Goal: Task Accomplishment & Management: Use online tool/utility

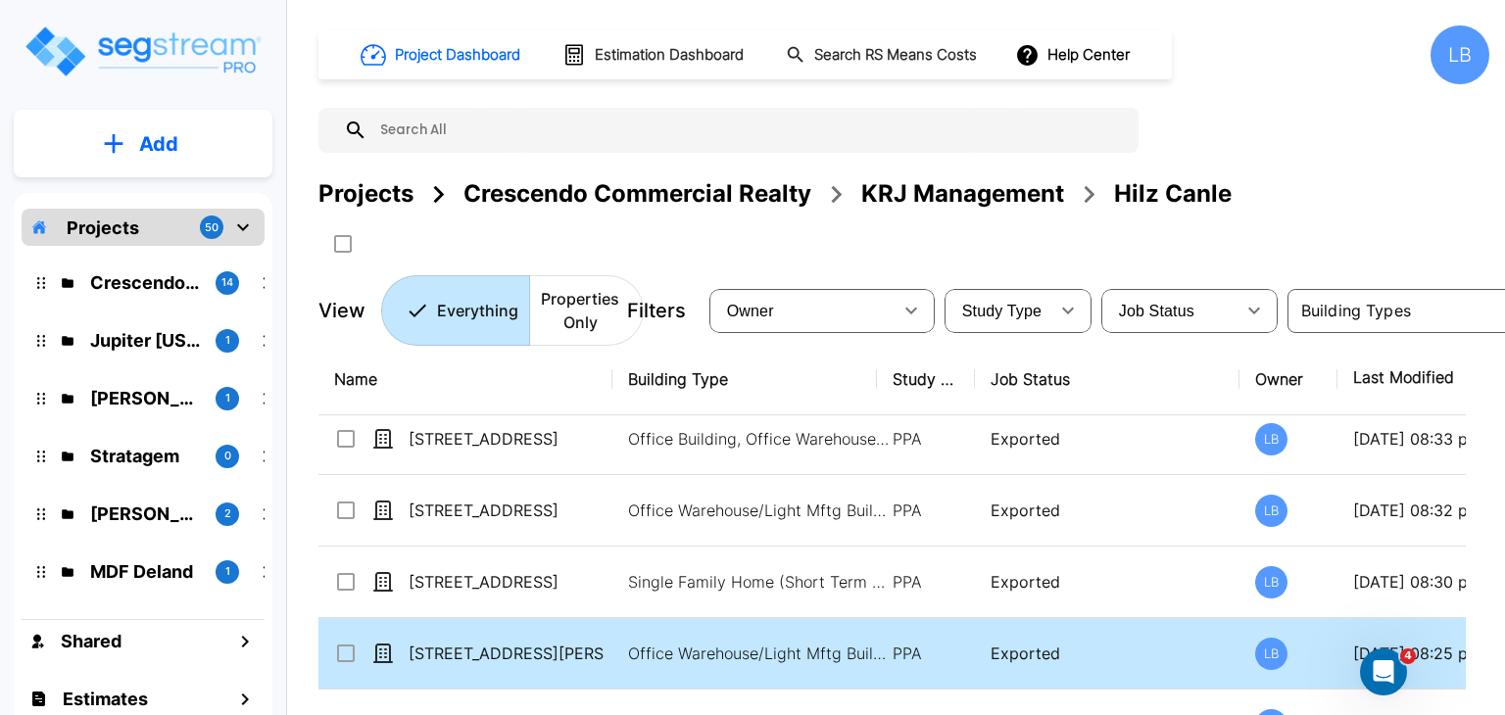
scroll to position [511, 0]
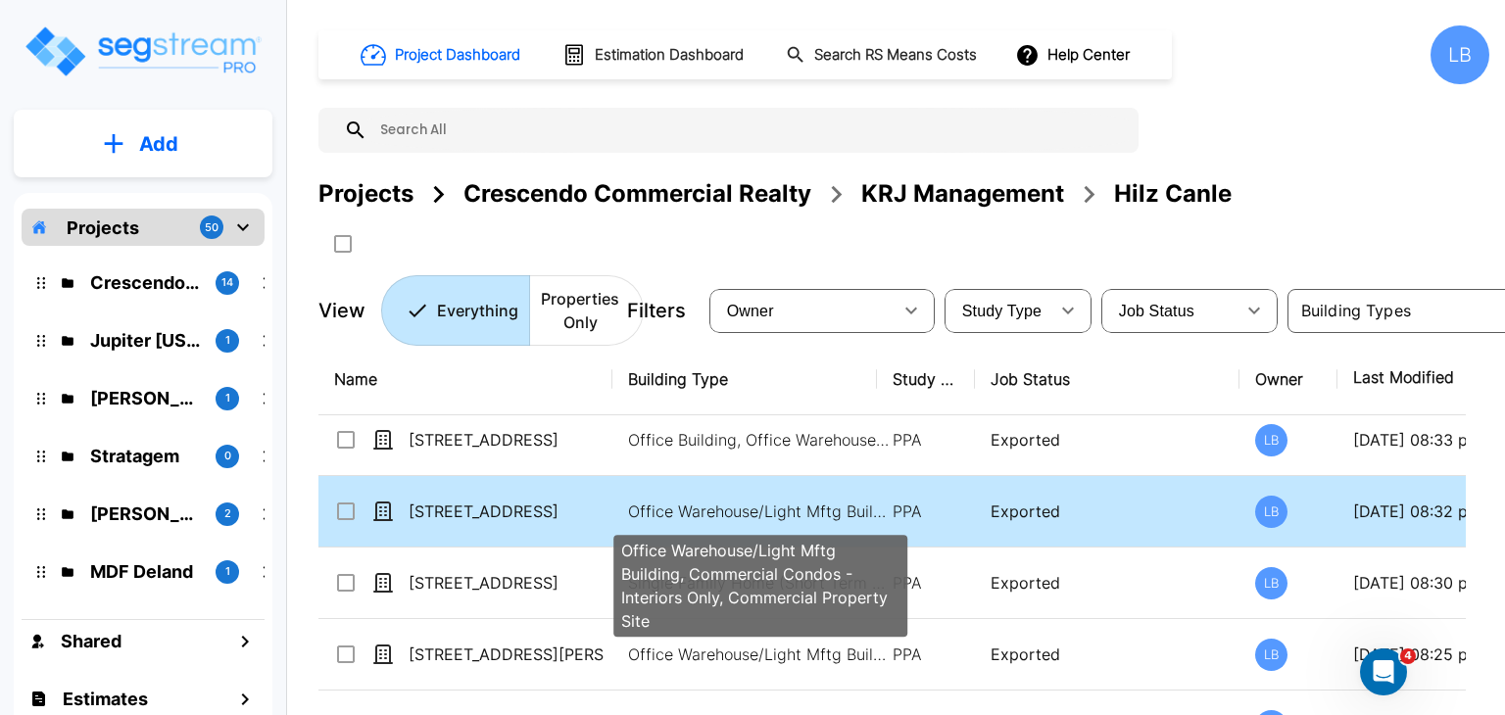
click at [745, 500] on p "Office Warehouse/Light Mftg Building, Commercial Condos - Interiors Only, Comme…" at bounding box center [760, 512] width 265 height 24
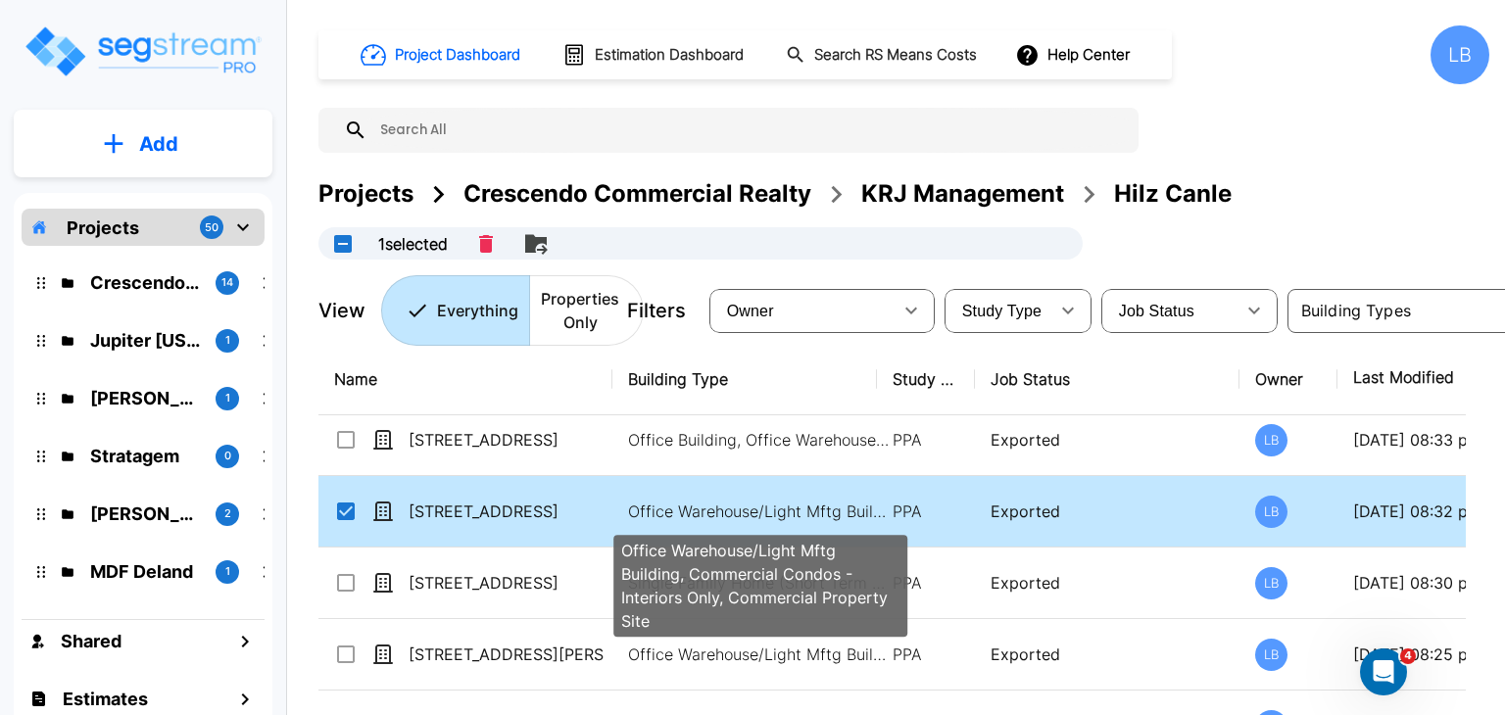
click at [729, 501] on p "Office Warehouse/Light Mftg Building, Commercial Condos - Interiors Only, Comme…" at bounding box center [760, 512] width 265 height 24
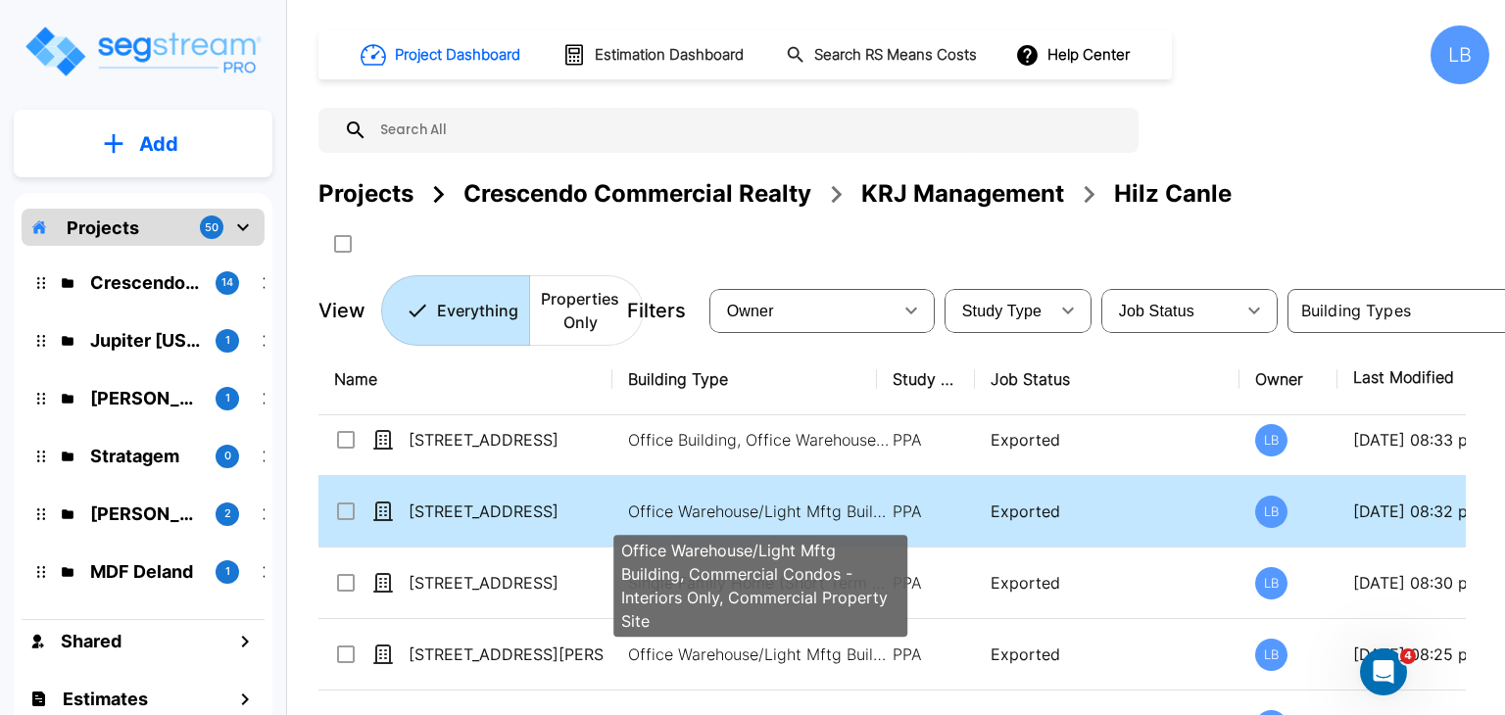
click at [779, 510] on p "Office Warehouse/Light Mftg Building, Commercial Condos - Interiors Only, Comme…" at bounding box center [760, 512] width 265 height 24
checkbox input "true"
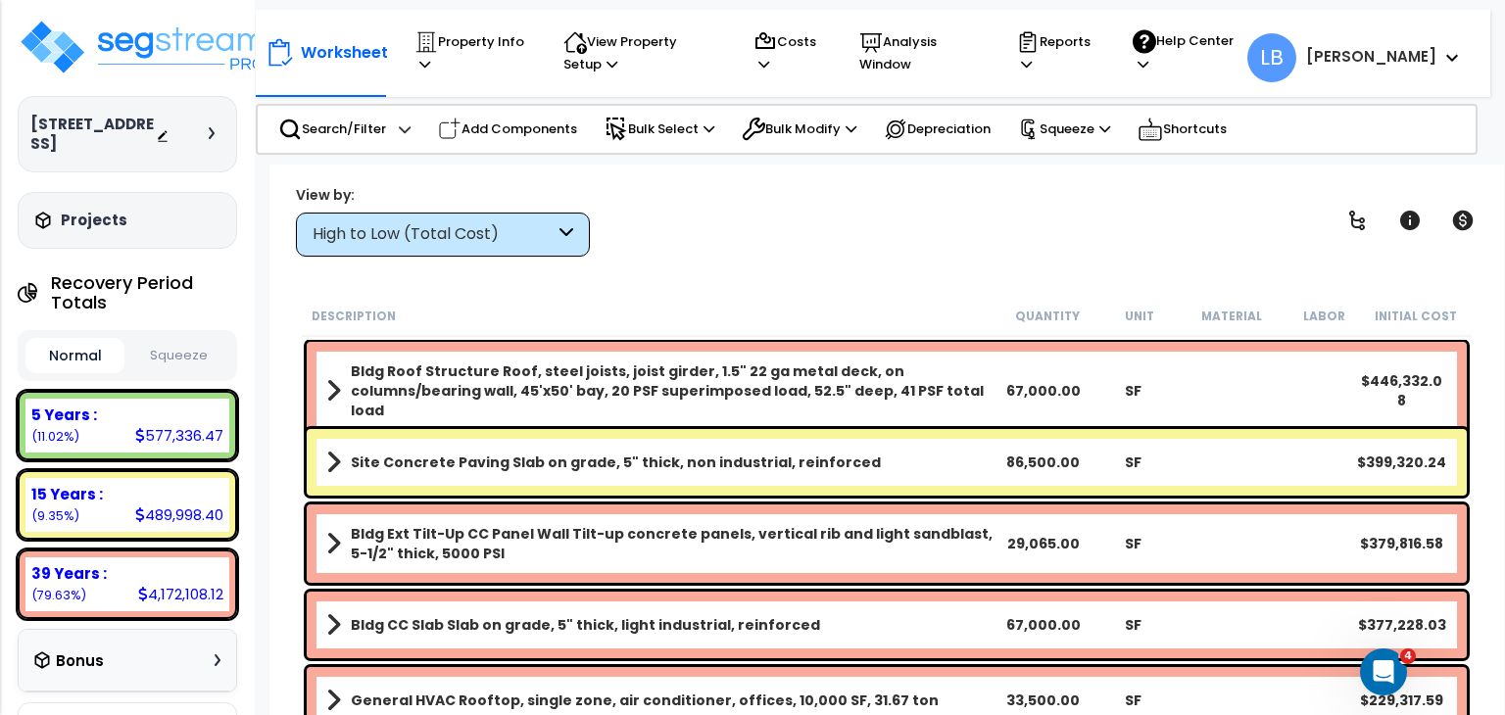
click at [568, 237] on icon at bounding box center [566, 234] width 14 height 23
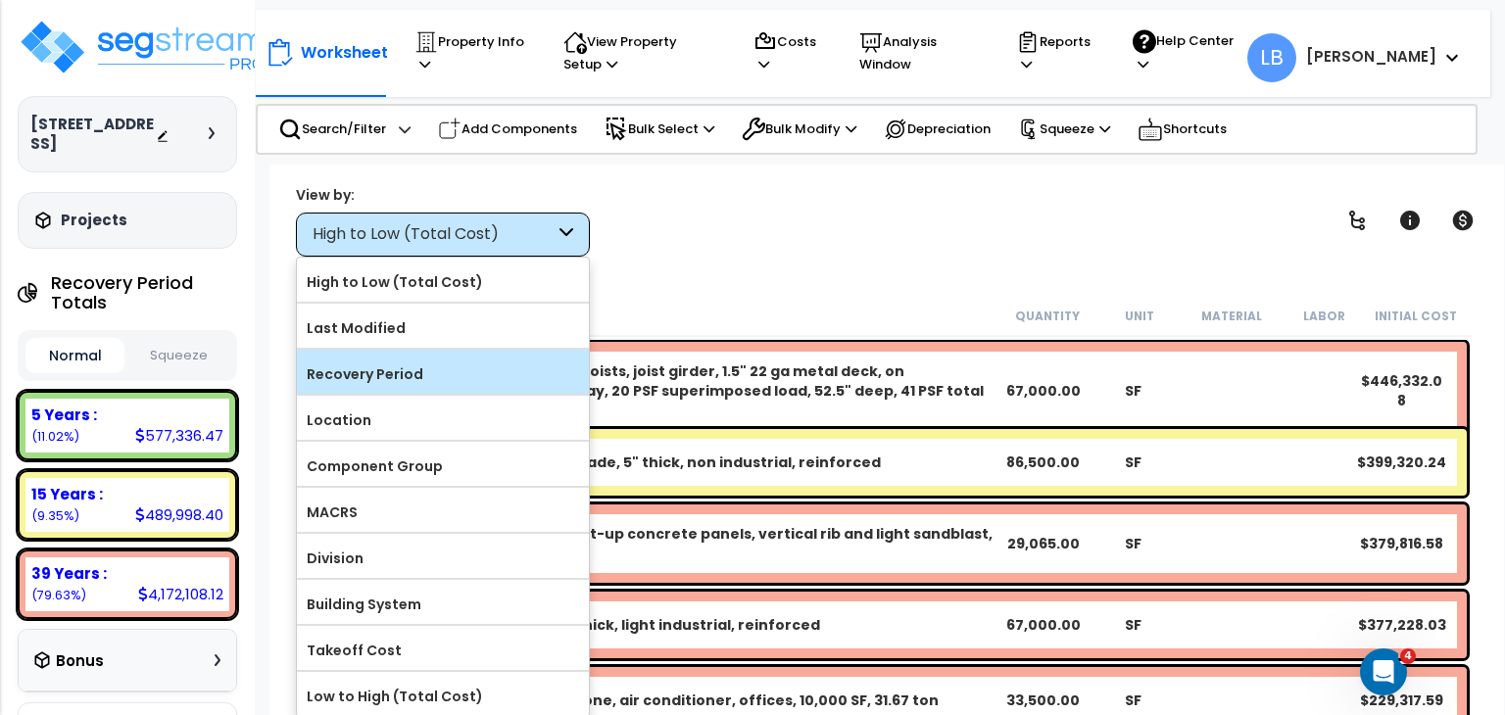
click at [430, 377] on label "Recovery Period" at bounding box center [443, 374] width 292 height 29
click at [0, 0] on input "Recovery Period" at bounding box center [0, 0] width 0 height 0
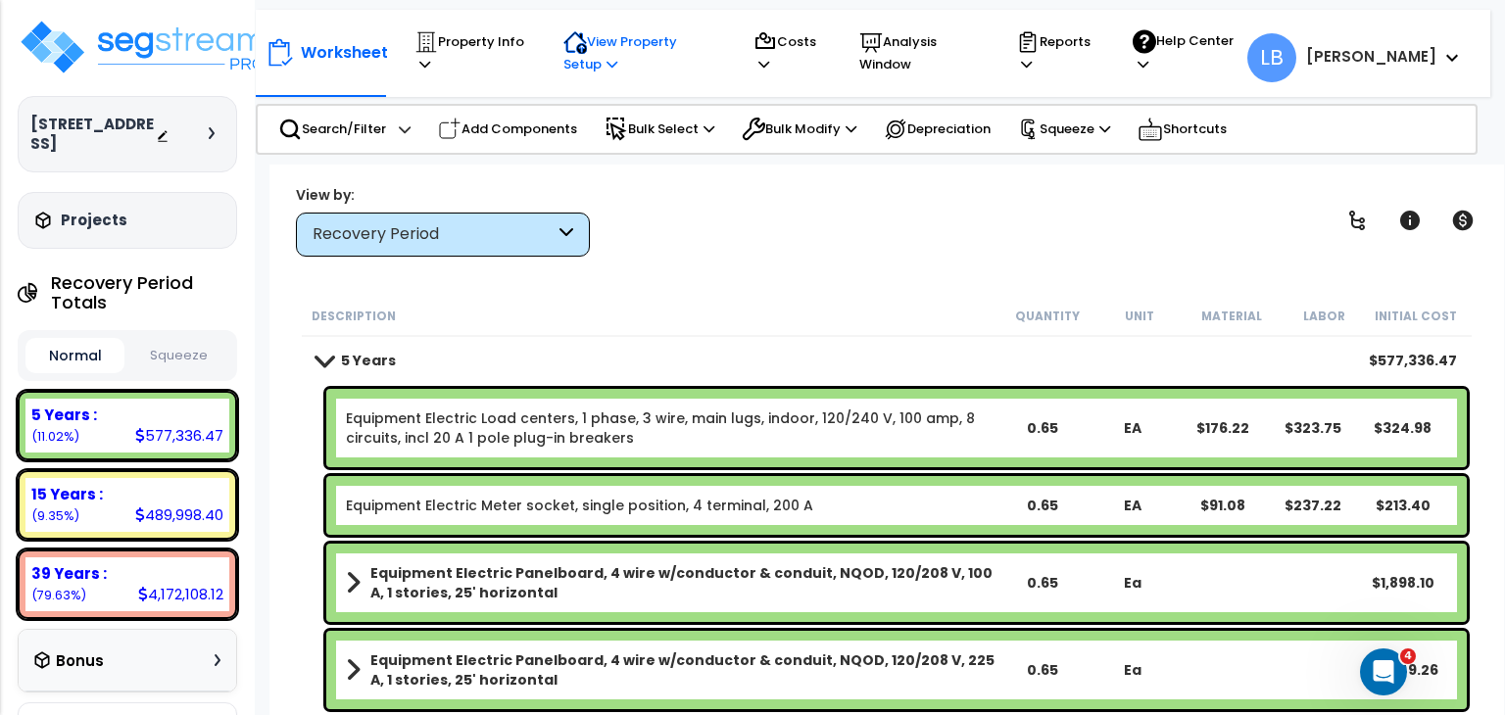
click at [638, 46] on p "View Property Setup" at bounding box center [639, 52] width 152 height 45
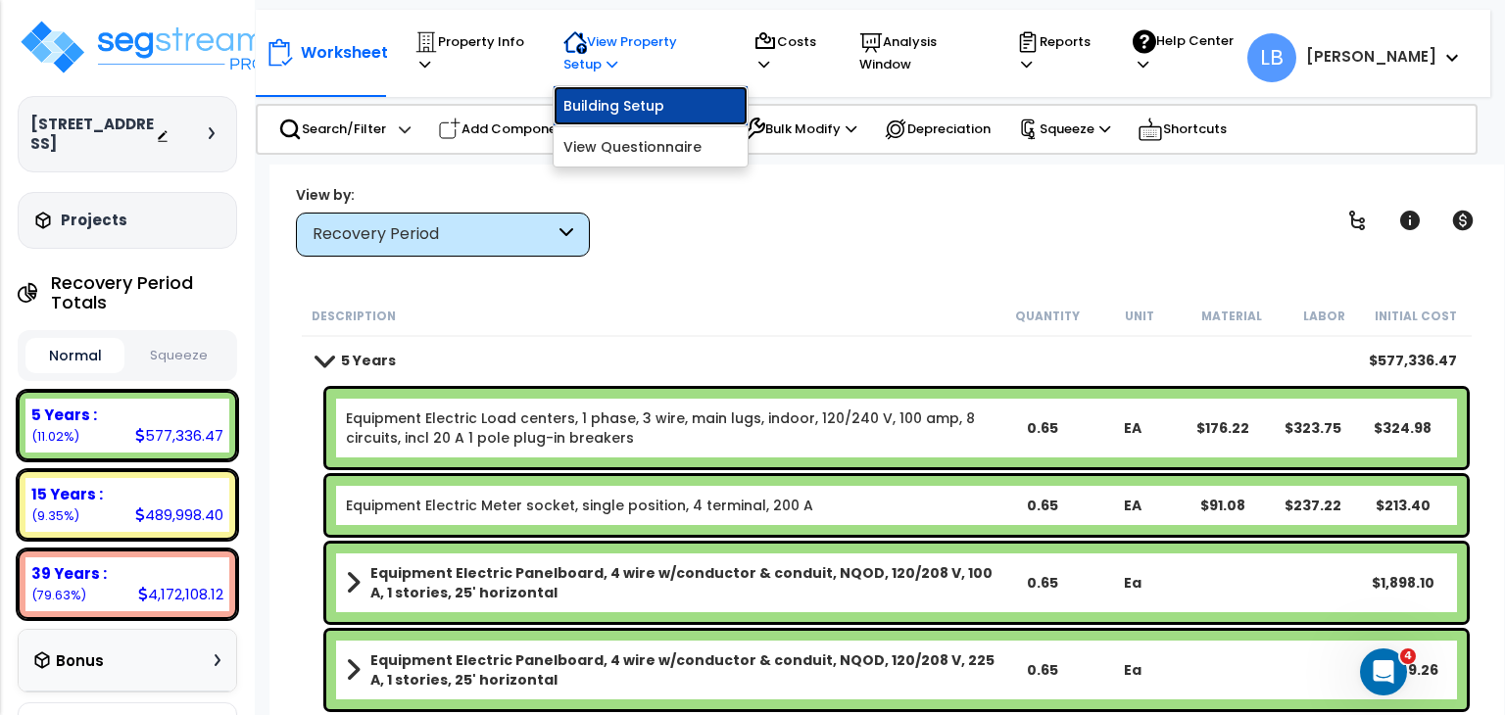
click at [643, 102] on link "Building Setup" at bounding box center [651, 105] width 194 height 39
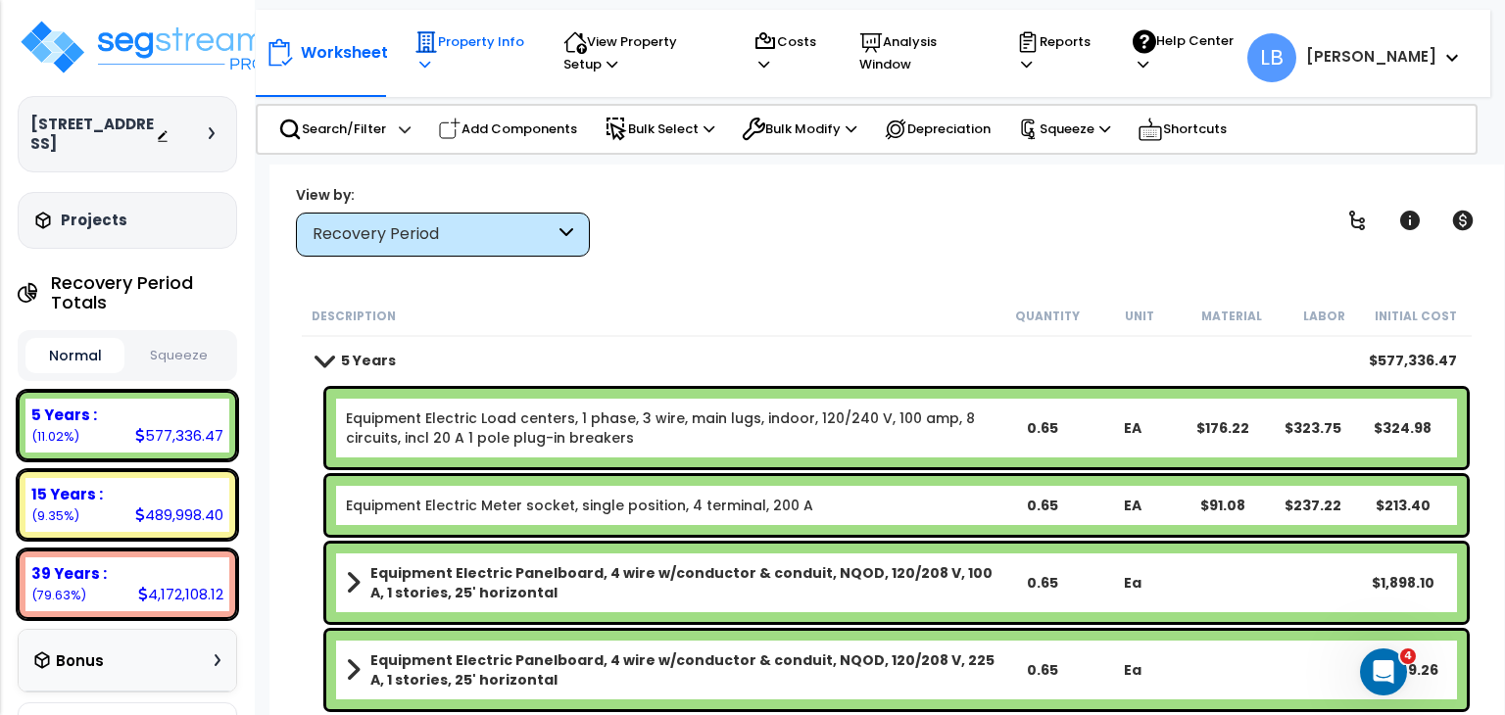
click at [478, 40] on p "Property Info" at bounding box center [470, 52] width 112 height 45
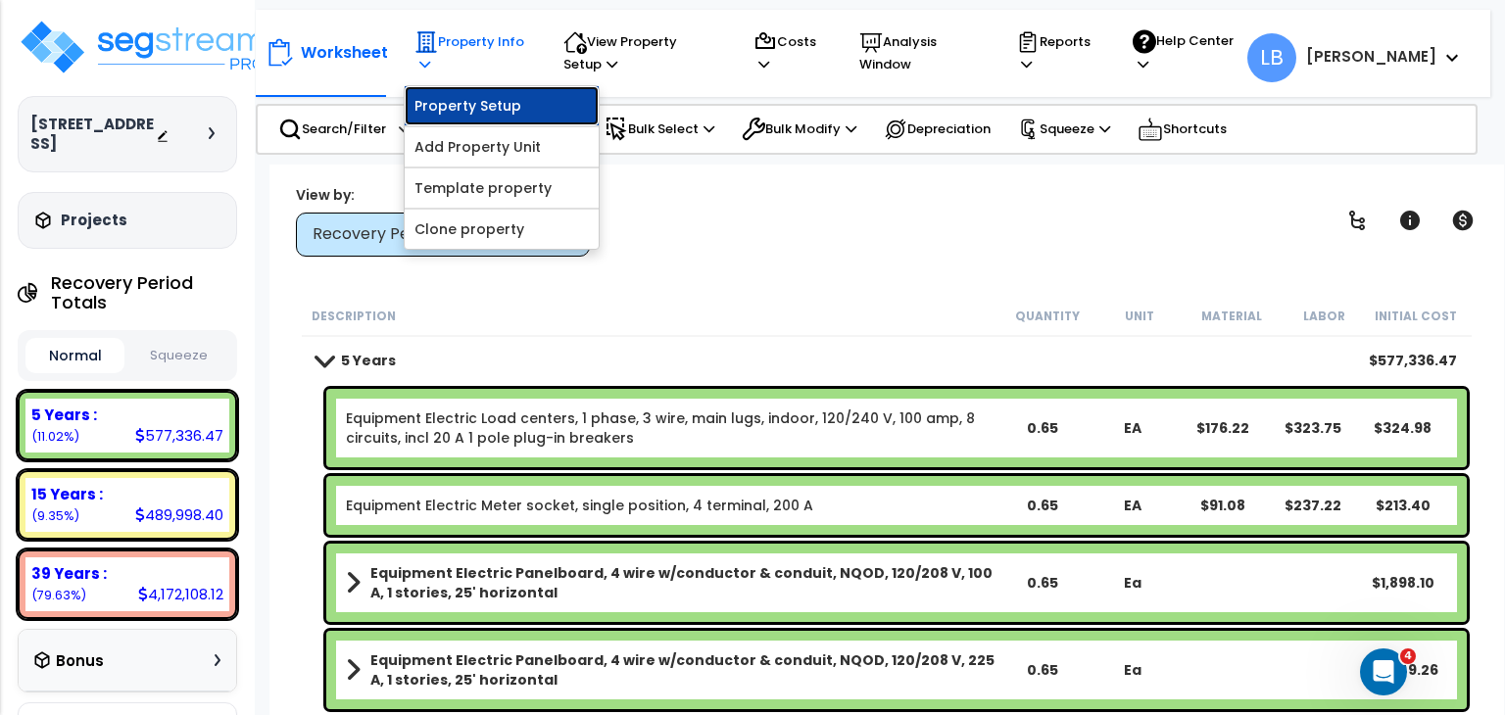
click at [488, 98] on link "Property Setup" at bounding box center [502, 105] width 194 height 39
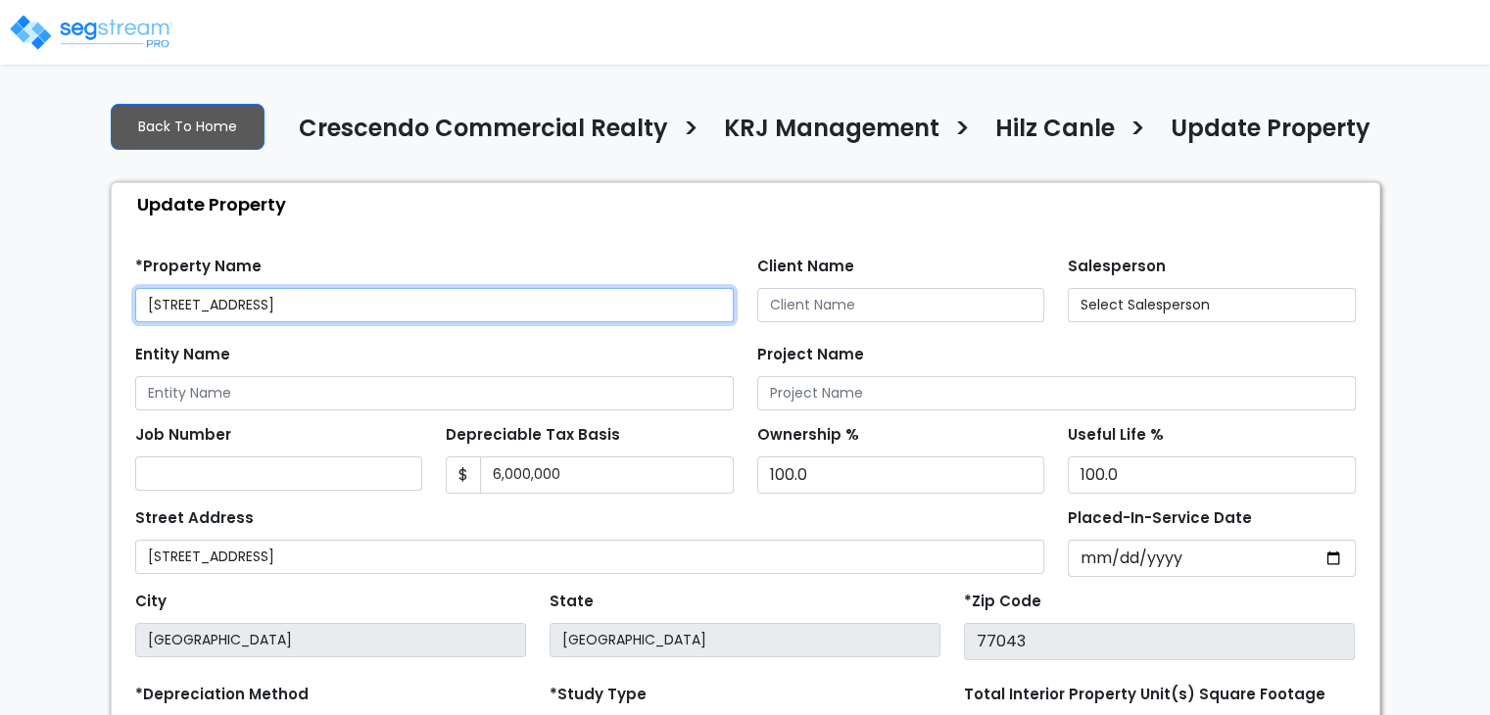
select select "2024"
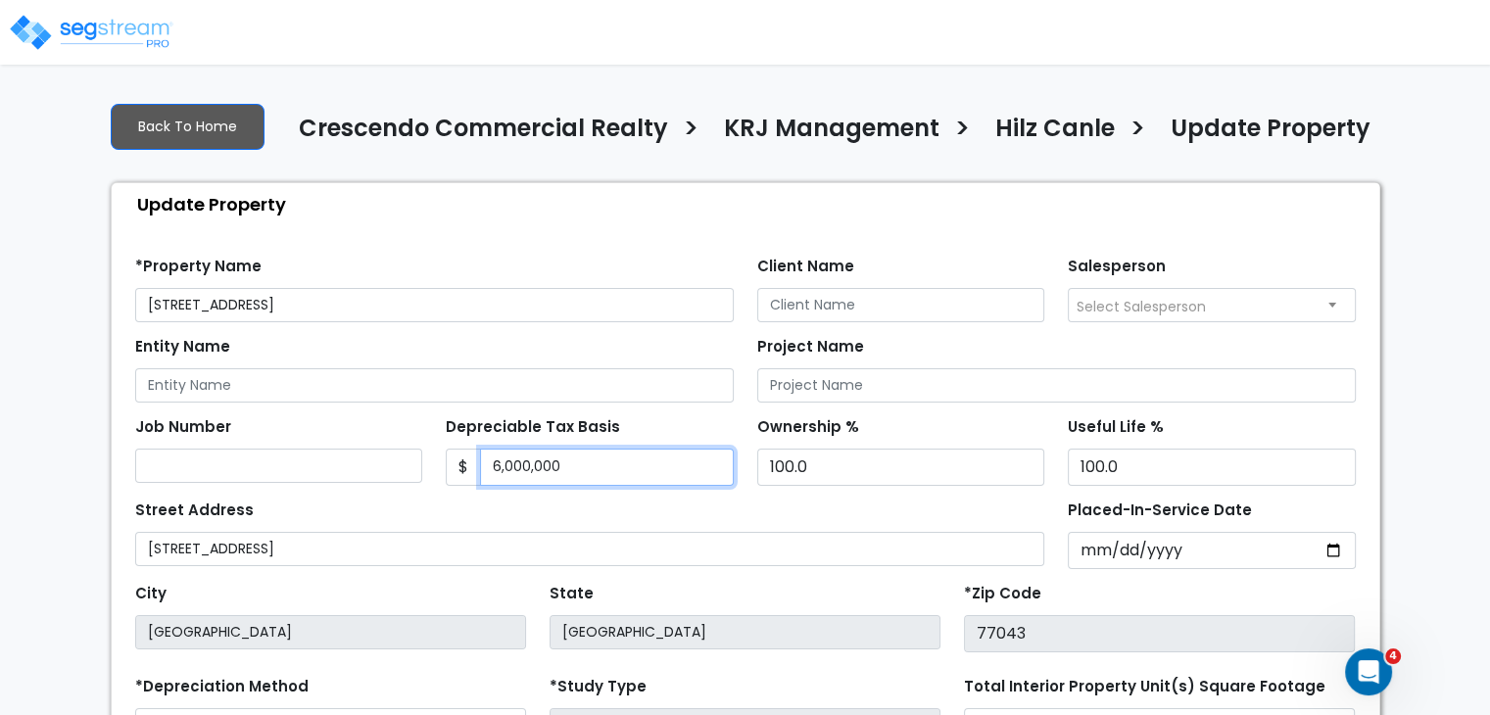
drag, startPoint x: 595, startPoint y: 465, endPoint x: 455, endPoint y: 456, distance: 140.4
click at [455, 456] on div "$ 6,000,000" at bounding box center [590, 467] width 288 height 37
type input "3,532,147"
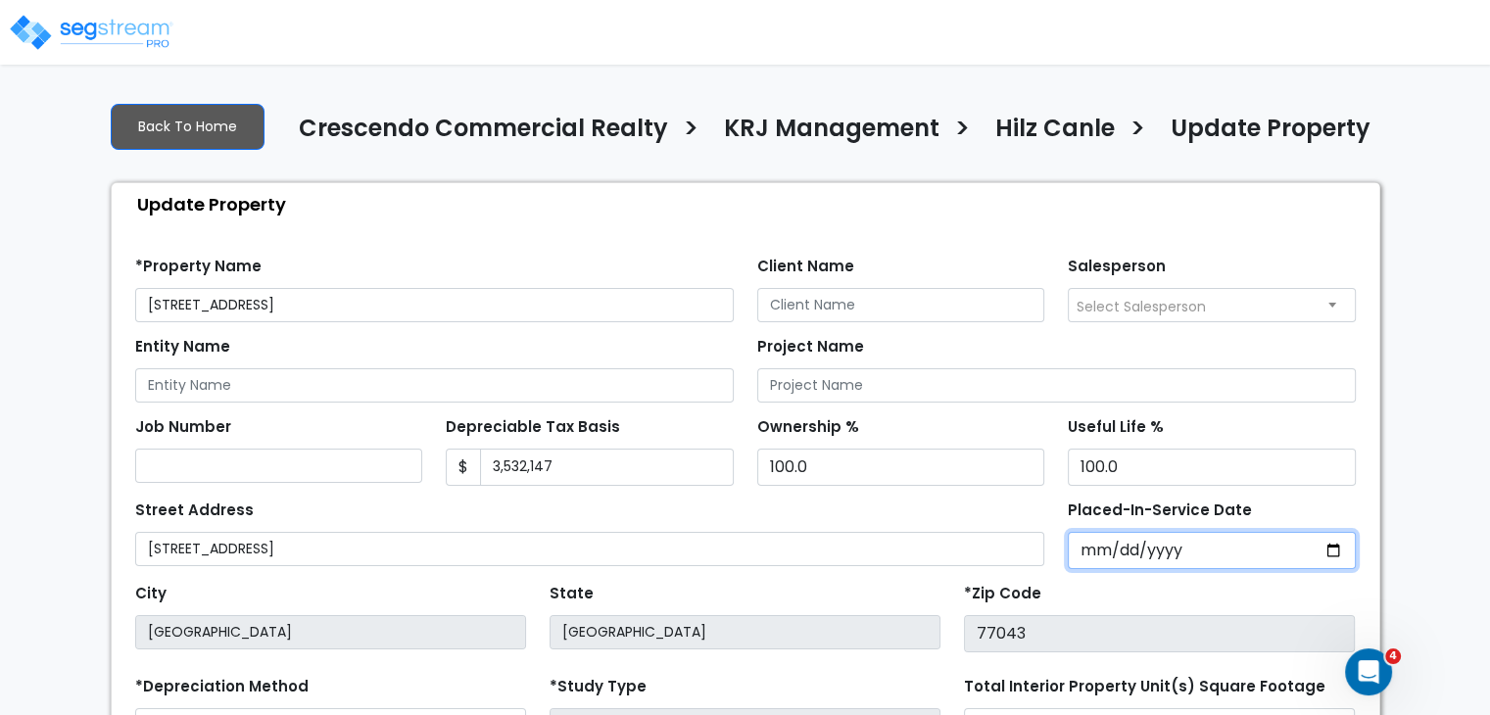
click at [1091, 551] on input "2021-01-24" at bounding box center [1212, 550] width 288 height 37
type input "2021-11-24"
select select "2021"
type input "0020-11-19"
select select "20"
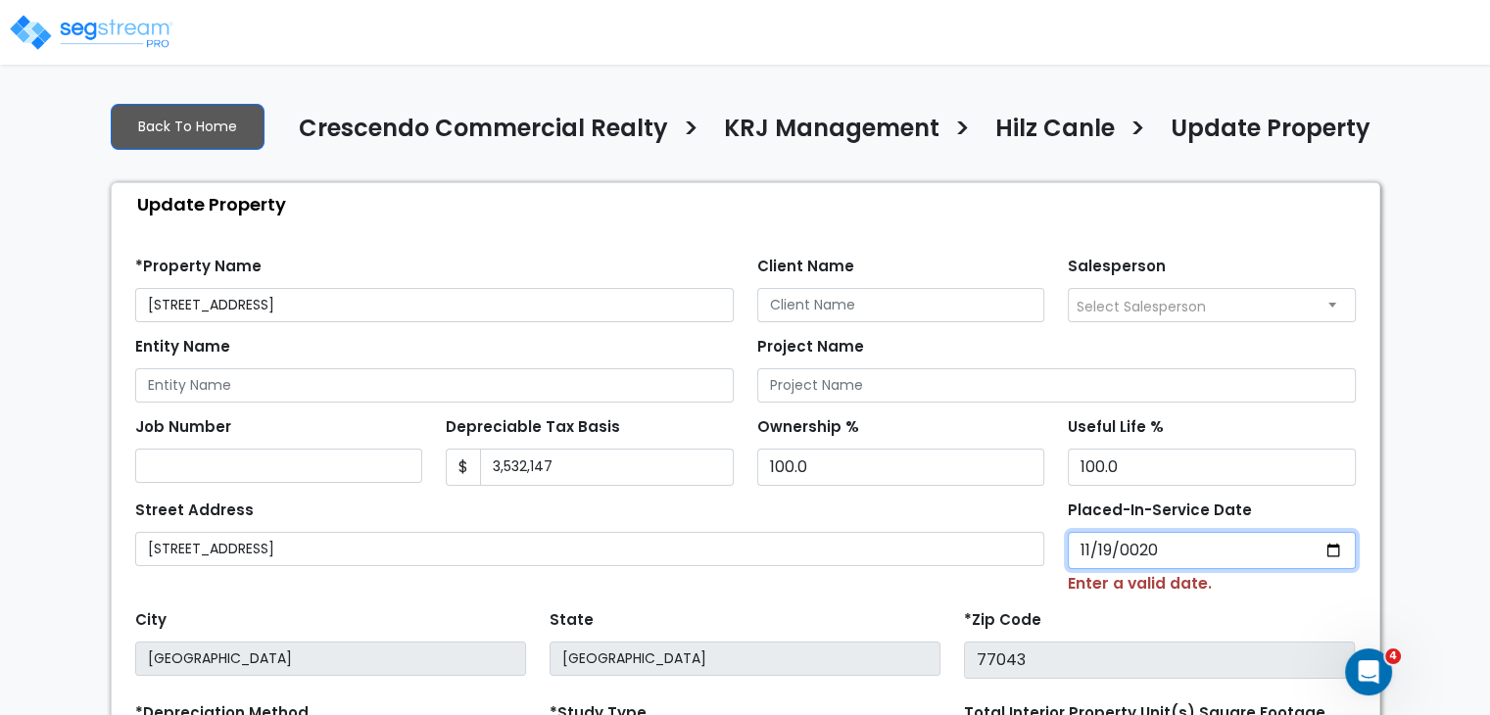
type input "0201-11-19"
select select "201"
type input "2018-11-19"
select select "2018"
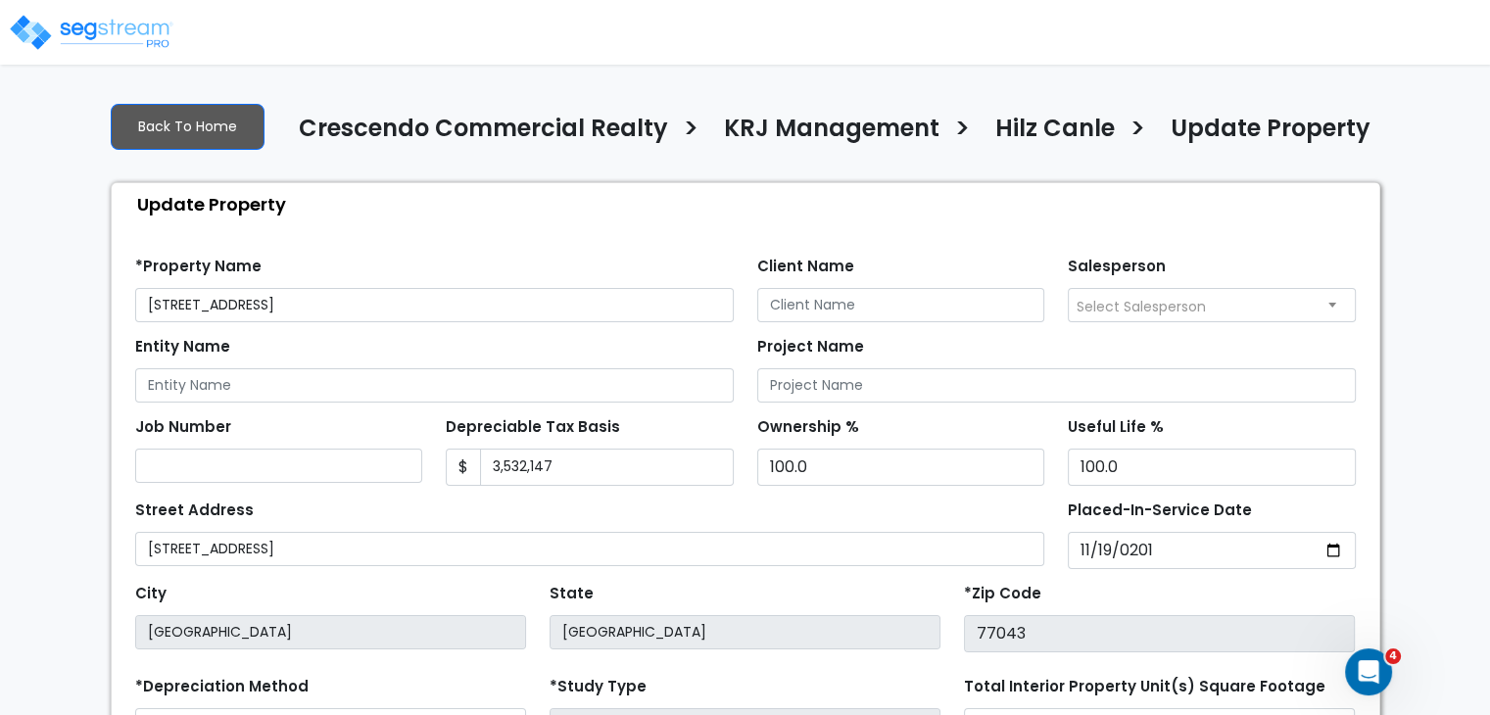
click at [889, 504] on div "Street Address 10690 Shadow Wood Drive" at bounding box center [590, 531] width 910 height 71
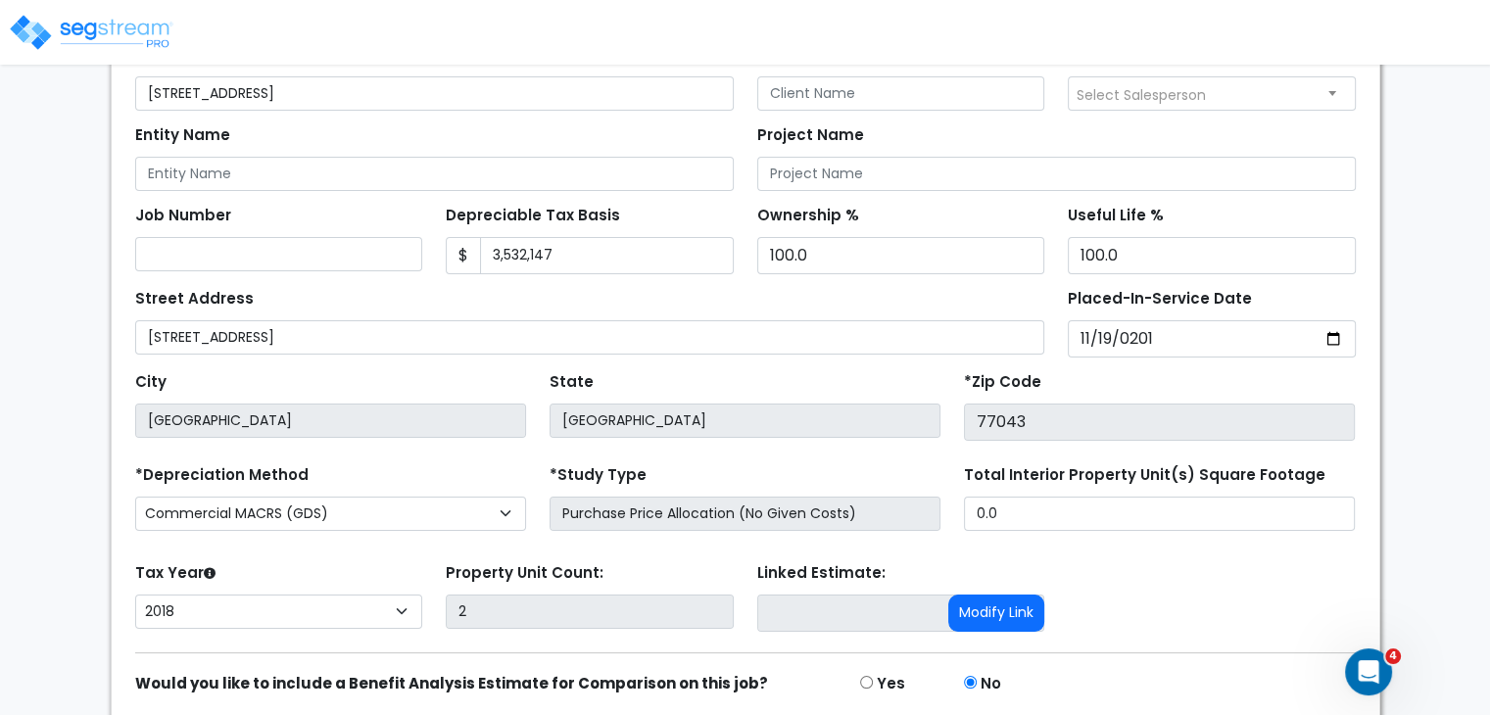
scroll to position [285, 0]
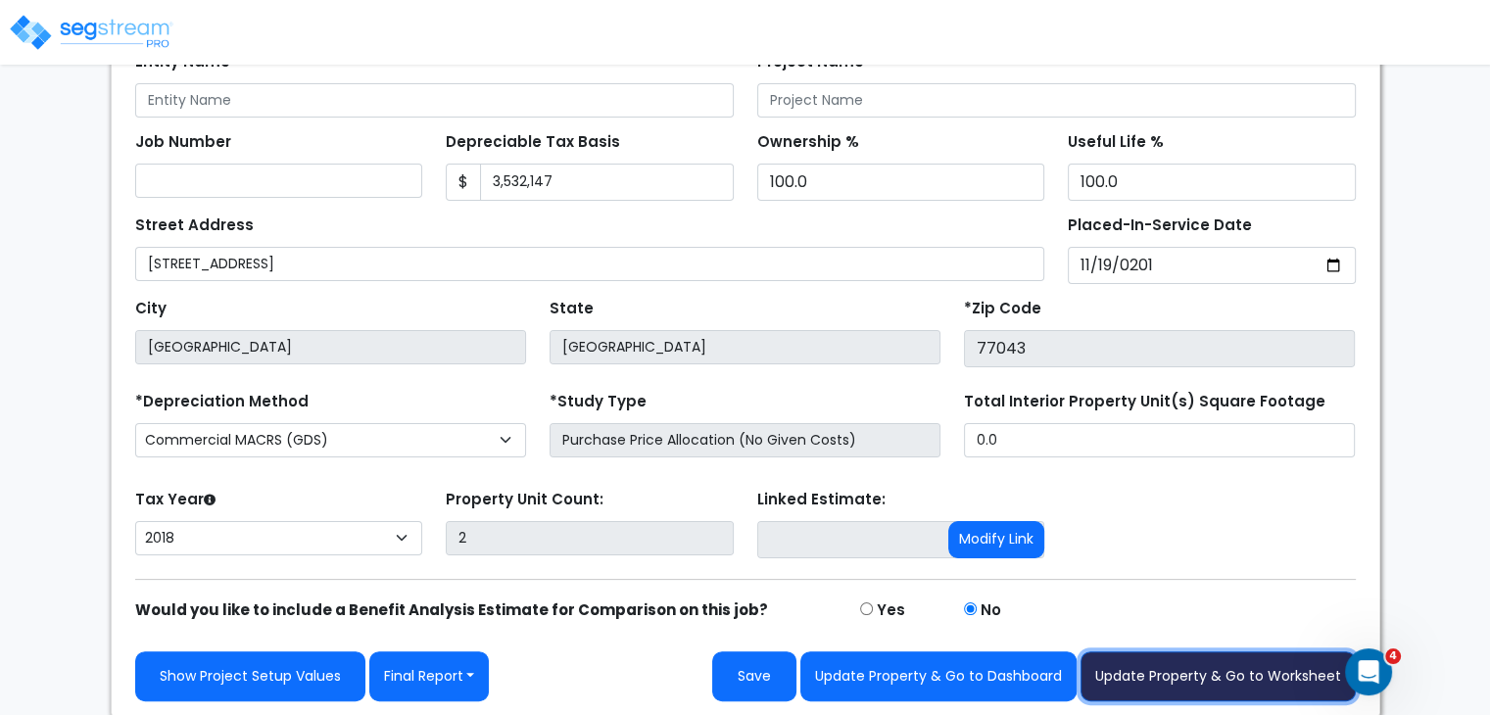
click at [1157, 671] on button "Update Property & Go to Worksheet" at bounding box center [1218, 677] width 275 height 50
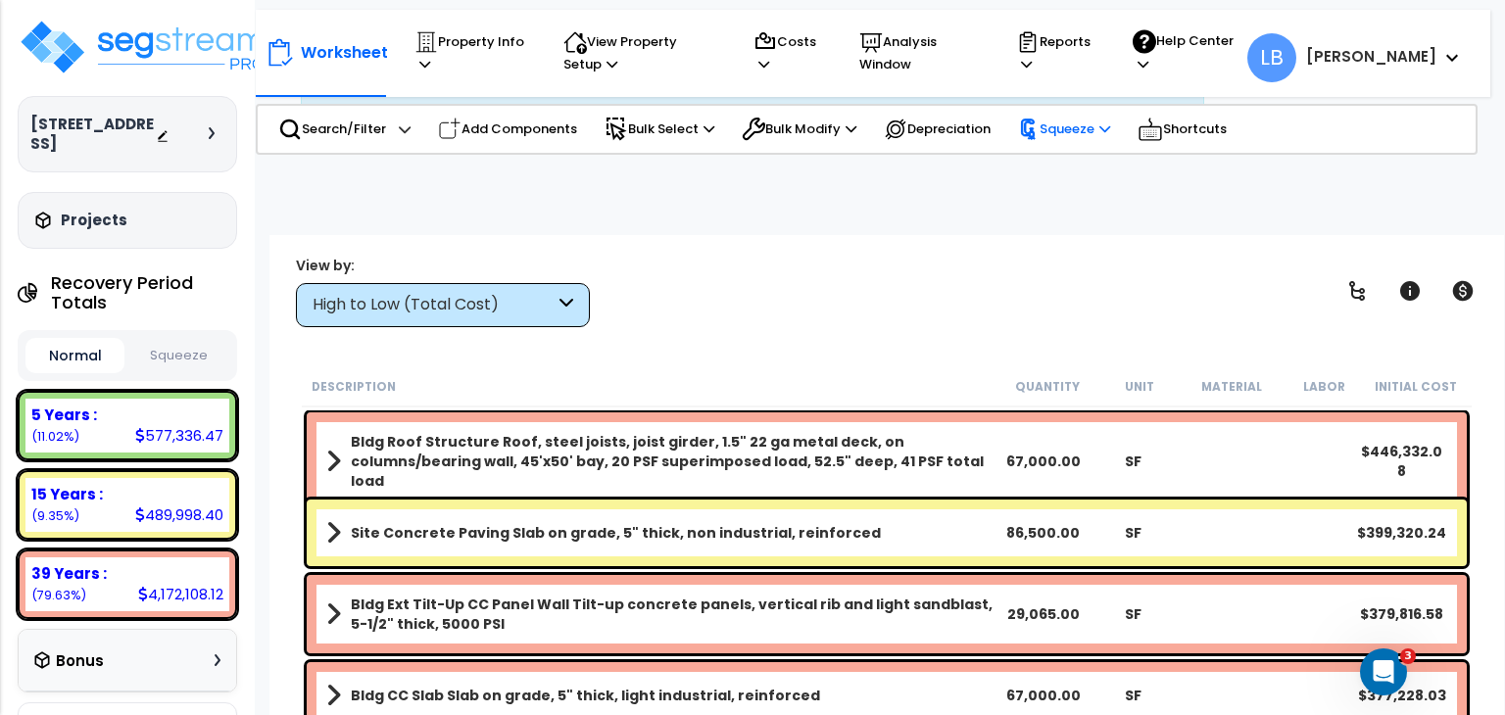
click at [1074, 122] on p "Squeeze" at bounding box center [1064, 130] width 92 height 22
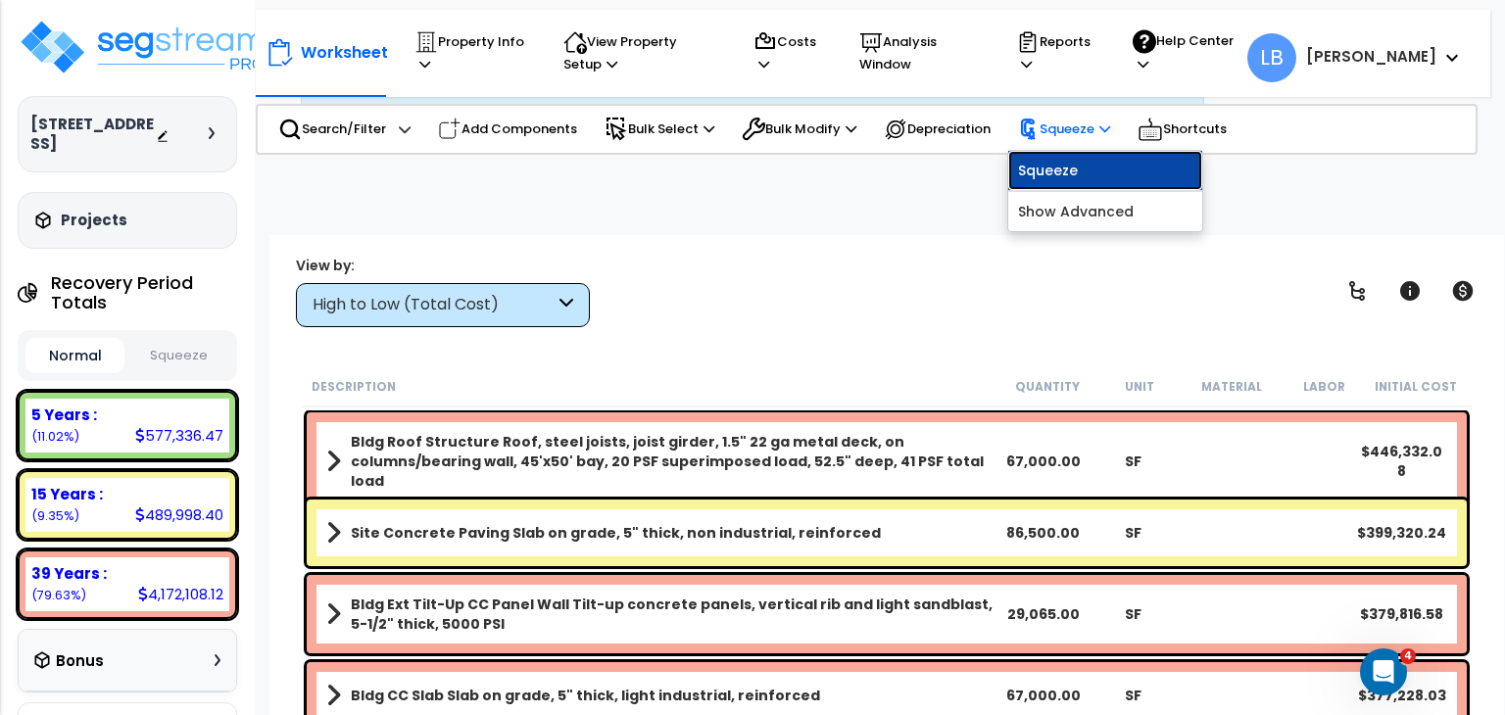
click at [1072, 171] on link "Squeeze" at bounding box center [1105, 170] width 194 height 39
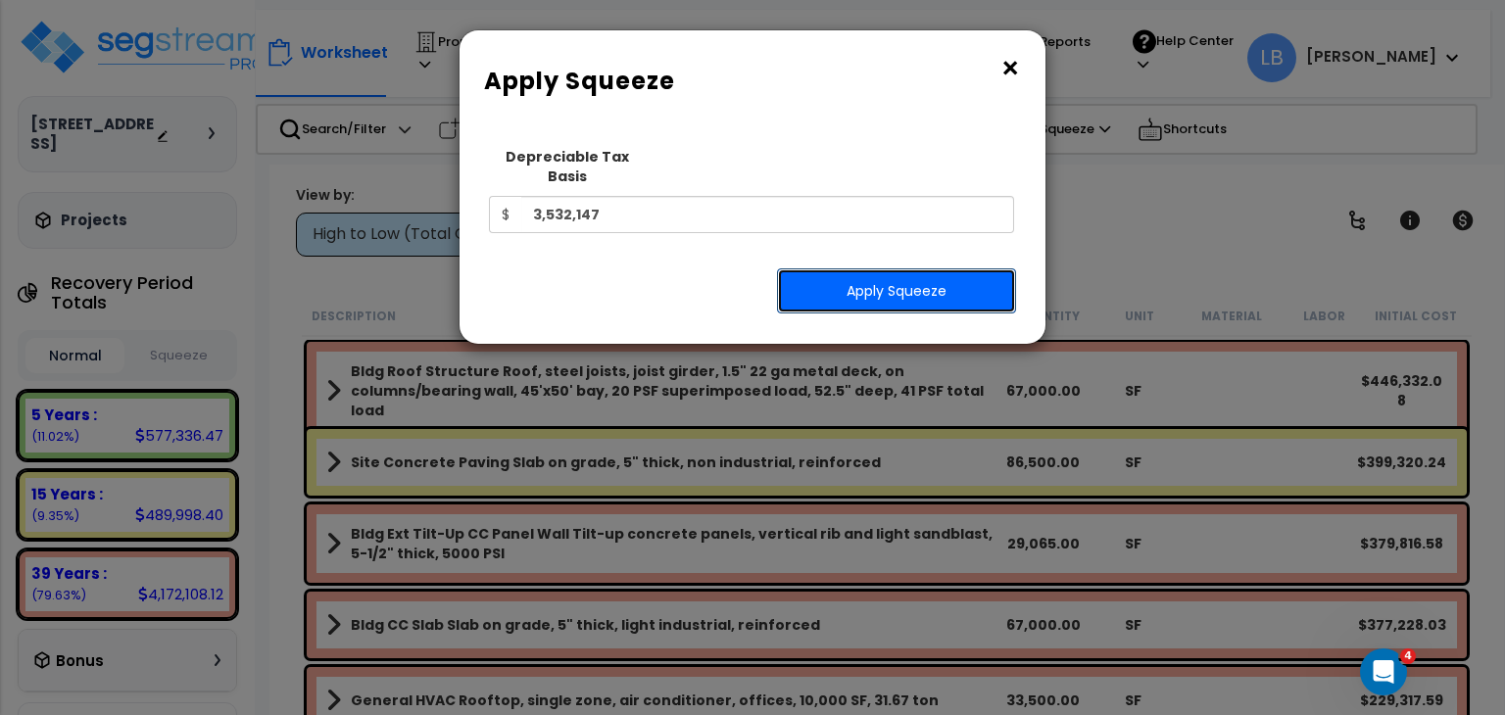
click at [858, 268] on button "Apply Squeeze" at bounding box center [896, 290] width 239 height 45
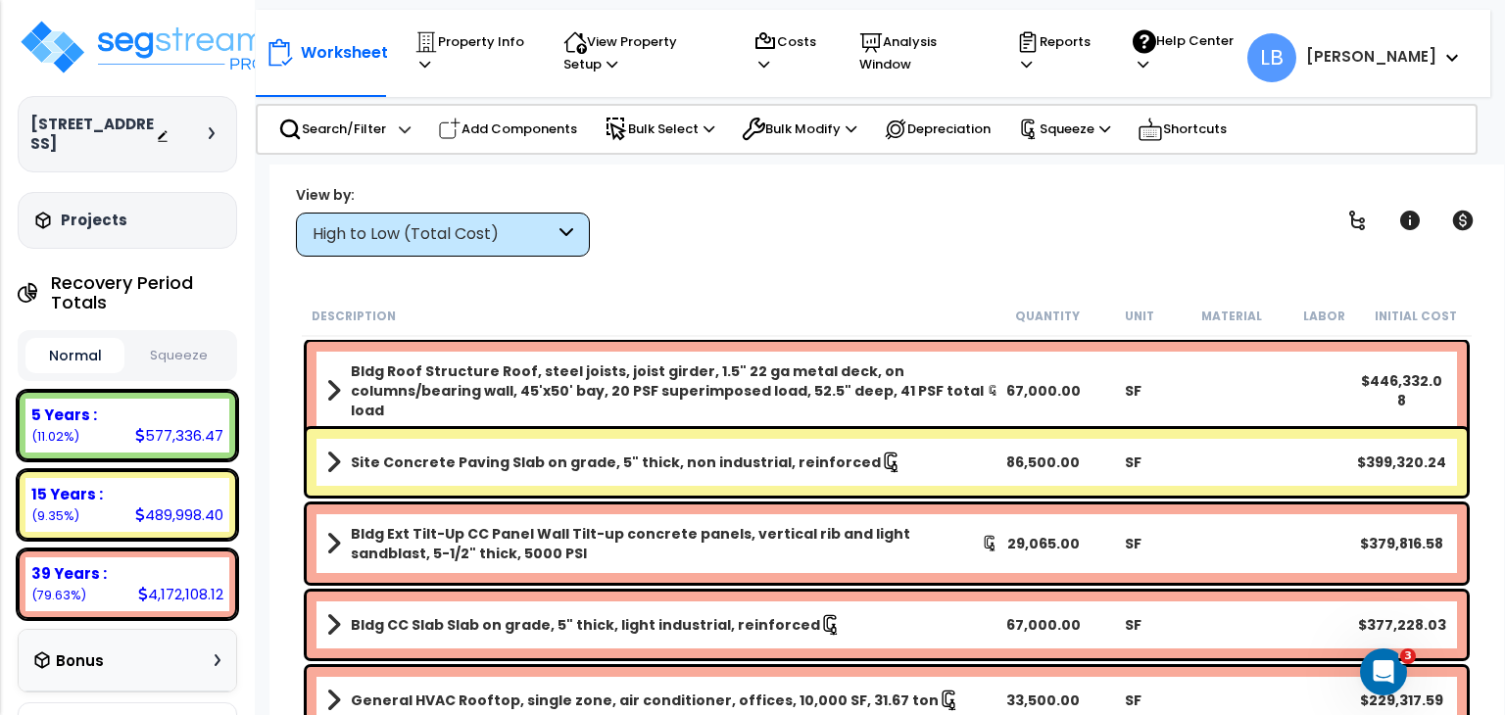
click at [557, 228] on div "High to Low (Total Cost)" at bounding box center [443, 235] width 294 height 44
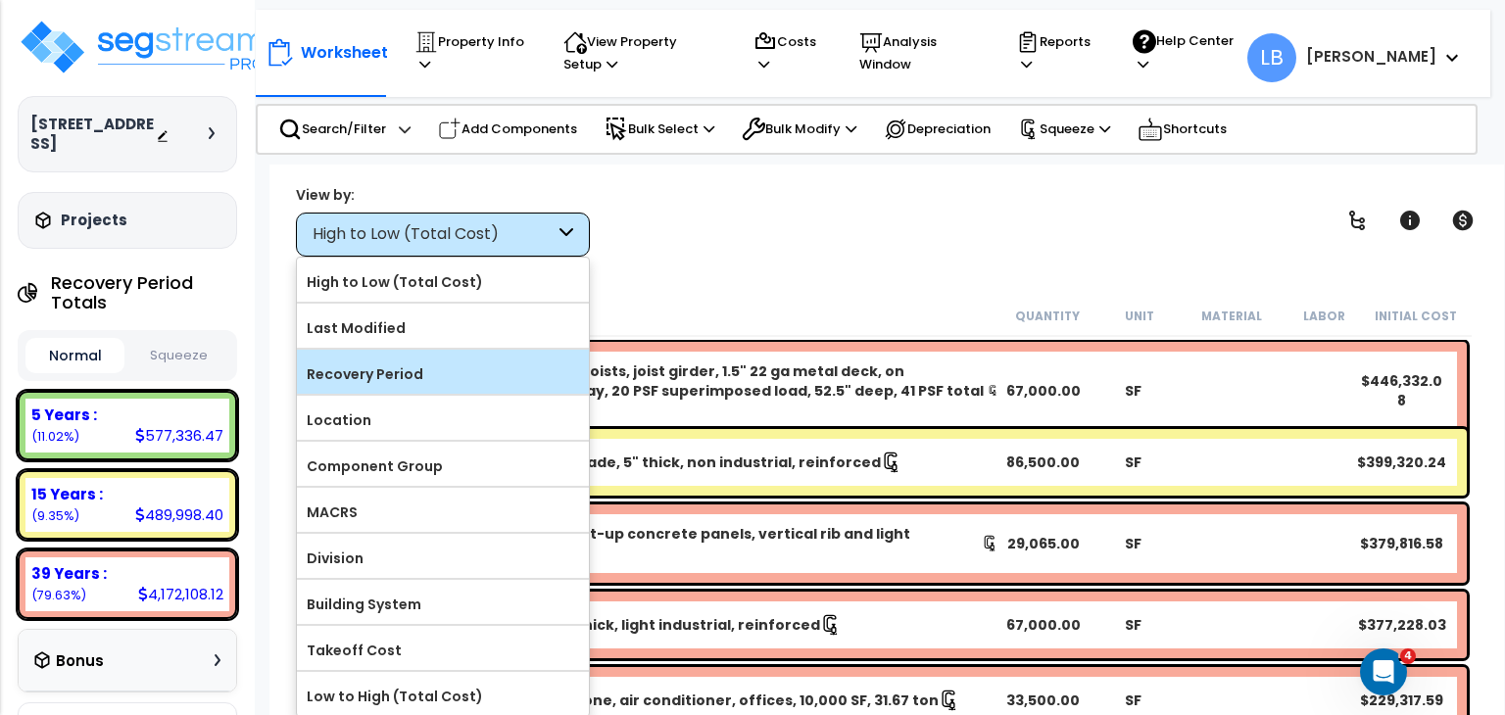
click at [432, 366] on label "Recovery Period" at bounding box center [443, 374] width 292 height 29
click at [0, 0] on input "Recovery Period" at bounding box center [0, 0] width 0 height 0
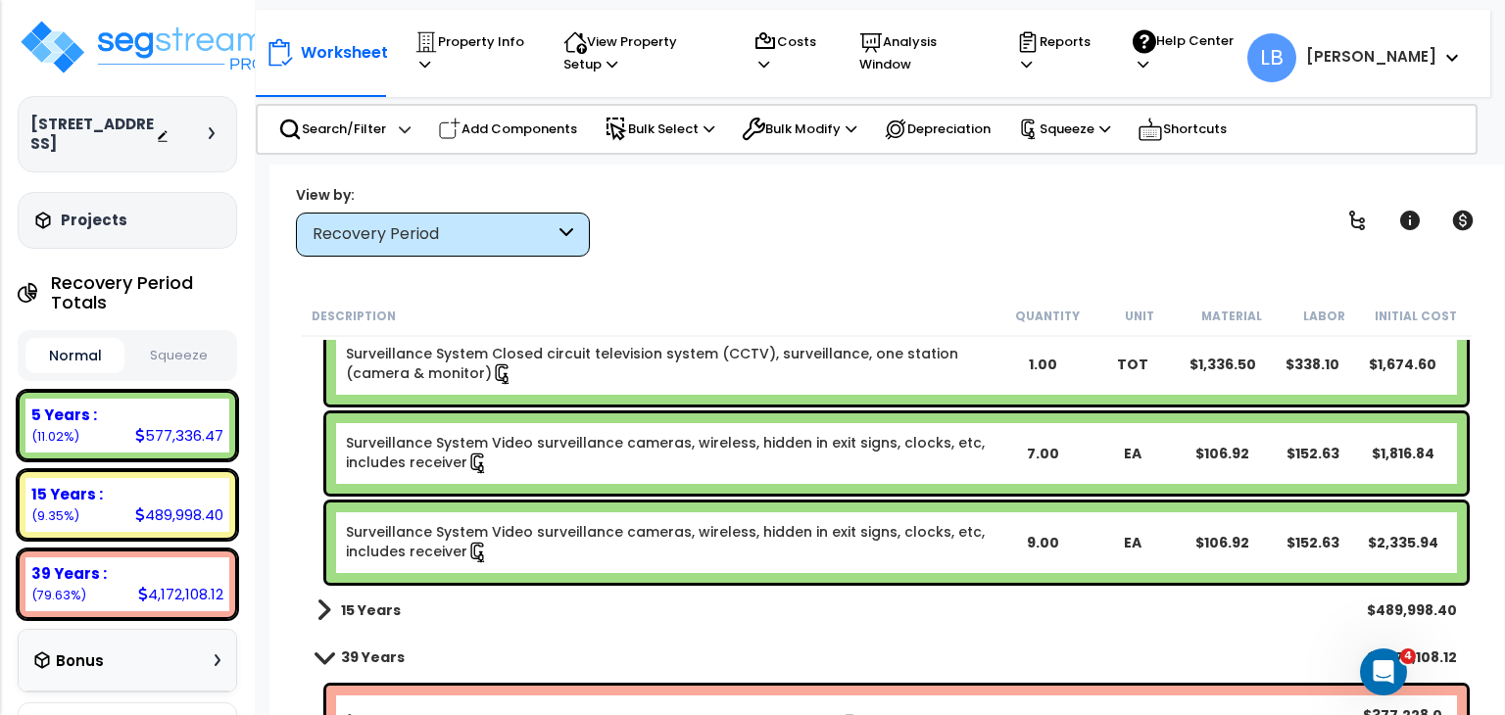
scroll to position [23874, 0]
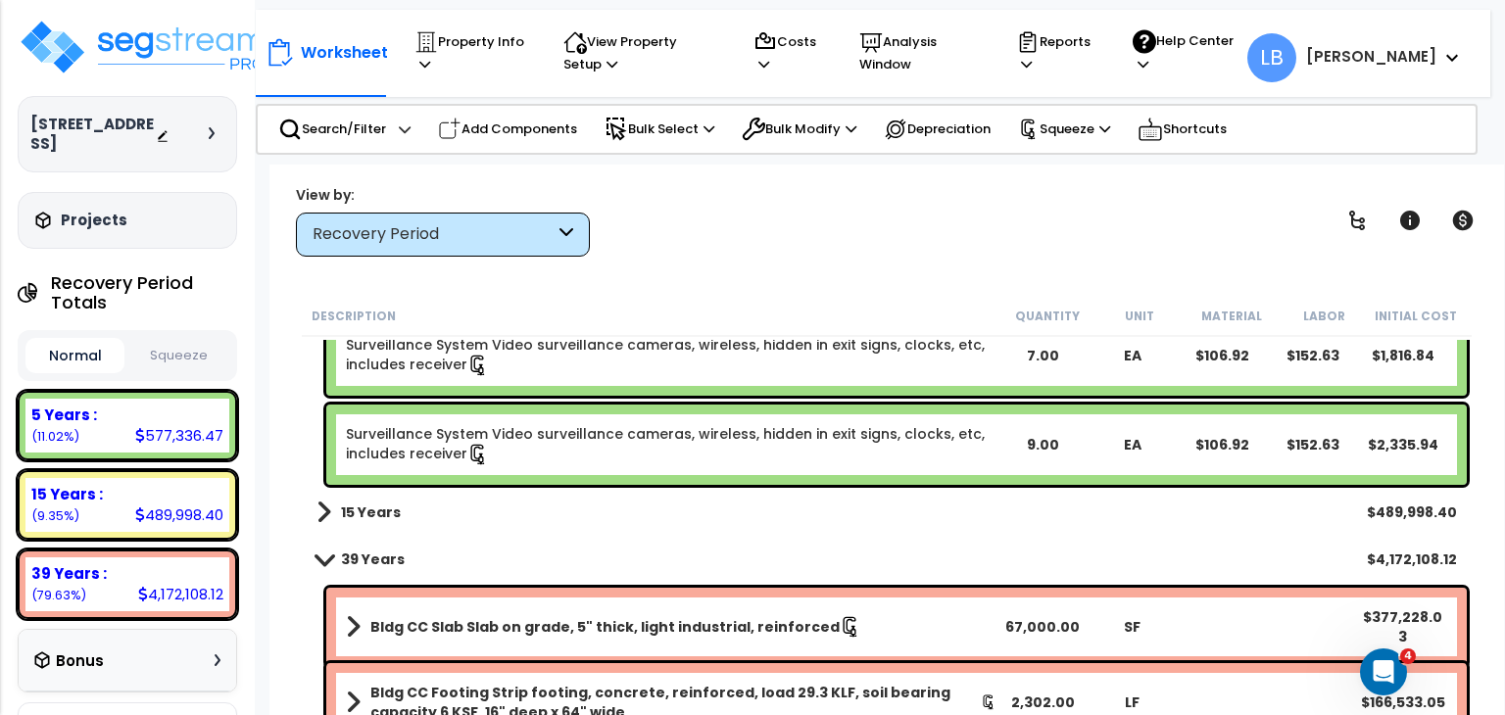
click at [598, 507] on div "15 Years $489,998.40" at bounding box center [887, 512] width 1160 height 47
click at [372, 507] on b "15 Years" at bounding box center [371, 513] width 60 height 20
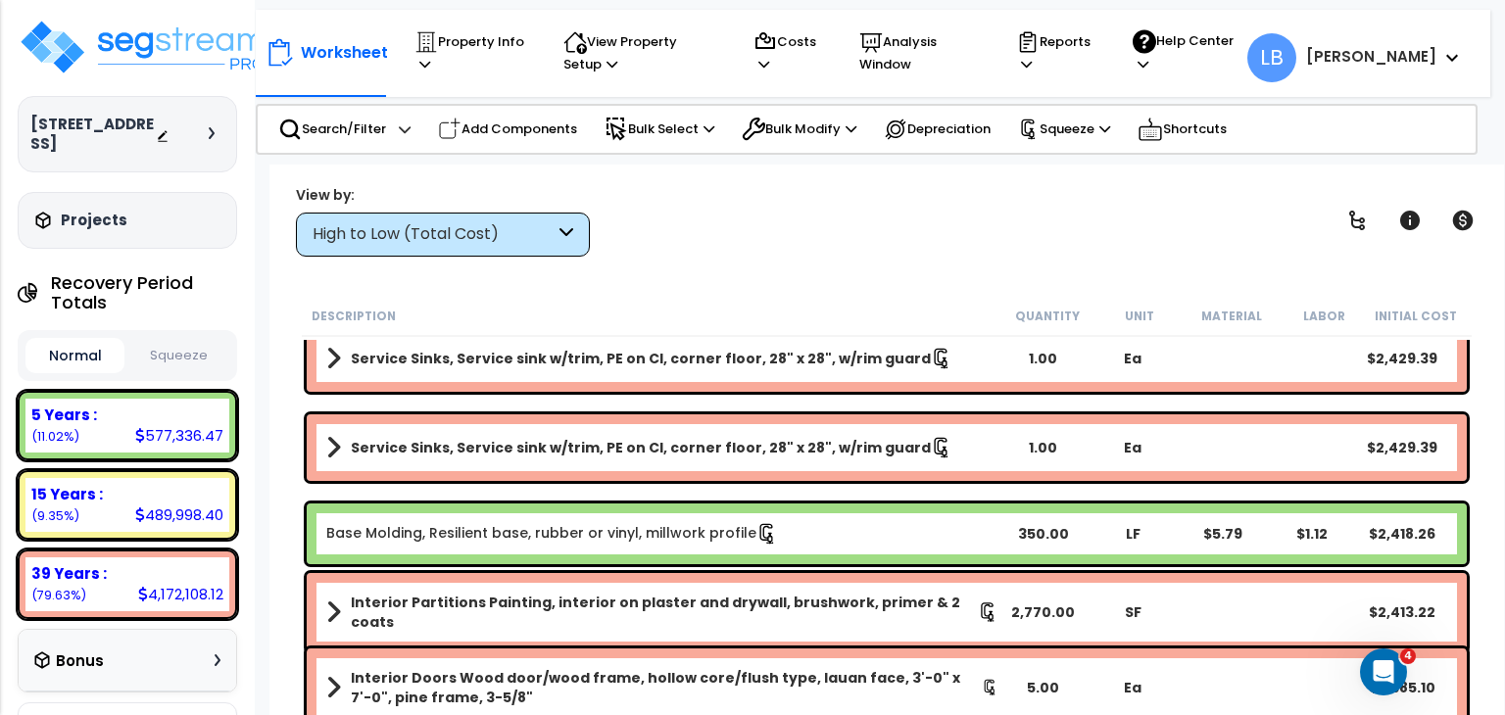
scroll to position [23299, 0]
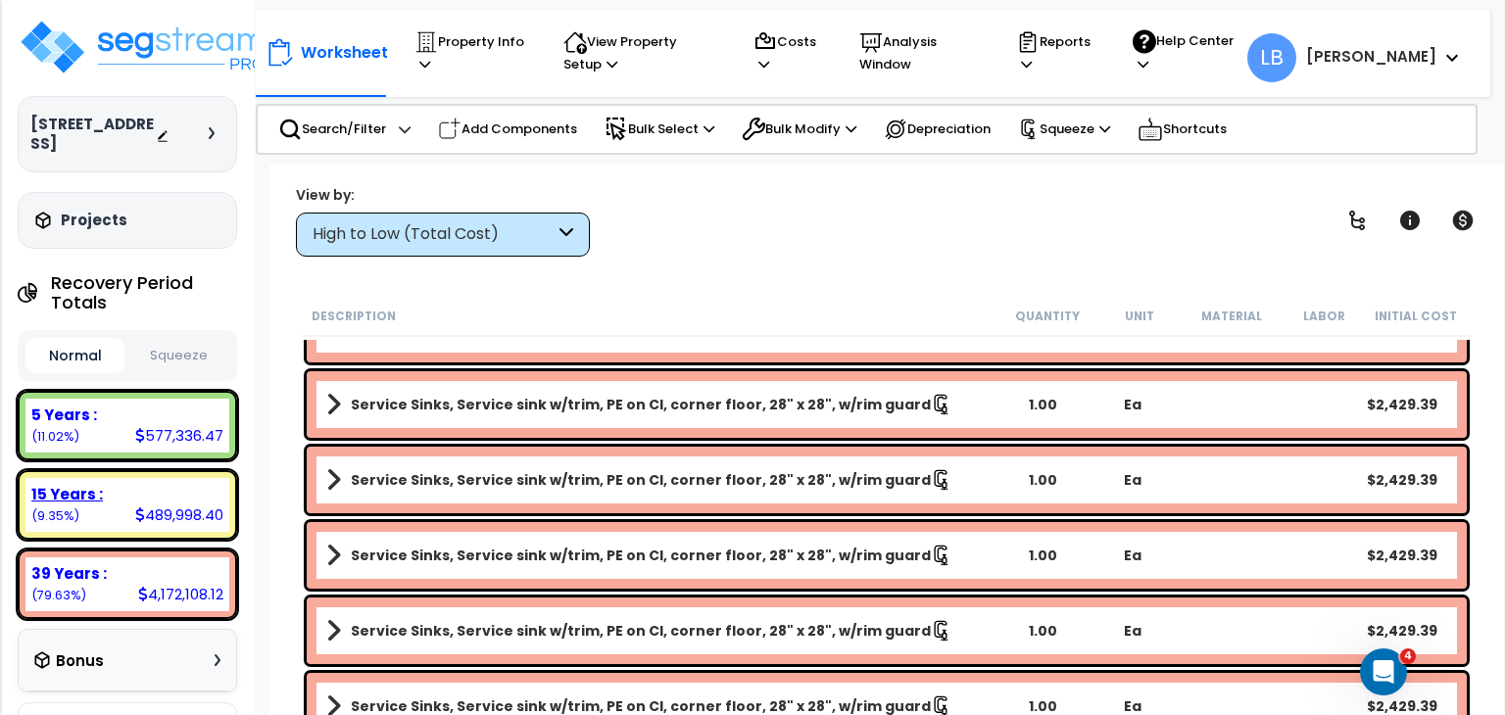
click at [123, 495] on div "15 Years :" at bounding box center [127, 494] width 192 height 21
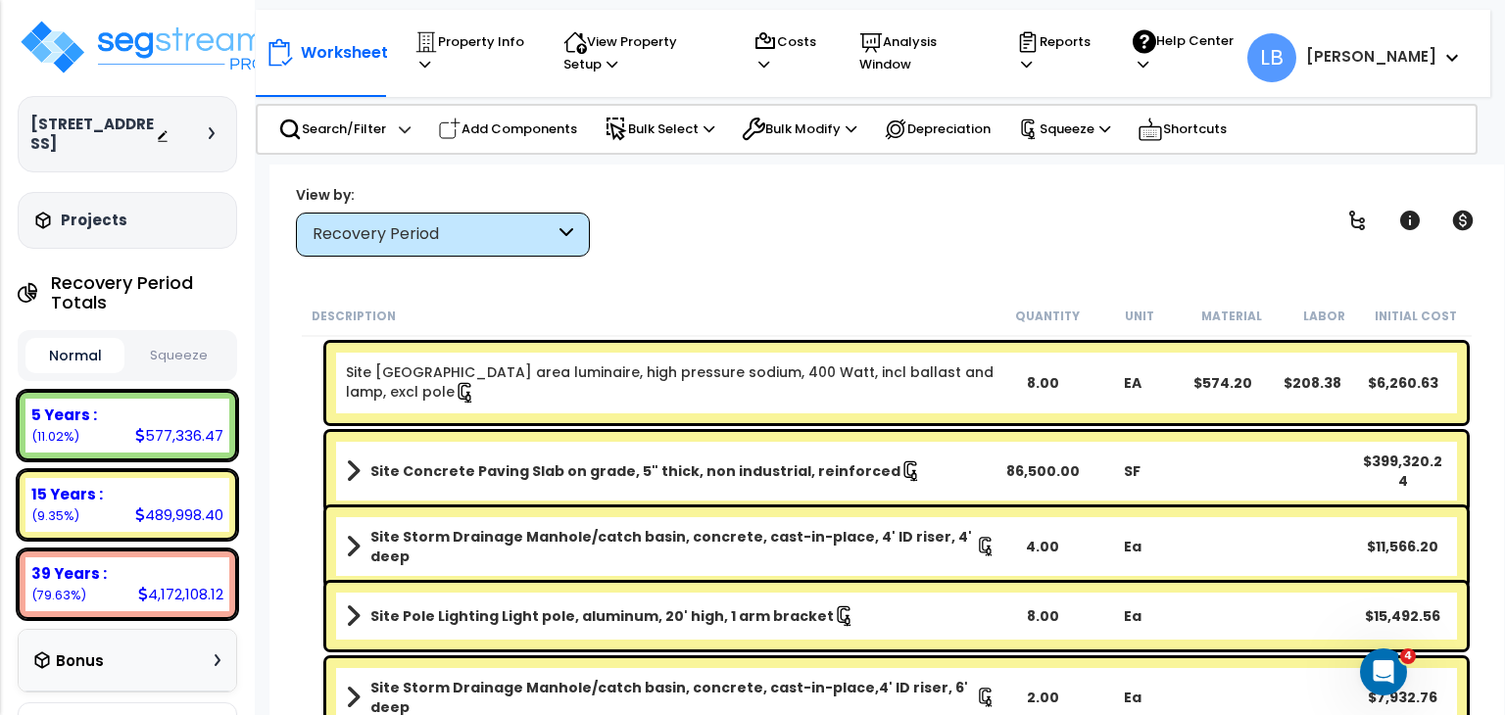
scroll to position [86, 0]
click at [1095, 48] on p "Reports" at bounding box center [1055, 52] width 79 height 45
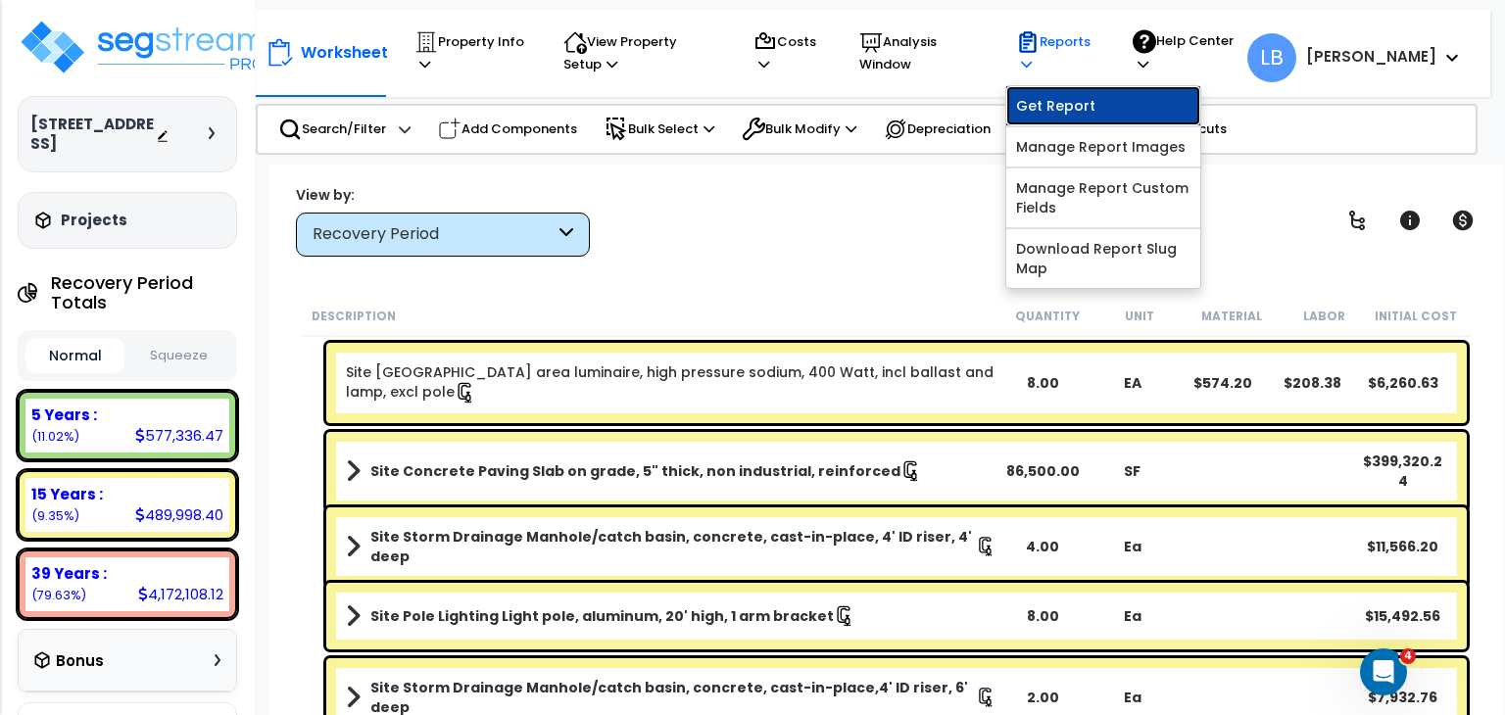
click at [1137, 98] on link "Get Report" at bounding box center [1103, 105] width 194 height 39
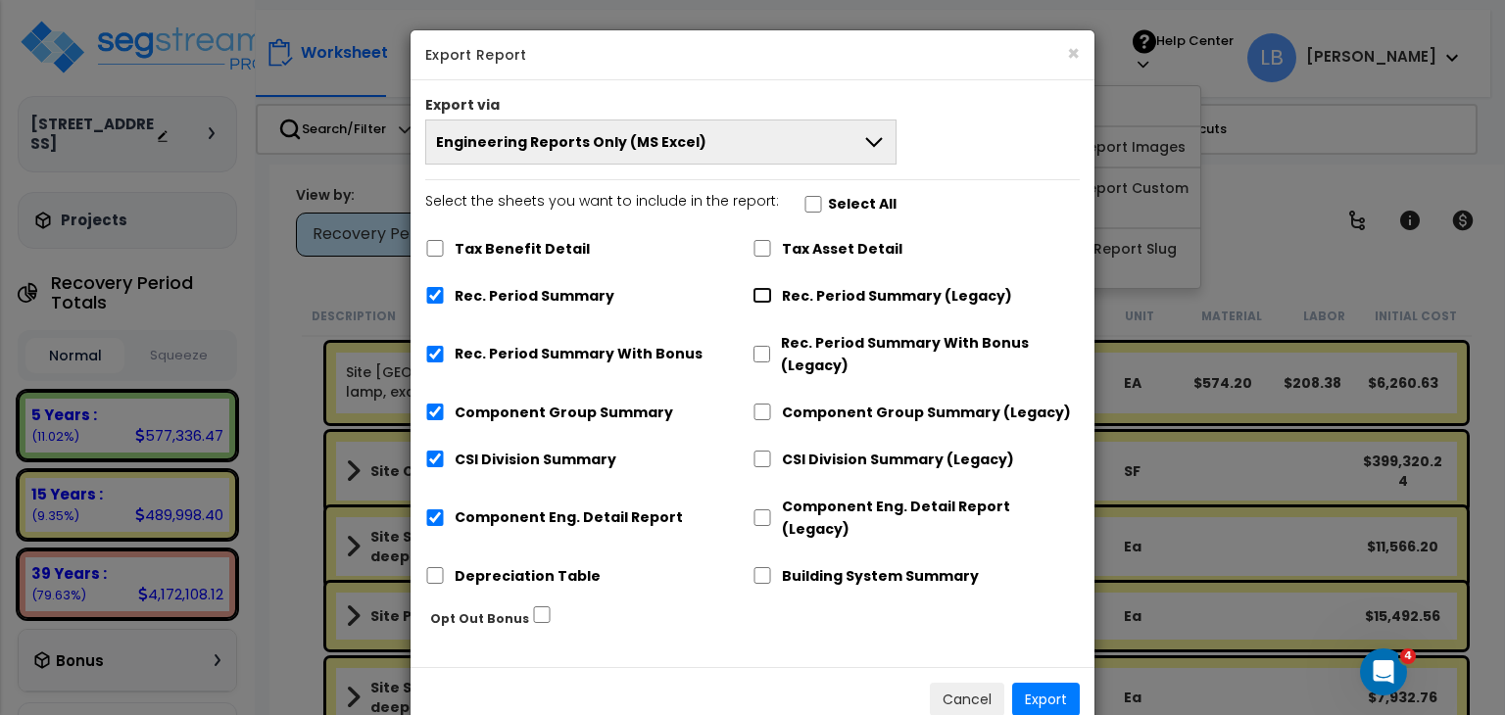
click at [764, 294] on input "Rec. Period Summary (Legacy)" at bounding box center [762, 295] width 20 height 17
checkbox input "true"
checkbox input "false"
click at [756, 412] on input "Component Group Summary (Legacy)" at bounding box center [762, 412] width 20 height 17
checkbox input "true"
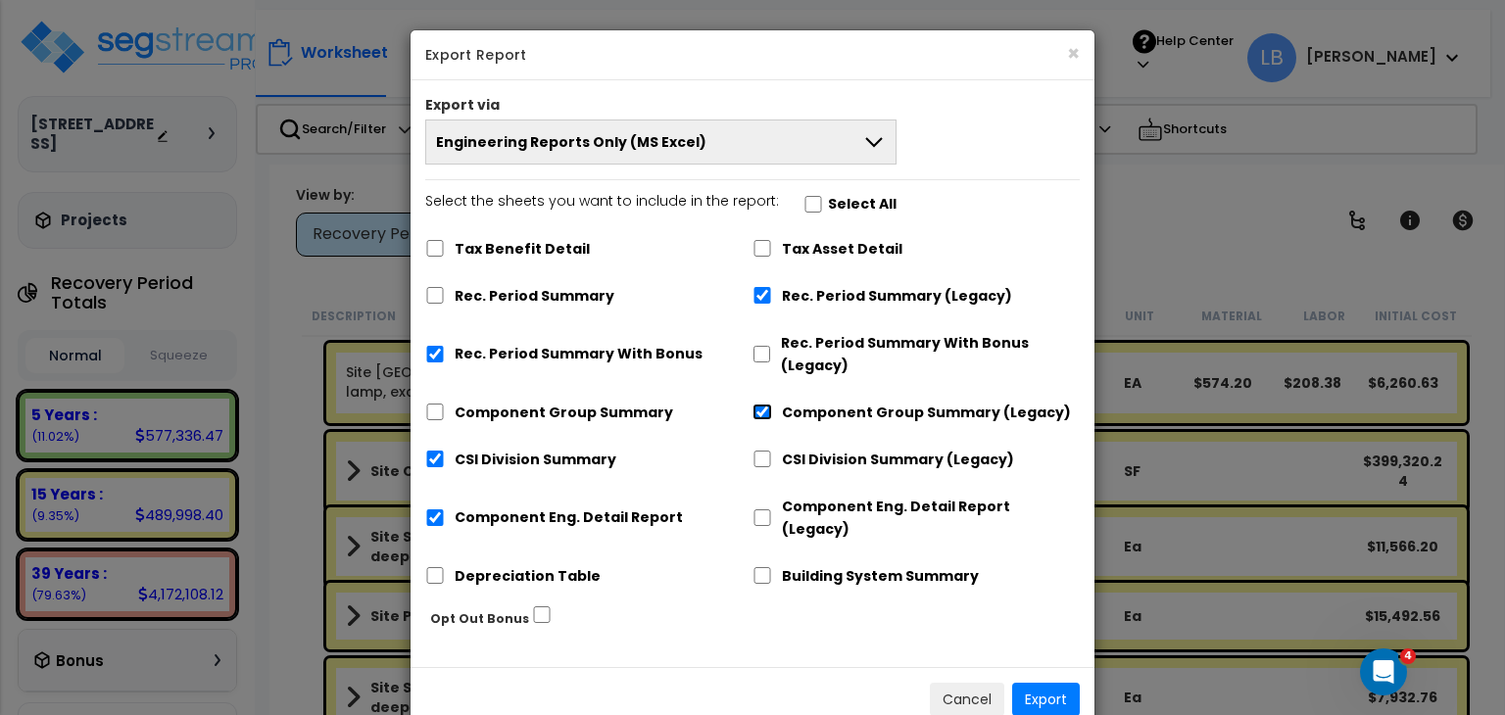
checkbox input "false"
click at [760, 460] on input "CSI Division Summary (Legacy)" at bounding box center [762, 459] width 20 height 17
checkbox input "true"
checkbox input "false"
click at [760, 512] on input "Component Eng. Detail Report (Legacy)" at bounding box center [762, 517] width 20 height 17
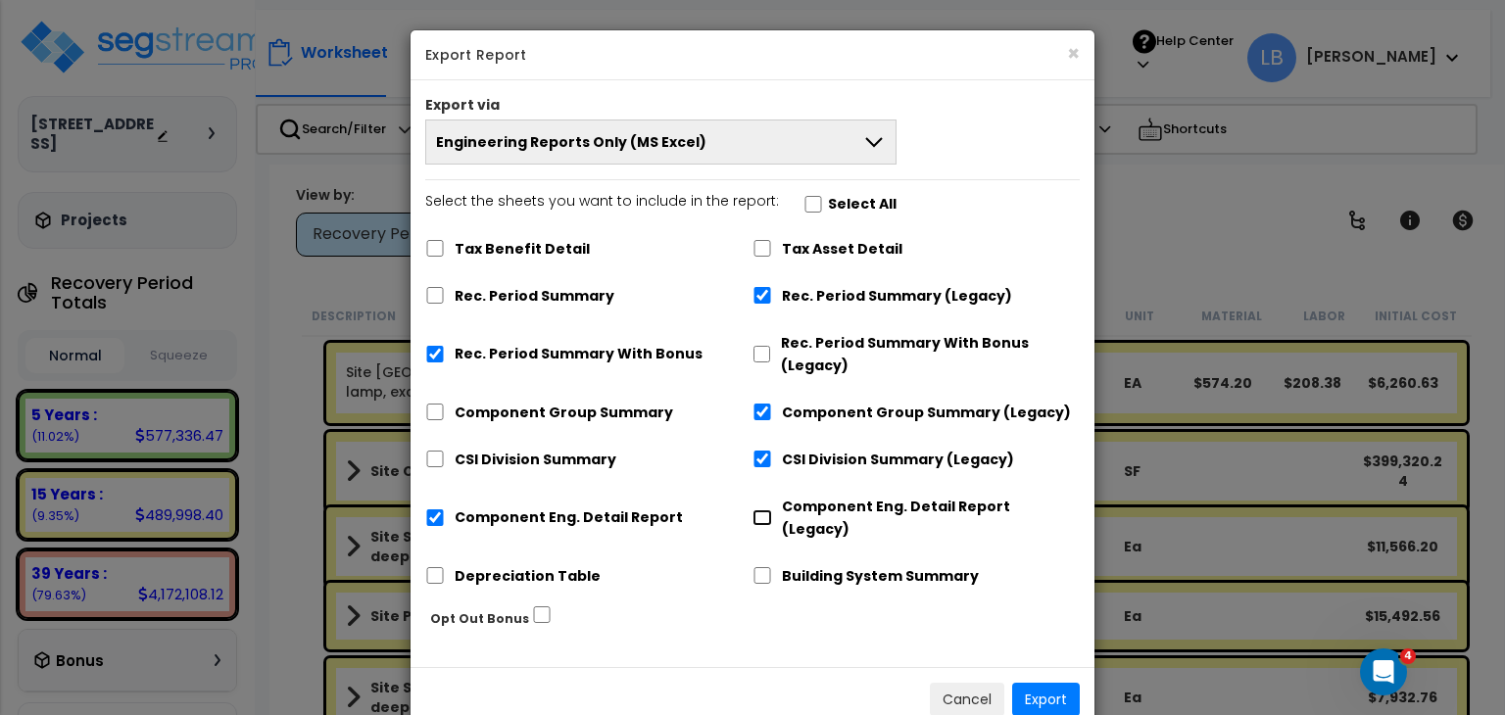
checkbox input "true"
checkbox input "false"
click at [432, 350] on input "Rec. Period Summary With Bonus" at bounding box center [435, 354] width 20 height 17
checkbox input "false"
click at [1047, 683] on button "Export" at bounding box center [1046, 699] width 68 height 33
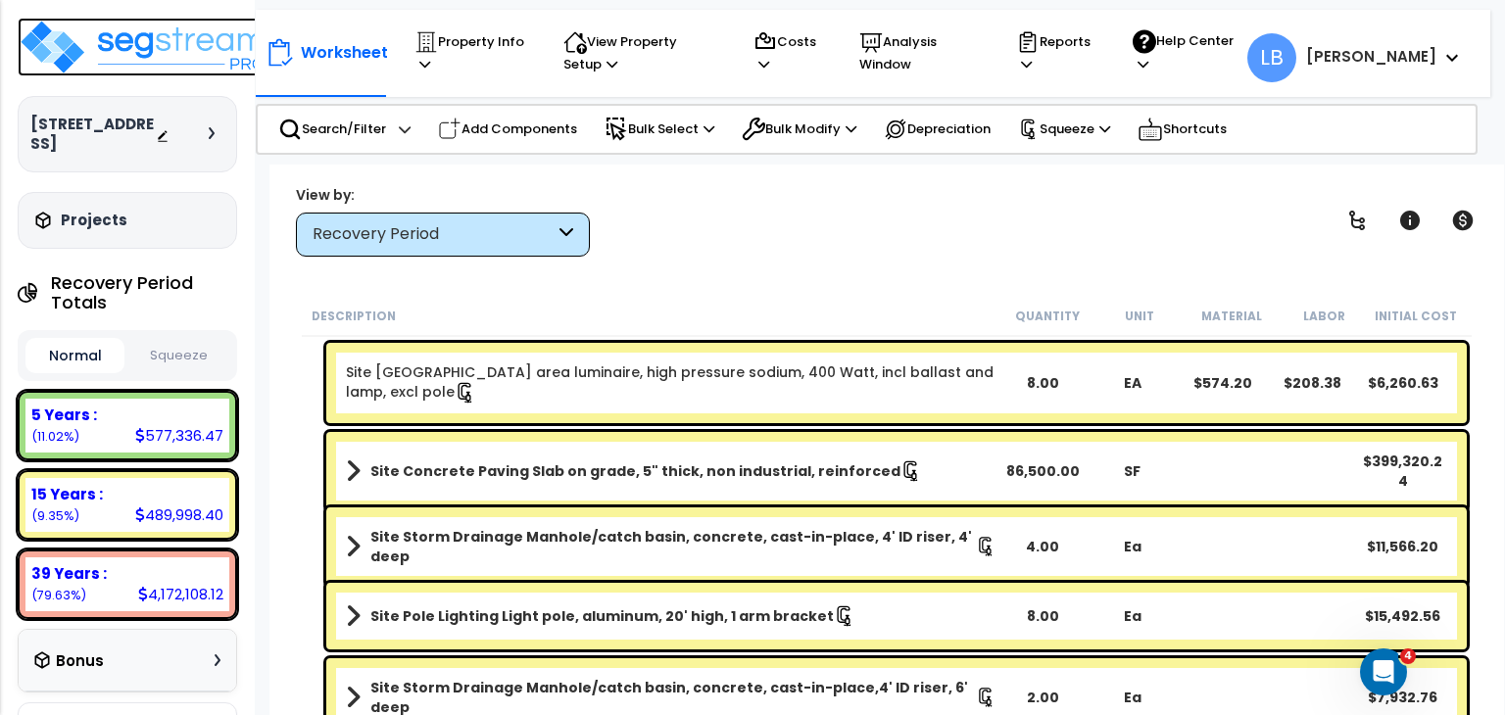
click at [154, 44] on img at bounding box center [145, 47] width 255 height 59
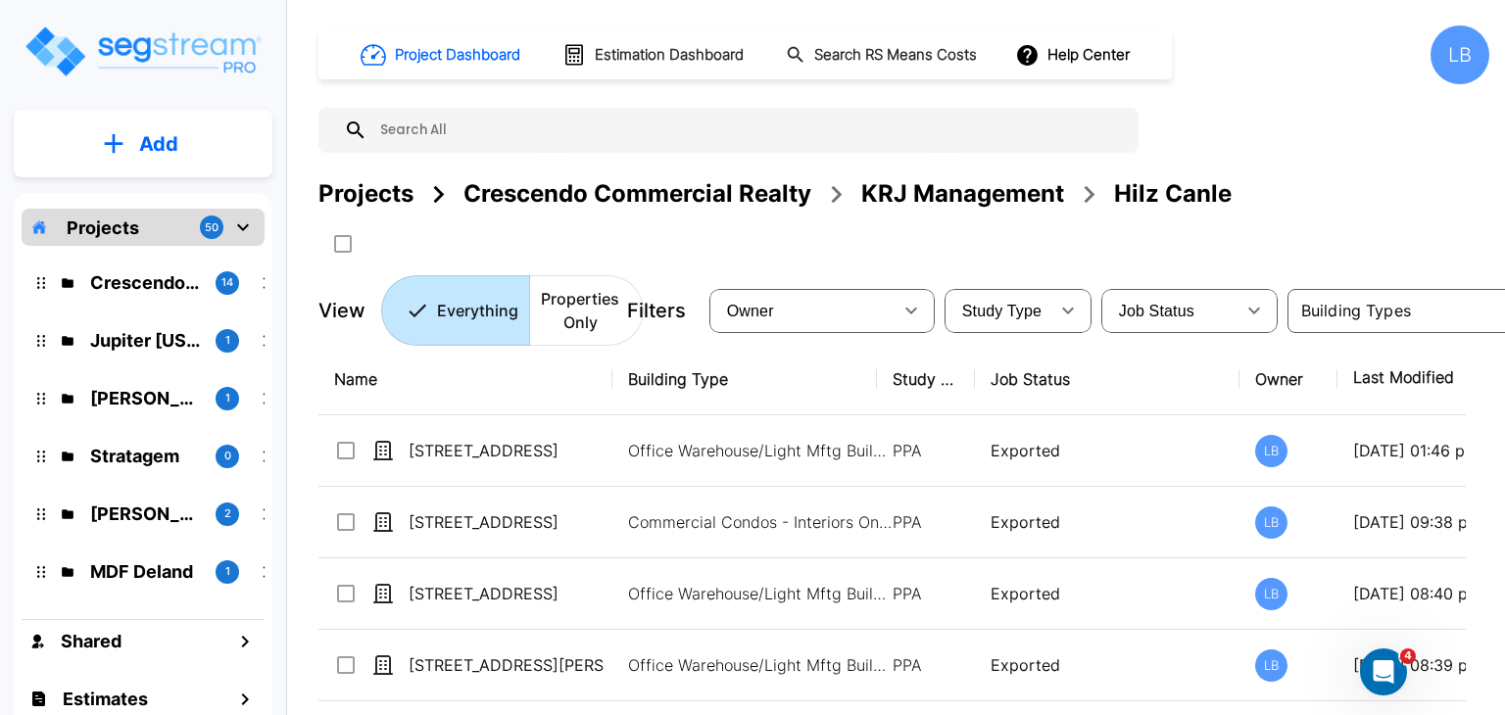
click at [634, 229] on div at bounding box center [700, 243] width 764 height 32
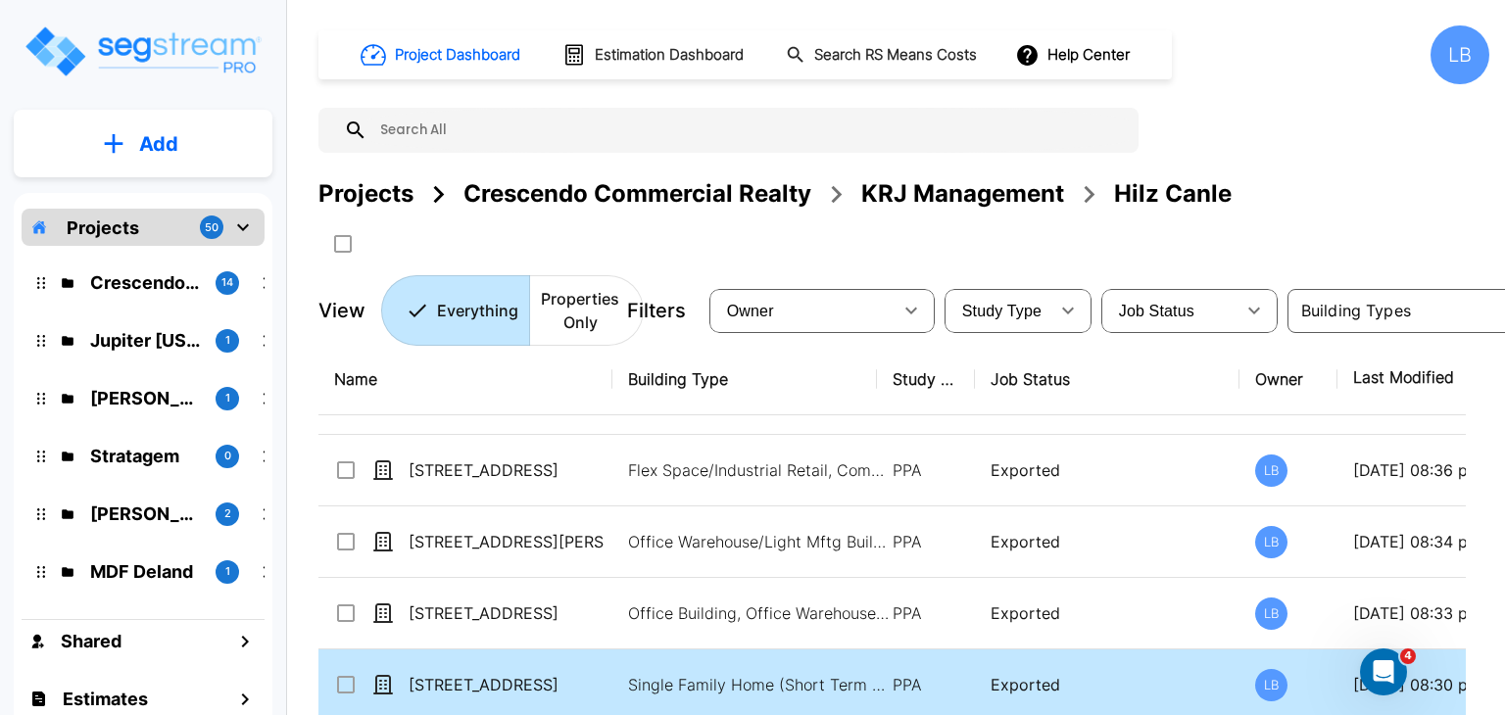
scroll to position [408, 0]
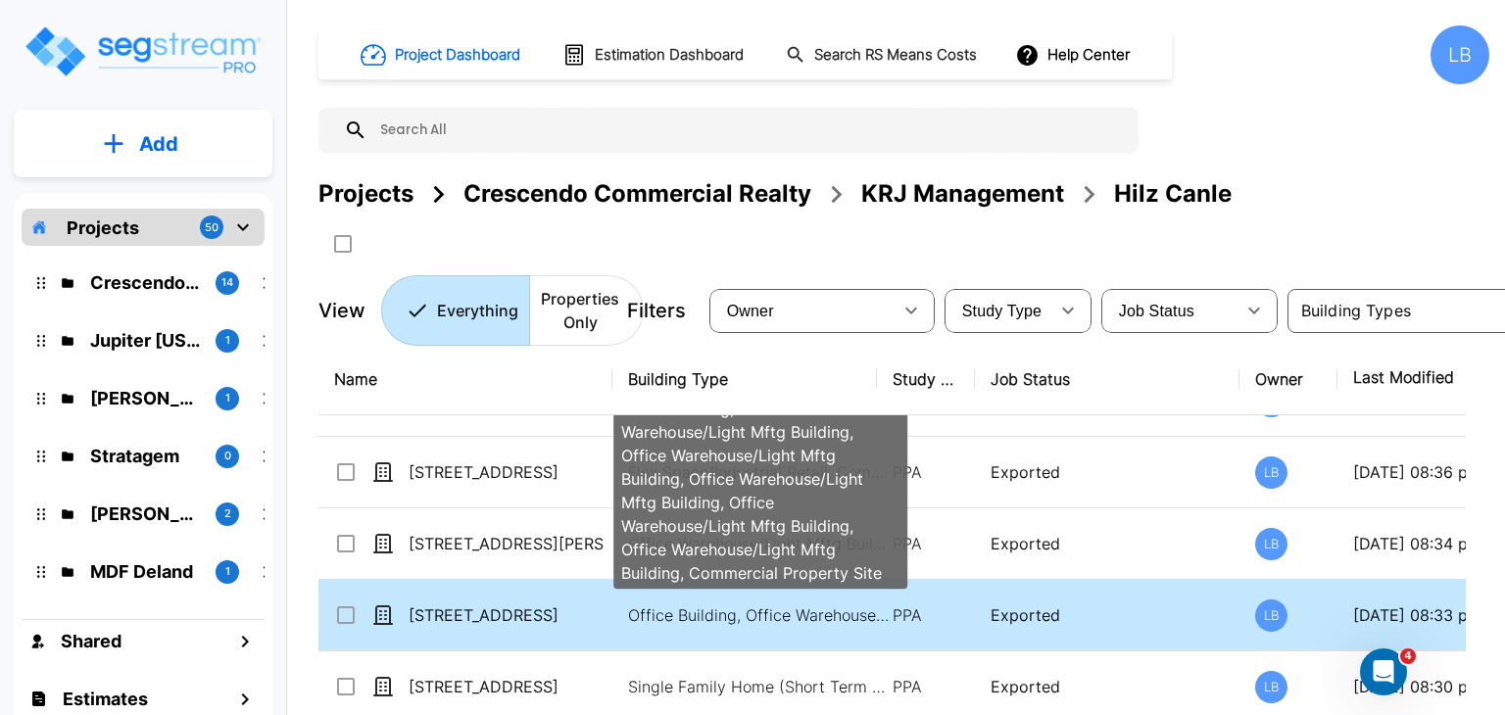
click at [709, 608] on p "Office Building, Office Warehouse/Light Mftg Building, Office Warehouse/Light M…" at bounding box center [760, 616] width 265 height 24
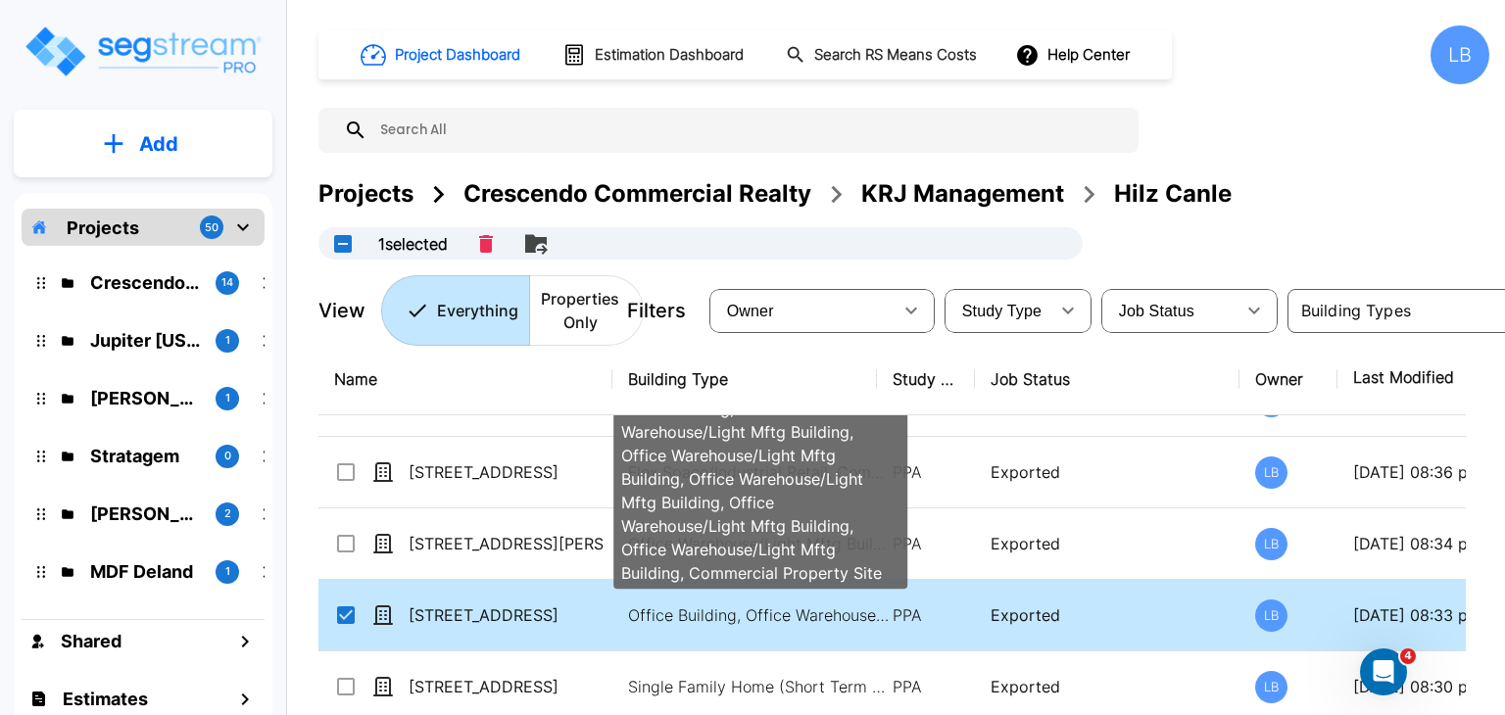
checkbox input "true"
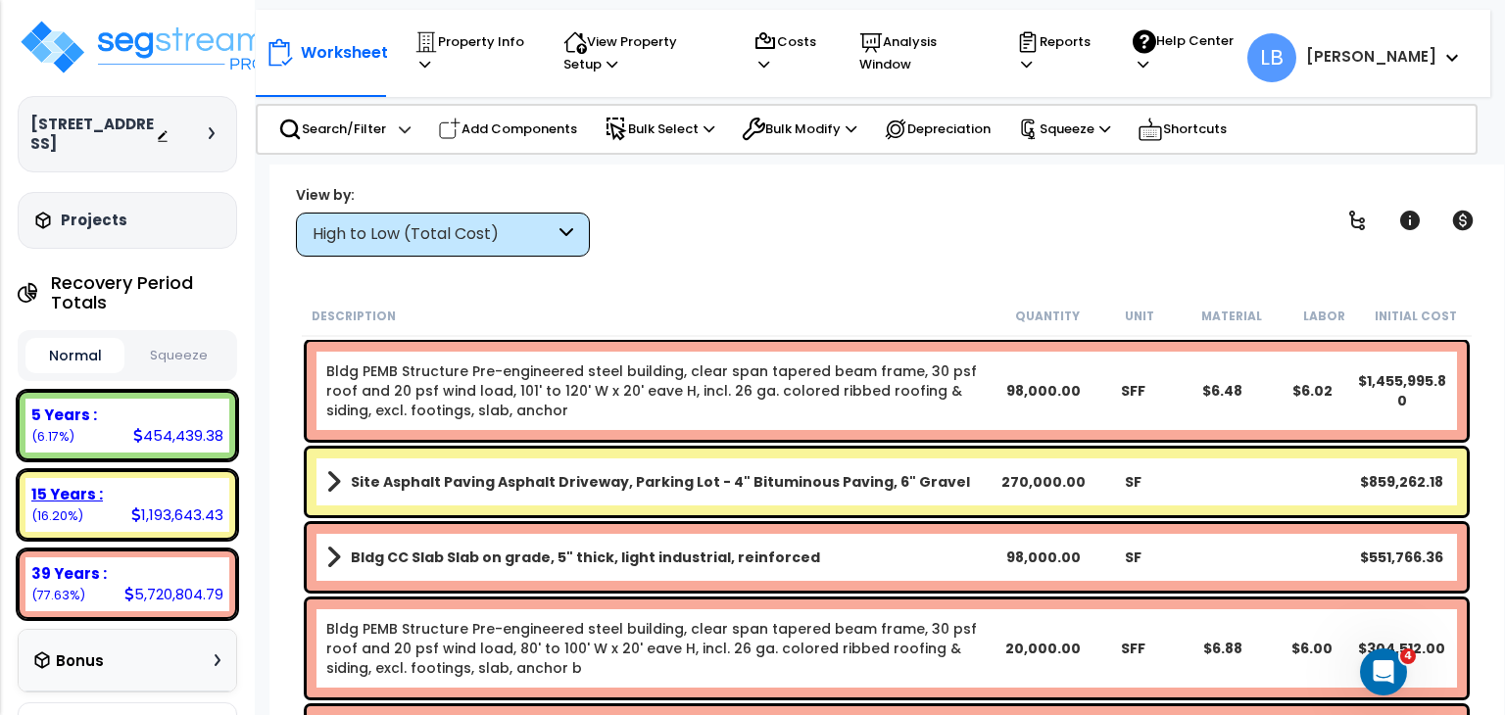
click at [168, 505] on div "1,193,643.43" at bounding box center [177, 515] width 92 height 21
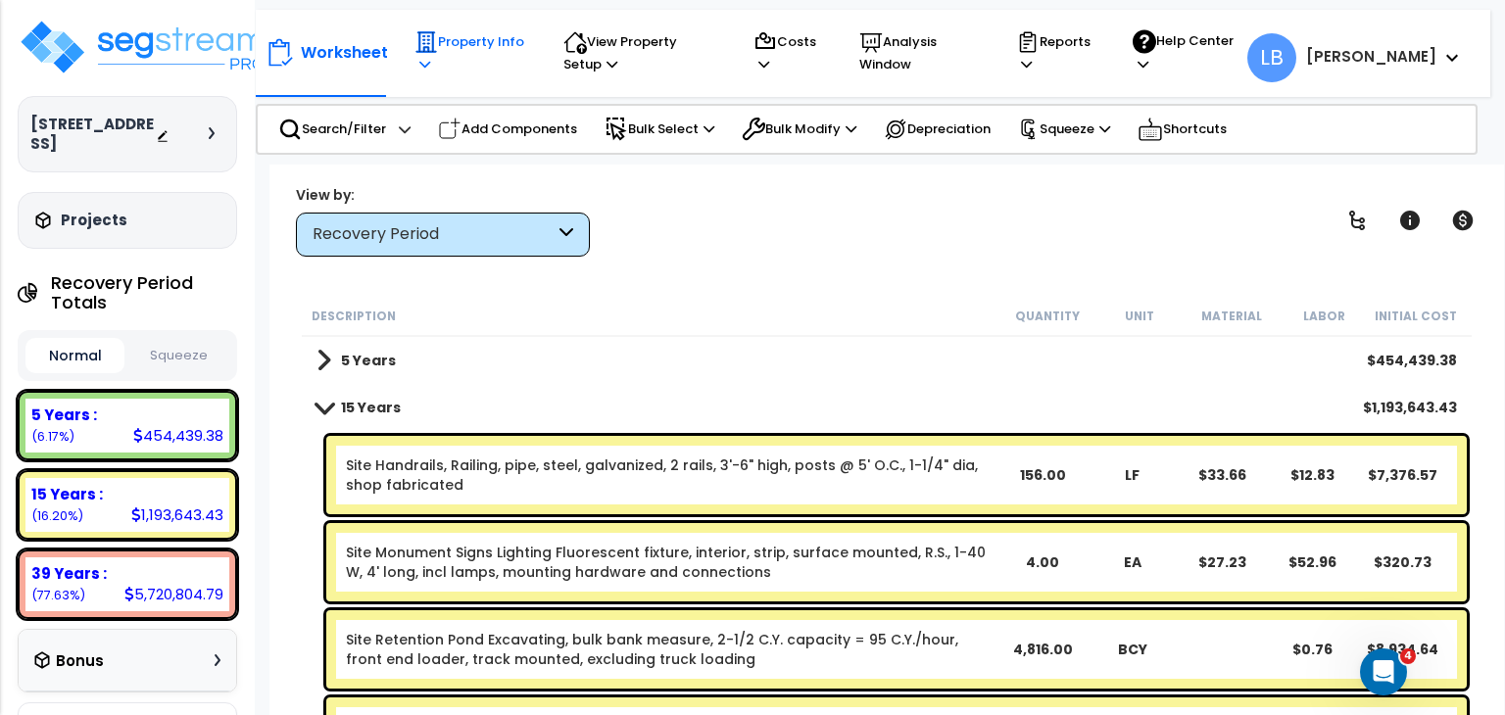
click at [466, 44] on p "Property Info" at bounding box center [470, 52] width 112 height 45
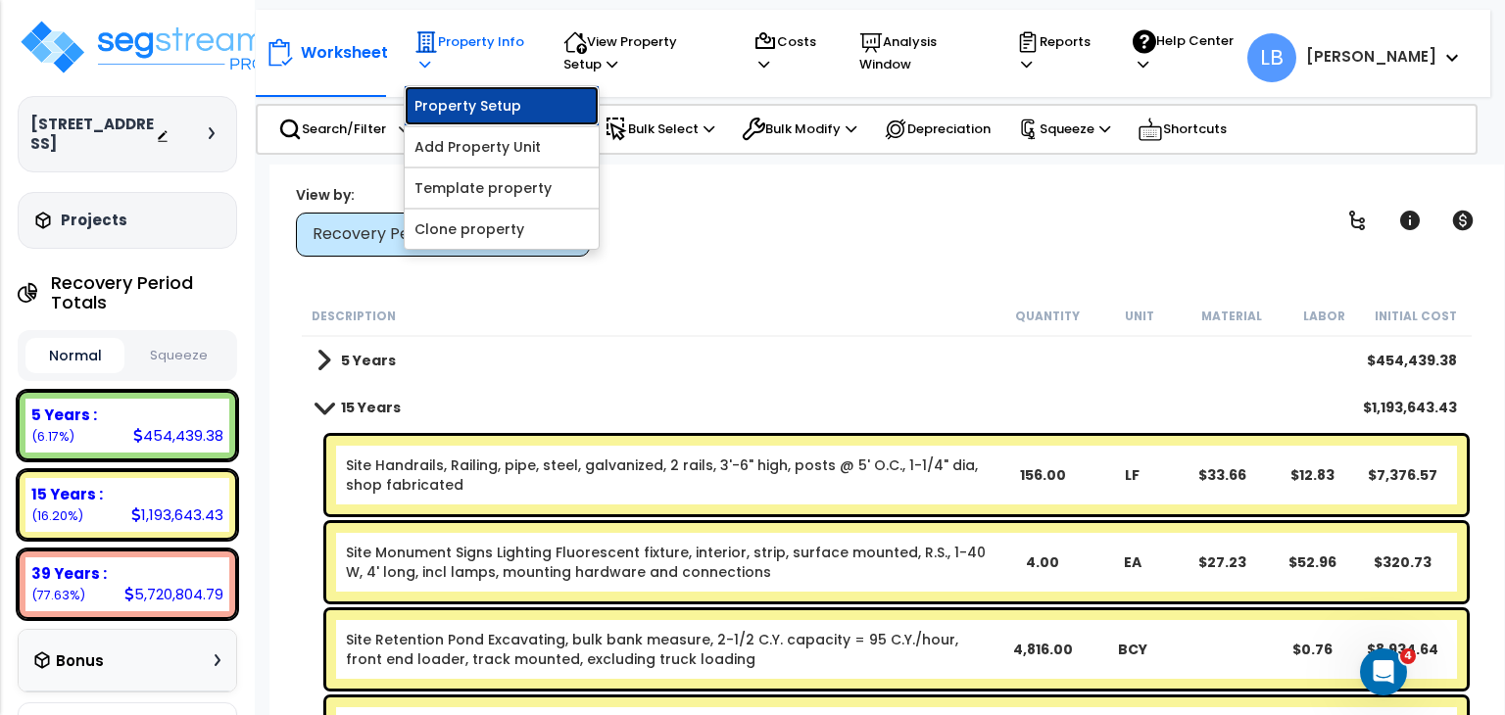
click at [478, 95] on link "Property Setup" at bounding box center [502, 105] width 194 height 39
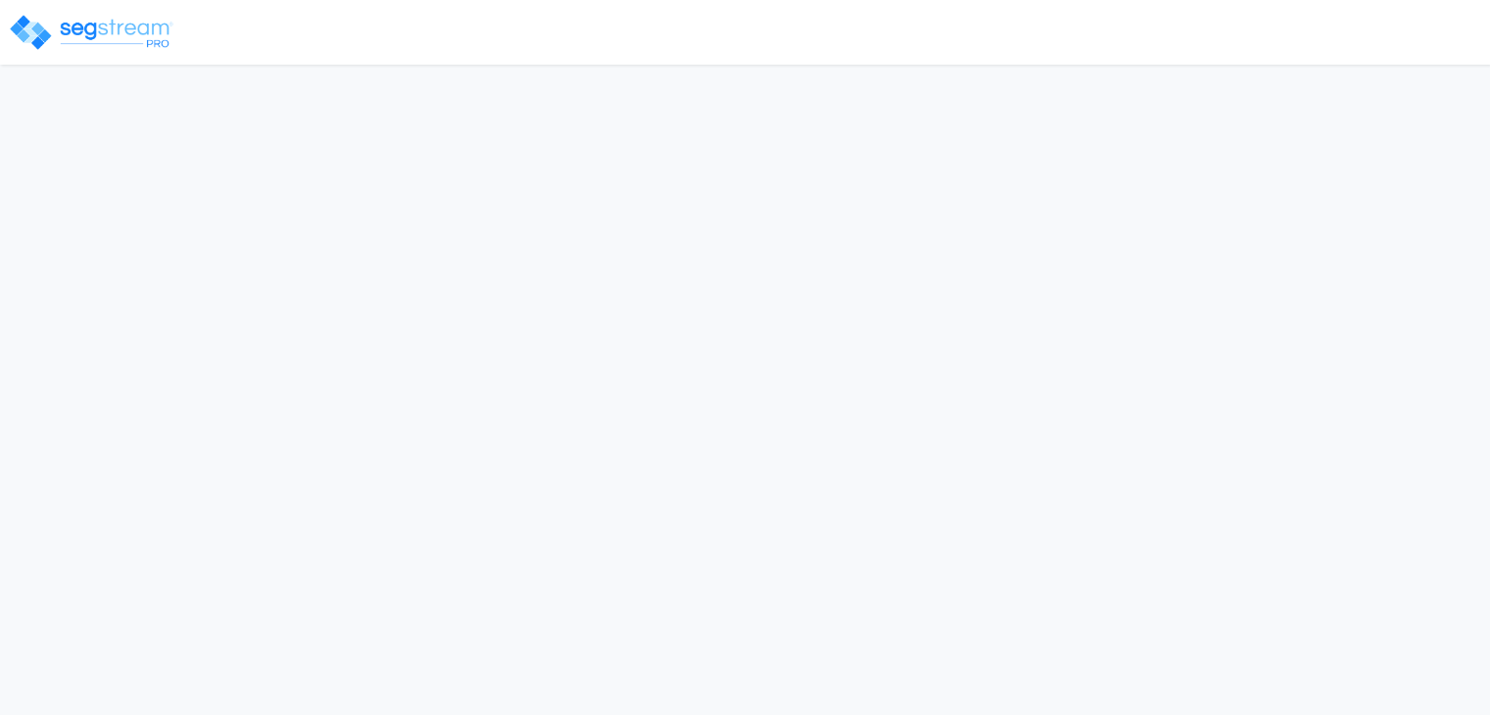
select select "2024"
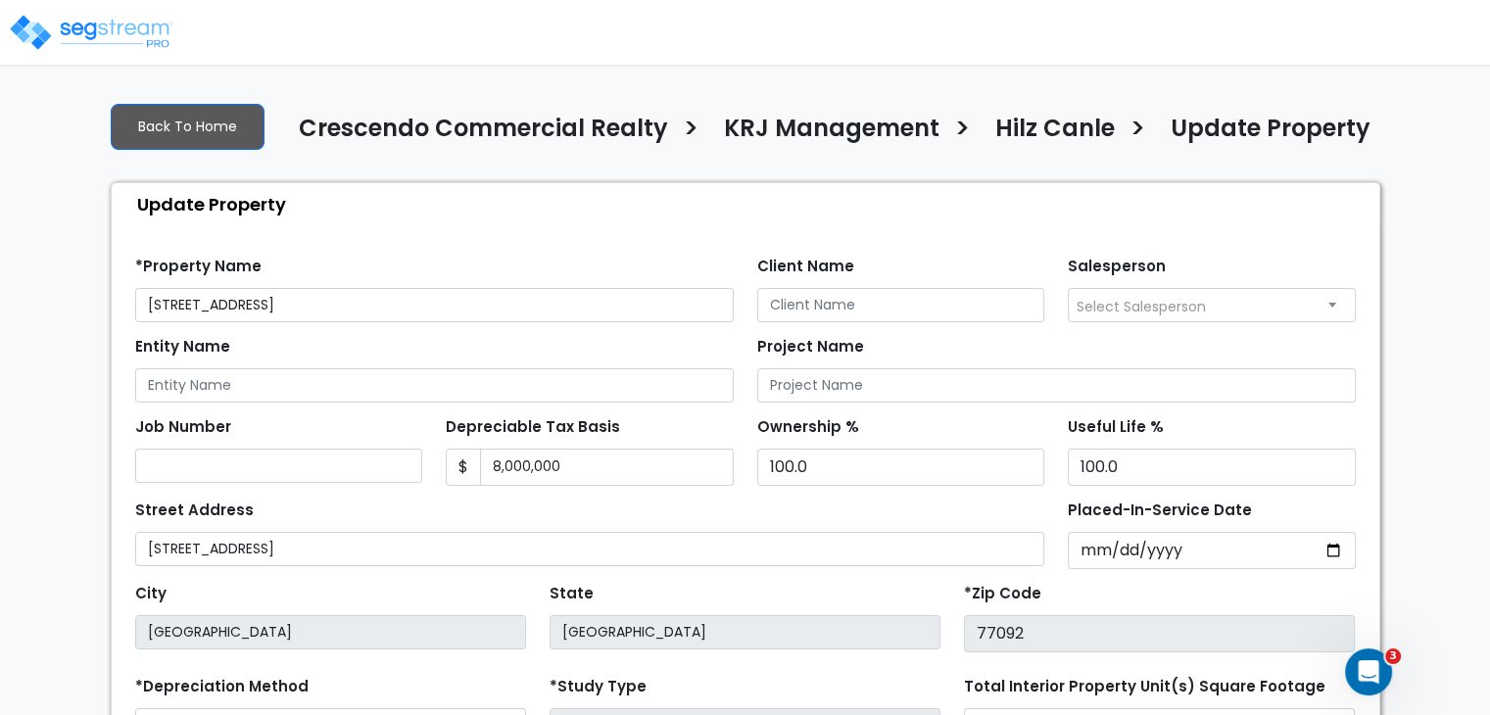
scroll to position [62, 0]
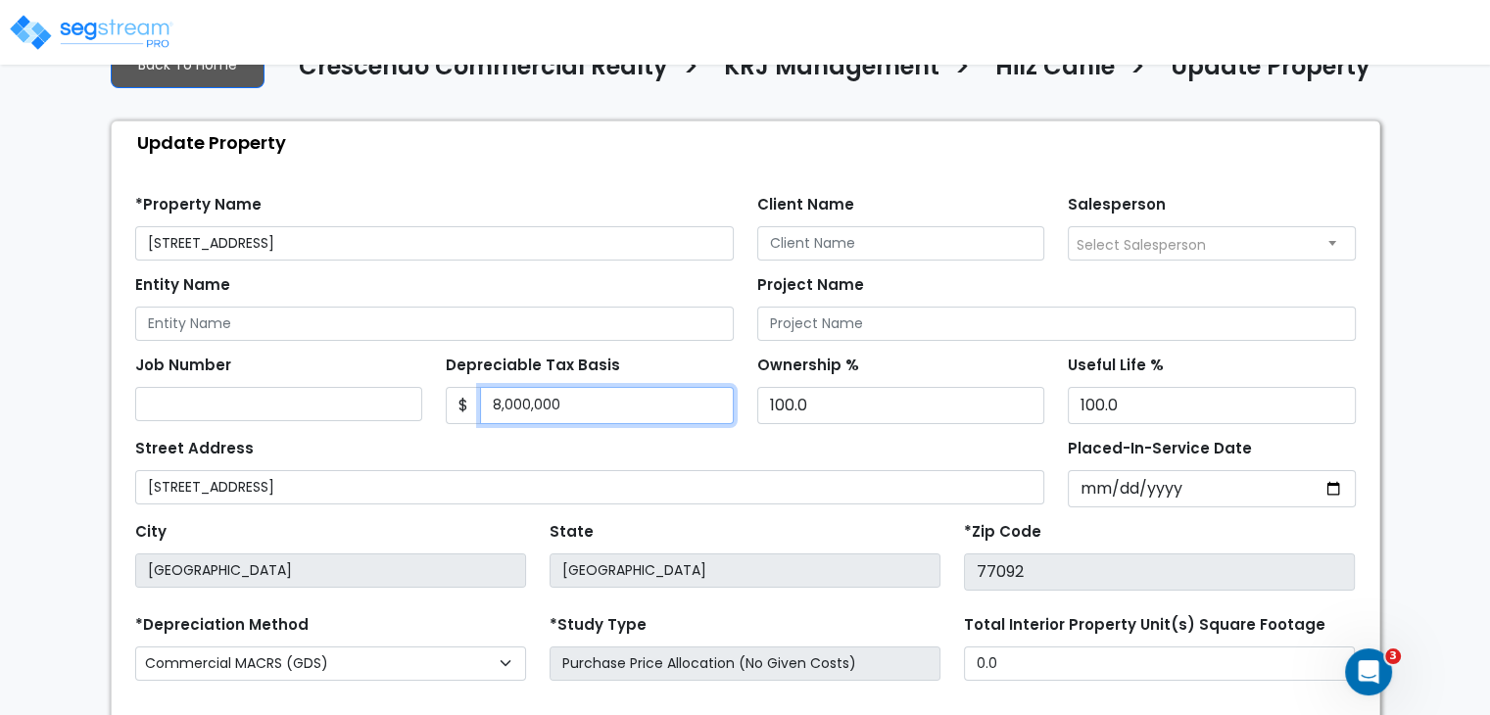
drag, startPoint x: 576, startPoint y: 400, endPoint x: 367, endPoint y: 391, distance: 208.9
click at [367, 391] on div "Job Number Depreciable Tax Basis $ 8,000,000 Ownership %" at bounding box center [745, 382] width 1244 height 83
type input "8,494,140"
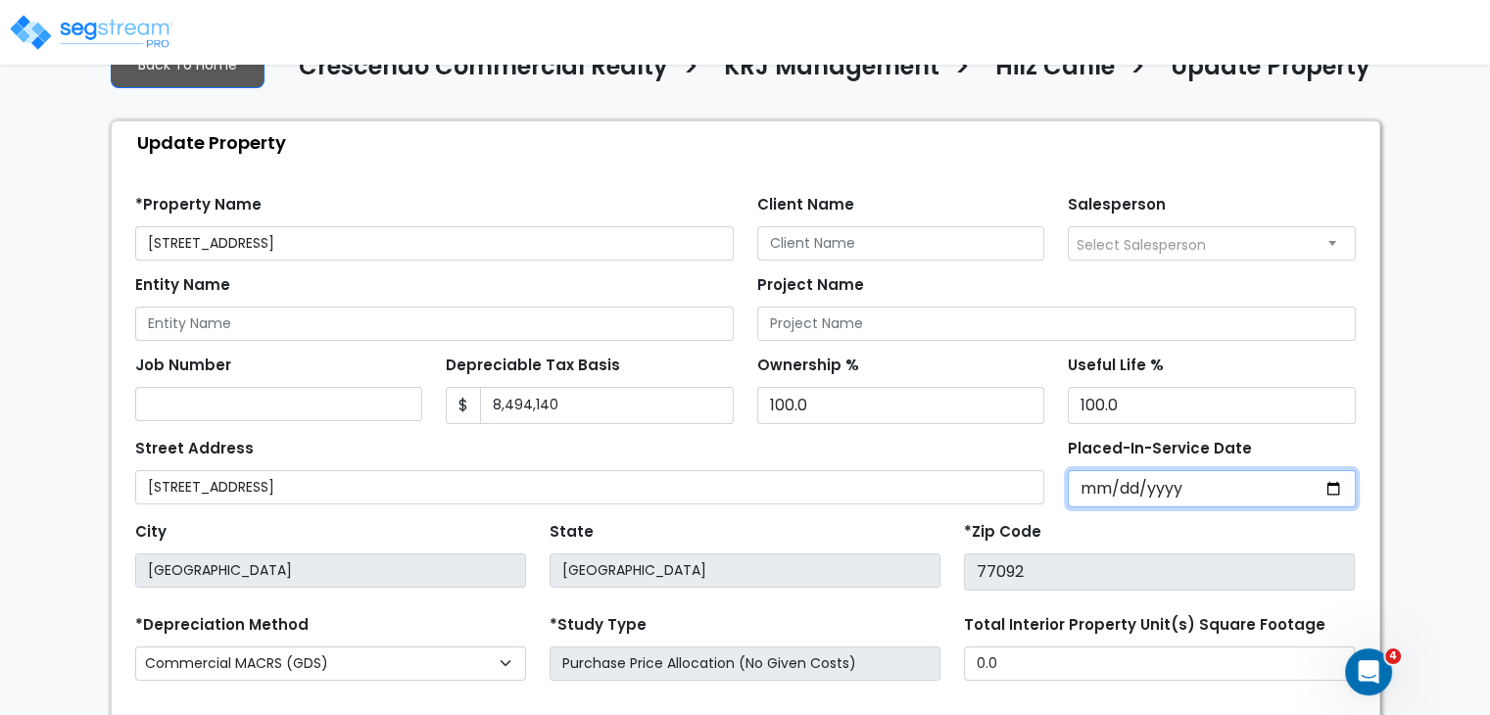
click at [1087, 495] on input "2023-01-01" at bounding box center [1212, 488] width 288 height 37
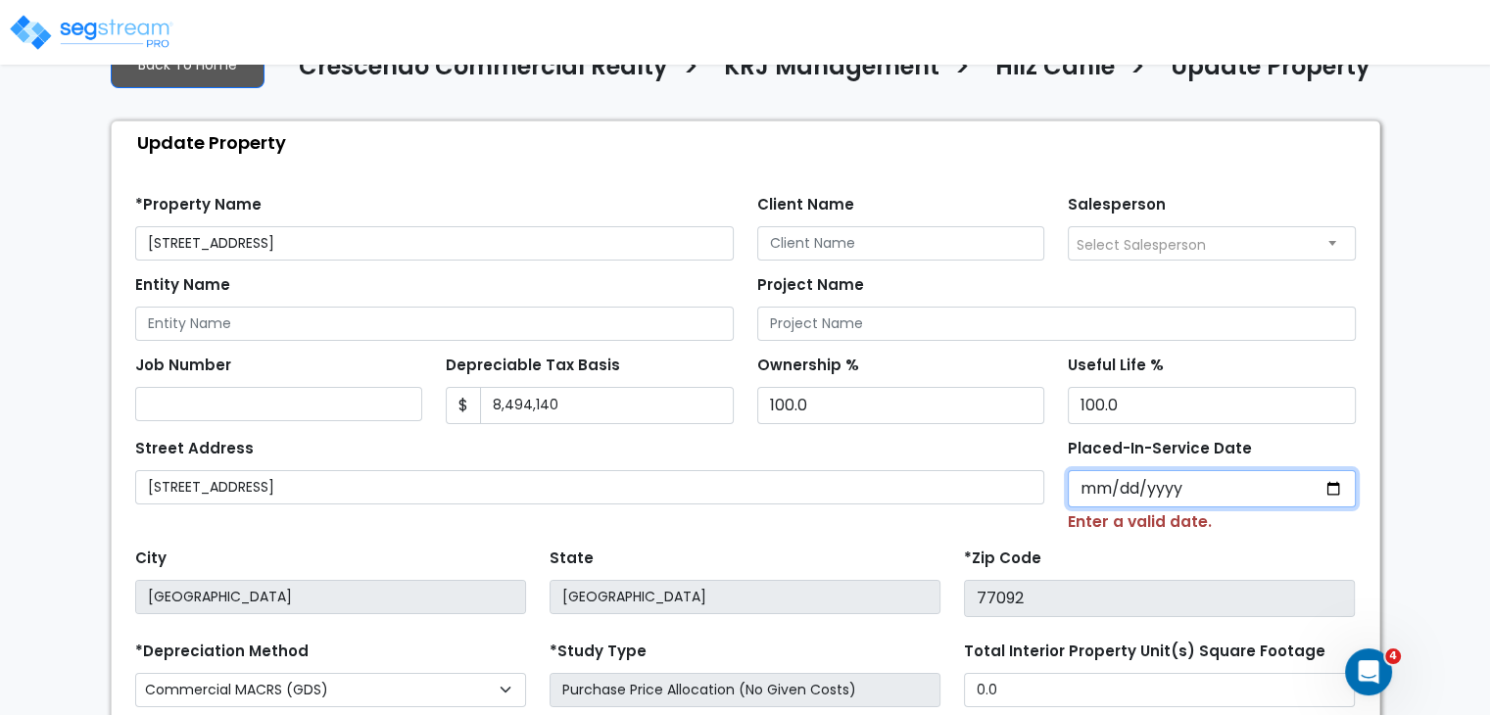
type input "0002-04-12"
select select "2"
type input "0020-04-12"
select select "20"
type input "0202-04-12"
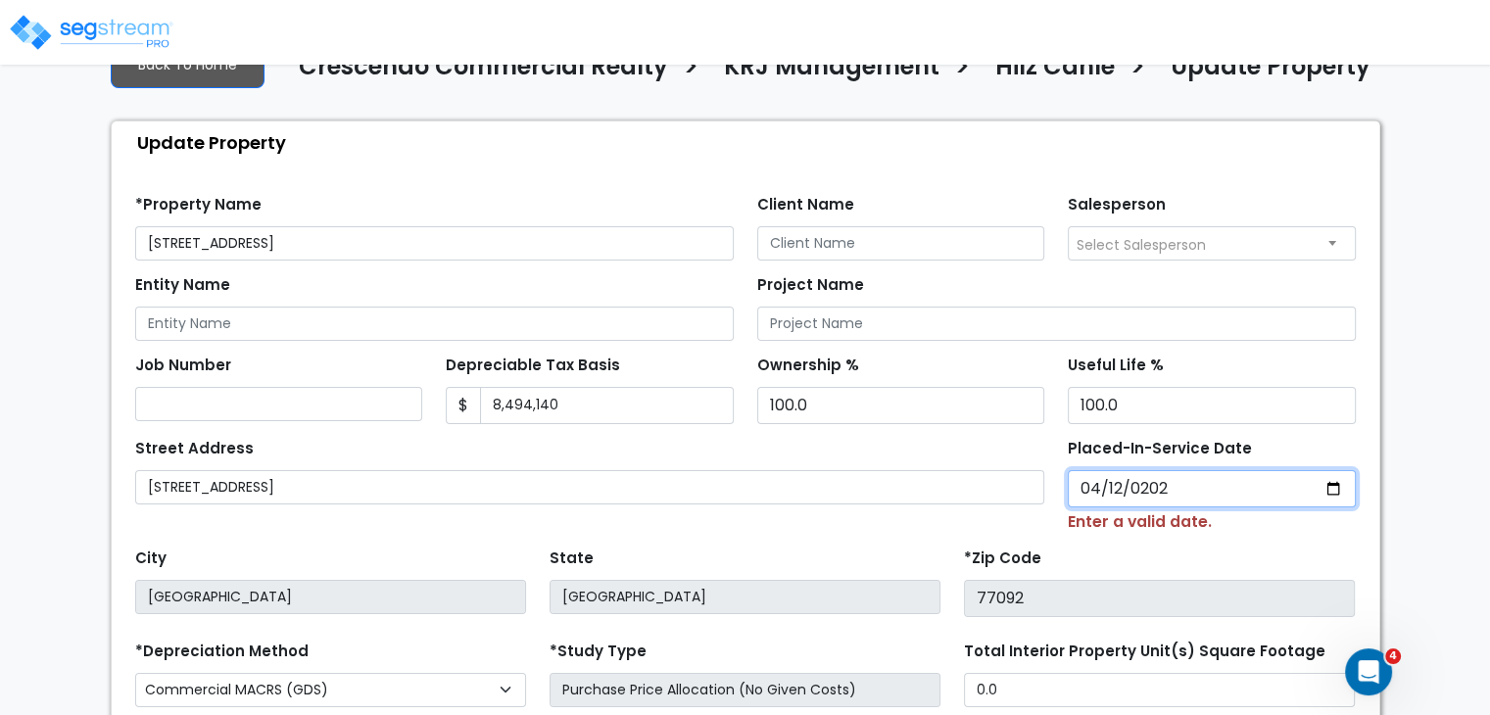
select select "202"
type input "2023-04-12"
select select "2023"
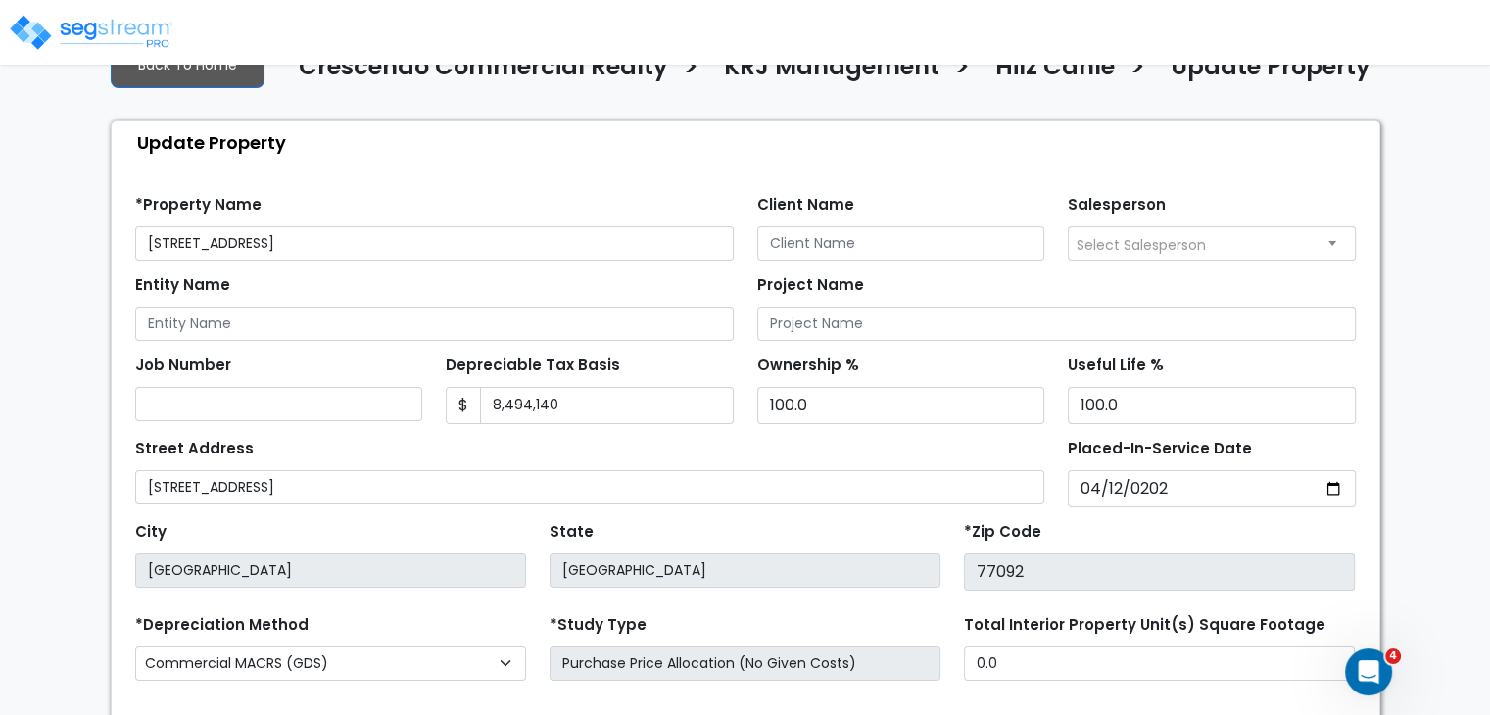
click at [802, 525] on div "State TX" at bounding box center [745, 553] width 414 height 73
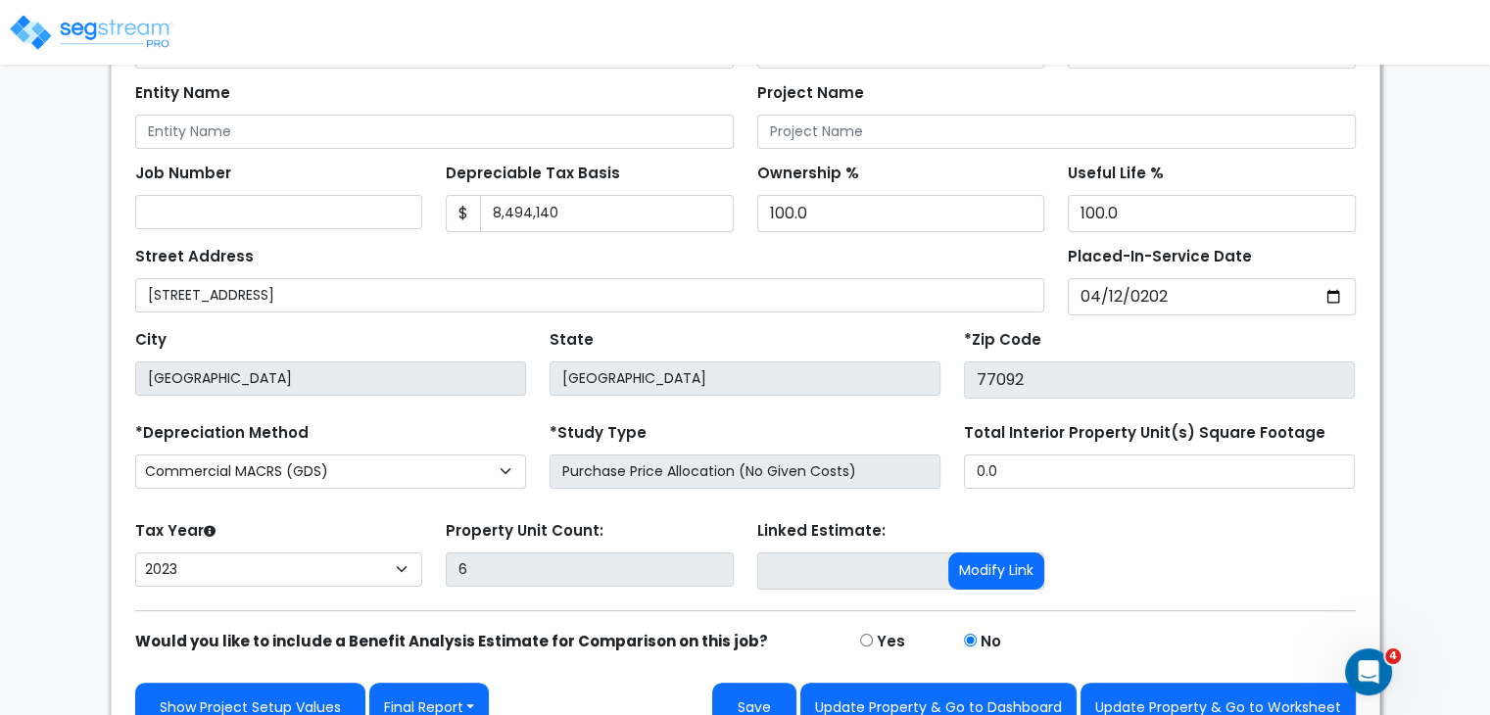
scroll to position [285, 0]
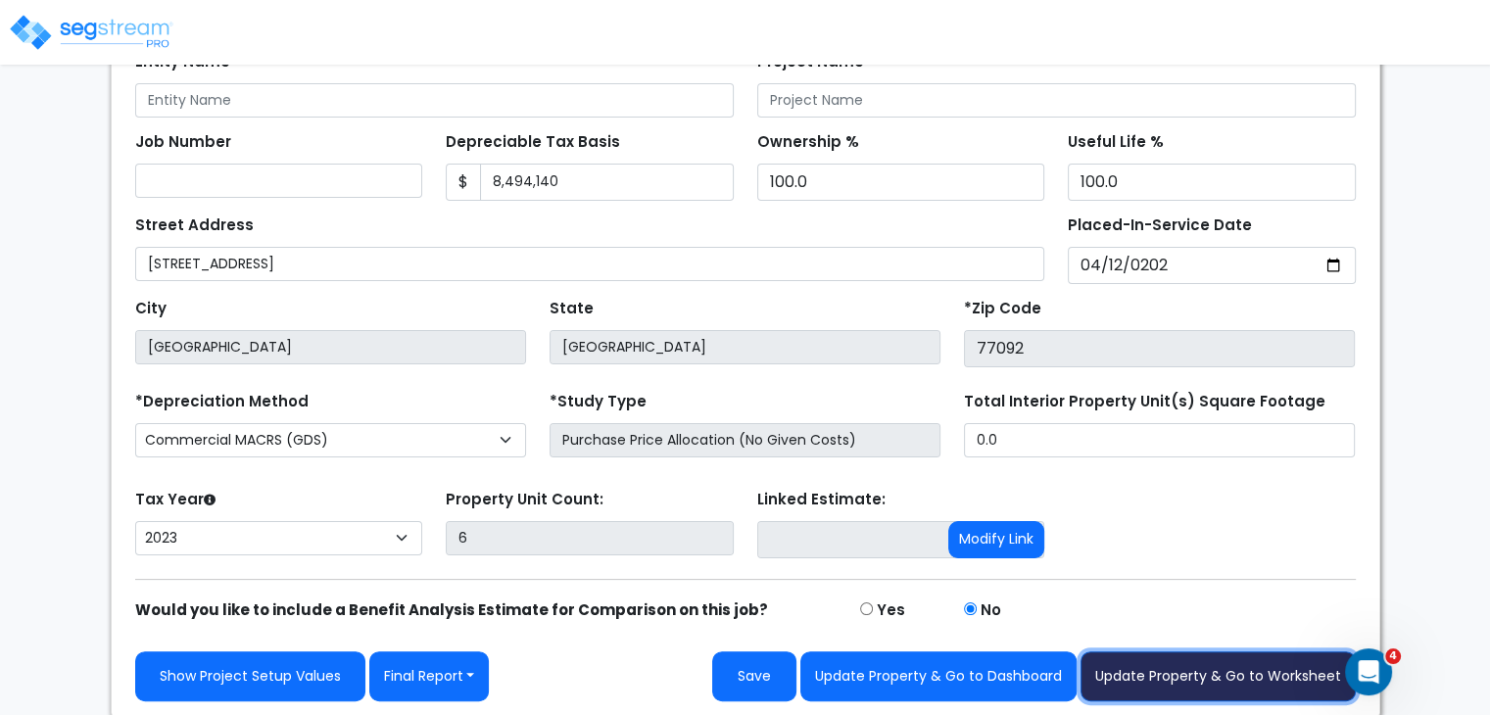
click at [1200, 667] on button "Update Property & Go to Worksheet" at bounding box center [1218, 677] width 275 height 50
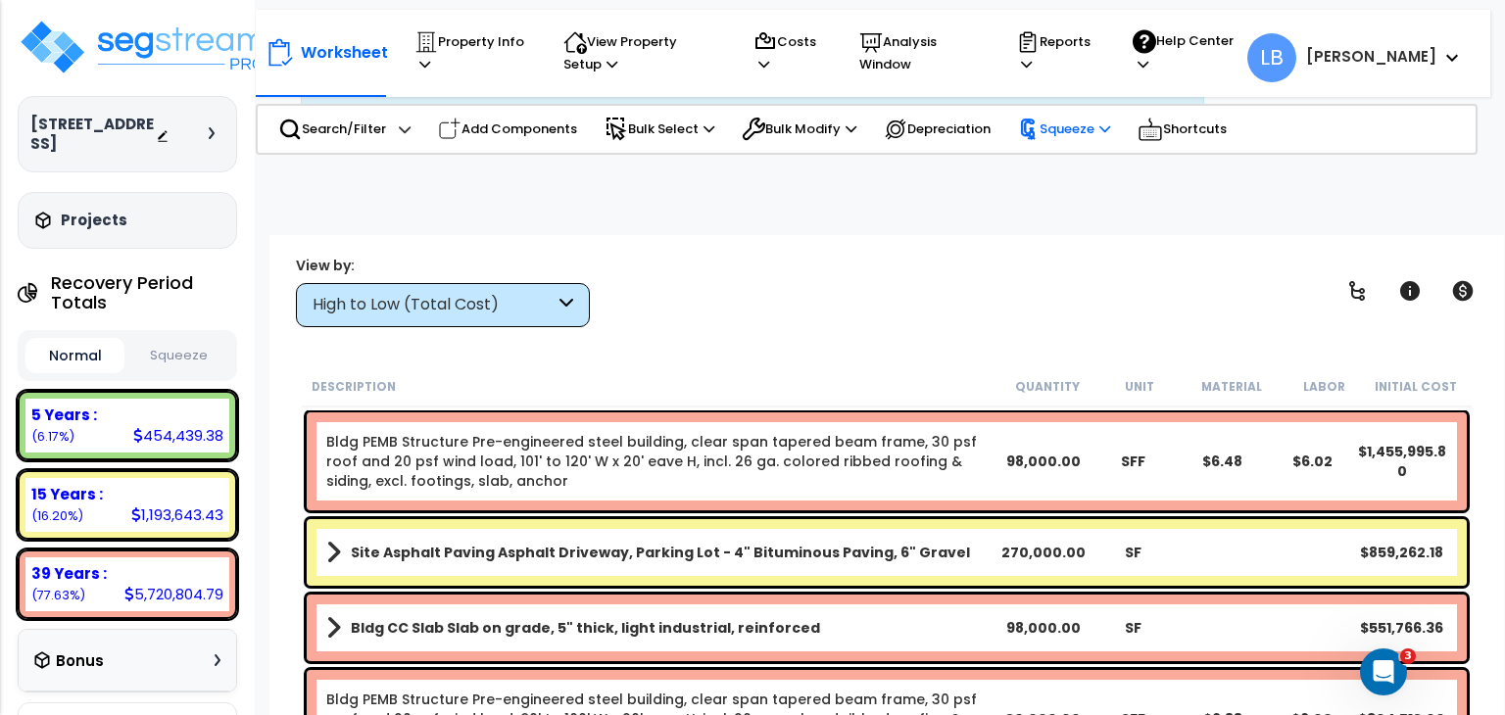
click at [1082, 126] on p "Squeeze" at bounding box center [1064, 130] width 92 height 22
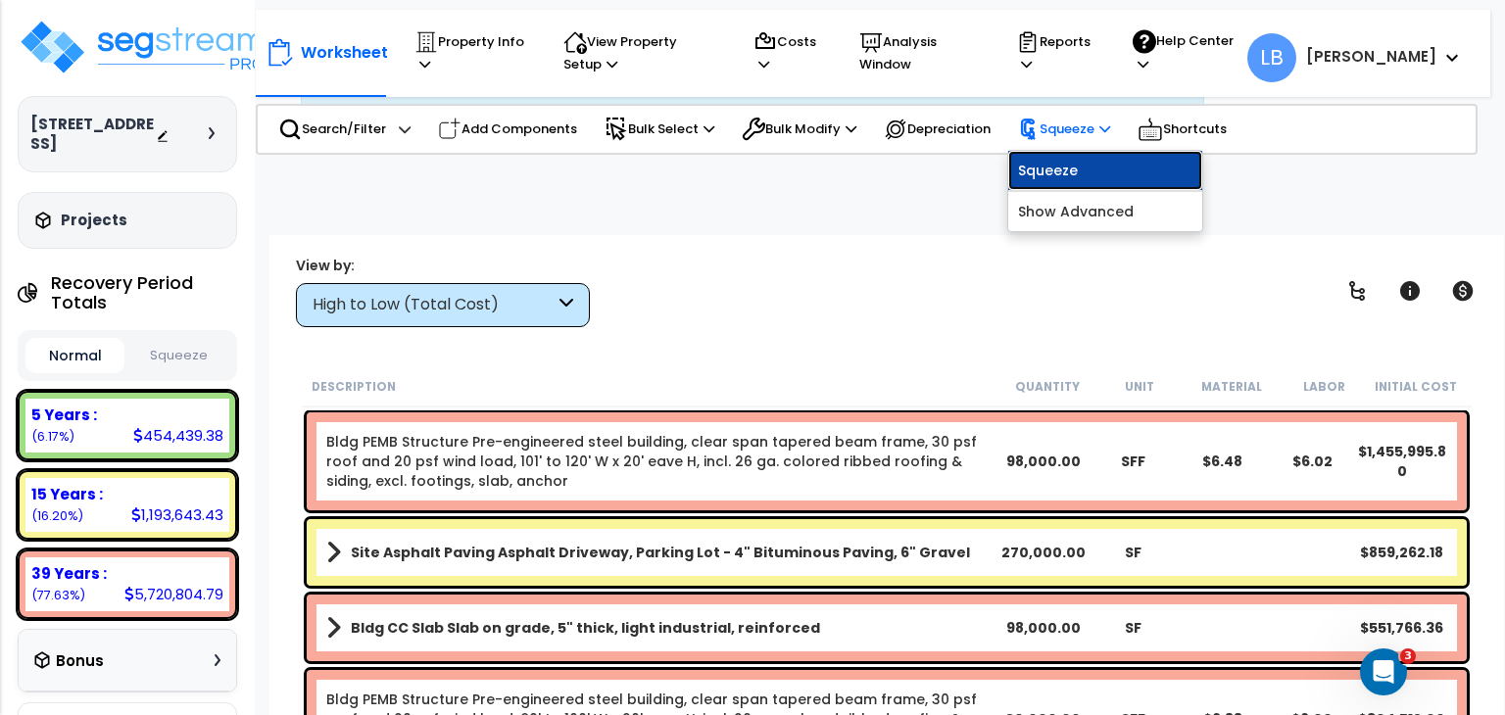
click at [1054, 166] on link "Squeeze" at bounding box center [1105, 170] width 194 height 39
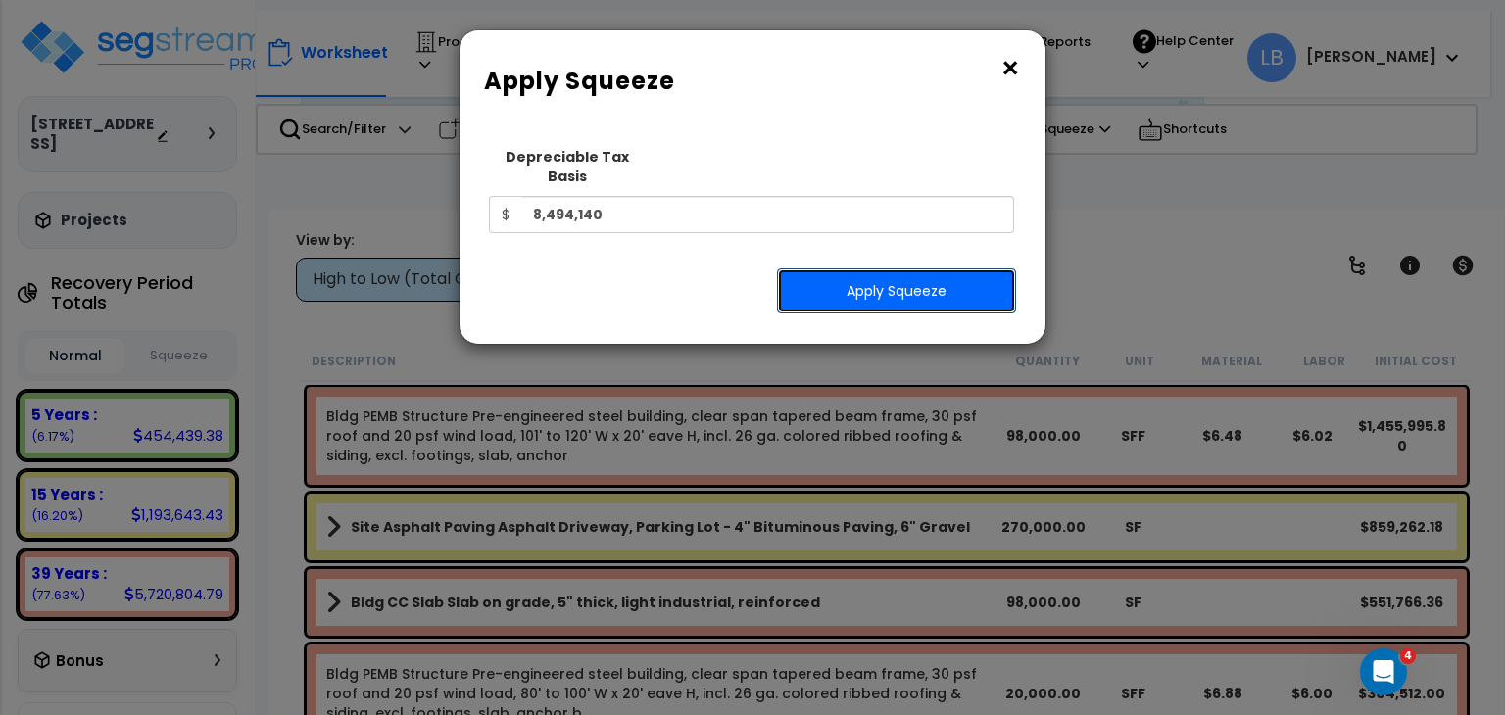
click at [886, 269] on button "Apply Squeeze" at bounding box center [896, 290] width 239 height 45
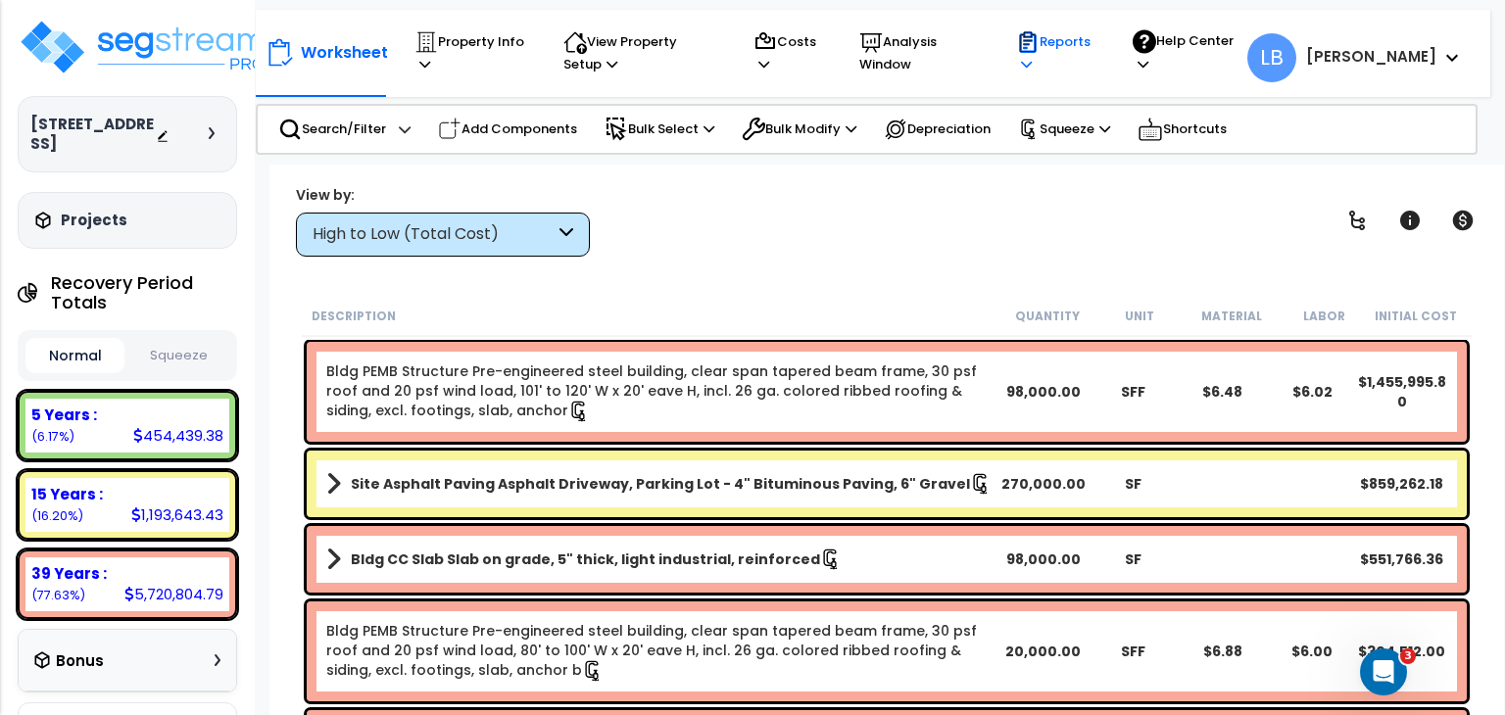
click at [1095, 40] on p "Reports" at bounding box center [1055, 52] width 79 height 45
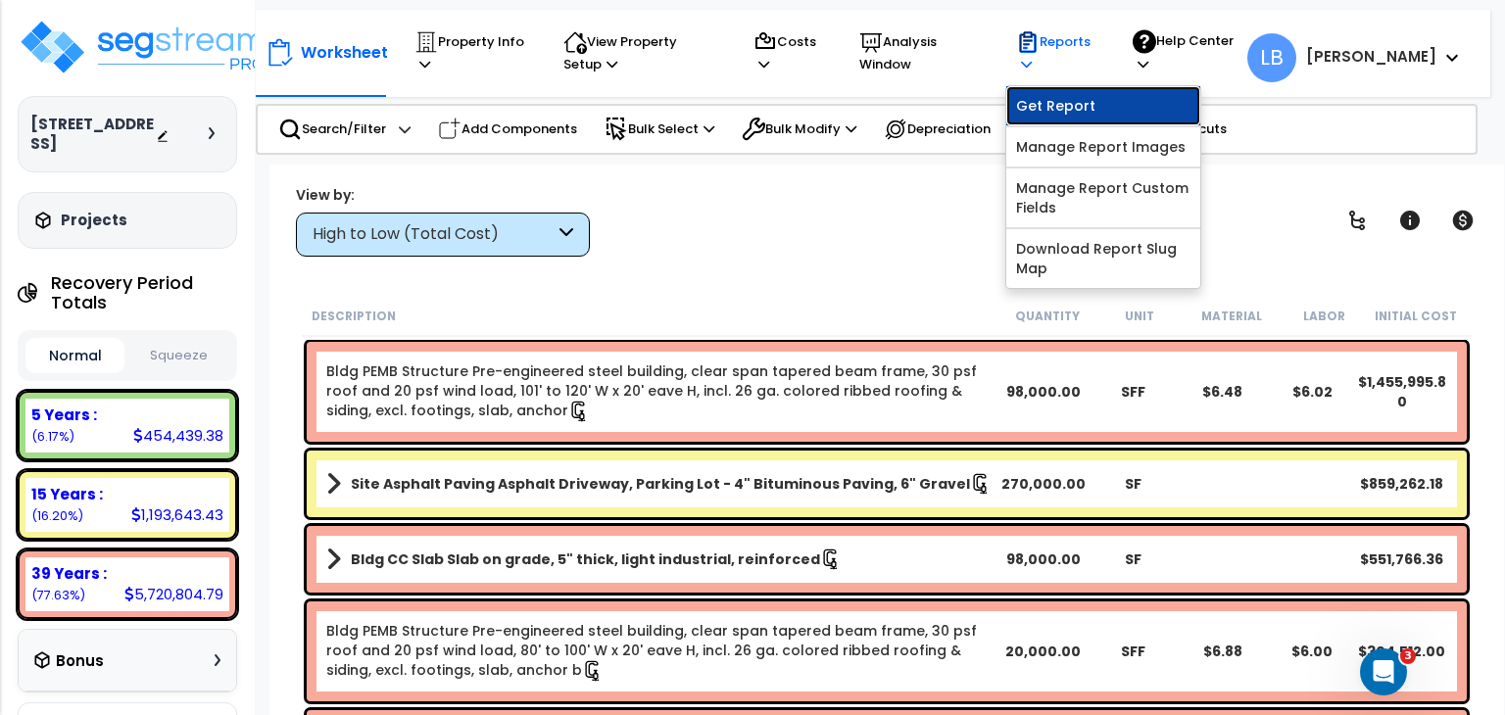
click at [1142, 101] on link "Get Report" at bounding box center [1103, 105] width 194 height 39
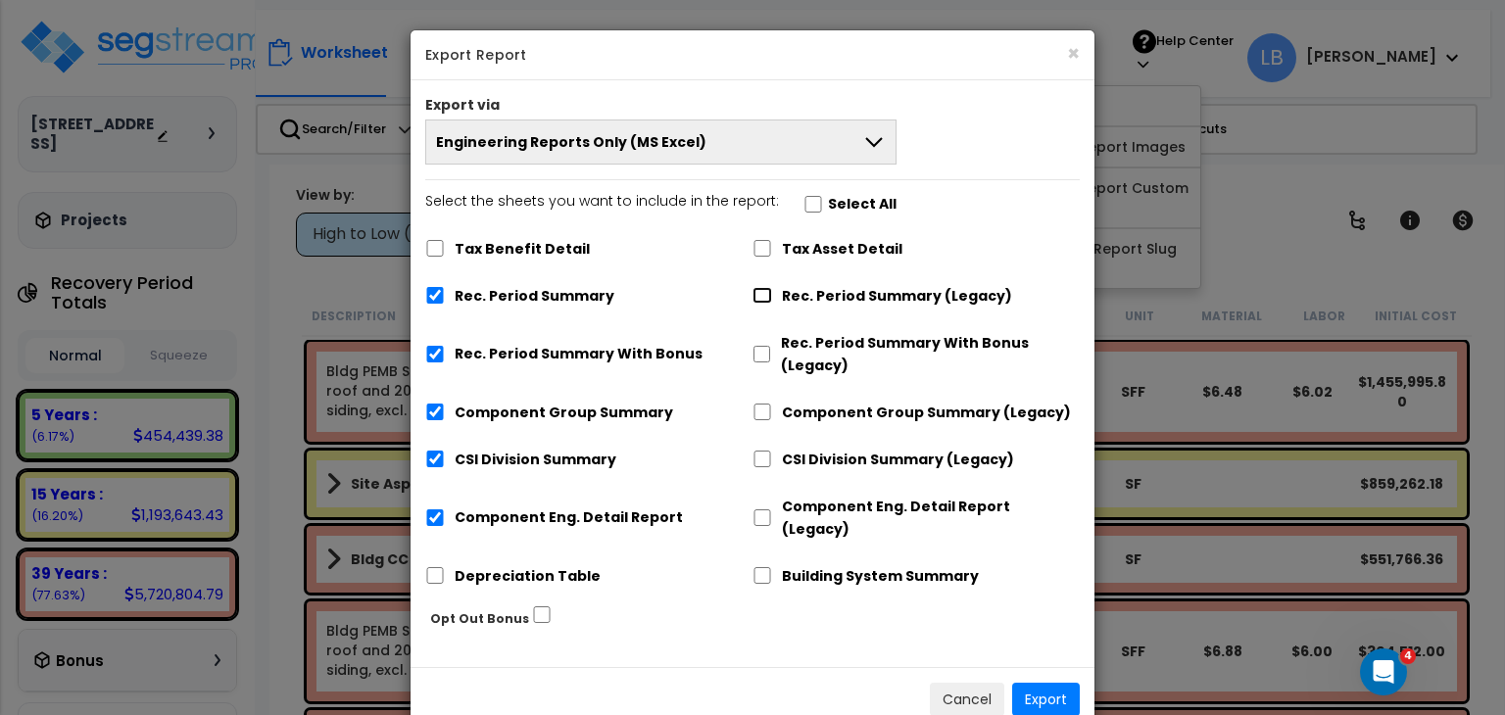
click at [760, 295] on input "Rec. Period Summary (Legacy)" at bounding box center [762, 295] width 20 height 17
checkbox input "true"
checkbox input "false"
click at [762, 408] on input "Component Group Summary (Legacy)" at bounding box center [762, 412] width 20 height 17
checkbox input "true"
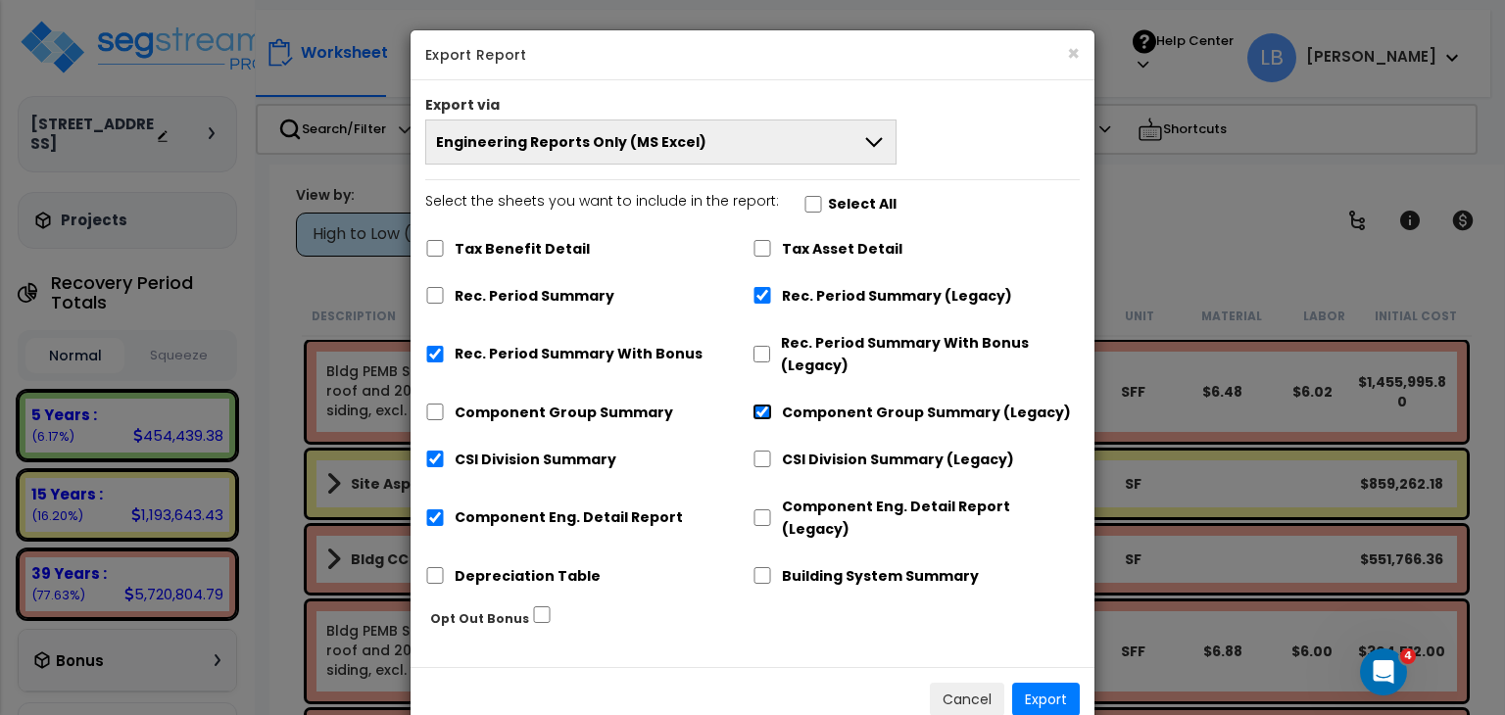
checkbox input "false"
click at [762, 457] on input "CSI Division Summary (Legacy)" at bounding box center [762, 459] width 20 height 17
checkbox input "true"
checkbox input "false"
click at [763, 509] on input "Component Eng. Detail Report (Legacy)" at bounding box center [762, 517] width 20 height 17
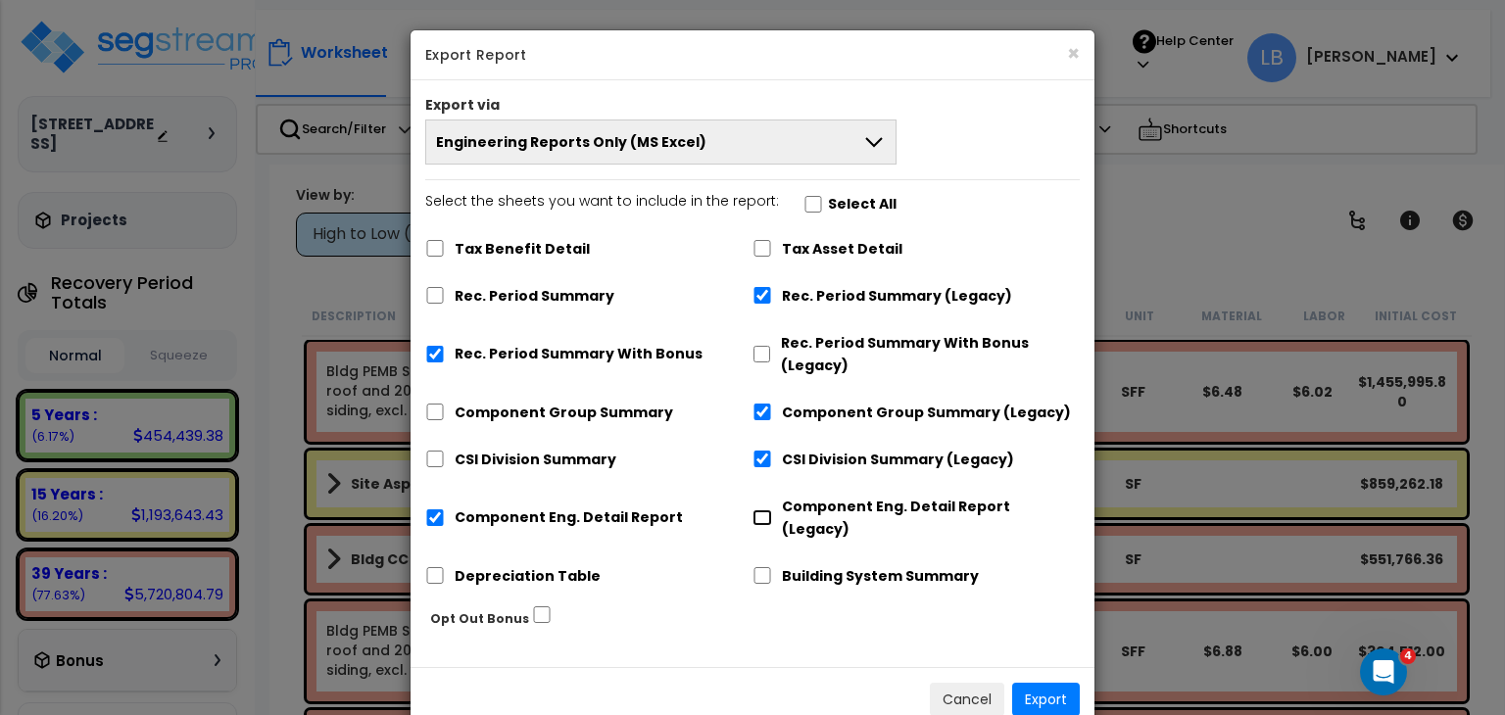
checkbox input "true"
checkbox input "false"
click at [430, 352] on input "Rec. Period Summary With Bonus" at bounding box center [435, 354] width 20 height 17
checkbox input "false"
click at [1041, 683] on button "Export" at bounding box center [1046, 699] width 68 height 33
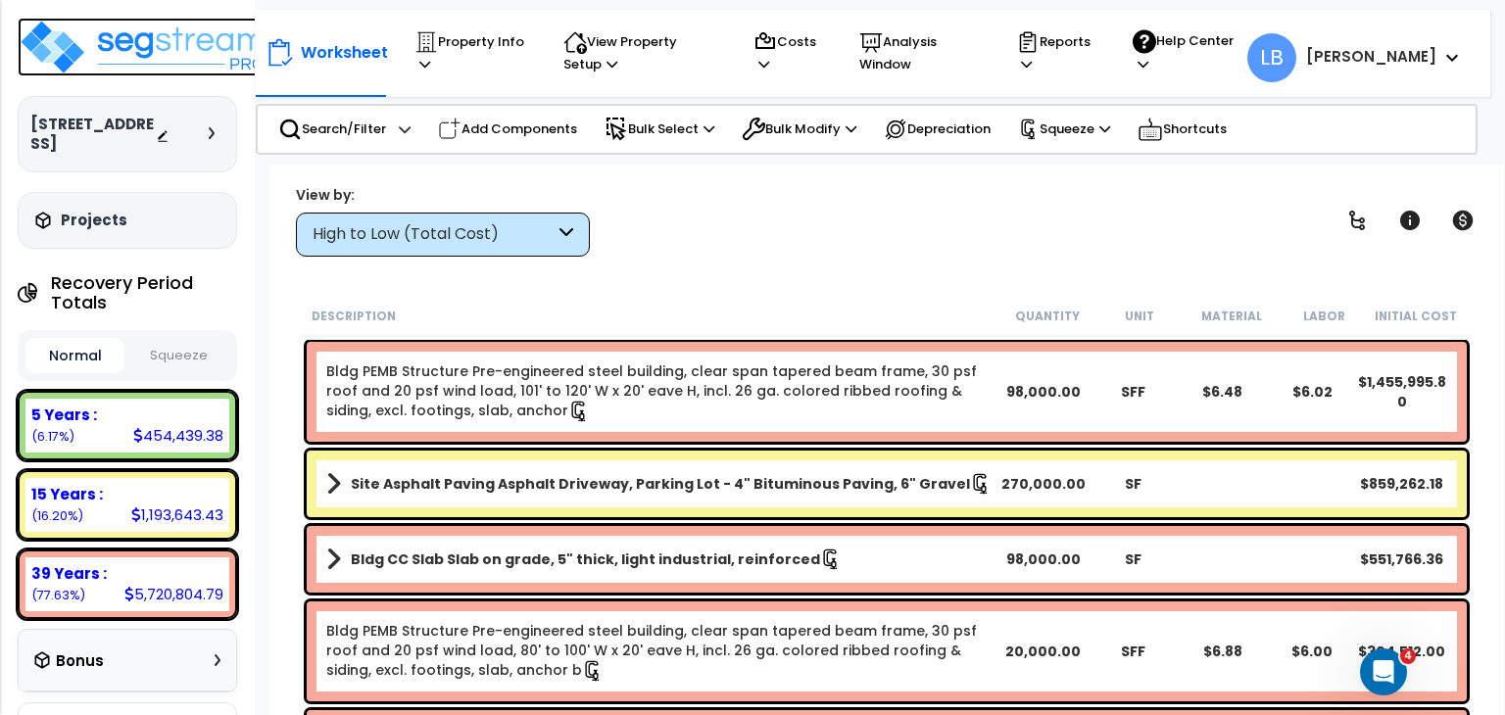
click at [115, 45] on img at bounding box center [145, 47] width 255 height 59
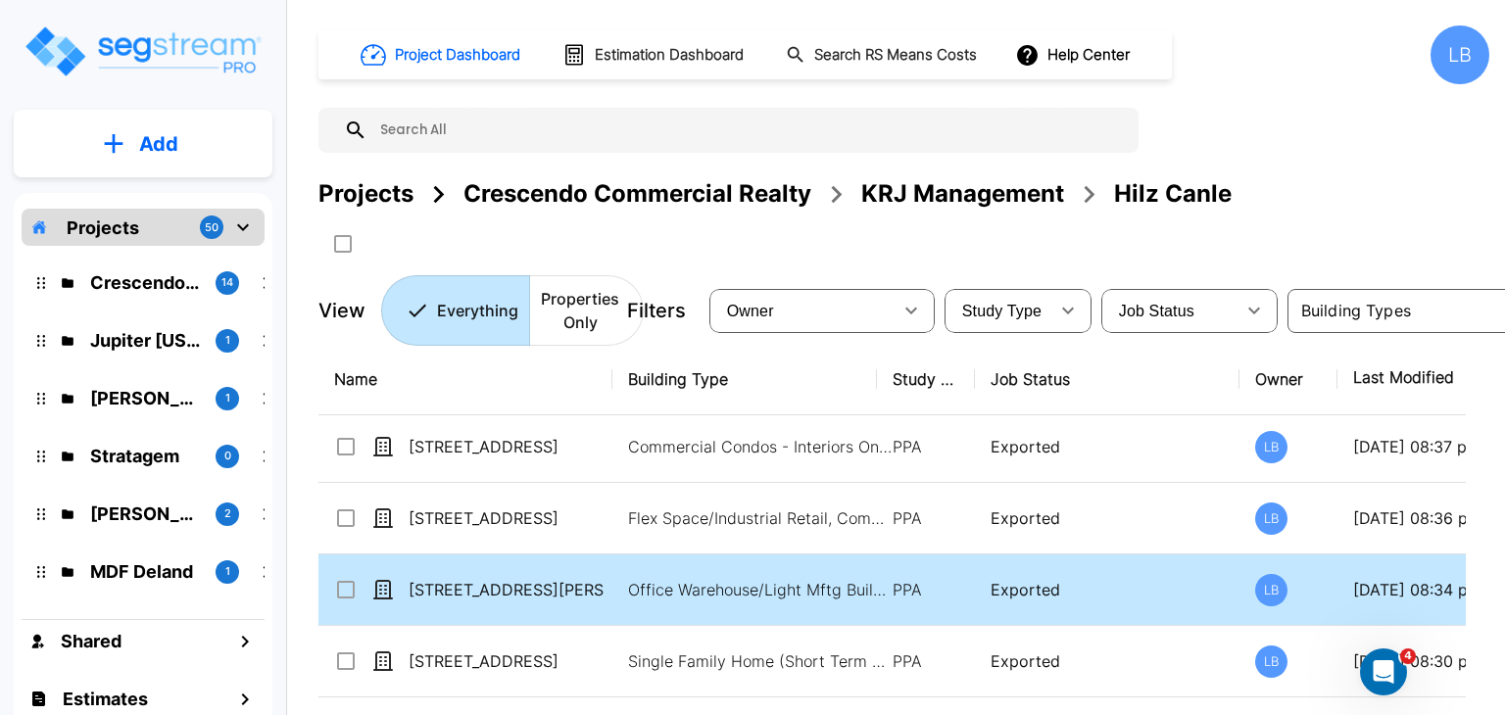
scroll to position [443, 0]
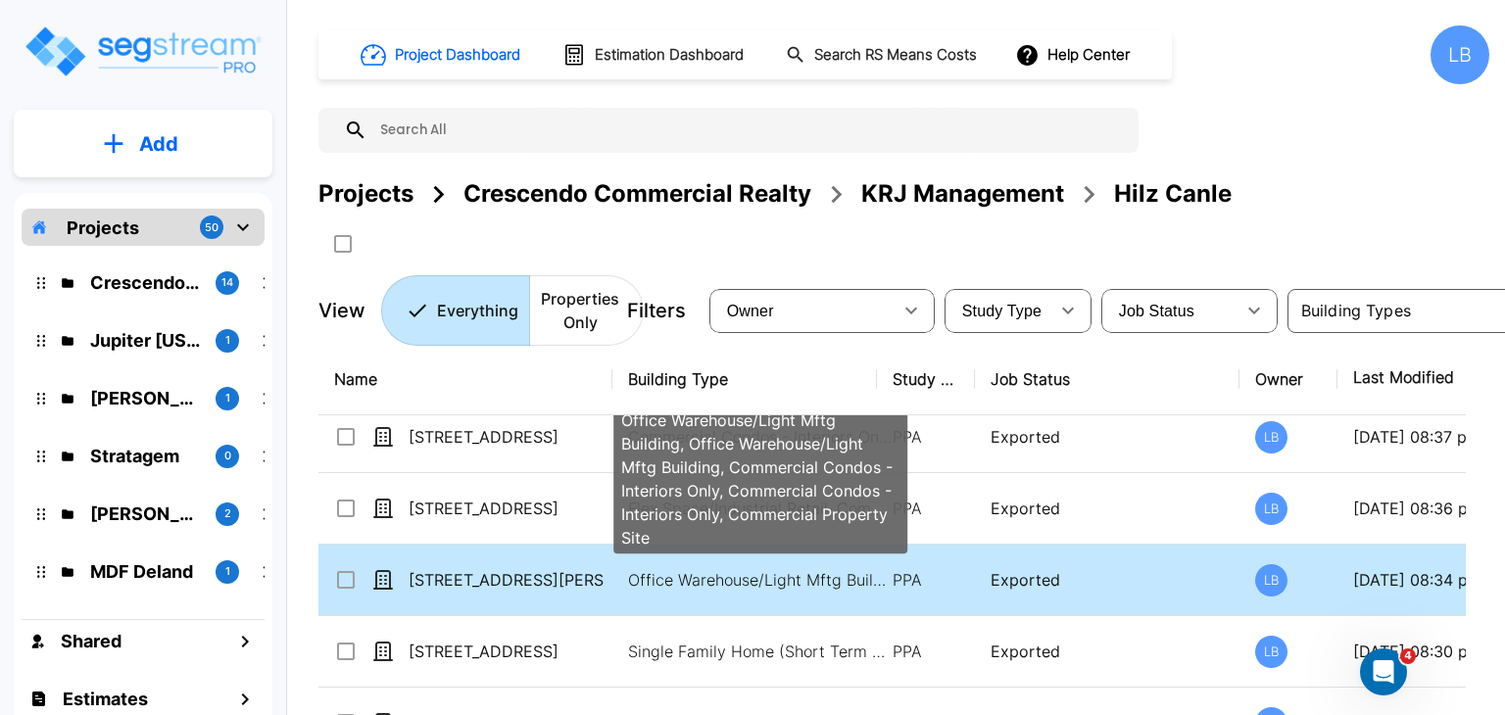
click at [729, 573] on p "Office Warehouse/Light Mftg Building, Office Warehouse/Light Mftg Building, Com…" at bounding box center [760, 580] width 265 height 24
checkbox input "true"
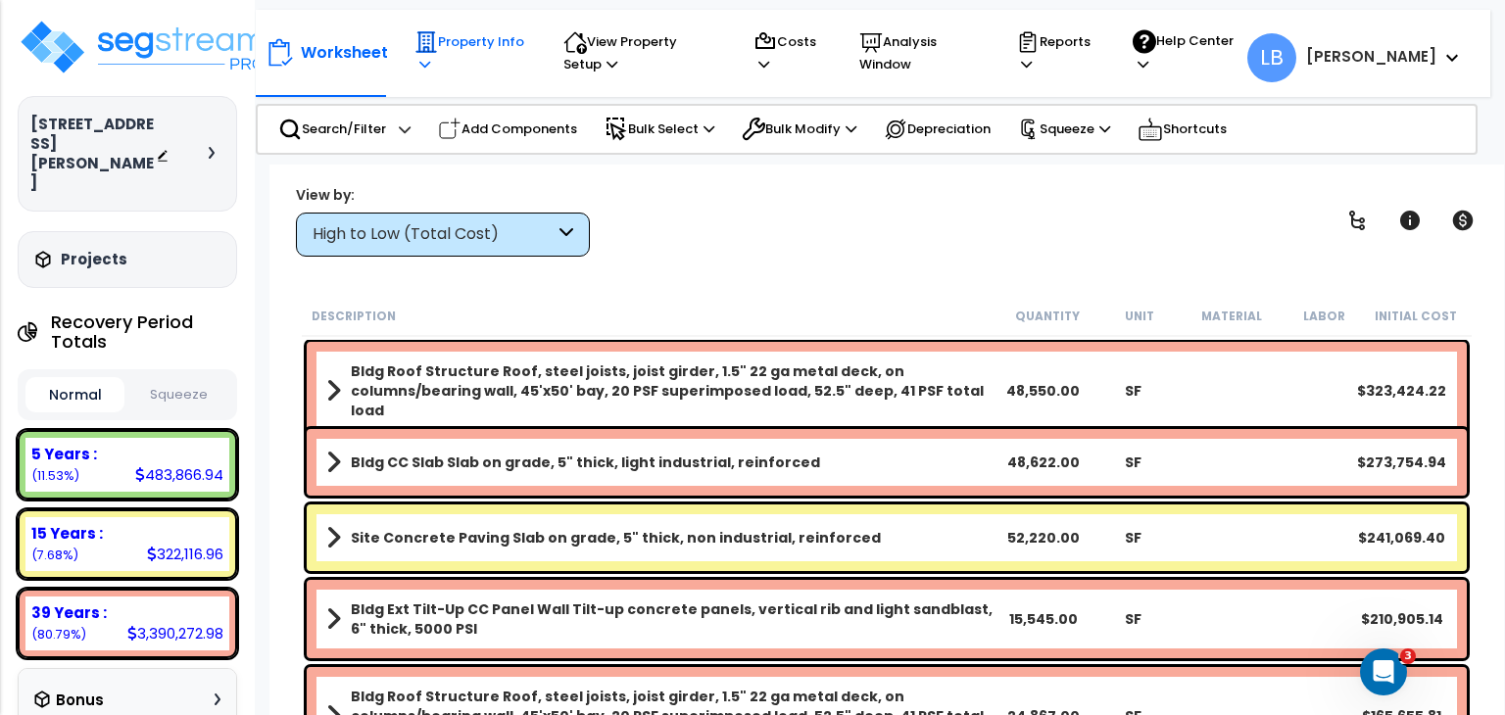
click at [466, 46] on p "Property Info" at bounding box center [470, 52] width 112 height 45
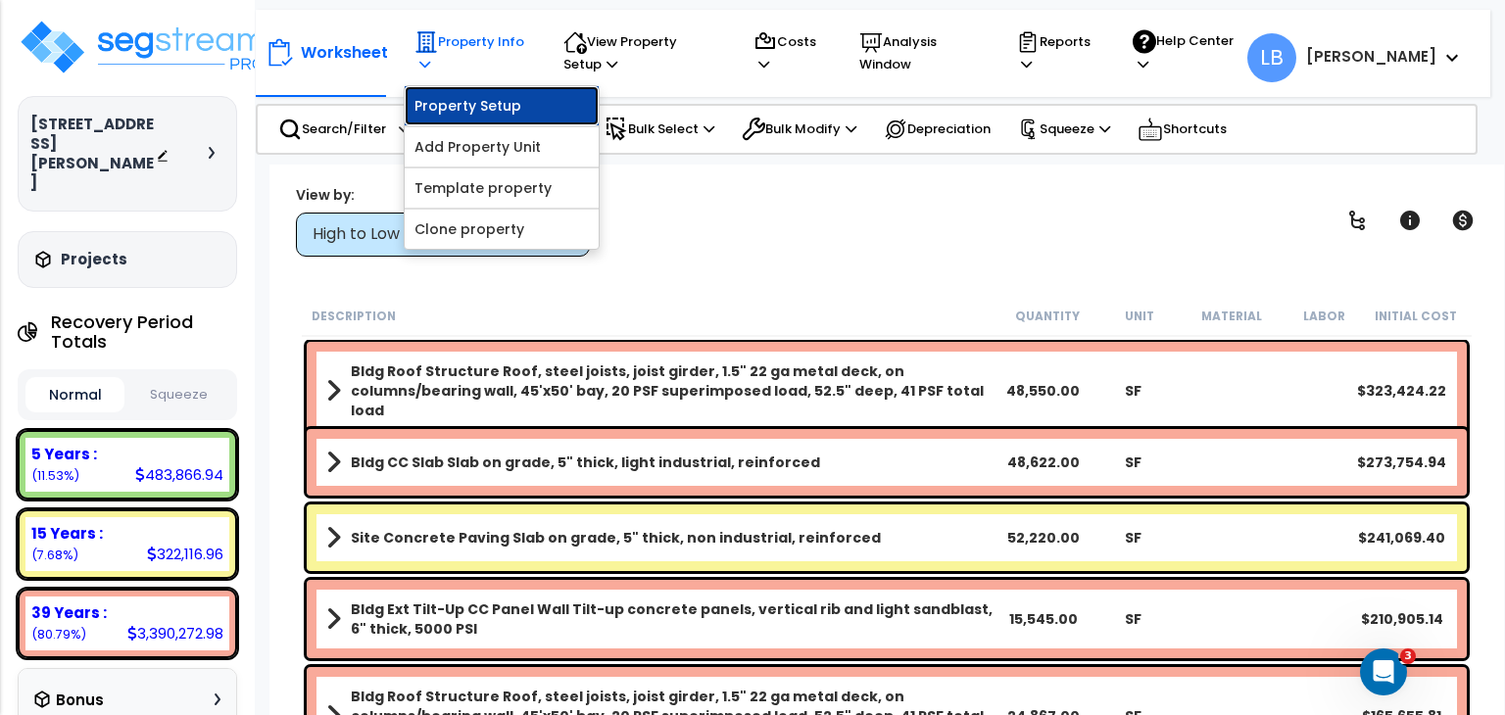
click at [480, 98] on link "Property Setup" at bounding box center [502, 105] width 194 height 39
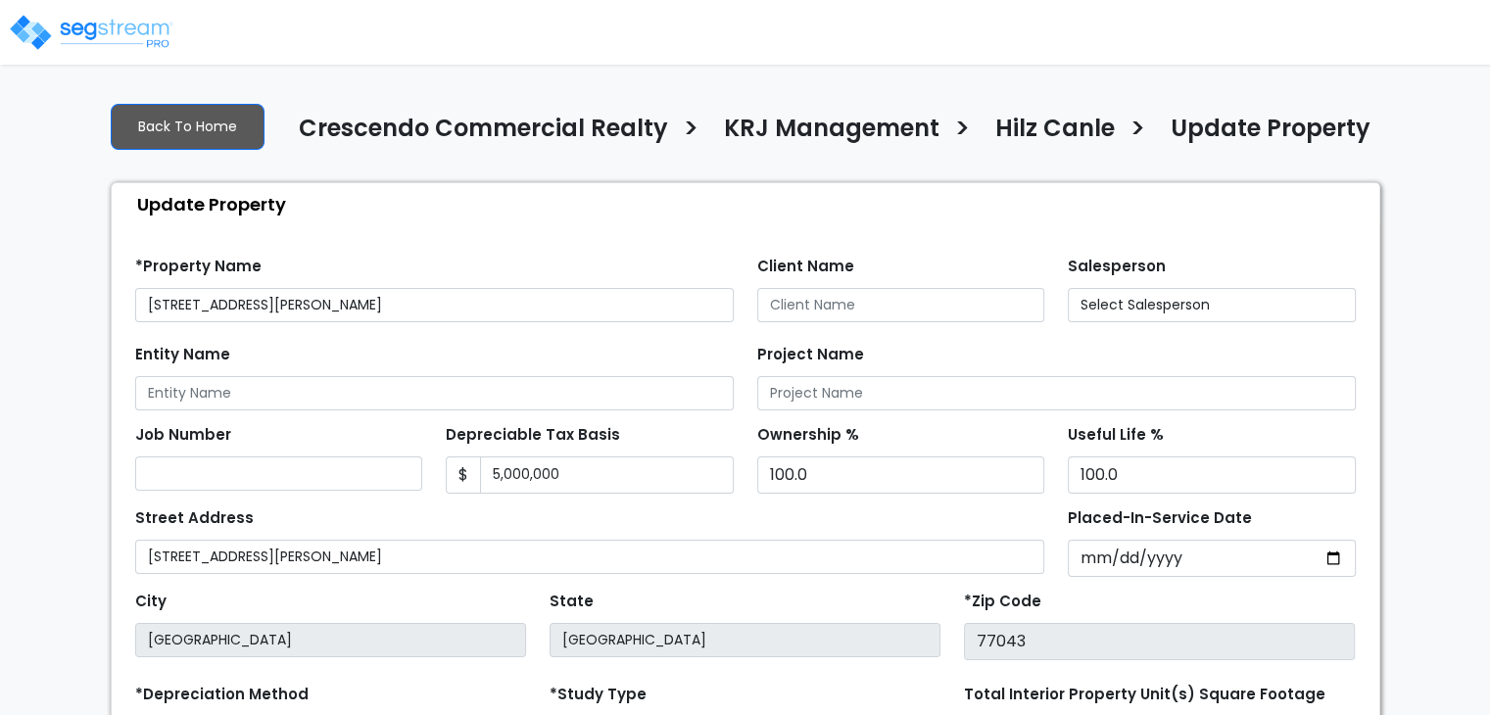
select select "2024"
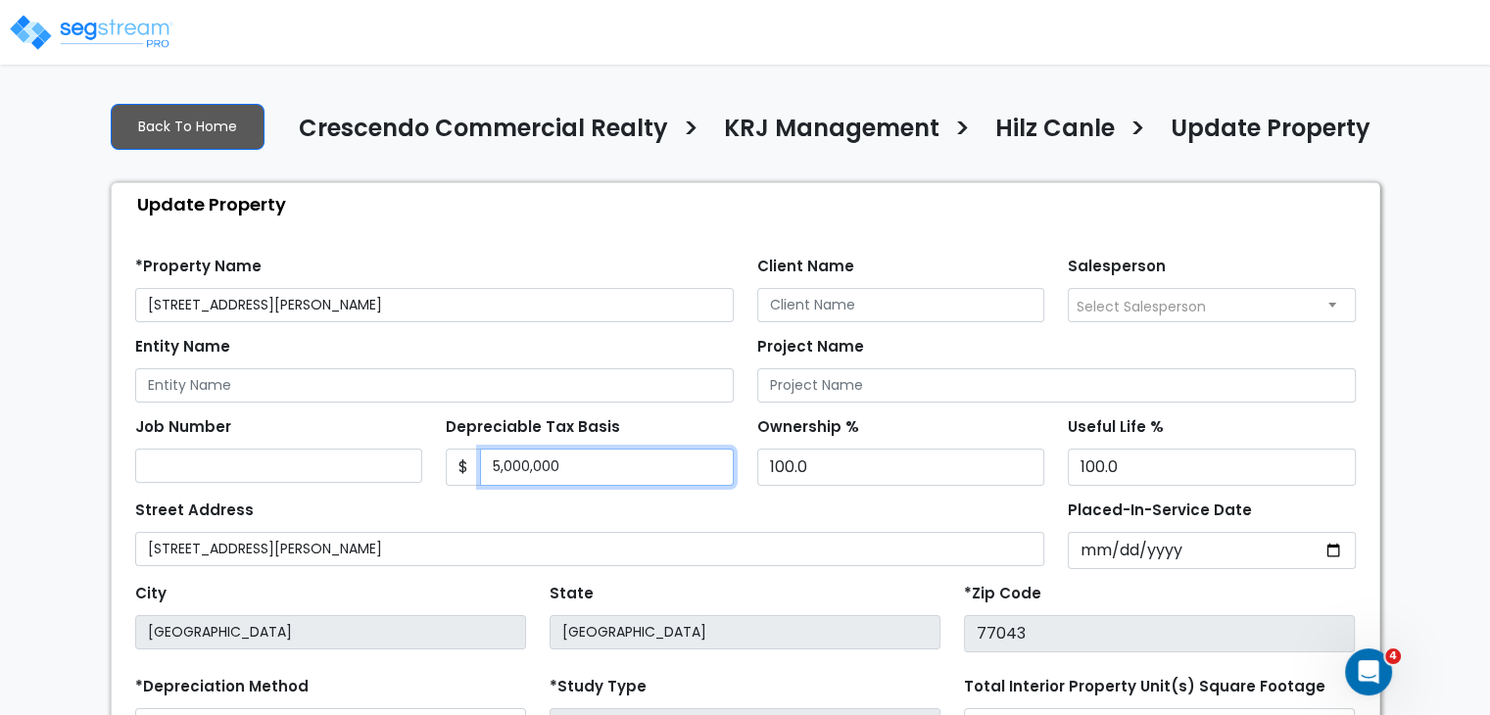
click at [584, 463] on input "5,000,000" at bounding box center [607, 467] width 254 height 37
drag, startPoint x: 584, startPoint y: 463, endPoint x: 390, endPoint y: 471, distance: 194.2
click at [390, 471] on div "Job Number Depreciable Tax Basis $ 5,000,000 Ownership %" at bounding box center [745, 444] width 1244 height 83
type input "3,751,579"
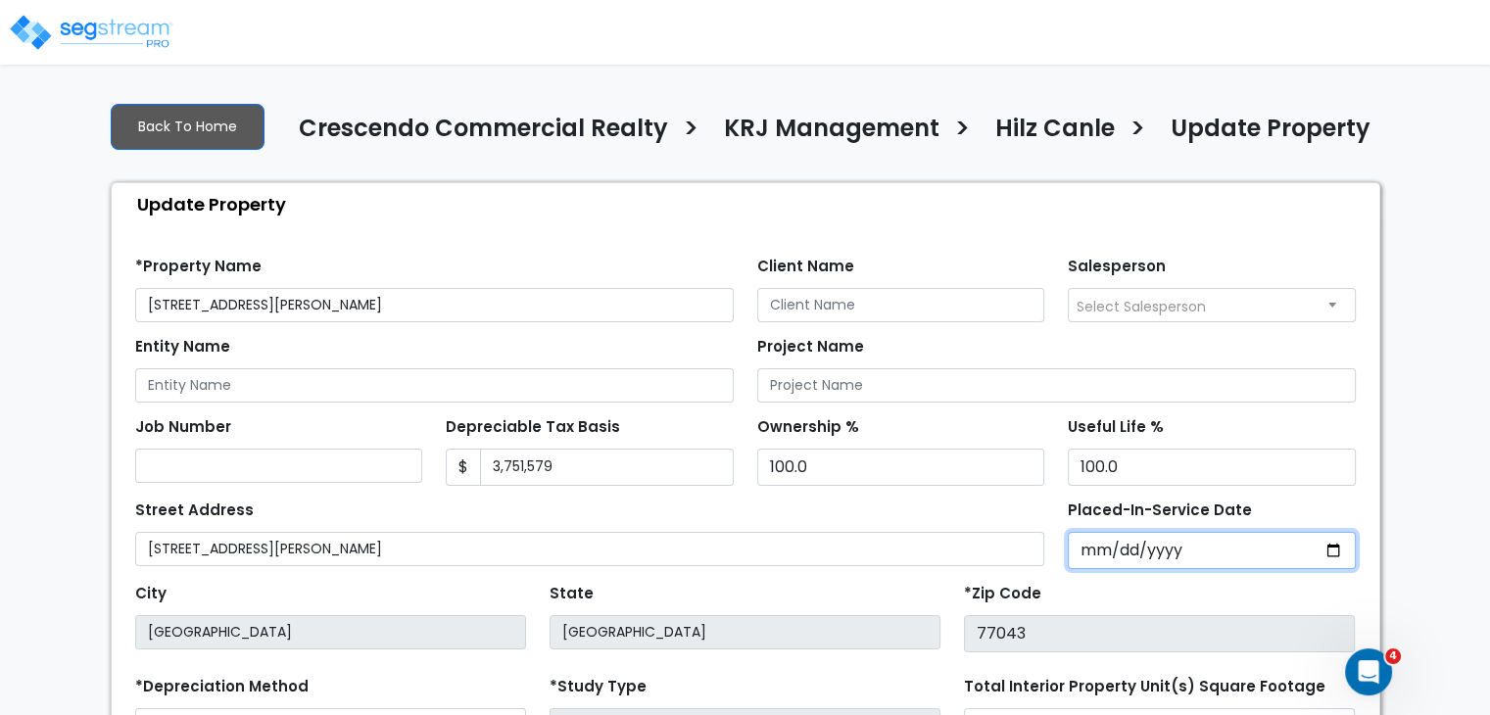
click at [1080, 543] on input "2022-01-01" at bounding box center [1212, 550] width 288 height 37
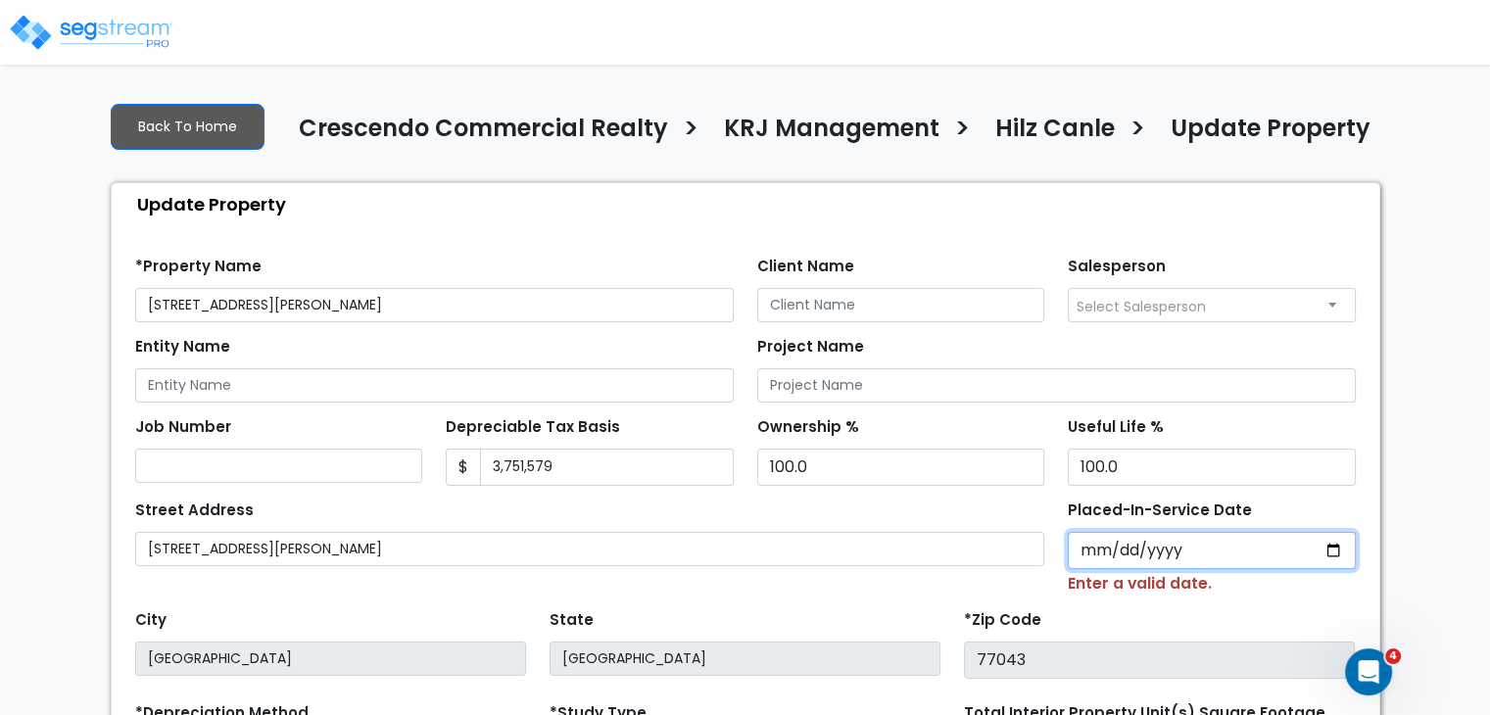
type input "0002-06-28"
select select "2"
type input "0020-06-28"
select select "20"
type input "0200-06-28"
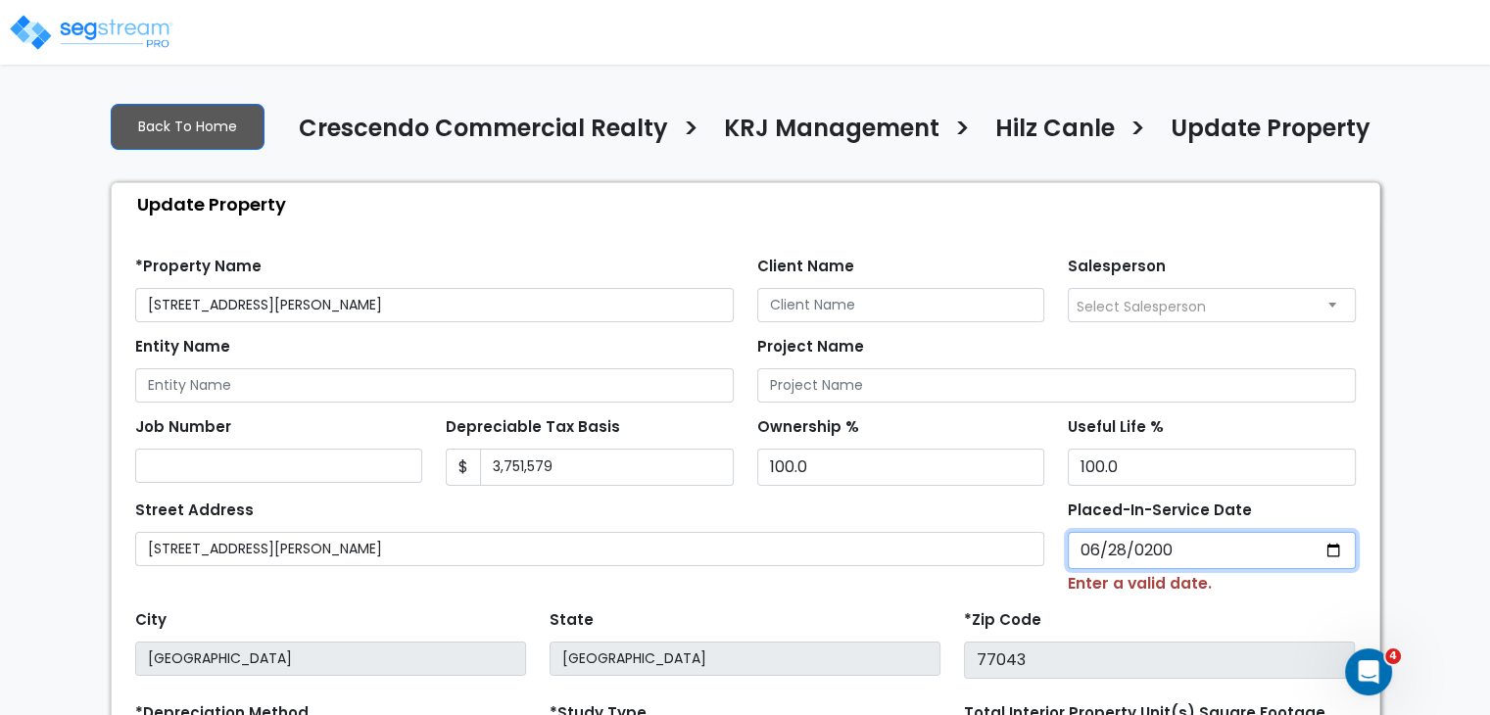
select select "200"
type input "2006-06-28"
select select "2006"
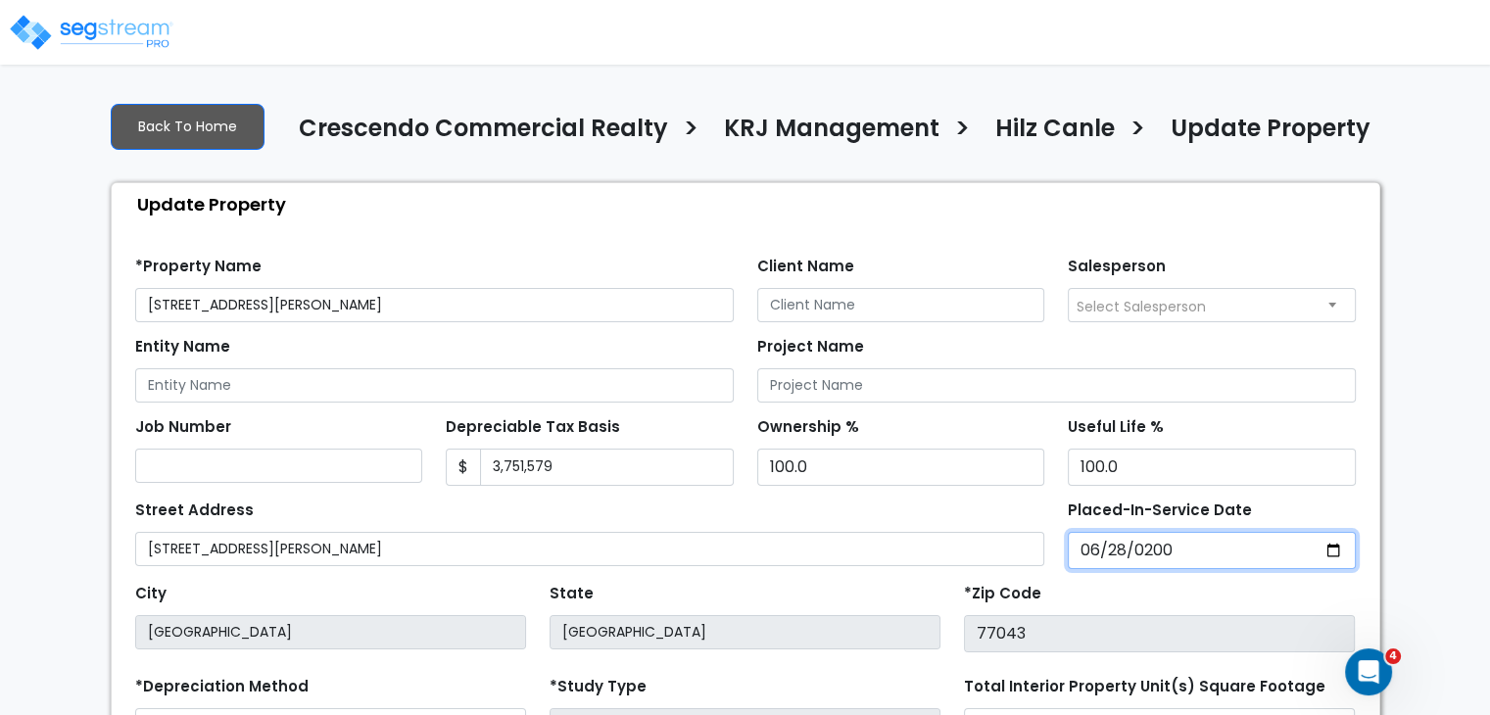
scroll to position [285, 0]
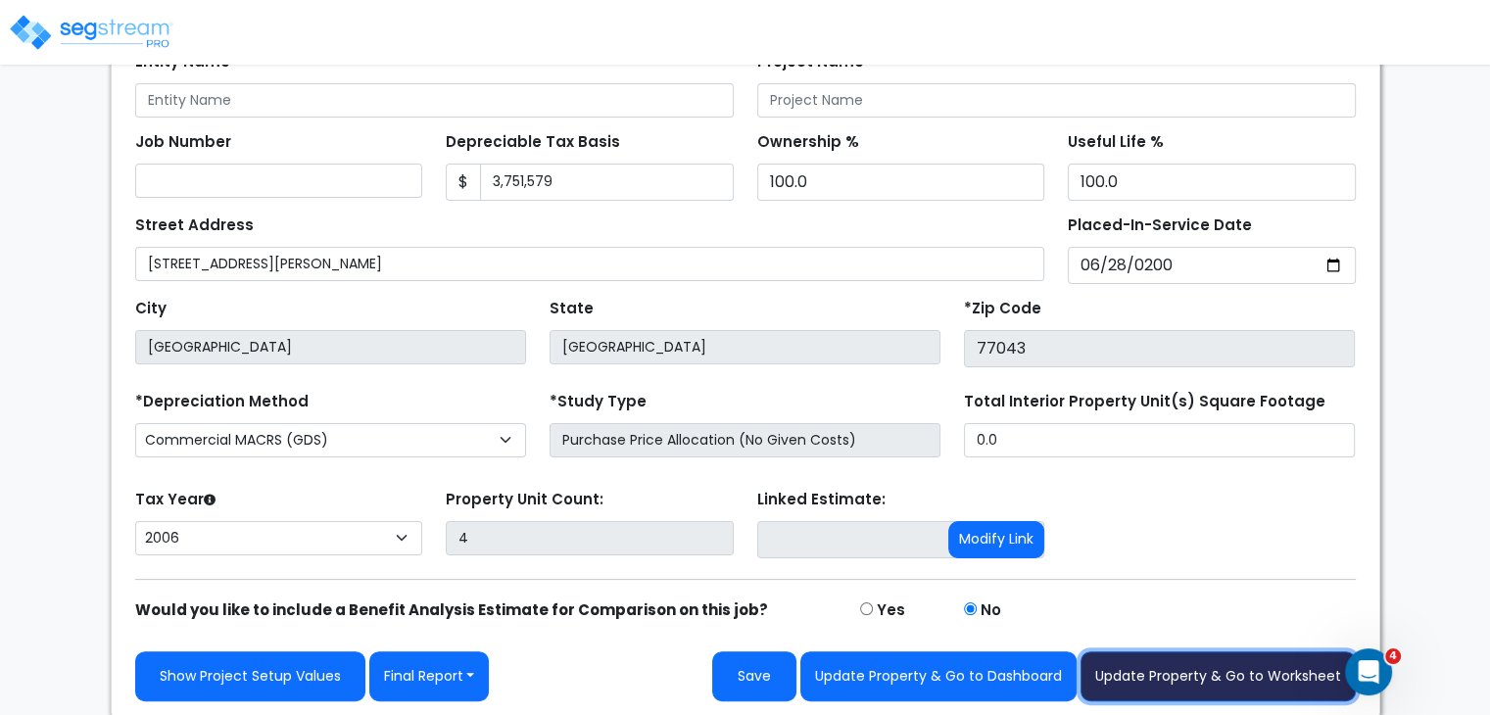
click at [1191, 673] on button "Update Property & Go to Worksheet" at bounding box center [1218, 677] width 275 height 50
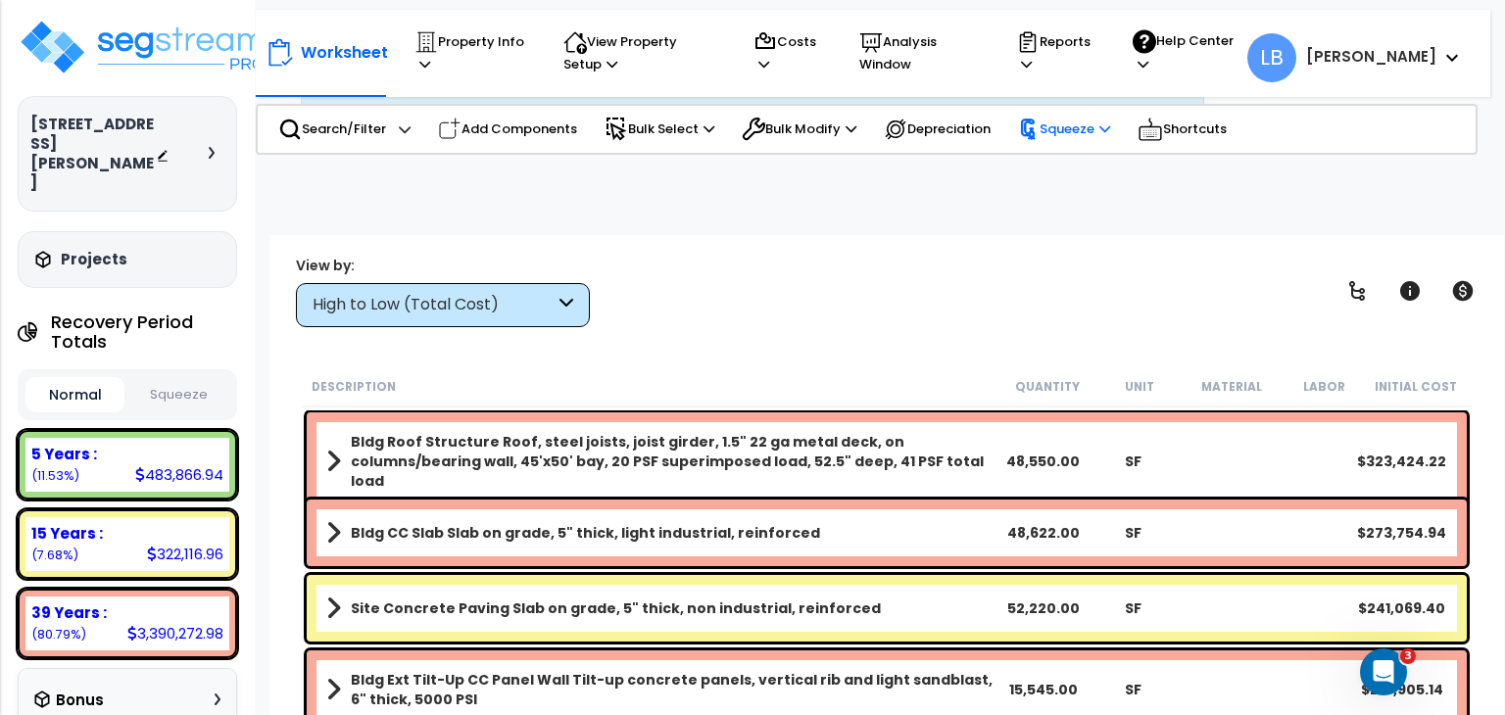
click at [1094, 125] on p "Squeeze" at bounding box center [1064, 130] width 92 height 22
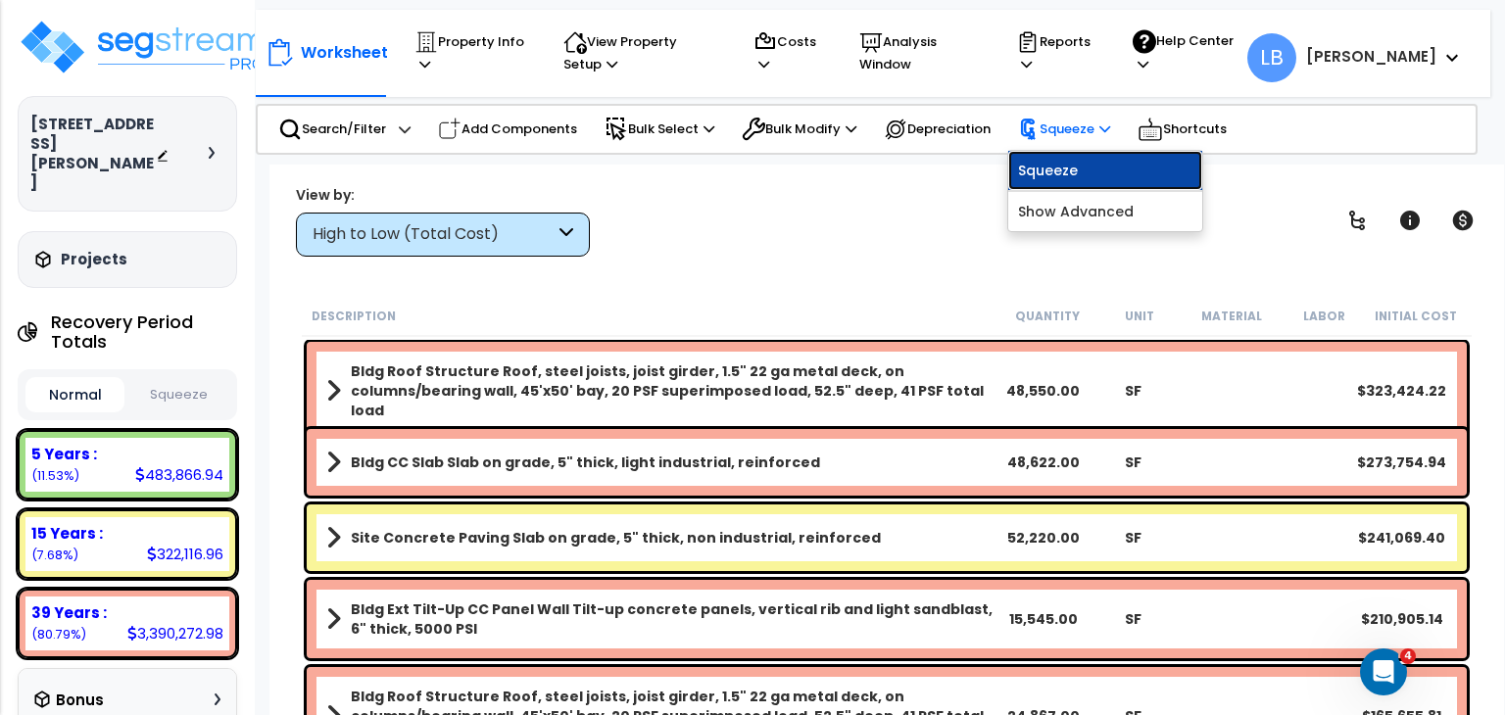
click at [1086, 168] on link "Squeeze" at bounding box center [1105, 170] width 194 height 39
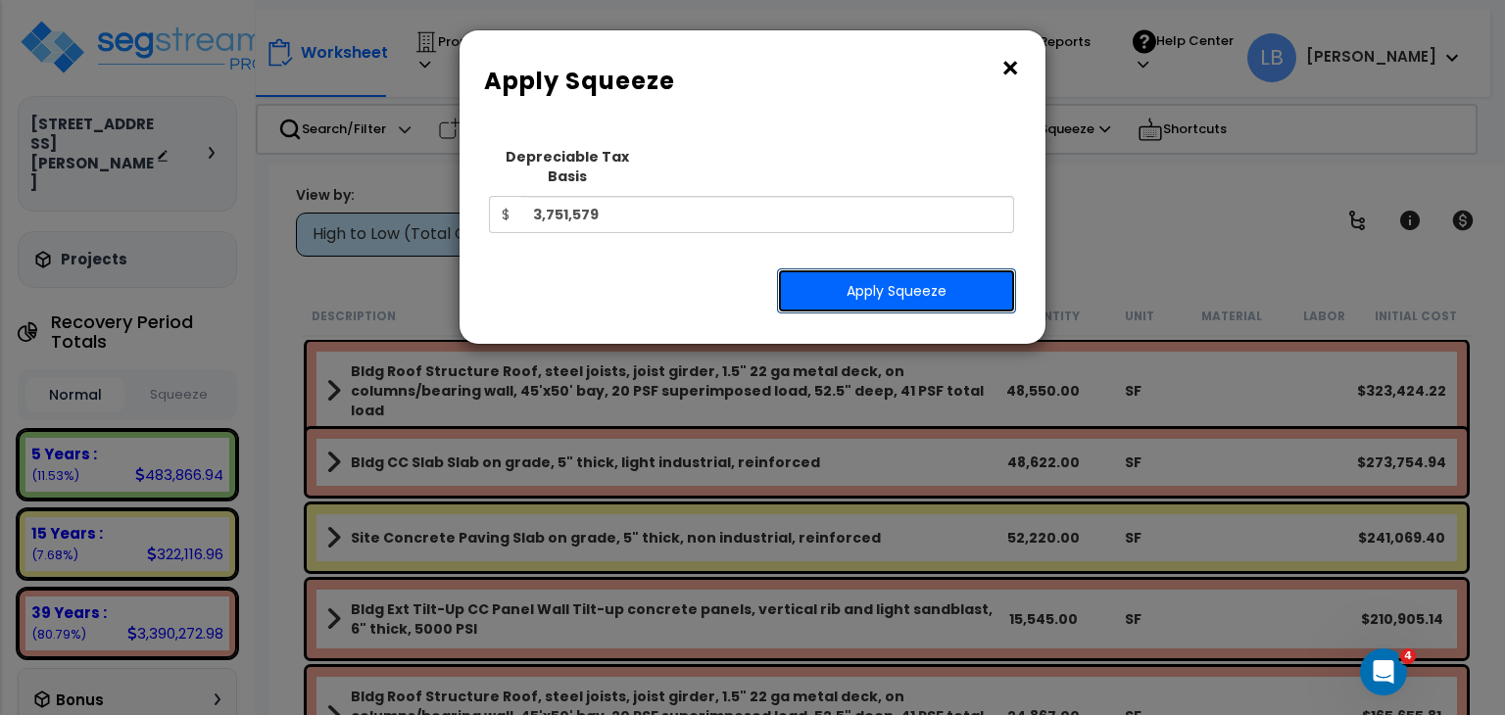
click at [903, 272] on button "Apply Squeeze" at bounding box center [896, 290] width 239 height 45
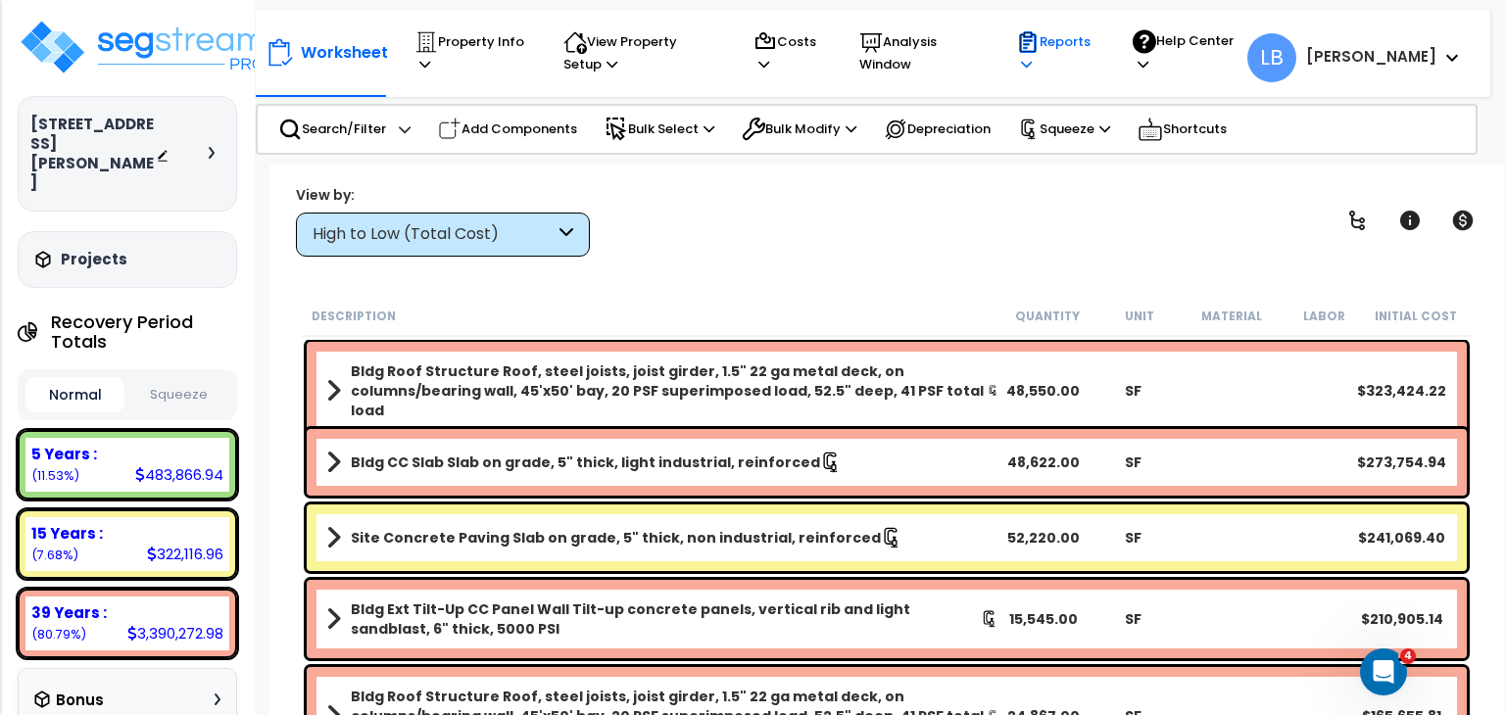
click at [1095, 40] on p "Reports" at bounding box center [1055, 52] width 79 height 45
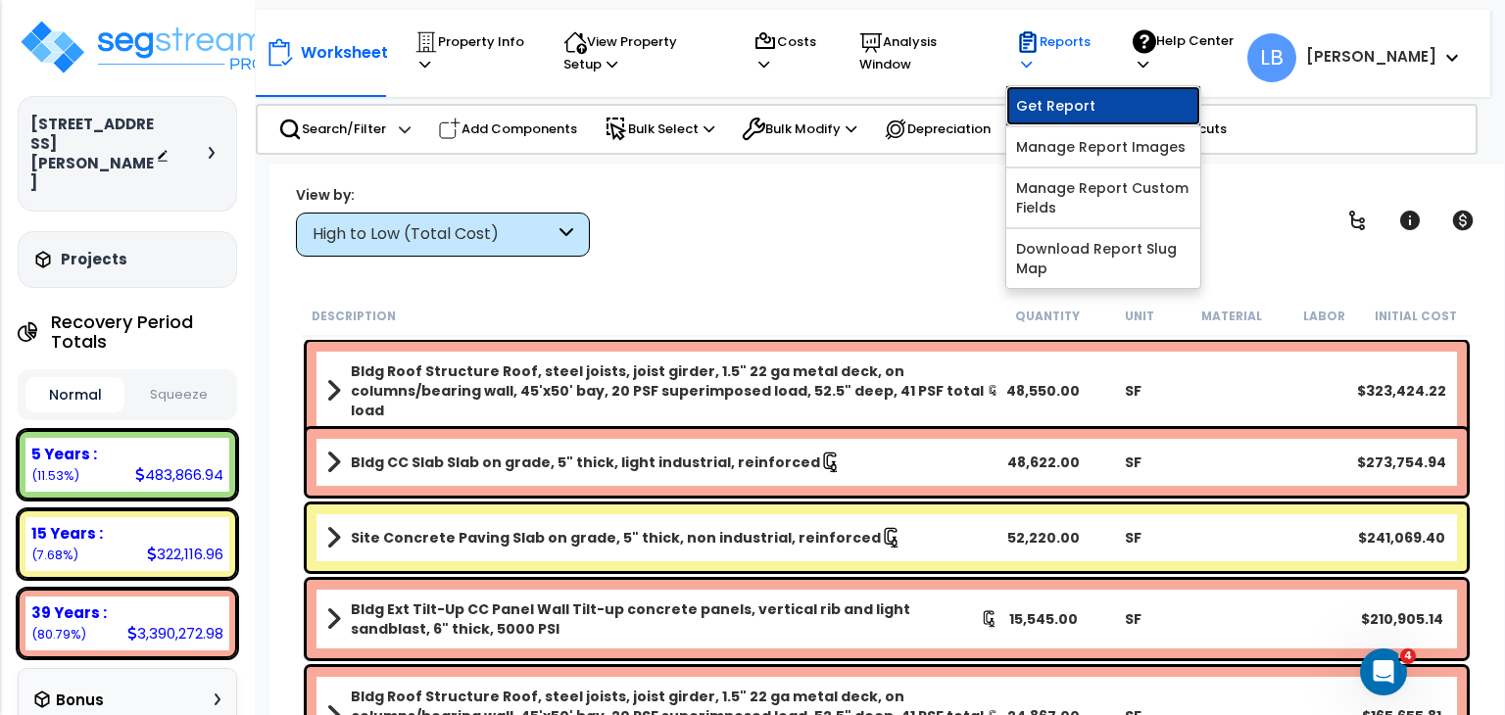
click at [1133, 95] on link "Get Report" at bounding box center [1103, 105] width 194 height 39
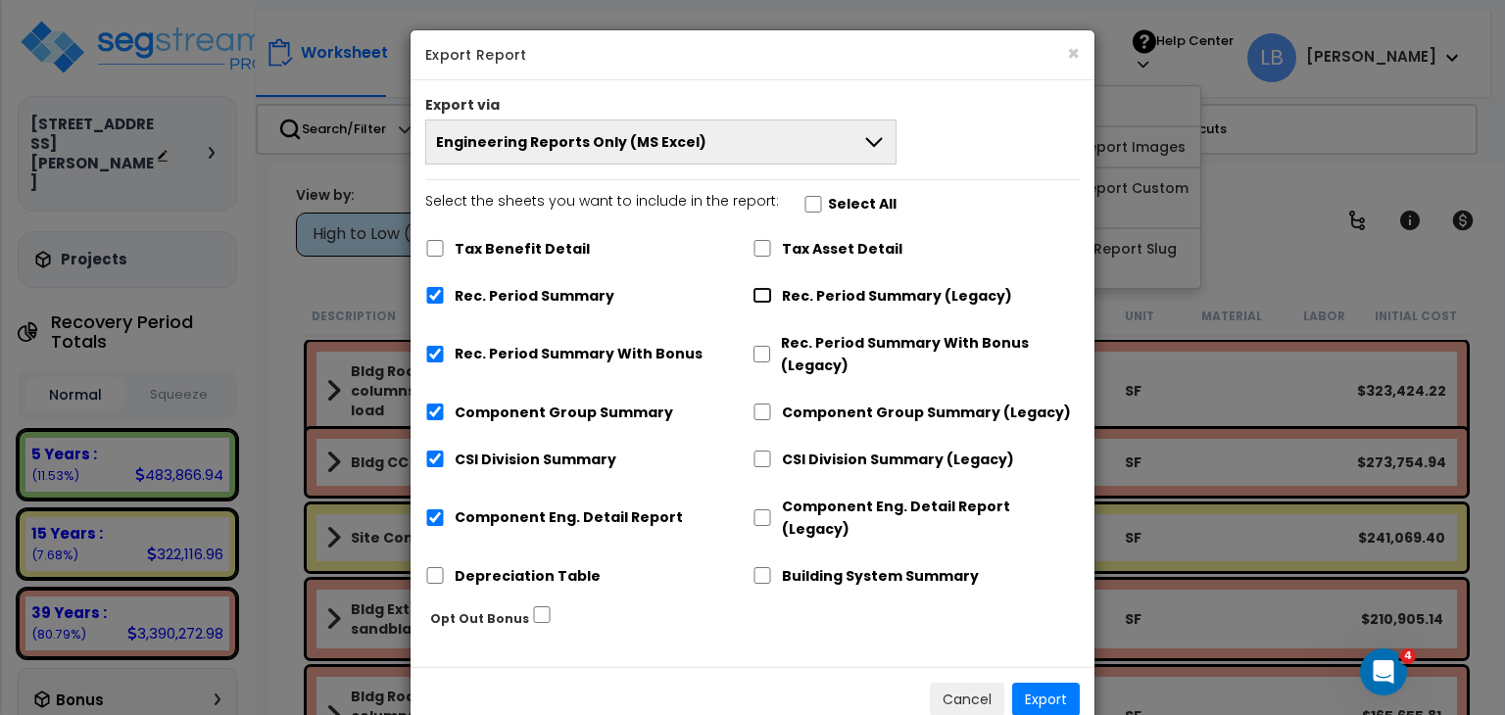
click at [763, 298] on input "Rec. Period Summary (Legacy)" at bounding box center [762, 295] width 20 height 17
checkbox input "true"
checkbox input "false"
click at [764, 406] on input "Component Group Summary (Legacy)" at bounding box center [762, 412] width 20 height 17
checkbox input "true"
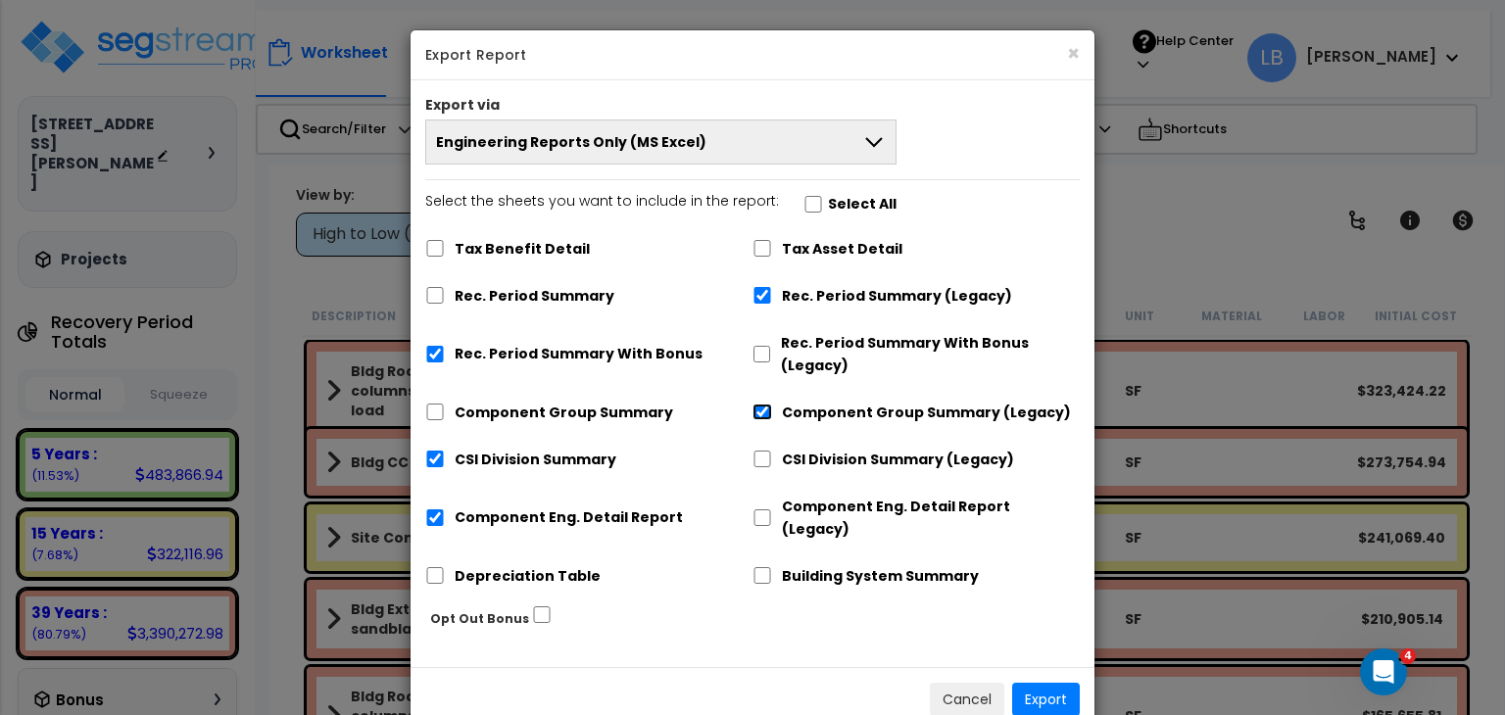
checkbox input "false"
click at [770, 457] on input "CSI Division Summary (Legacy)" at bounding box center [762, 459] width 20 height 17
checkbox input "true"
checkbox input "false"
click at [765, 509] on input "Component Eng. Detail Report (Legacy)" at bounding box center [762, 517] width 20 height 17
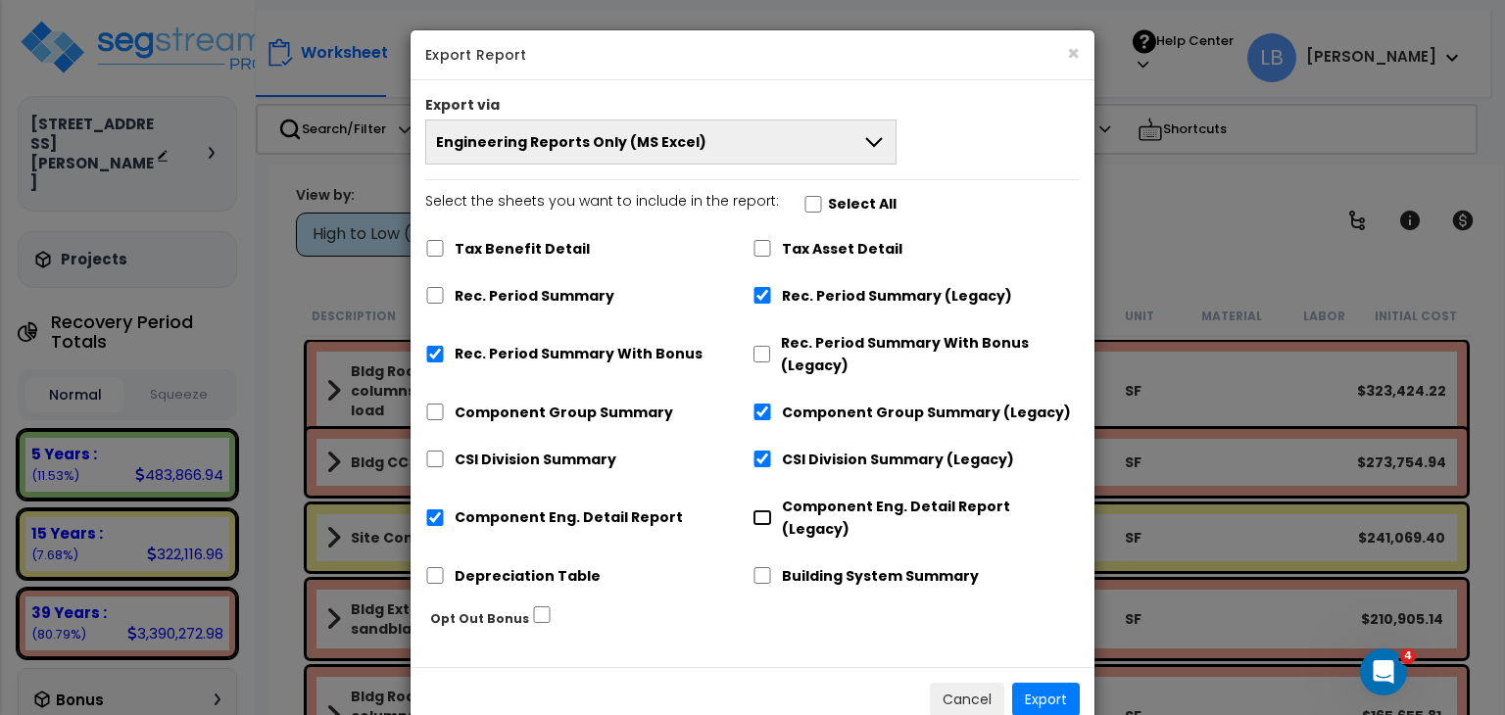
checkbox input "true"
checkbox input "false"
click at [430, 350] on input "Rec. Period Summary With Bonus" at bounding box center [435, 354] width 20 height 17
checkbox input "false"
click at [1044, 683] on button "Export" at bounding box center [1046, 699] width 68 height 33
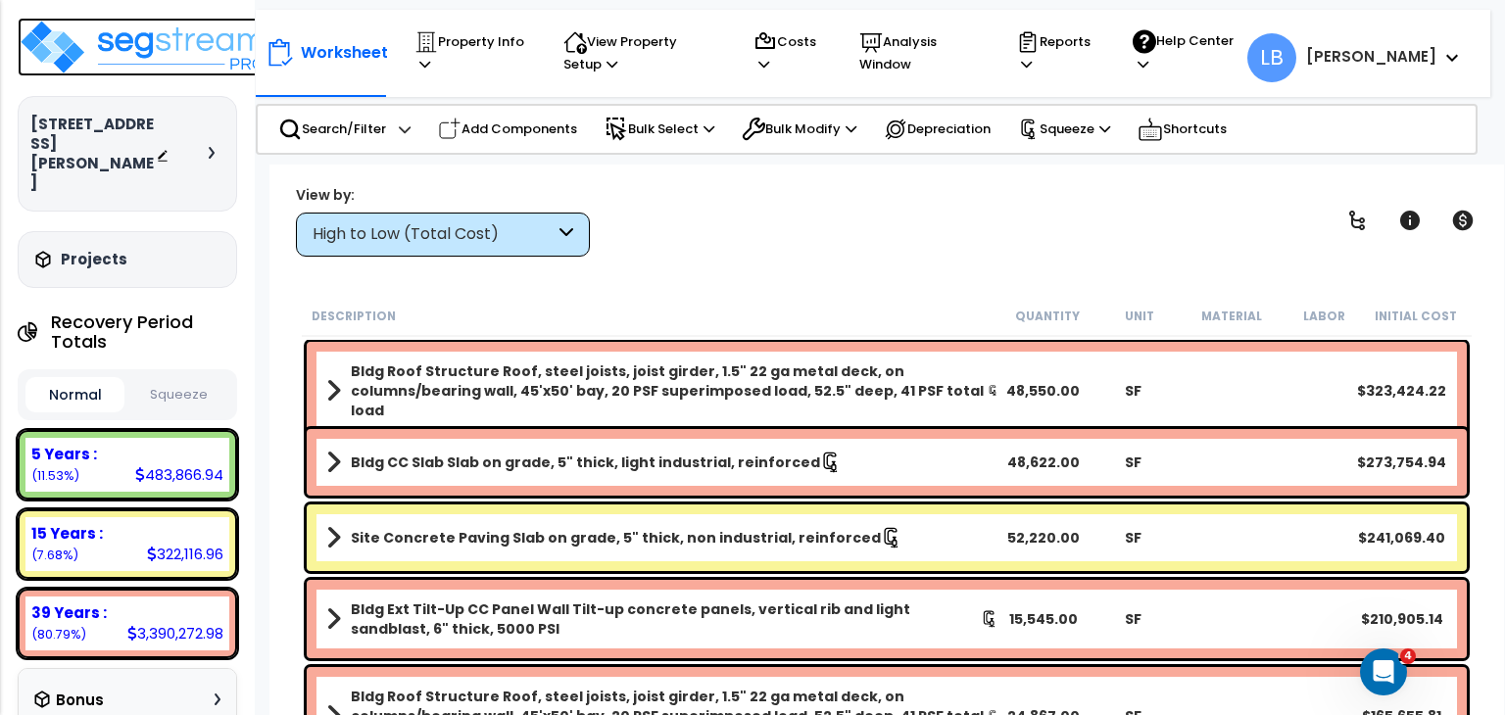
click at [162, 50] on img at bounding box center [145, 47] width 255 height 59
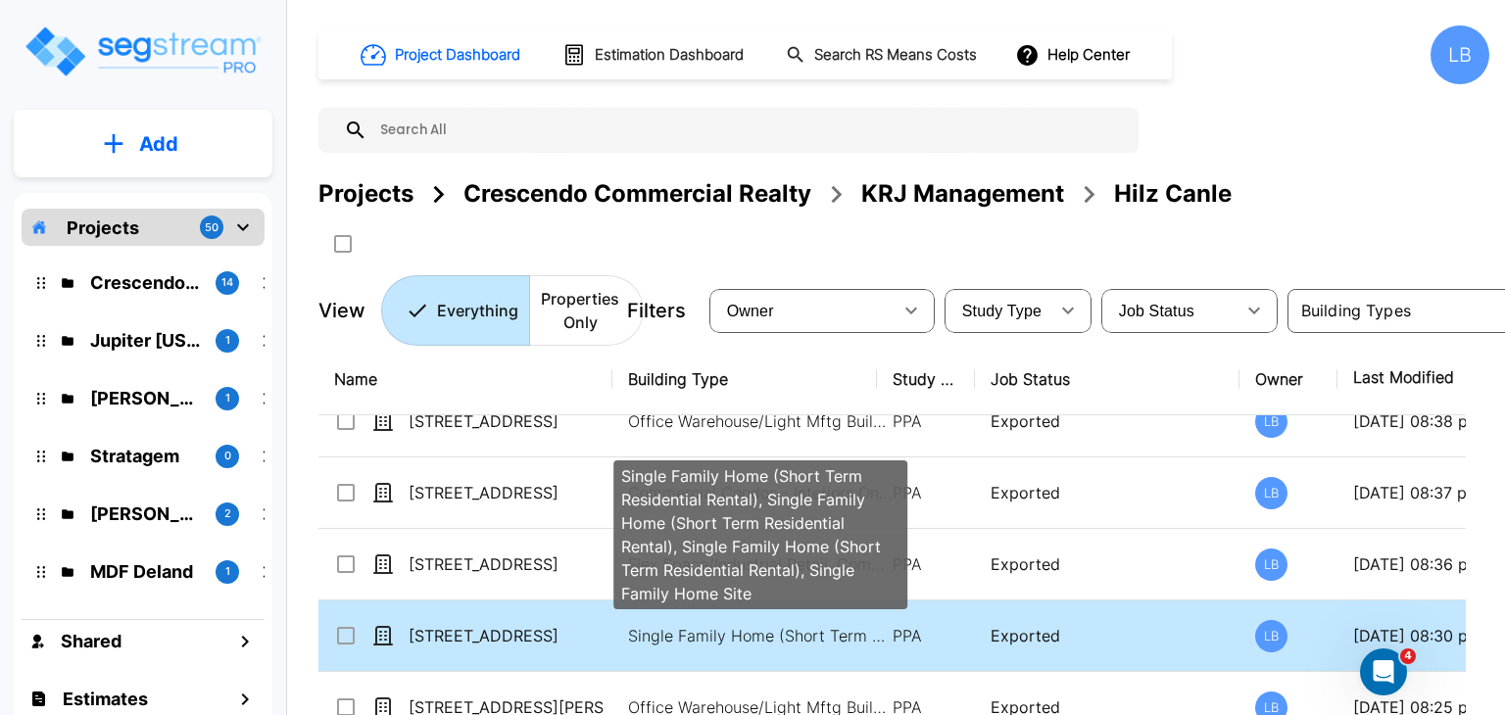
scroll to position [458, 0]
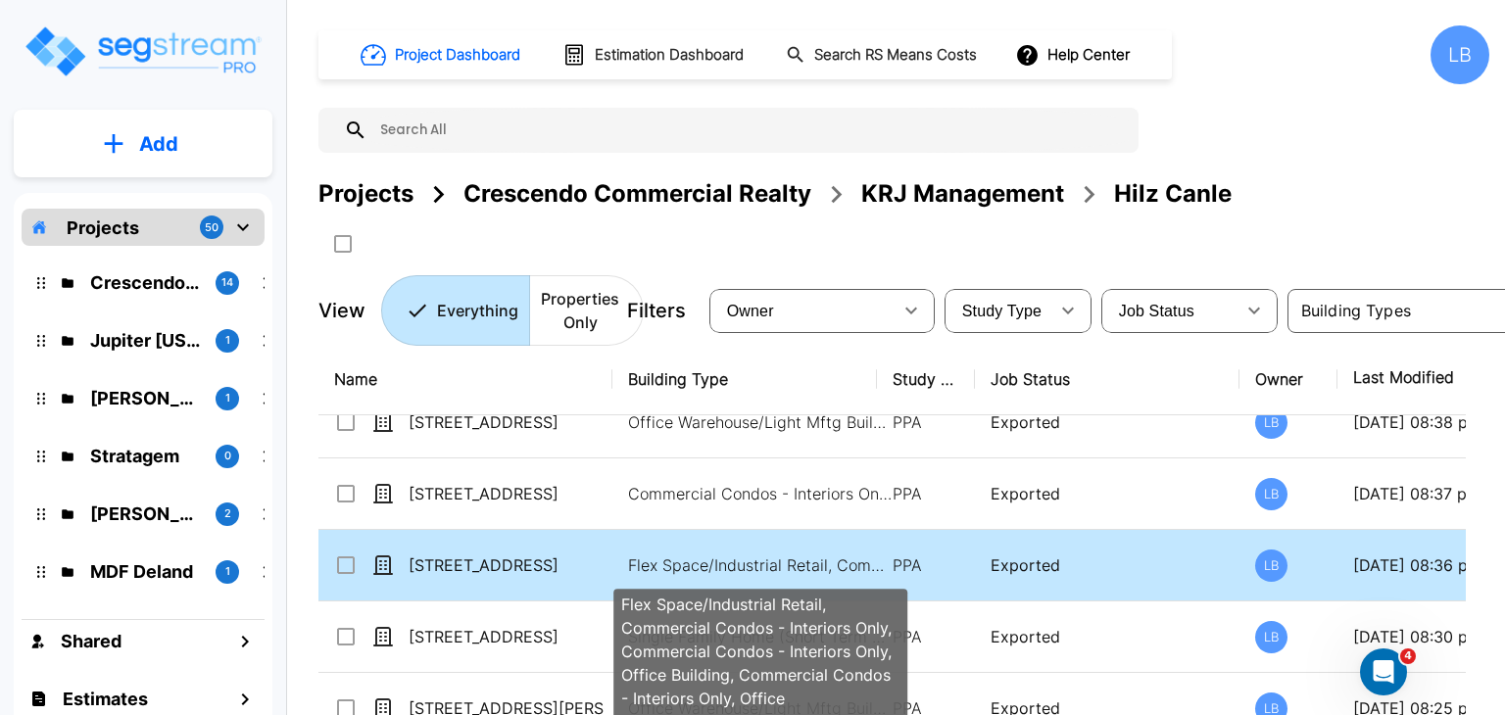
click at [874, 561] on p "Flex Space/Industrial Retail, Commercial Condos - Interiors Only, Commercial Co…" at bounding box center [760, 566] width 265 height 24
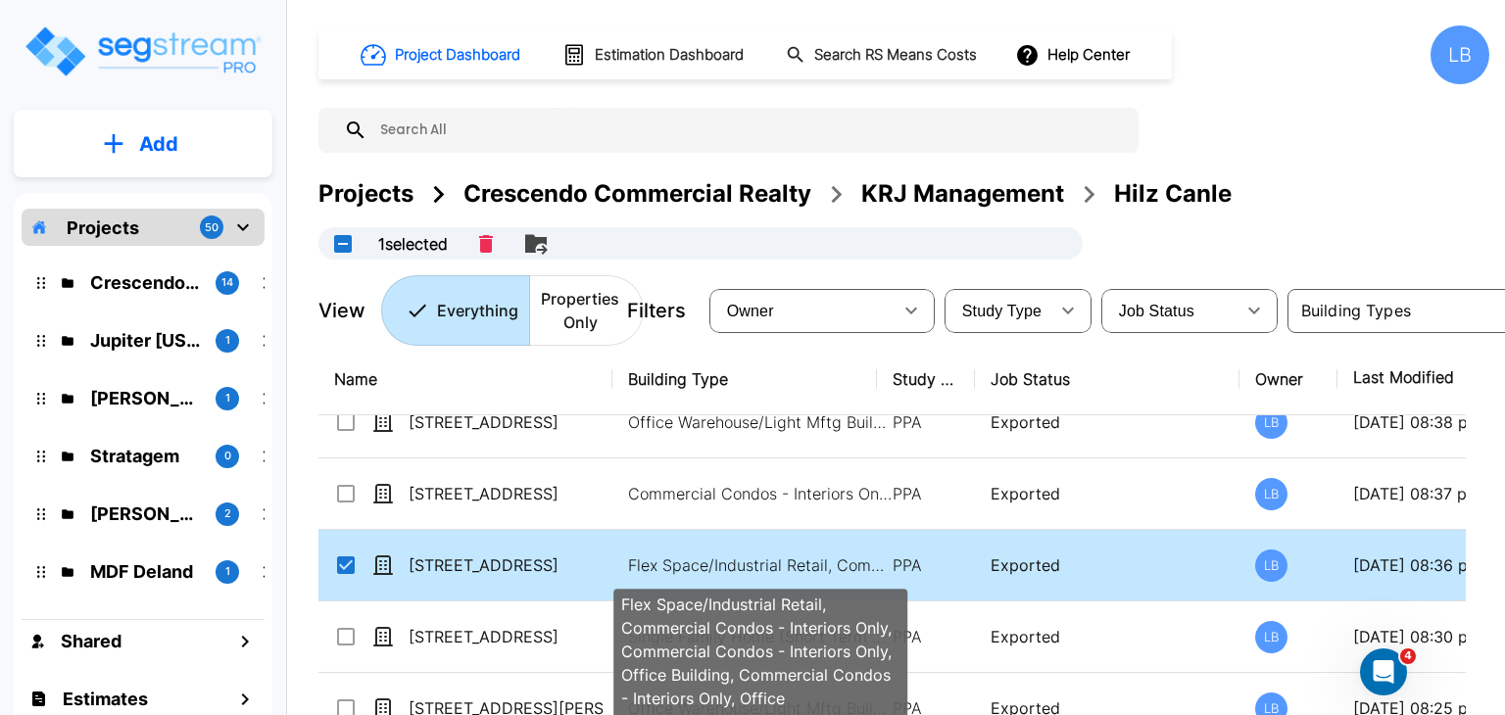
checkbox input "true"
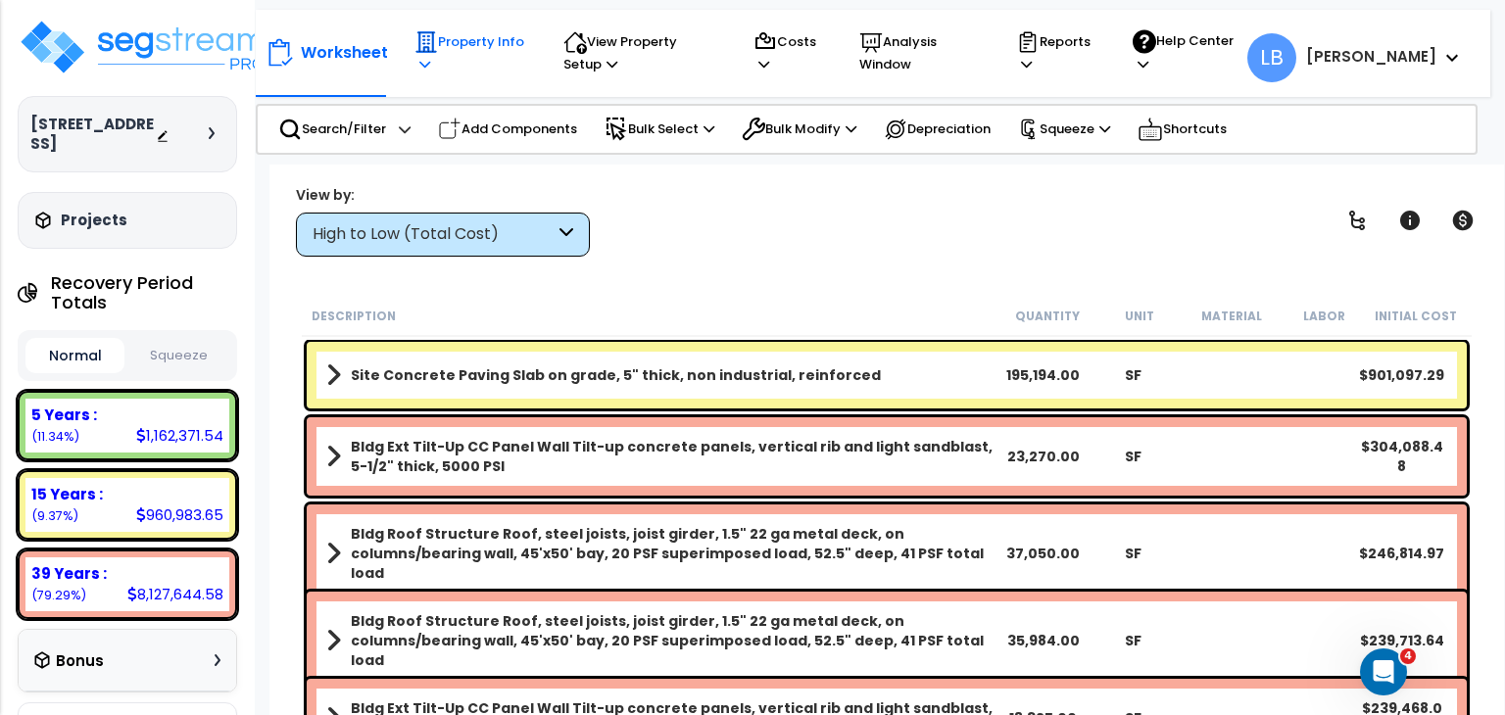
click at [462, 44] on p "Property Info" at bounding box center [470, 52] width 112 height 45
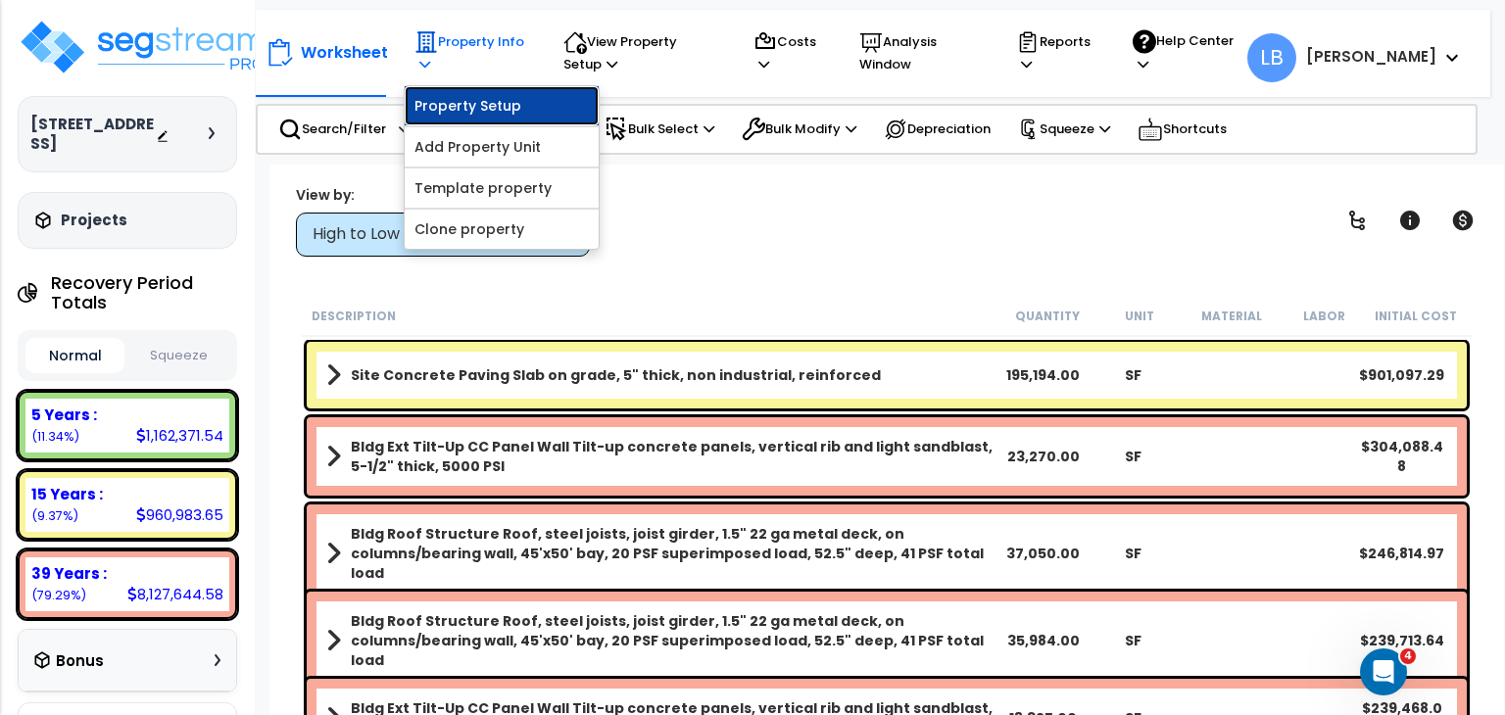
click at [470, 103] on link "Property Setup" at bounding box center [502, 105] width 194 height 39
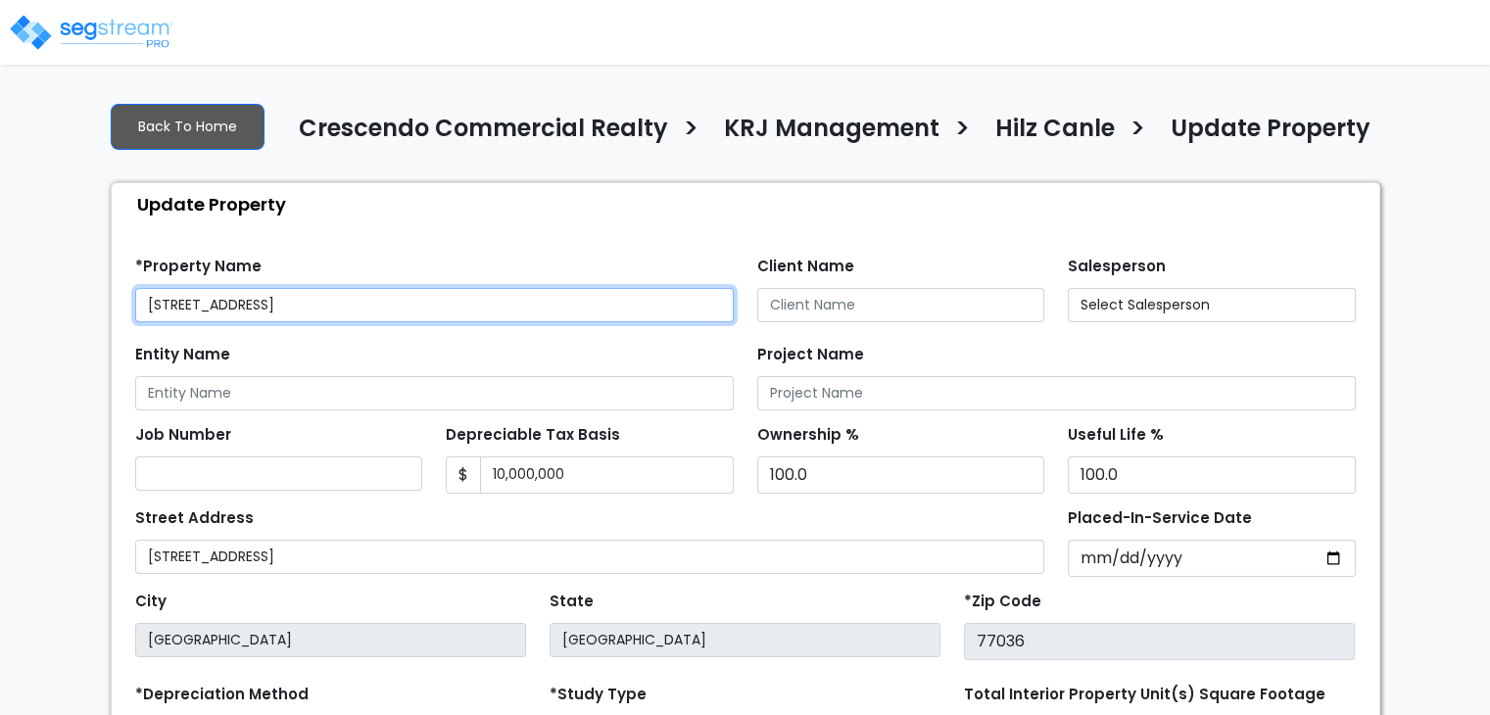
select select "2024"
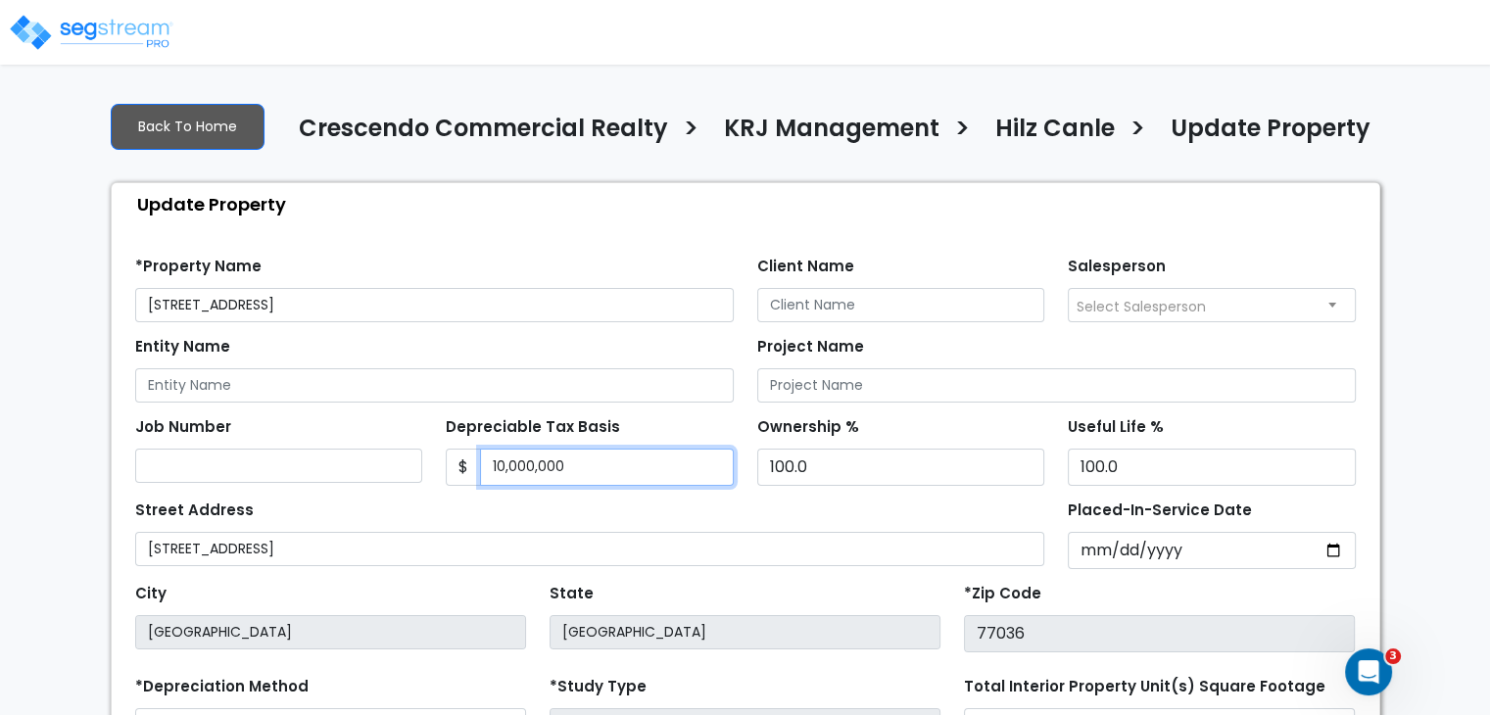
drag, startPoint x: 602, startPoint y: 464, endPoint x: 363, endPoint y: 440, distance: 240.3
click at [363, 440] on div "Job Number Depreciable Tax Basis $ 10,000,000 Ownership %" at bounding box center [745, 444] width 1244 height 83
type input "10,405,322"
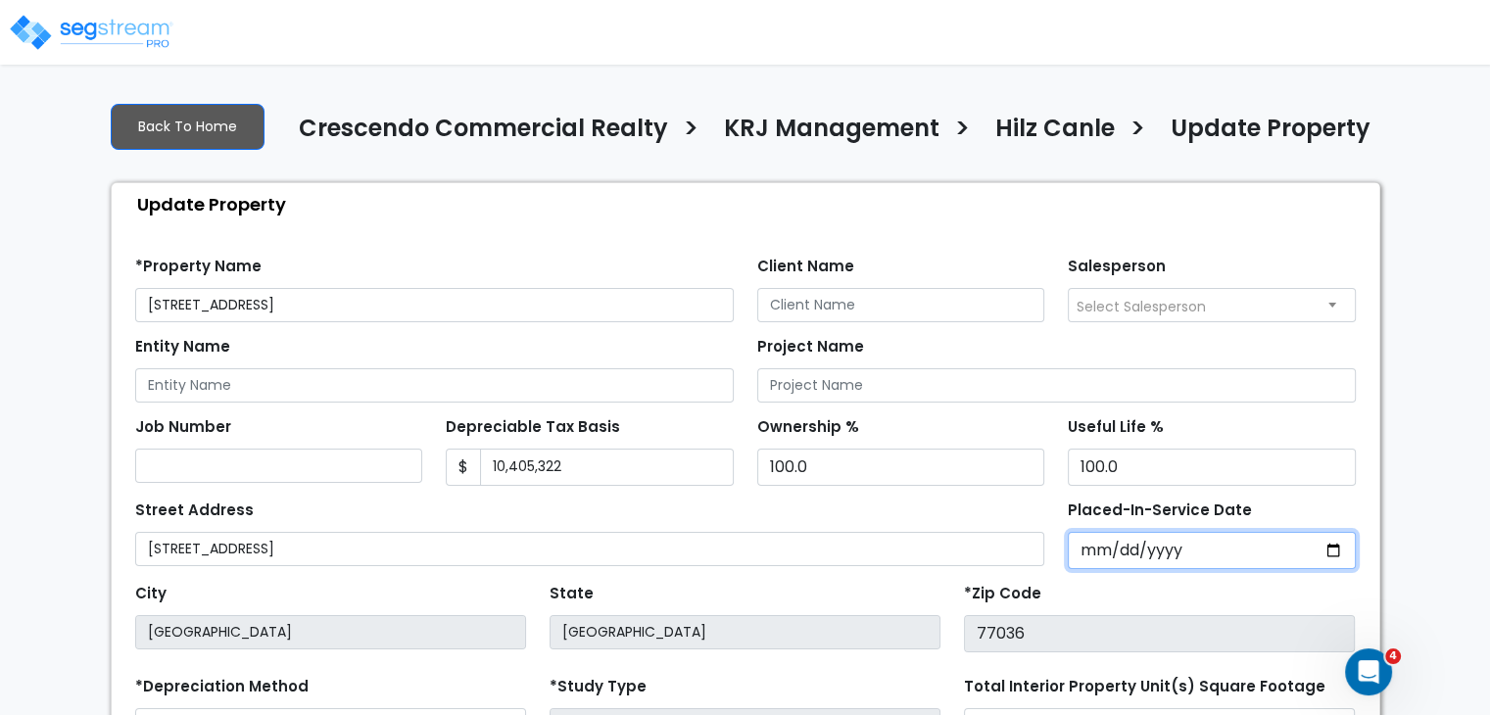
click at [1082, 550] on input "2024-01-01" at bounding box center [1212, 550] width 288 height 37
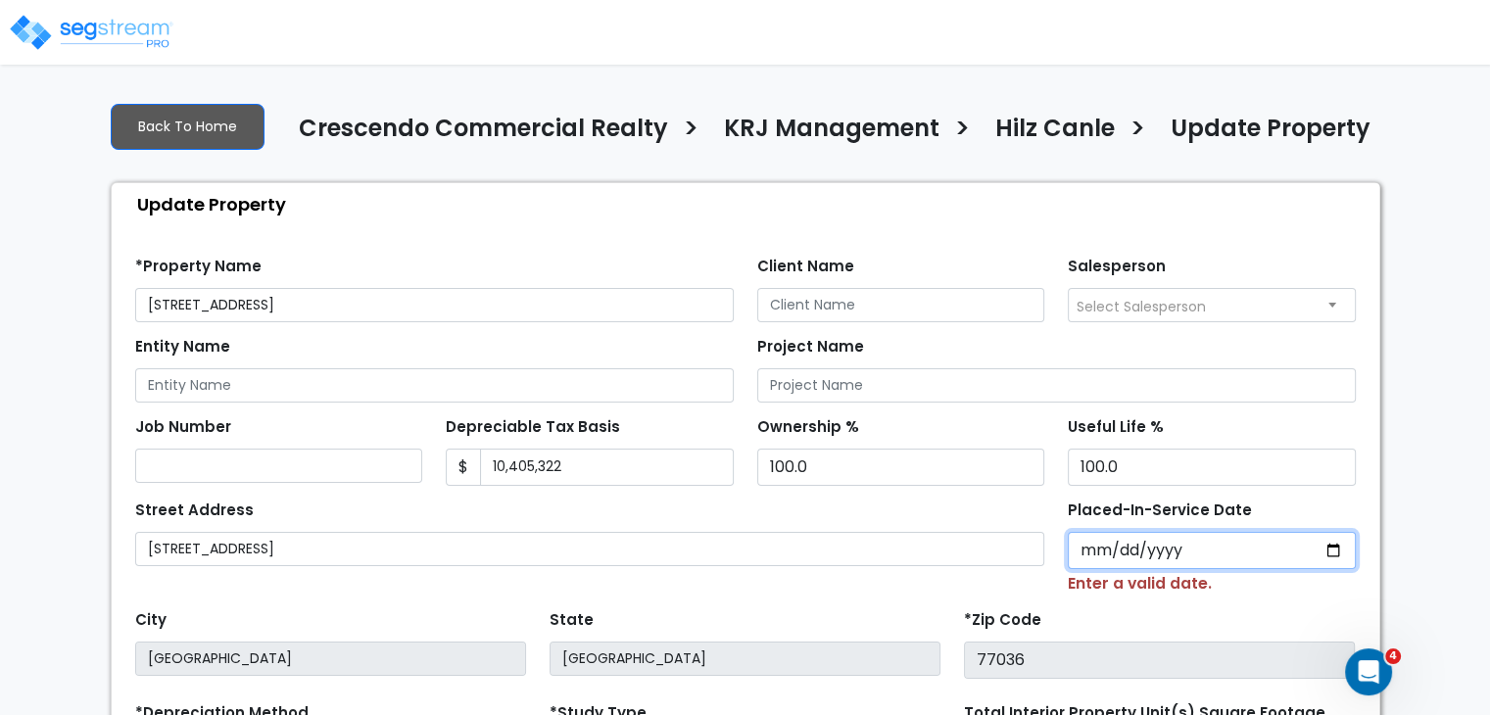
type input "0002-05-13"
select select "2"
type input "0020-05-13"
select select "20"
type input "0201-05-13"
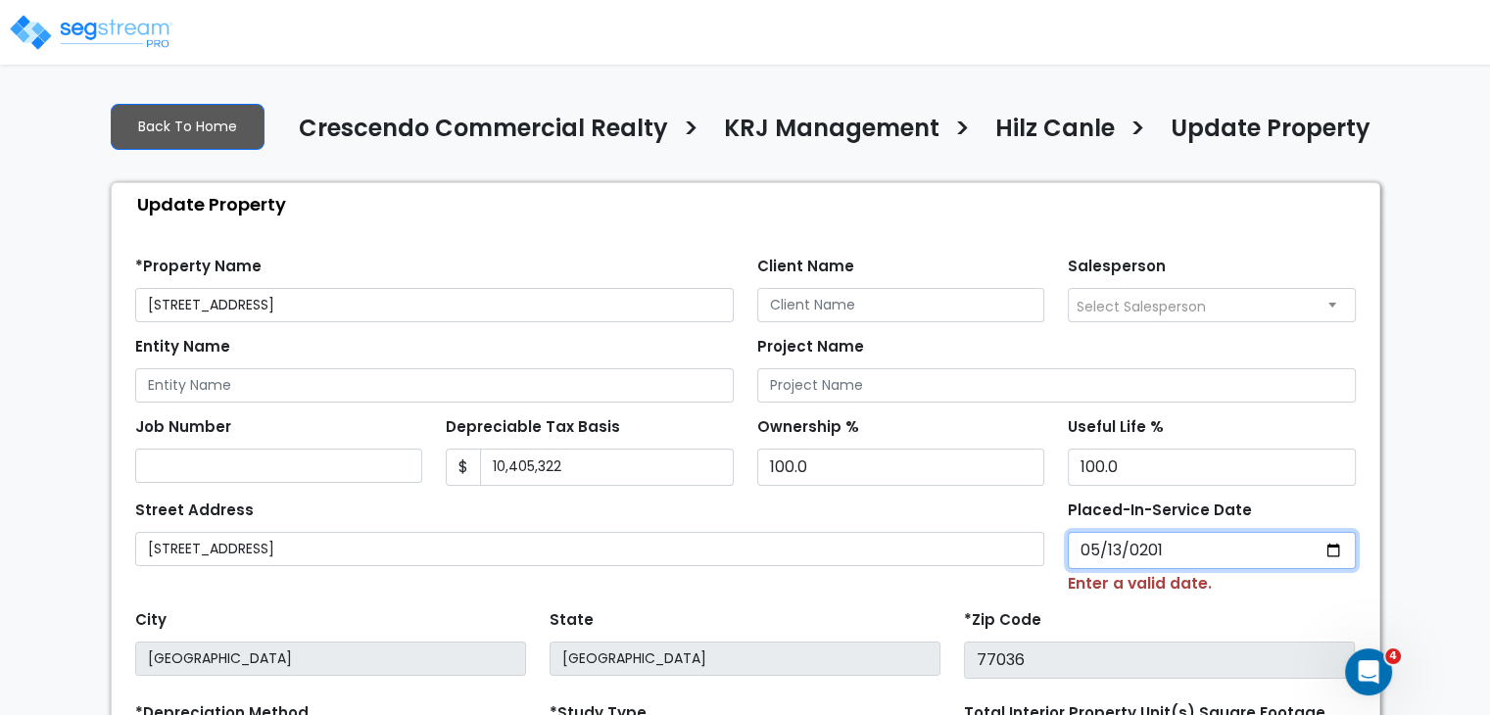
select select "201"
type input "2019-05-13"
select select "2019"
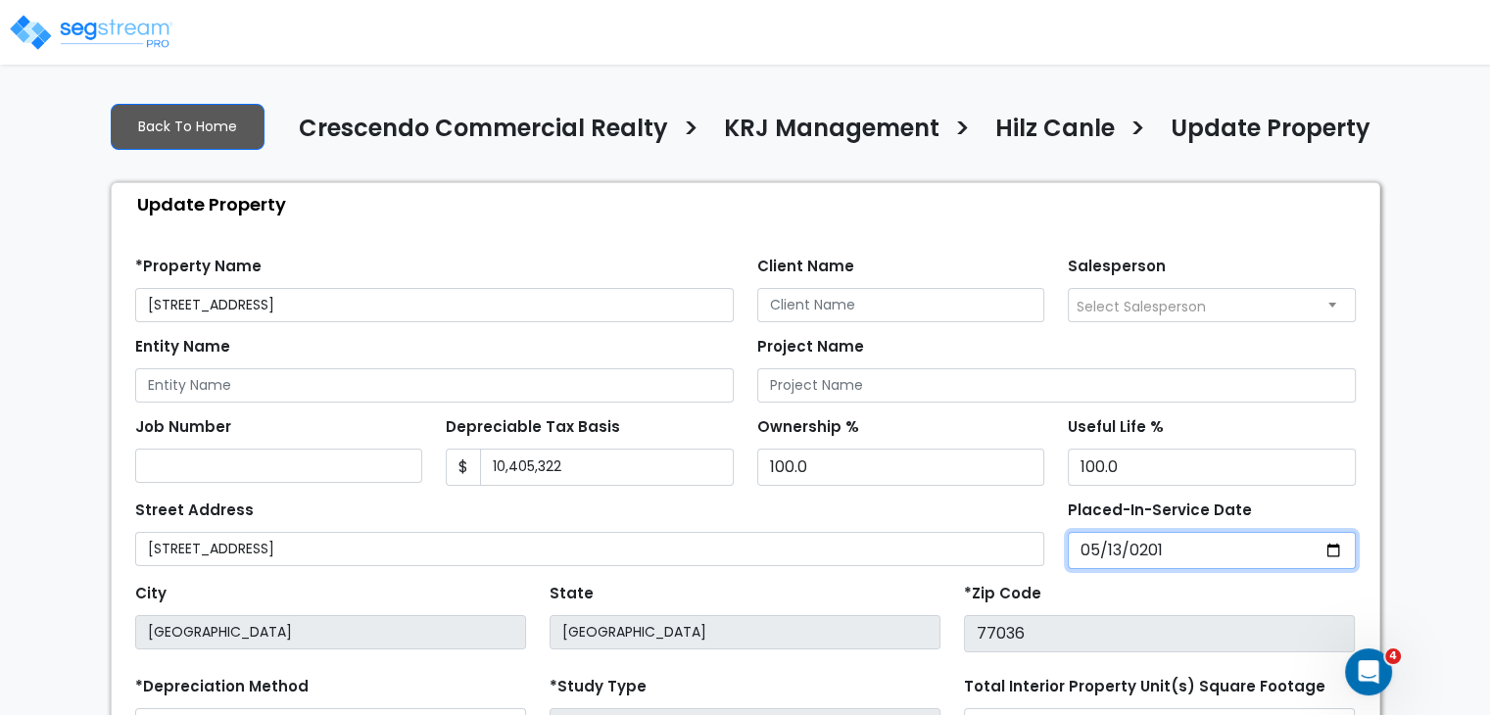
scroll to position [285, 0]
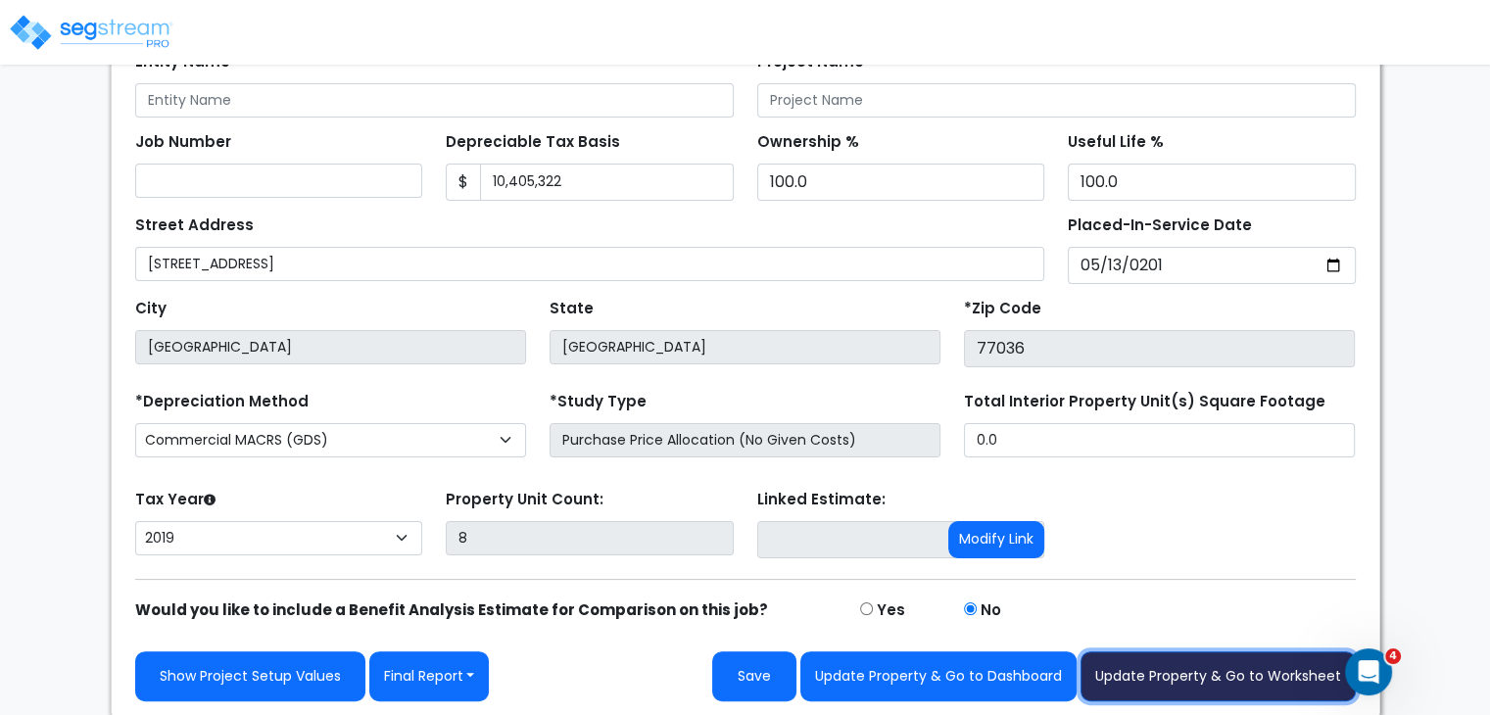
click at [1176, 676] on button "Update Property & Go to Worksheet" at bounding box center [1218, 677] width 275 height 50
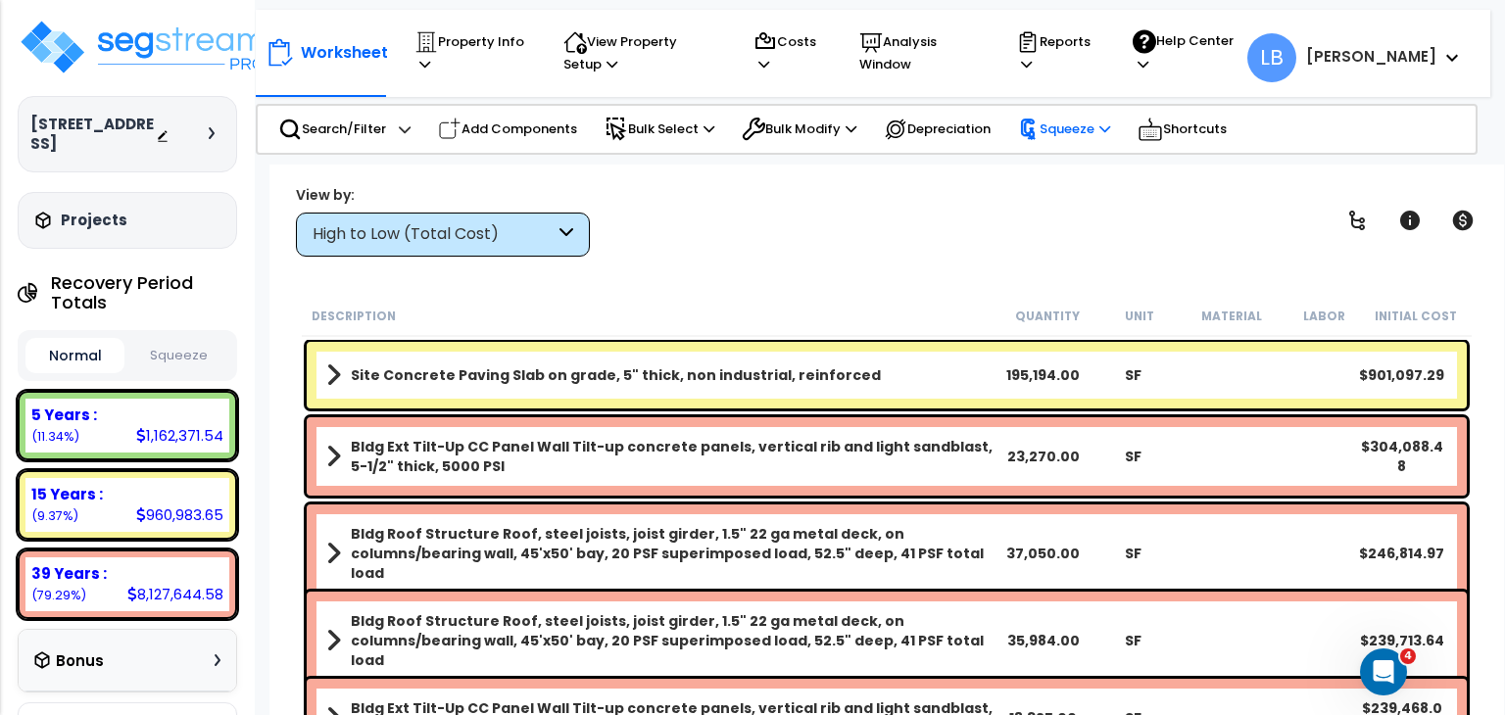
click at [1084, 125] on p "Squeeze" at bounding box center [1064, 130] width 92 height 22
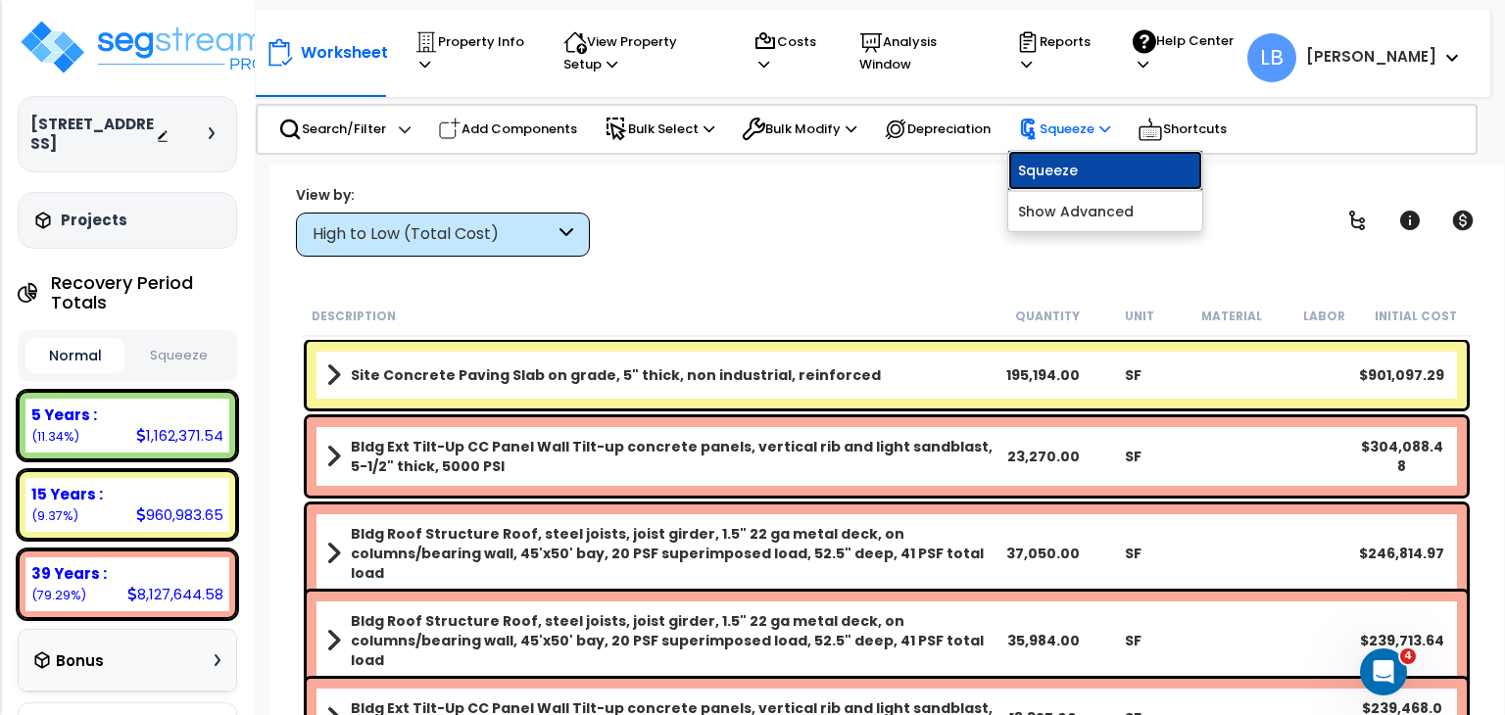
click at [1083, 161] on link "Squeeze" at bounding box center [1105, 170] width 194 height 39
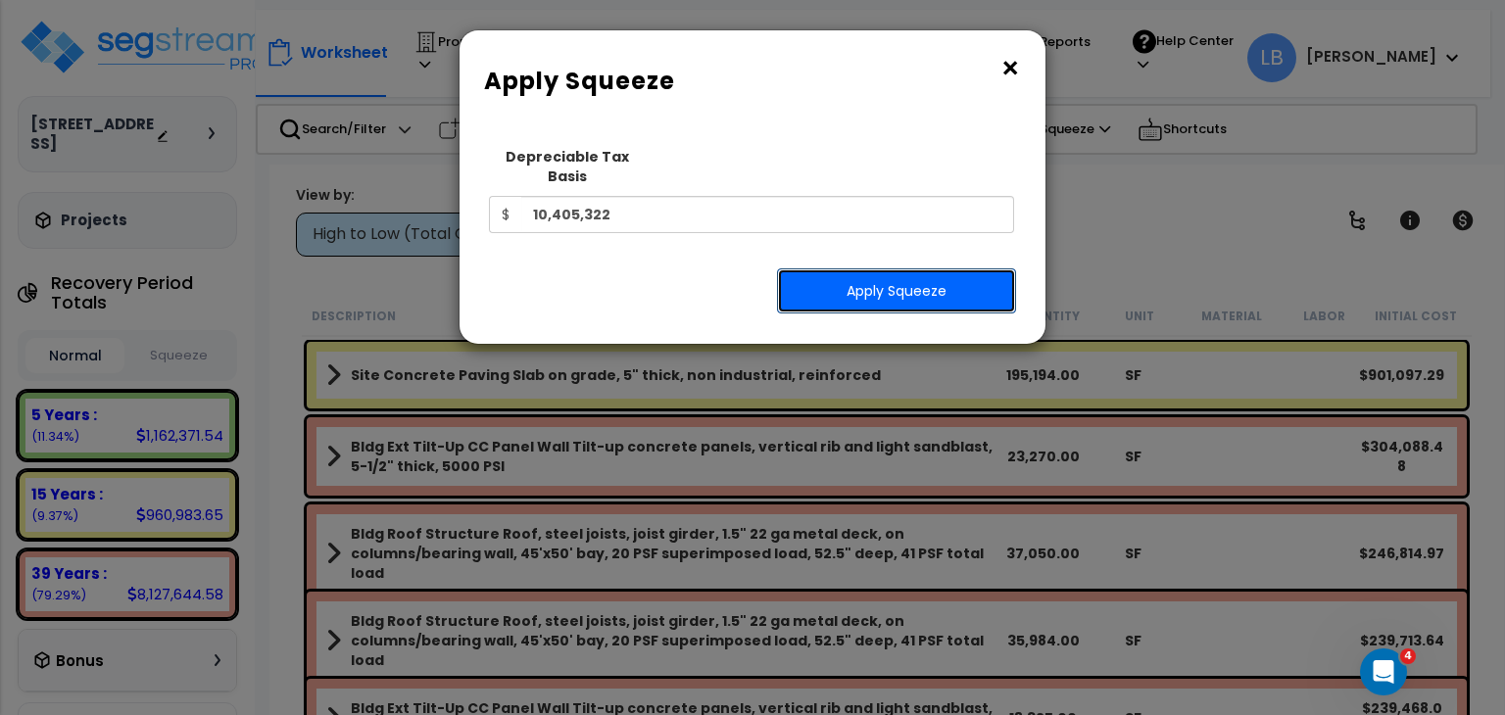
click at [858, 269] on button "Apply Squeeze" at bounding box center [896, 290] width 239 height 45
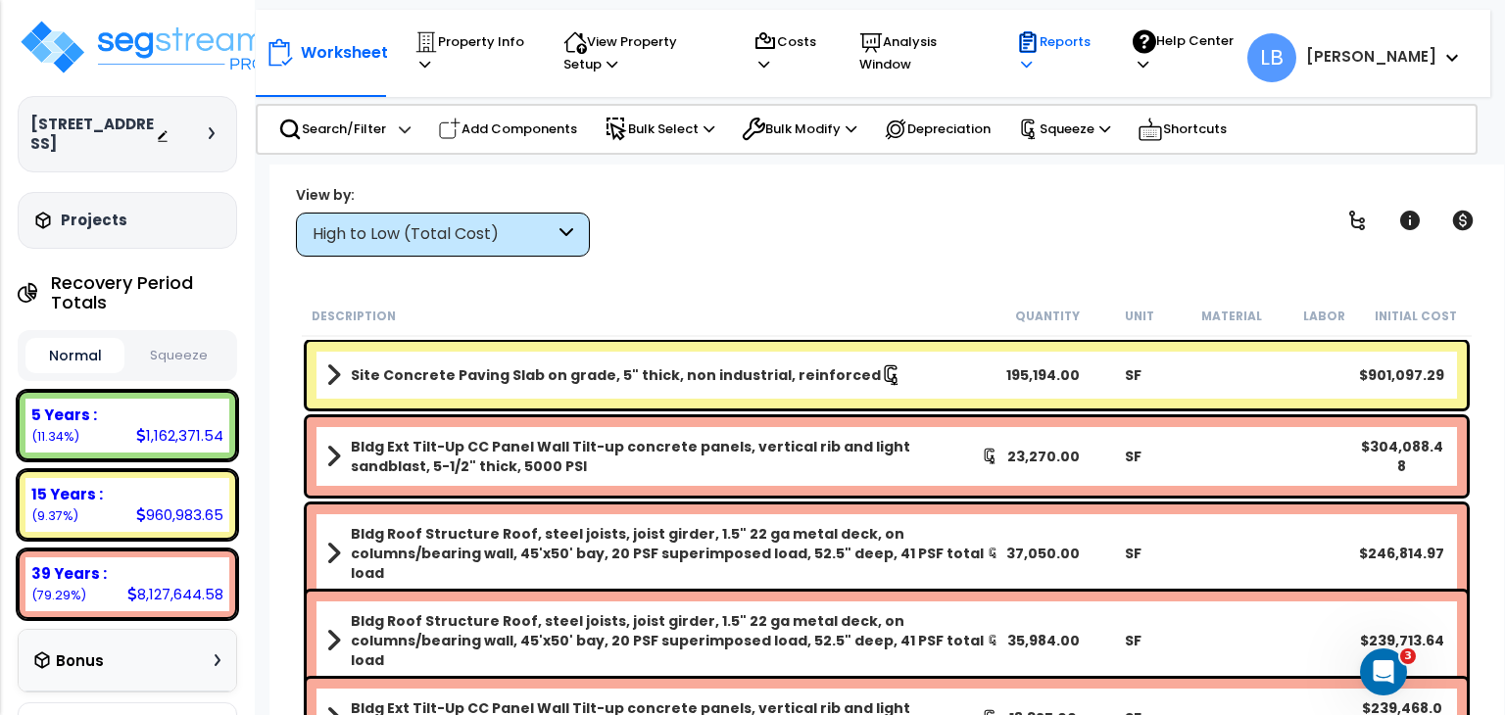
click at [1095, 41] on p "Reports" at bounding box center [1055, 52] width 79 height 45
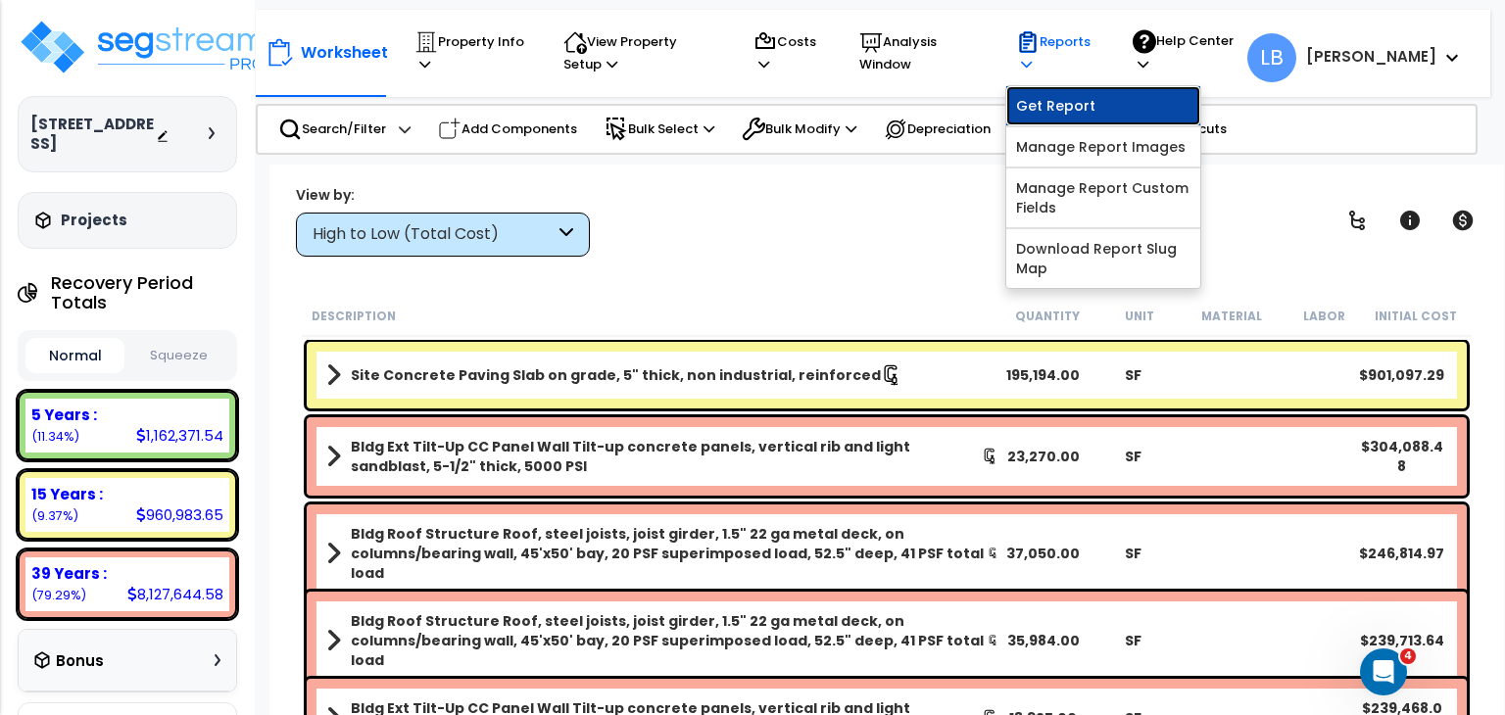
click at [1116, 99] on link "Get Report" at bounding box center [1103, 105] width 194 height 39
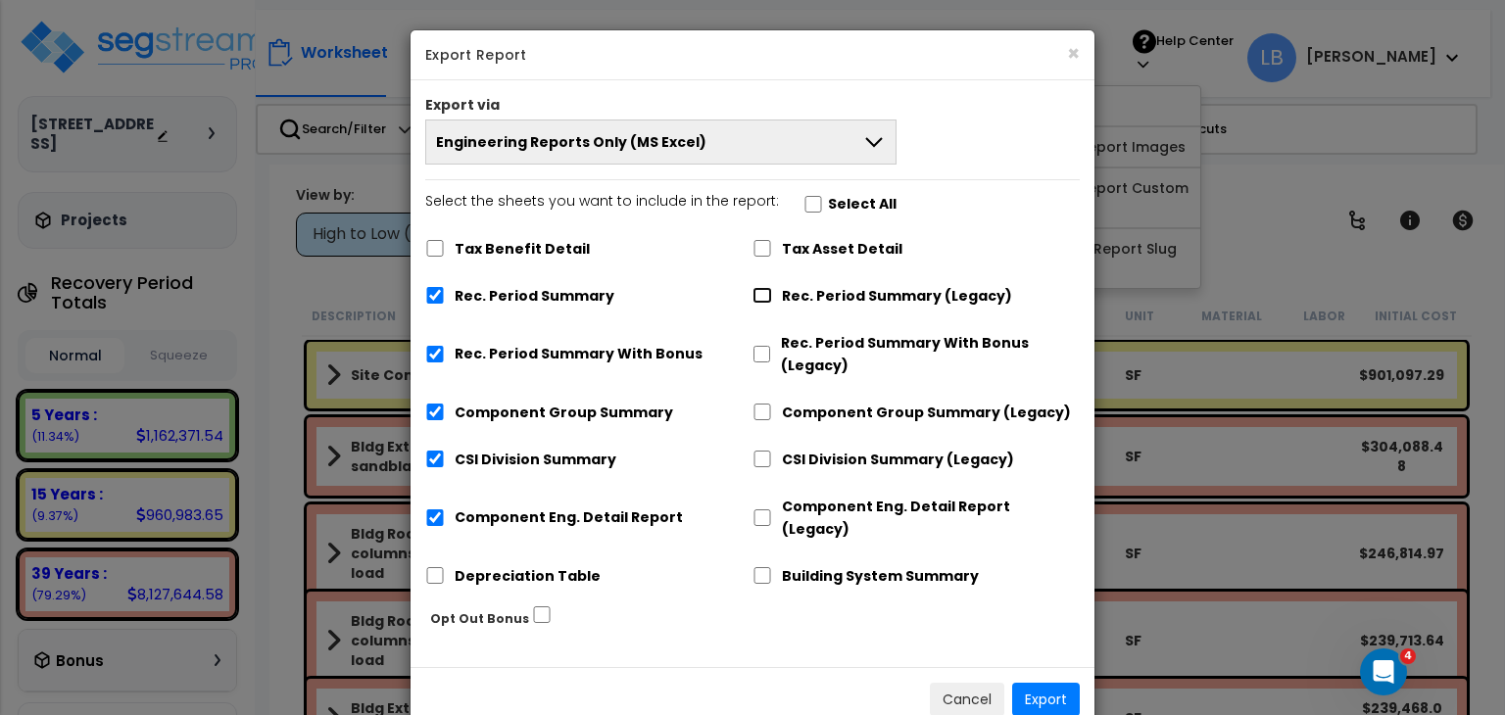
click at [759, 291] on input "Rec. Period Summary (Legacy)" at bounding box center [762, 295] width 20 height 17
checkbox input "true"
checkbox input "false"
click at [758, 405] on input "Component Group Summary (Legacy)" at bounding box center [762, 412] width 20 height 17
checkbox input "true"
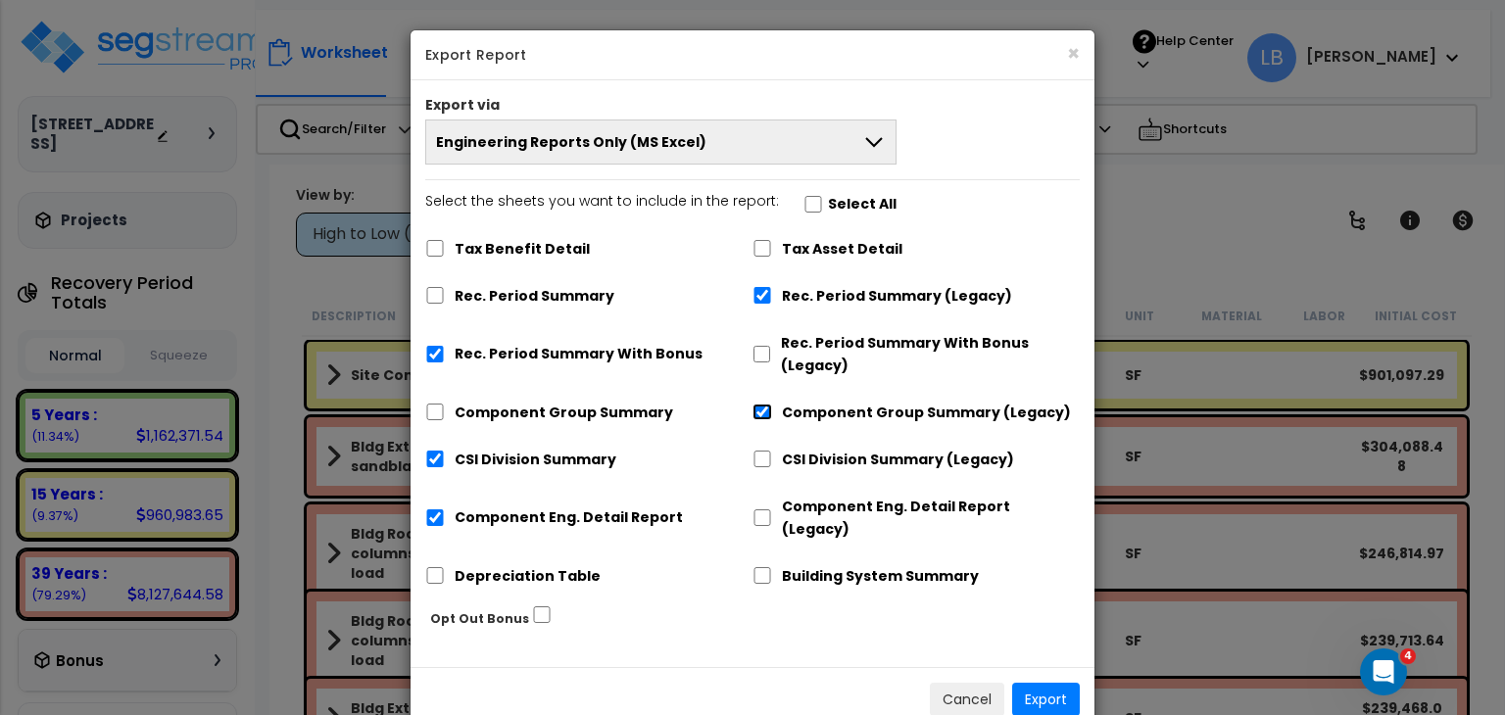
checkbox input "false"
click at [760, 455] on input "CSI Division Summary (Legacy)" at bounding box center [762, 459] width 20 height 17
checkbox input "true"
checkbox input "false"
click at [759, 509] on input "Component Eng. Detail Report (Legacy)" at bounding box center [762, 517] width 20 height 17
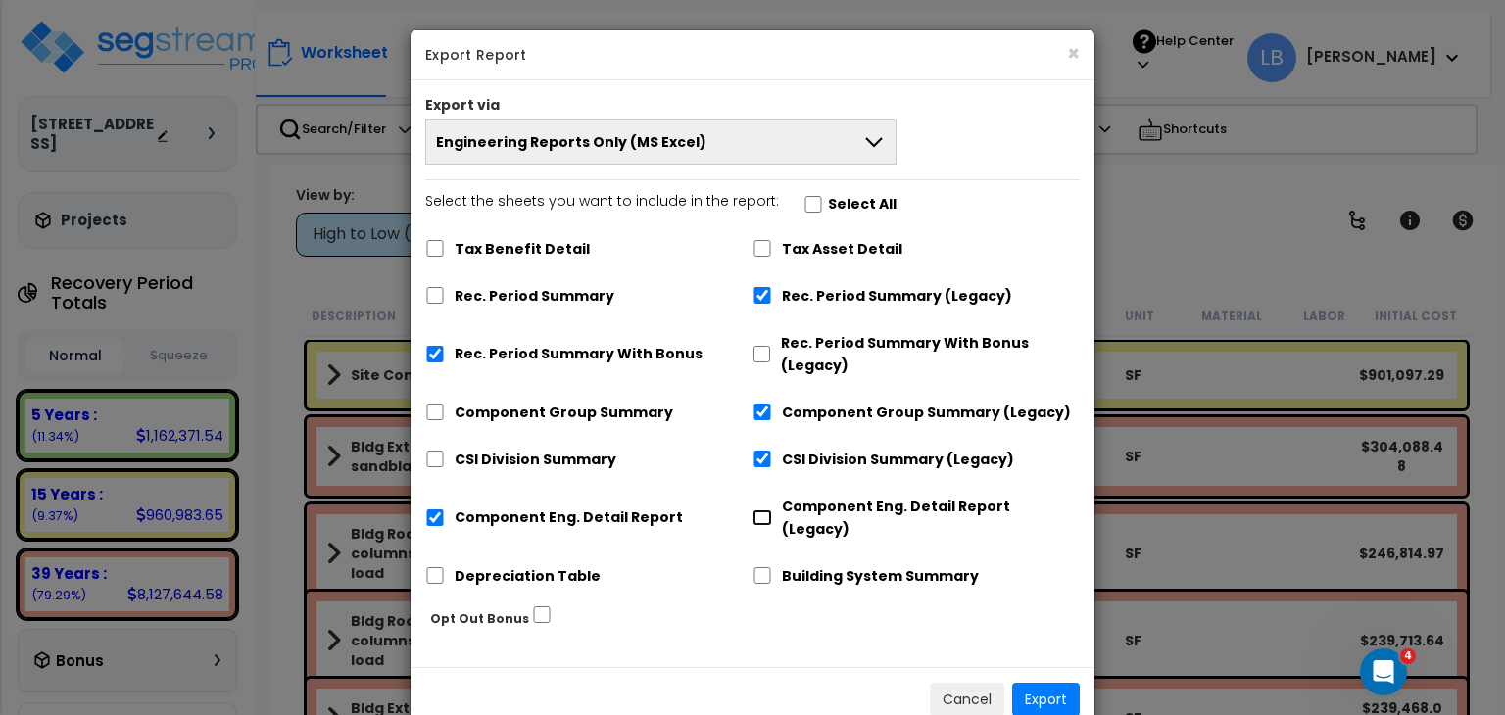
checkbox input "true"
checkbox input "false"
click at [433, 349] on input "Rec. Period Summary With Bonus" at bounding box center [435, 354] width 20 height 17
checkbox input "false"
click at [1049, 683] on button "Export" at bounding box center [1046, 699] width 68 height 33
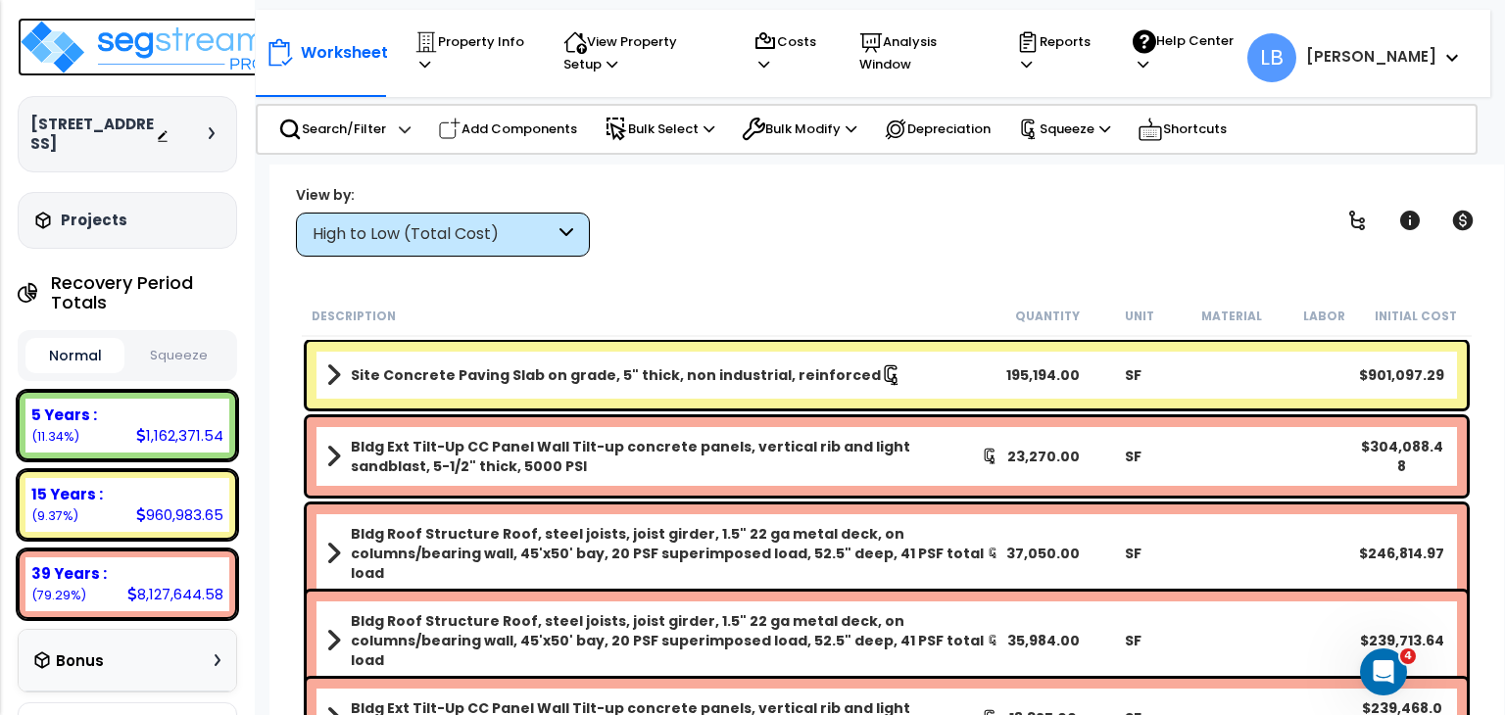
click at [166, 44] on img at bounding box center [145, 47] width 255 height 59
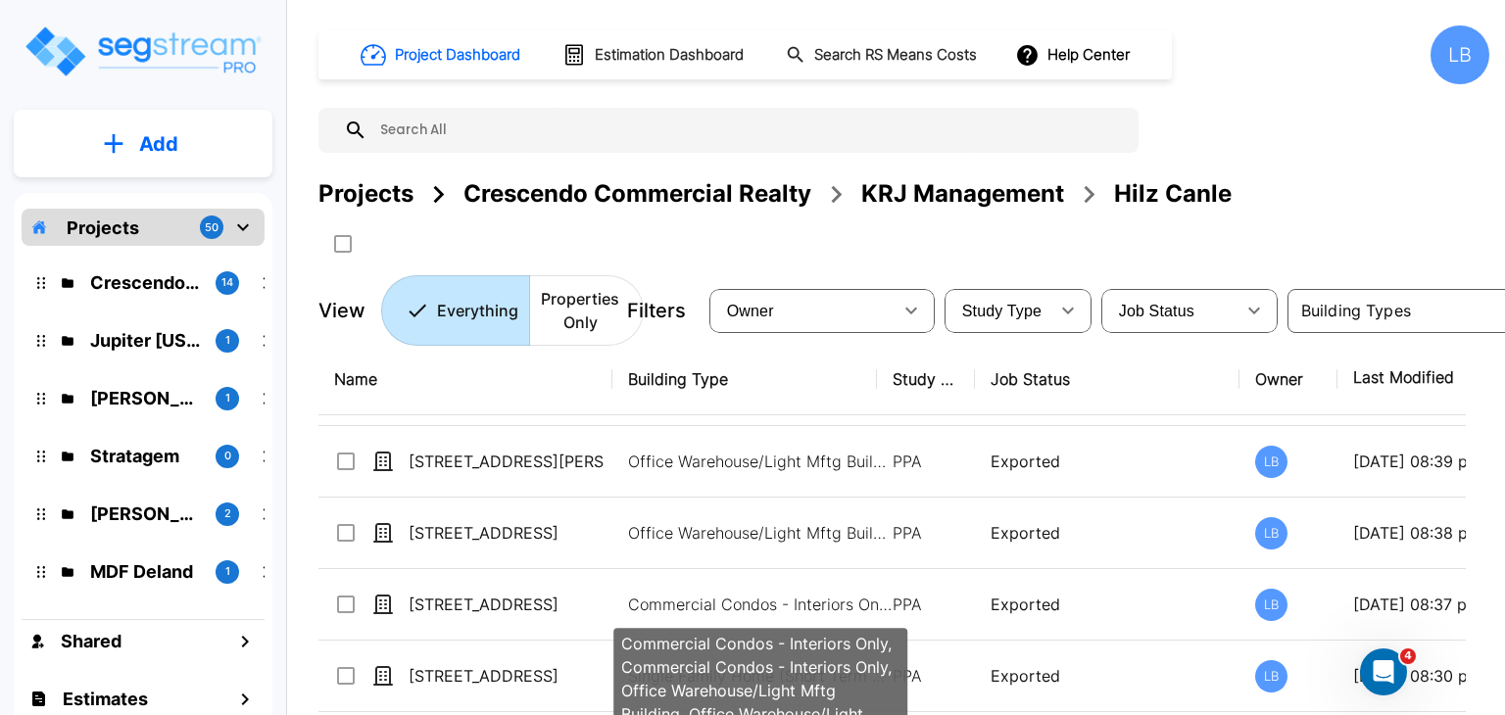
scroll to position [474, 0]
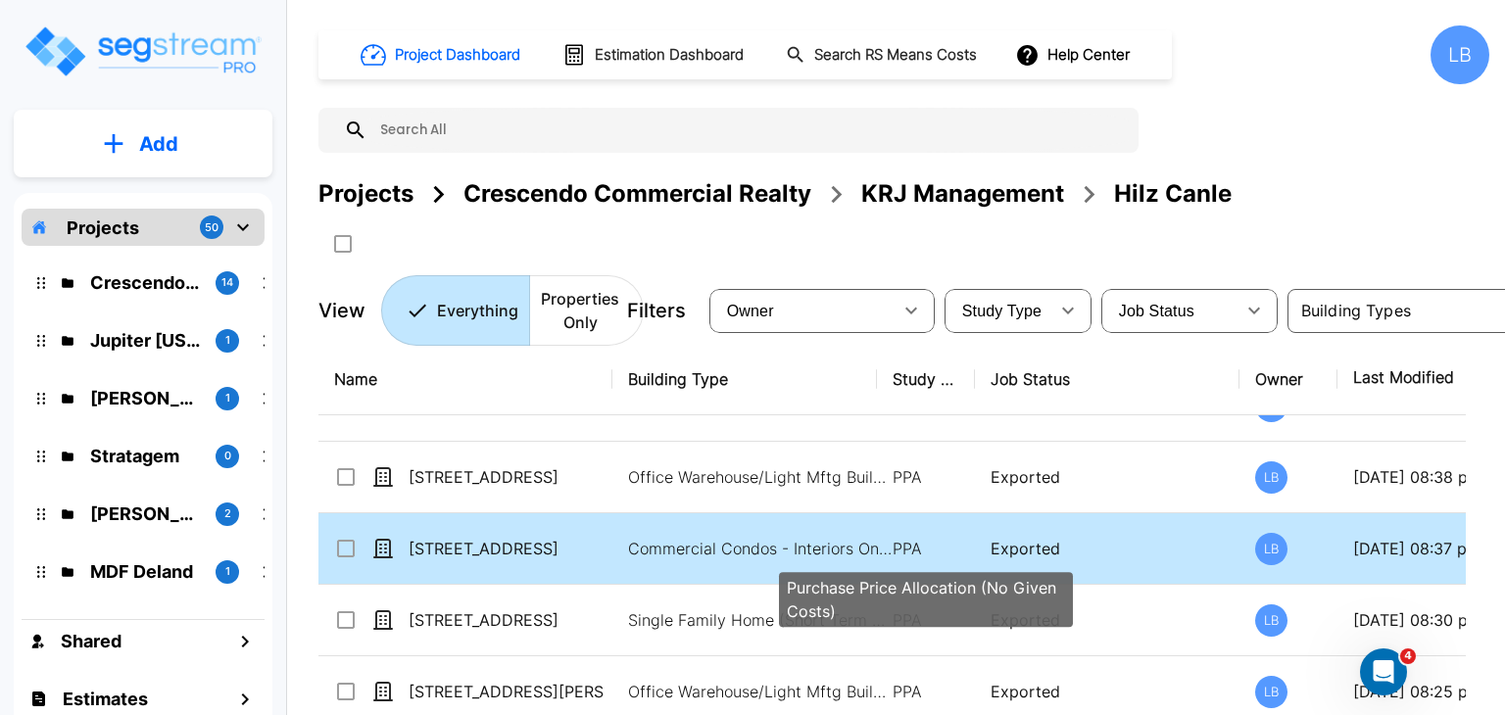
click at [932, 549] on p "PPA" at bounding box center [926, 549] width 67 height 24
checkbox input "true"
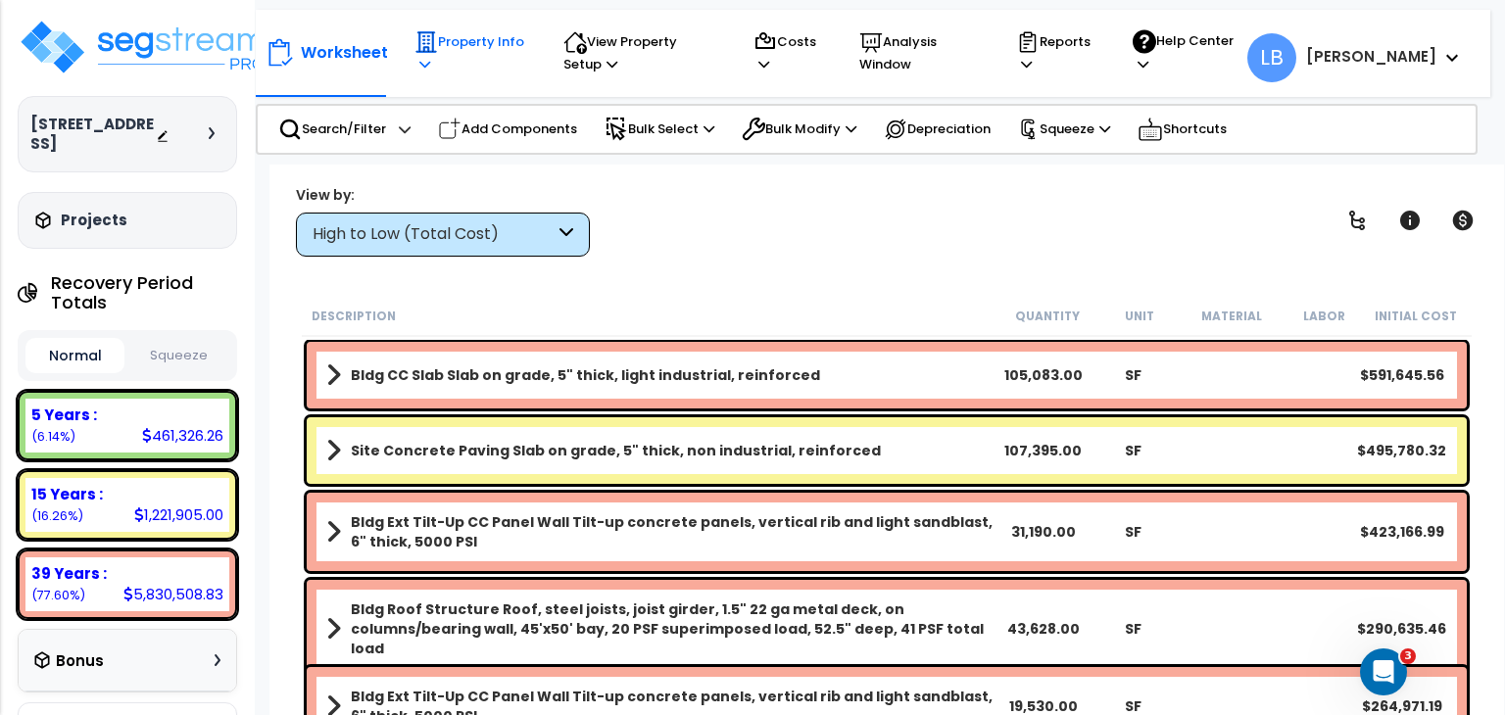
click at [445, 40] on p "Property Info" at bounding box center [470, 52] width 112 height 45
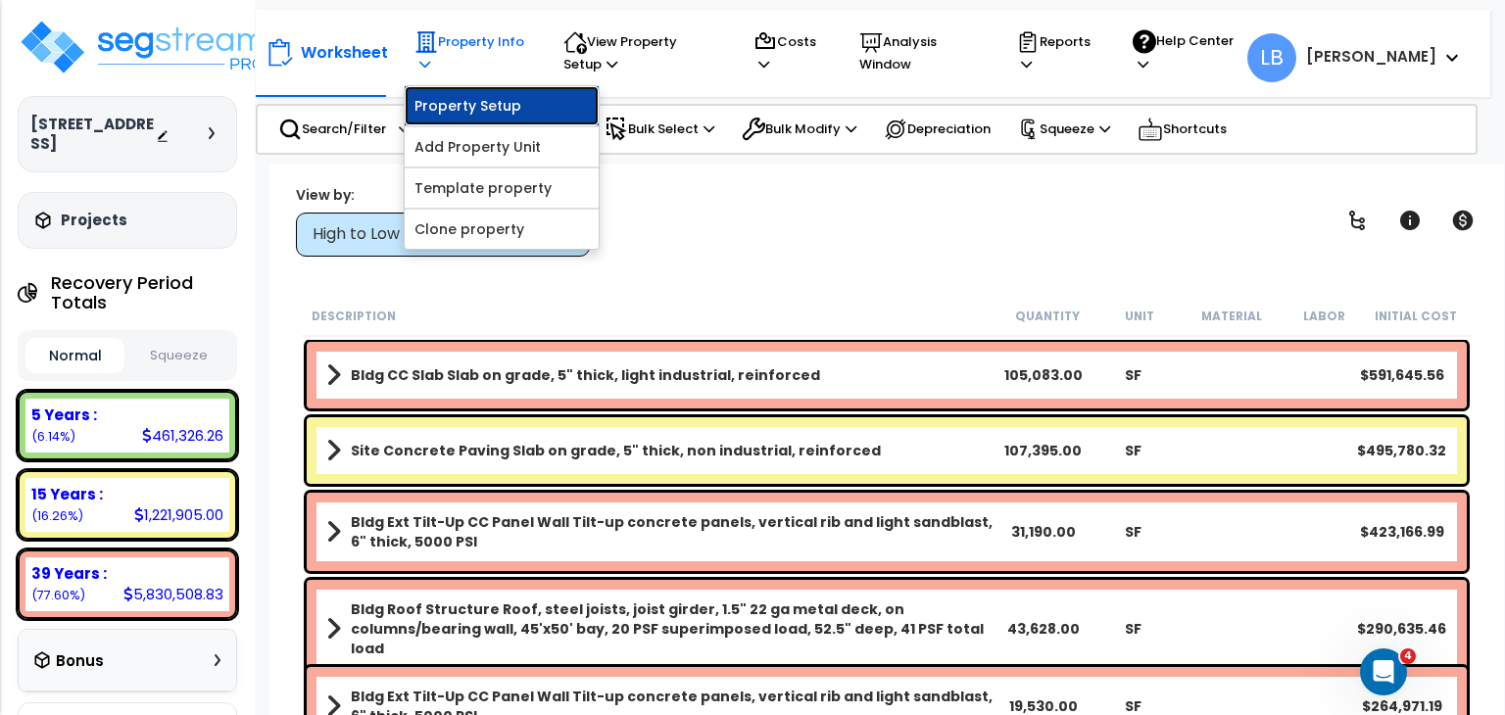
click at [488, 102] on link "Property Setup" at bounding box center [502, 105] width 194 height 39
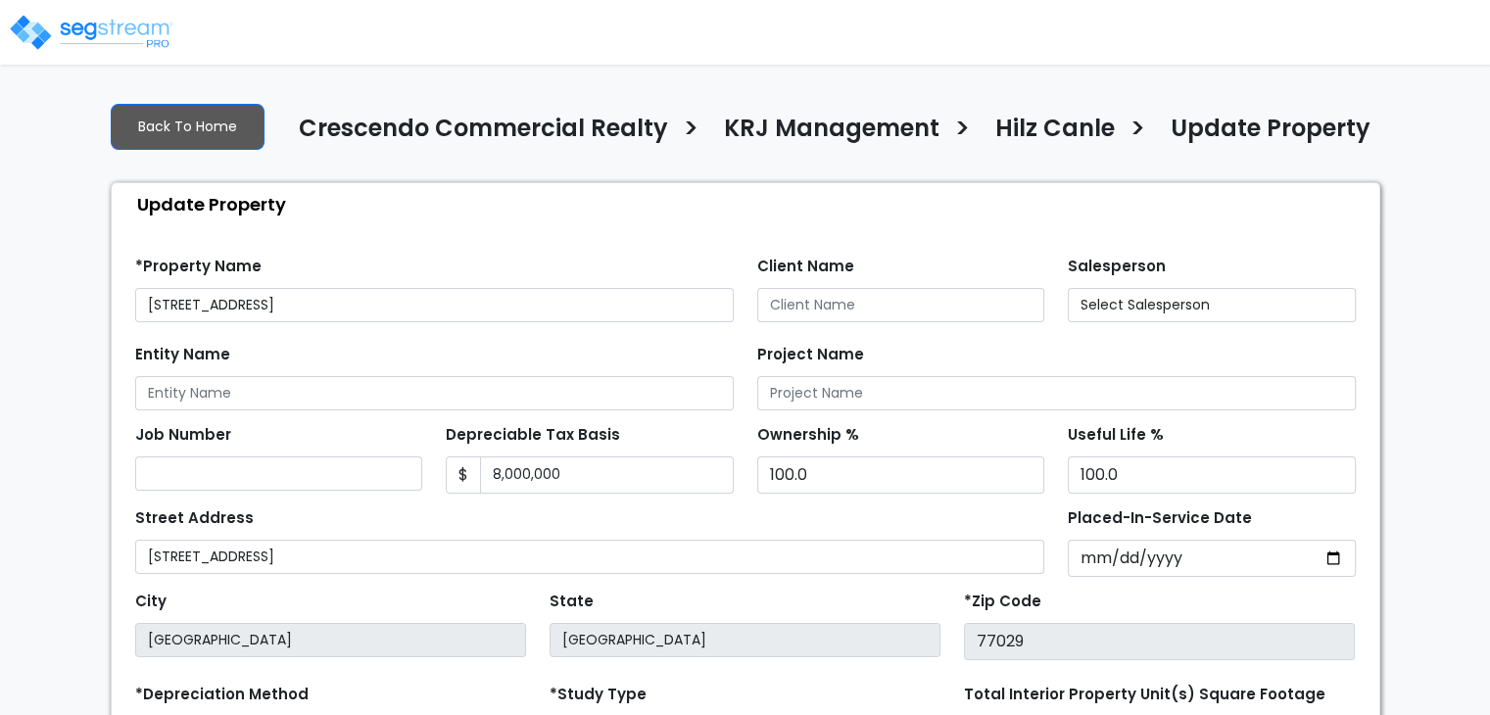
select select "2024"
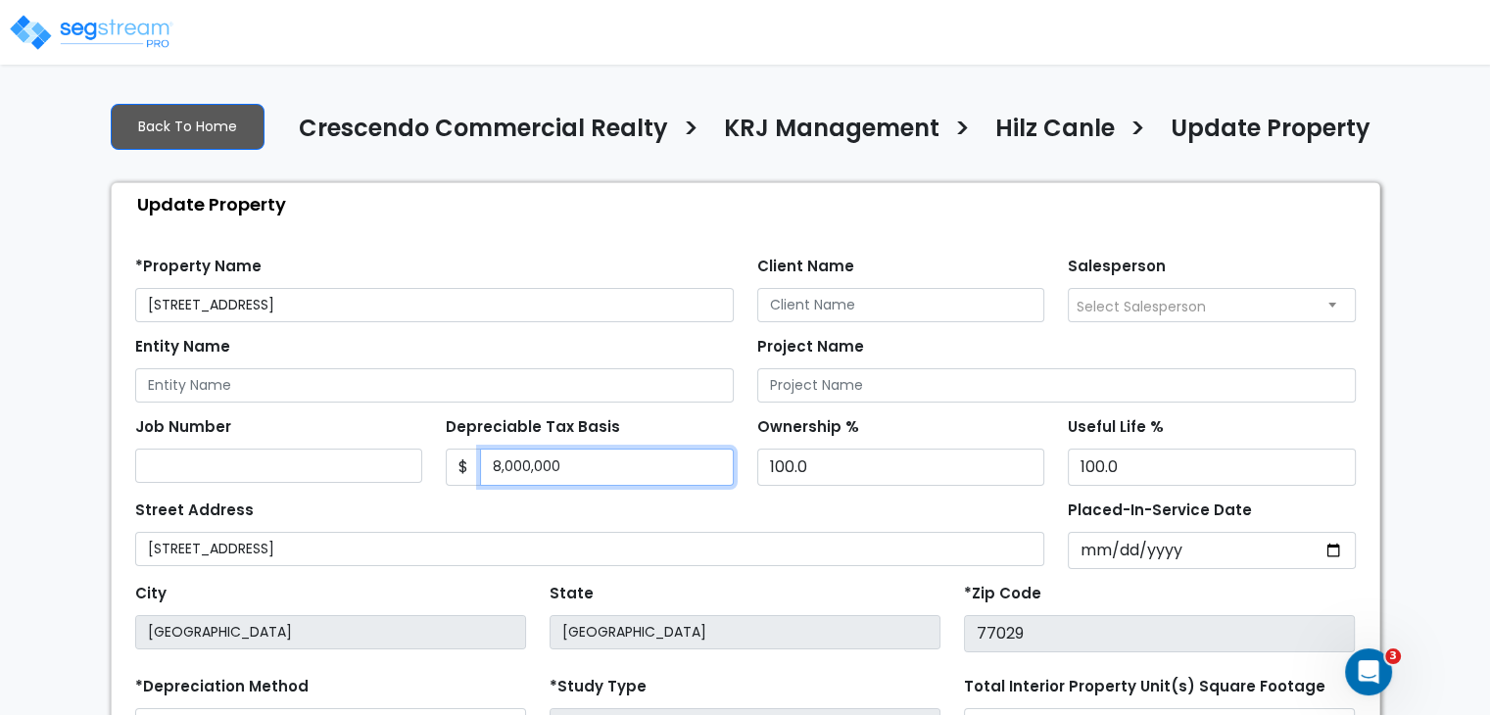
drag, startPoint x: 578, startPoint y: 466, endPoint x: 366, endPoint y: 467, distance: 211.6
click at [366, 467] on div "Job Number Depreciable Tax Basis $ 8,000,000 Ownership %" at bounding box center [745, 444] width 1244 height 83
type input "6,335,213"
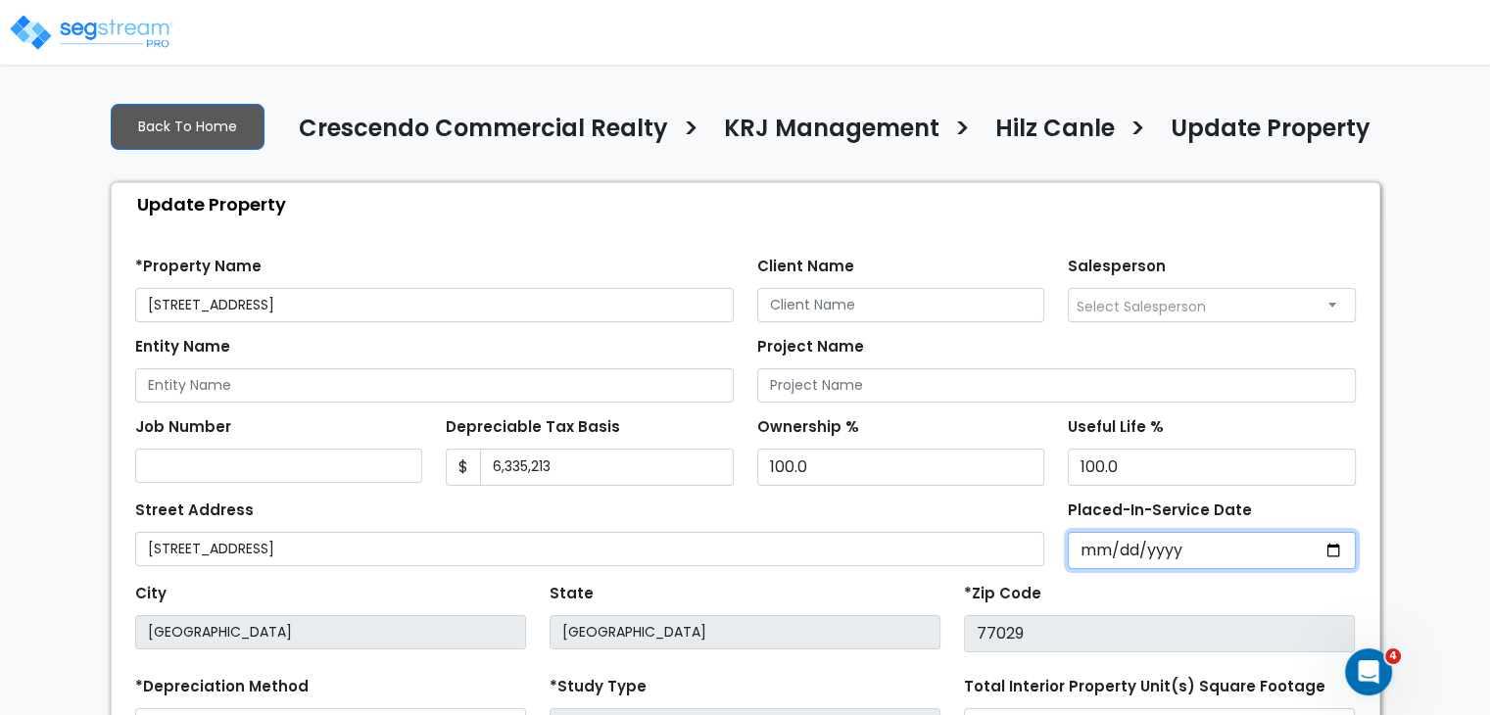
click at [1086, 550] on input "[DATE]" at bounding box center [1212, 550] width 288 height 37
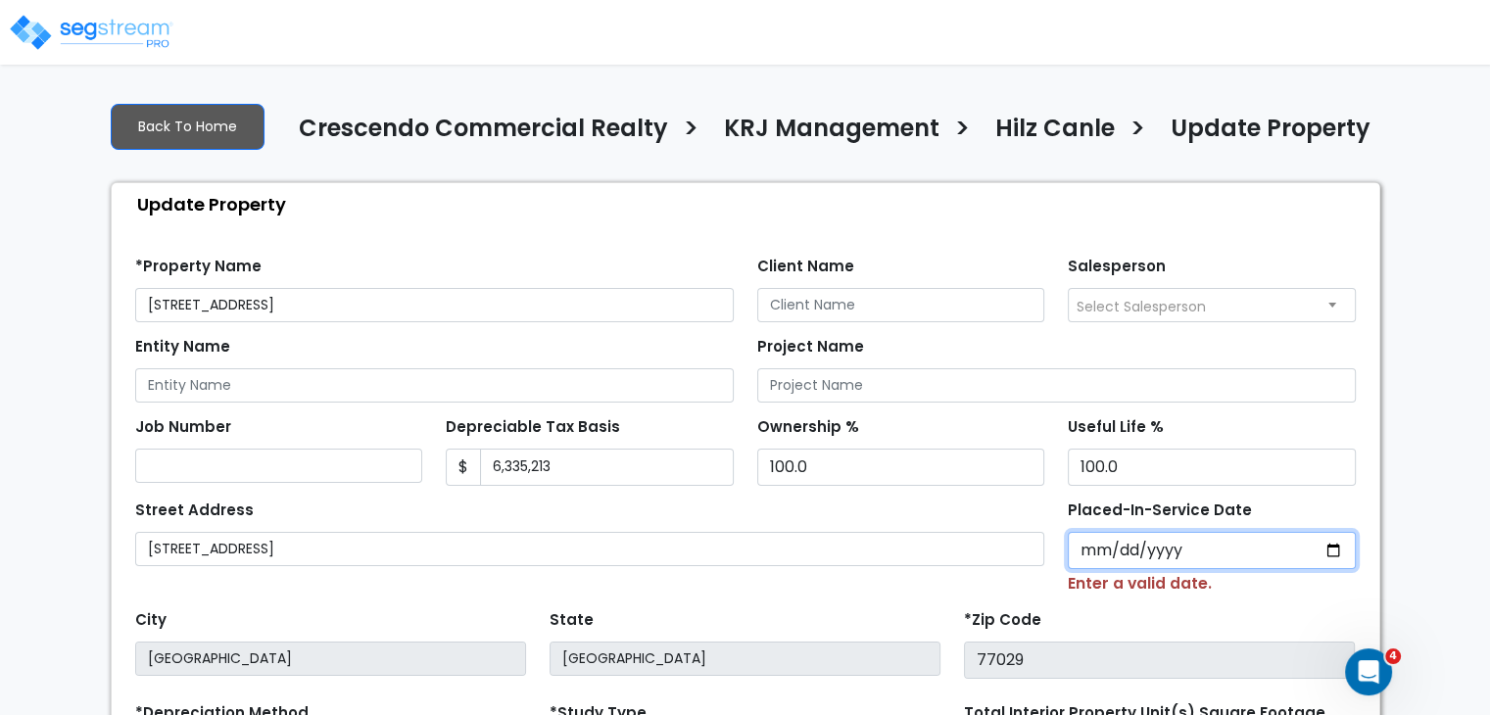
type input "0002-03-06"
select select "2"
type input "0202-03-06"
select select "202"
type input "[DATE]"
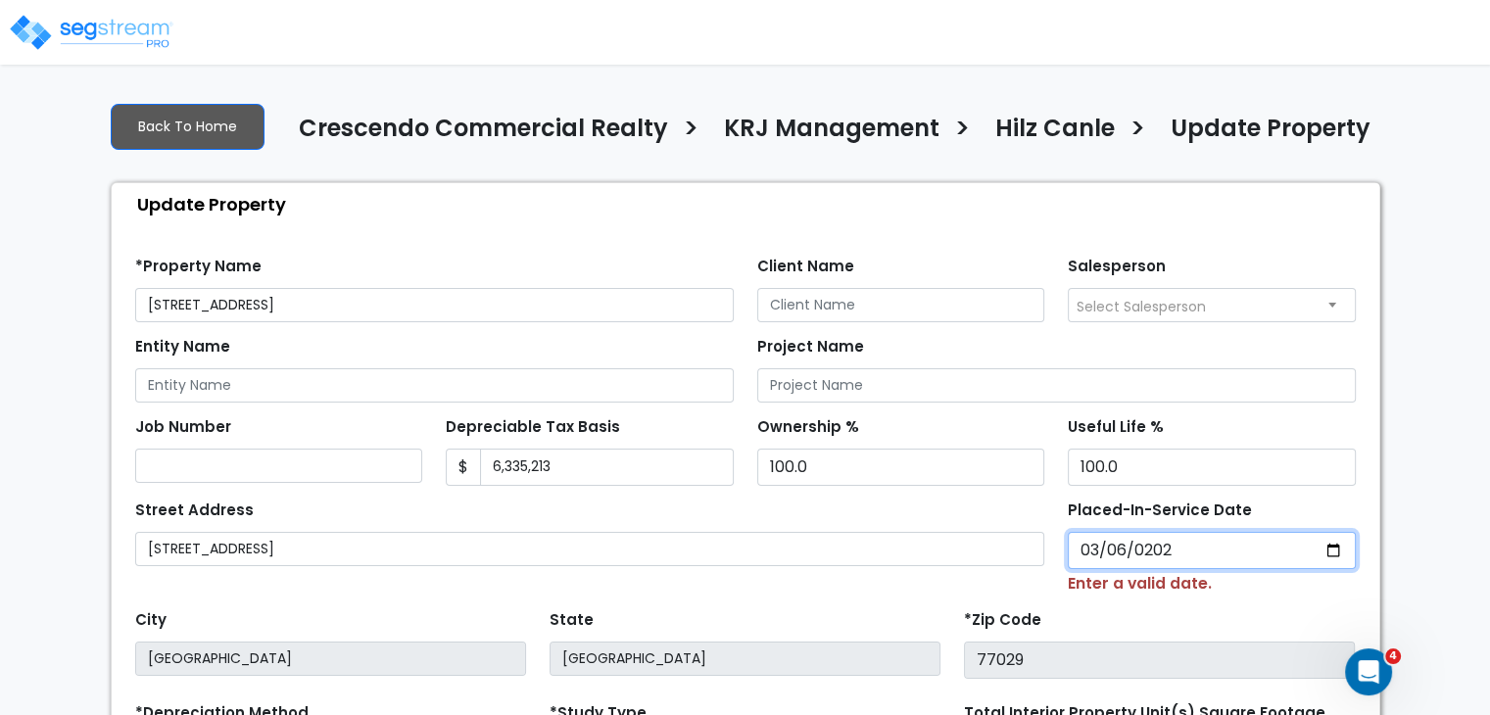
select select "2020"
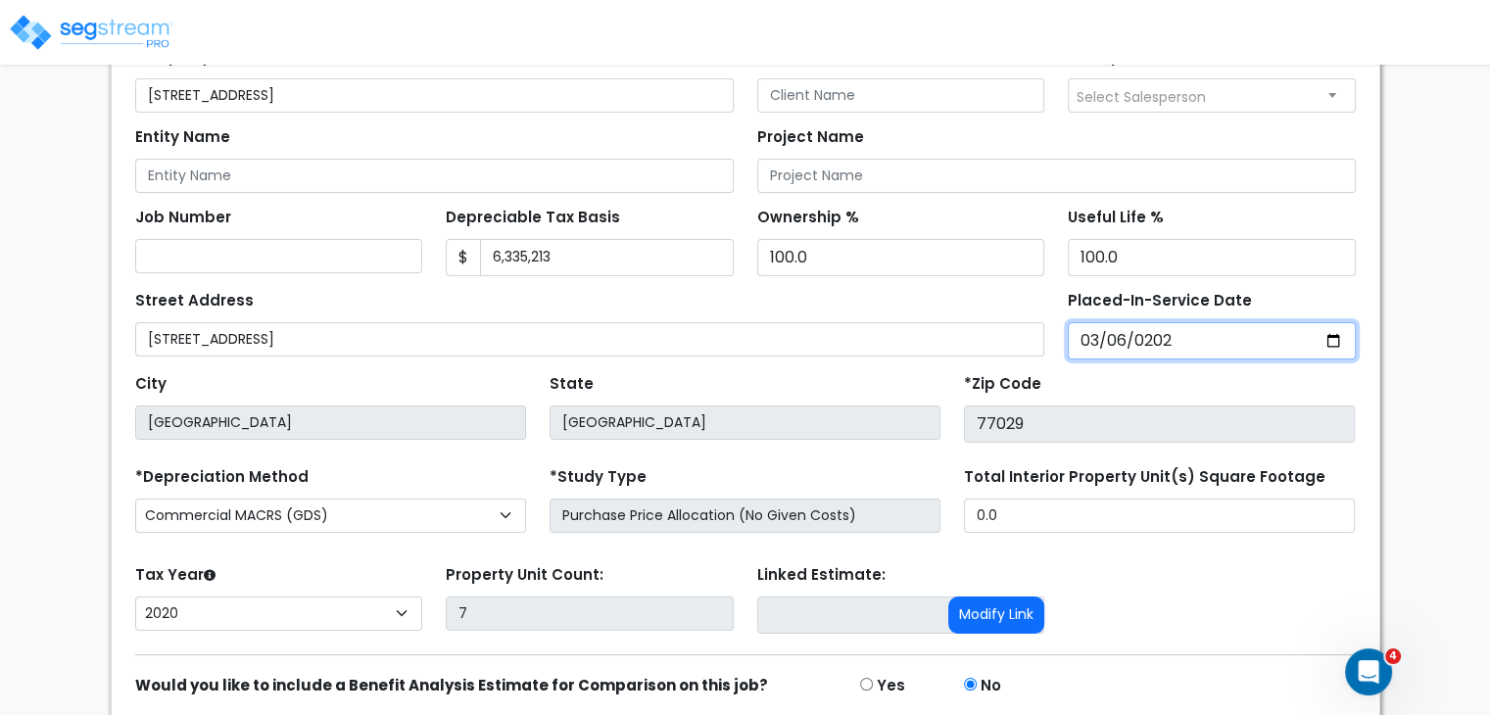
scroll to position [285, 0]
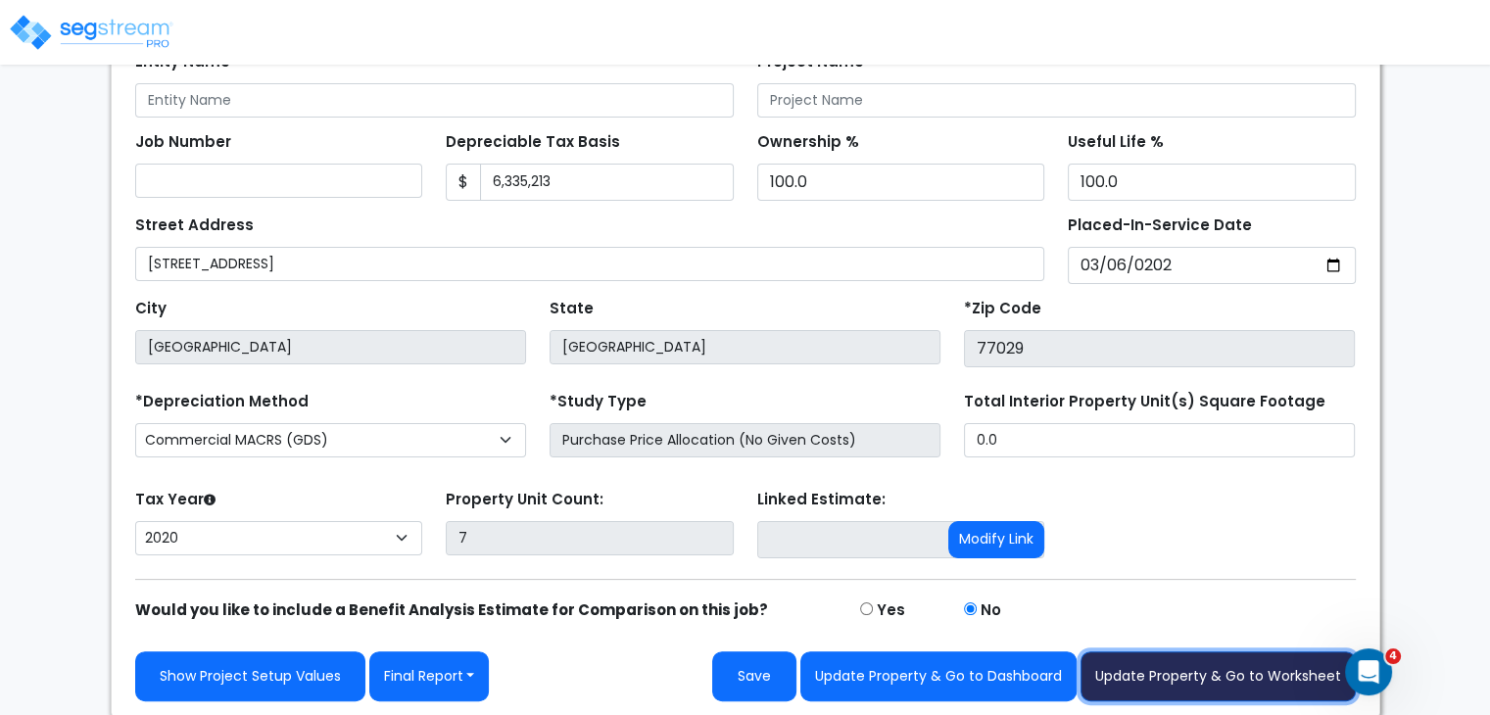
click at [1153, 660] on button "Update Property & Go to Worksheet" at bounding box center [1218, 677] width 275 height 50
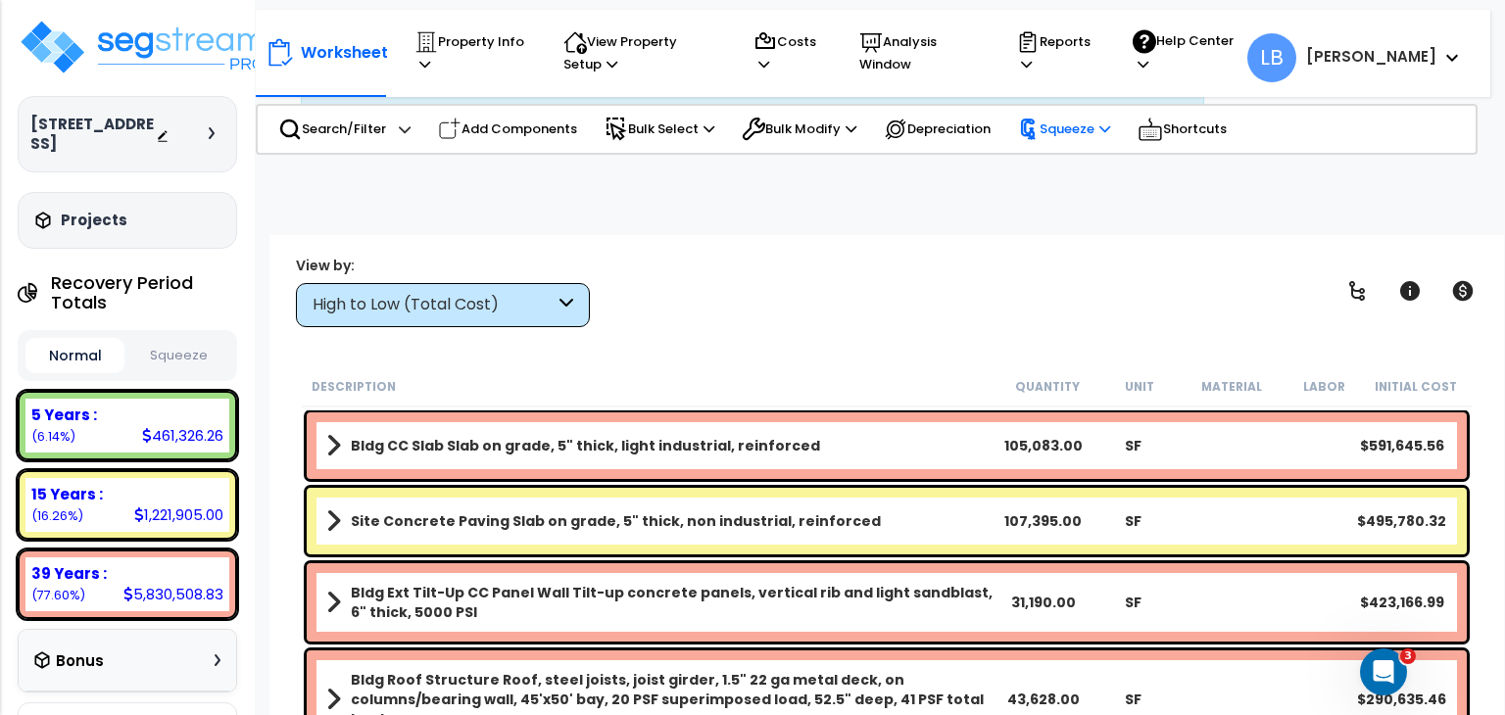
click at [1079, 121] on p "Squeeze" at bounding box center [1064, 130] width 92 height 22
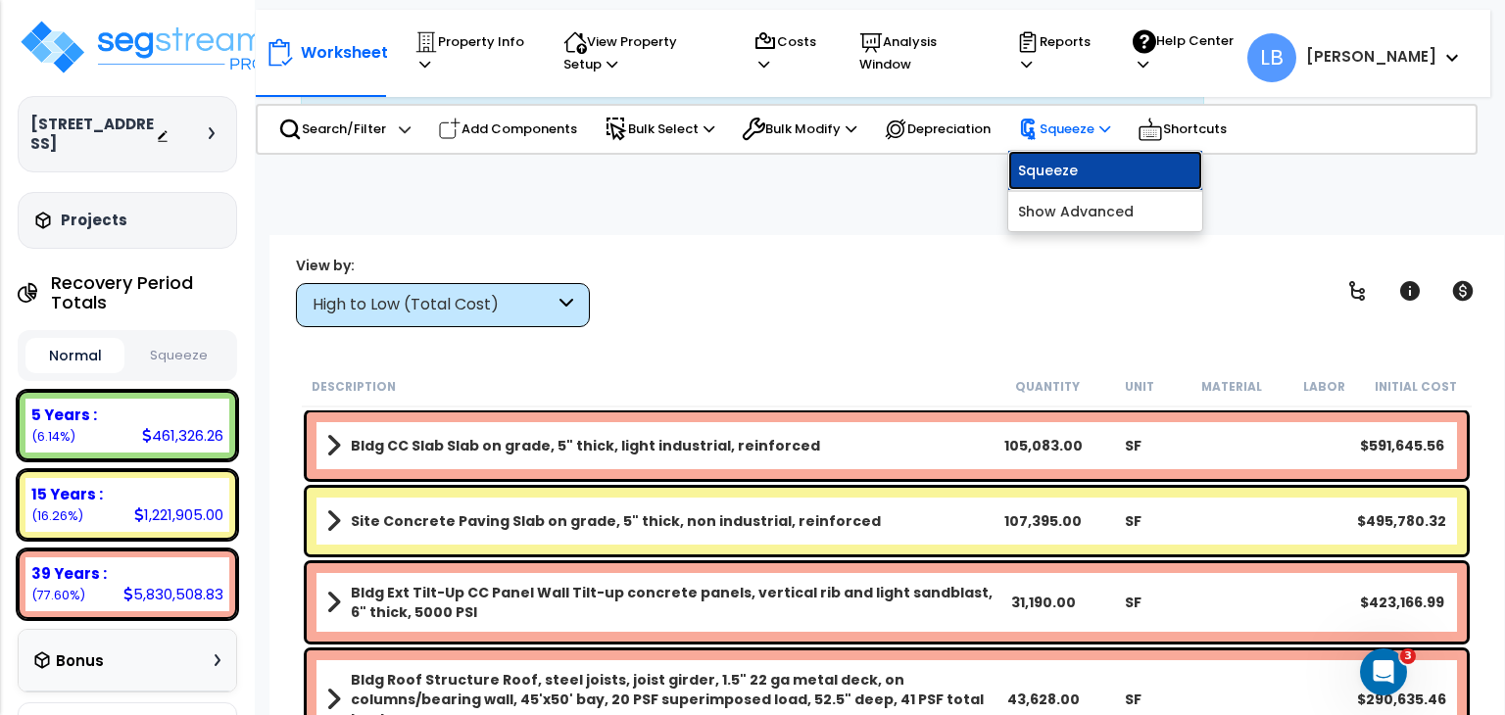
click at [1089, 176] on link "Squeeze" at bounding box center [1105, 170] width 194 height 39
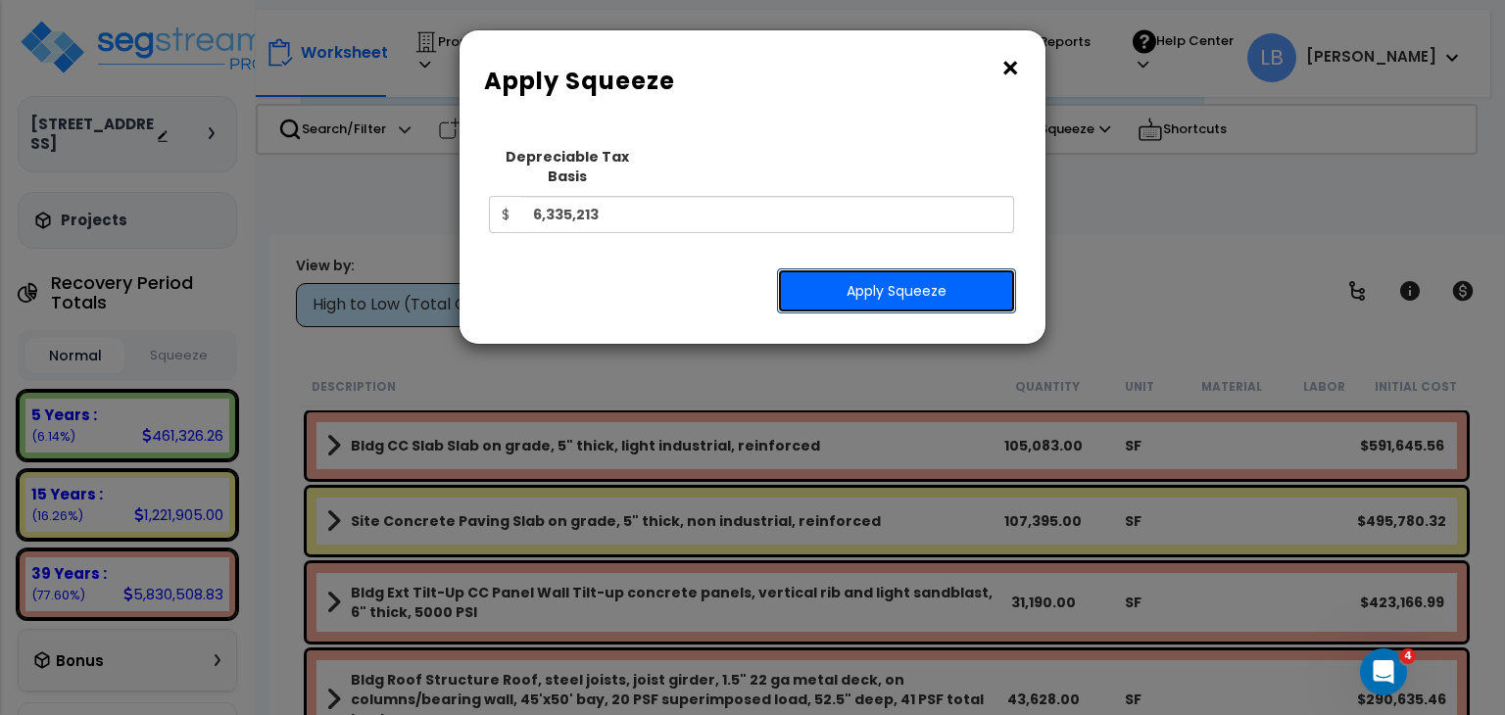
click at [899, 268] on button "Apply Squeeze" at bounding box center [896, 290] width 239 height 45
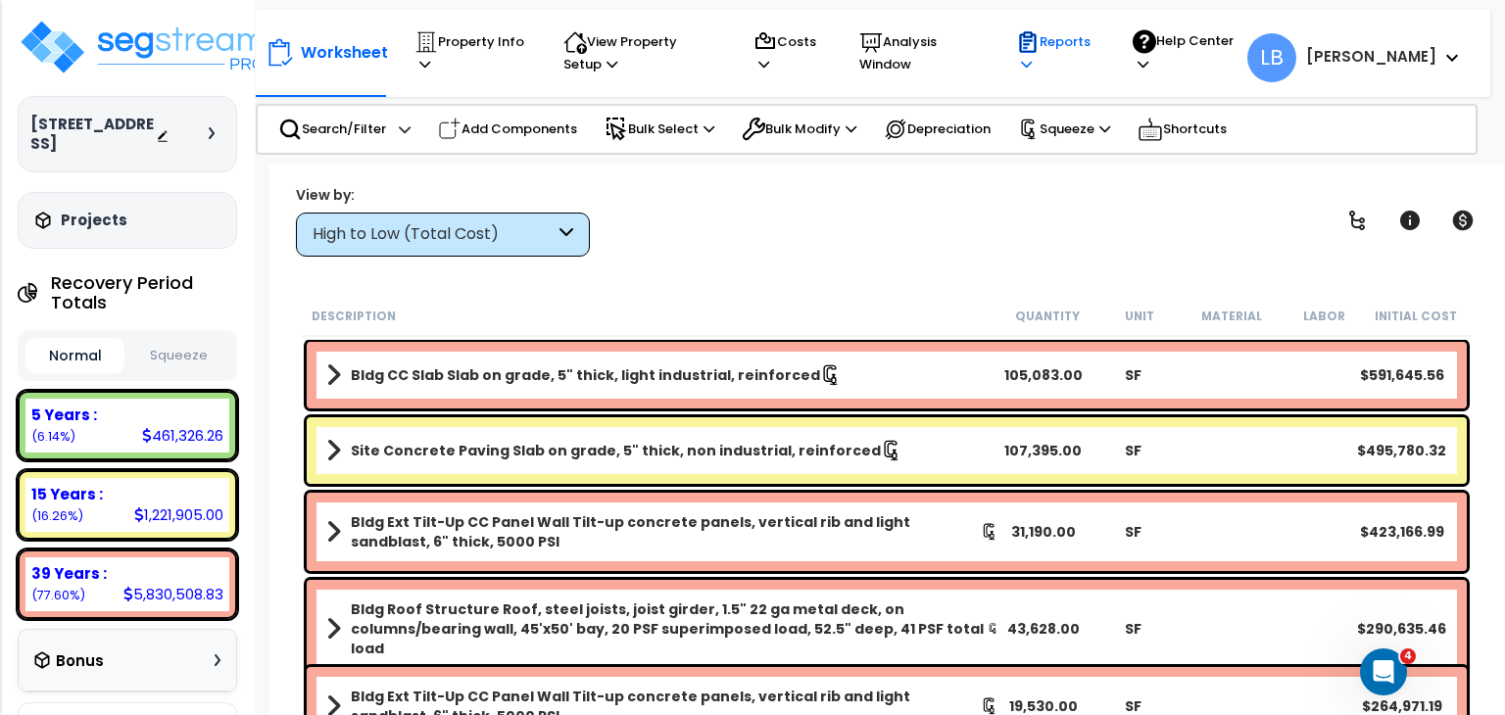
click at [1095, 41] on p "Reports" at bounding box center [1055, 52] width 79 height 45
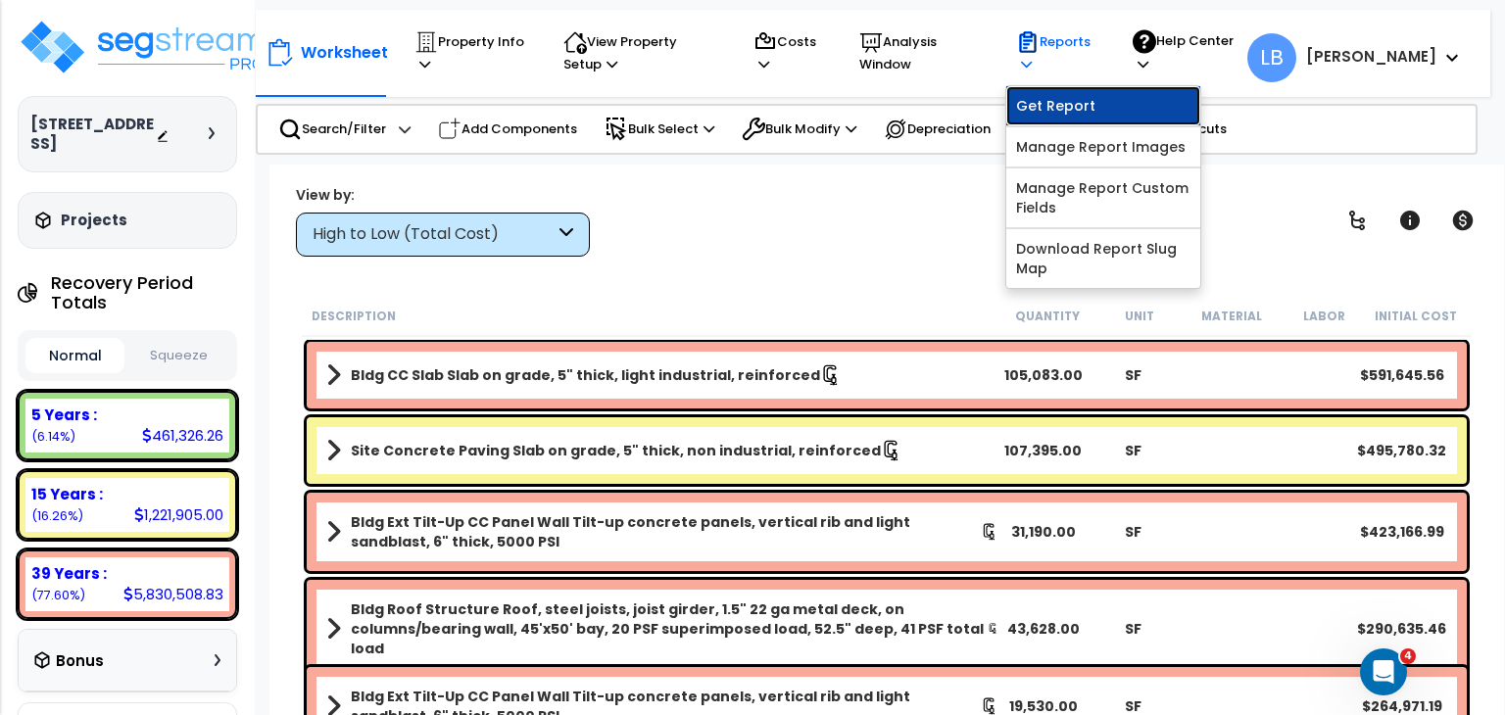
click at [1140, 96] on link "Get Report" at bounding box center [1103, 105] width 194 height 39
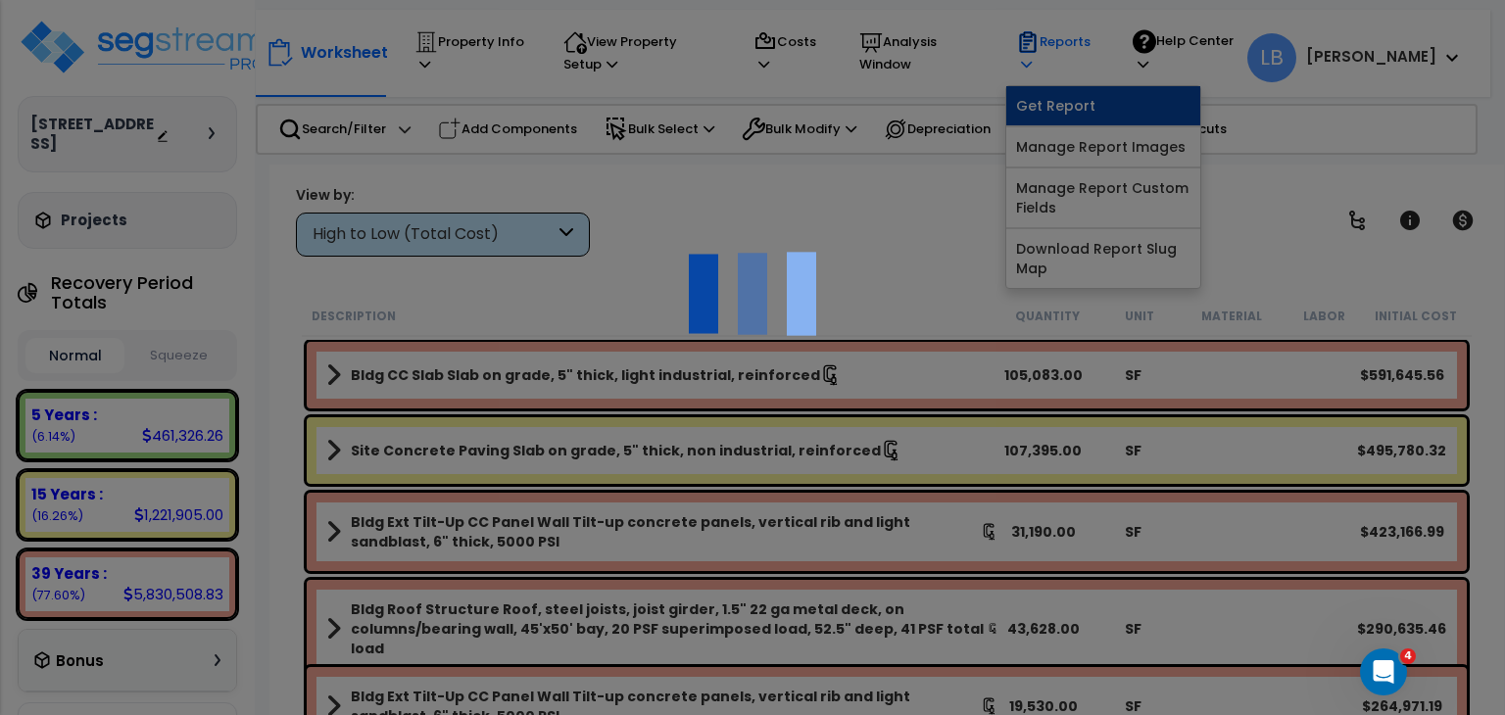
click at [1140, 96] on div at bounding box center [752, 357] width 1505 height 715
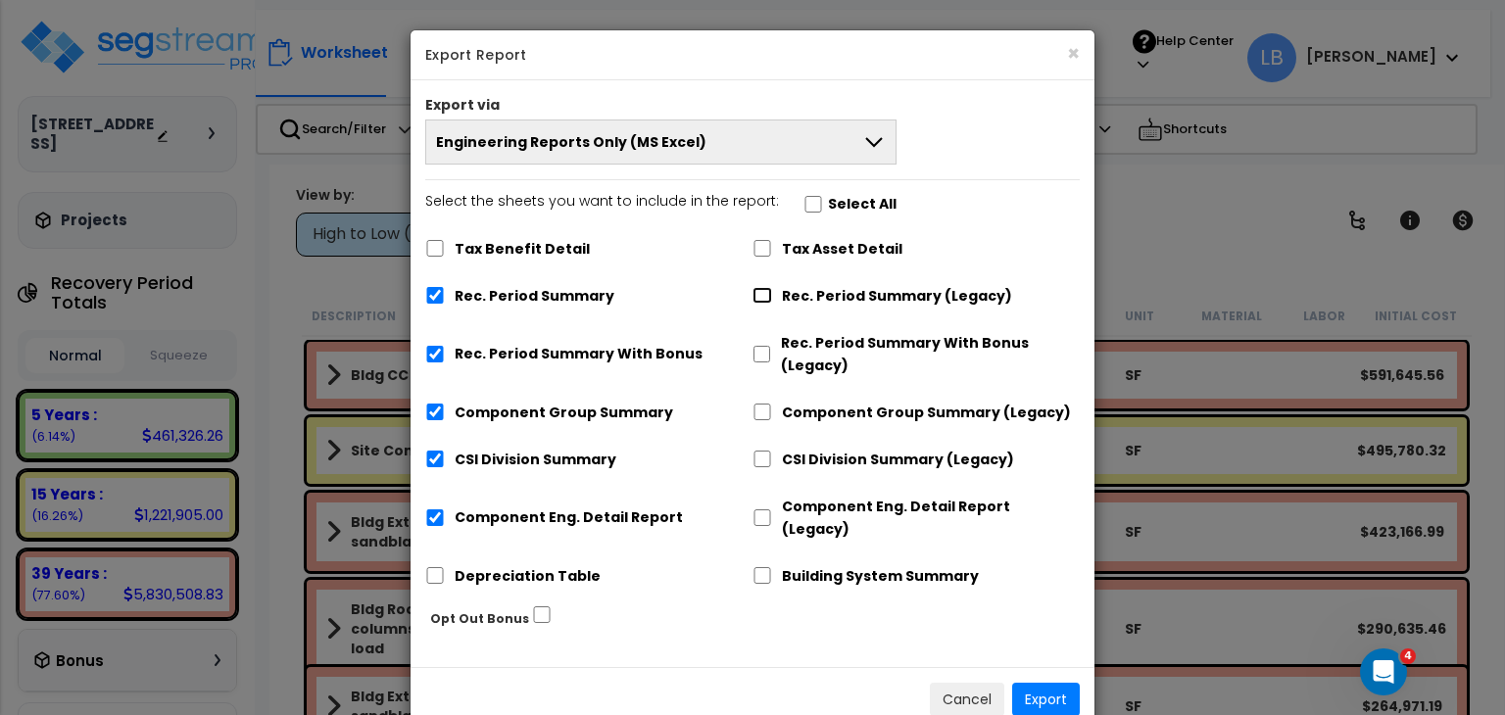
click at [761, 290] on input "Rec. Period Summary (Legacy)" at bounding box center [762, 295] width 20 height 17
checkbox input "true"
checkbox input "false"
click at [761, 290] on input "Rec. Period Summary (Legacy)" at bounding box center [762, 295] width 20 height 17
checkbox input "false"
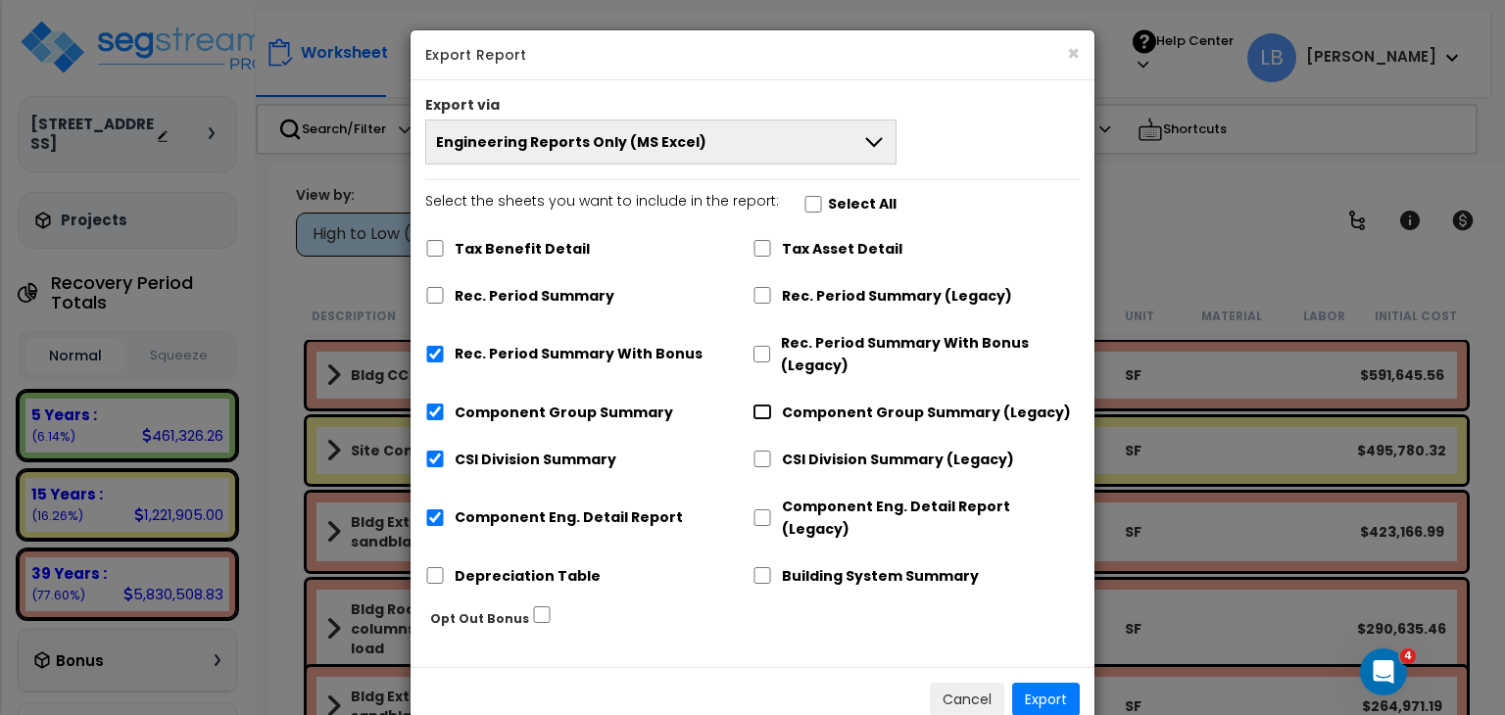
click at [763, 408] on input "Component Group Summary (Legacy)" at bounding box center [762, 412] width 20 height 17
checkbox input "true"
checkbox input "false"
click at [763, 453] on input "CSI Division Summary (Legacy)" at bounding box center [762, 459] width 20 height 17
checkbox input "true"
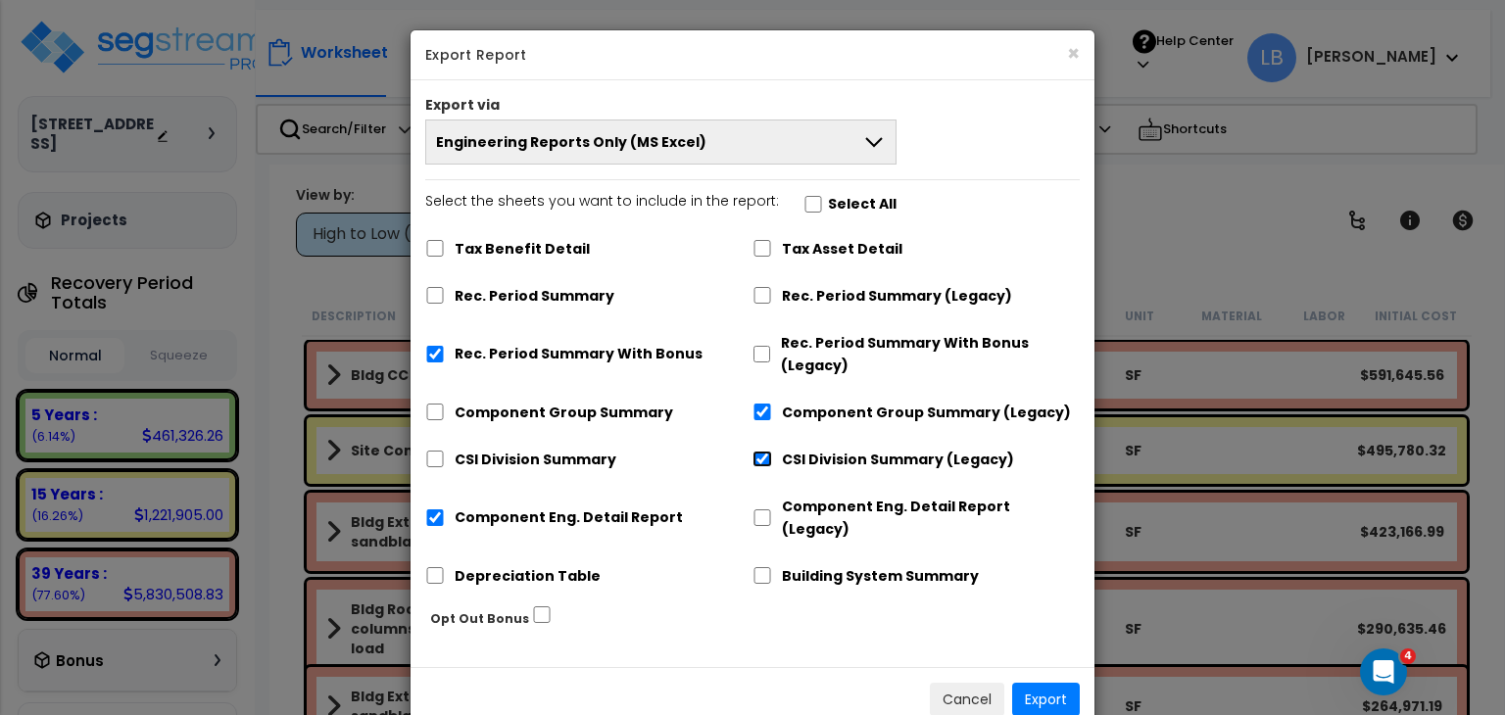
checkbox input "false"
click at [762, 509] on input "Component Eng. Detail Report (Legacy)" at bounding box center [762, 517] width 20 height 17
checkbox input "true"
checkbox input "false"
click at [762, 509] on input "Component Eng. Detail Report (Legacy)" at bounding box center [762, 517] width 20 height 17
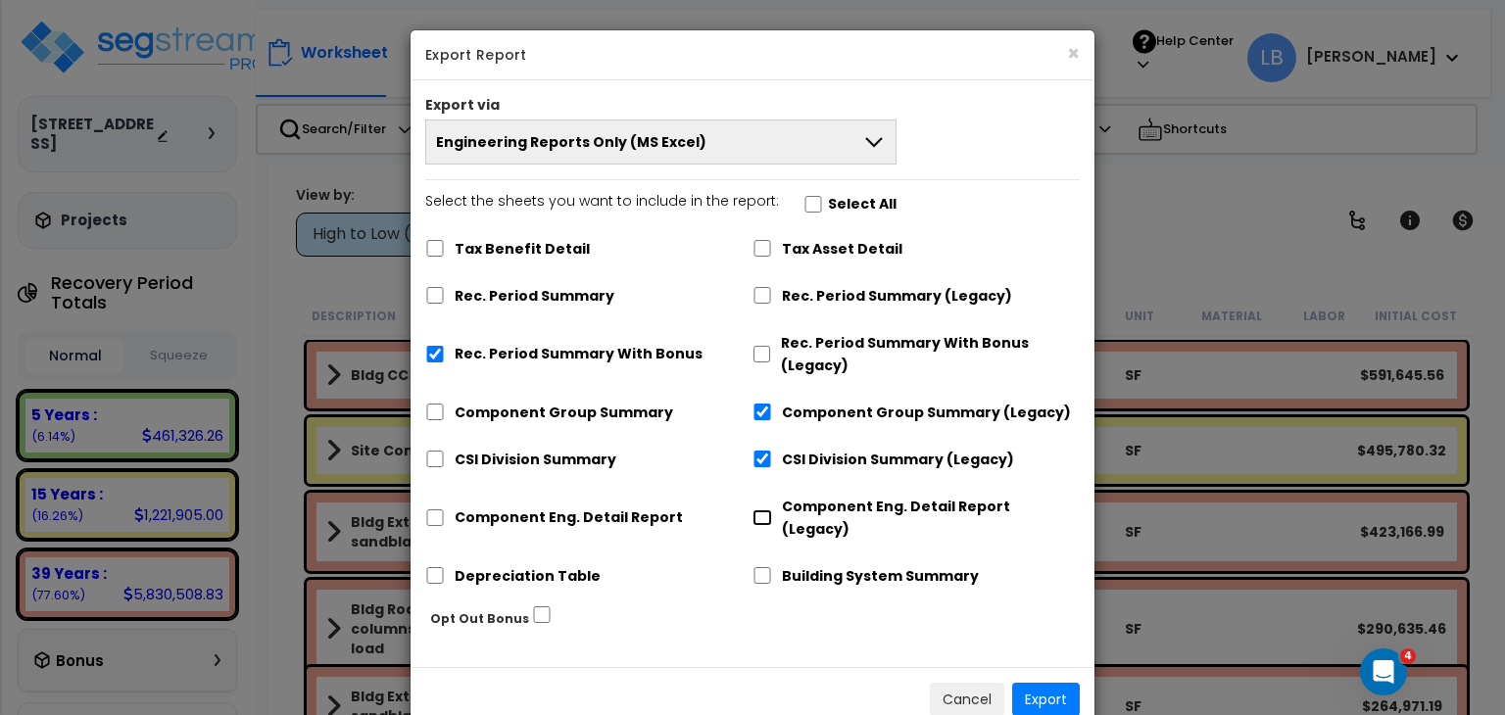
click at [762, 509] on input "Component Eng. Detail Report (Legacy)" at bounding box center [762, 517] width 20 height 17
checkbox input "true"
click at [760, 293] on input "Rec. Period Summary (Legacy)" at bounding box center [762, 295] width 20 height 17
checkbox input "true"
click at [438, 352] on input "Rec. Period Summary With Bonus" at bounding box center [435, 354] width 20 height 17
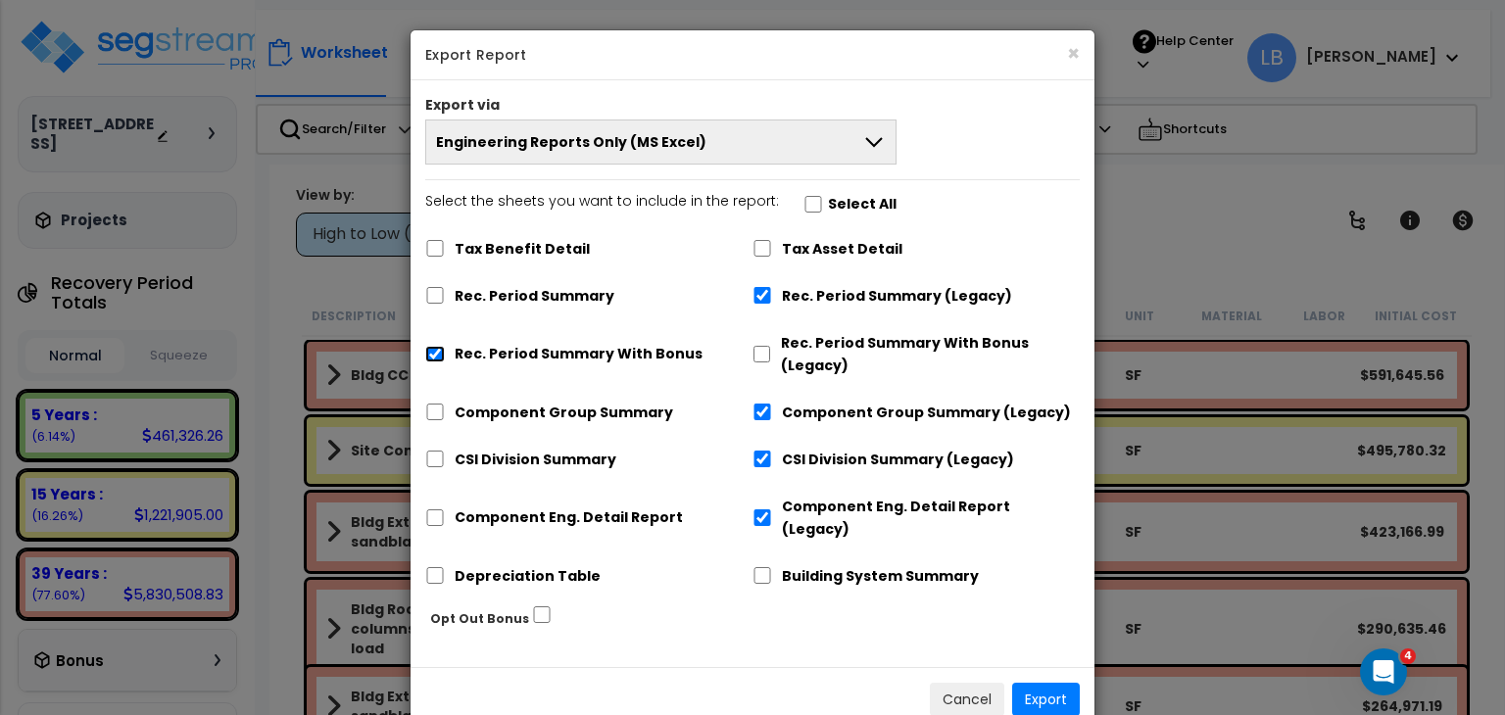
checkbox input "false"
click at [1051, 683] on button "Export" at bounding box center [1046, 699] width 68 height 33
click at [0, 0] on div at bounding box center [0, 0] width 0 height 0
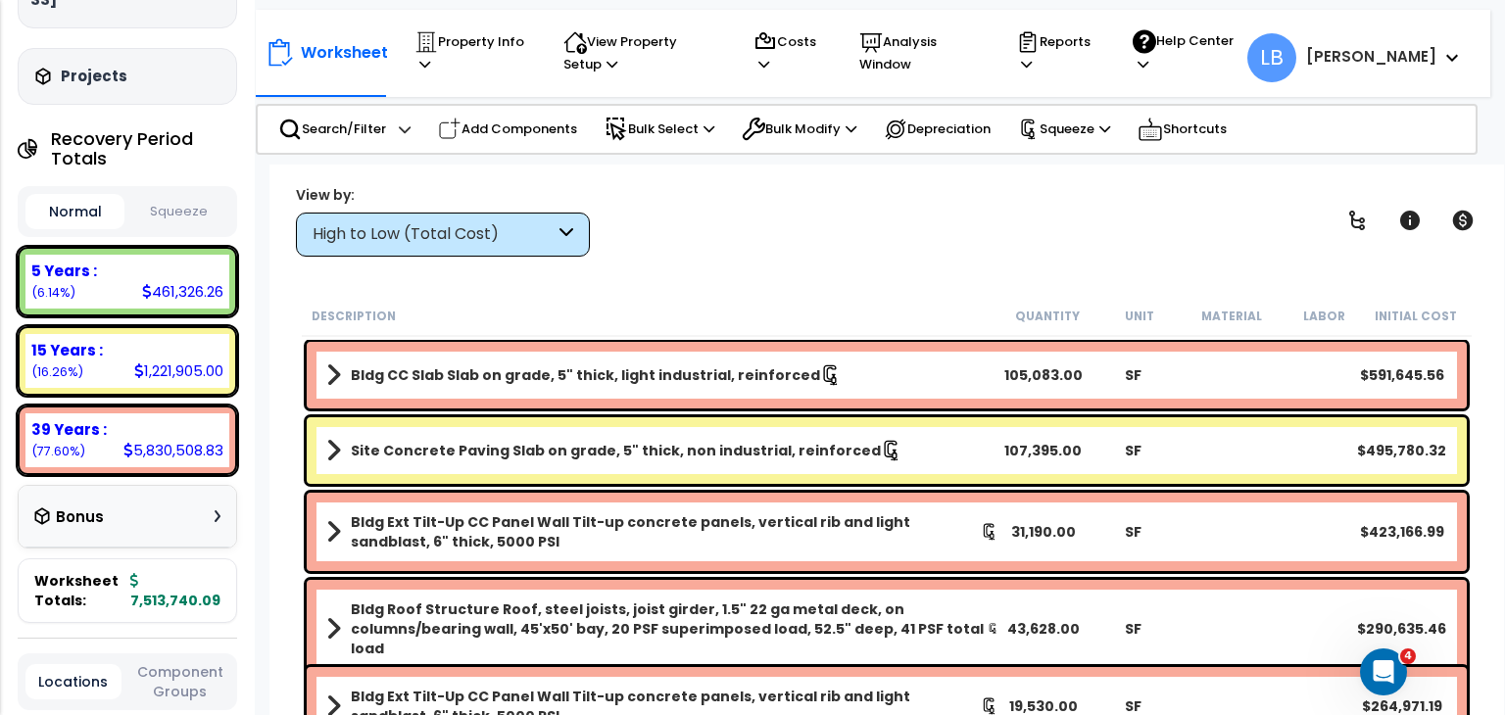
scroll to position [139, 0]
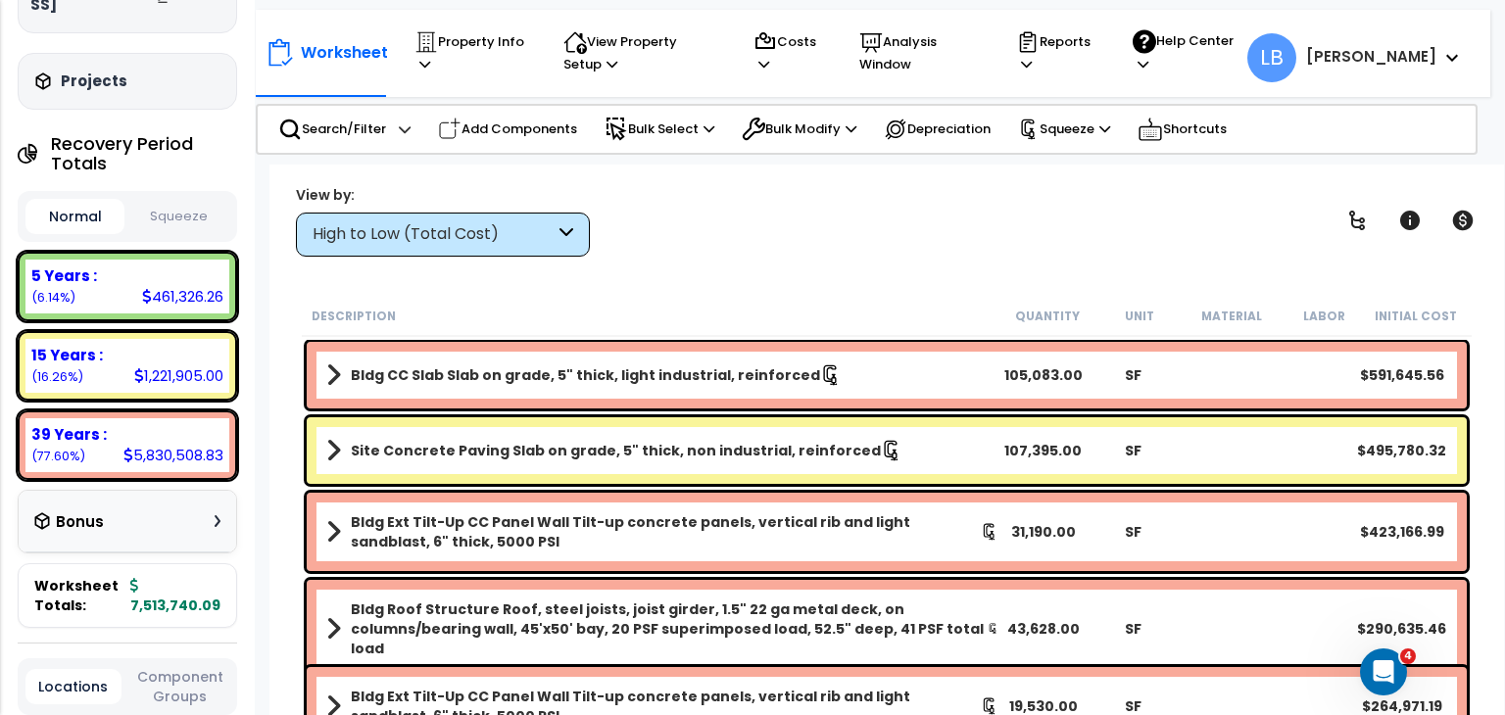
click at [180, 210] on button "Squeeze" at bounding box center [178, 217] width 99 height 34
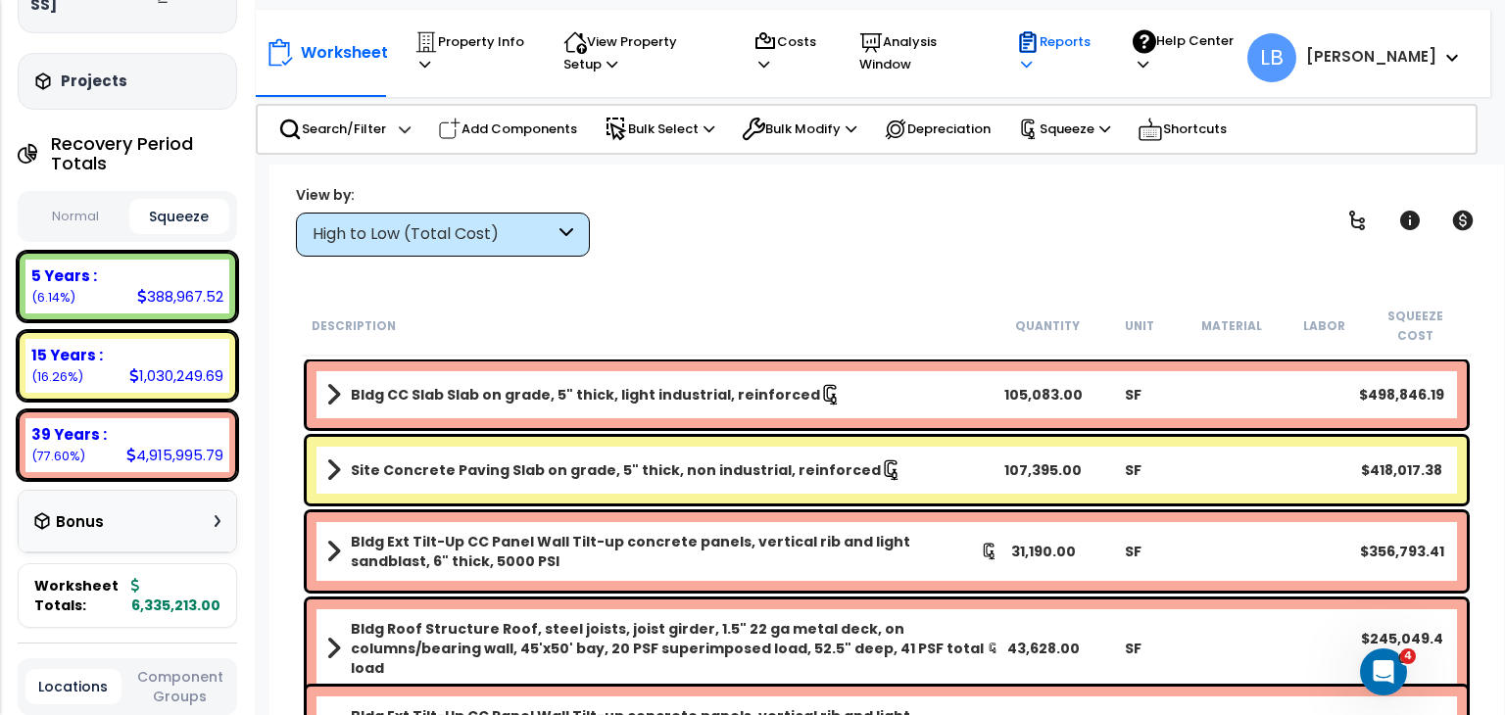
click at [1095, 40] on p "Reports" at bounding box center [1055, 52] width 79 height 45
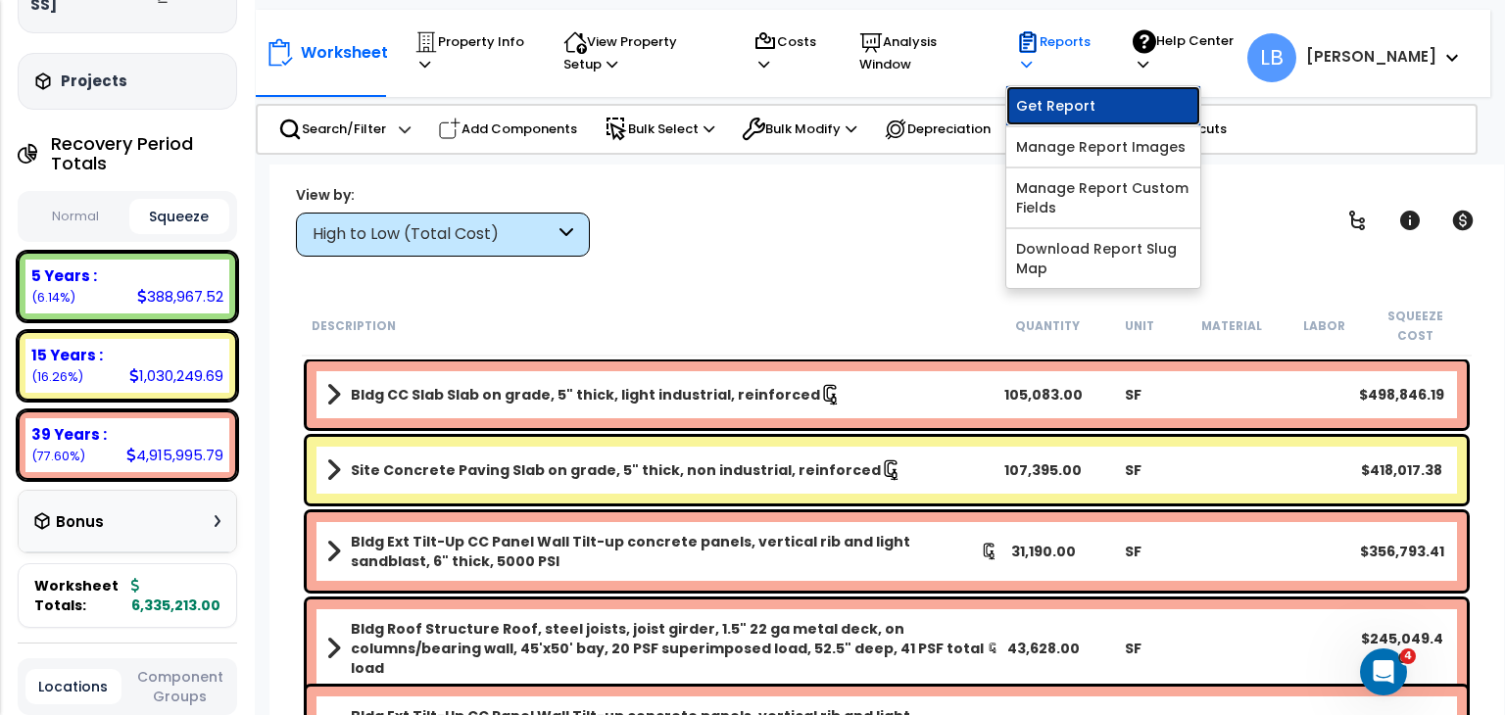
click at [1132, 103] on link "Get Report" at bounding box center [1103, 105] width 194 height 39
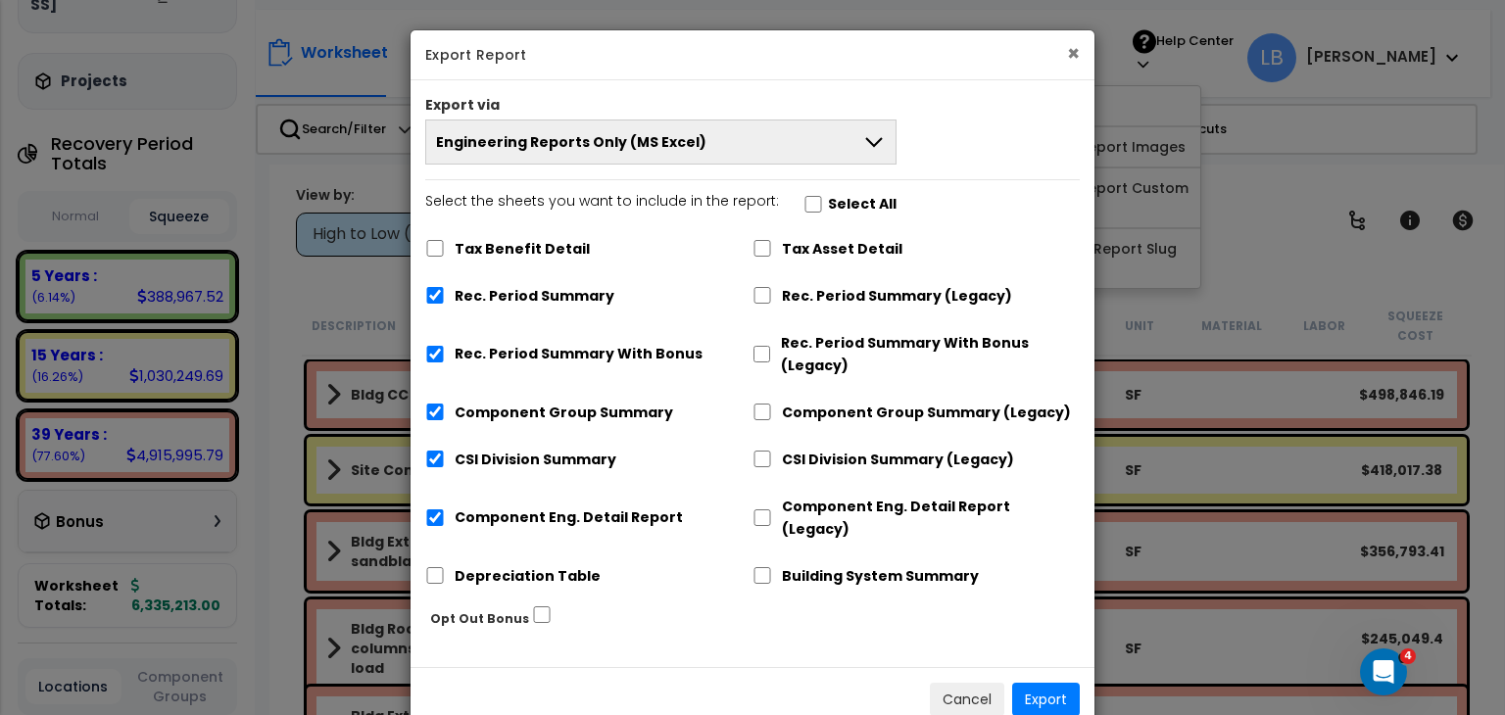
click at [1073, 52] on button "×" at bounding box center [1073, 53] width 13 height 21
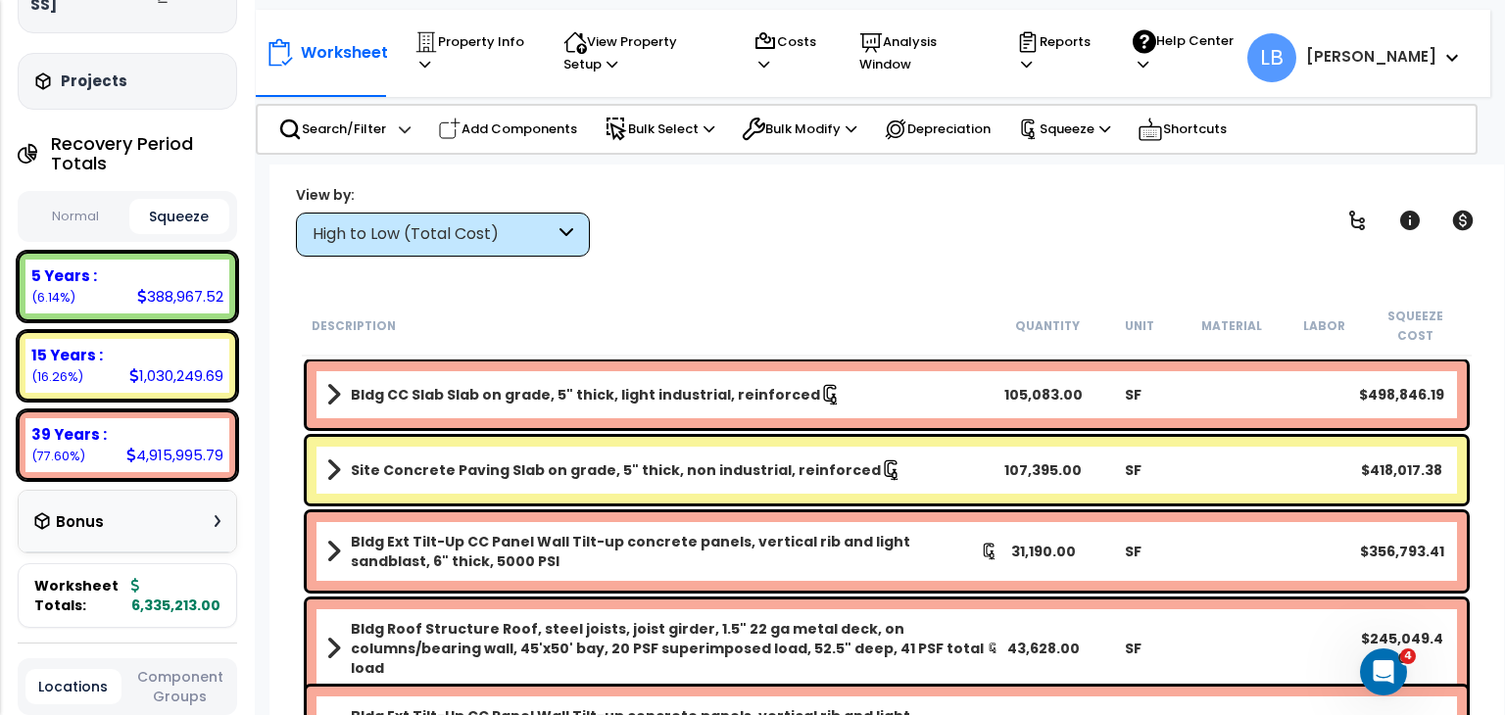
scroll to position [0, 0]
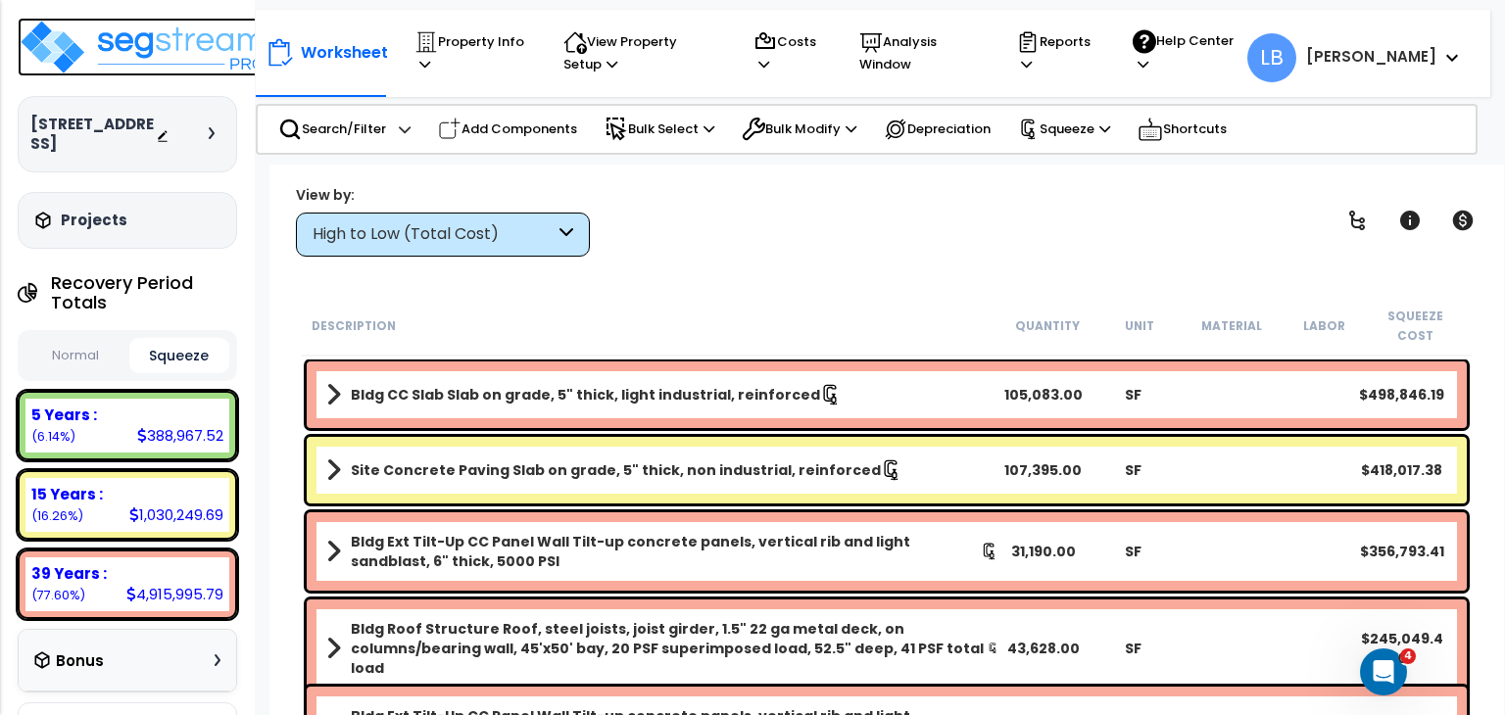
click at [147, 38] on img at bounding box center [145, 47] width 255 height 59
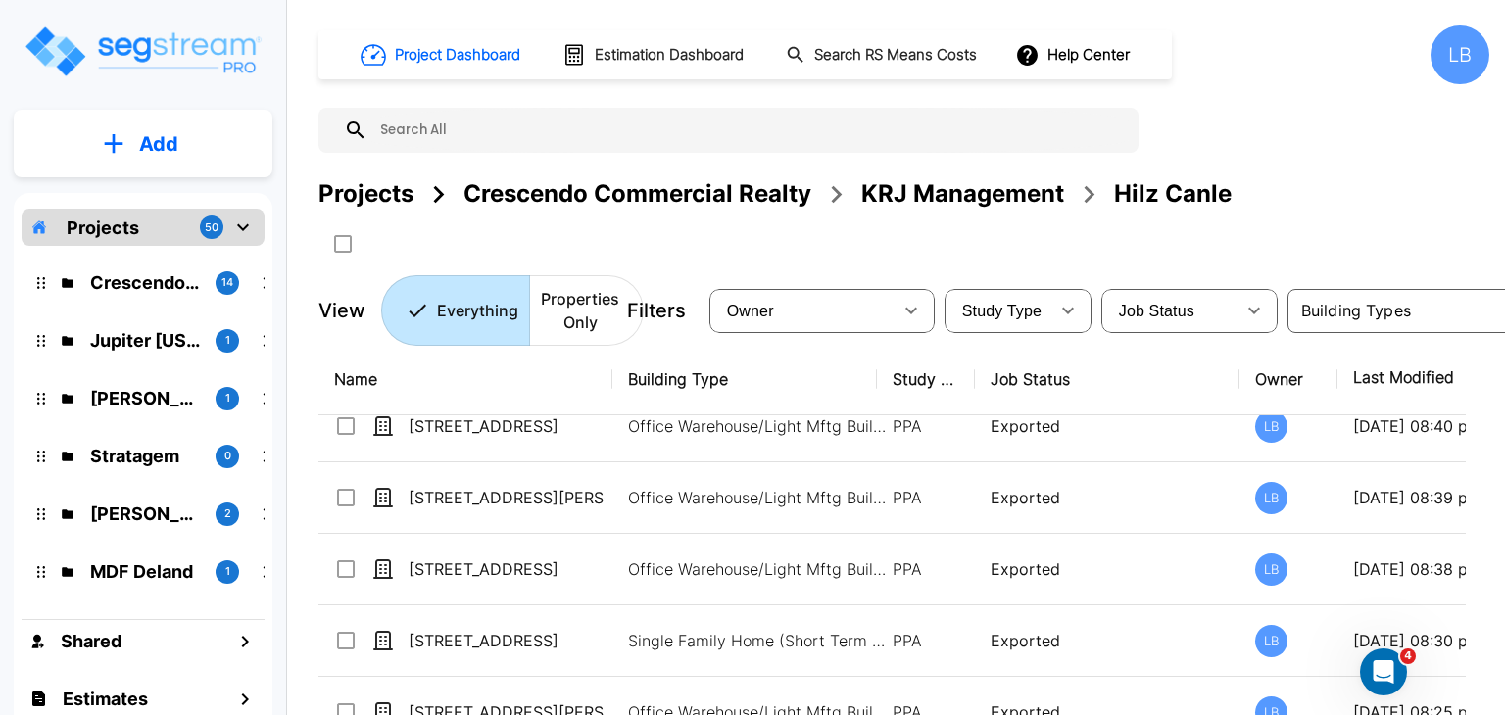
scroll to position [453, 0]
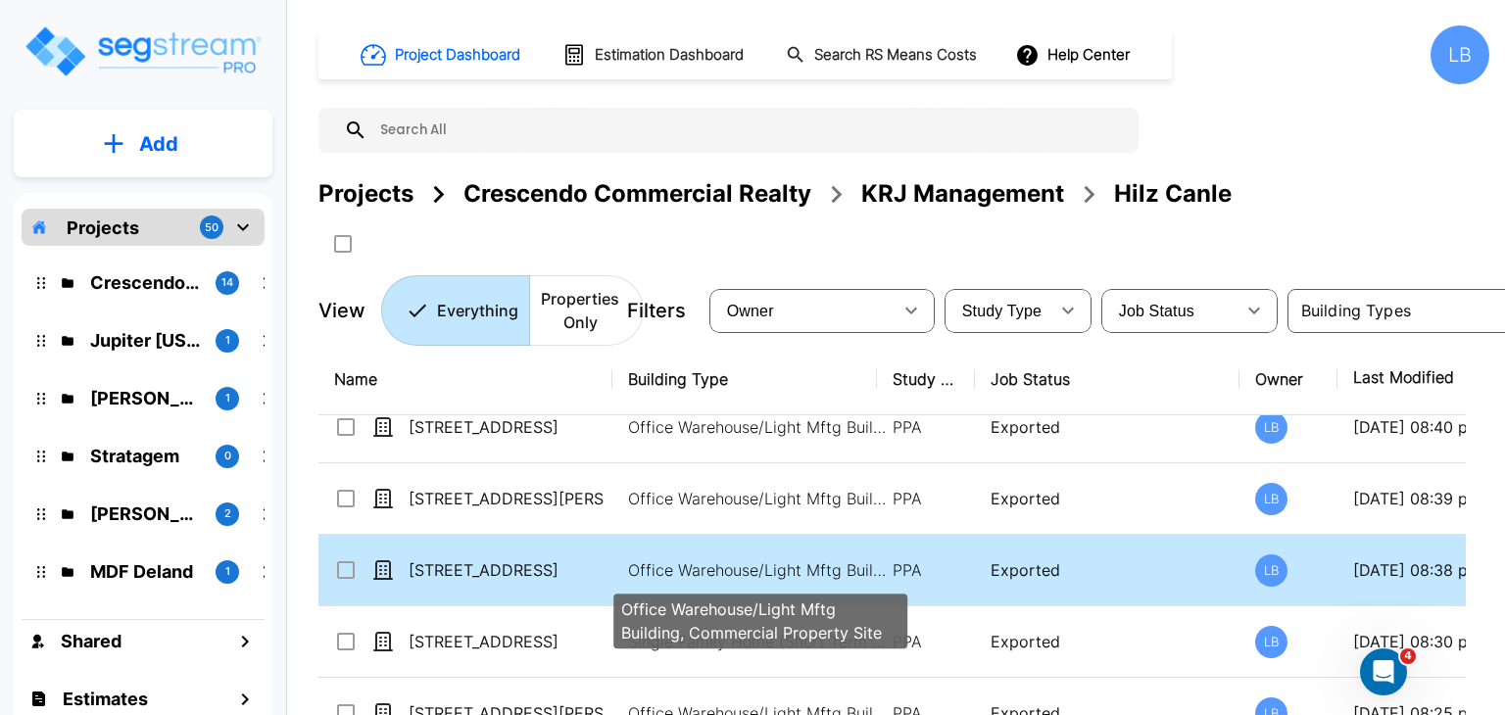
click at [750, 561] on p "Office Warehouse/Light Mftg Building, Commercial Property Site" at bounding box center [760, 570] width 265 height 24
checkbox input "true"
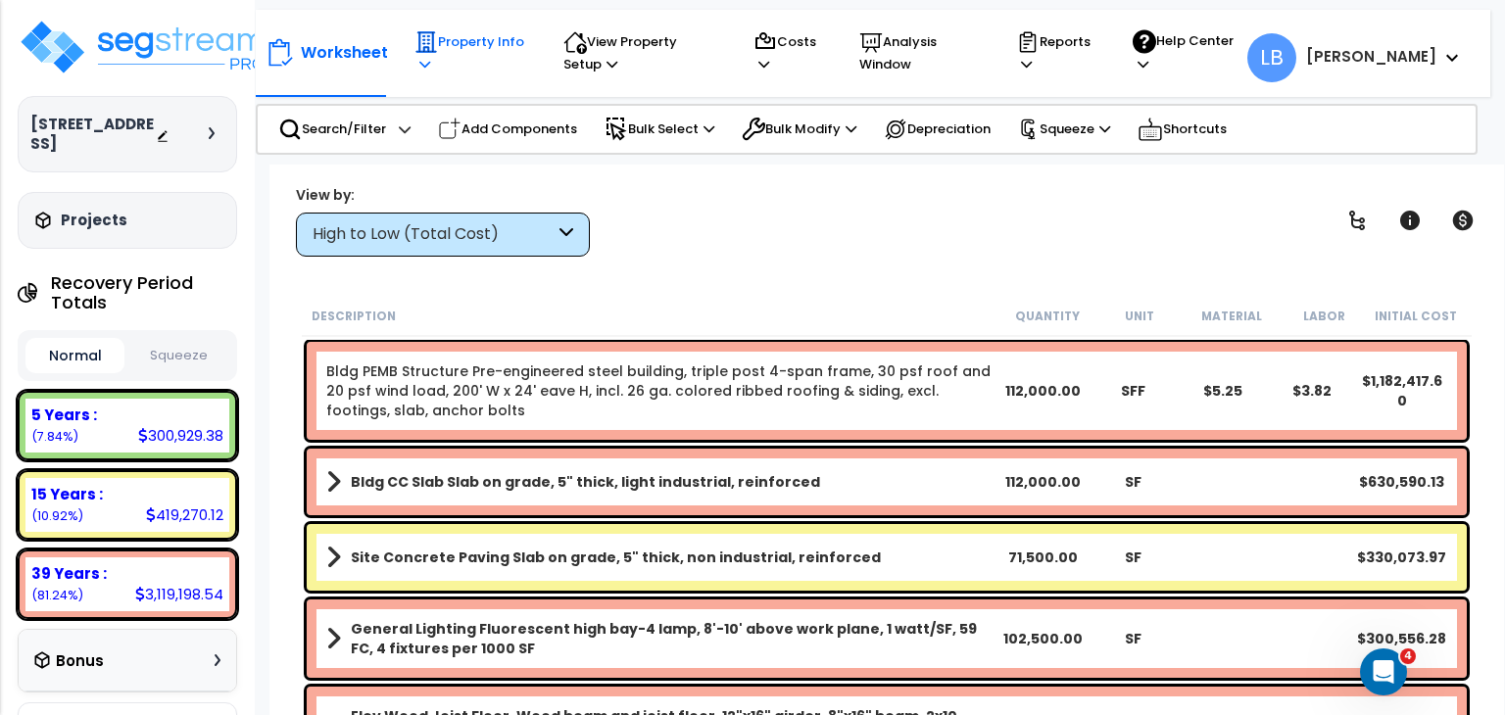
click at [488, 42] on p "Property Info" at bounding box center [470, 52] width 112 height 45
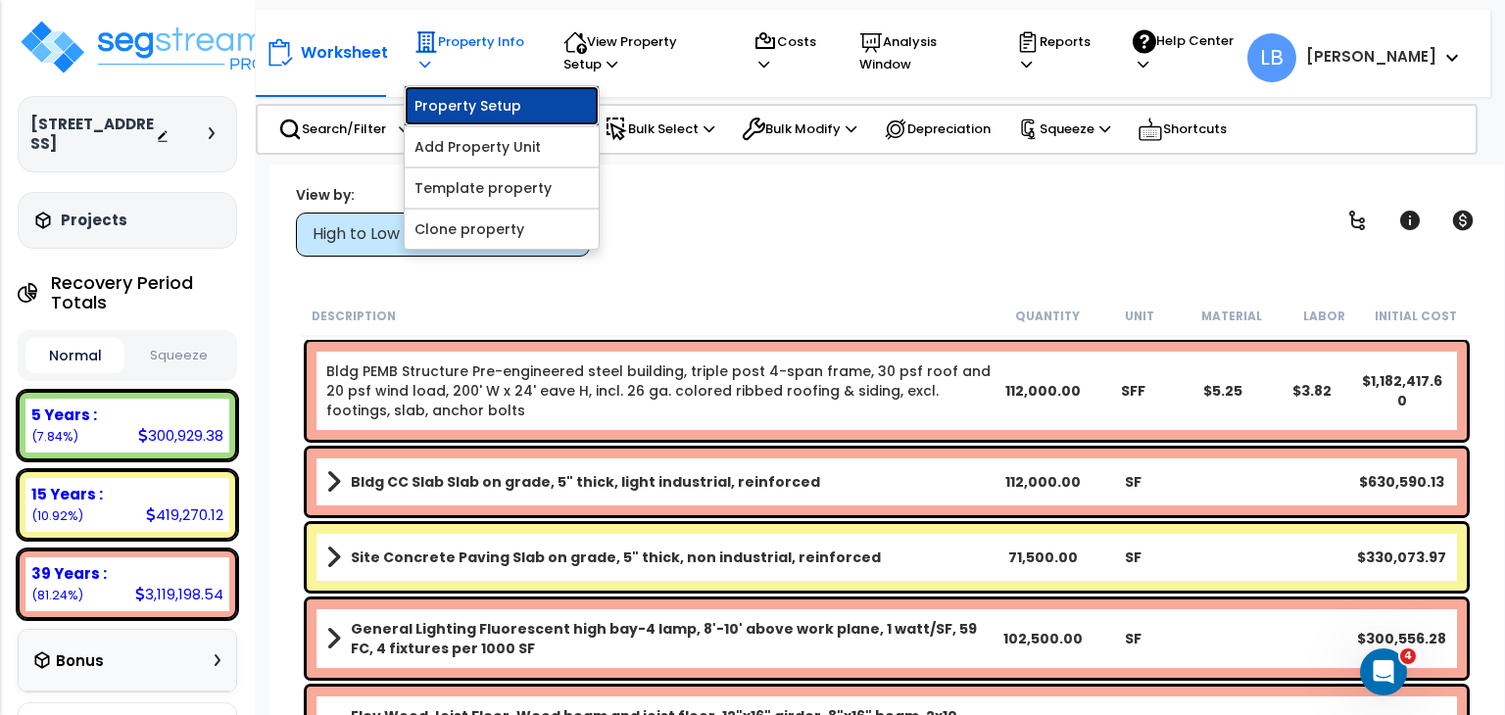
click at [466, 104] on link "Property Setup" at bounding box center [502, 105] width 194 height 39
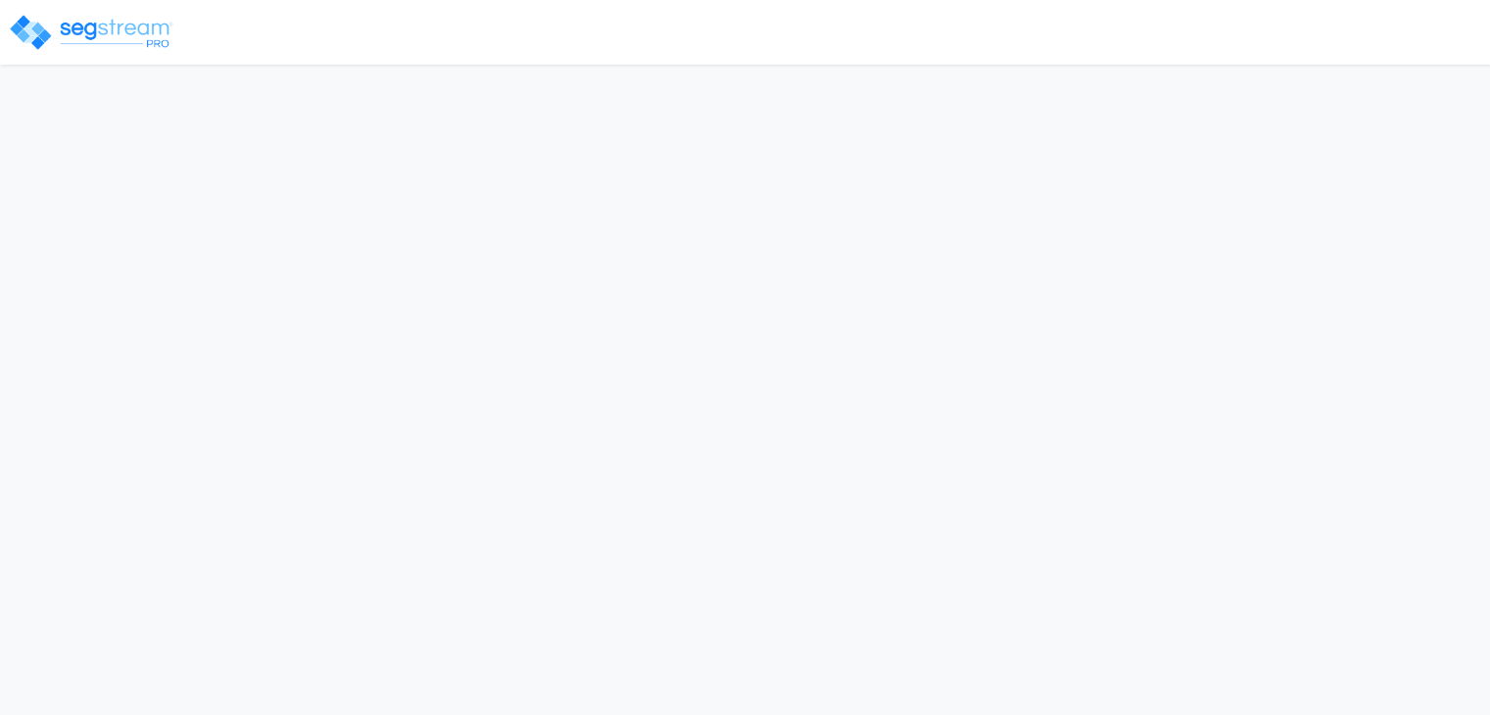
select select "2024"
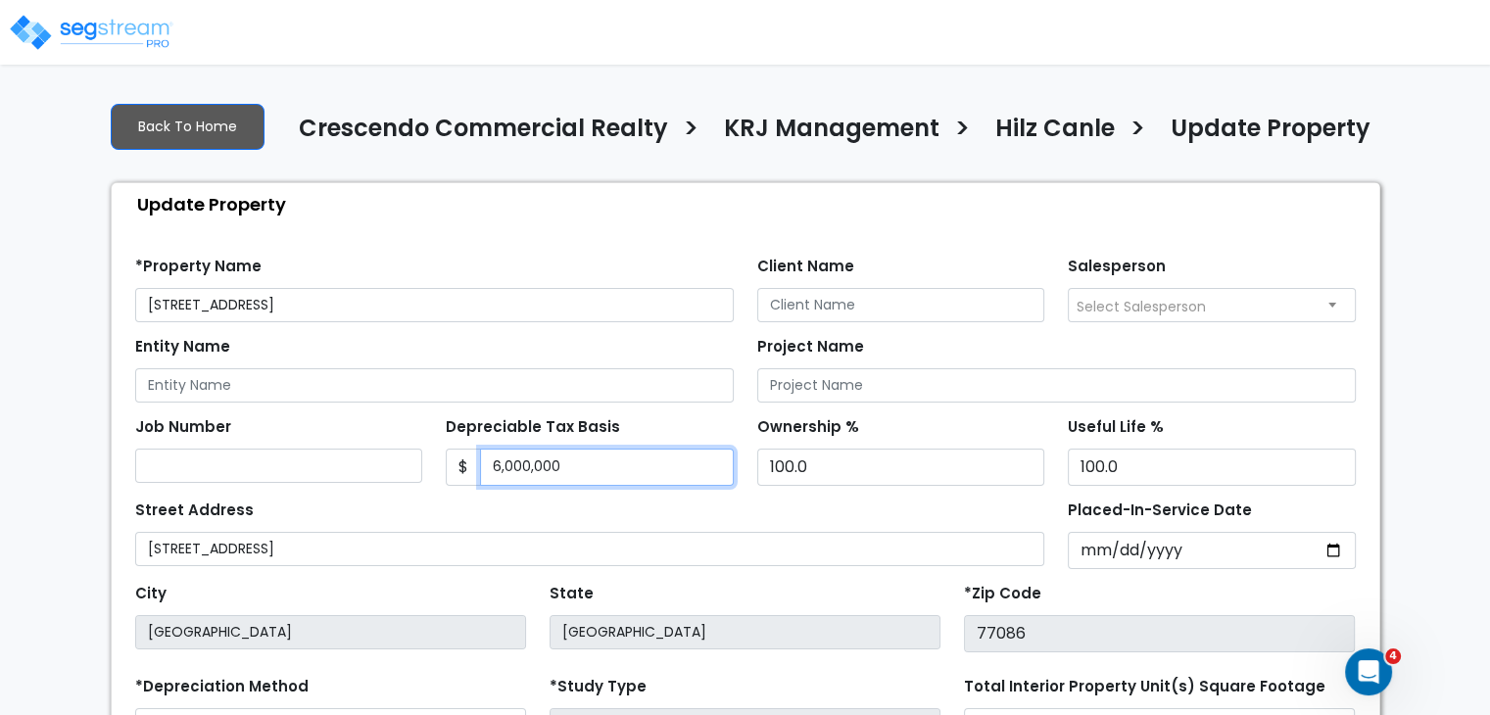
drag, startPoint x: 577, startPoint y: 463, endPoint x: 401, endPoint y: 460, distance: 176.4
click at [401, 460] on div "Job Number Depreciable Tax Basis $ 6,000,000 Ownership %" at bounding box center [745, 444] width 1244 height 83
type input "4,954,915"
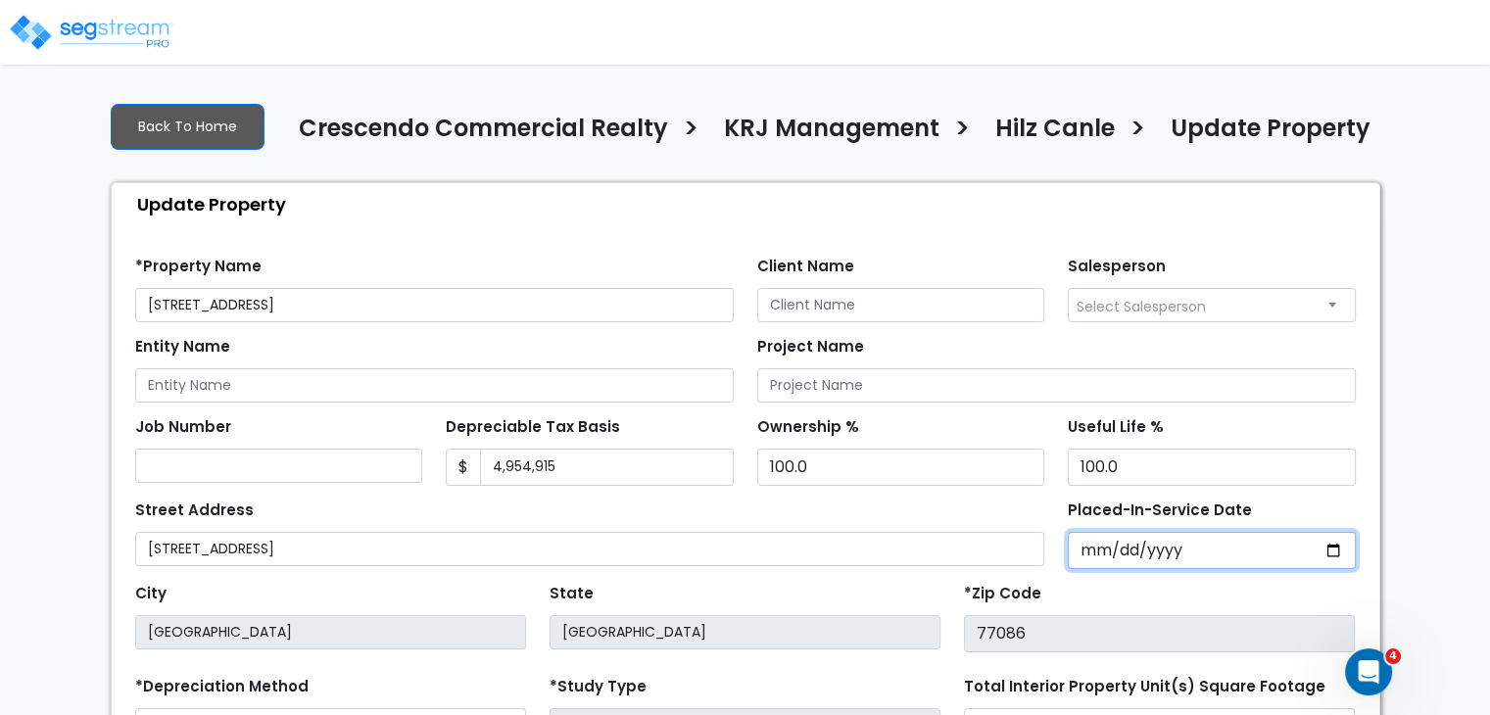
click at [1082, 556] on input "[DATE]" at bounding box center [1212, 550] width 288 height 37
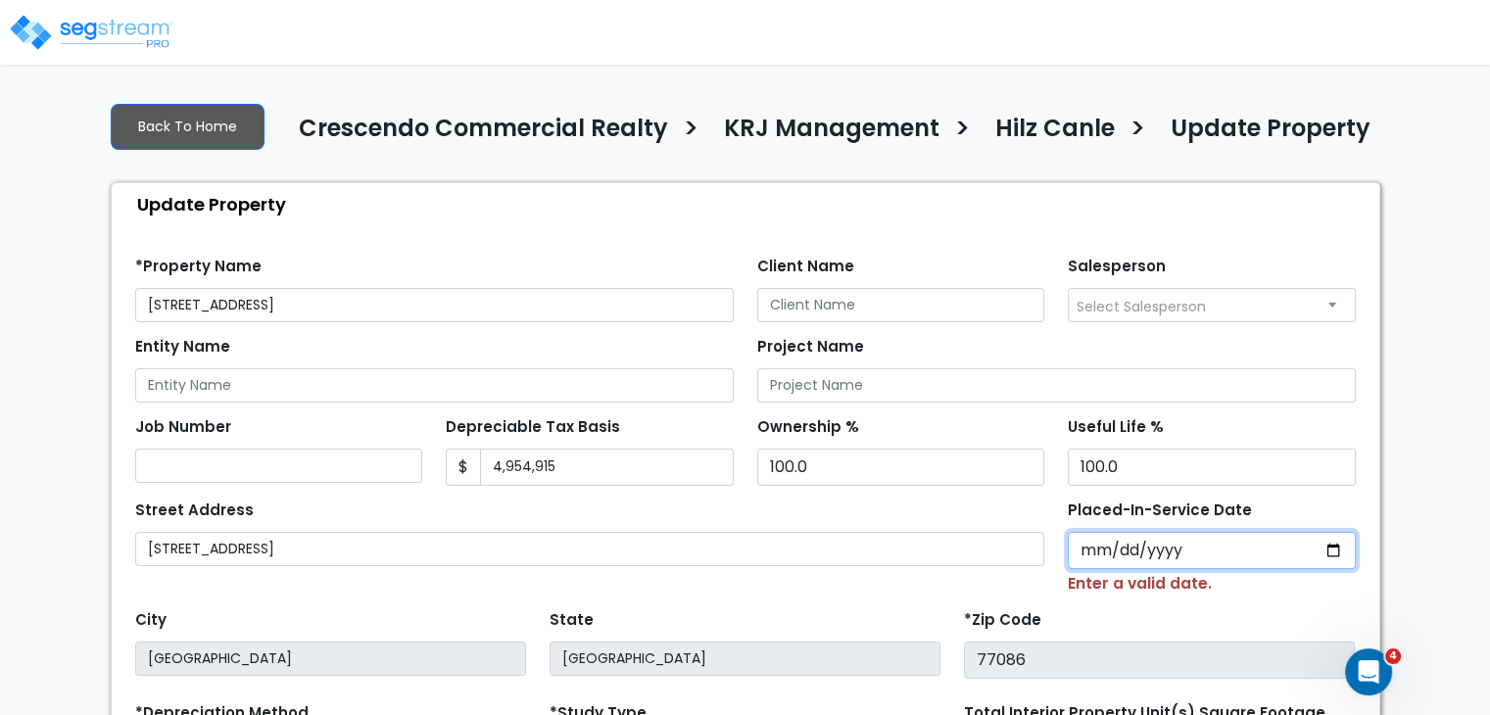
type input "0002-03-11"
select select "2"
type input "0020-03-11"
select select "20"
type input "0202-03-11"
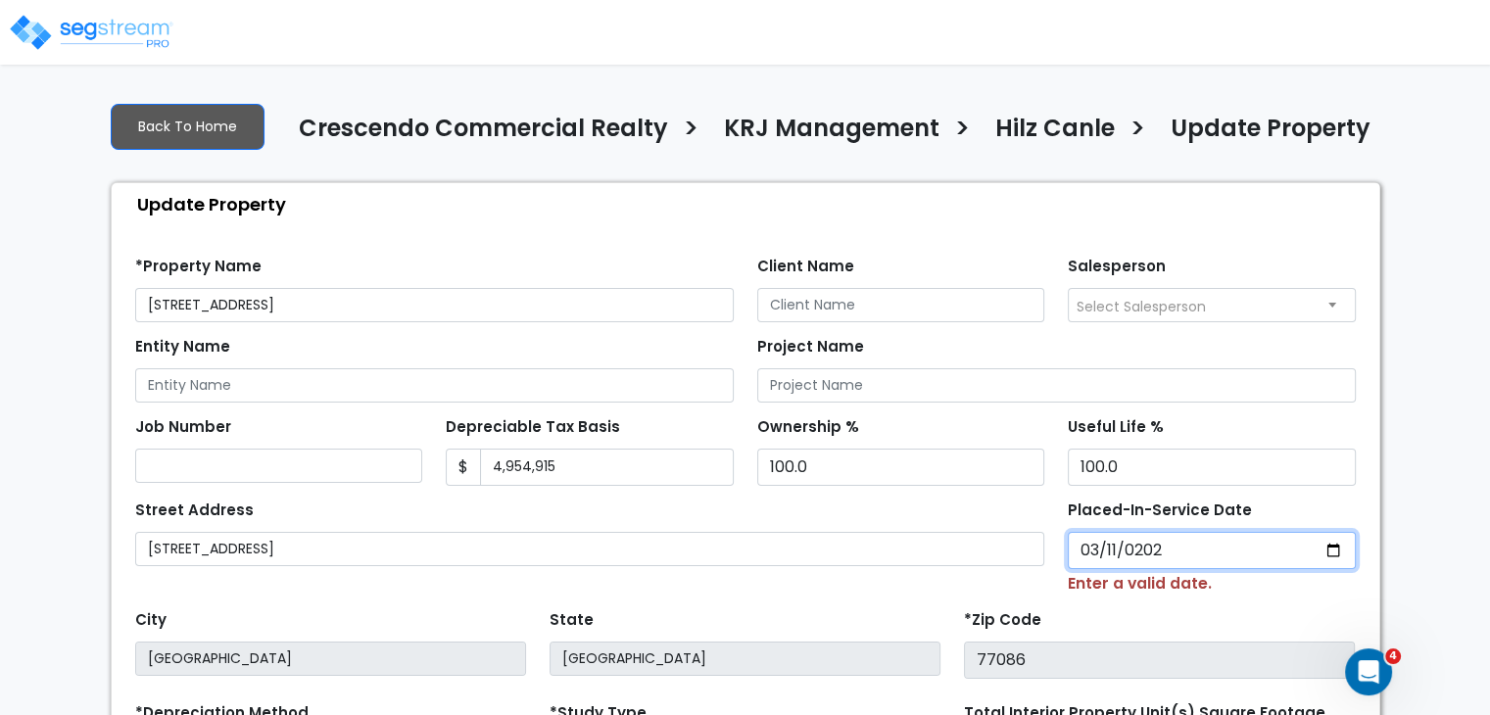
select select "202"
type input "[DATE]"
select select "2020"
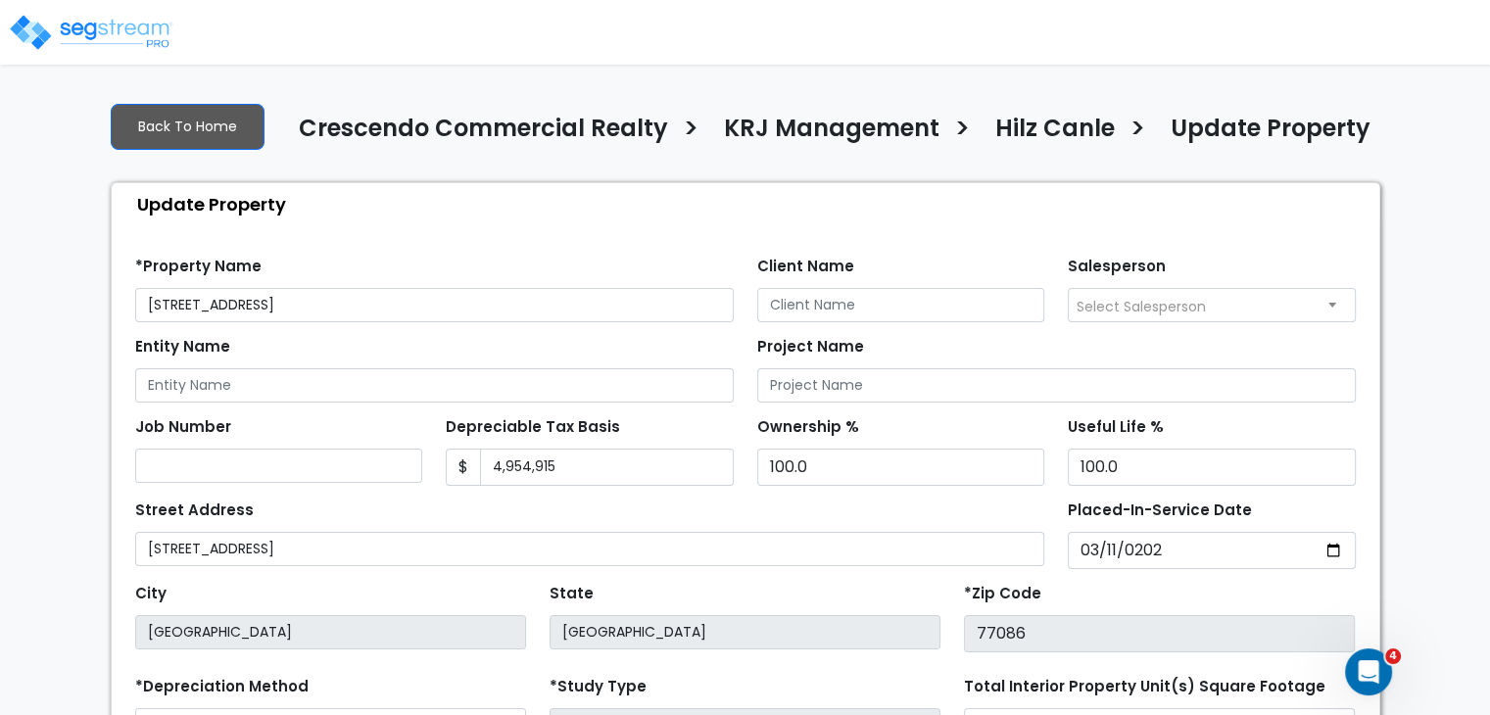
click at [925, 507] on div "Street Address 16001 State HWY 249" at bounding box center [590, 531] width 910 height 71
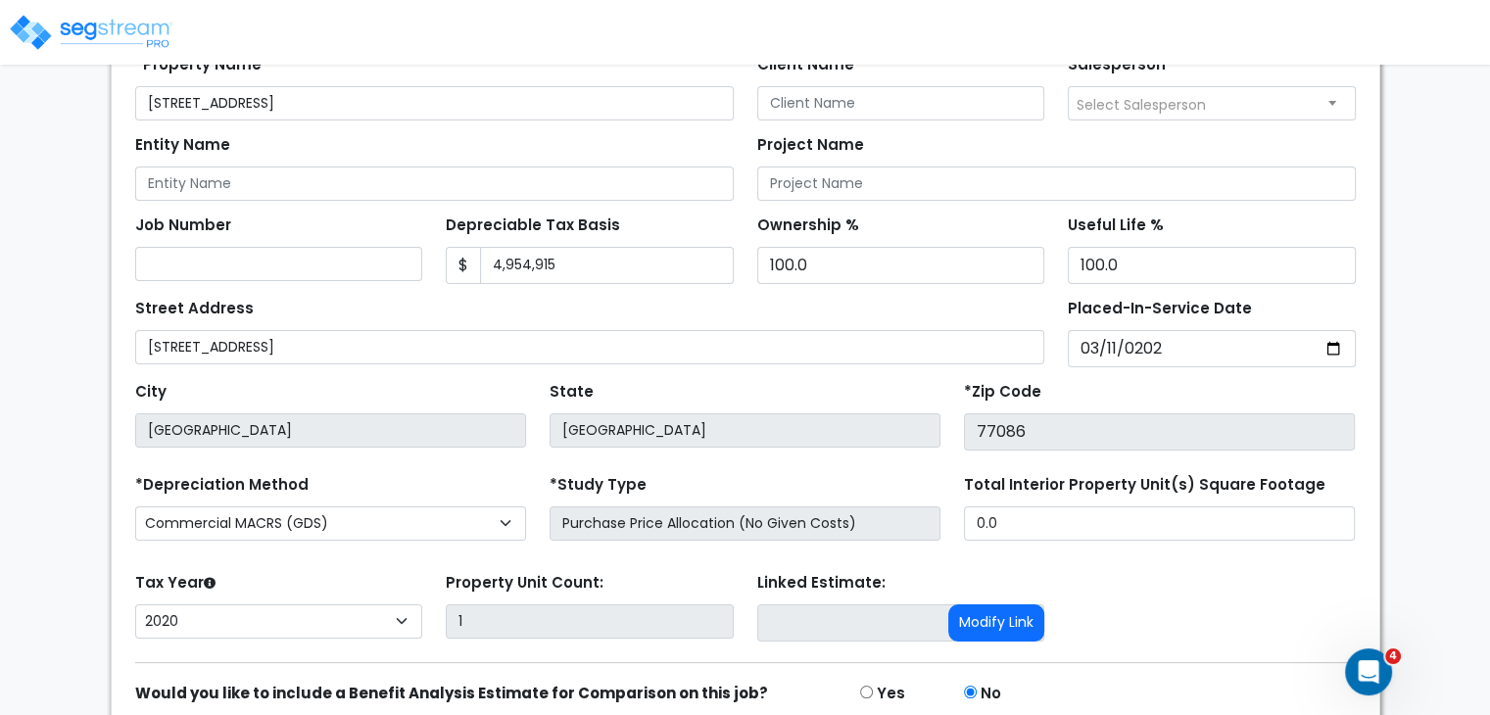
scroll to position [285, 0]
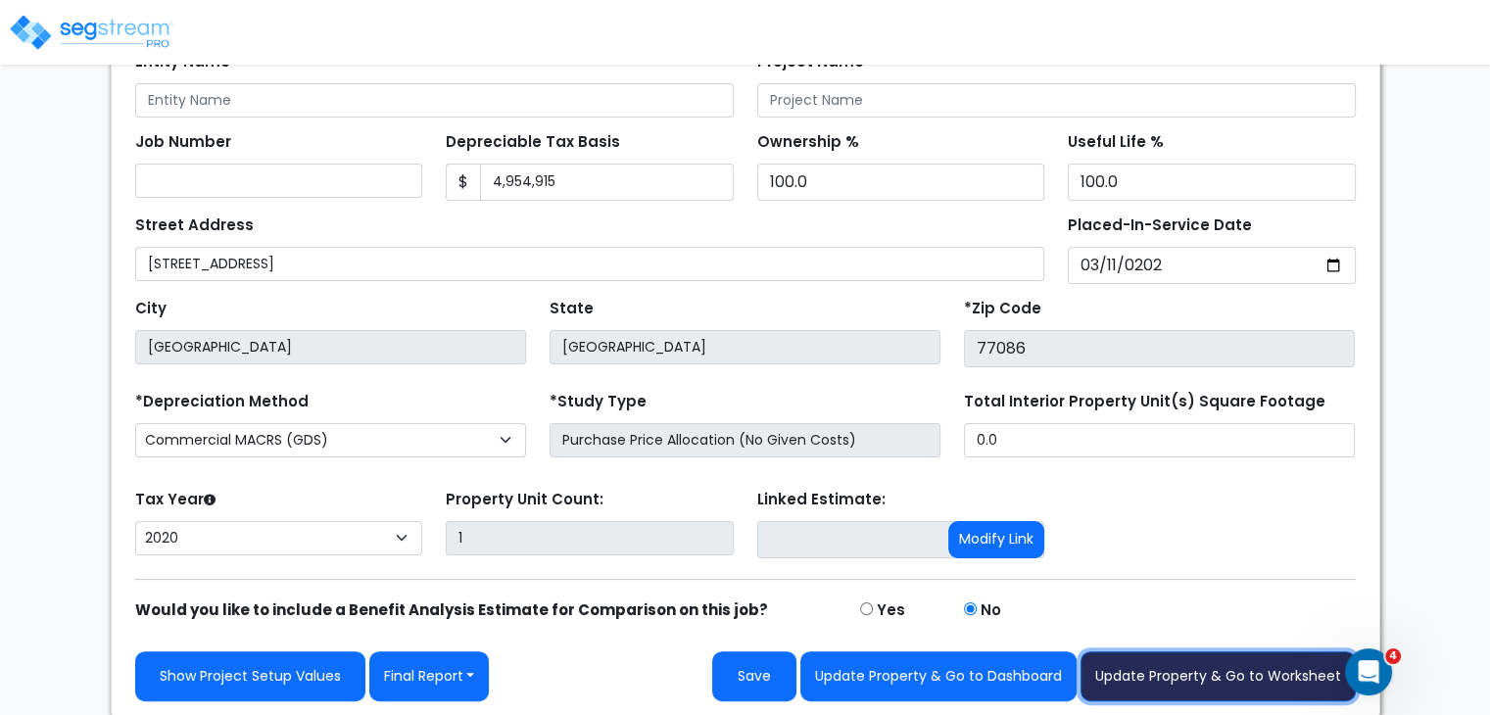
click at [1186, 671] on button "Update Property & Go to Worksheet" at bounding box center [1218, 677] width 275 height 50
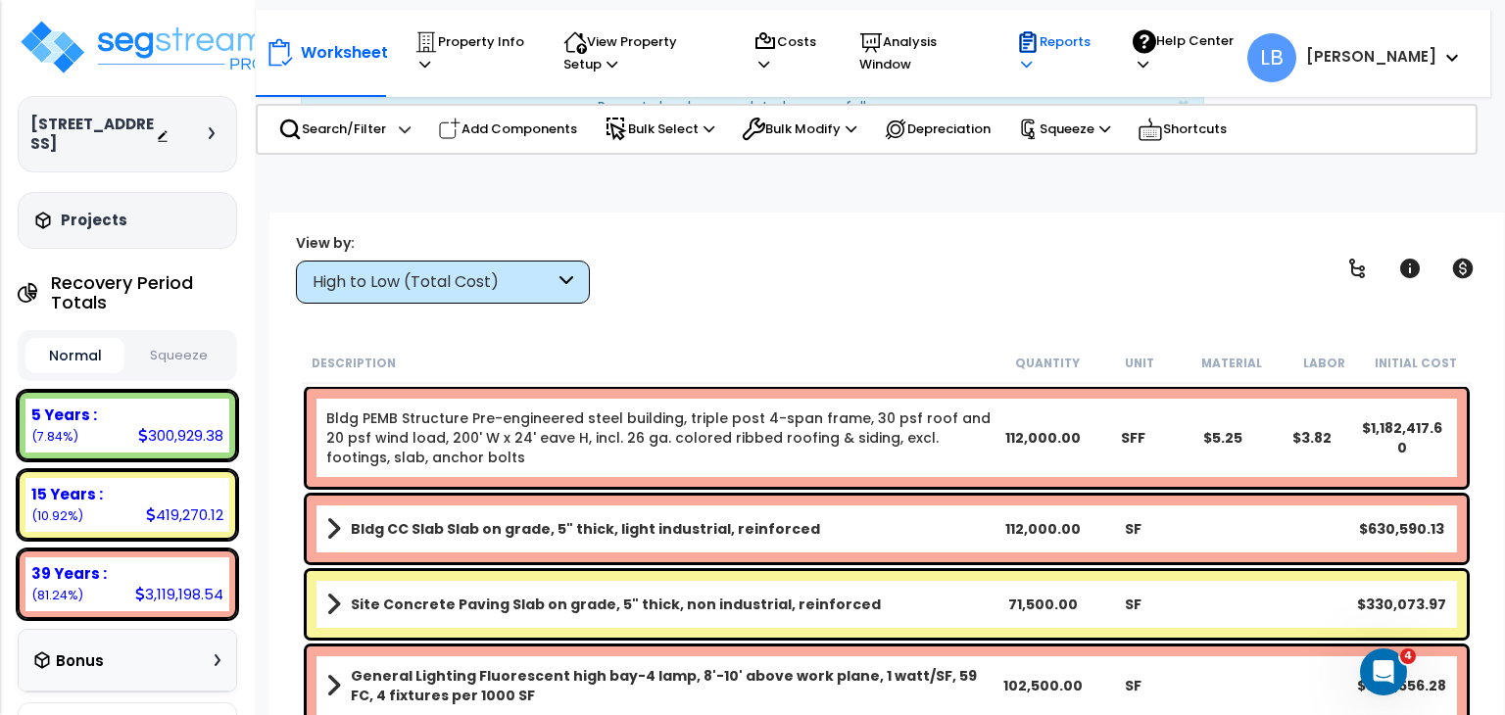
click at [1095, 44] on p "Reports" at bounding box center [1055, 52] width 79 height 45
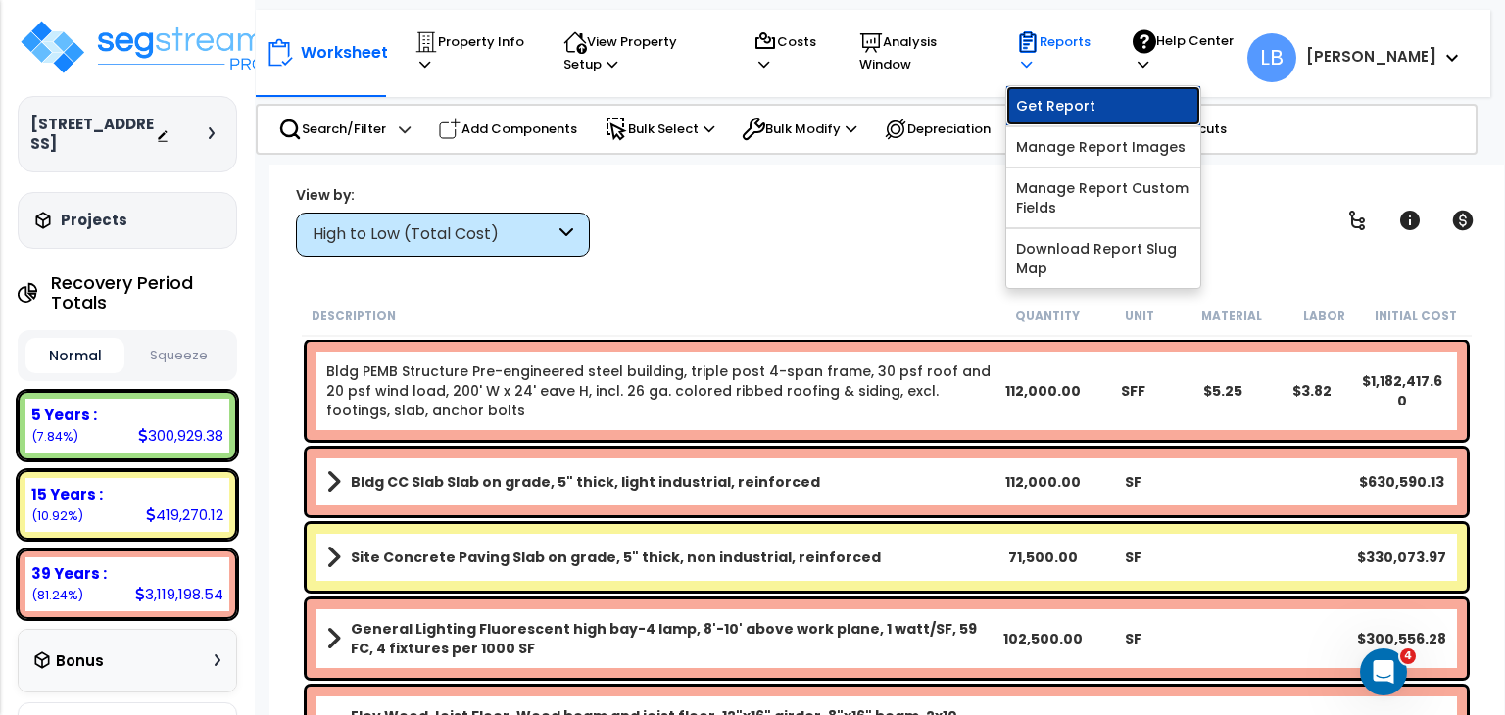
click at [1128, 101] on link "Get Report" at bounding box center [1103, 105] width 194 height 39
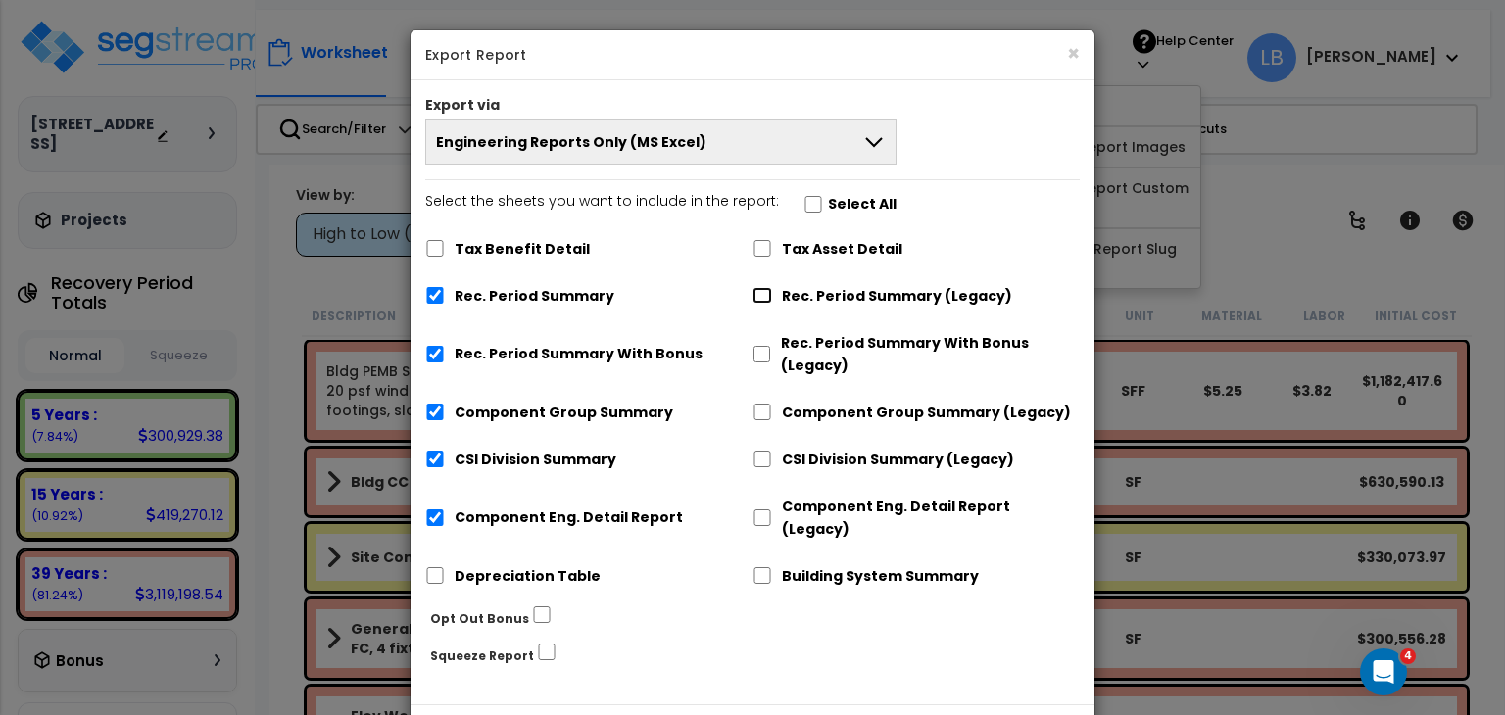
click at [764, 294] on input "Rec. Period Summary (Legacy)" at bounding box center [762, 295] width 20 height 17
checkbox input "true"
checkbox input "false"
click at [756, 412] on input "Component Group Summary (Legacy)" at bounding box center [762, 412] width 20 height 17
checkbox input "true"
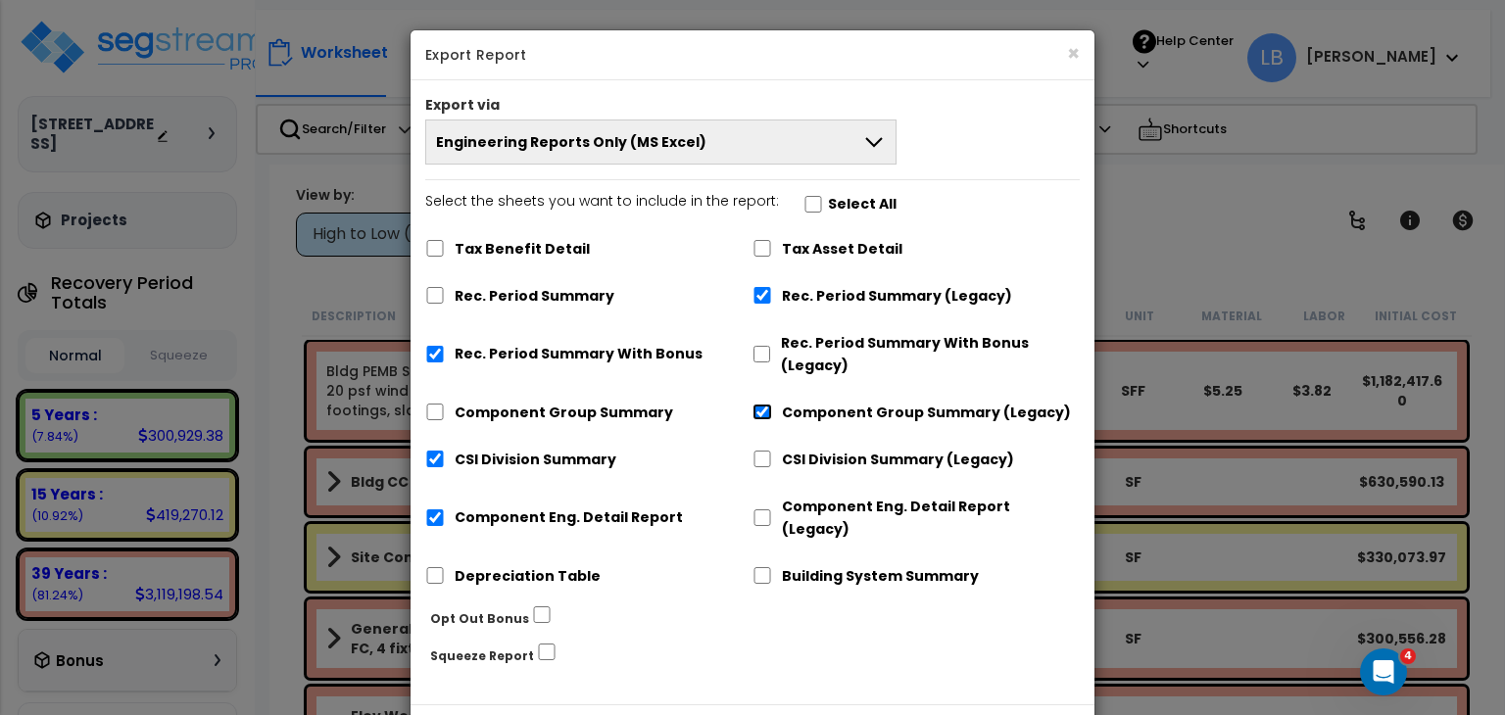
checkbox input "false"
click at [758, 460] on input "CSI Division Summary (Legacy)" at bounding box center [762, 459] width 20 height 17
checkbox input "true"
checkbox input "false"
click at [758, 509] on input "Component Eng. Detail Report (Legacy)" at bounding box center [762, 517] width 20 height 17
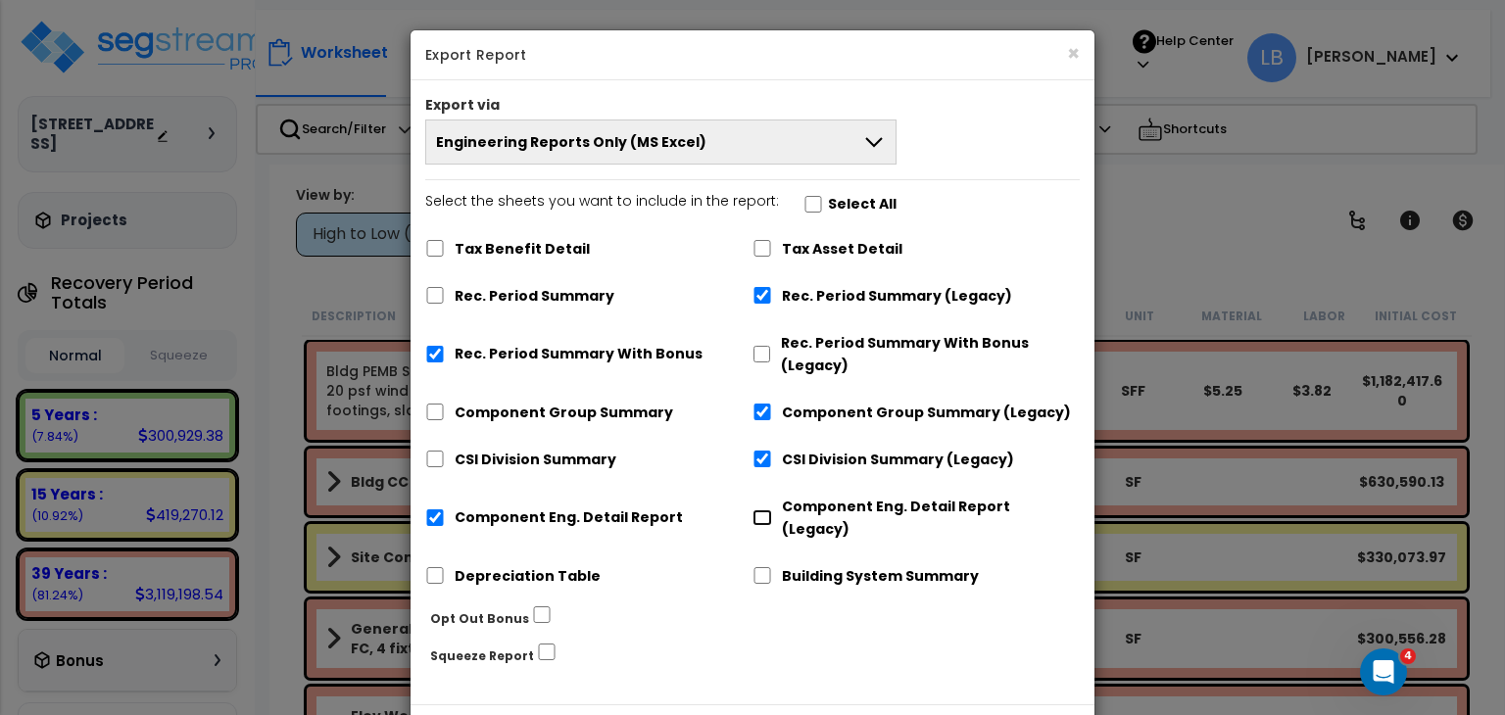
checkbox input "true"
checkbox input "false"
click at [435, 353] on input "Rec. Period Summary With Bonus" at bounding box center [435, 354] width 20 height 17
checkbox input "false"
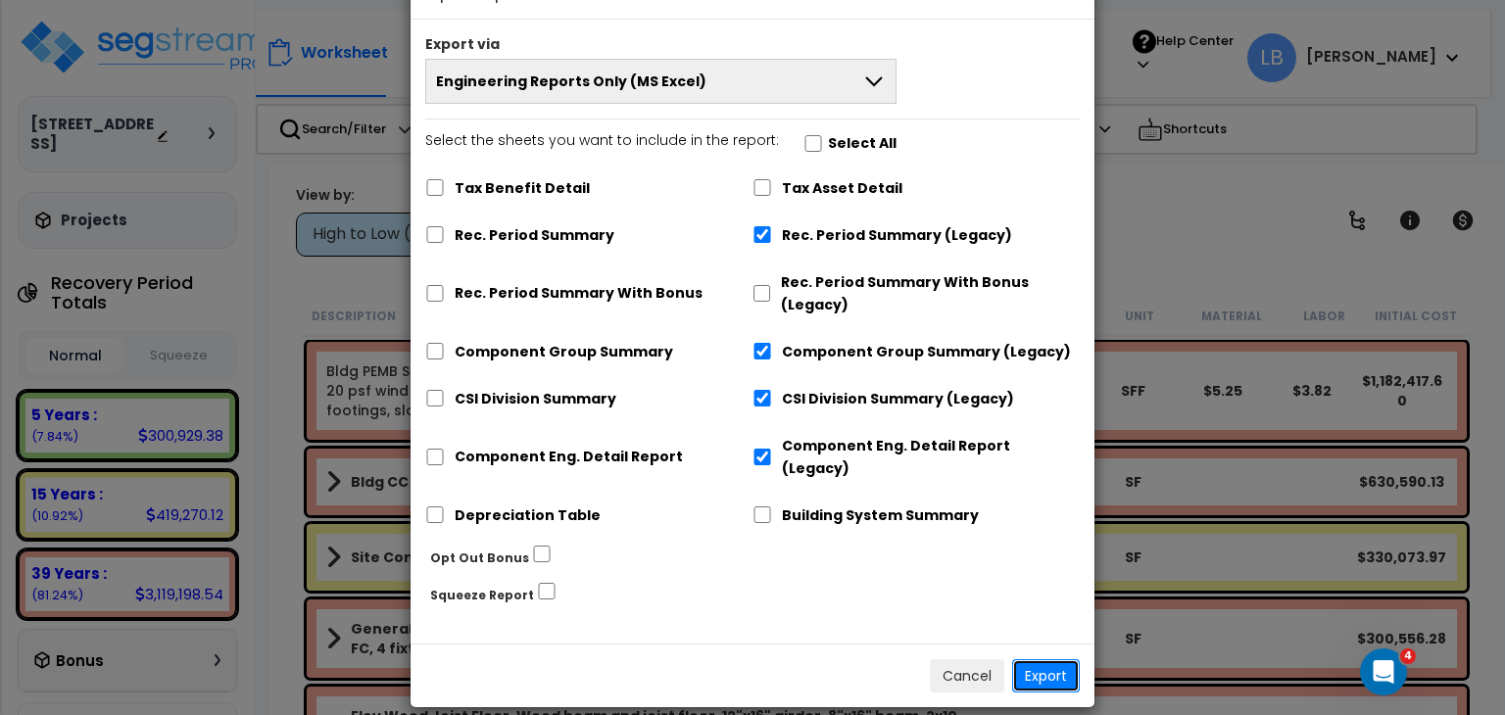
click at [1045, 659] on button "Export" at bounding box center [1046, 675] width 68 height 33
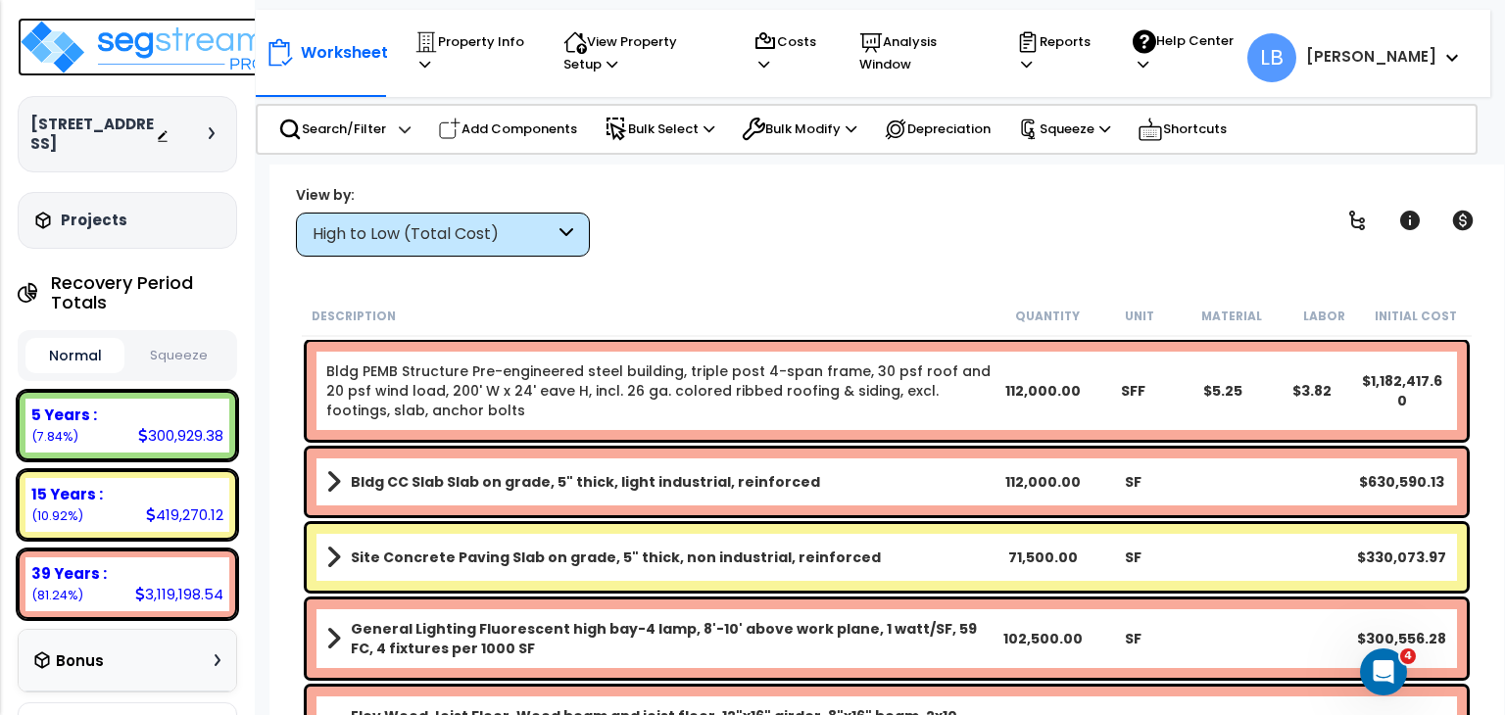
click at [145, 46] on img at bounding box center [145, 47] width 255 height 59
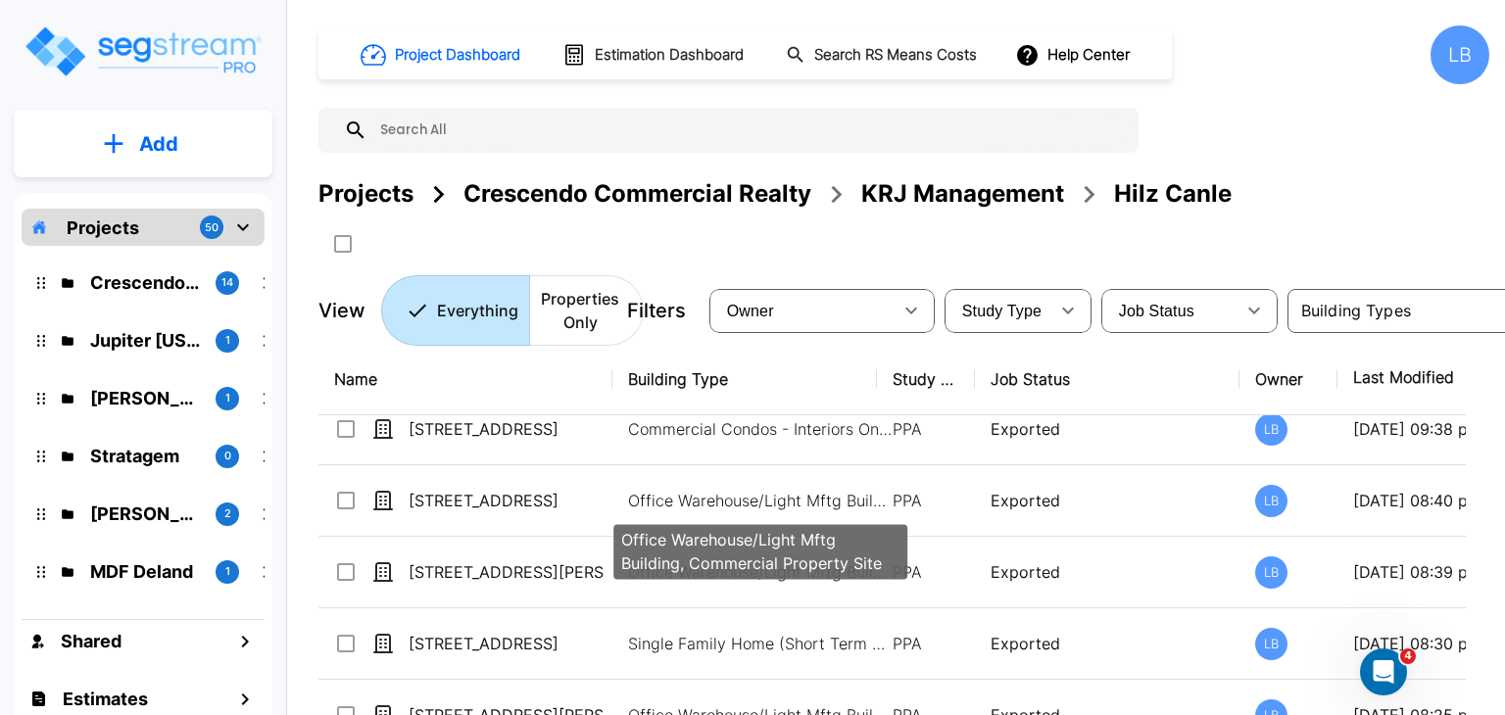
scroll to position [455, 0]
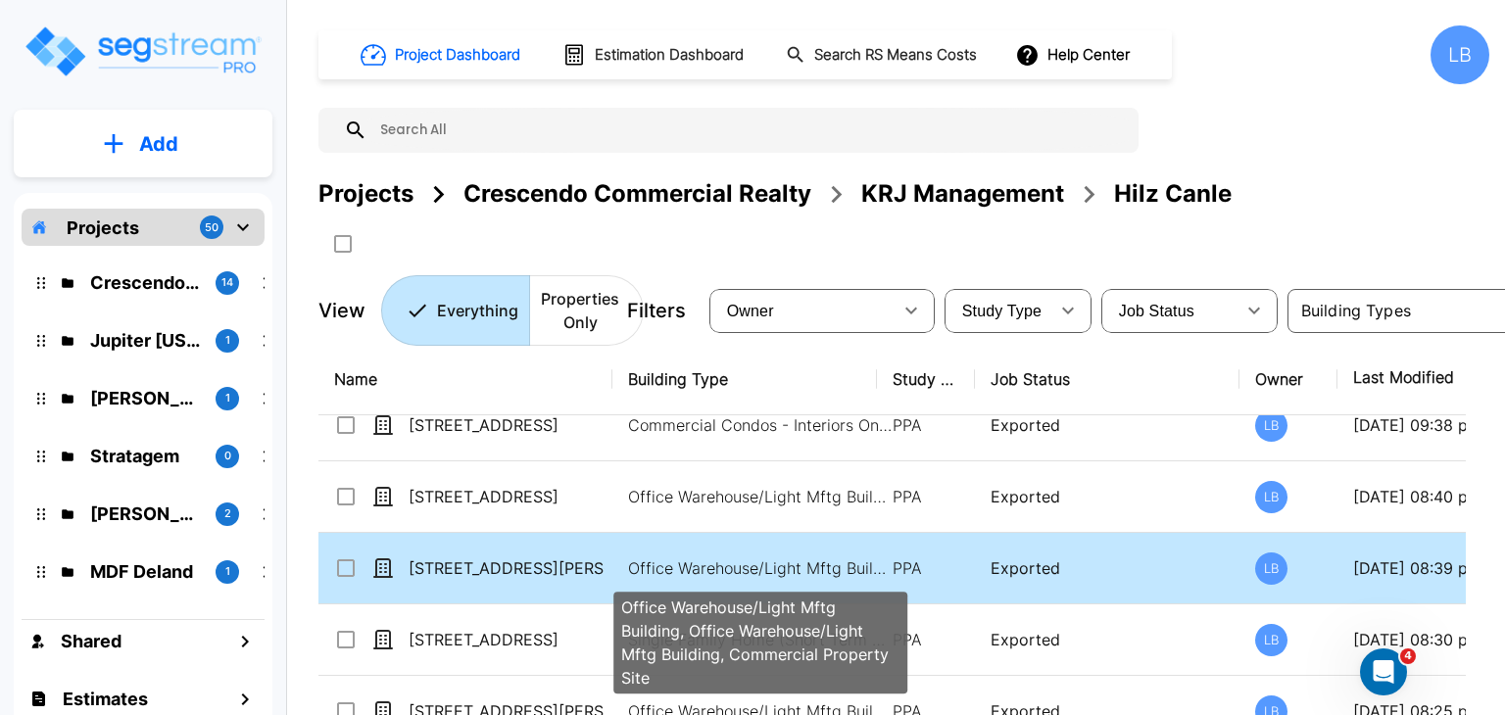
click at [776, 561] on p "Office Warehouse/Light Mftg Building, Office Warehouse/Light Mftg Building, Com…" at bounding box center [760, 569] width 265 height 24
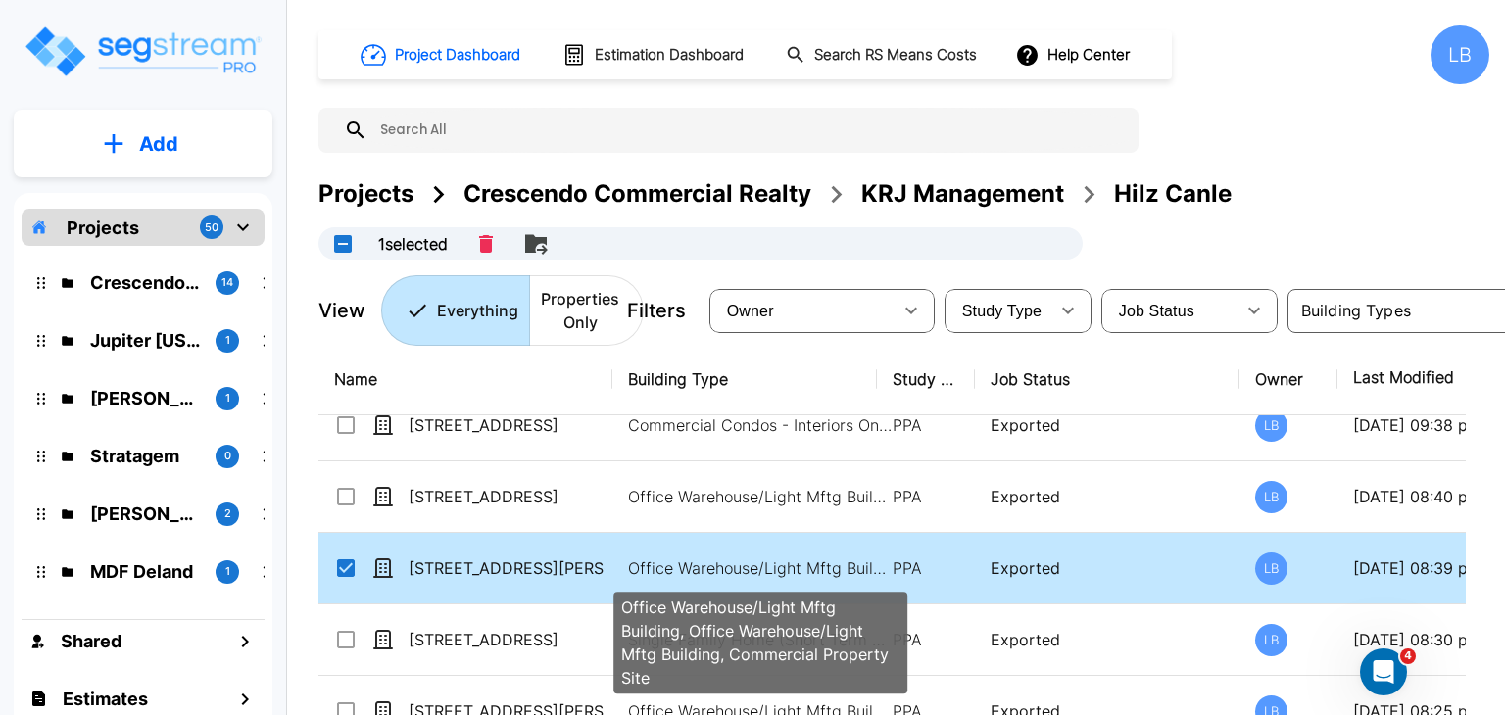
click at [655, 561] on p "Office Warehouse/Light Mftg Building, Office Warehouse/Light Mftg Building, Com…" at bounding box center [760, 569] width 265 height 24
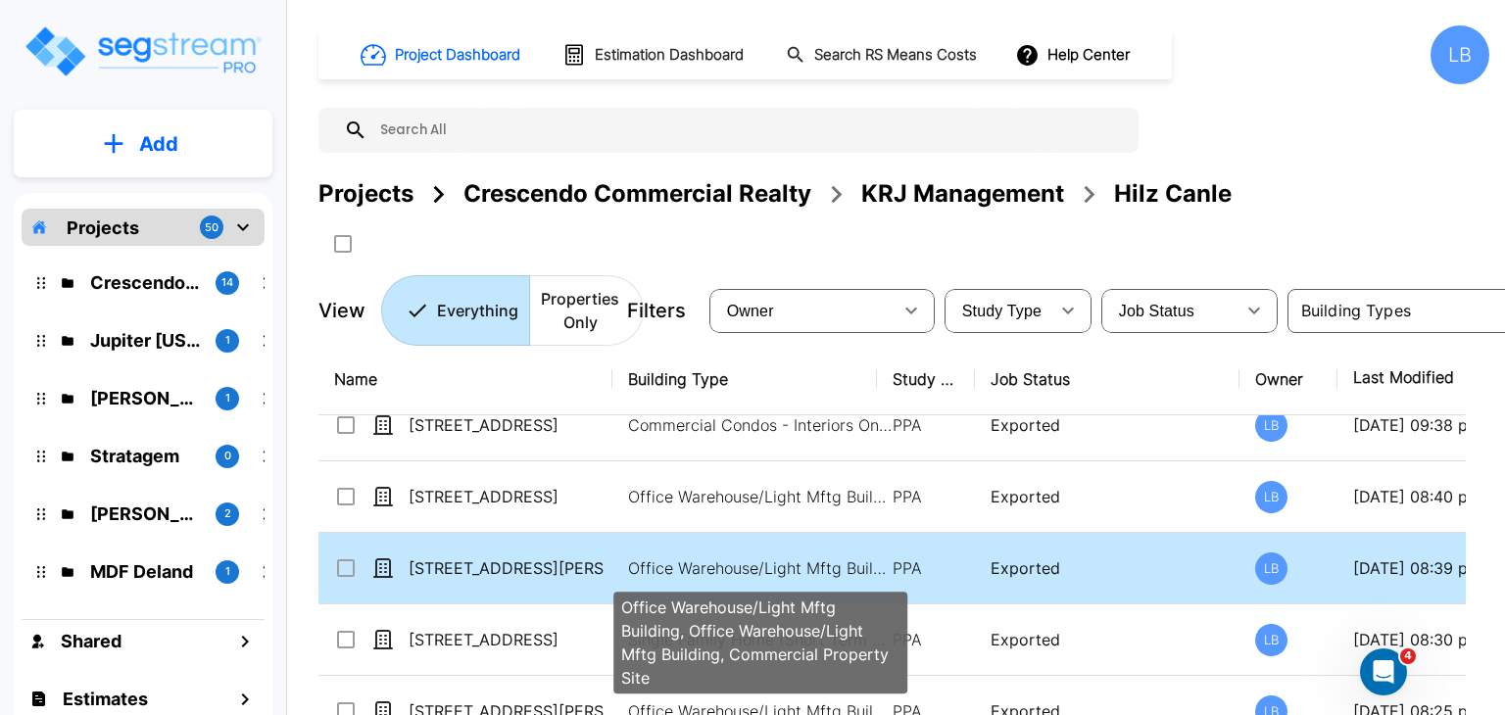
click at [654, 565] on p "Office Warehouse/Light Mftg Building, Office Warehouse/Light Mftg Building, Com…" at bounding box center [760, 569] width 265 height 24
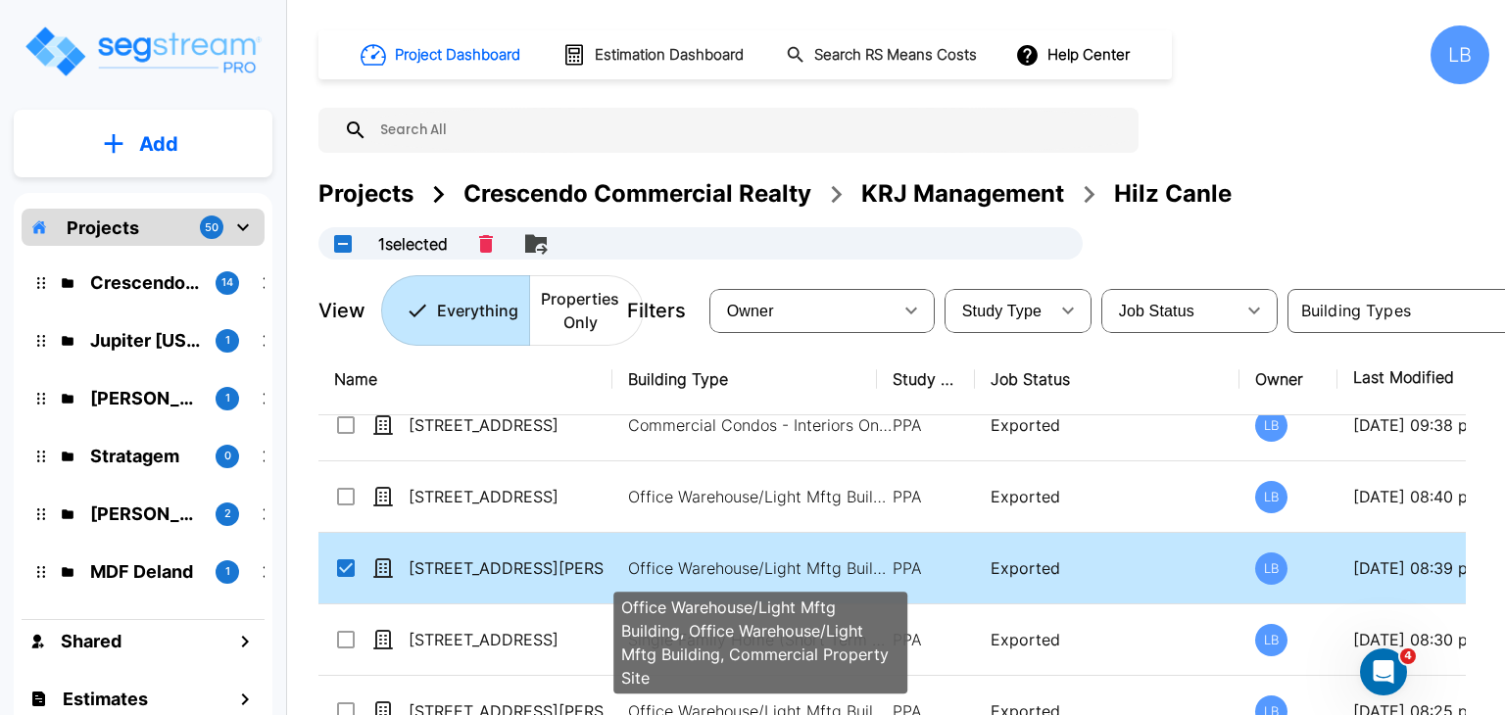
checkbox input "true"
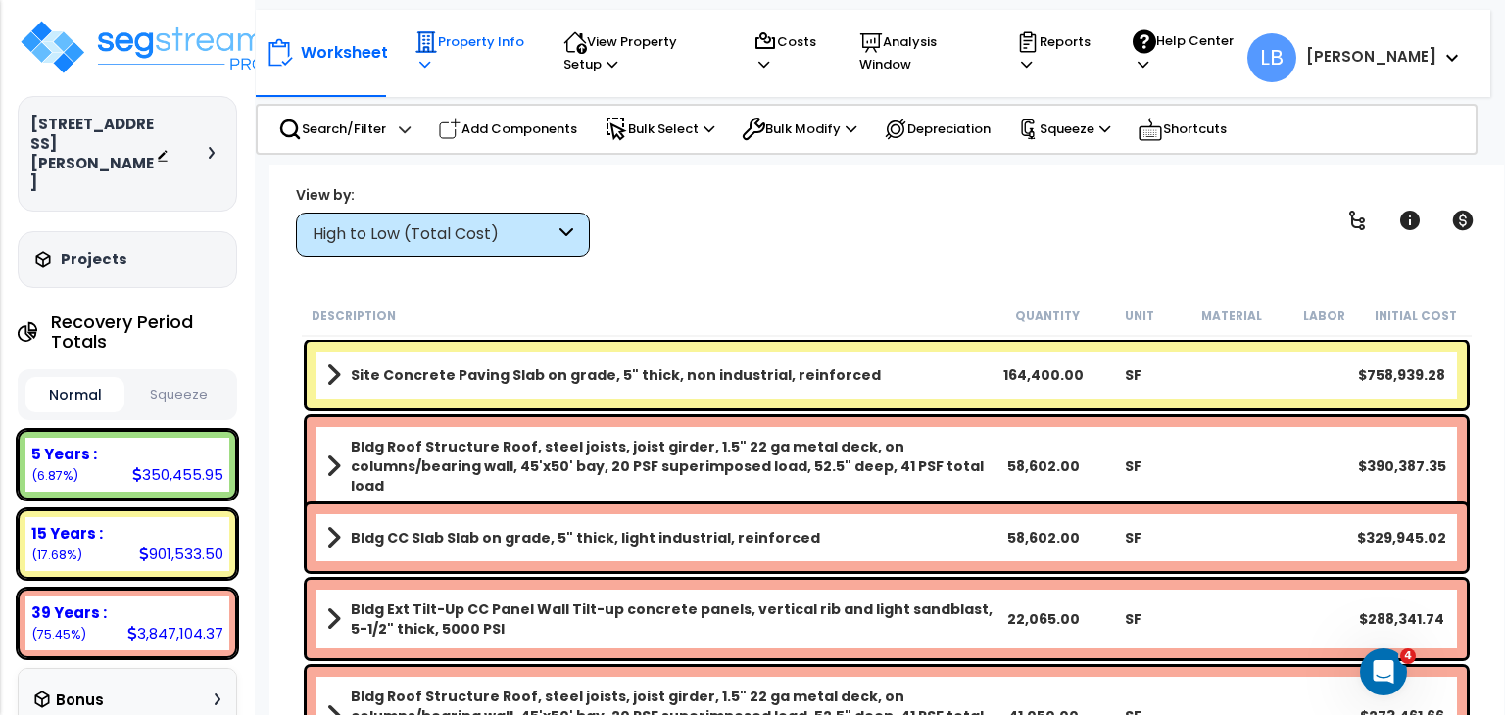
click at [482, 41] on p "Property Info" at bounding box center [470, 52] width 112 height 45
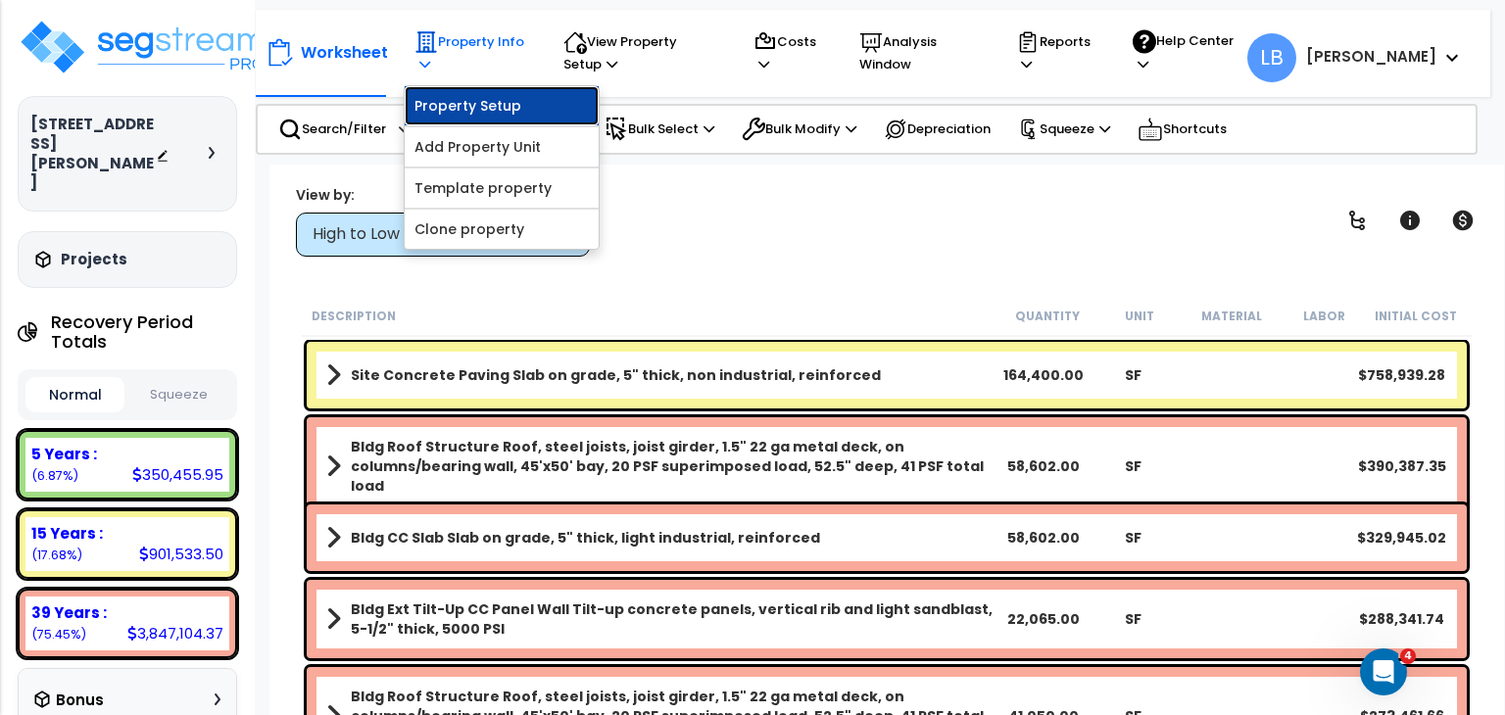
click at [494, 101] on link "Property Setup" at bounding box center [502, 105] width 194 height 39
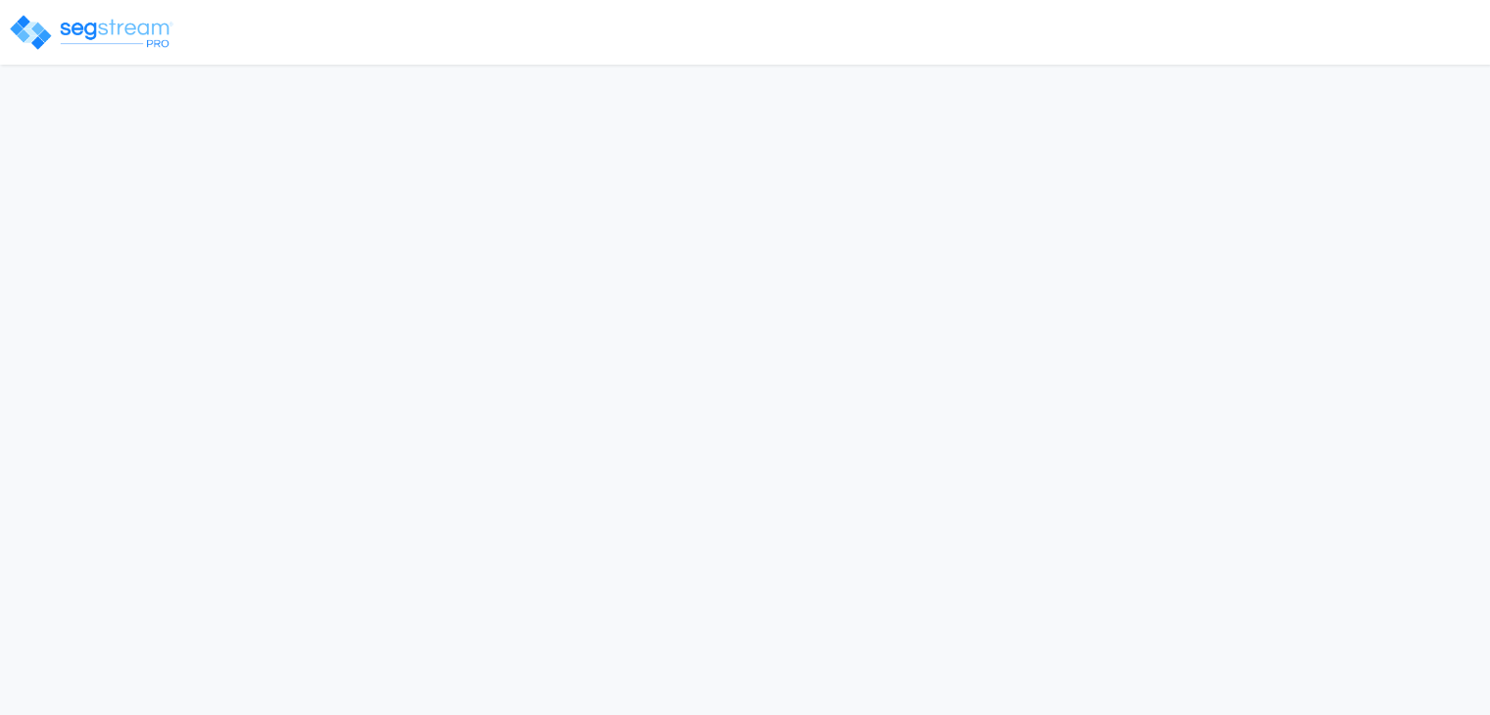
select select "2024"
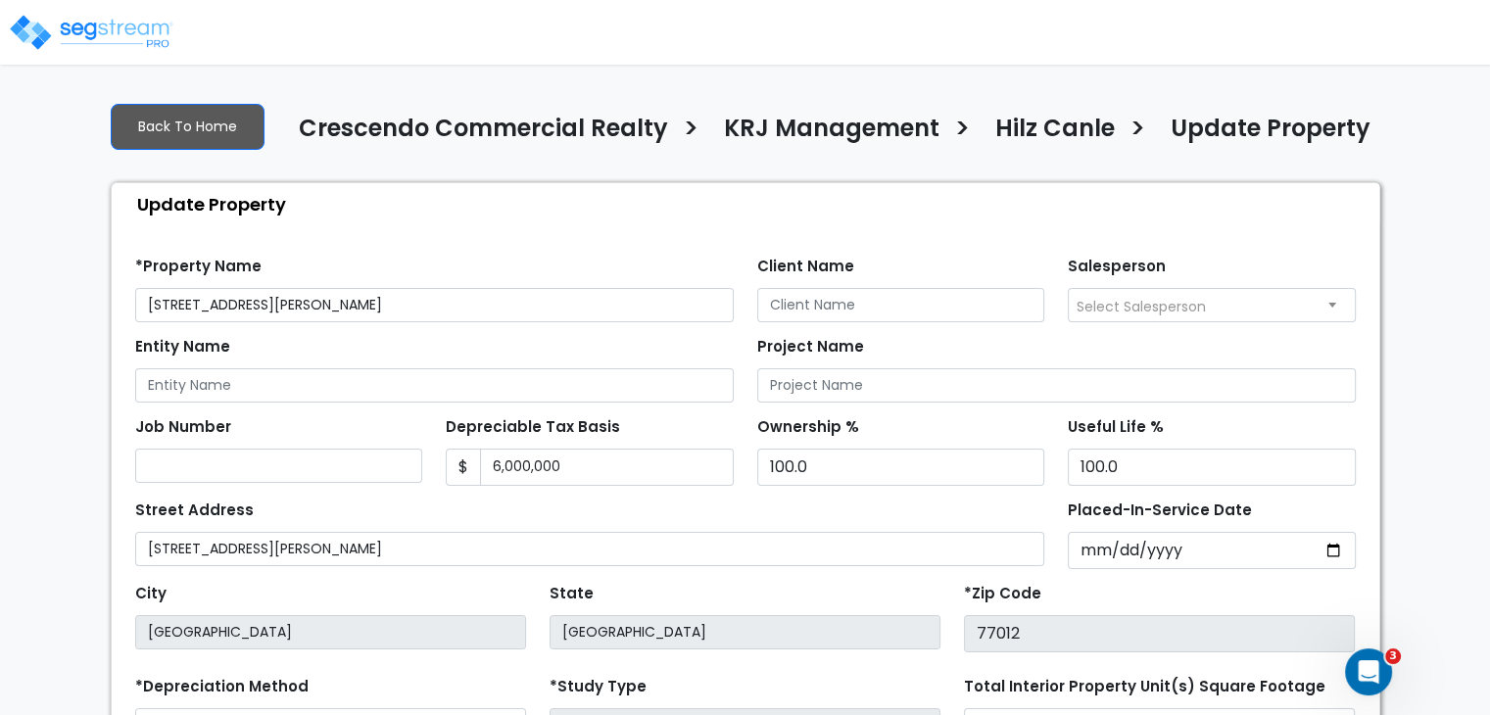
scroll to position [141, 0]
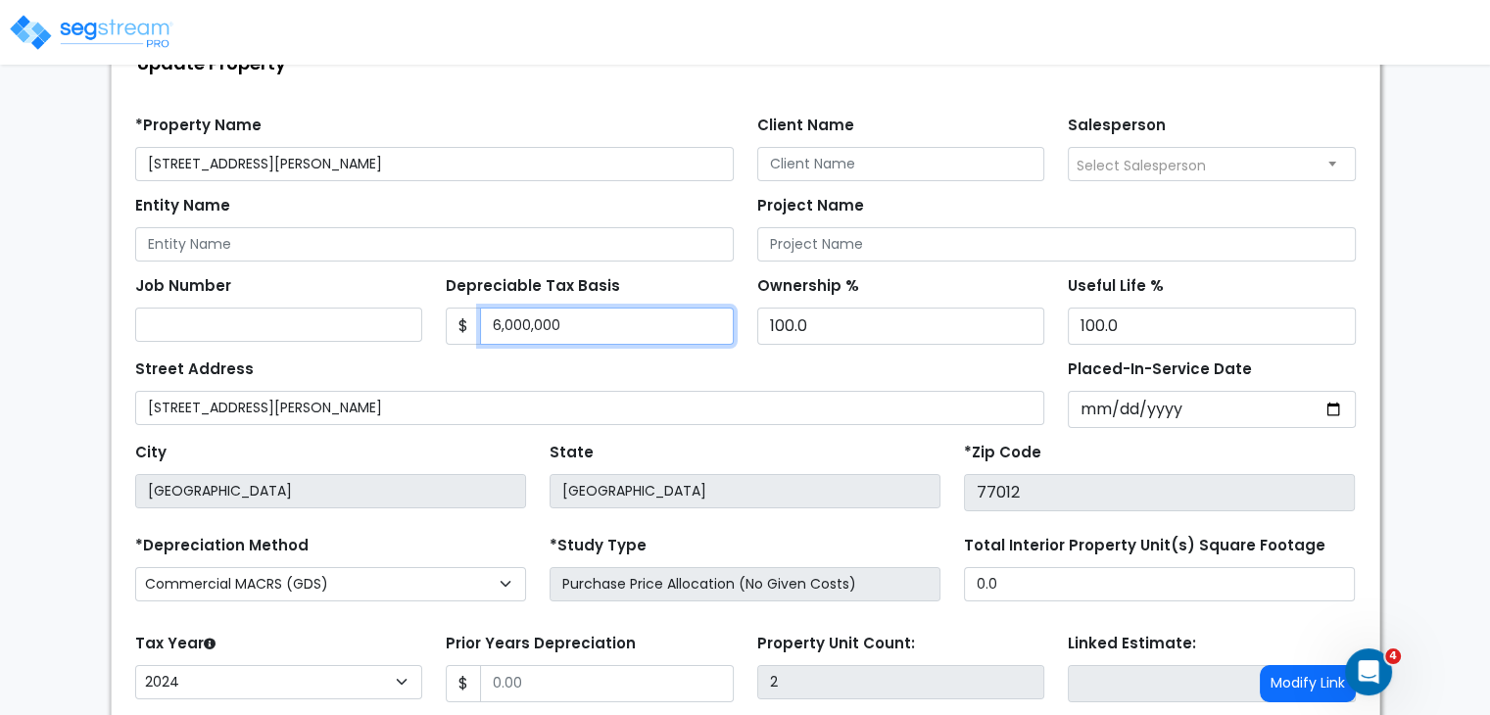
drag, startPoint x: 578, startPoint y: 321, endPoint x: 386, endPoint y: 329, distance: 192.2
click at [386, 329] on div "Job Number Depreciable Tax Basis $ 6,000,000 Ownership %" at bounding box center [745, 303] width 1244 height 83
type input "2,972,949"
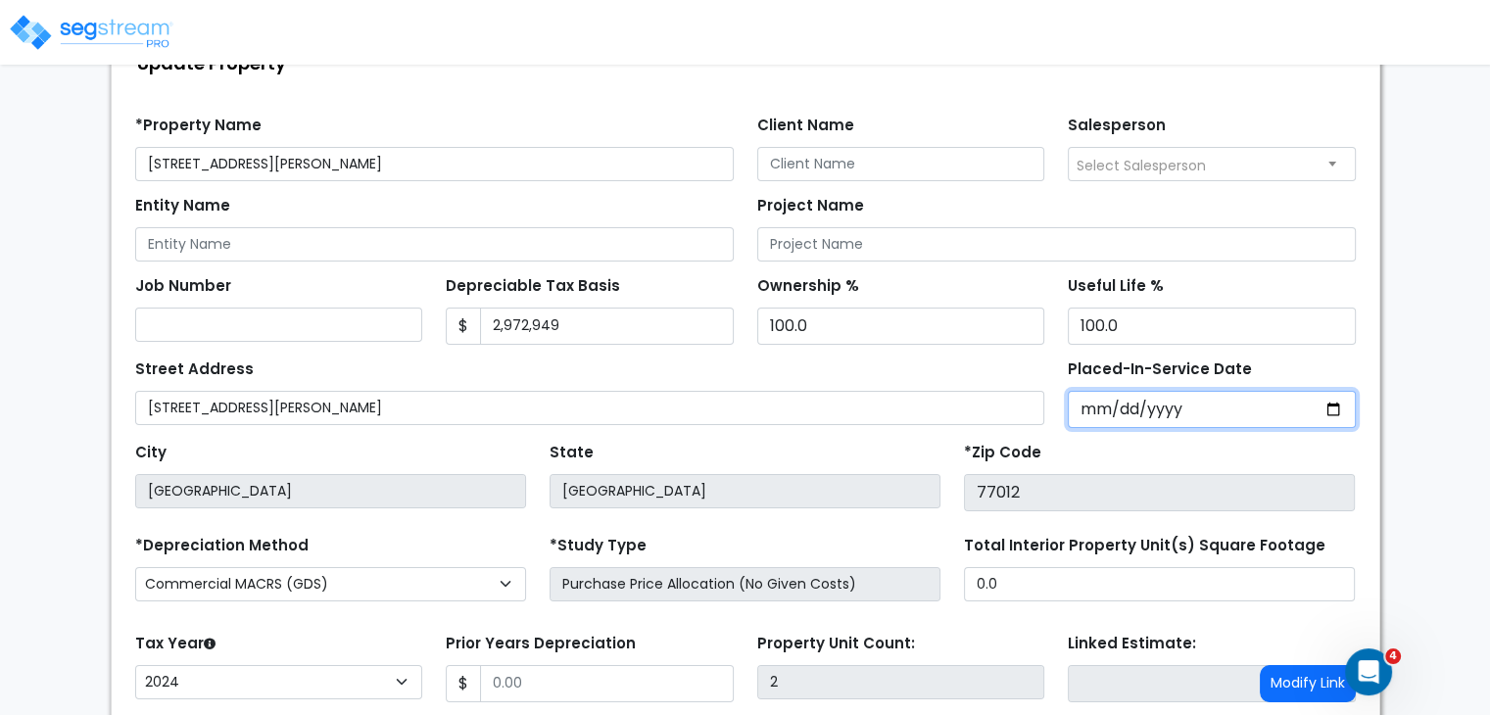
click at [1089, 405] on input "2021-01-01" at bounding box center [1212, 409] width 288 height 37
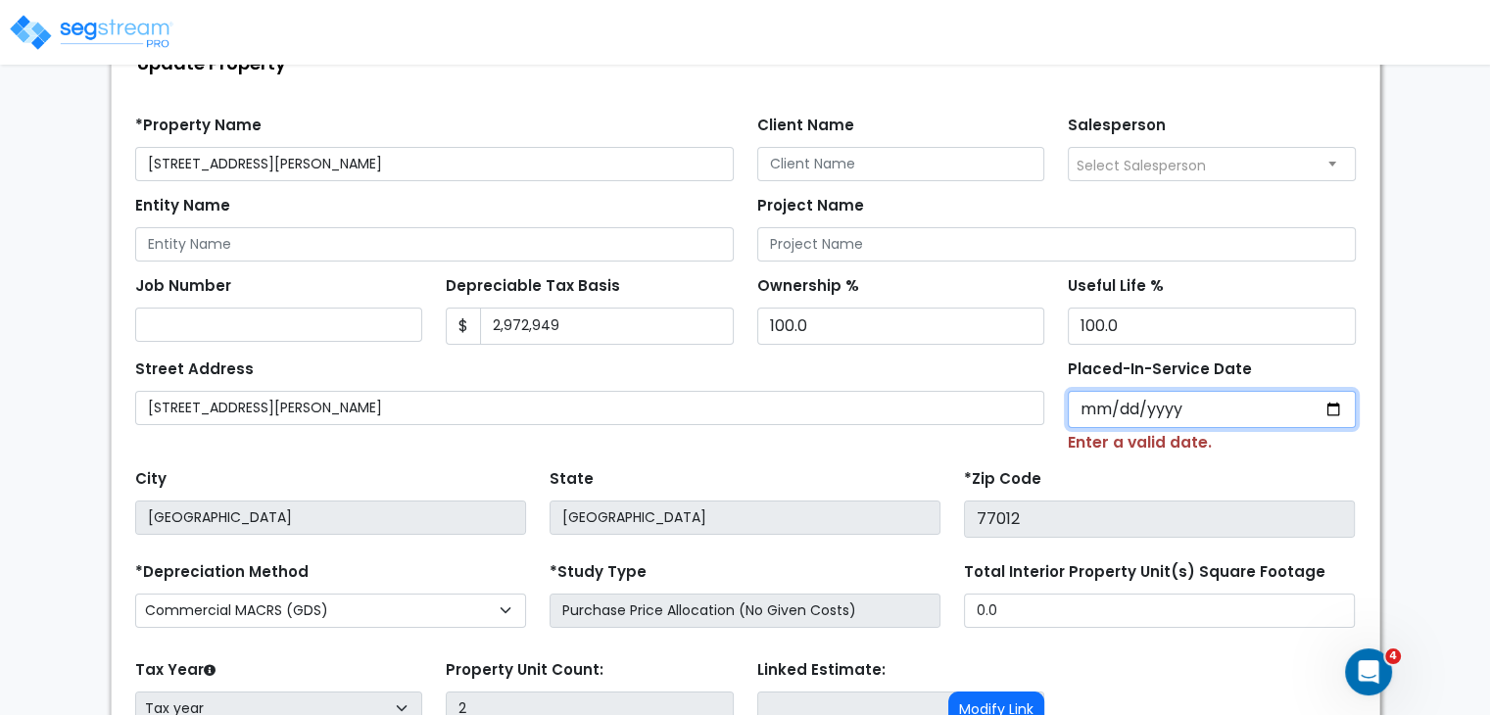
type input "0002-04-01"
select select "2"
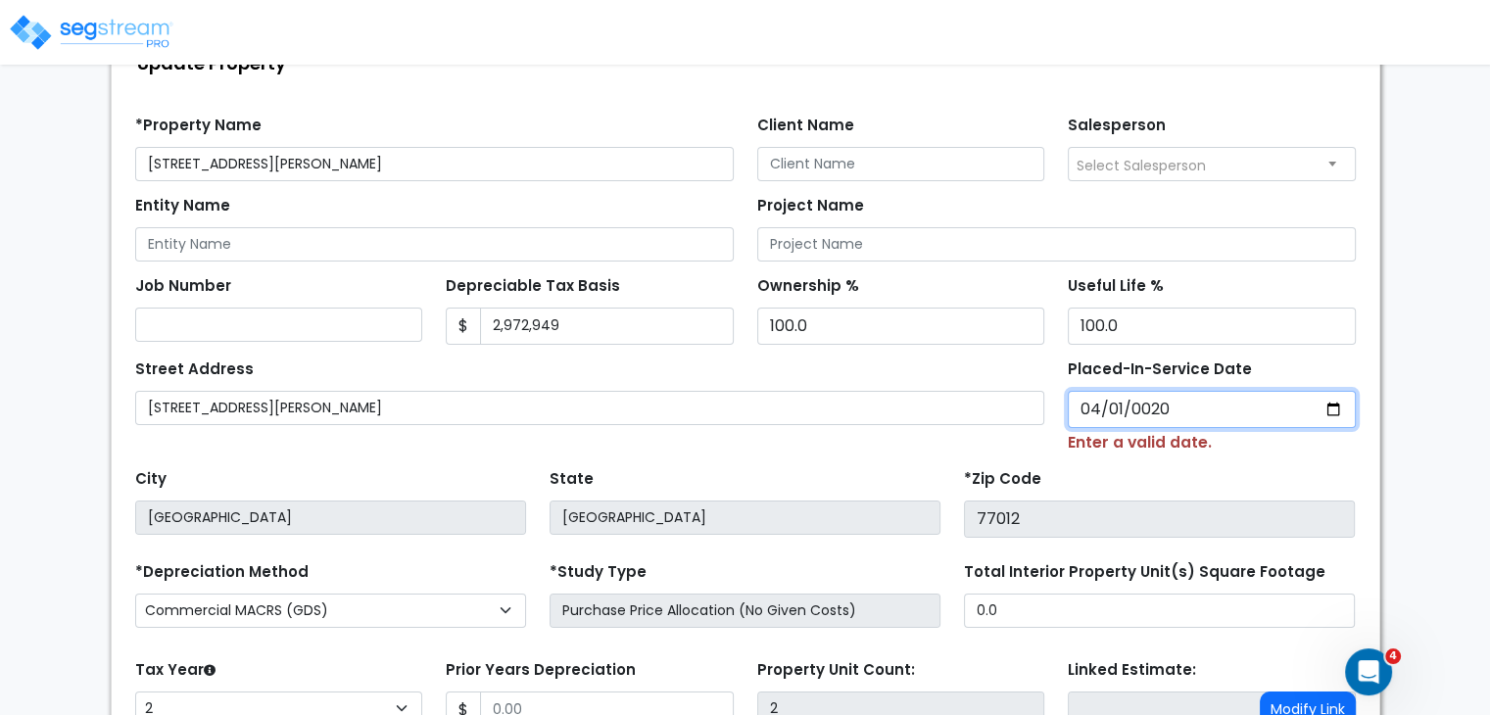
type input "0202-04-01"
select select "202"
type input "2020-04-01"
select select "2020"
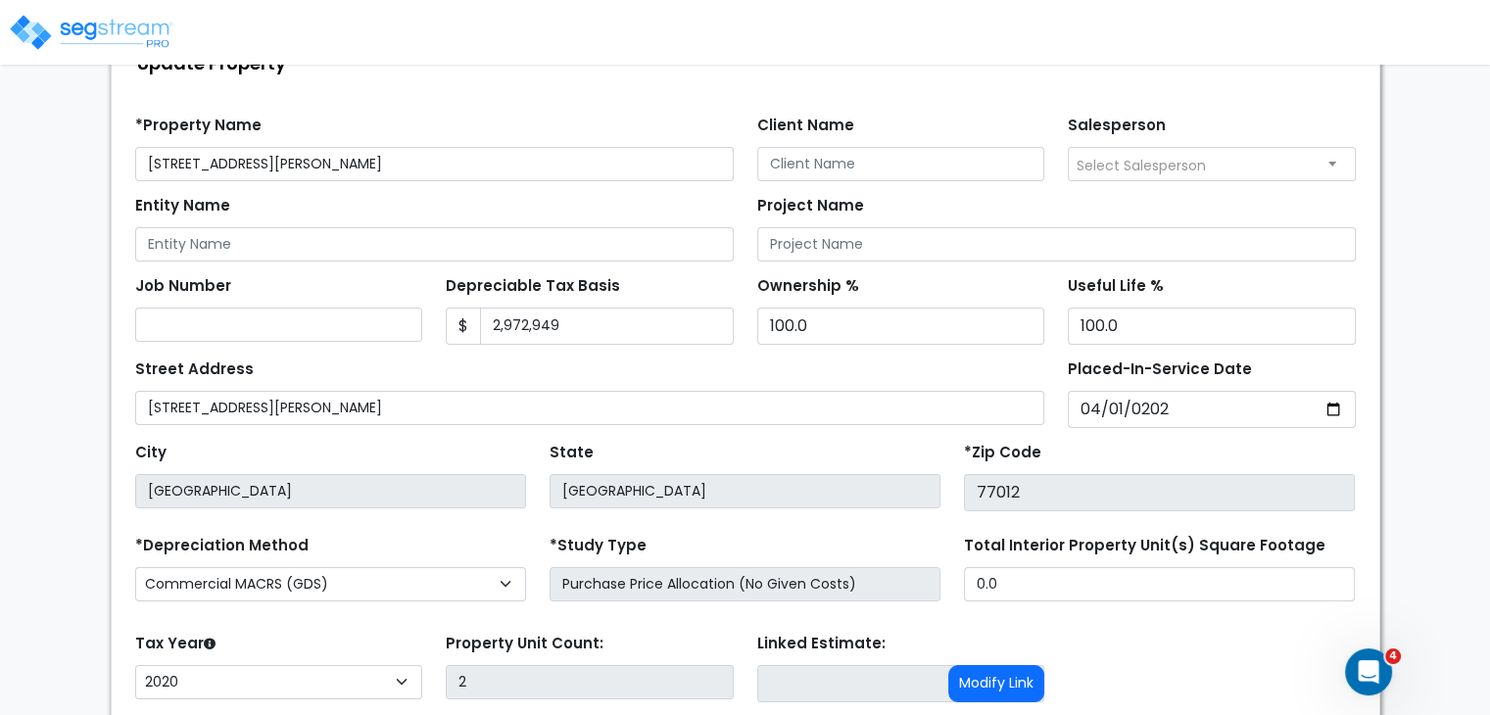
click at [960, 365] on div "Street Address 5201 Laporte Rd" at bounding box center [590, 390] width 910 height 71
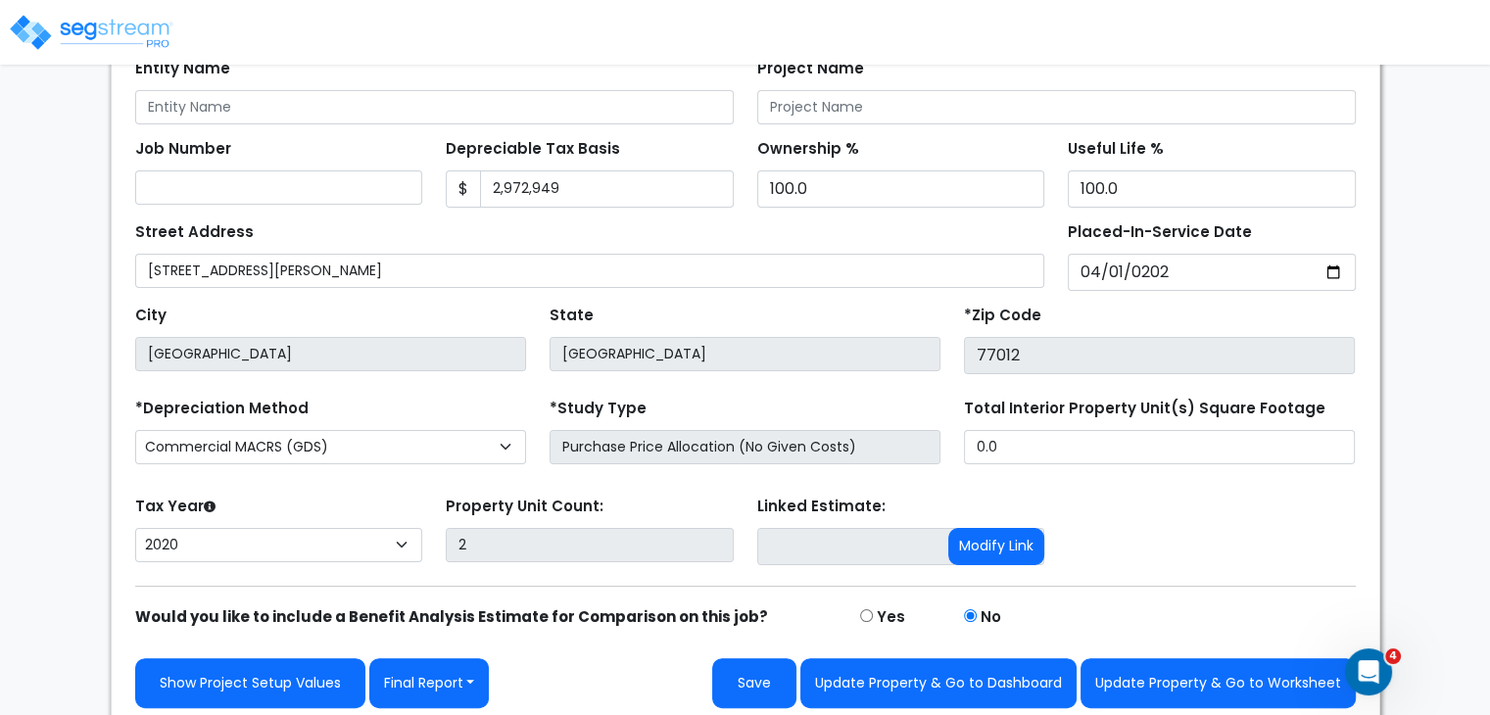
scroll to position [285, 0]
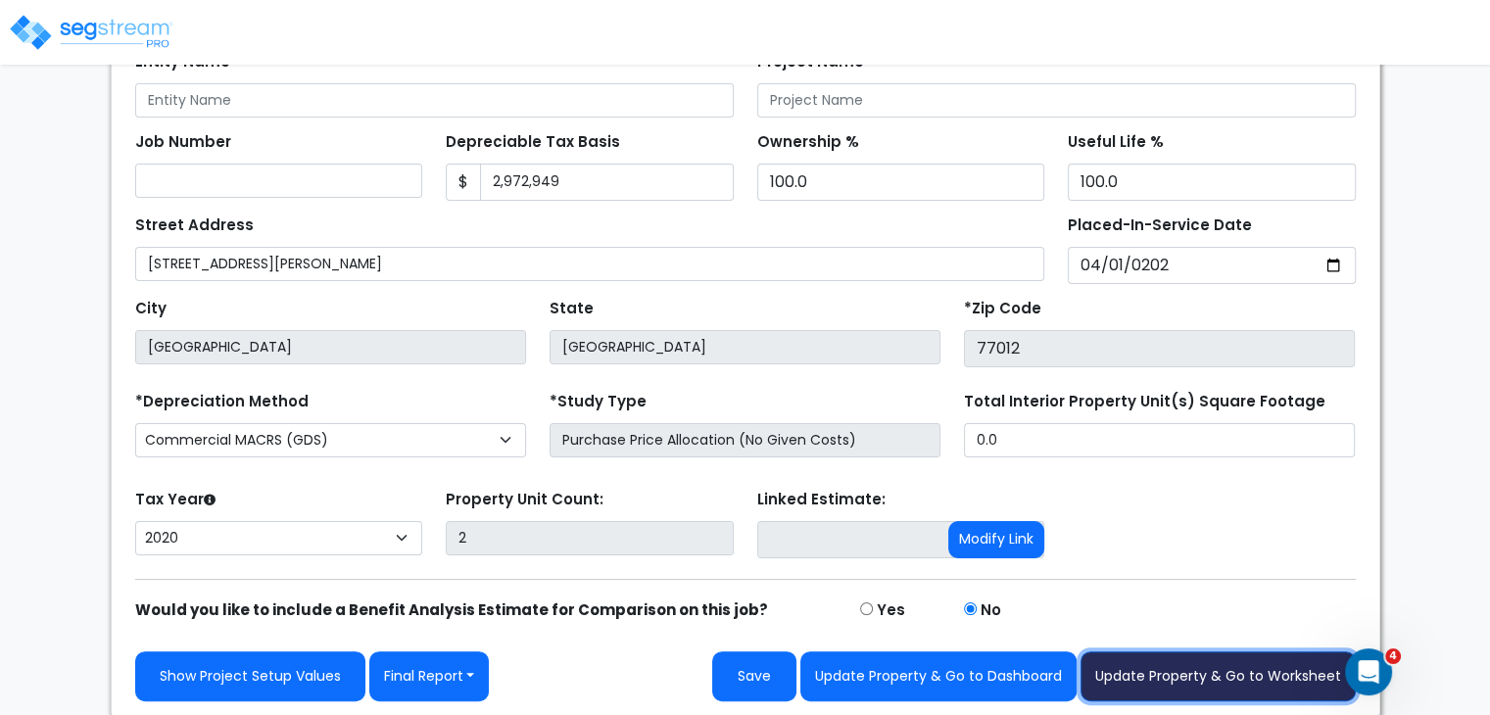
click at [1156, 668] on button "Update Property & Go to Worksheet" at bounding box center [1218, 677] width 275 height 50
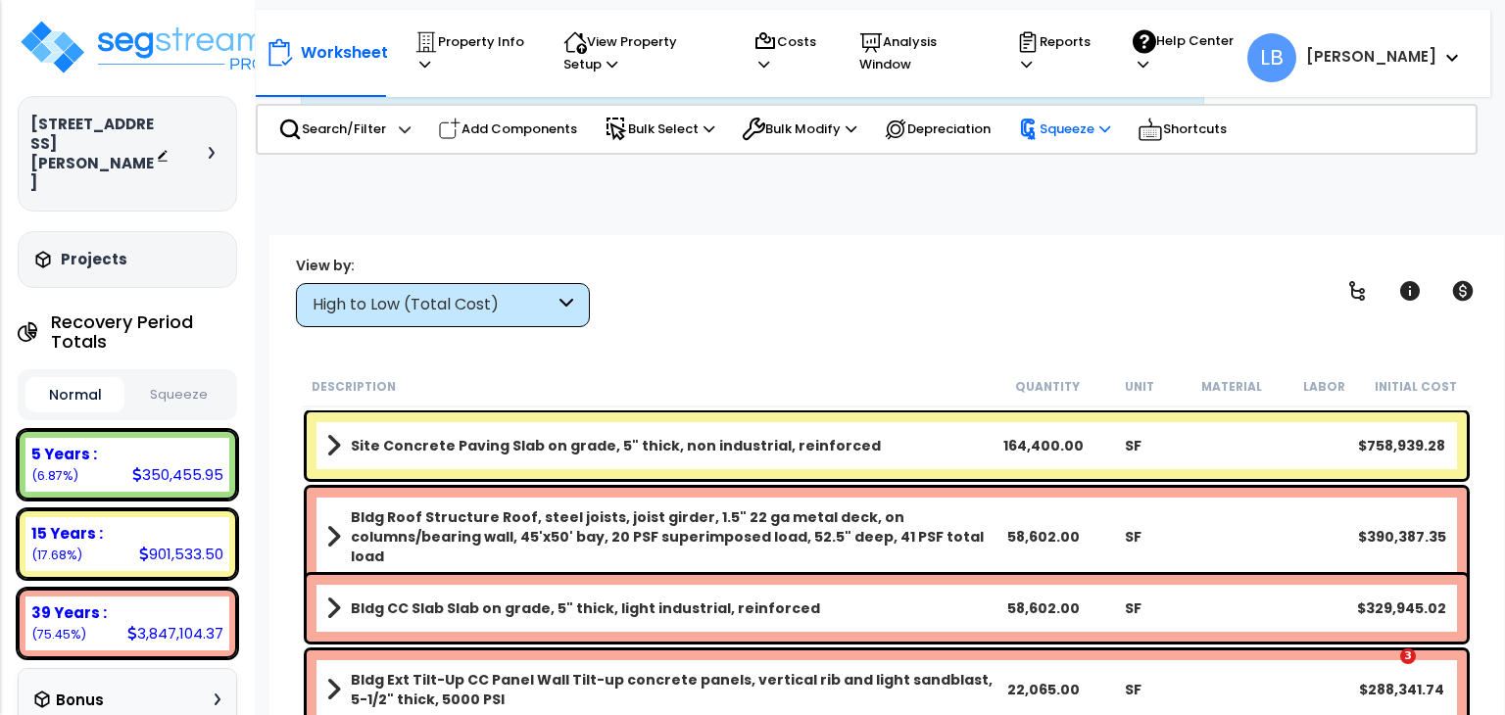
click at [1065, 127] on p "Squeeze" at bounding box center [1064, 130] width 92 height 22
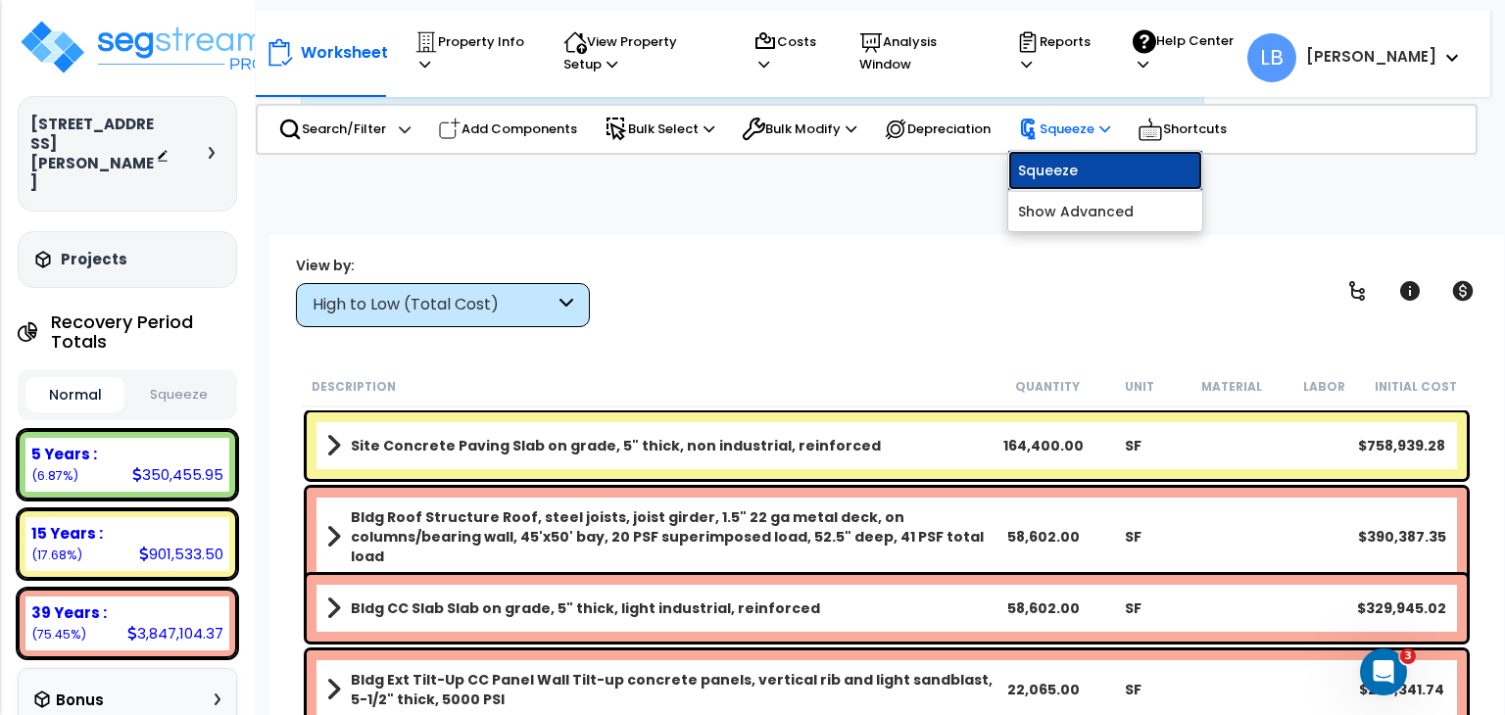
click at [1074, 169] on link "Squeeze" at bounding box center [1105, 170] width 194 height 39
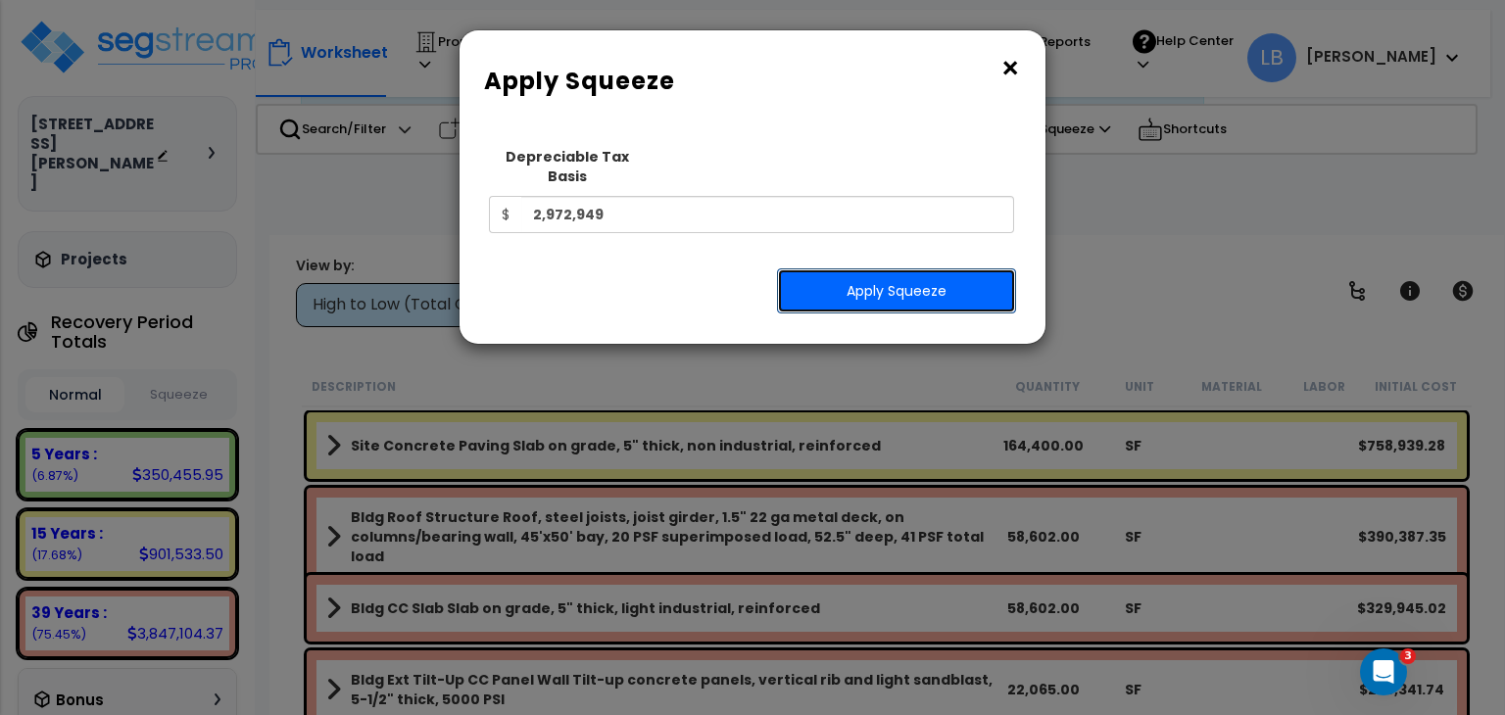
click at [921, 279] on button "Apply Squeeze" at bounding box center [896, 290] width 239 height 45
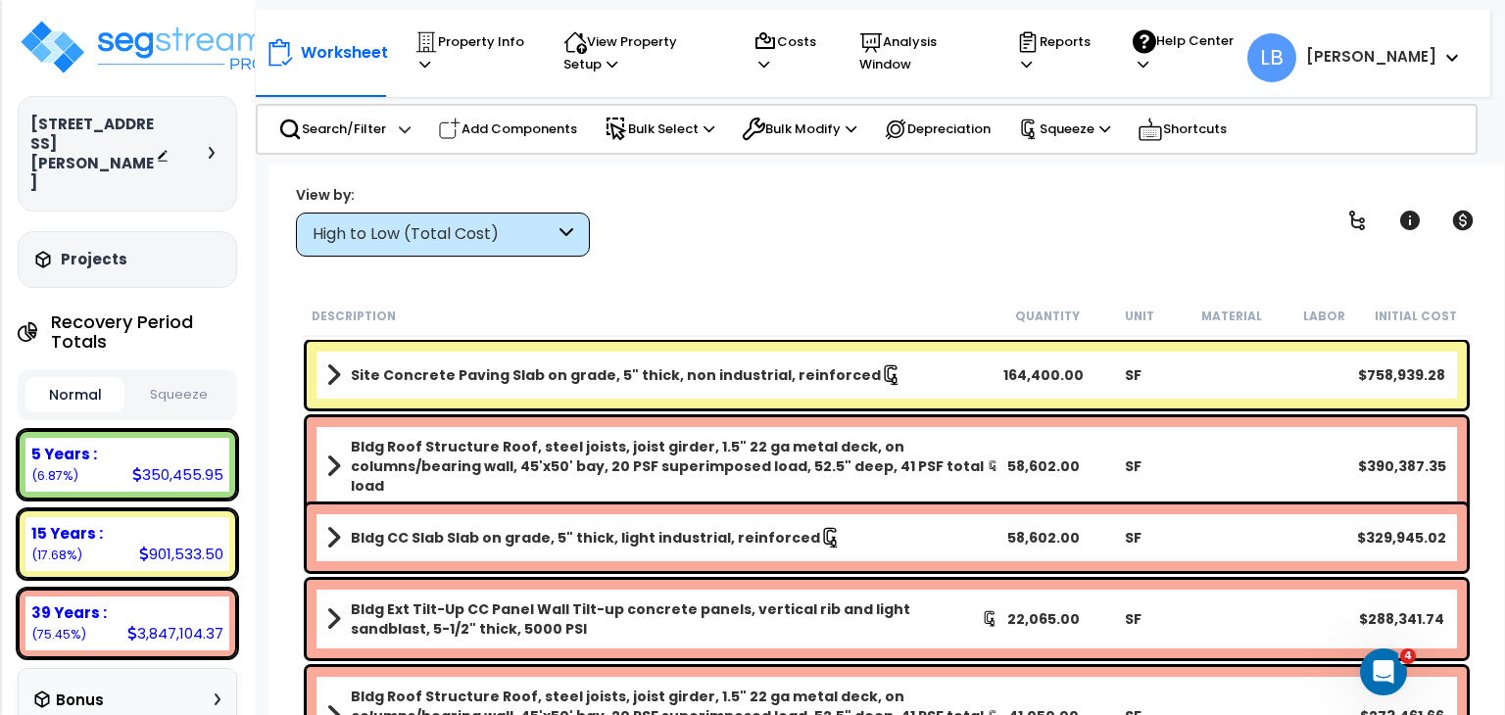
click at [176, 378] on button "Squeeze" at bounding box center [178, 395] width 99 height 34
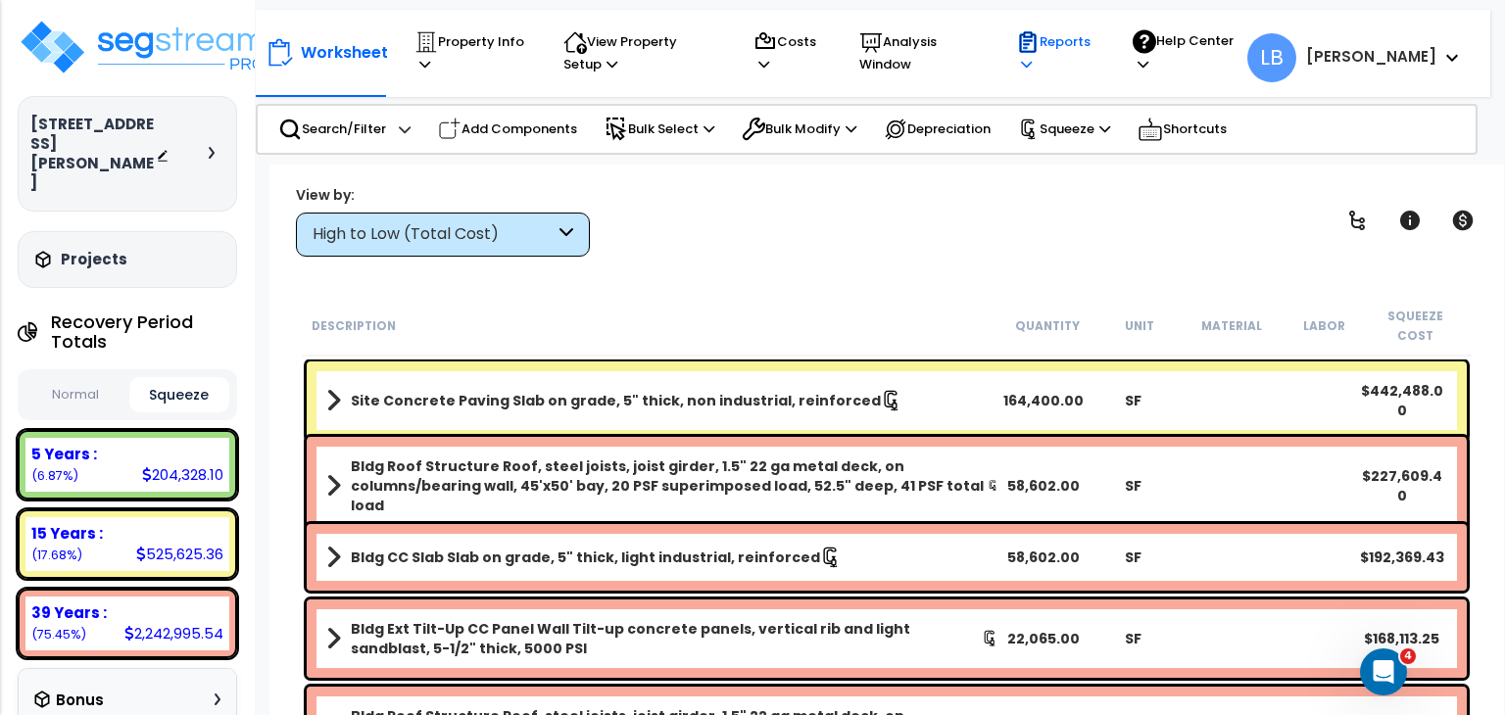
click at [1095, 41] on p "Reports" at bounding box center [1055, 52] width 79 height 45
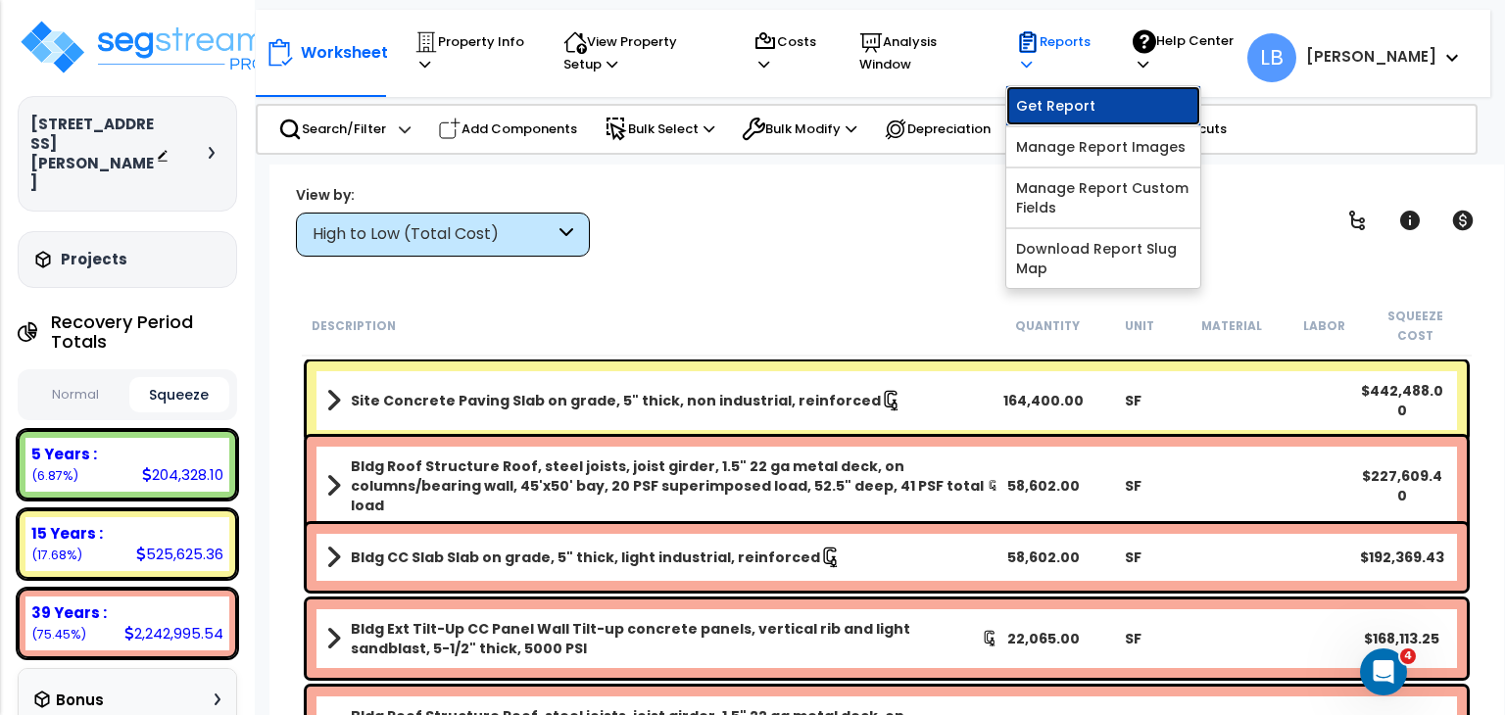
click at [1117, 99] on link "Get Report" at bounding box center [1103, 105] width 194 height 39
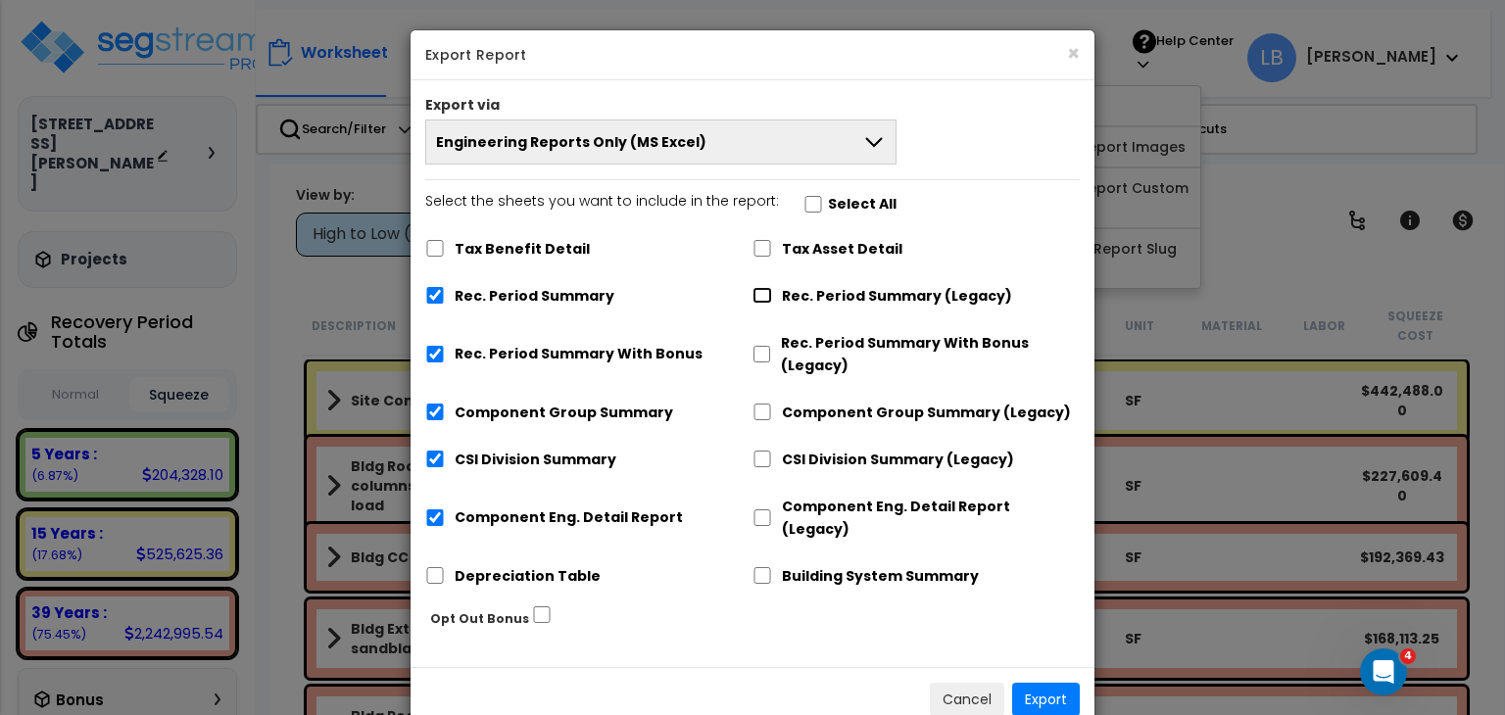
click at [764, 291] on input "Rec. Period Summary (Legacy)" at bounding box center [762, 295] width 20 height 17
checkbox input "true"
checkbox input "false"
click at [763, 409] on input "Component Group Summary (Legacy)" at bounding box center [762, 412] width 20 height 17
checkbox input "true"
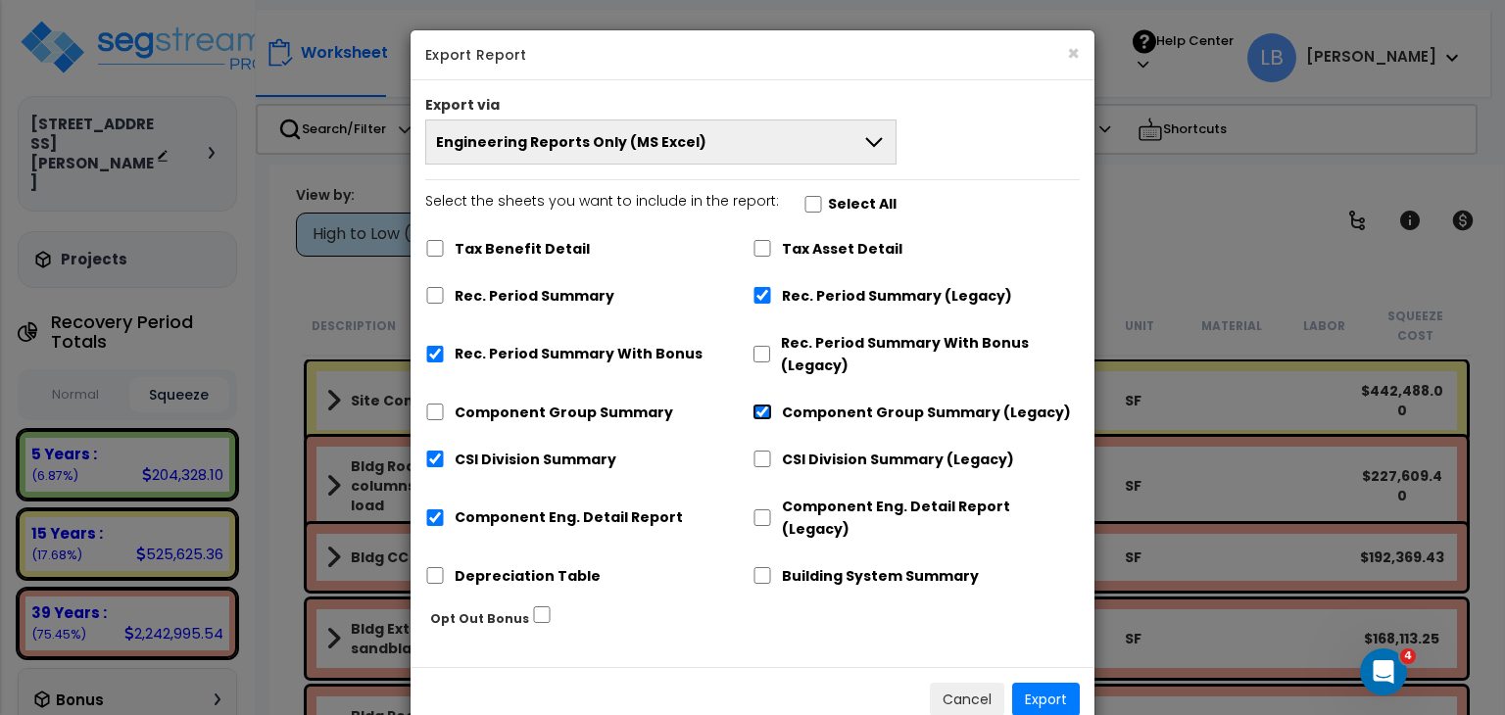
checkbox input "false"
click at [759, 459] on input "CSI Division Summary (Legacy)" at bounding box center [762, 459] width 20 height 17
checkbox input "true"
checkbox input "false"
click at [760, 509] on input "Component Eng. Detail Report (Legacy)" at bounding box center [762, 517] width 20 height 17
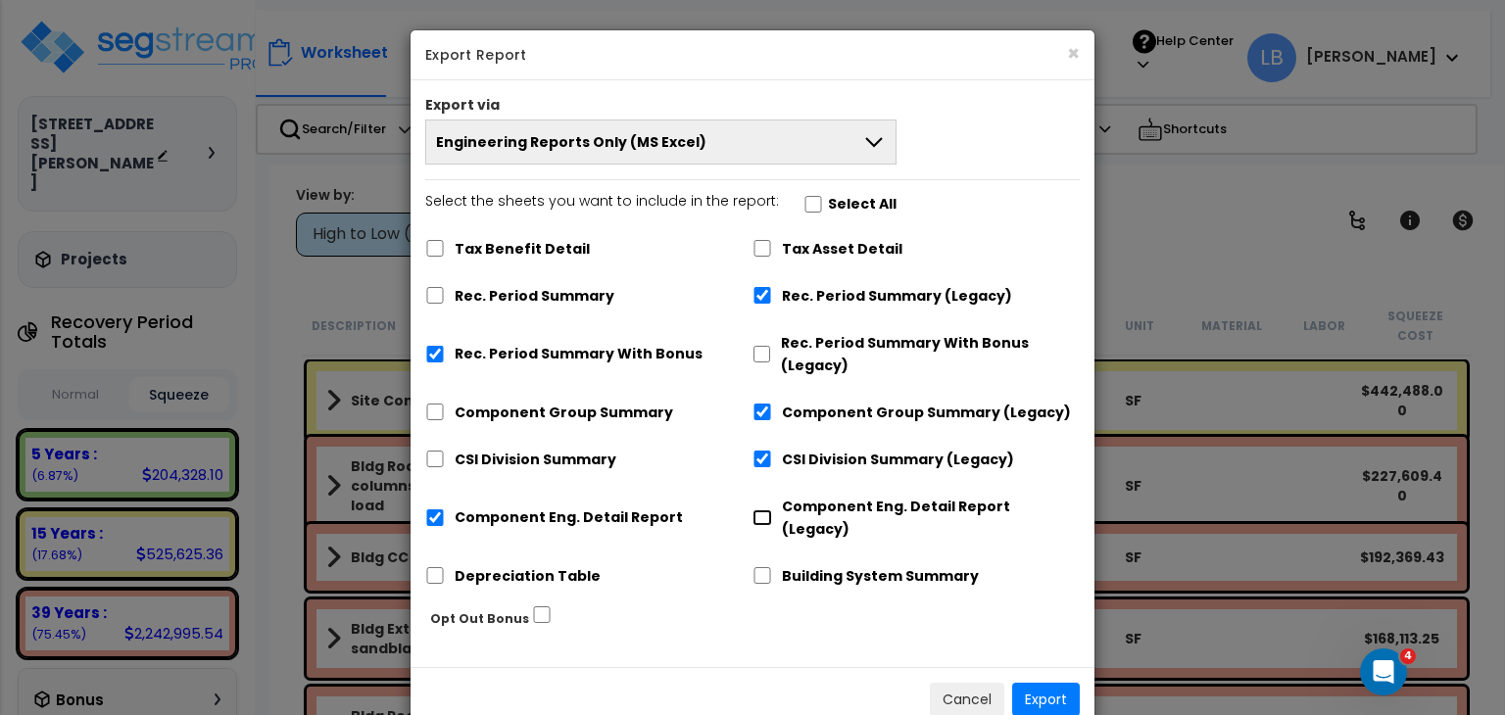
checkbox input "true"
checkbox input "false"
click at [435, 356] on input "Rec. Period Summary With Bonus" at bounding box center [435, 354] width 20 height 17
checkbox input "false"
click at [1046, 683] on button "Export" at bounding box center [1046, 699] width 68 height 33
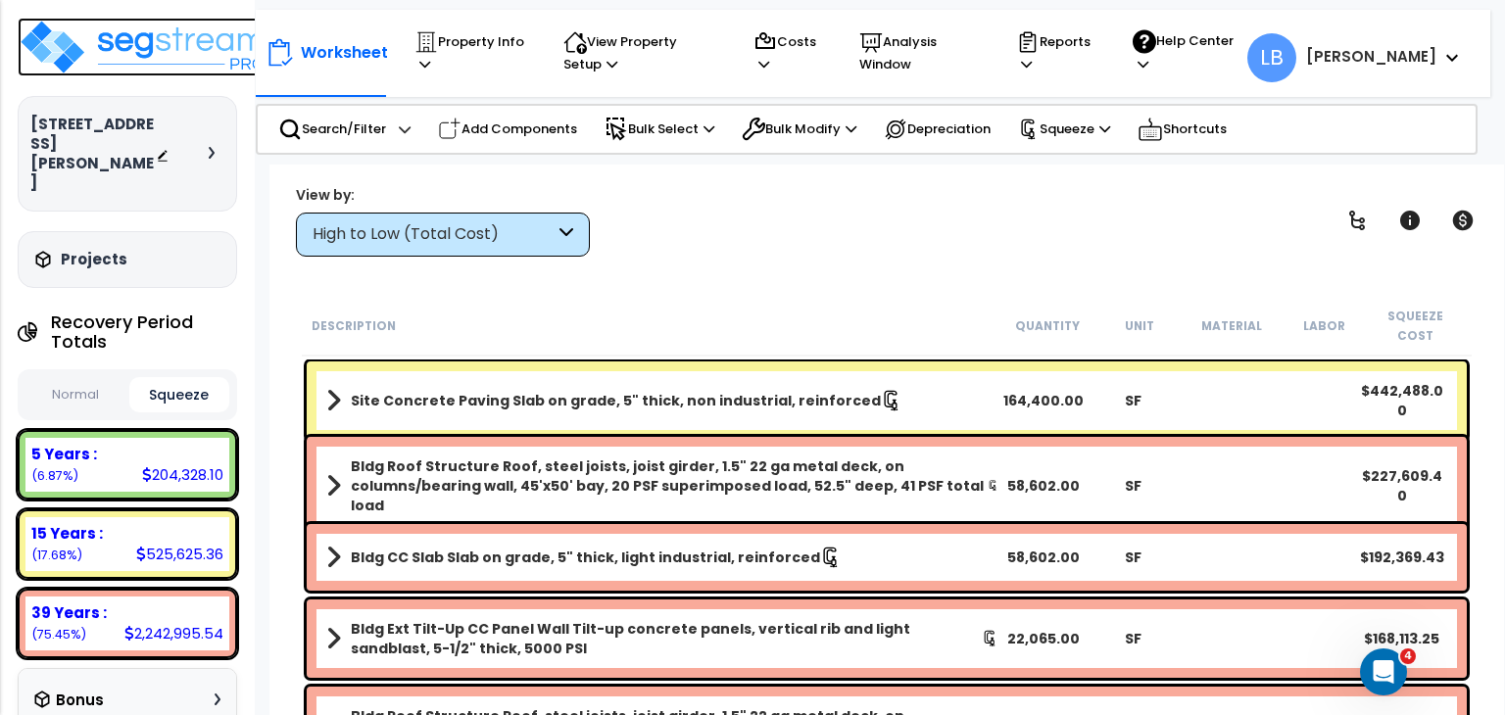
click at [133, 45] on img at bounding box center [145, 47] width 255 height 59
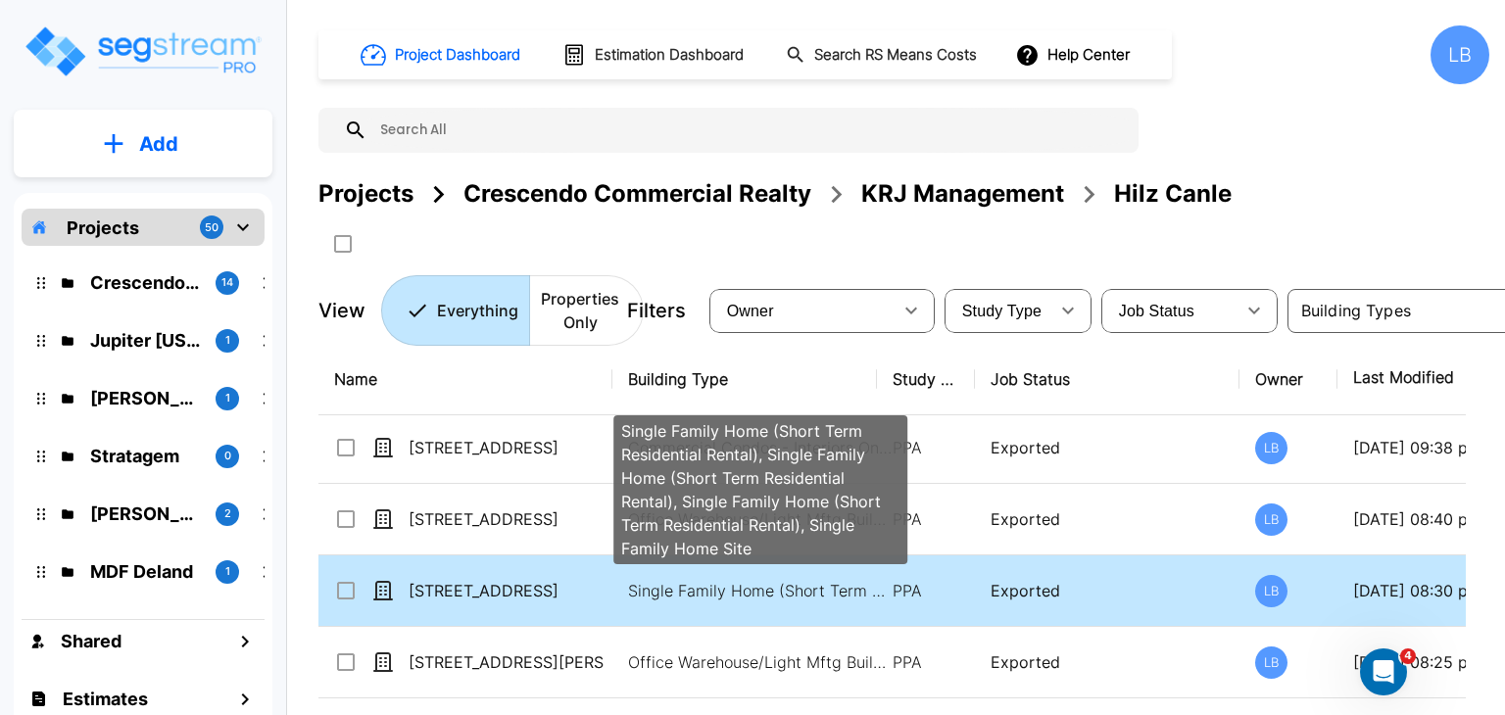
scroll to position [501, 0]
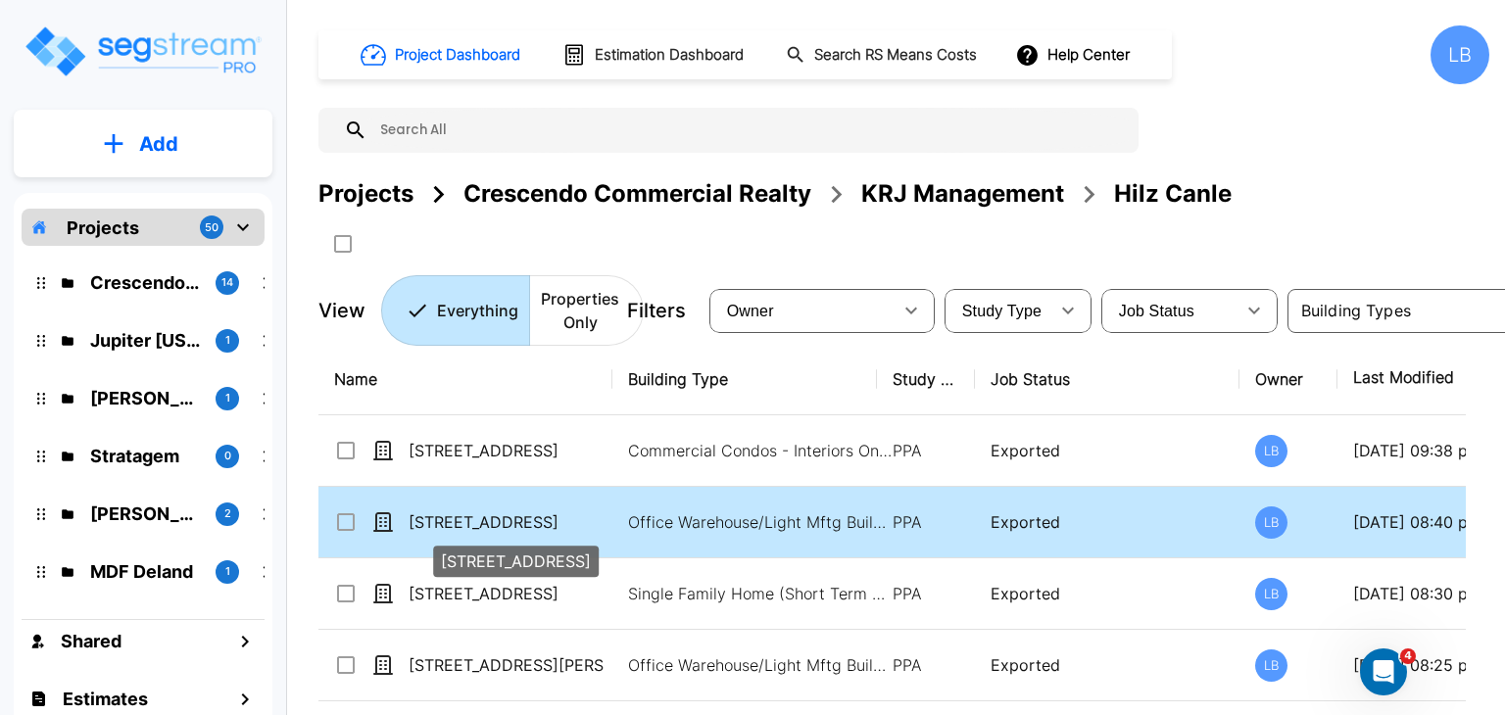
click at [523, 518] on p "[STREET_ADDRESS]" at bounding box center [507, 522] width 196 height 24
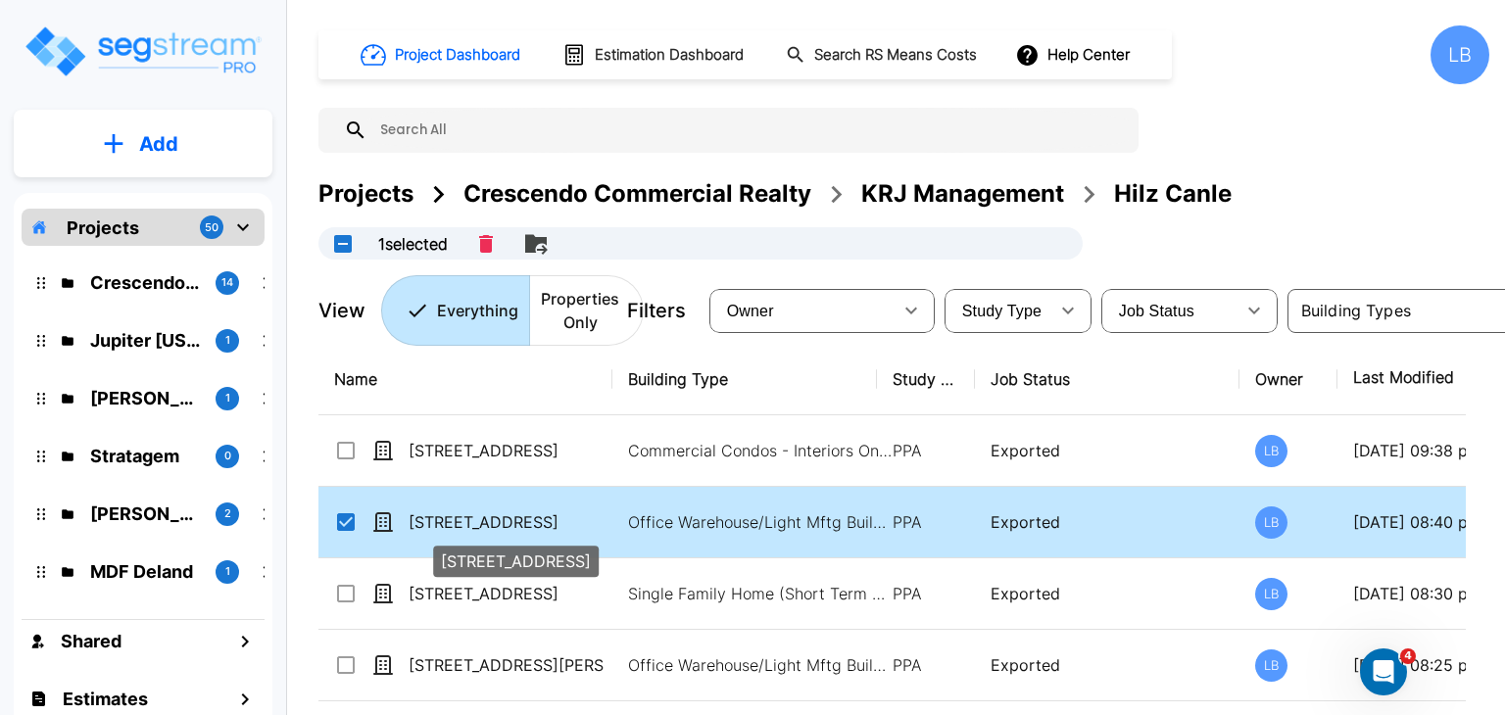
click at [523, 515] on p "[STREET_ADDRESS]" at bounding box center [507, 522] width 196 height 24
checkbox input "false"
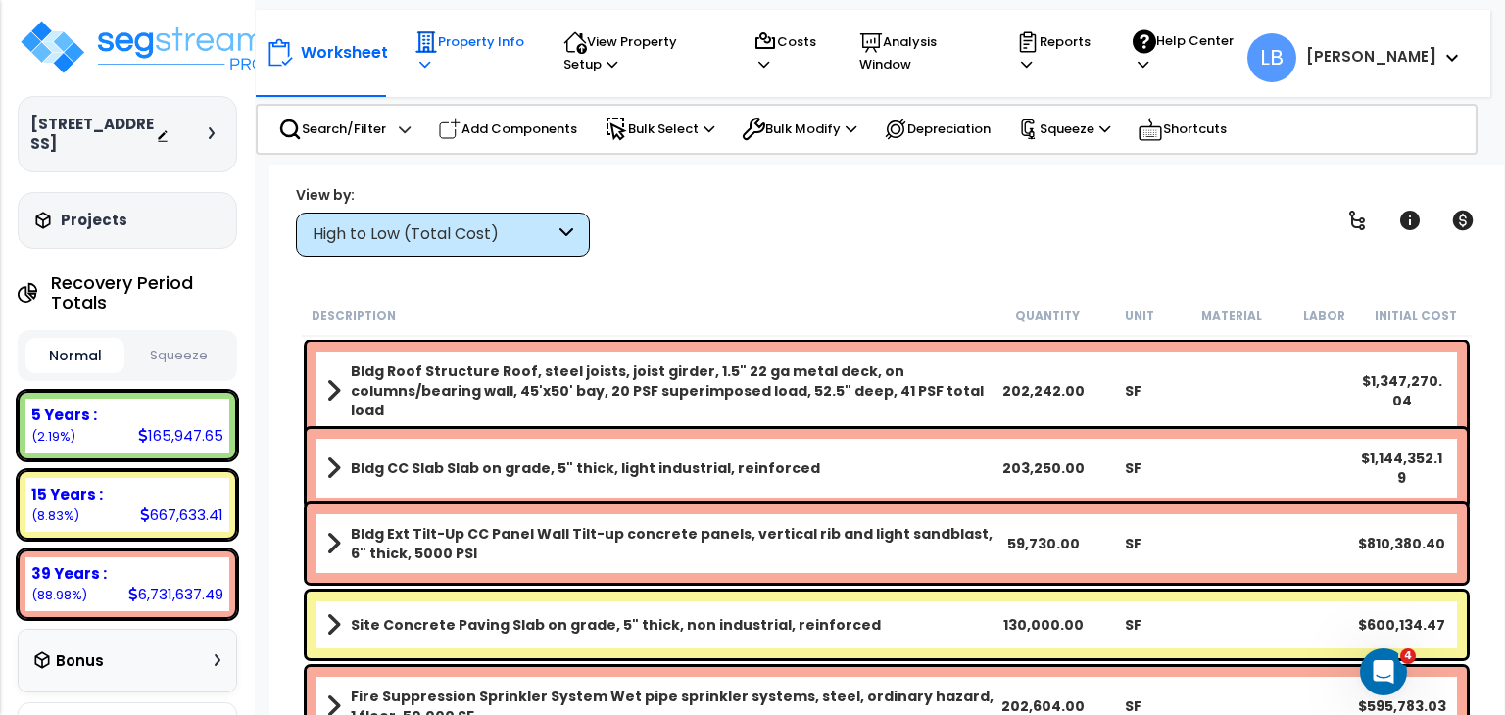
click at [457, 43] on p "Property Info" at bounding box center [470, 52] width 112 height 45
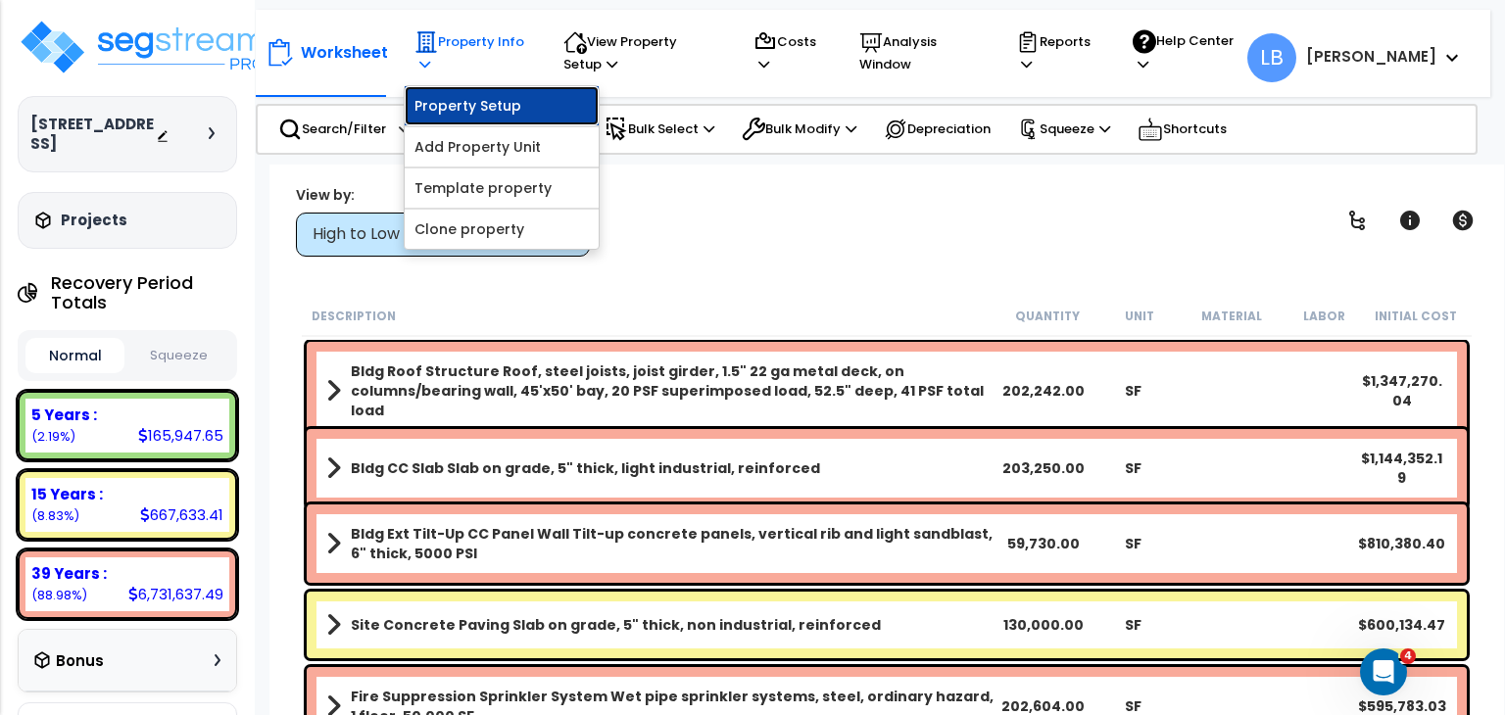
click at [459, 103] on link "Property Setup" at bounding box center [502, 105] width 194 height 39
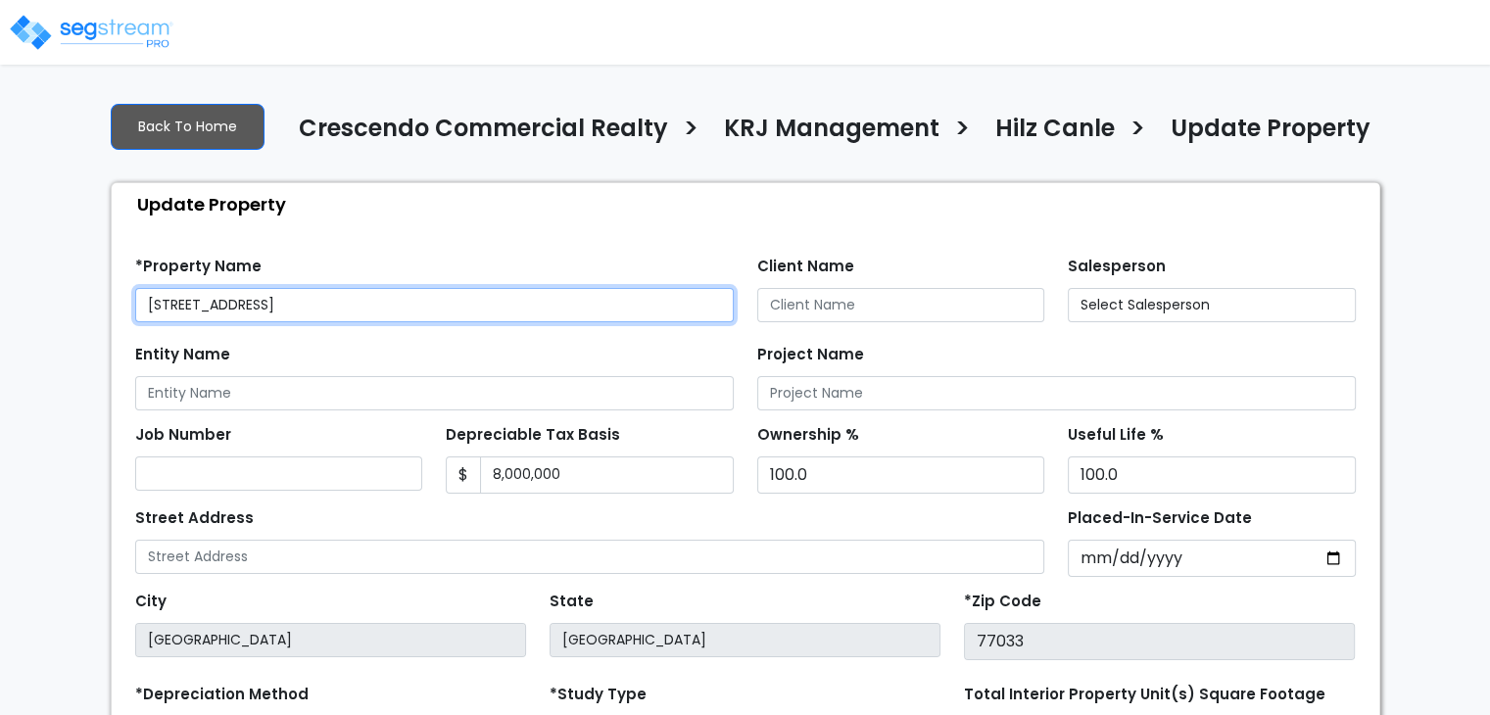
select select "2024"
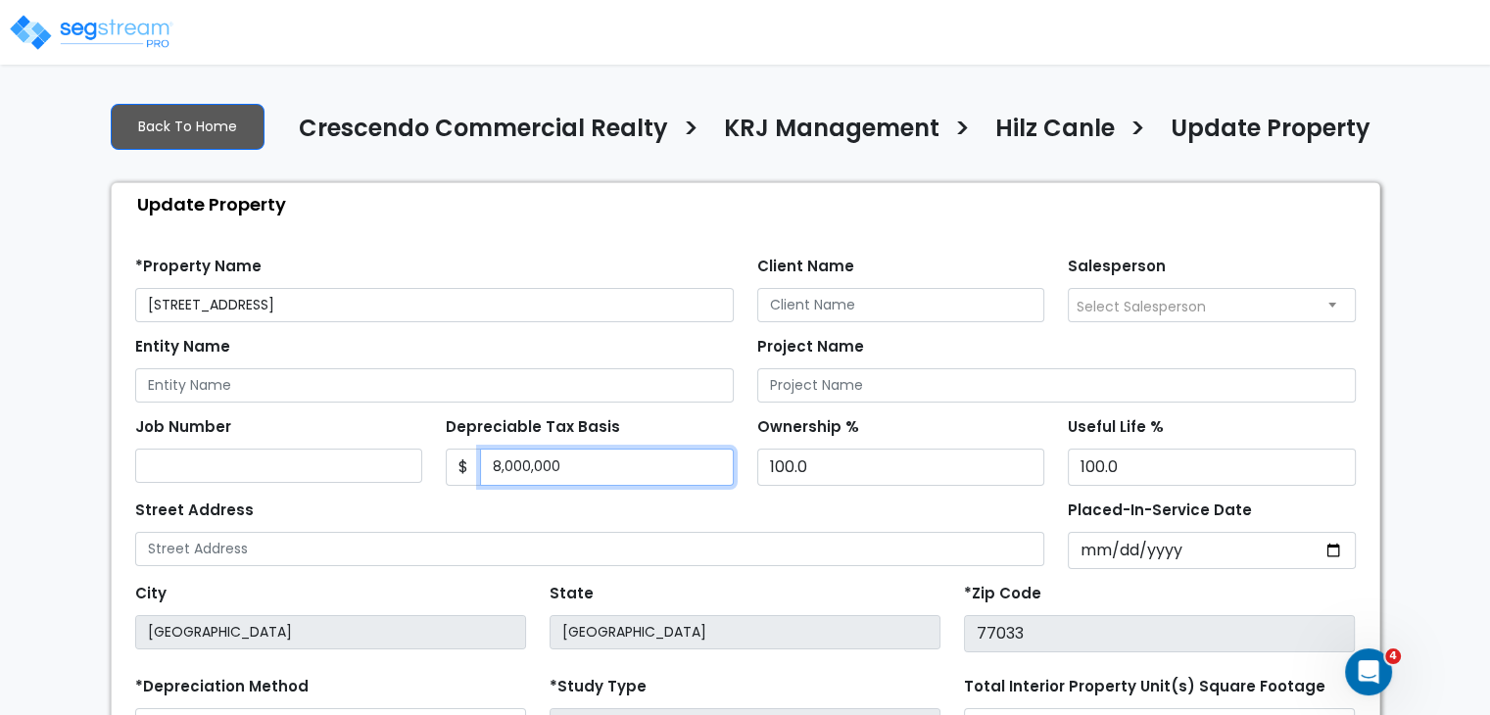
drag, startPoint x: 587, startPoint y: 464, endPoint x: 411, endPoint y: 470, distance: 176.5
click at [411, 470] on div "Job Number Depreciable Tax Basis $ 8,000,000 Ownership %" at bounding box center [745, 444] width 1244 height 83
type input "10,334,537"
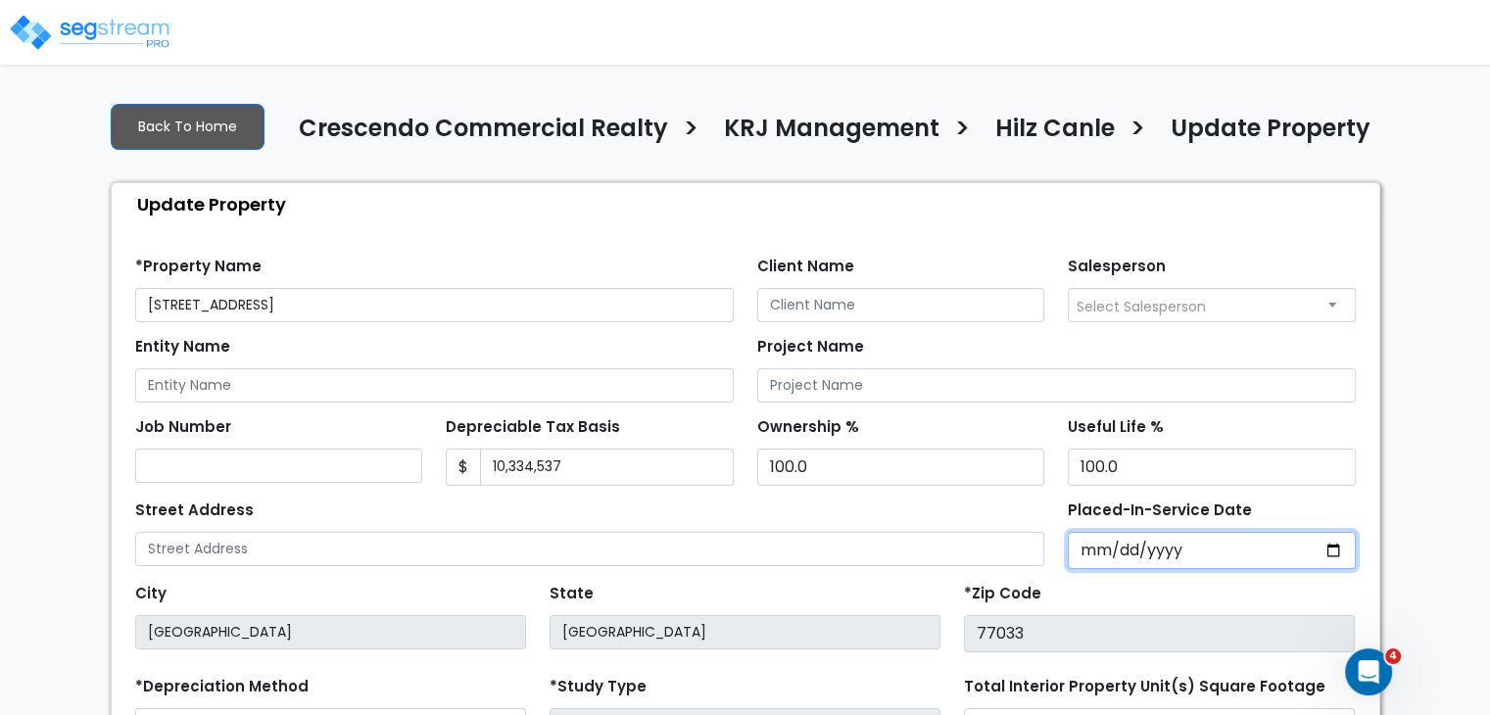
click at [1089, 548] on input "2020-01-01" at bounding box center [1212, 550] width 288 height 37
type input "2020-11-01"
select select "2020"
type input "0002-11-30"
select select "2"
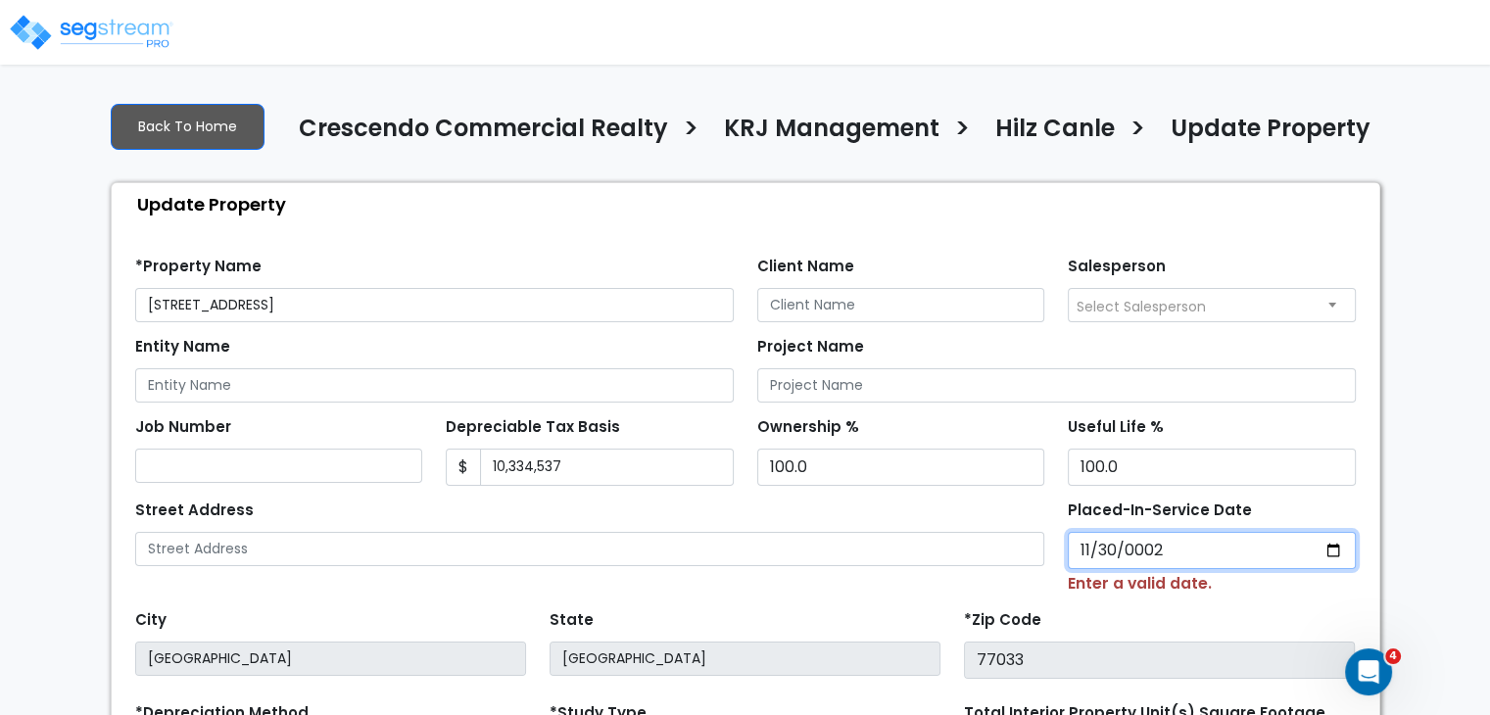
type input "0020-11-30"
select select "20"
type input "2022-11-30"
select select "2022"
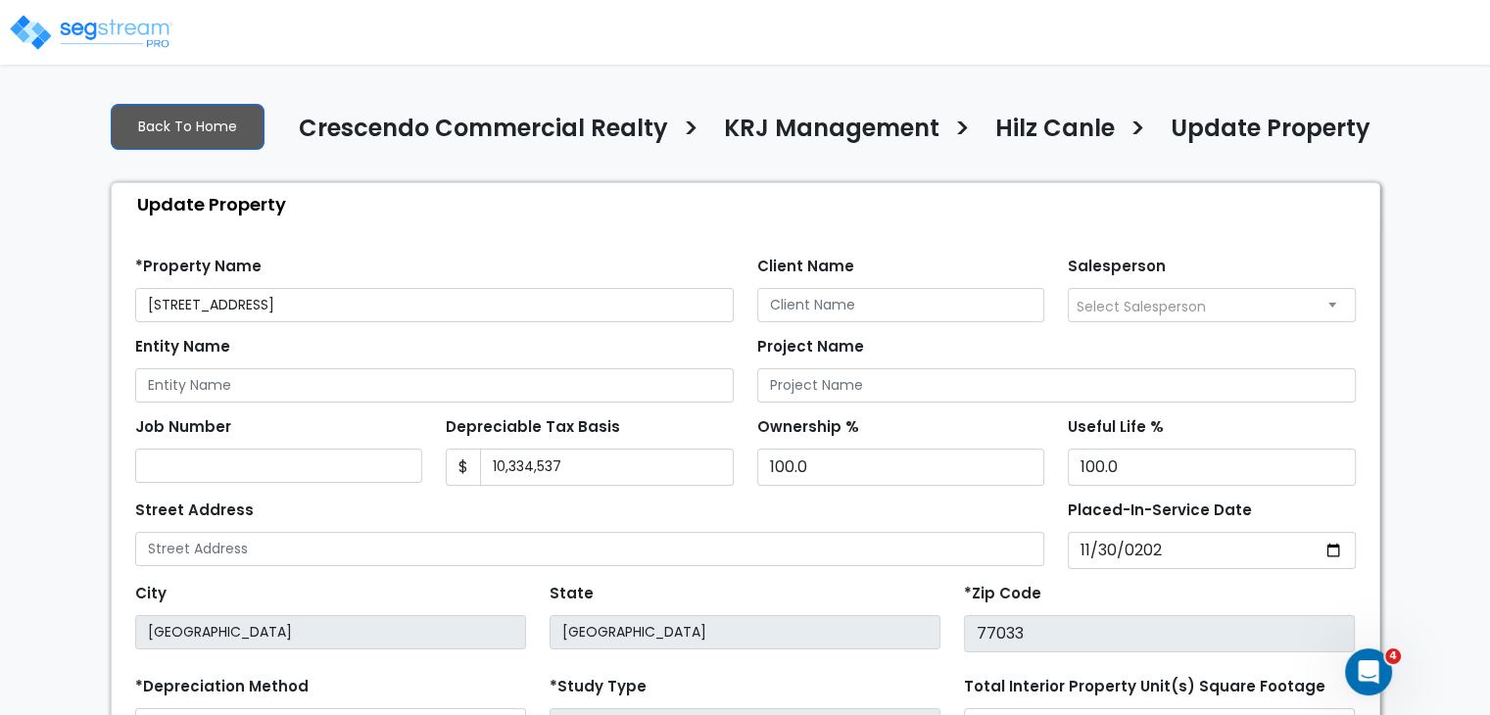
click at [993, 513] on div "Street Address" at bounding box center [590, 531] width 910 height 71
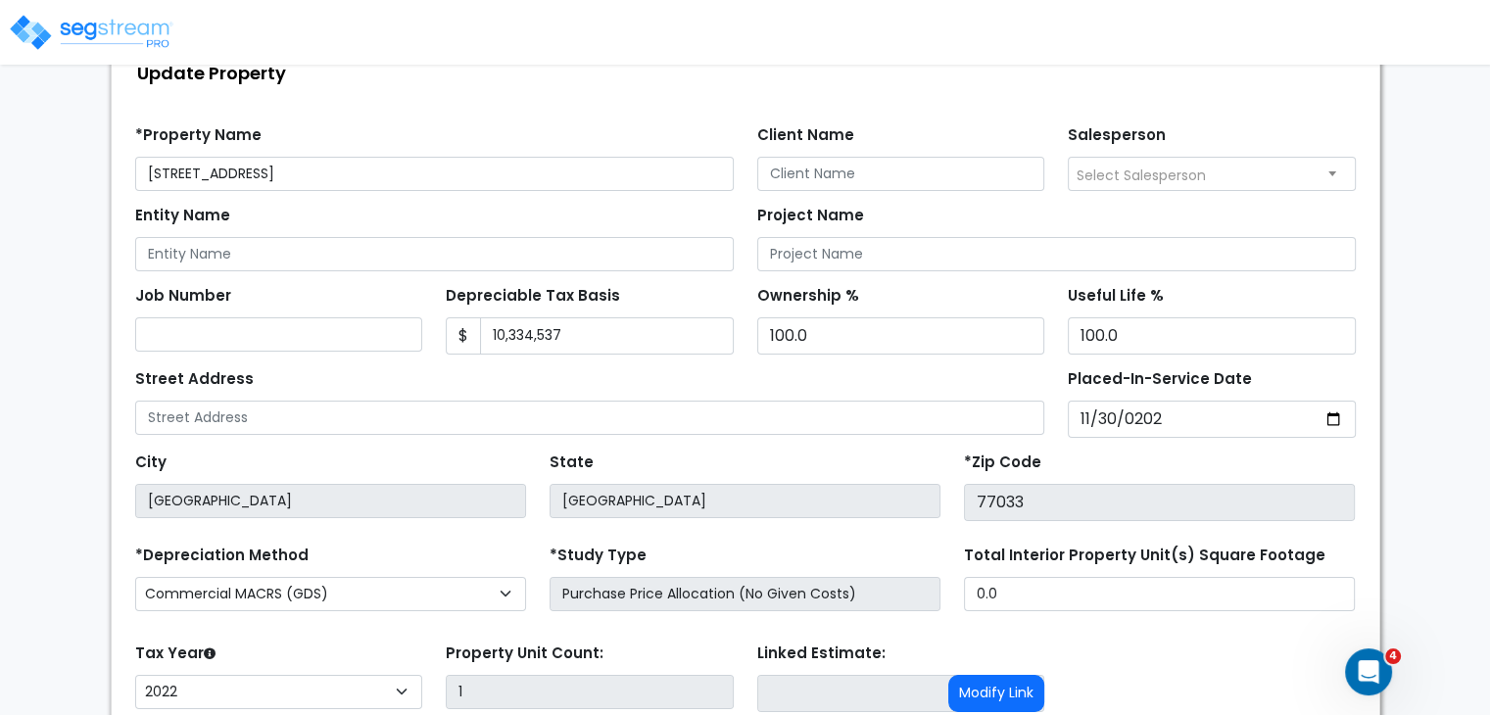
scroll to position [285, 0]
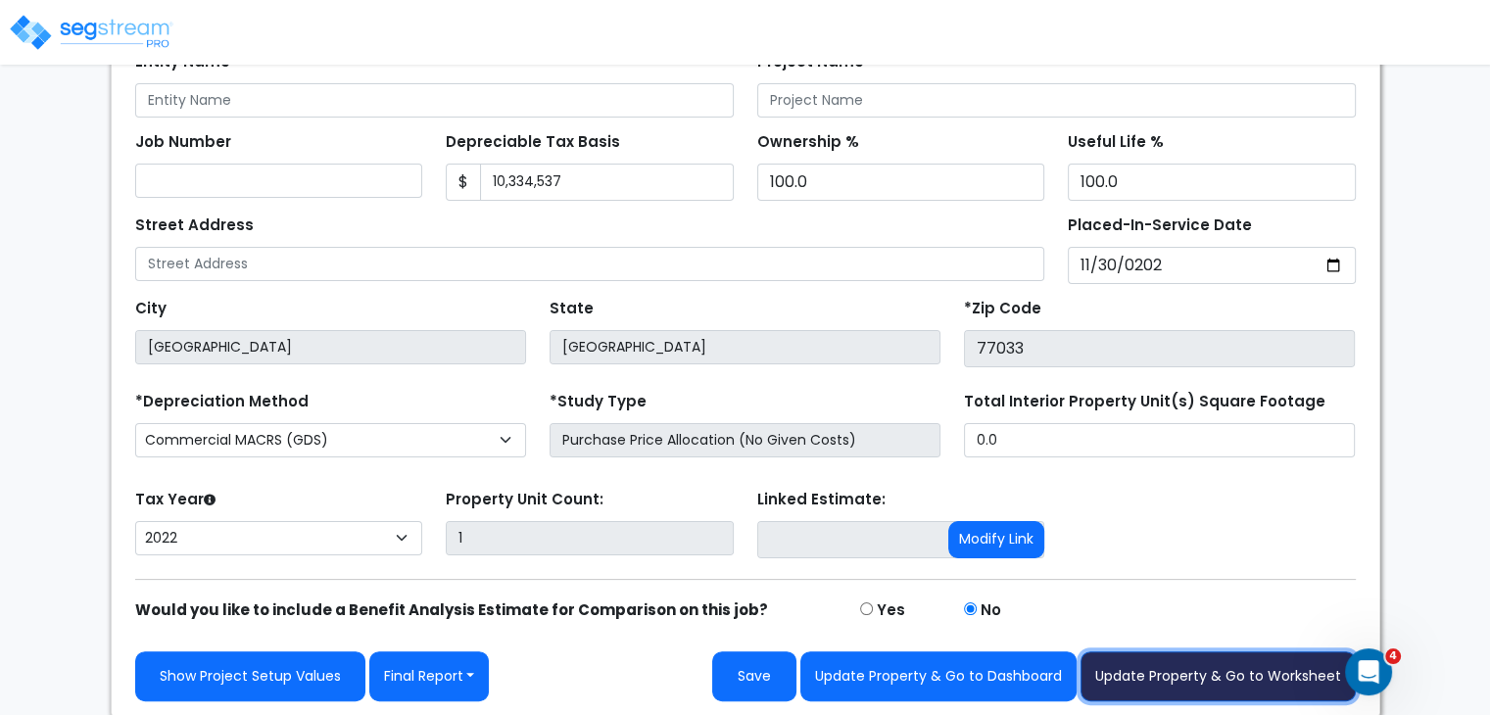
click at [1154, 667] on button "Update Property & Go to Worksheet" at bounding box center [1218, 677] width 275 height 50
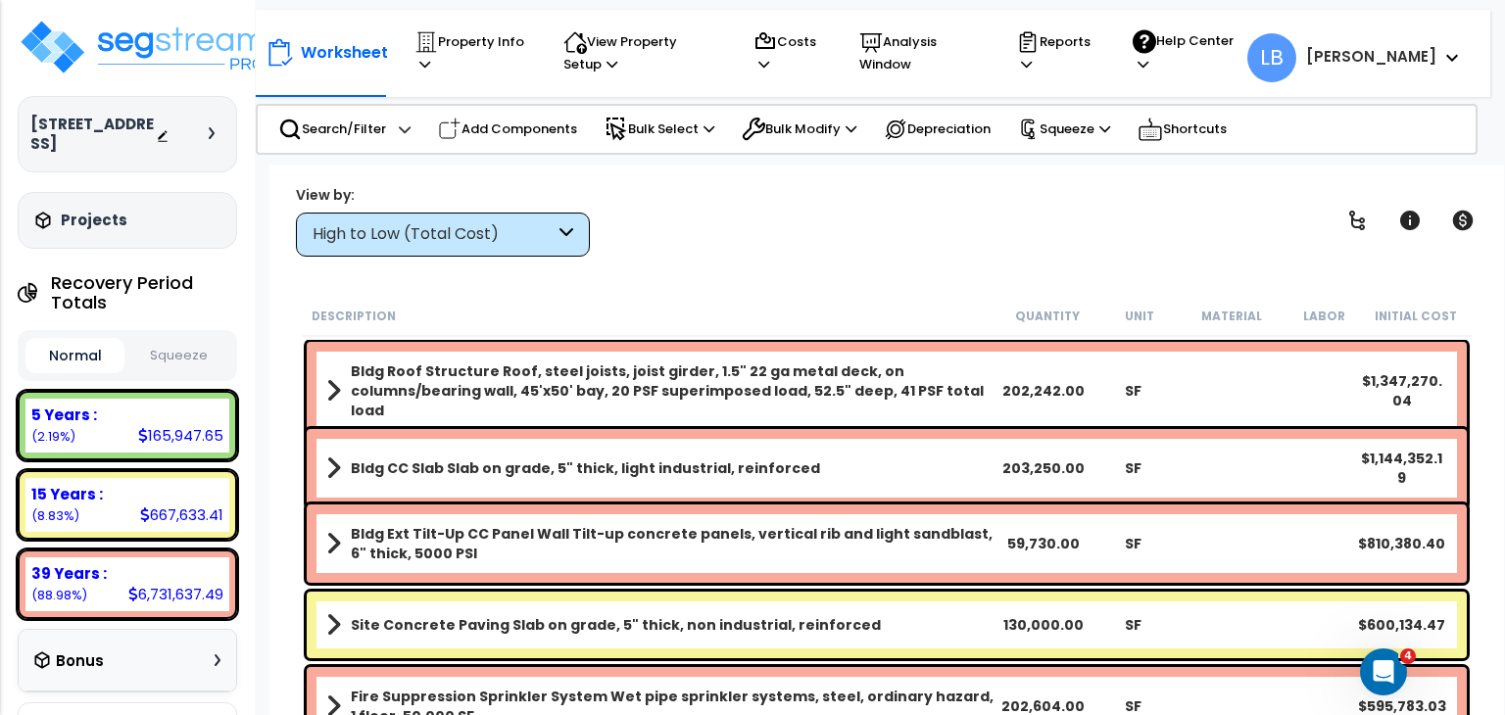
click at [188, 339] on button "Squeeze" at bounding box center [178, 356] width 99 height 34
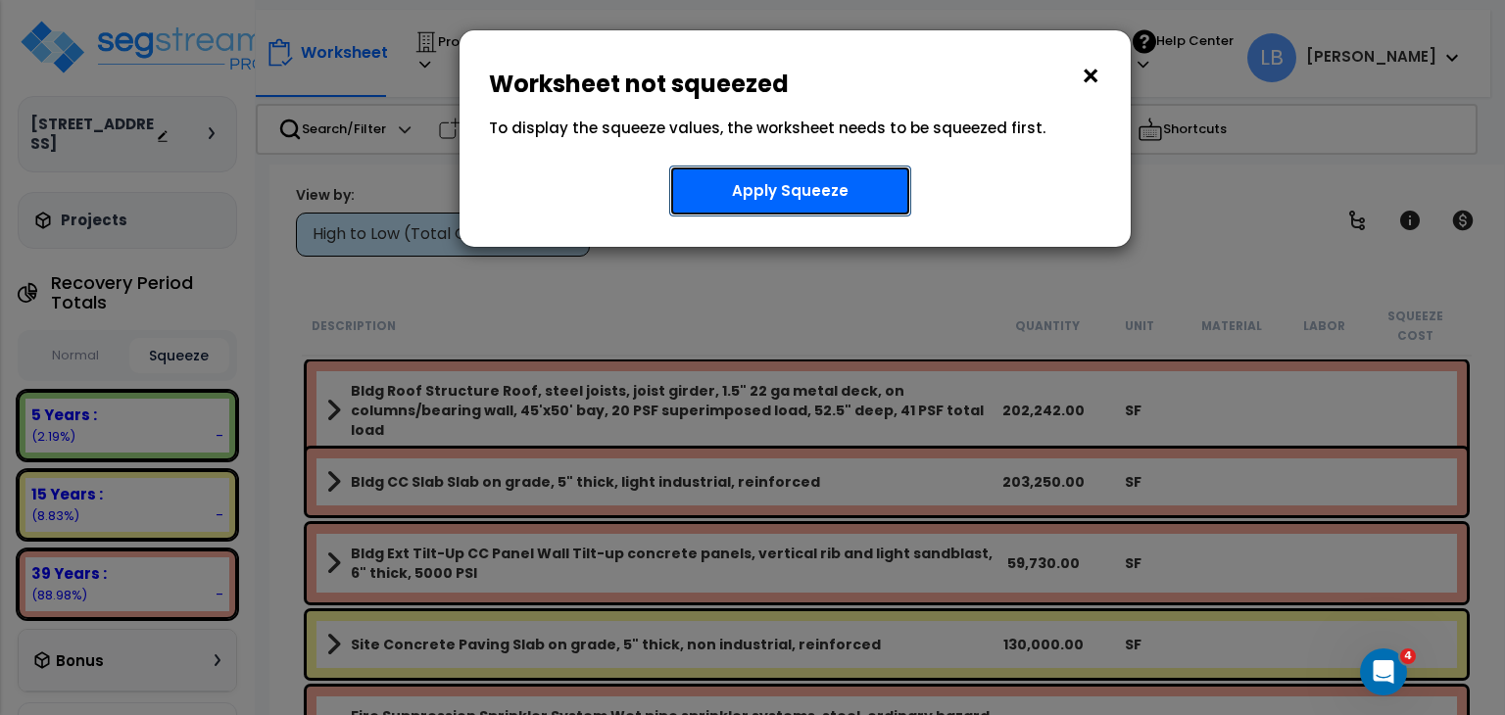
click at [830, 185] on button "Apply Squeeze" at bounding box center [790, 191] width 242 height 51
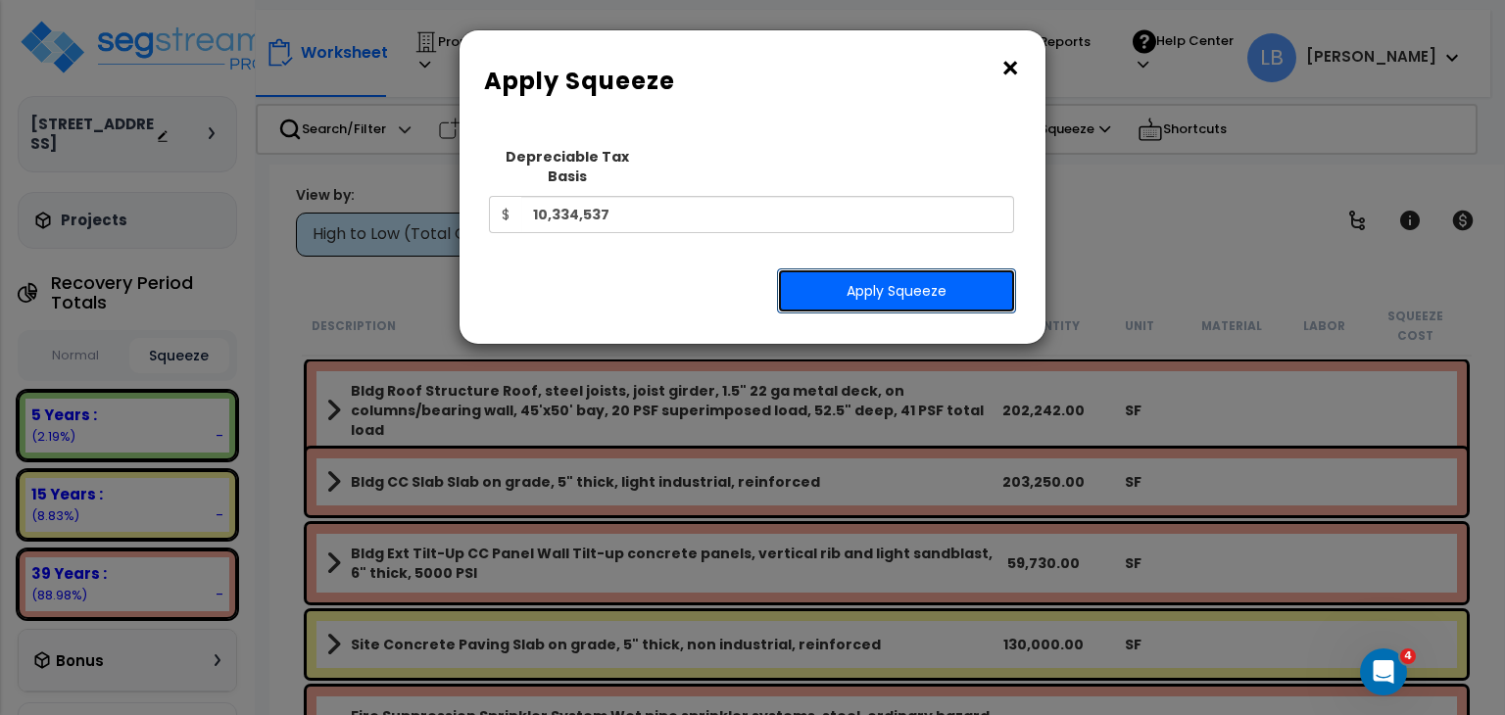
click at [870, 273] on button "Apply Squeeze" at bounding box center [896, 290] width 239 height 45
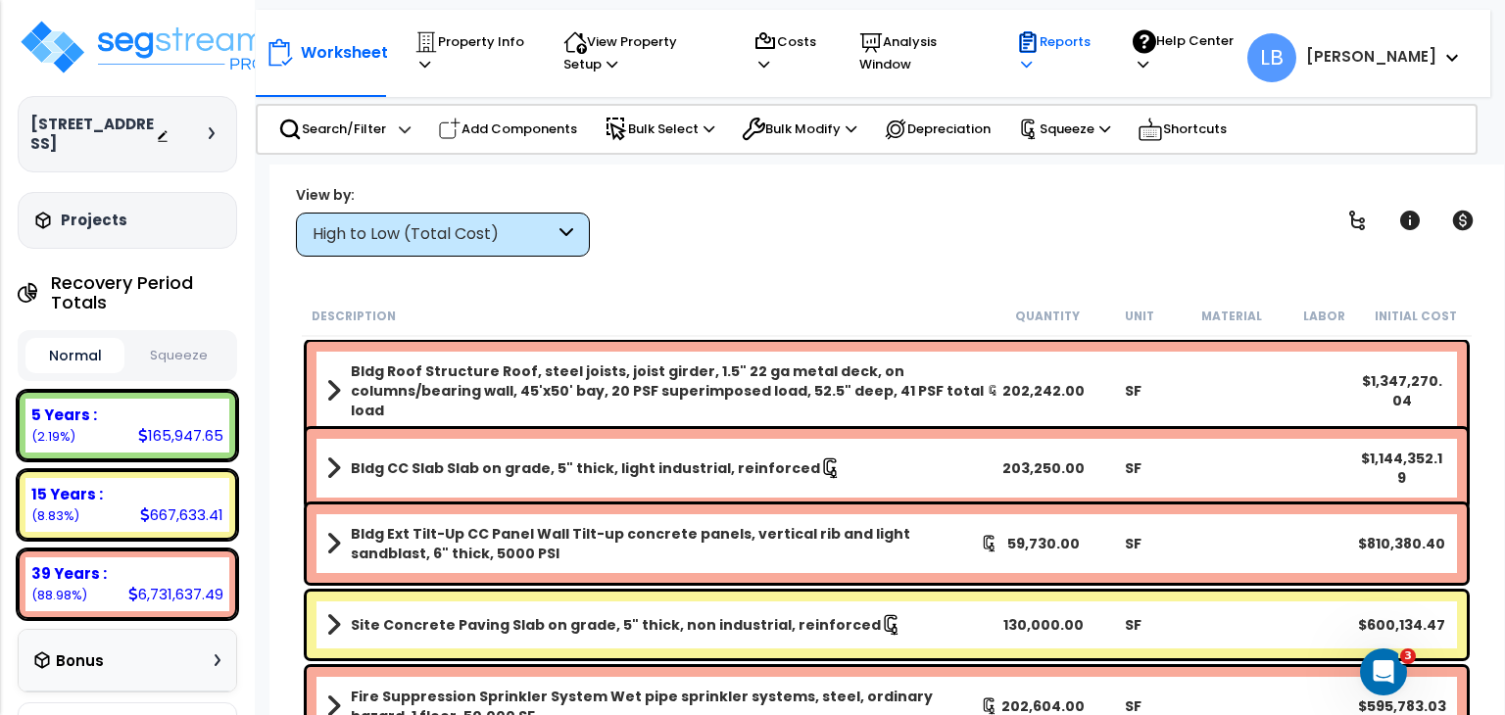
click at [1095, 41] on p "Reports" at bounding box center [1055, 52] width 79 height 45
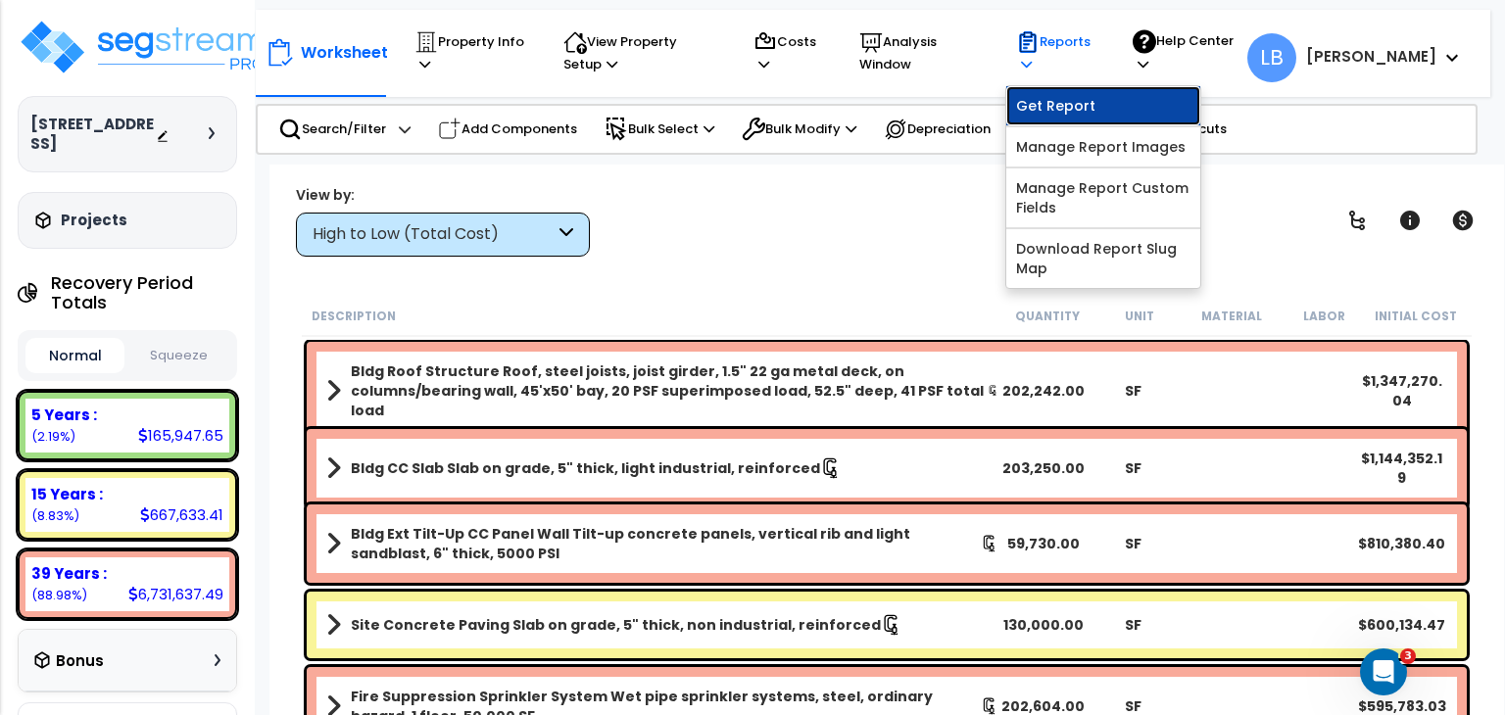
click at [1124, 103] on link "Get Report" at bounding box center [1103, 105] width 194 height 39
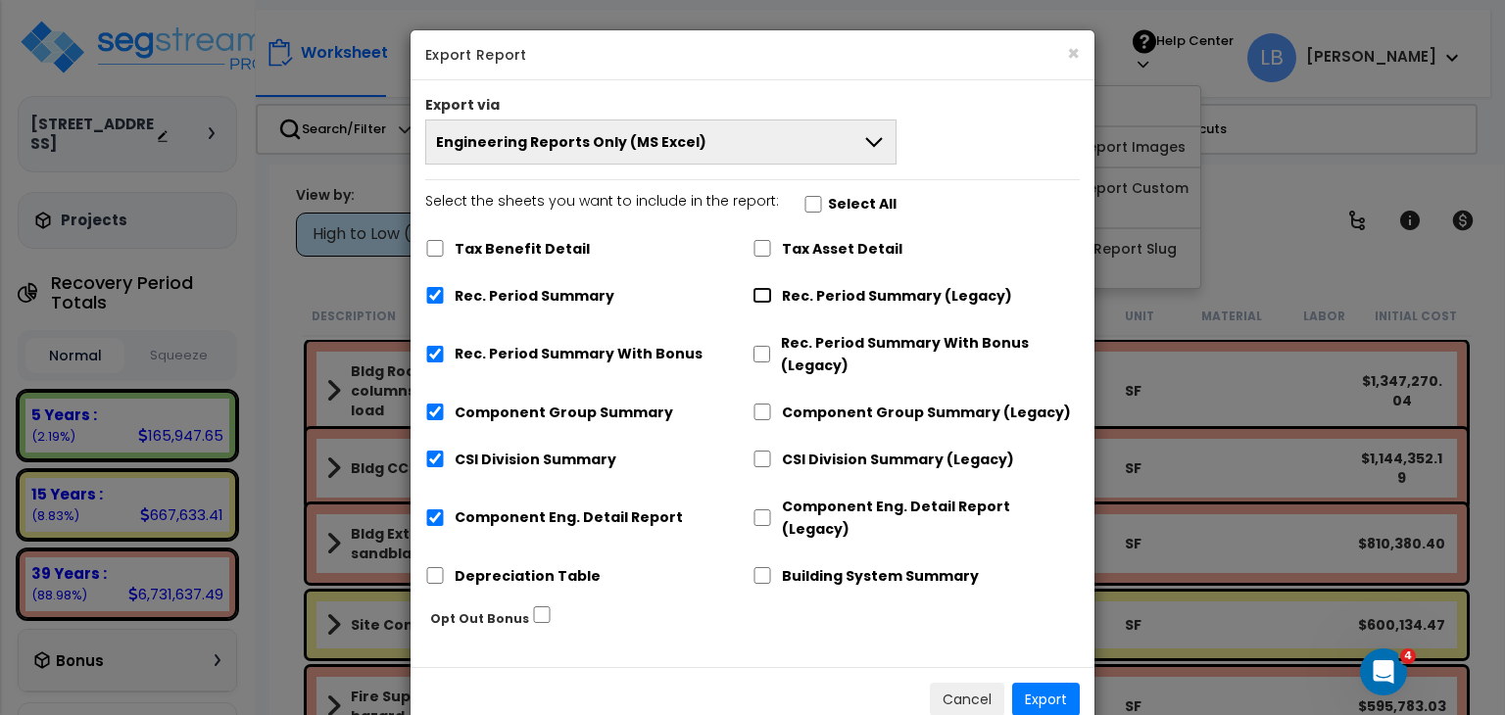
click at [765, 295] on input "Rec. Period Summary (Legacy)" at bounding box center [762, 295] width 20 height 17
checkbox input "true"
checkbox input "false"
click at [762, 409] on input "Component Group Summary (Legacy)" at bounding box center [762, 412] width 20 height 17
checkbox input "true"
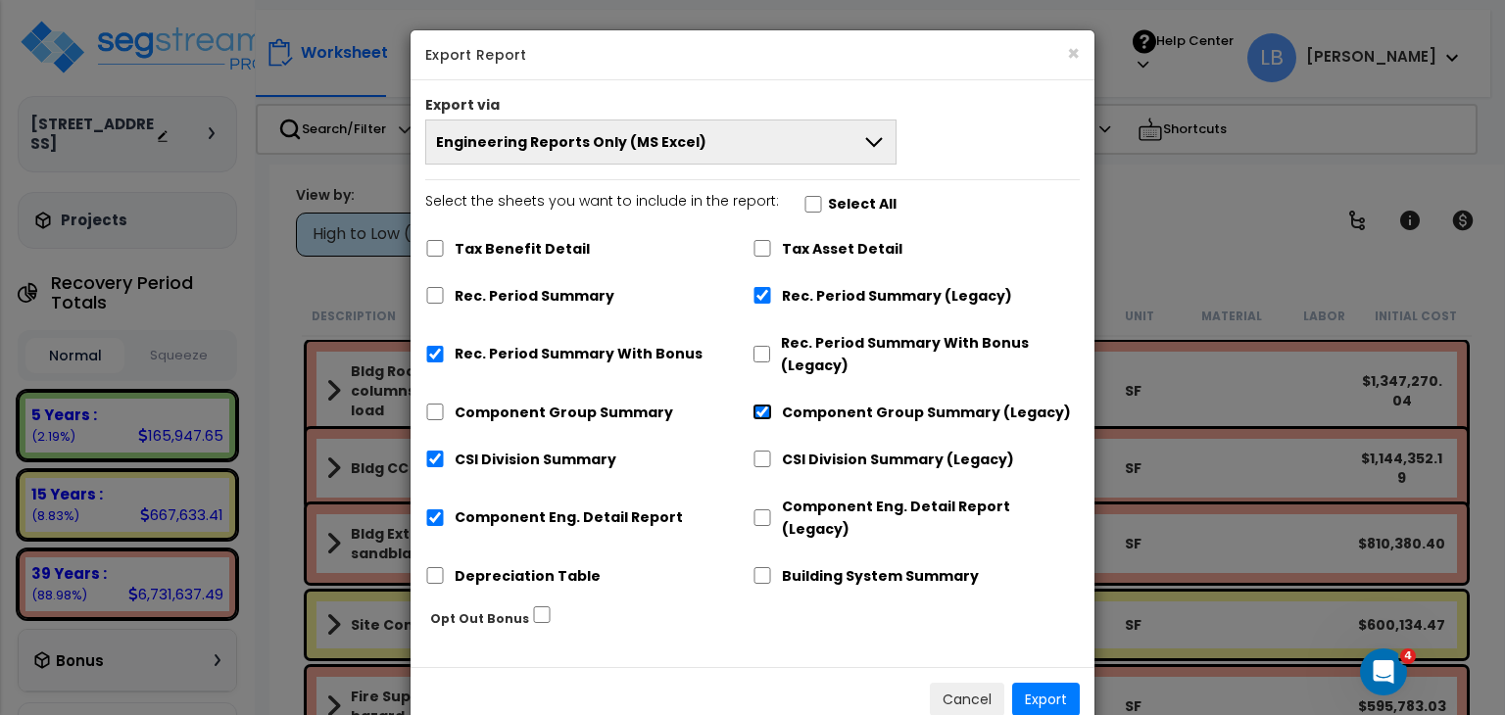
checkbox input "false"
click at [759, 460] on input "CSI Division Summary (Legacy)" at bounding box center [762, 459] width 20 height 17
checkbox input "true"
checkbox input "false"
click at [758, 509] on input "Component Eng. Detail Report (Legacy)" at bounding box center [762, 517] width 20 height 17
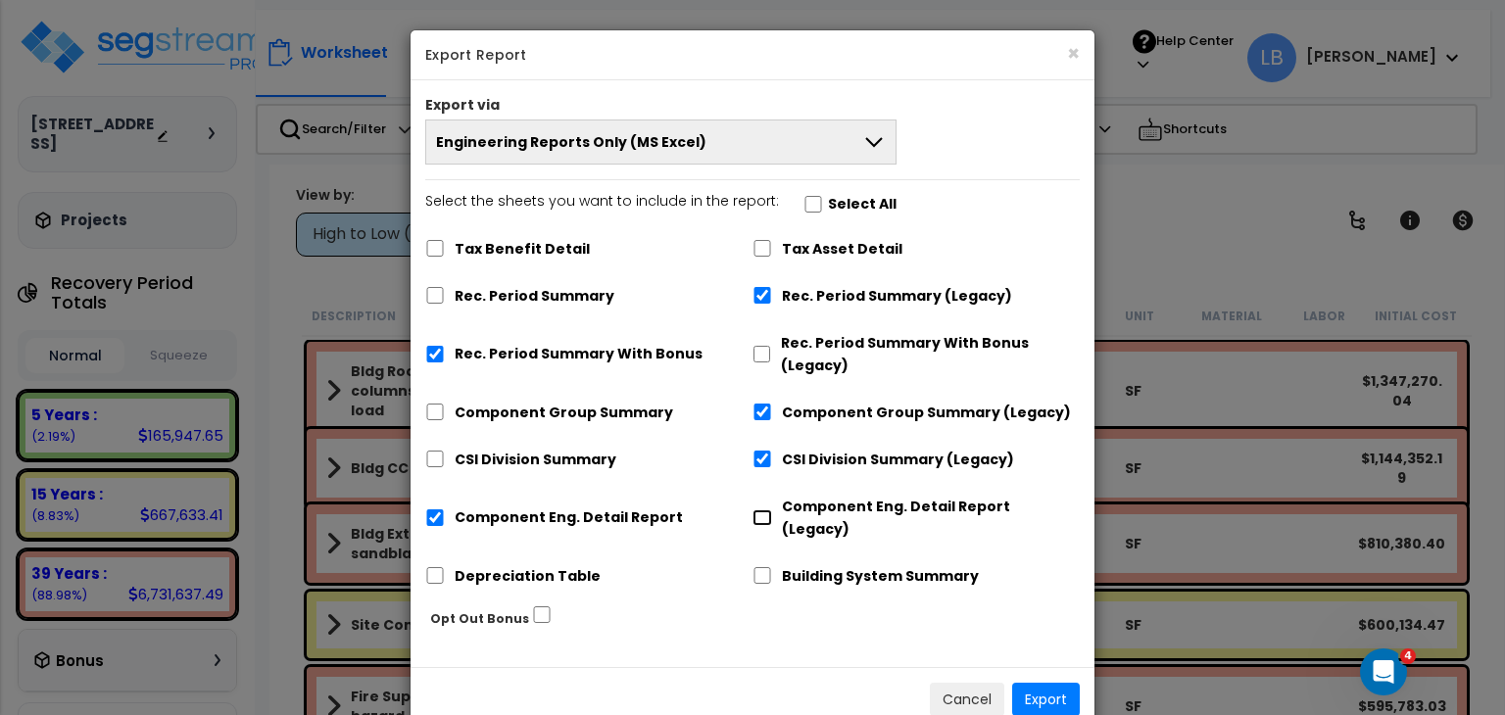
checkbox input "true"
checkbox input "false"
click at [430, 356] on input "Rec. Period Summary With Bonus" at bounding box center [435, 354] width 20 height 17
checkbox input "false"
click at [1064, 683] on button "Export" at bounding box center [1046, 699] width 68 height 33
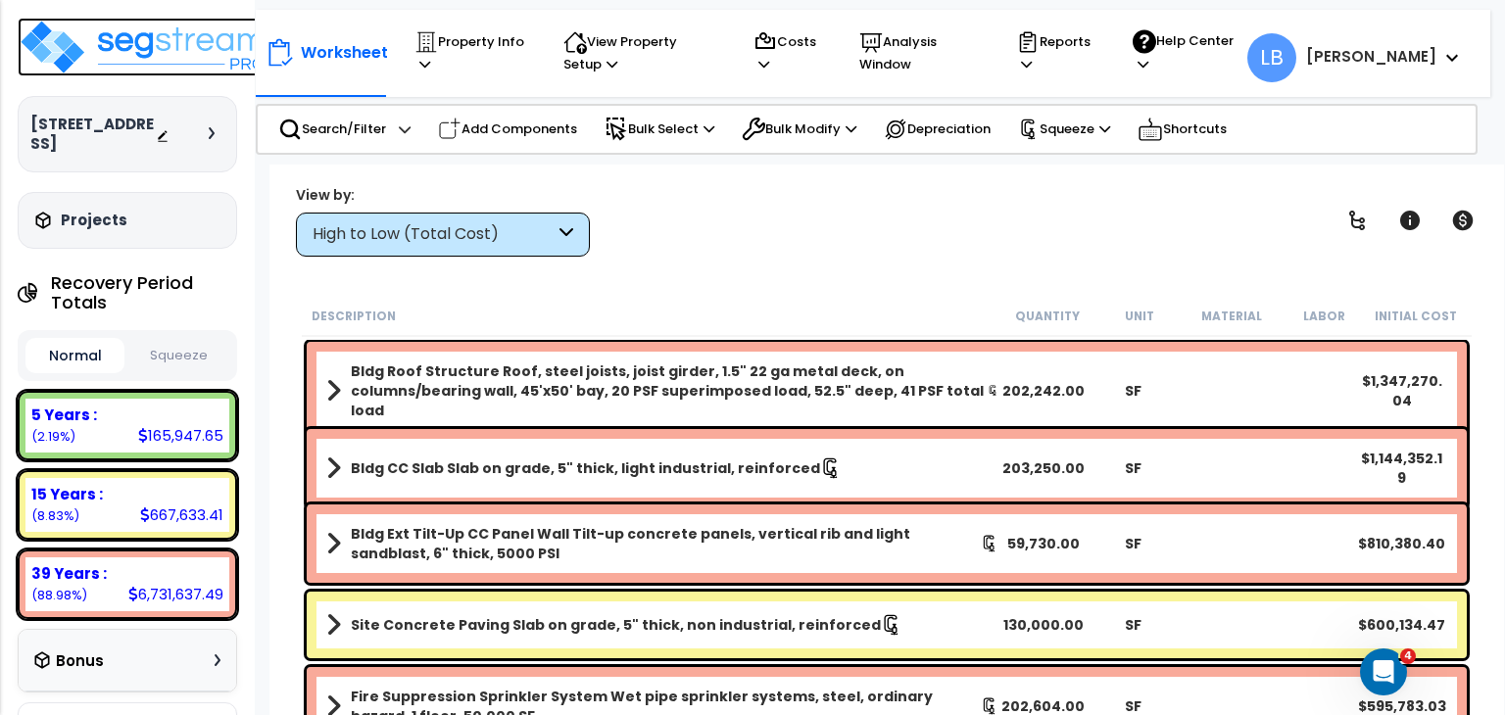
click at [136, 47] on img at bounding box center [145, 47] width 255 height 59
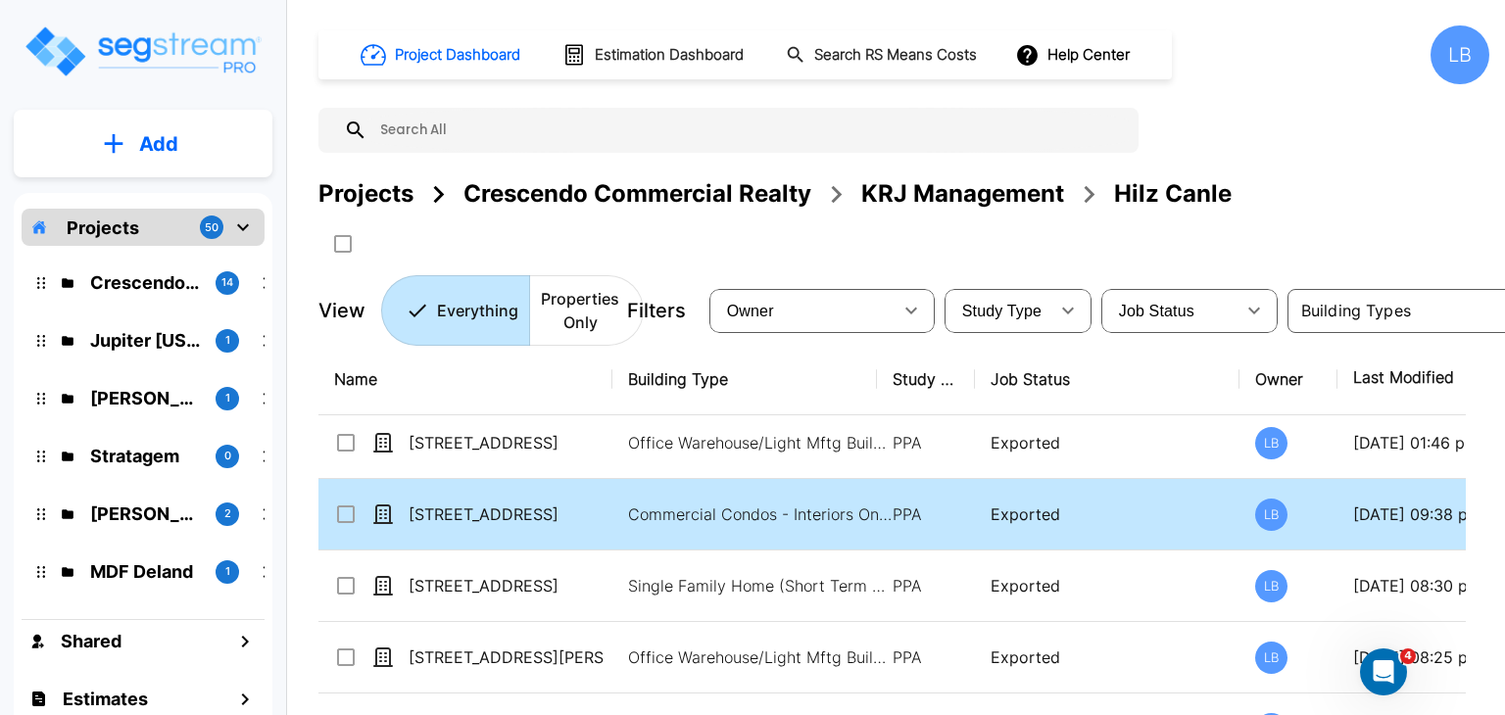
scroll to position [582, 0]
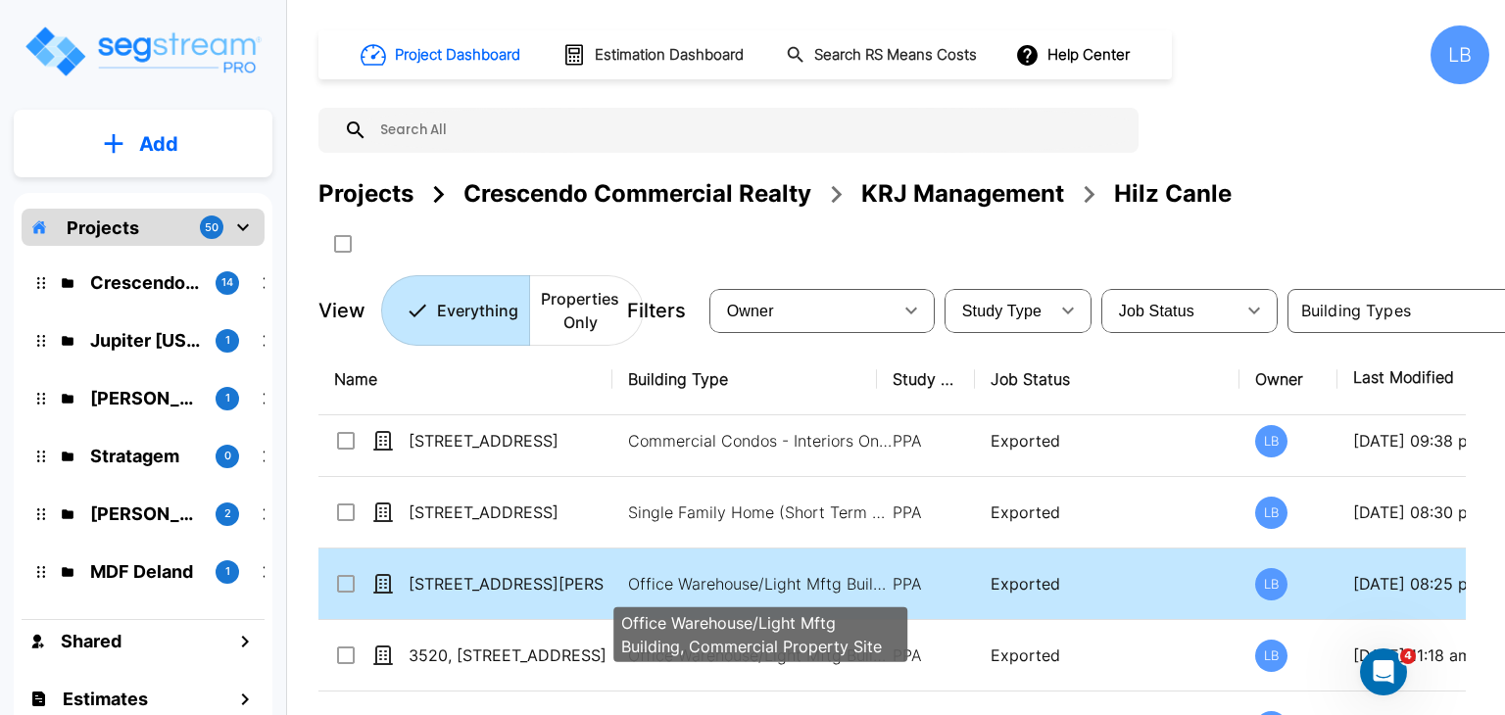
click at [650, 574] on p "Office Warehouse/Light Mftg Building, Commercial Property Site" at bounding box center [760, 584] width 265 height 24
checkbox input "true"
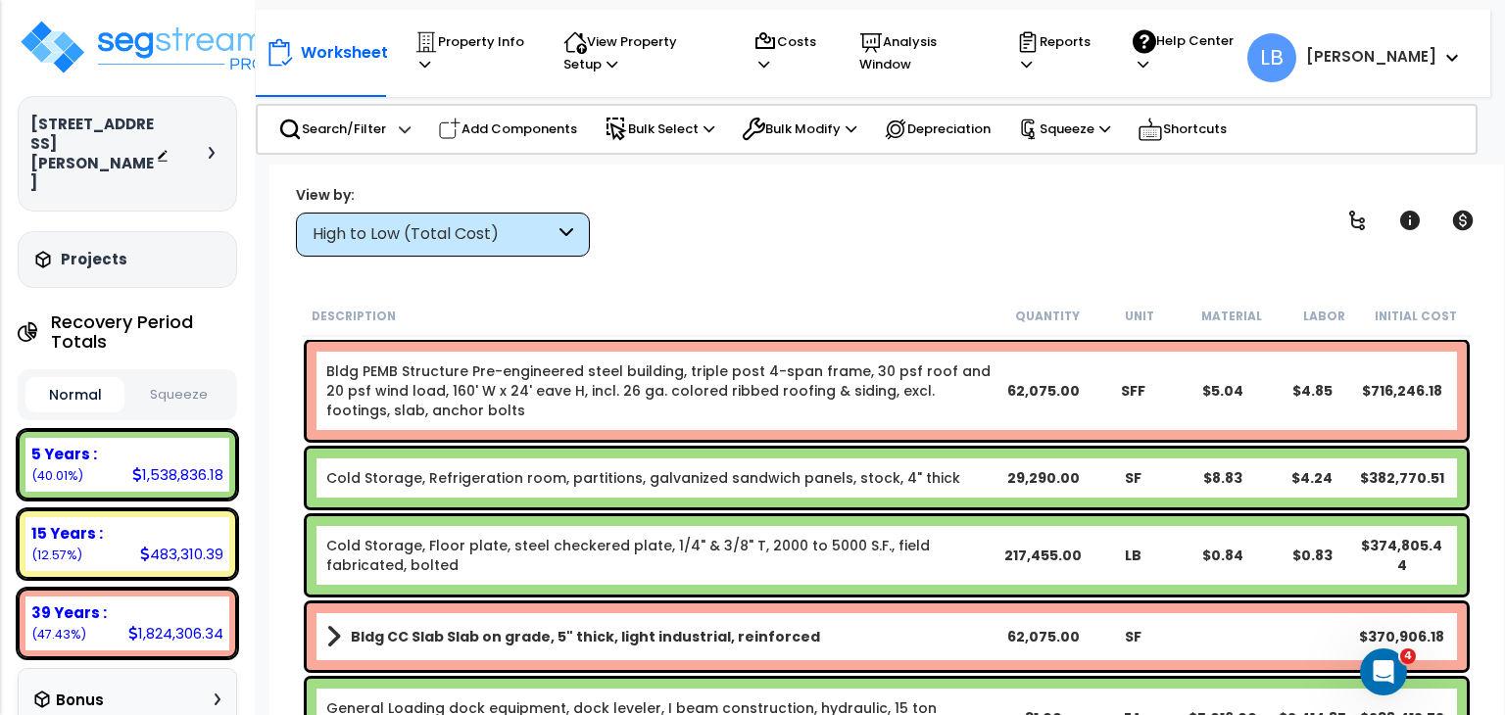
scroll to position [86, 0]
click at [401, 227] on div "High to Low (Total Cost)" at bounding box center [434, 234] width 242 height 23
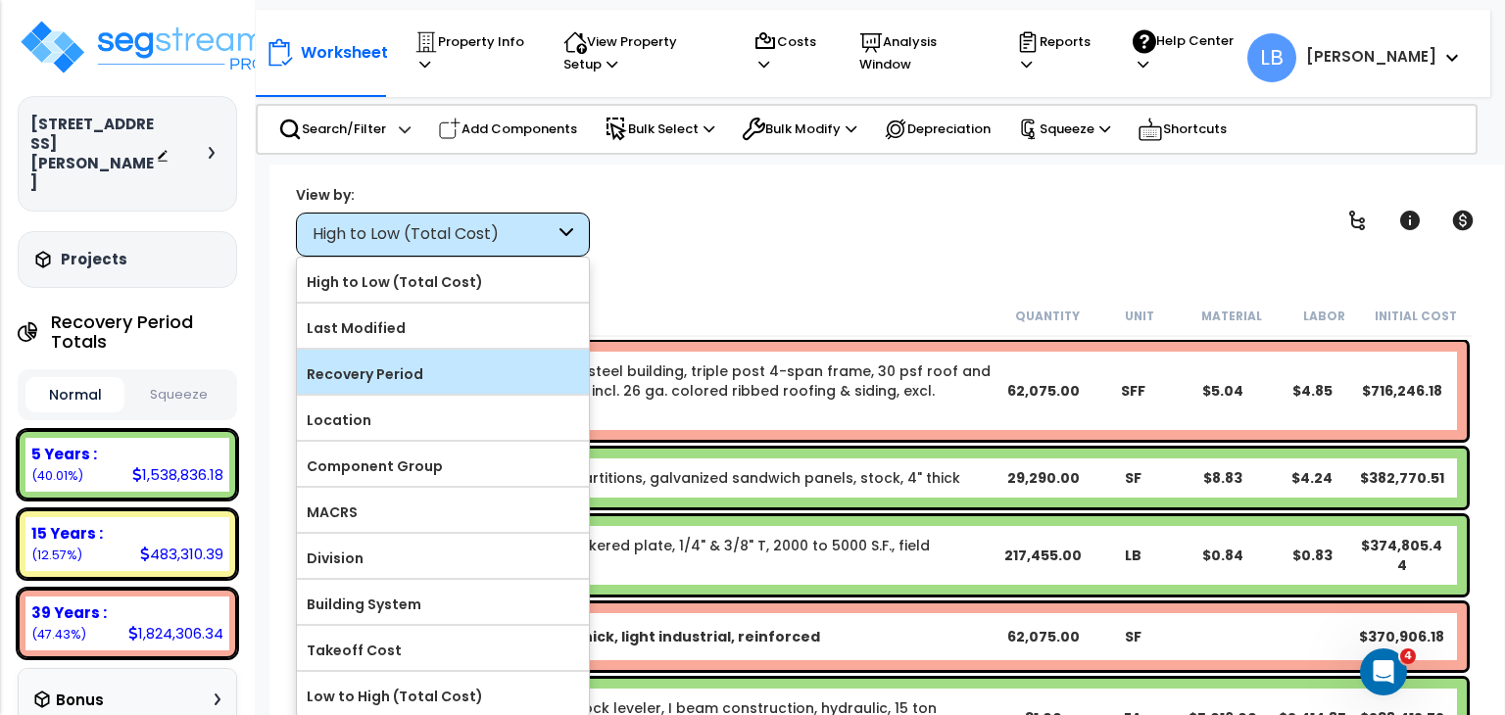
click at [431, 366] on label "Recovery Period" at bounding box center [443, 374] width 292 height 29
click at [0, 0] on input "Recovery Period" at bounding box center [0, 0] width 0 height 0
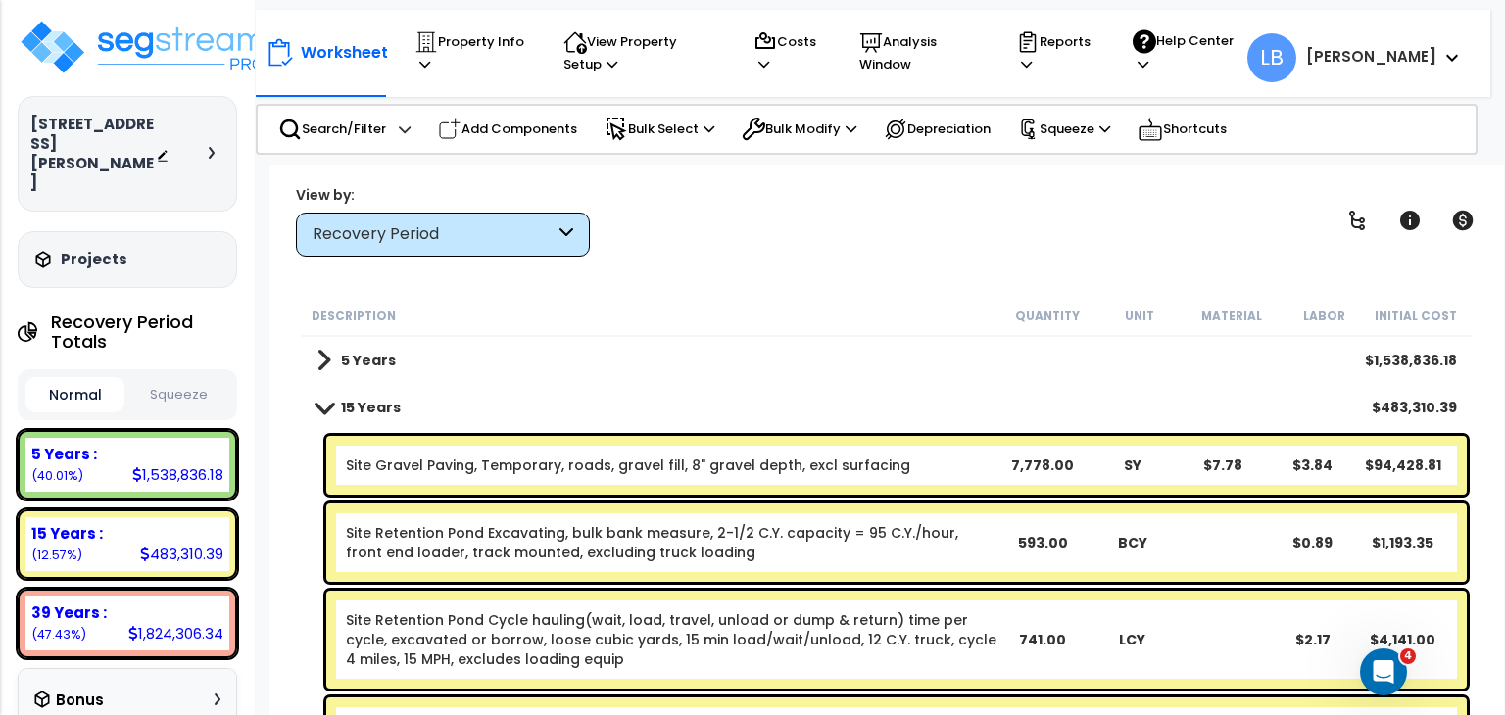
scroll to position [0, 0]
click at [376, 405] on b "15 Years" at bounding box center [371, 408] width 60 height 20
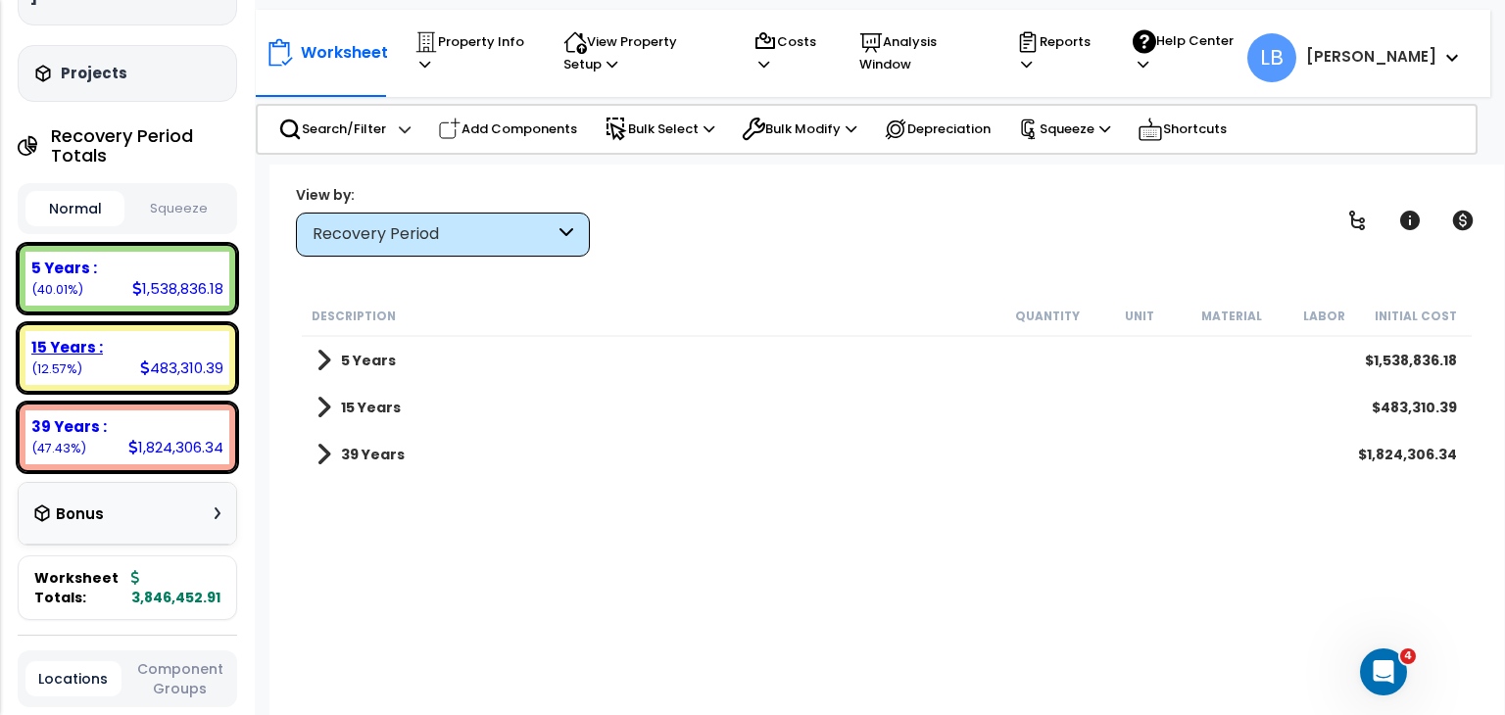
scroll to position [187, 0]
click at [464, 36] on p "Property Info" at bounding box center [470, 52] width 112 height 45
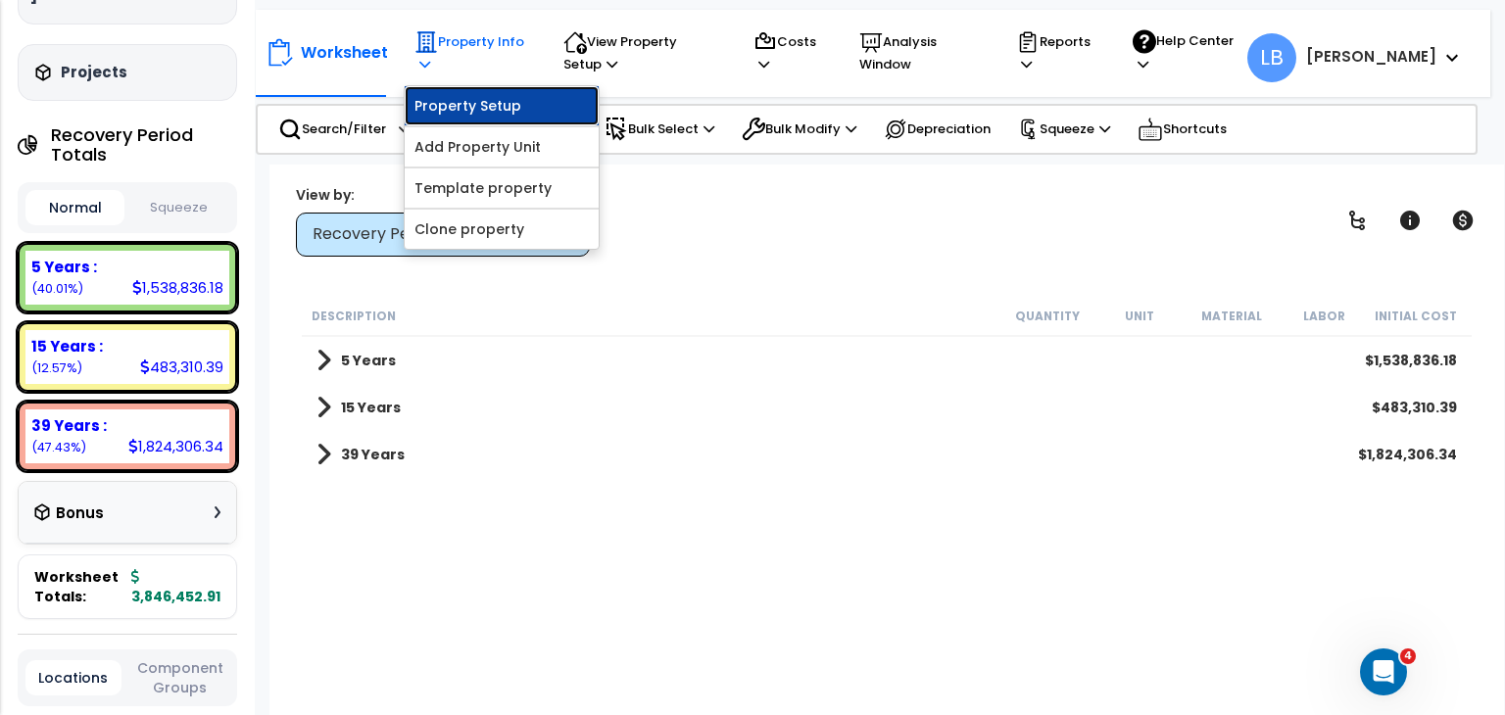
click at [478, 97] on link "Property Setup" at bounding box center [502, 105] width 194 height 39
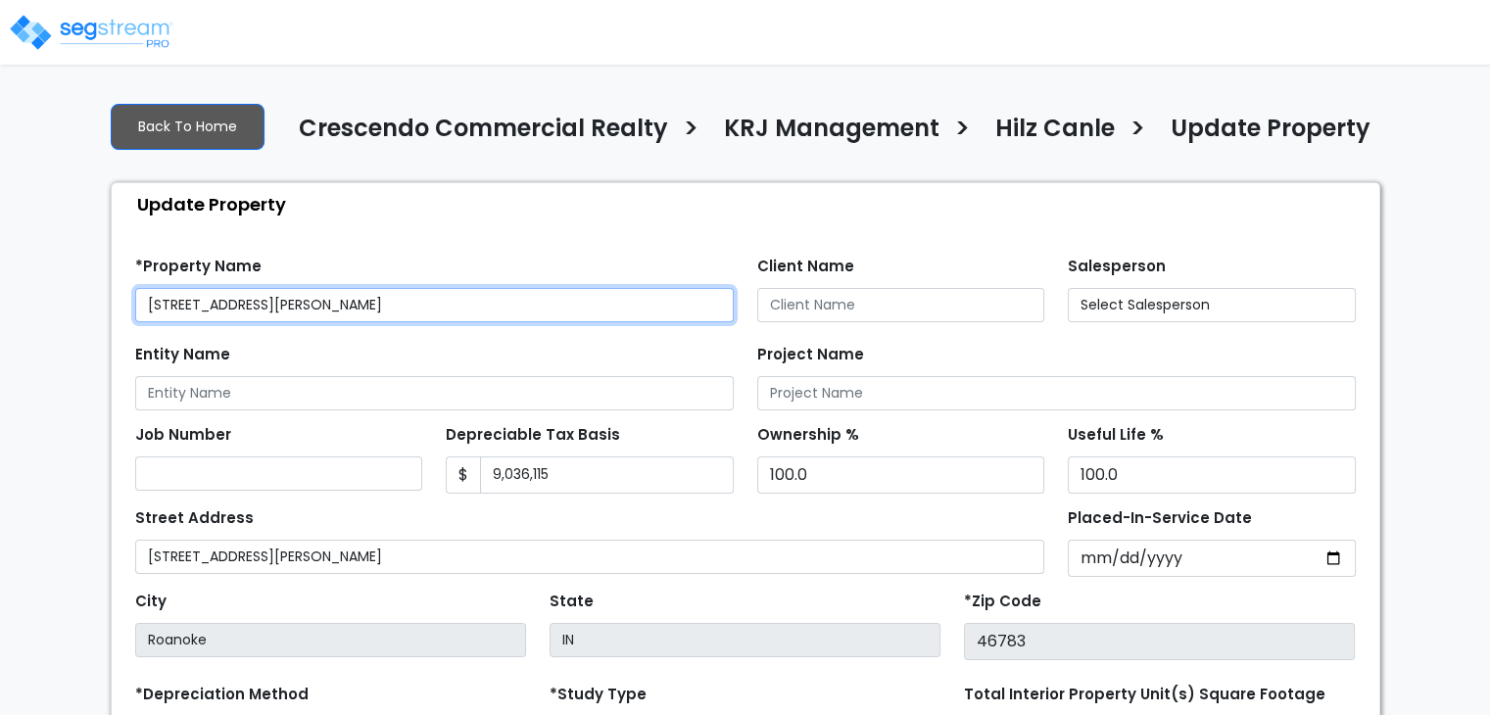
select select
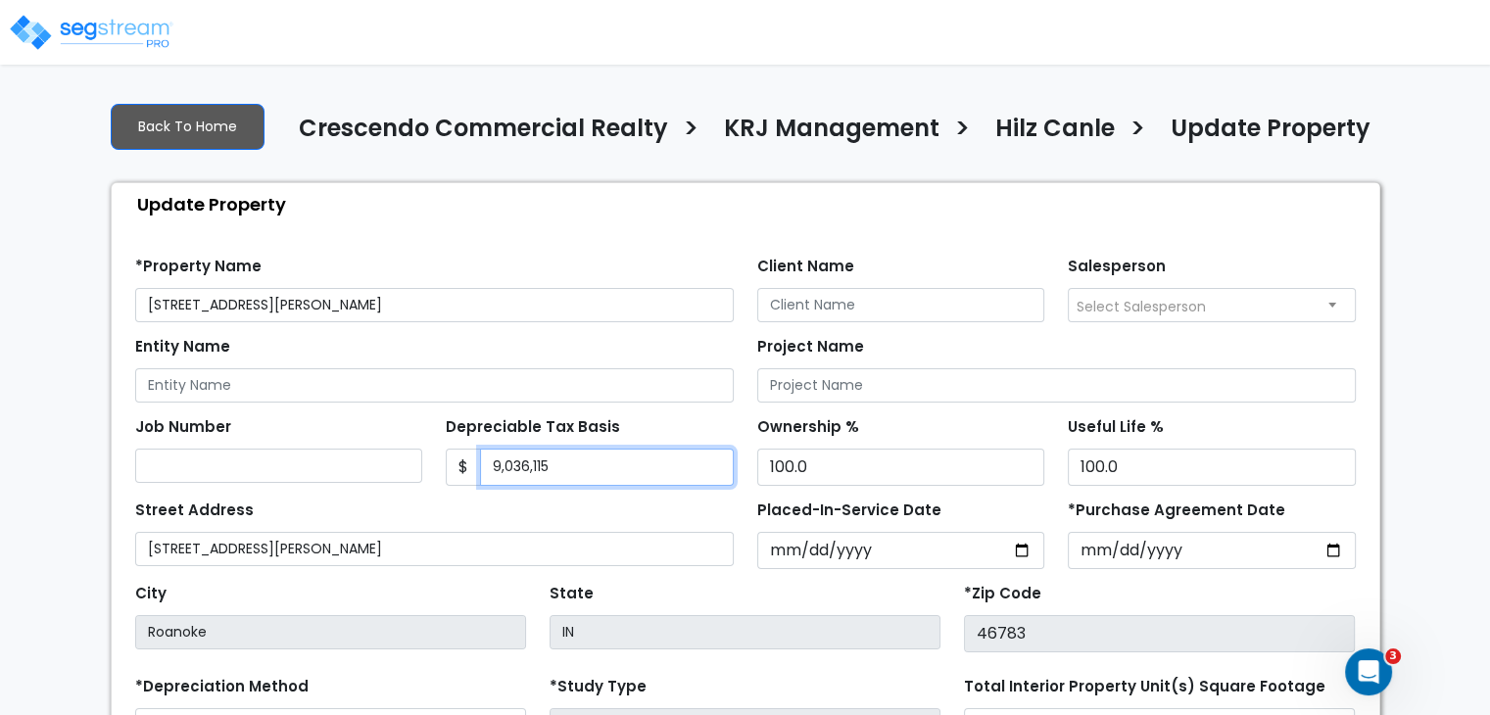
drag, startPoint x: 564, startPoint y: 463, endPoint x: 385, endPoint y: 471, distance: 179.5
click at [385, 471] on div "Job Number Depreciable Tax Basis $ 9,036,115 Ownership %" at bounding box center [745, 444] width 1244 height 83
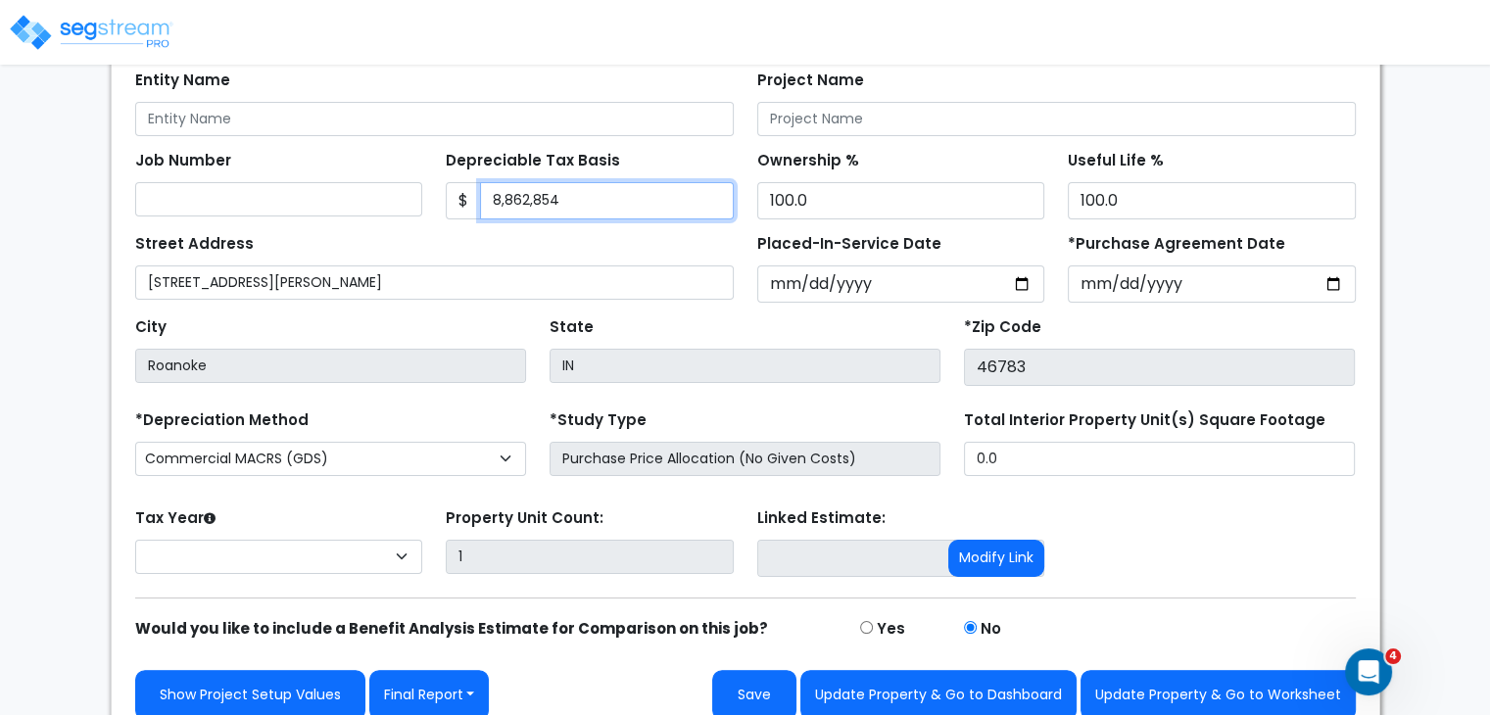
scroll to position [285, 0]
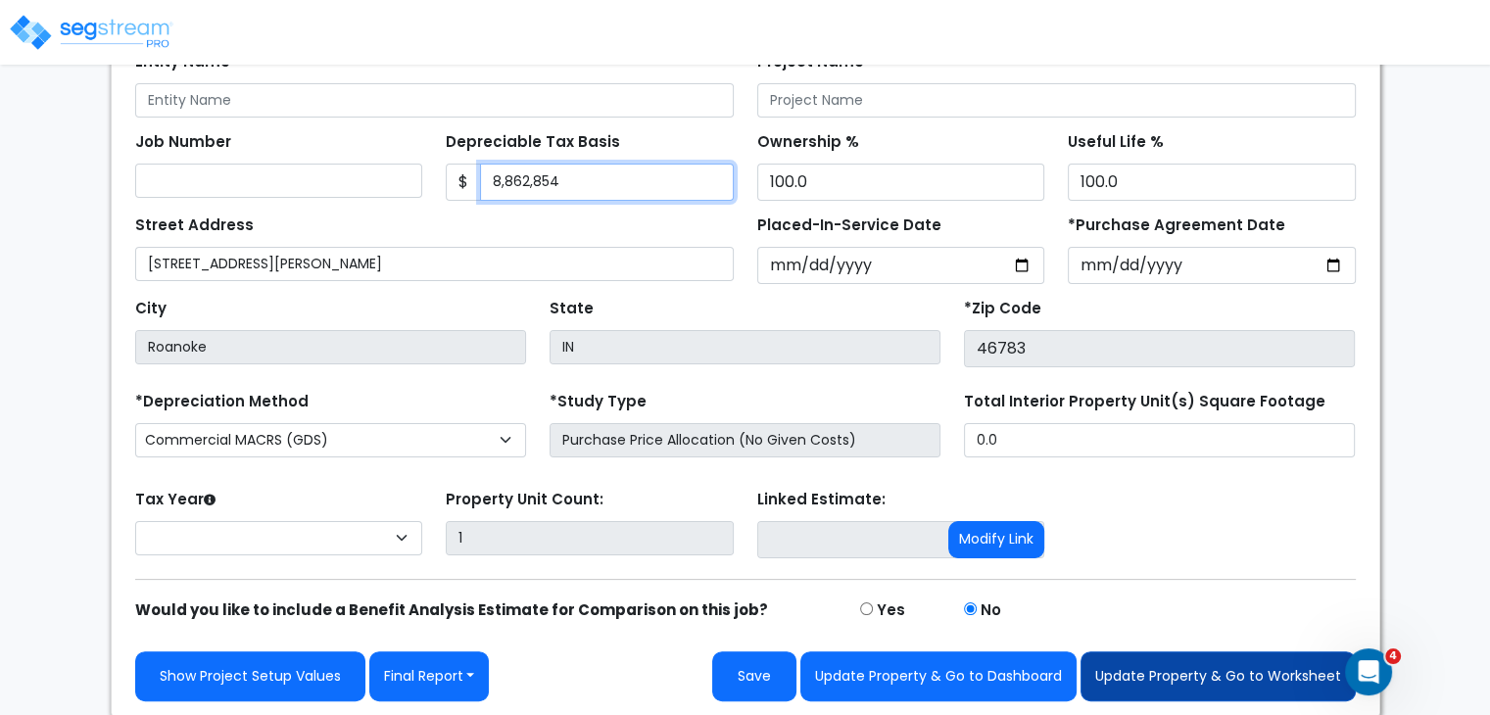
type input "8,862,854"
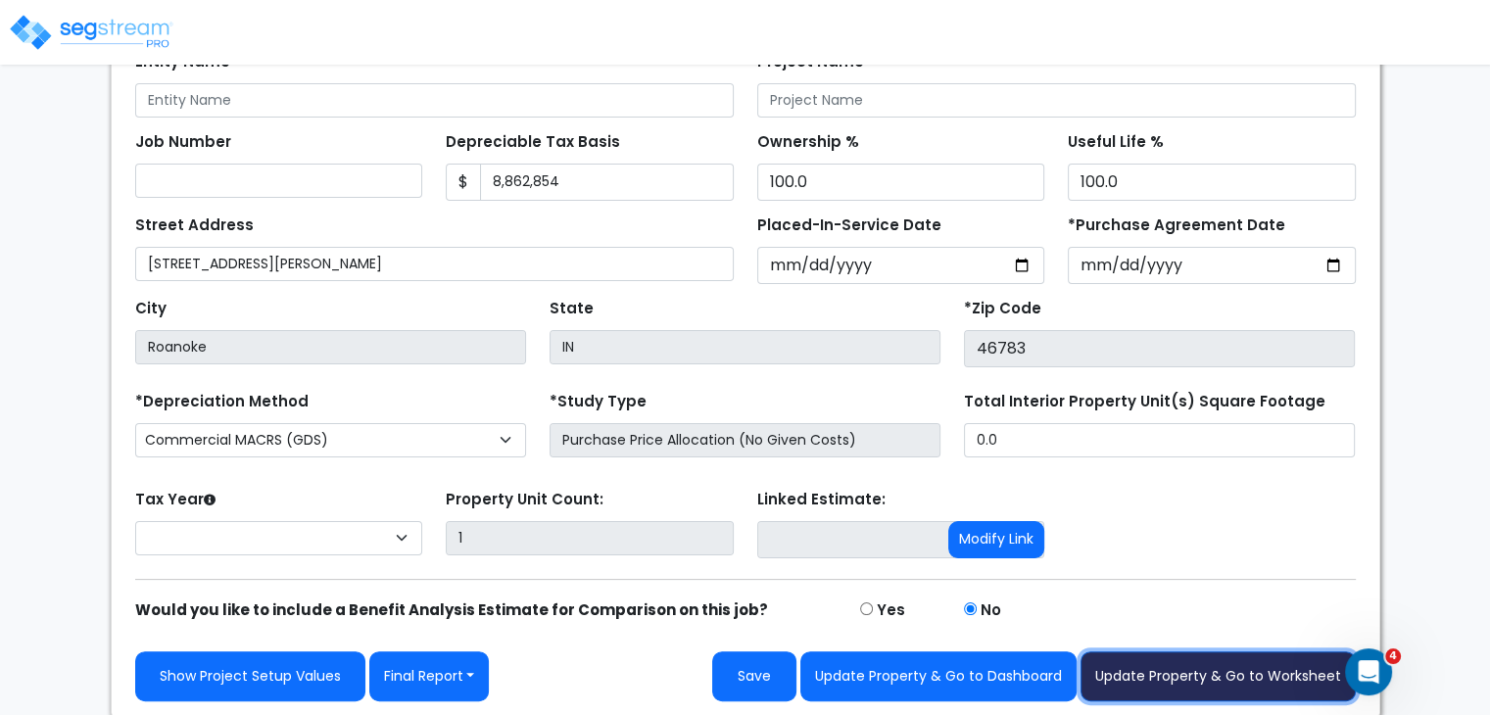
click at [1135, 667] on button "Update Property & Go to Worksheet" at bounding box center [1218, 677] width 275 height 50
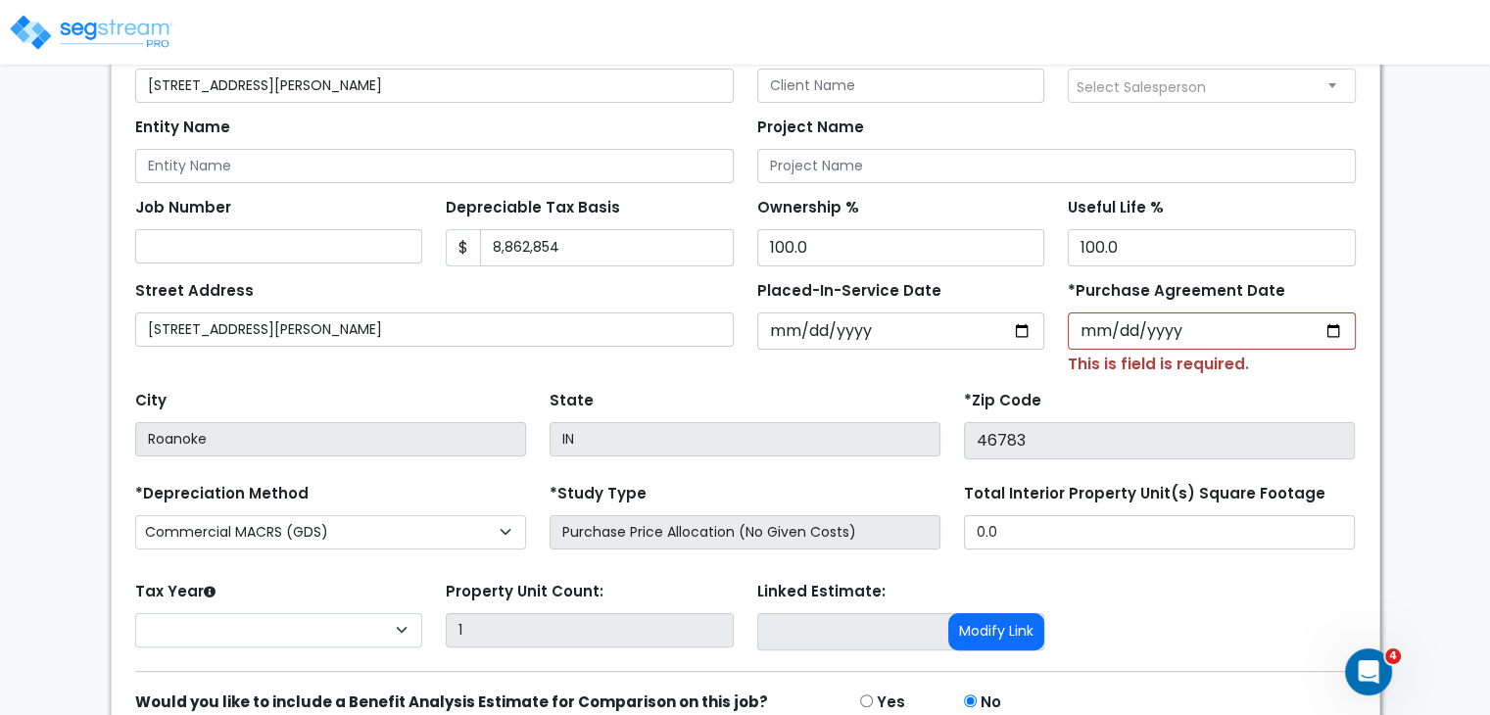
scroll to position [351, 0]
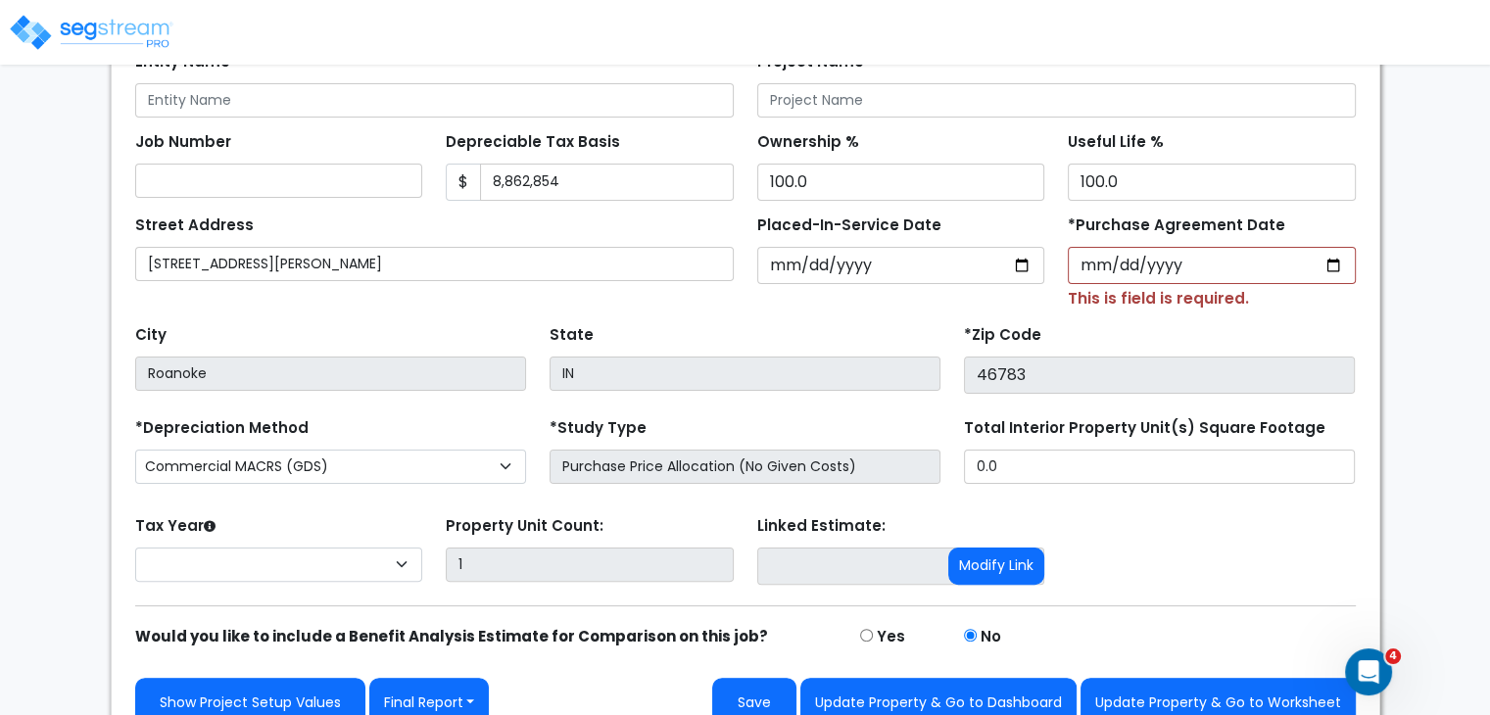
click at [1219, 557] on div "Tax Year Please Enter The Placed In Service Date First. 2026 2025 Prior Years D…" at bounding box center [745, 550] width 1244 height 78
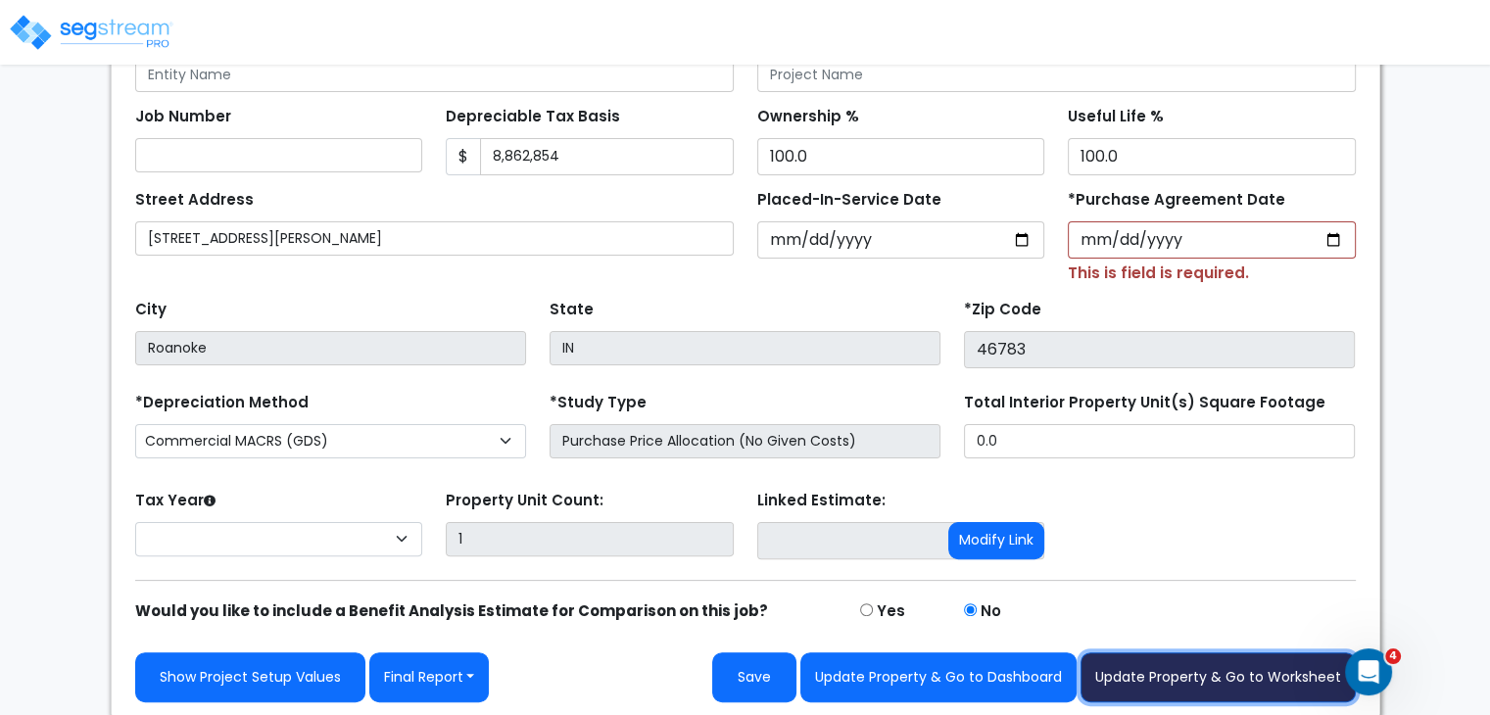
click at [1228, 676] on button "Update Property & Go to Worksheet" at bounding box center [1218, 678] width 275 height 50
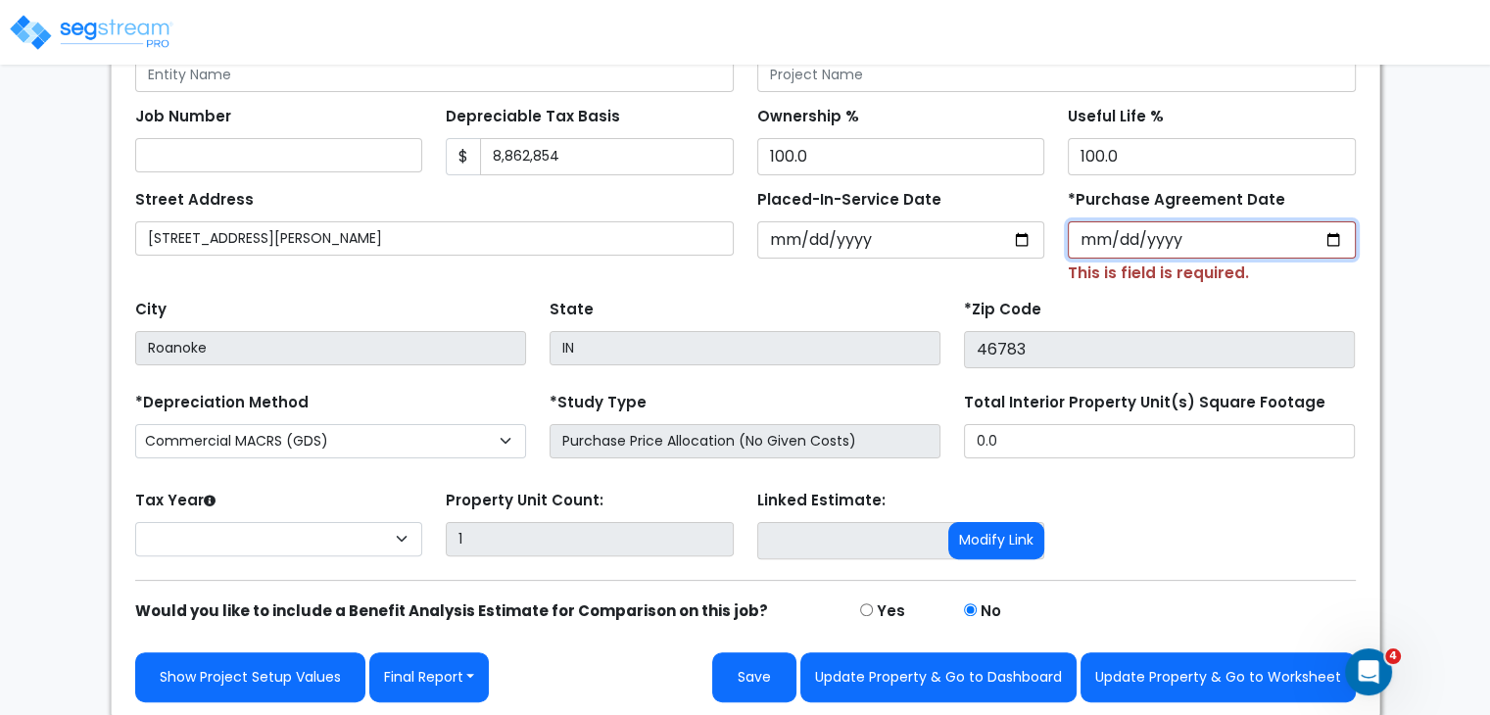
click at [1097, 234] on input "*Purchase Agreement Date" at bounding box center [1212, 239] width 288 height 37
type input "[DATE]"
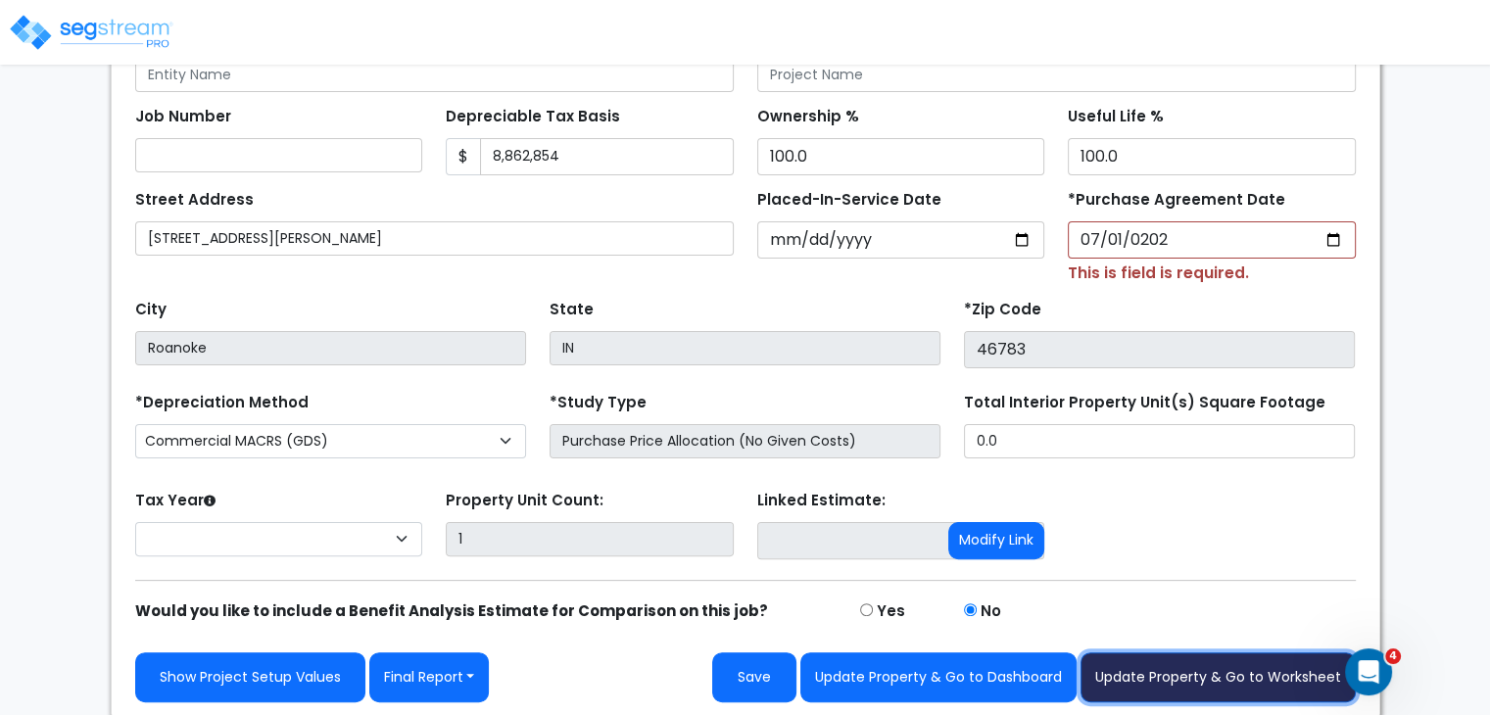
click at [1218, 660] on button "Update Property & Go to Worksheet" at bounding box center [1218, 678] width 275 height 50
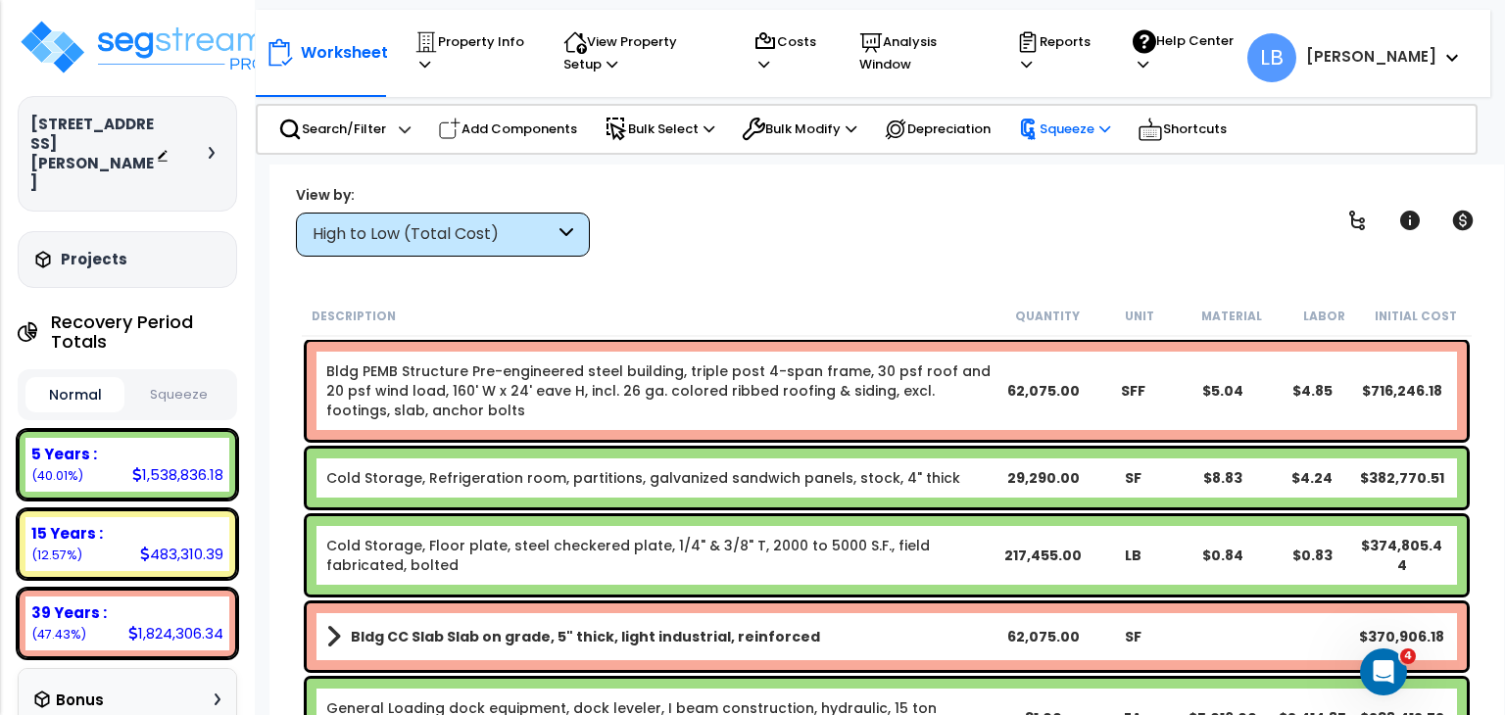
click at [1082, 128] on p "Squeeze" at bounding box center [1064, 130] width 92 height 22
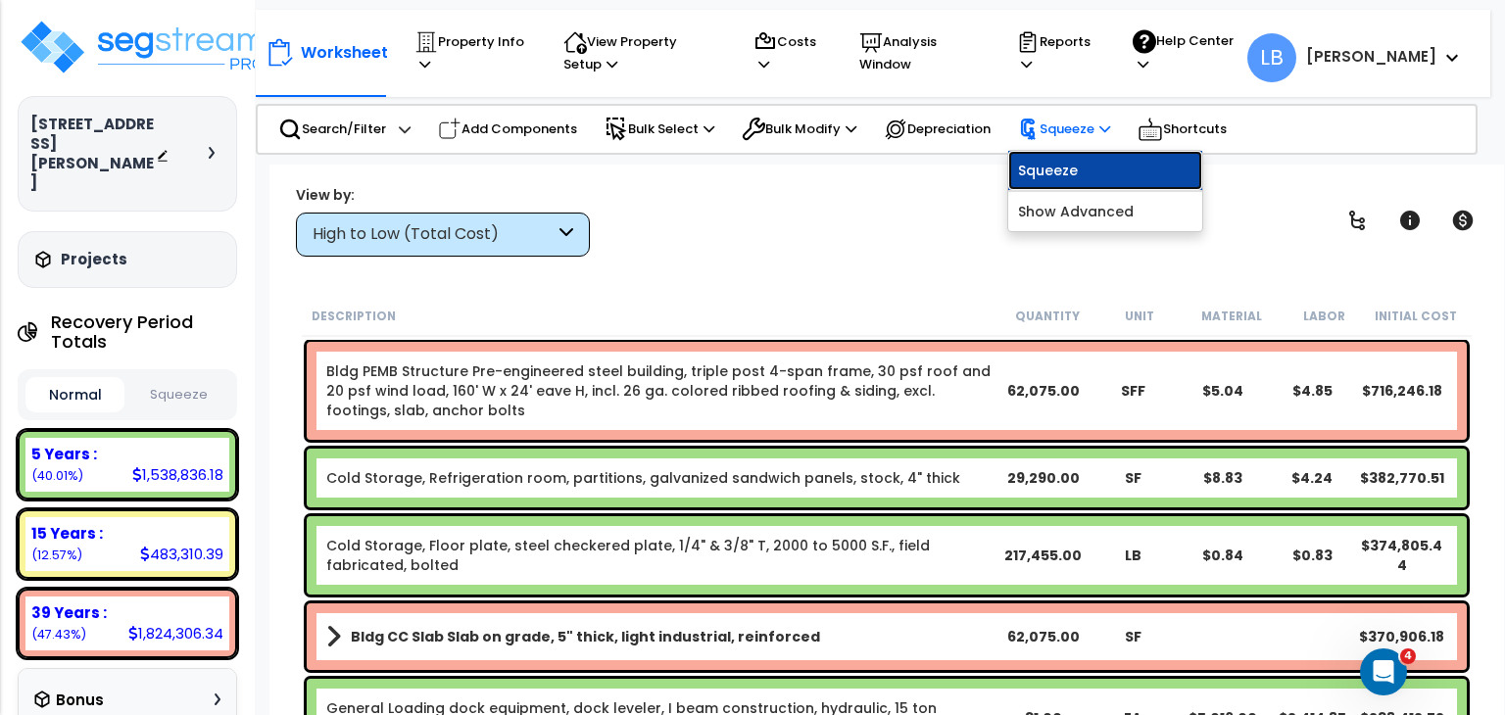
click at [1061, 173] on link "Squeeze" at bounding box center [1105, 170] width 194 height 39
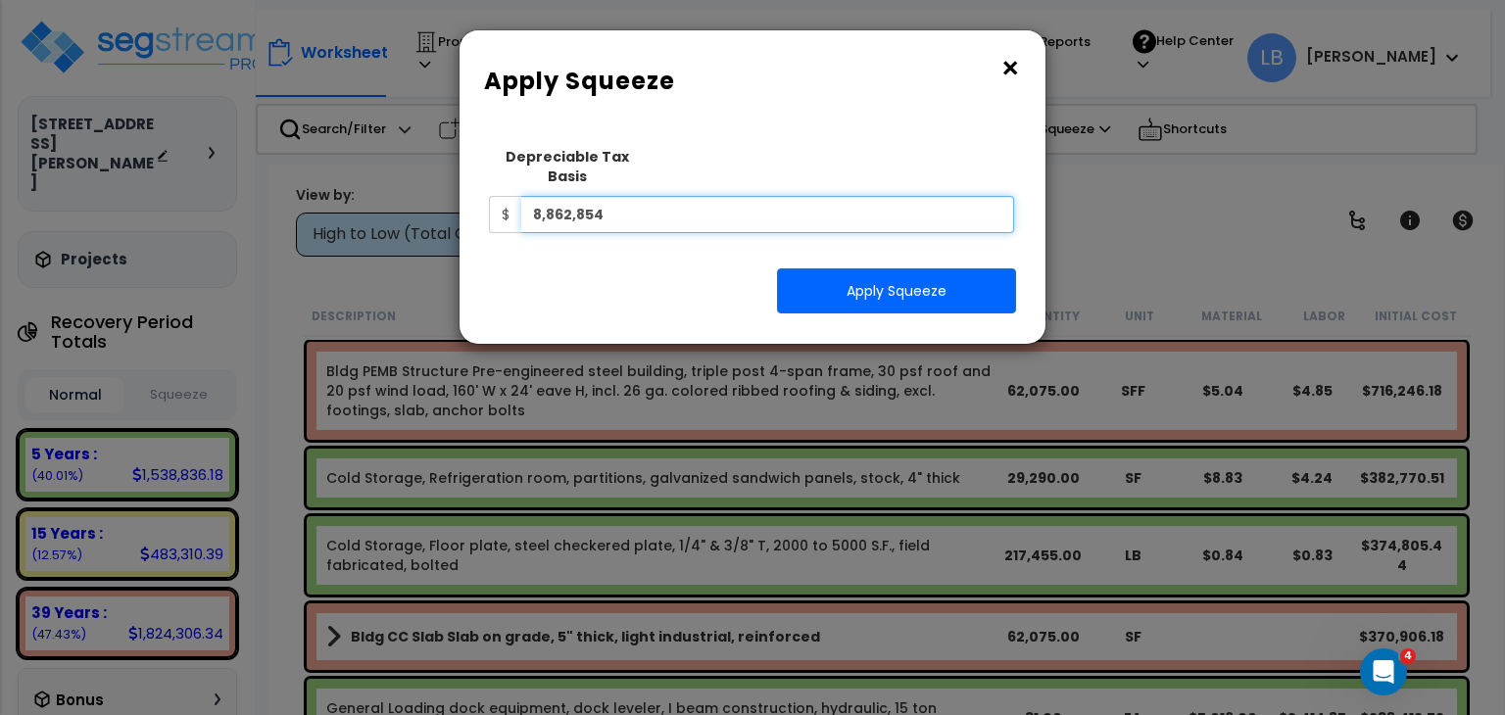
click at [767, 196] on input "8,862,854" at bounding box center [767, 214] width 493 height 37
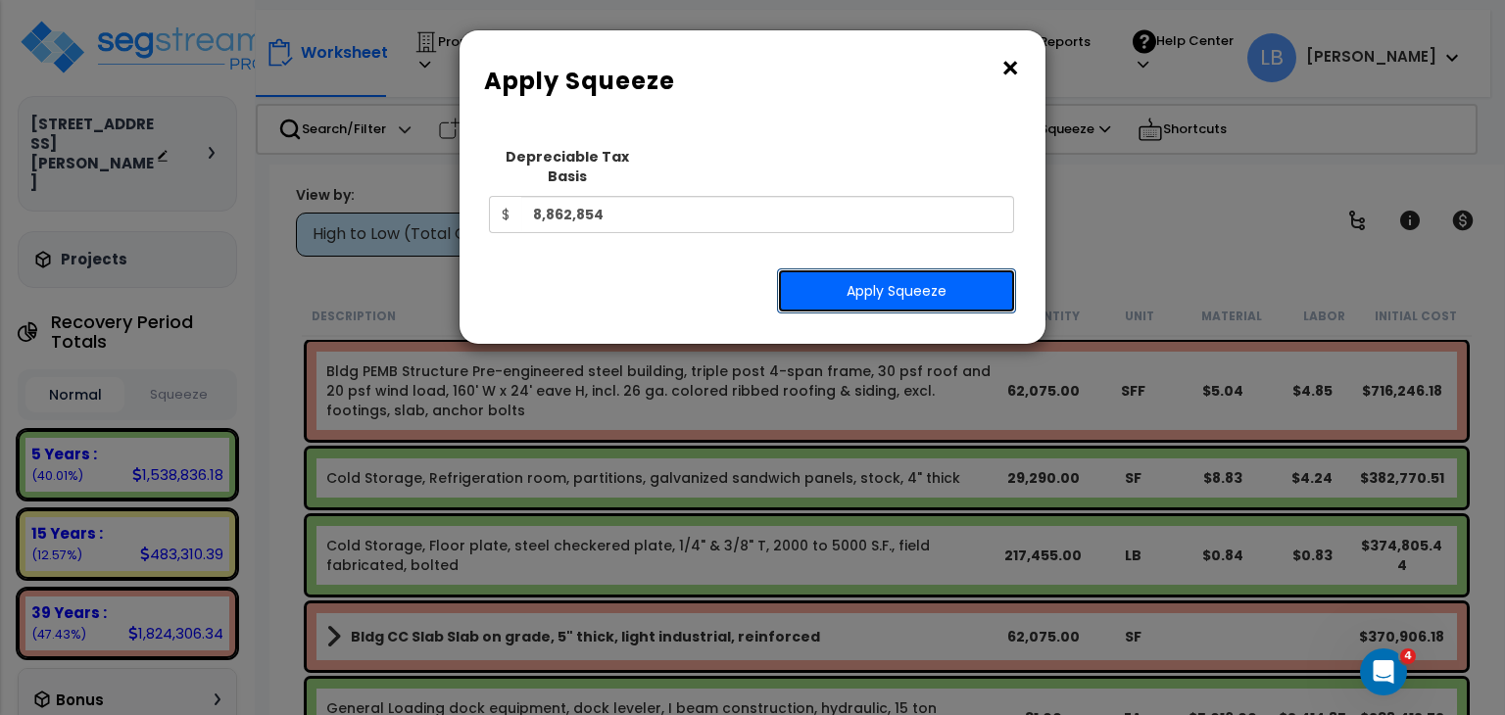
click at [883, 268] on button "Apply Squeeze" at bounding box center [896, 290] width 239 height 45
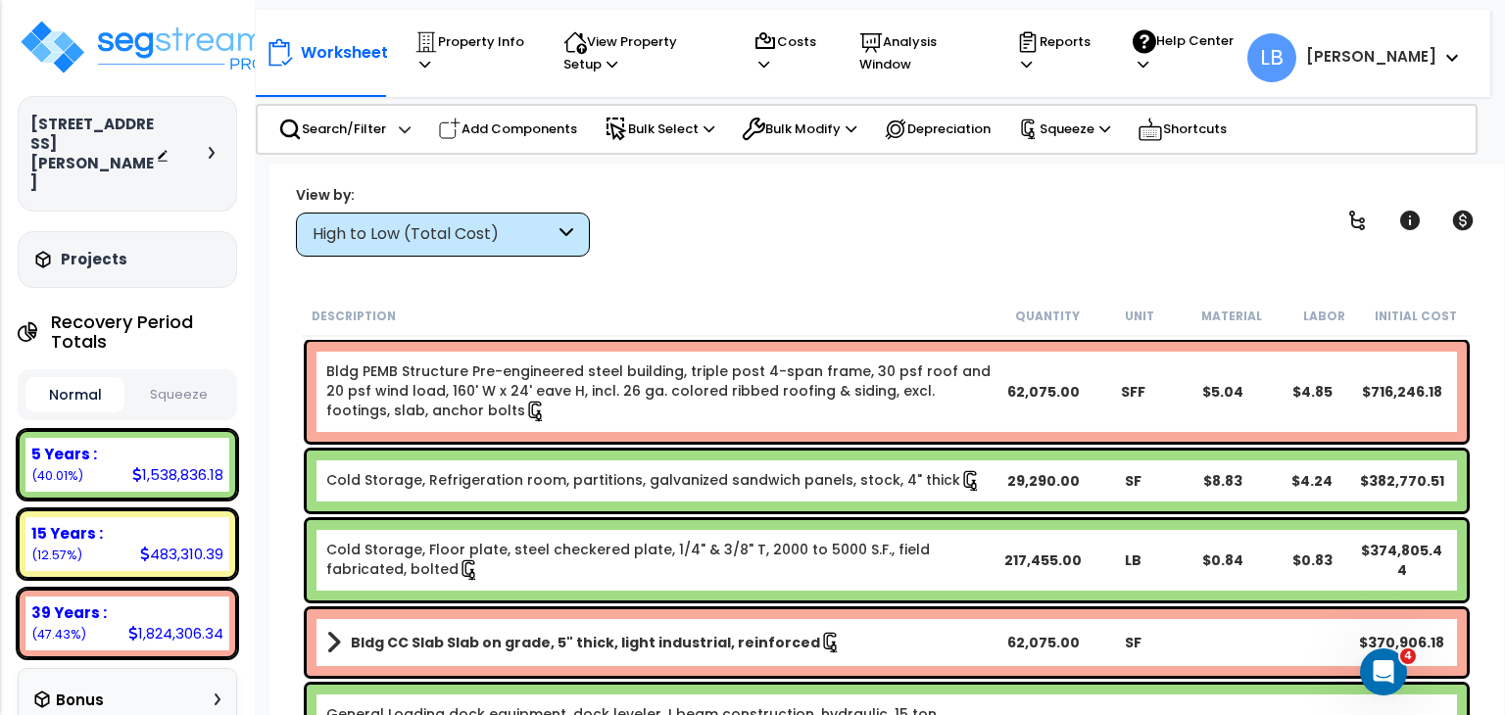
click at [513, 227] on div "High to Low (Total Cost)" at bounding box center [434, 234] width 242 height 23
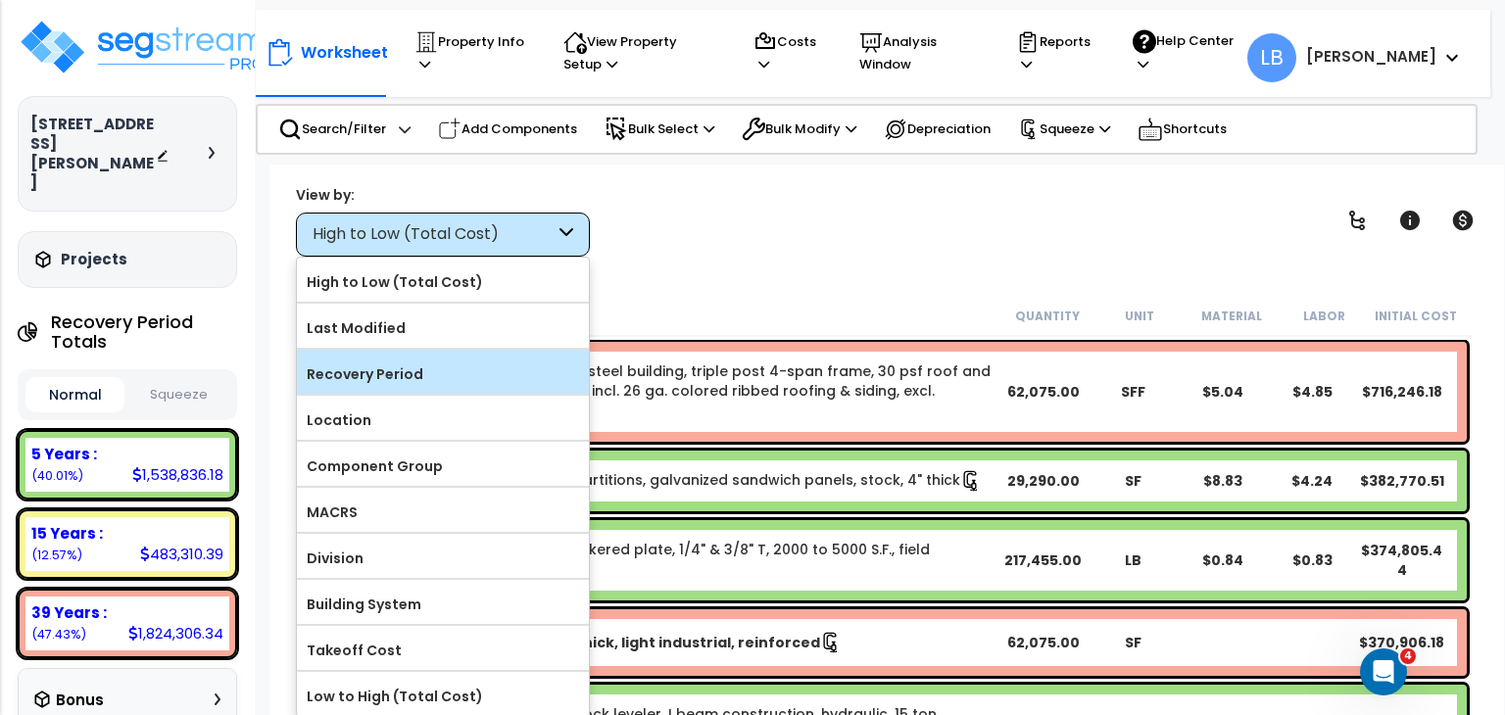
click at [412, 368] on label "Recovery Period" at bounding box center [443, 374] width 292 height 29
click at [0, 0] on input "Recovery Period" at bounding box center [0, 0] width 0 height 0
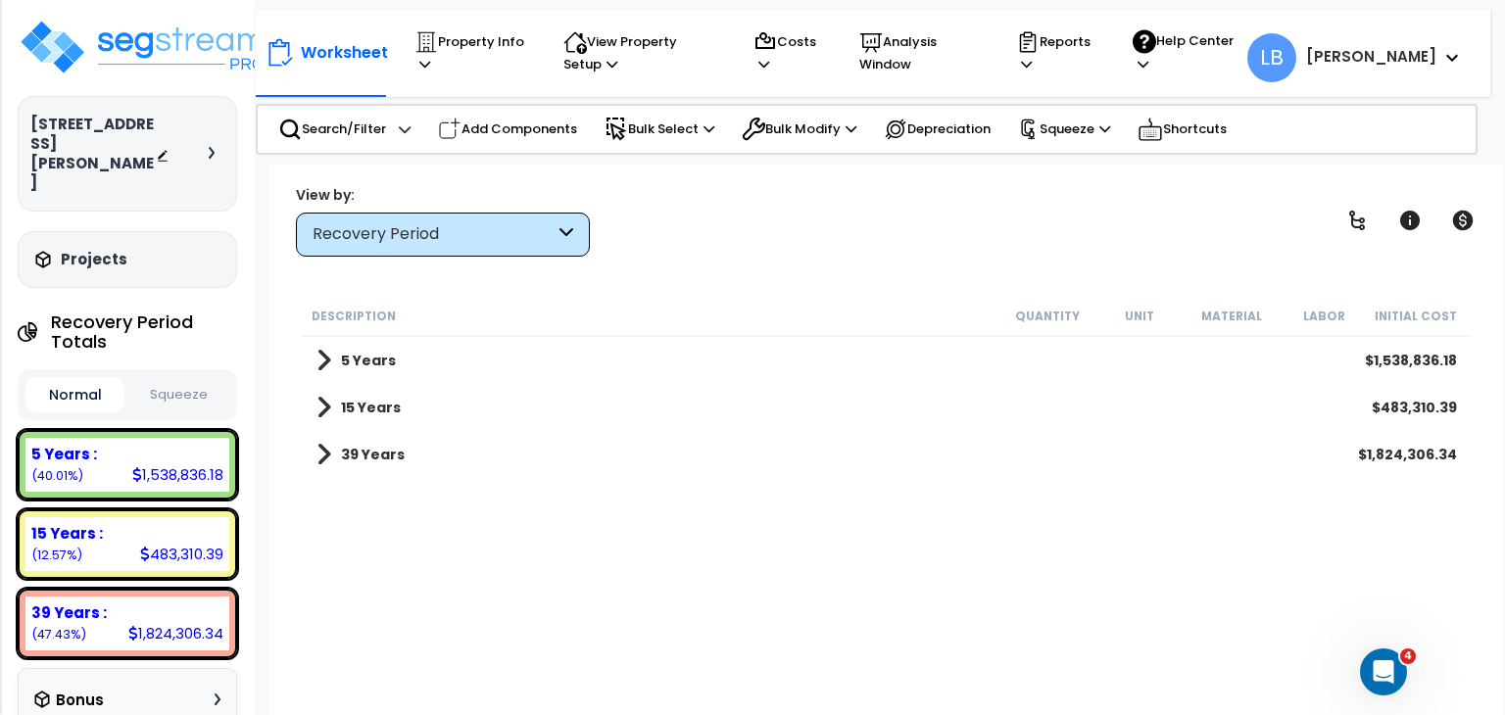
click at [384, 354] on b "5 Years" at bounding box center [368, 361] width 55 height 20
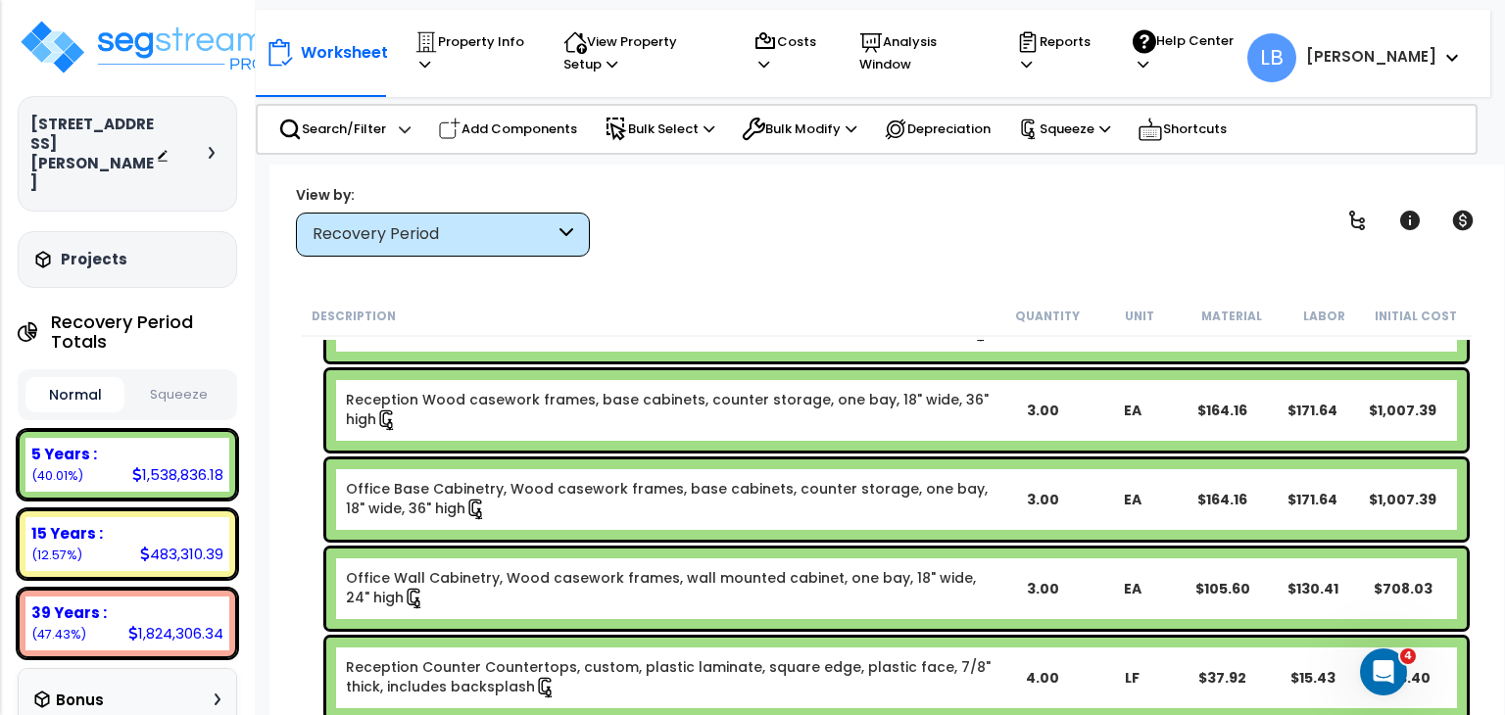
scroll to position [341, 0]
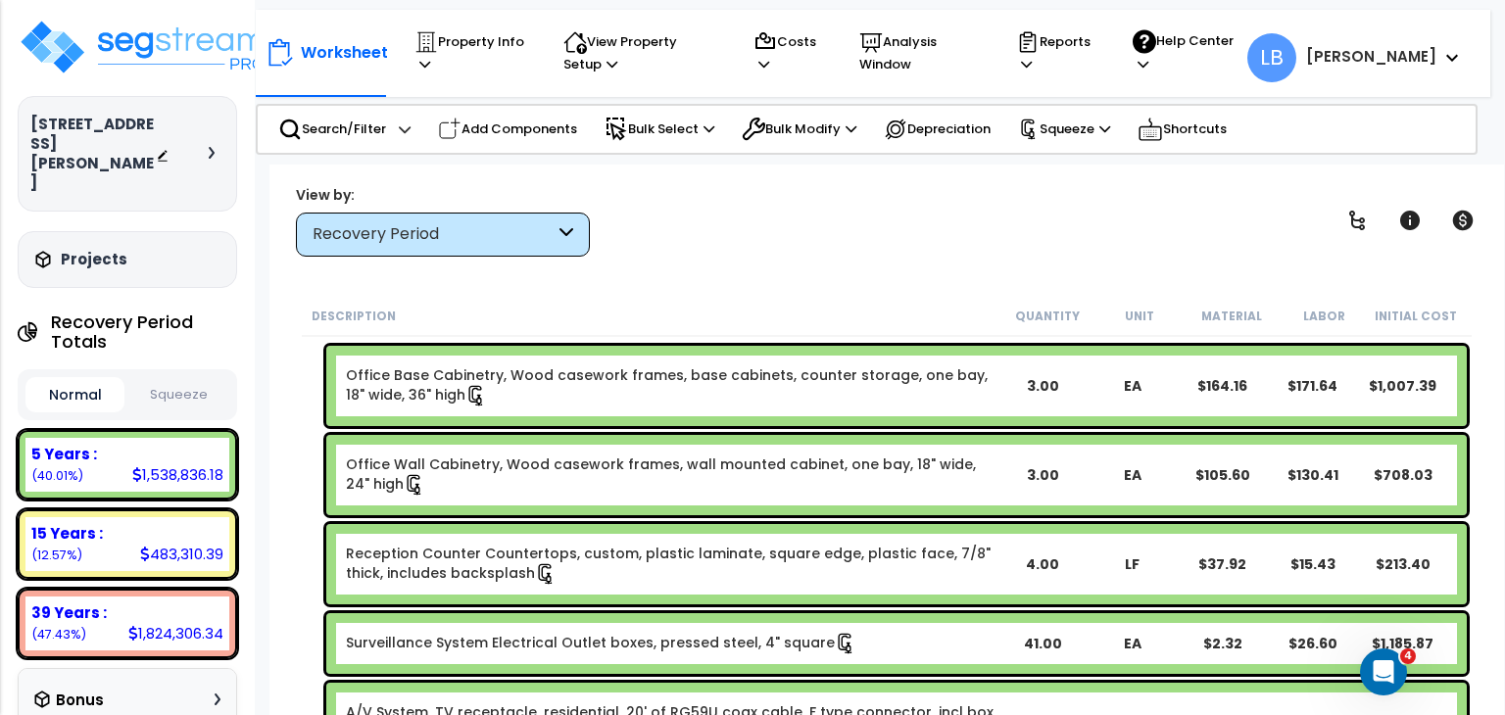
click at [564, 232] on icon at bounding box center [566, 234] width 14 height 23
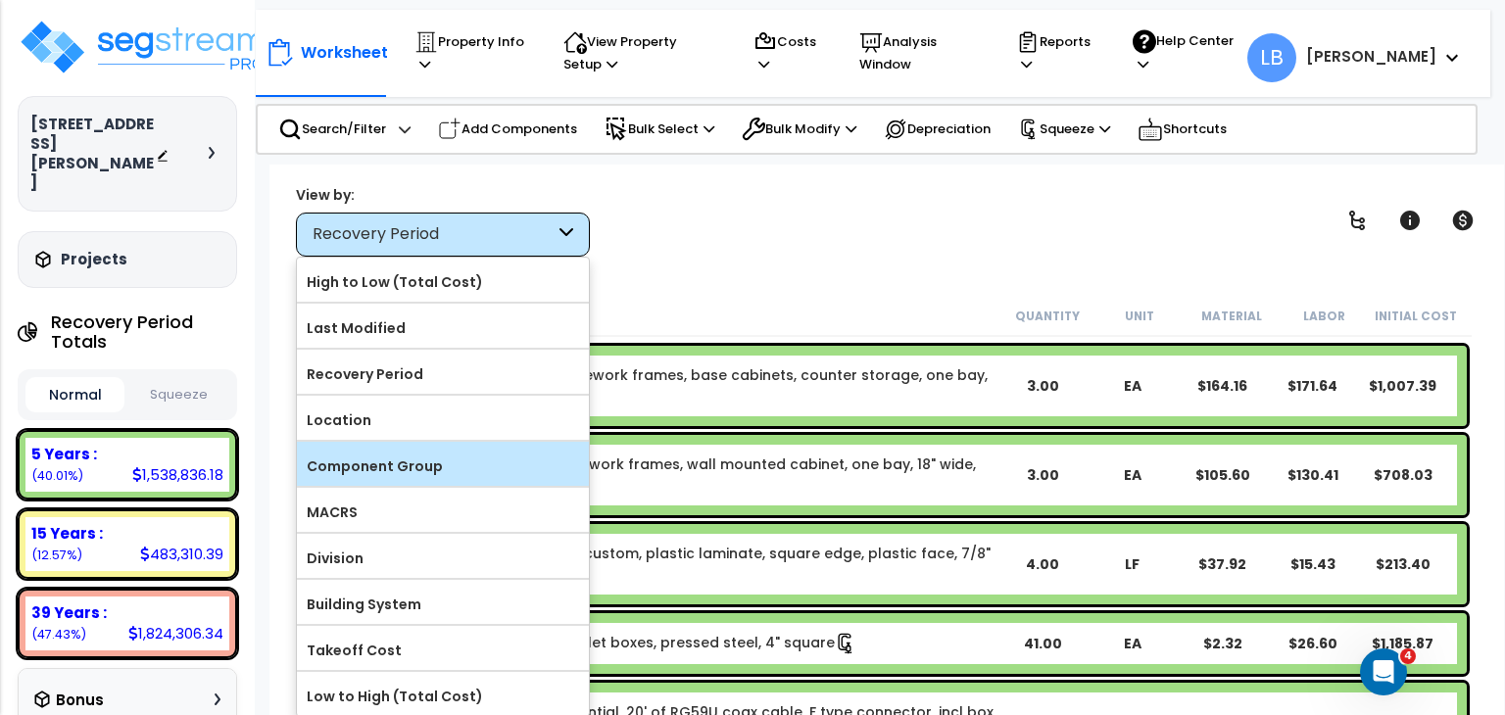
click at [419, 459] on label "Component Group" at bounding box center [443, 466] width 292 height 29
click at [0, 0] on input "Component Group" at bounding box center [0, 0] width 0 height 0
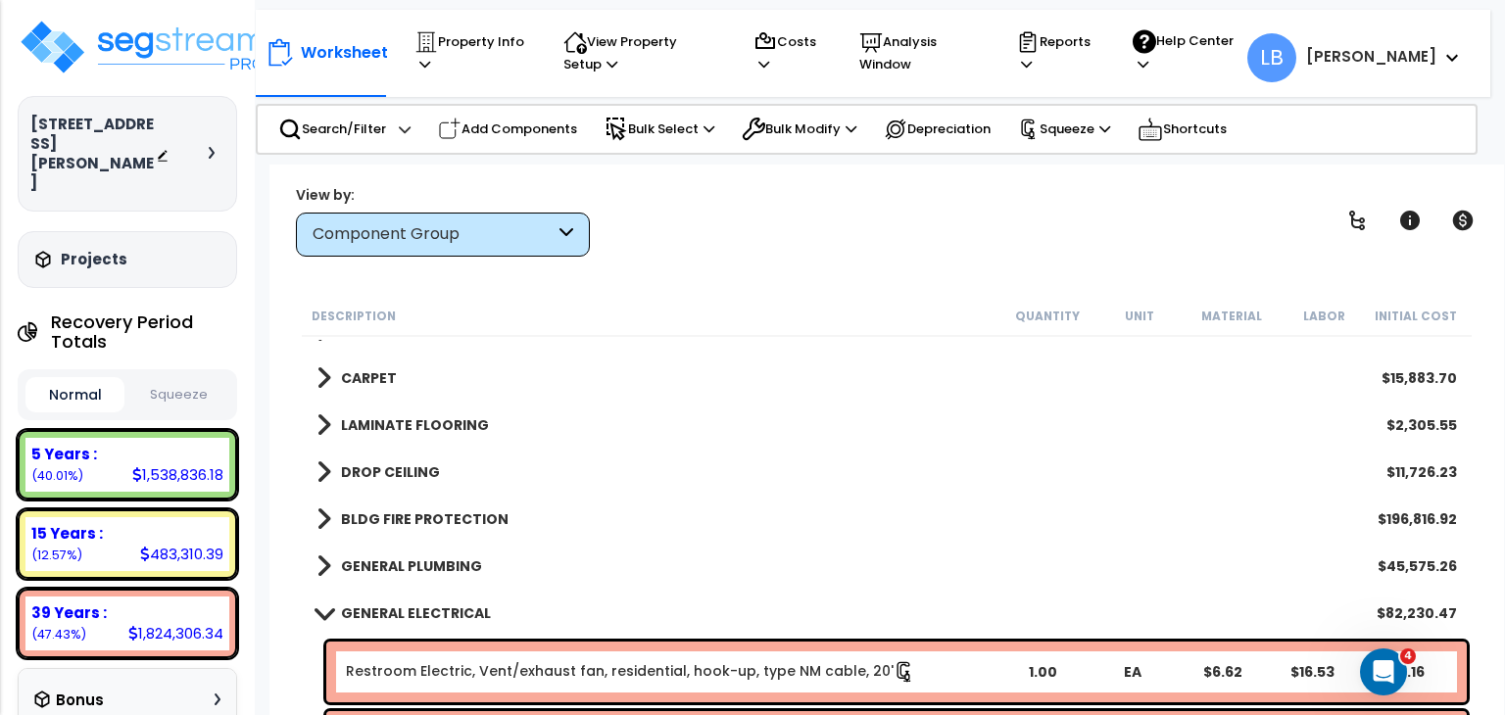
scroll to position [912, 0]
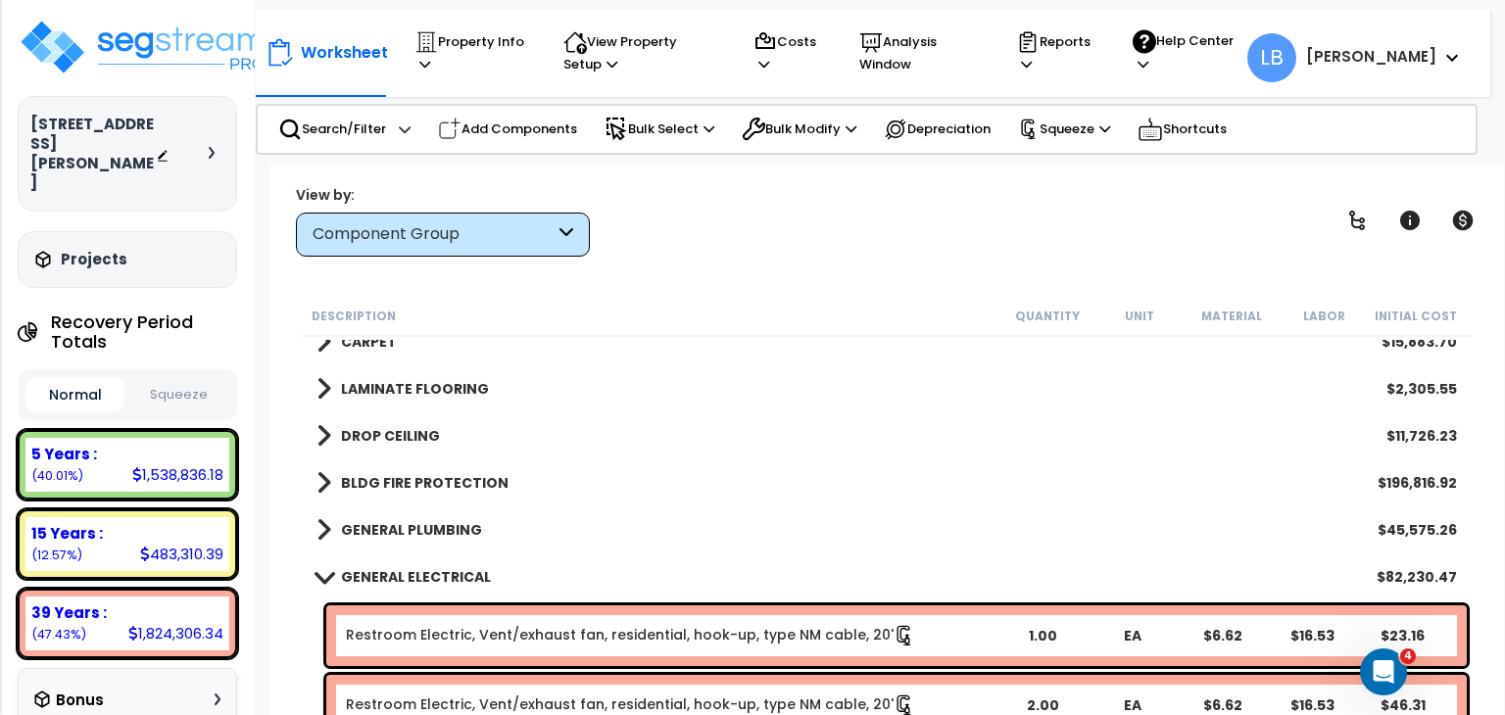
click at [459, 571] on b "GENERAL ELECTRICAL" at bounding box center [416, 577] width 150 height 20
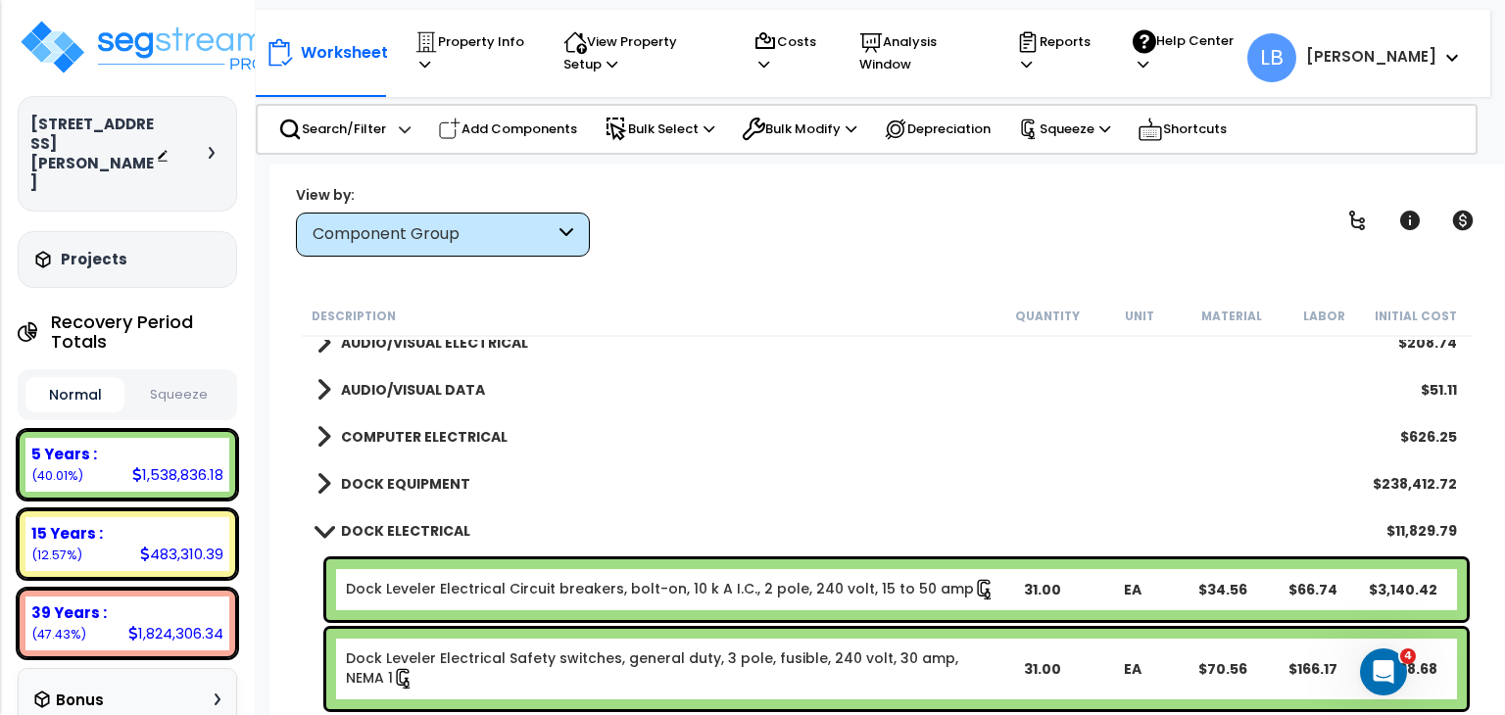
scroll to position [1597, 0]
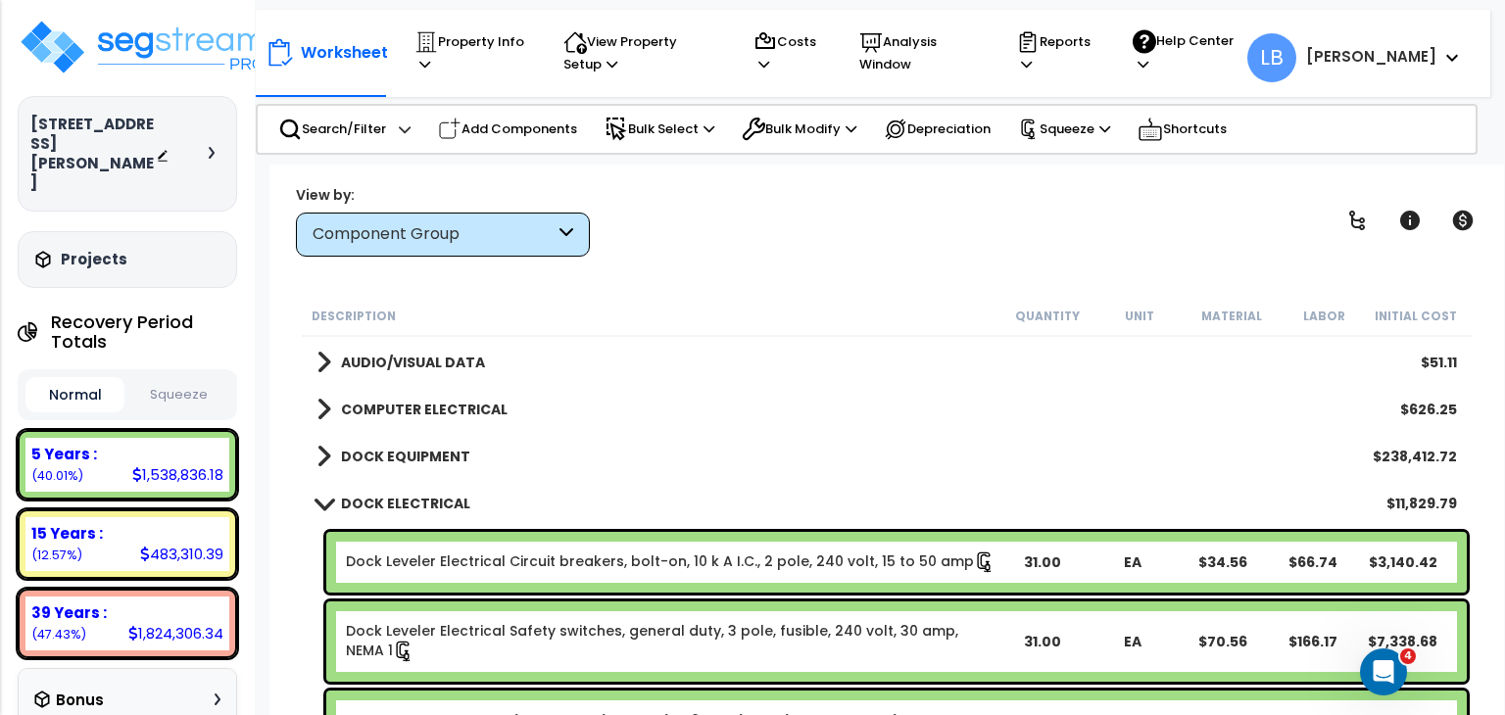
click at [447, 499] on b "DOCK ELECTRICAL" at bounding box center [405, 504] width 129 height 20
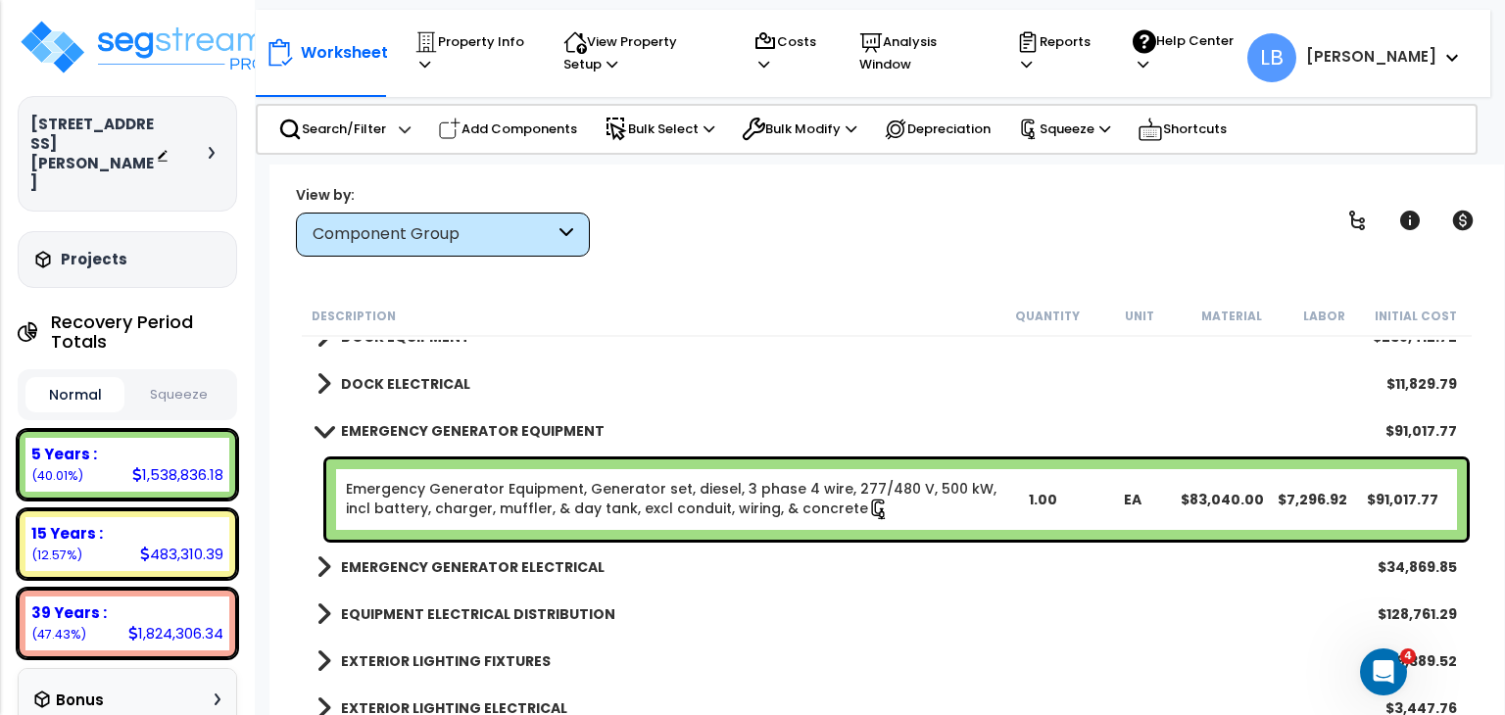
scroll to position [1740, 0]
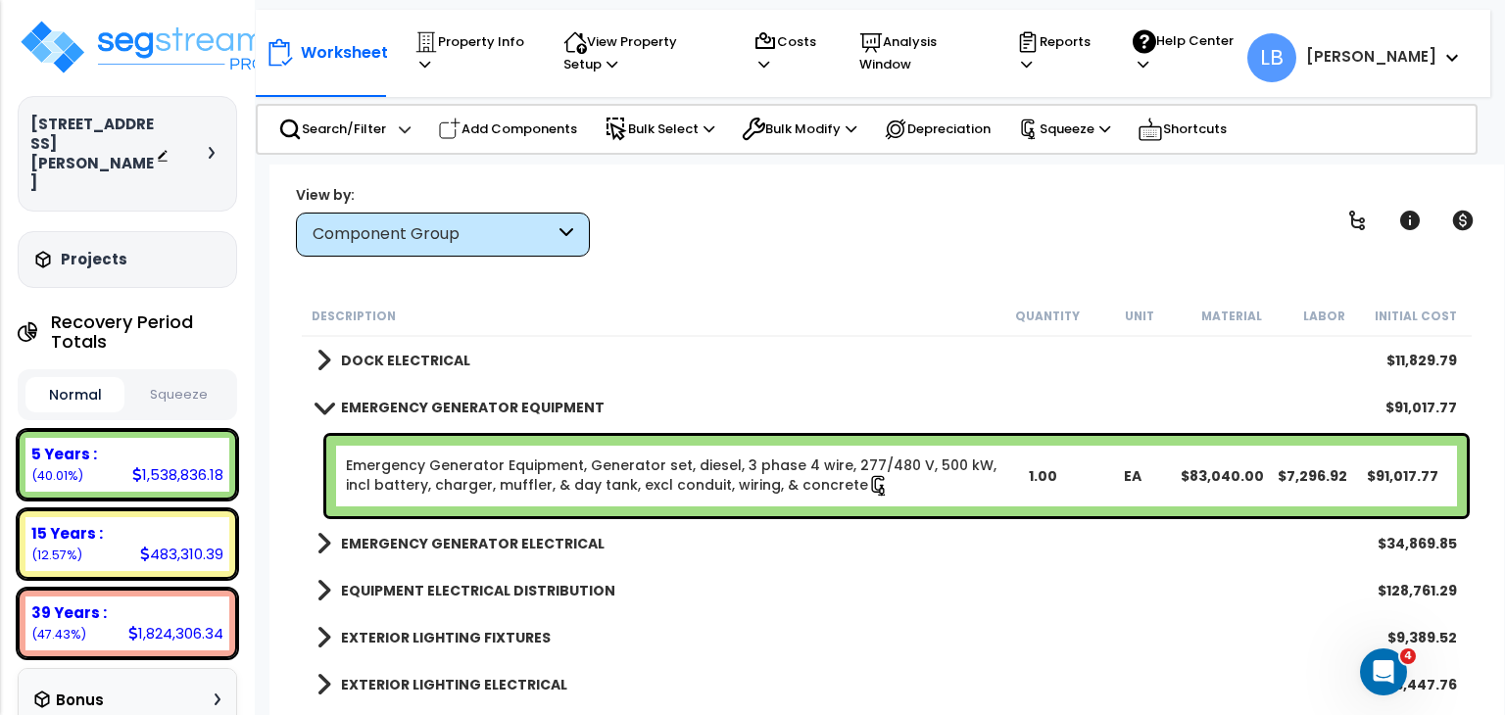
click at [451, 409] on b "EMERGENCY GENERATOR EQUIPMENT" at bounding box center [473, 408] width 264 height 20
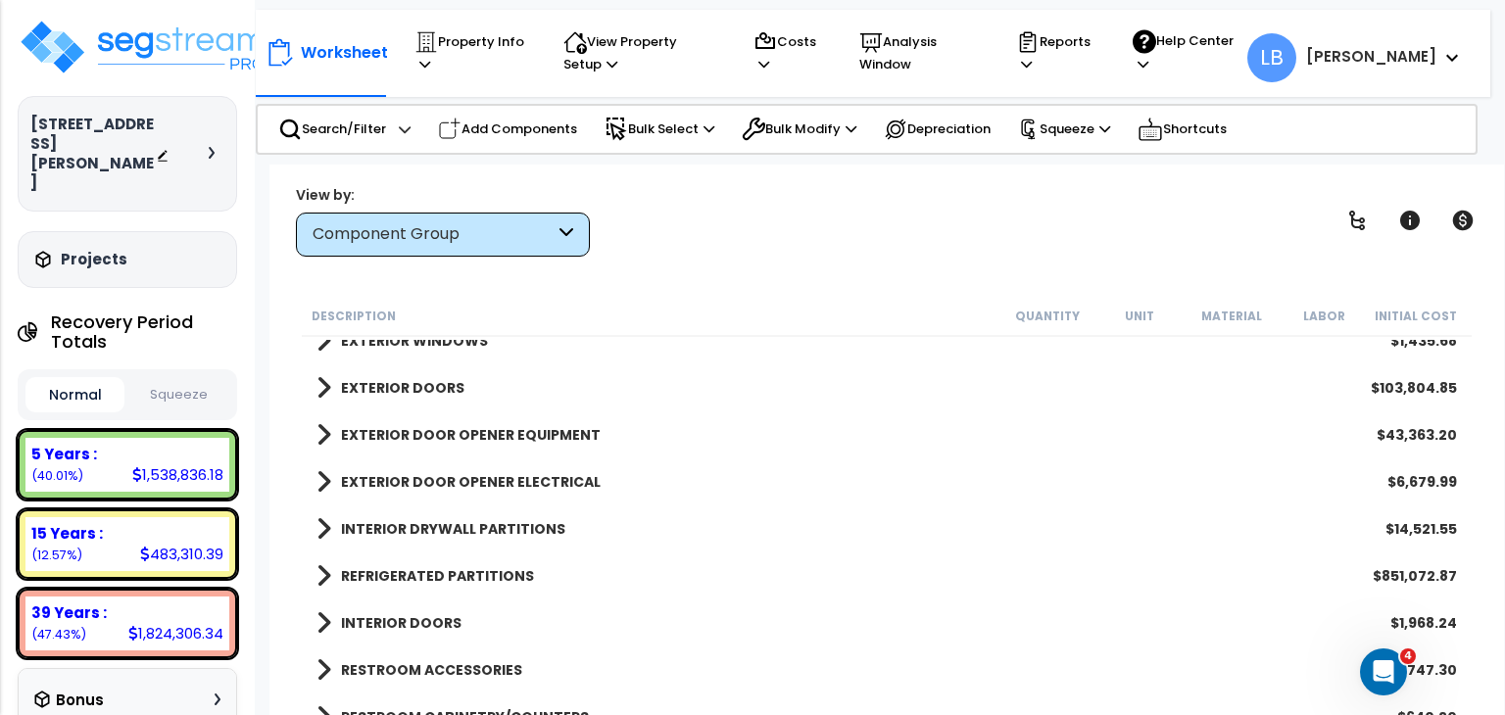
scroll to position [207, 0]
click at [474, 569] on b "REFRIGERATED PARTITIONS" at bounding box center [437, 577] width 193 height 20
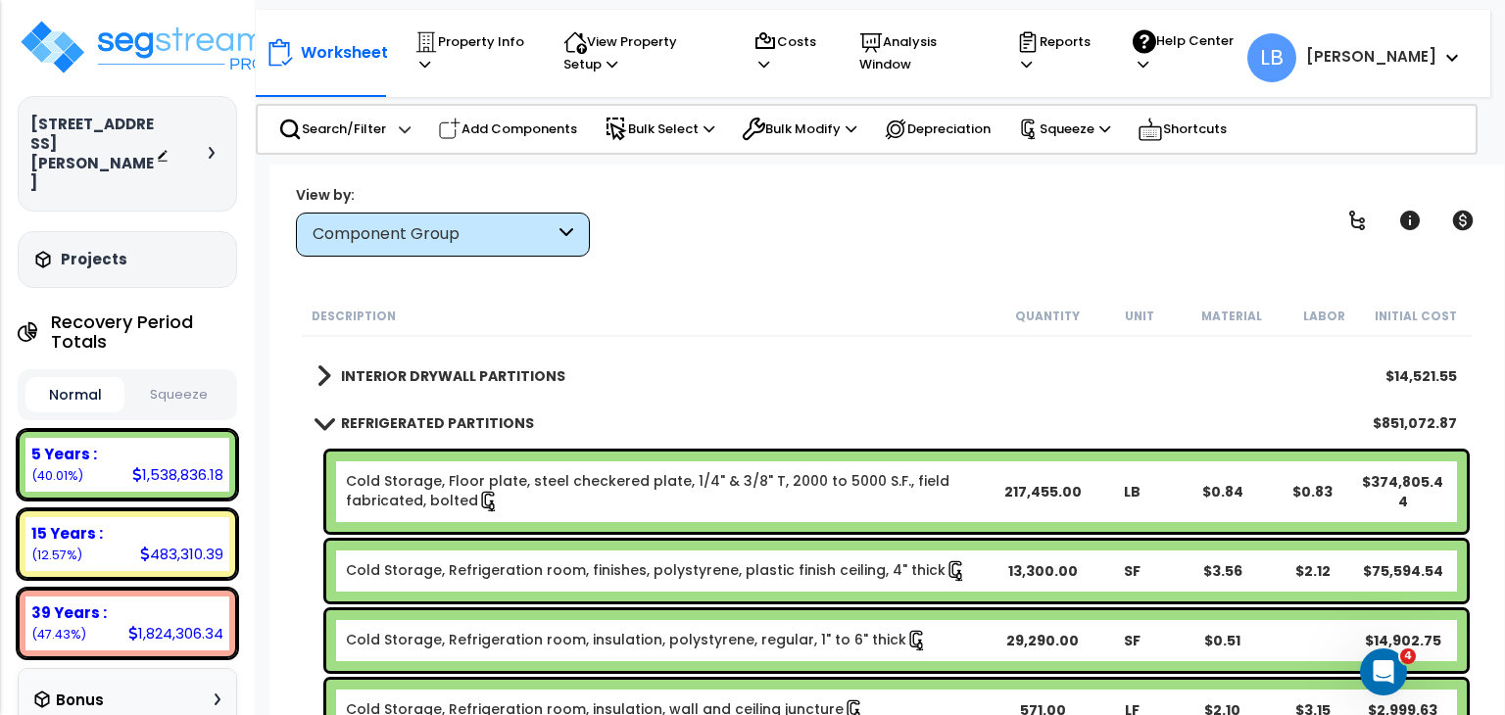
scroll to position [338, 0]
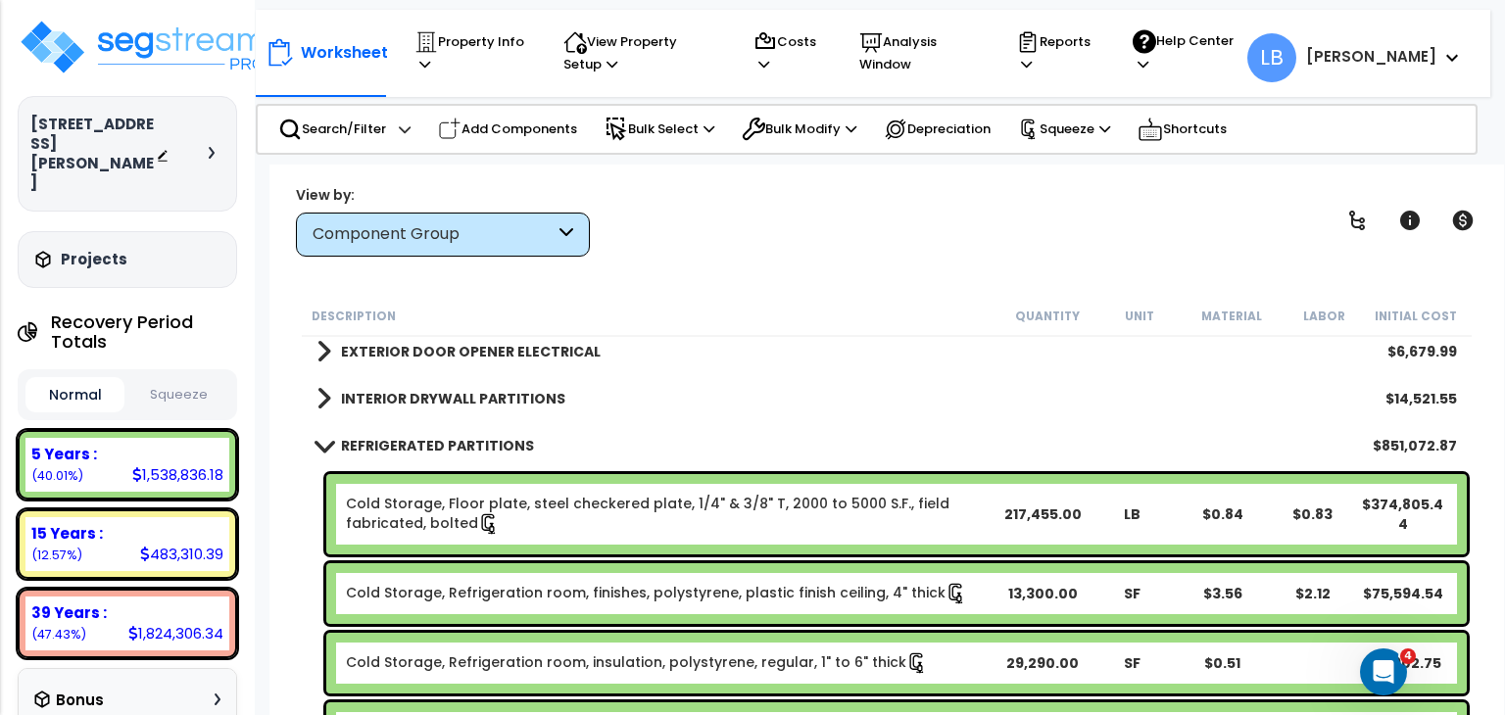
click at [386, 441] on b "REFRIGERATED PARTITIONS" at bounding box center [437, 446] width 193 height 20
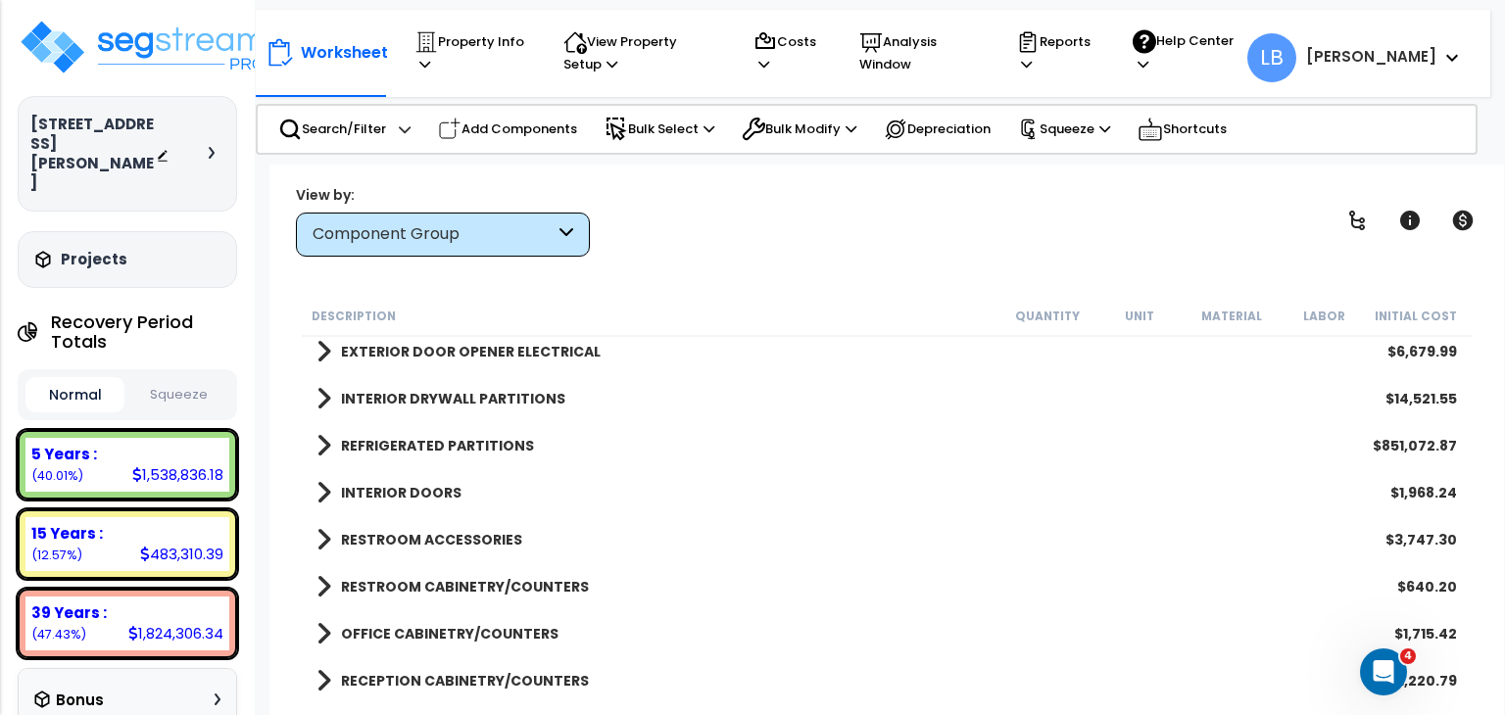
click at [192, 378] on button "Squeeze" at bounding box center [178, 395] width 99 height 34
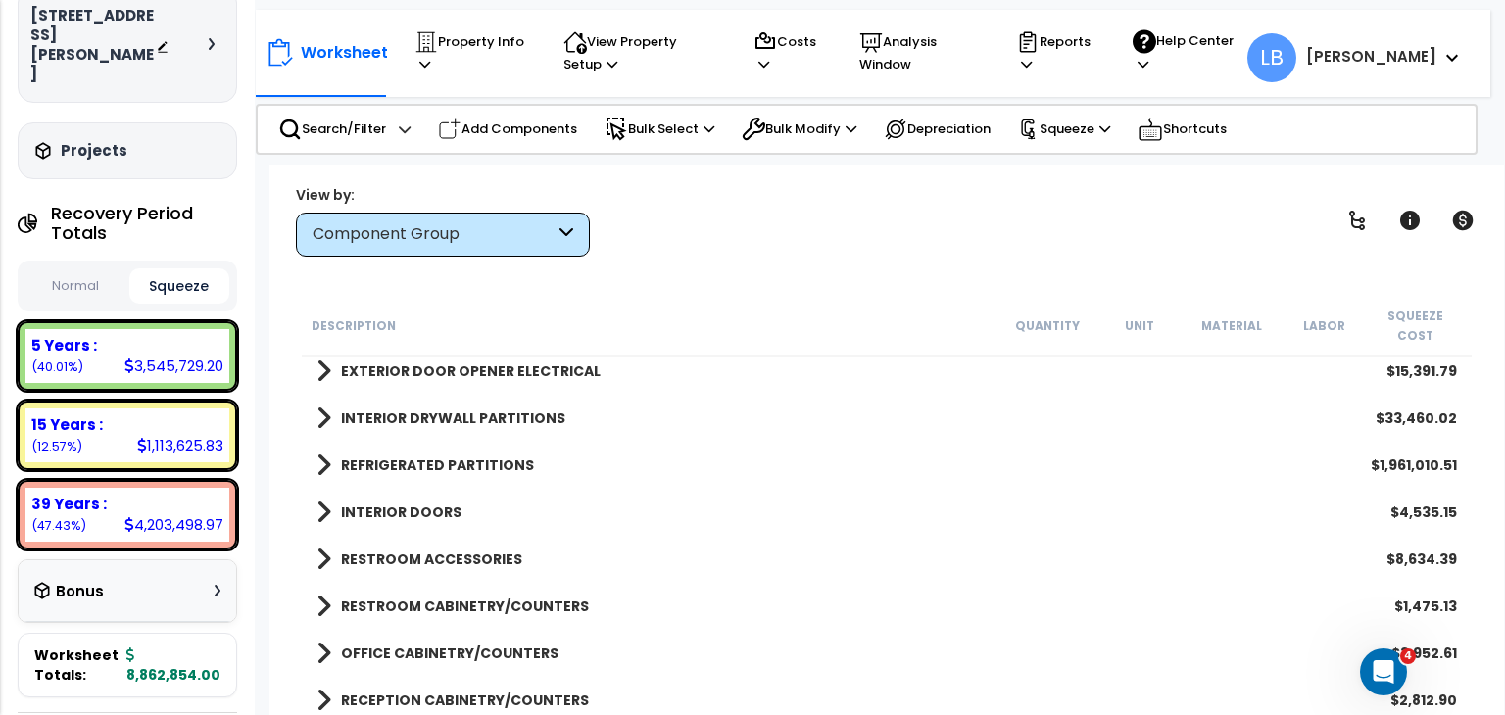
scroll to position [110, 0]
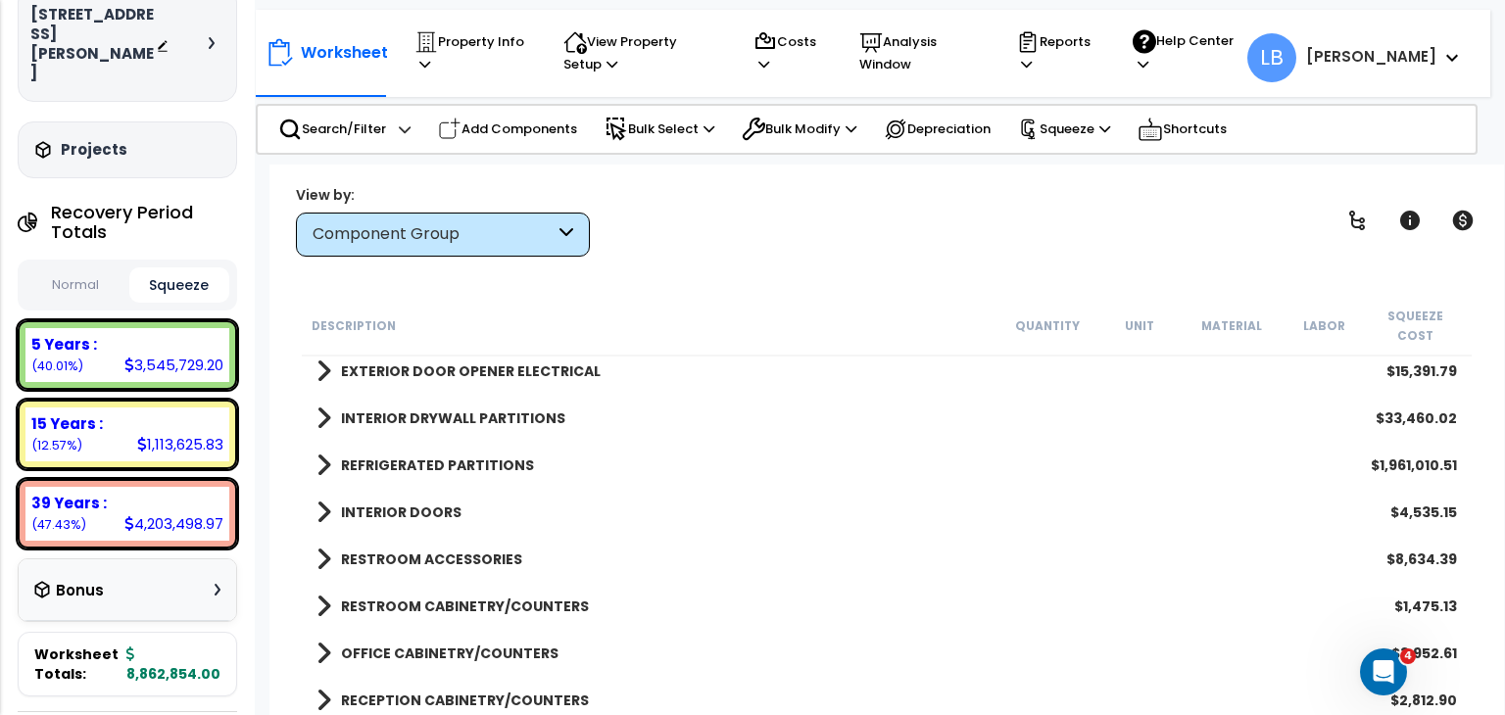
click at [431, 456] on b "REFRIGERATED PARTITIONS" at bounding box center [437, 466] width 193 height 20
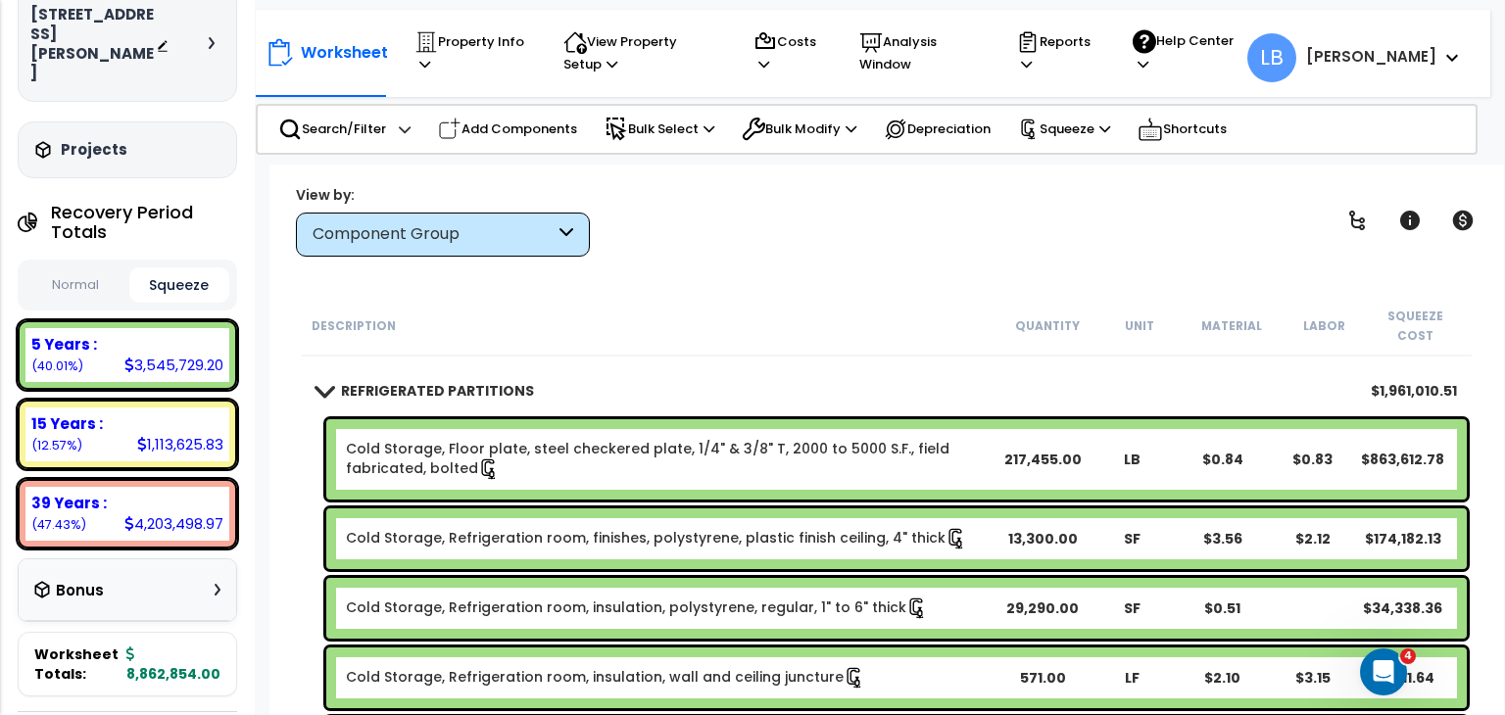
scroll to position [403, 0]
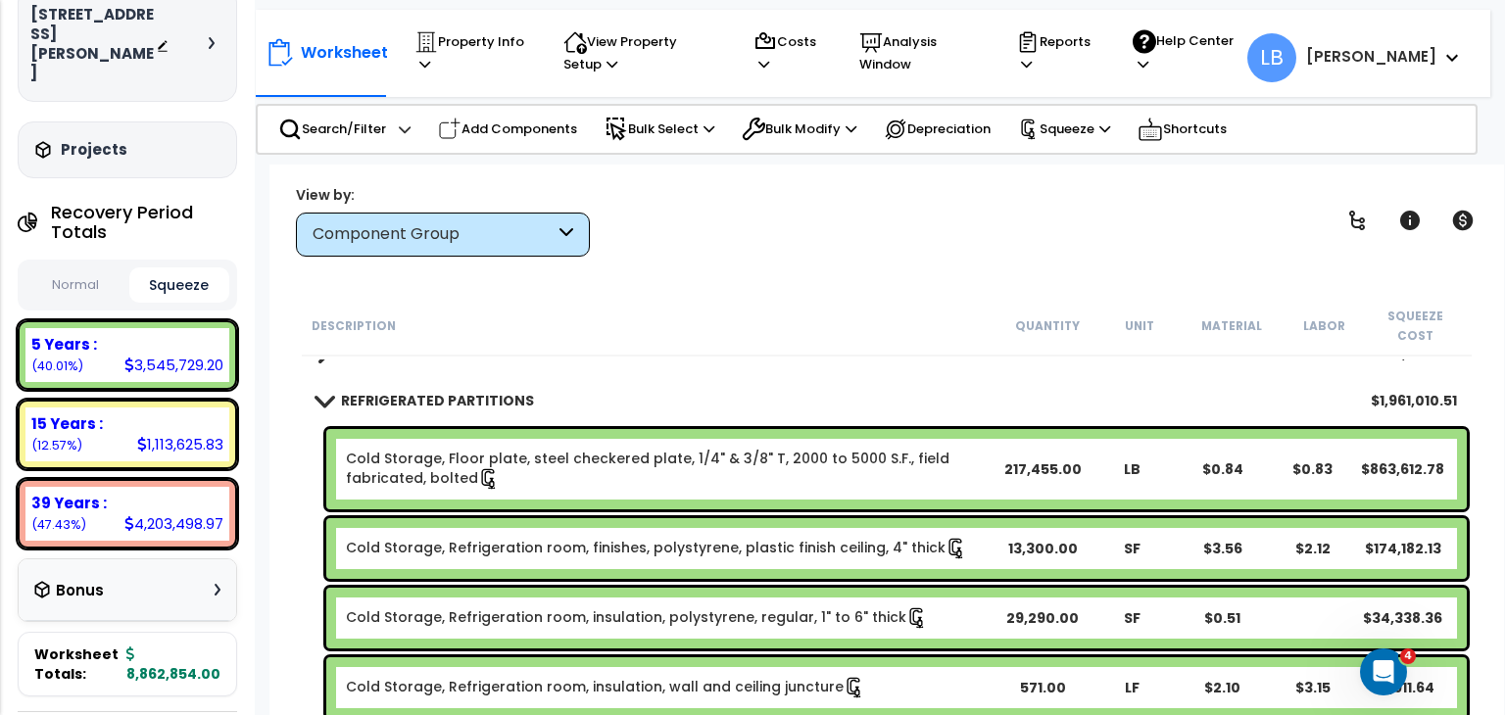
click at [474, 391] on b "REFRIGERATED PARTITIONS" at bounding box center [437, 401] width 193 height 20
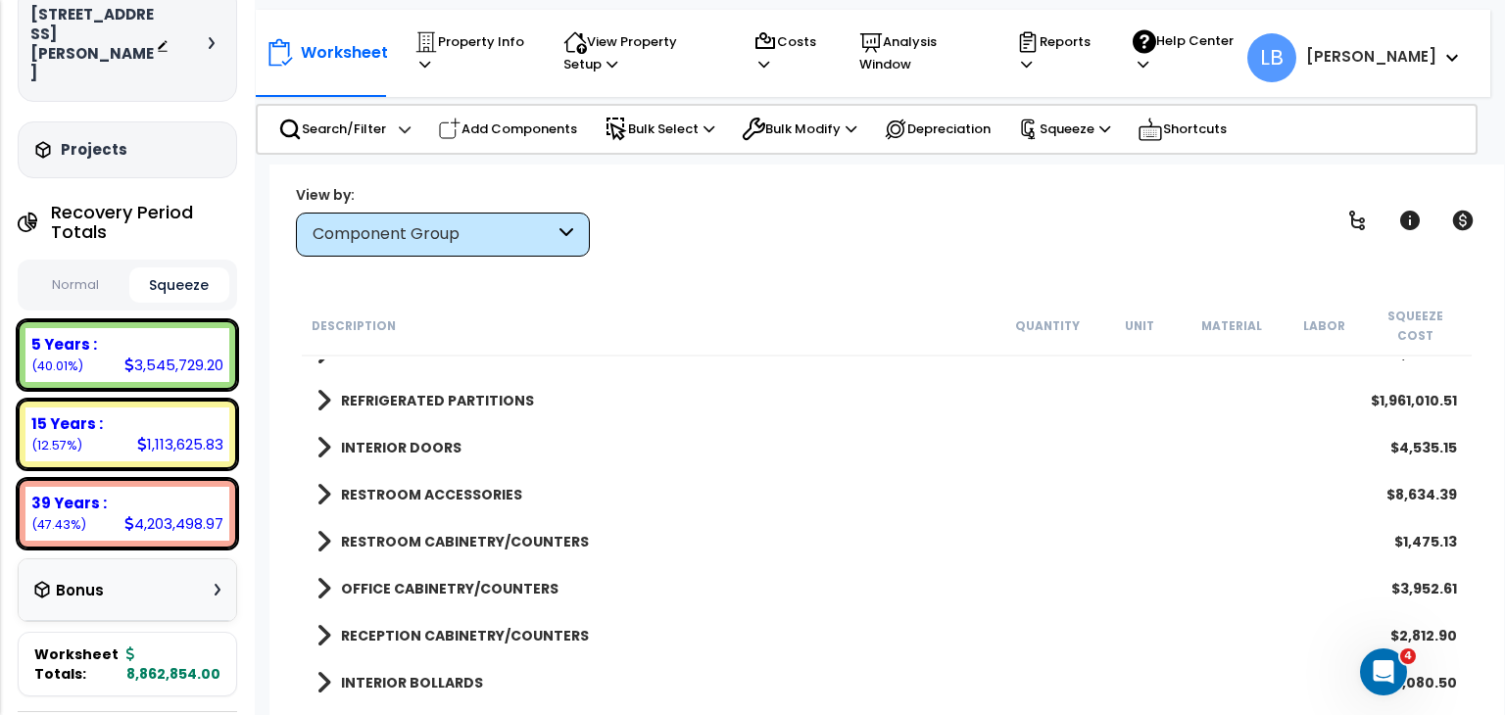
click at [494, 391] on b "REFRIGERATED PARTITIONS" at bounding box center [437, 401] width 193 height 20
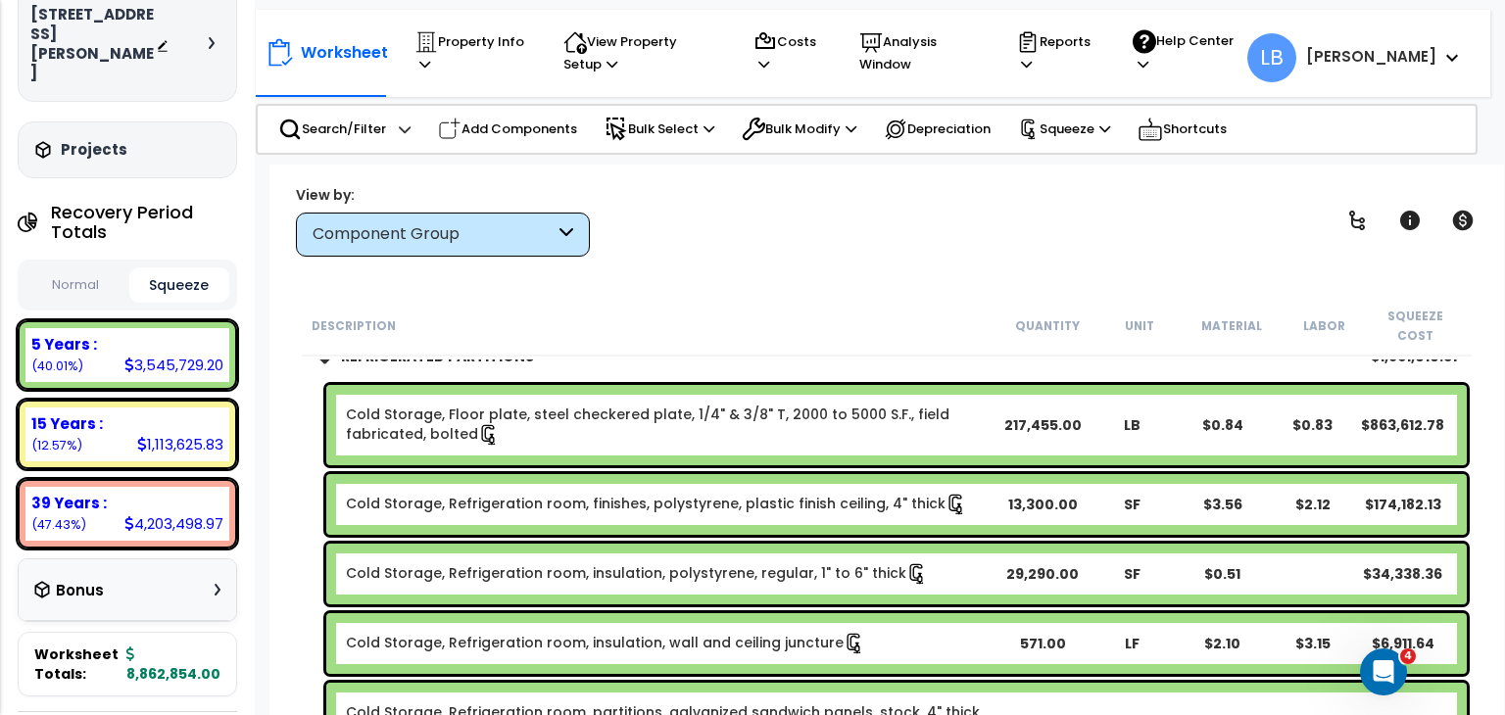
scroll to position [446, 0]
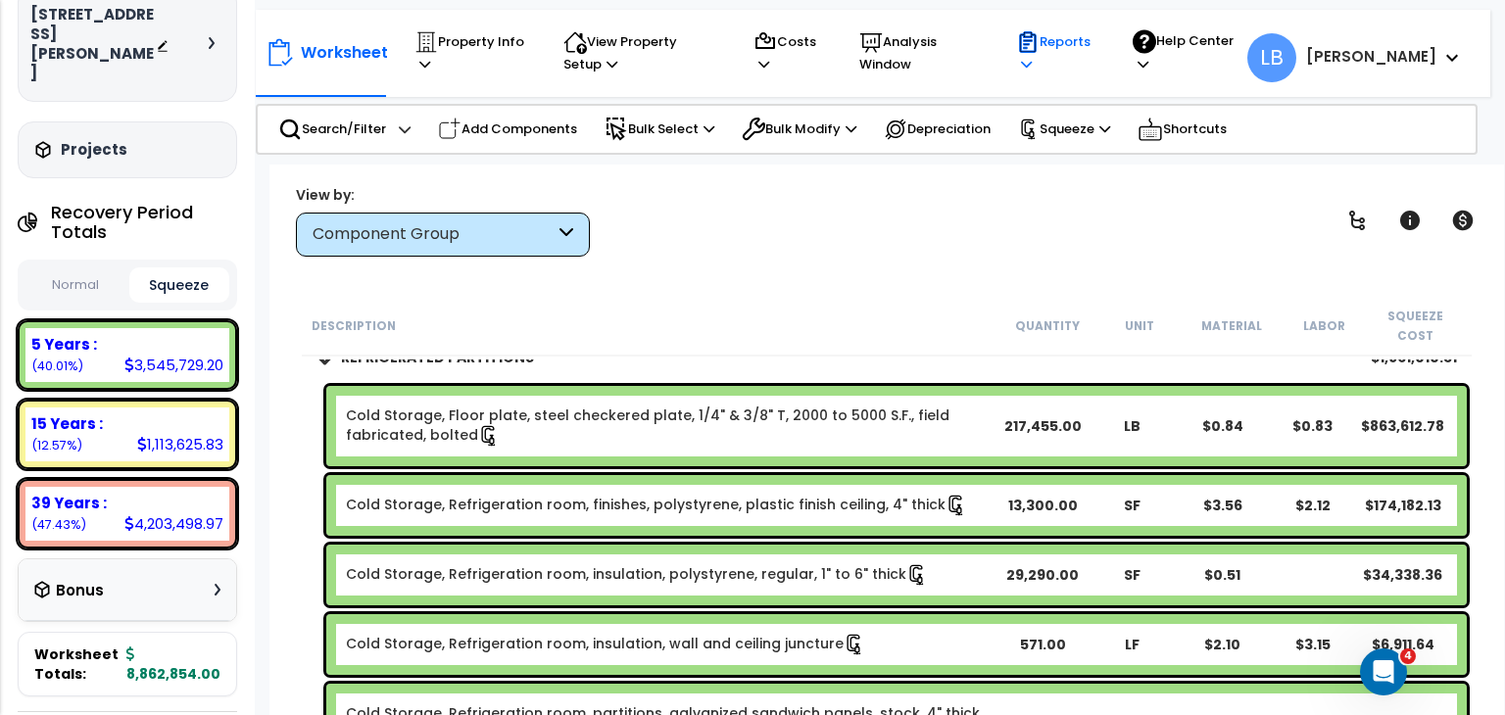
click at [1037, 50] on icon at bounding box center [1028, 41] width 17 height 21
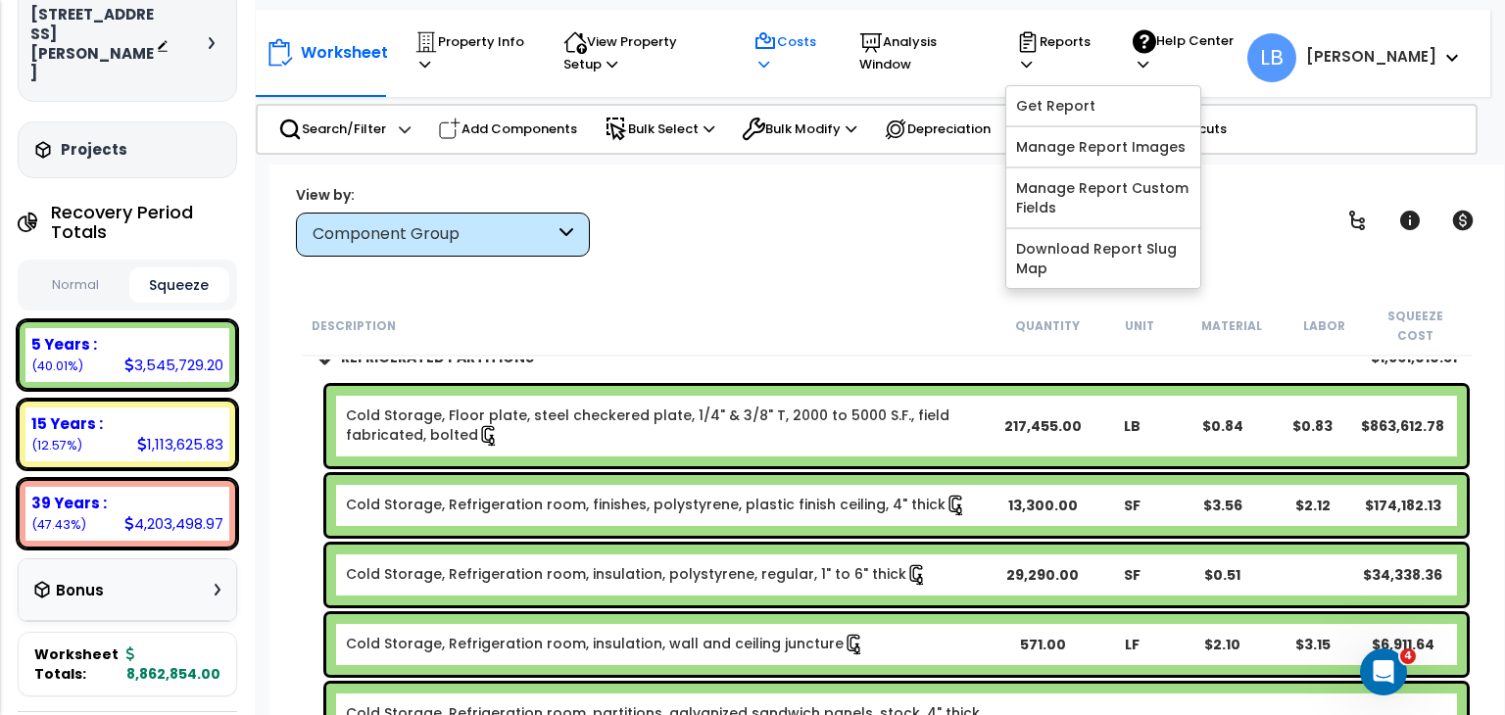
click at [822, 44] on p "Costs" at bounding box center [787, 52] width 69 height 45
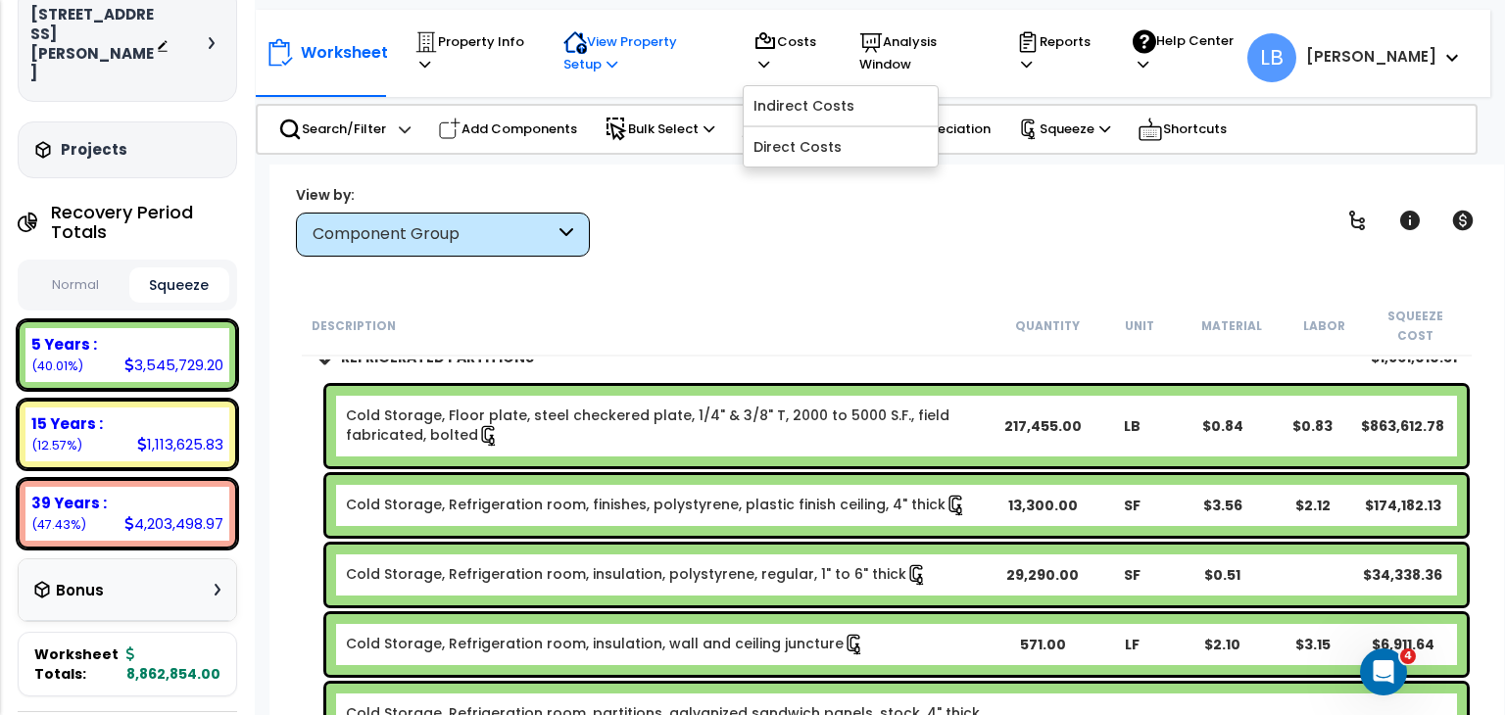
click at [679, 48] on p "View Property Setup" at bounding box center [639, 52] width 152 height 45
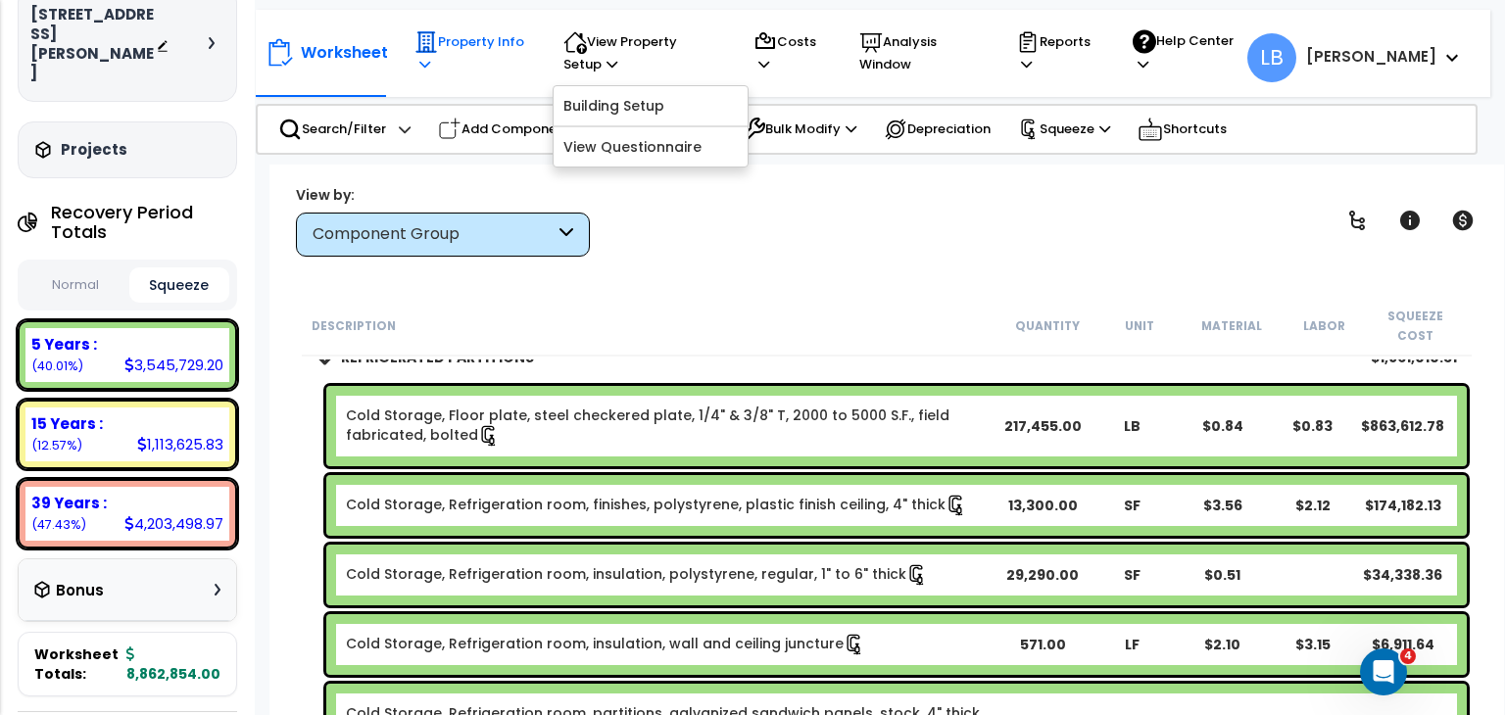
click at [510, 51] on p "Property Info" at bounding box center [470, 52] width 112 height 45
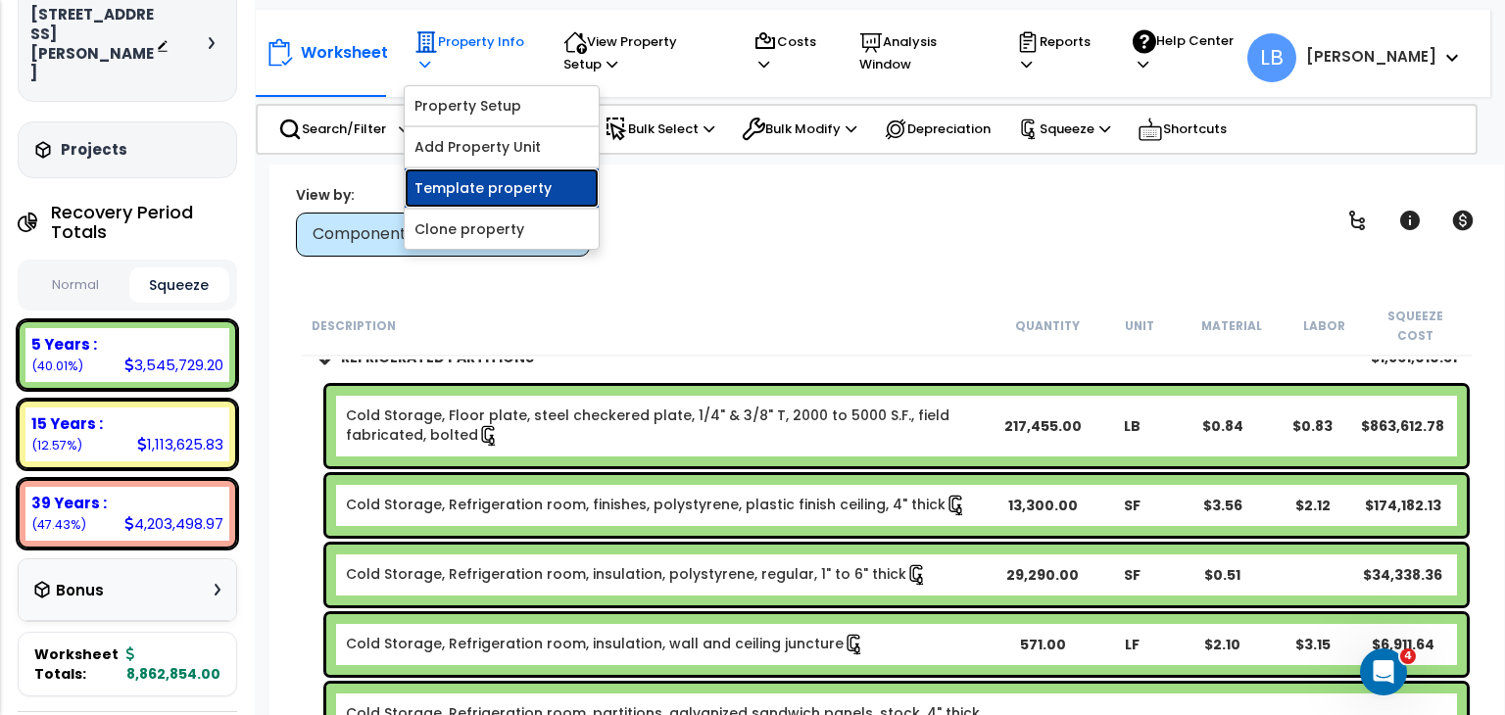
click at [498, 187] on link "Template property" at bounding box center [502, 188] width 194 height 39
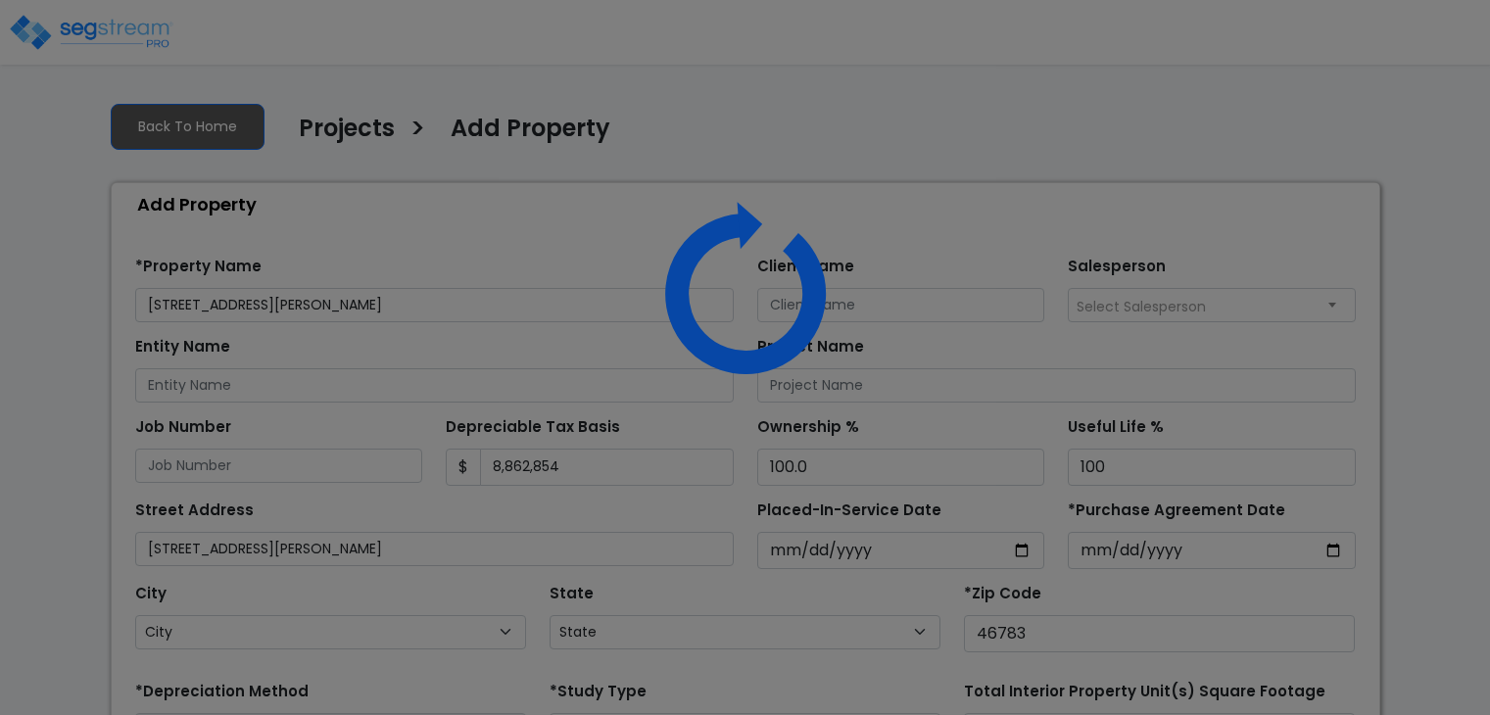
select select "2025"
select select "IN"
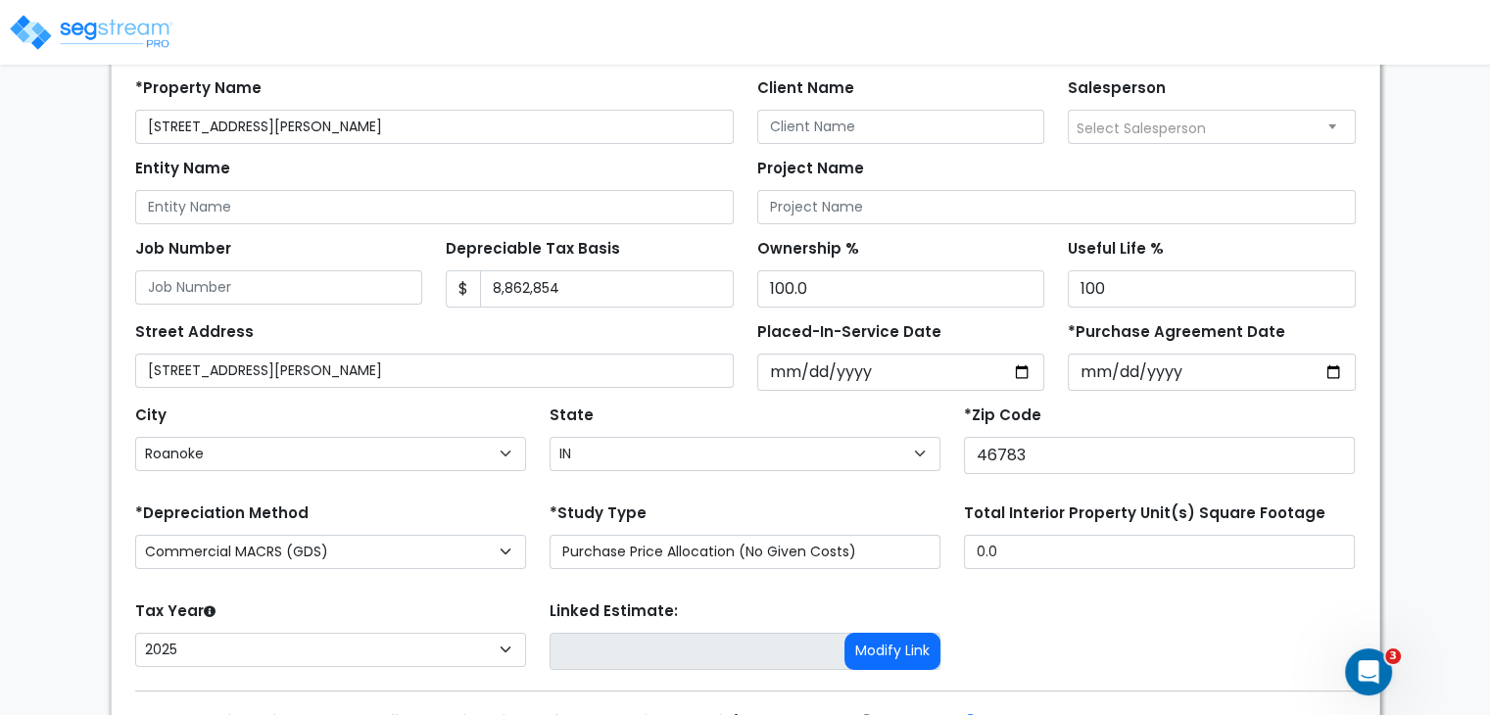
scroll to position [290, 0]
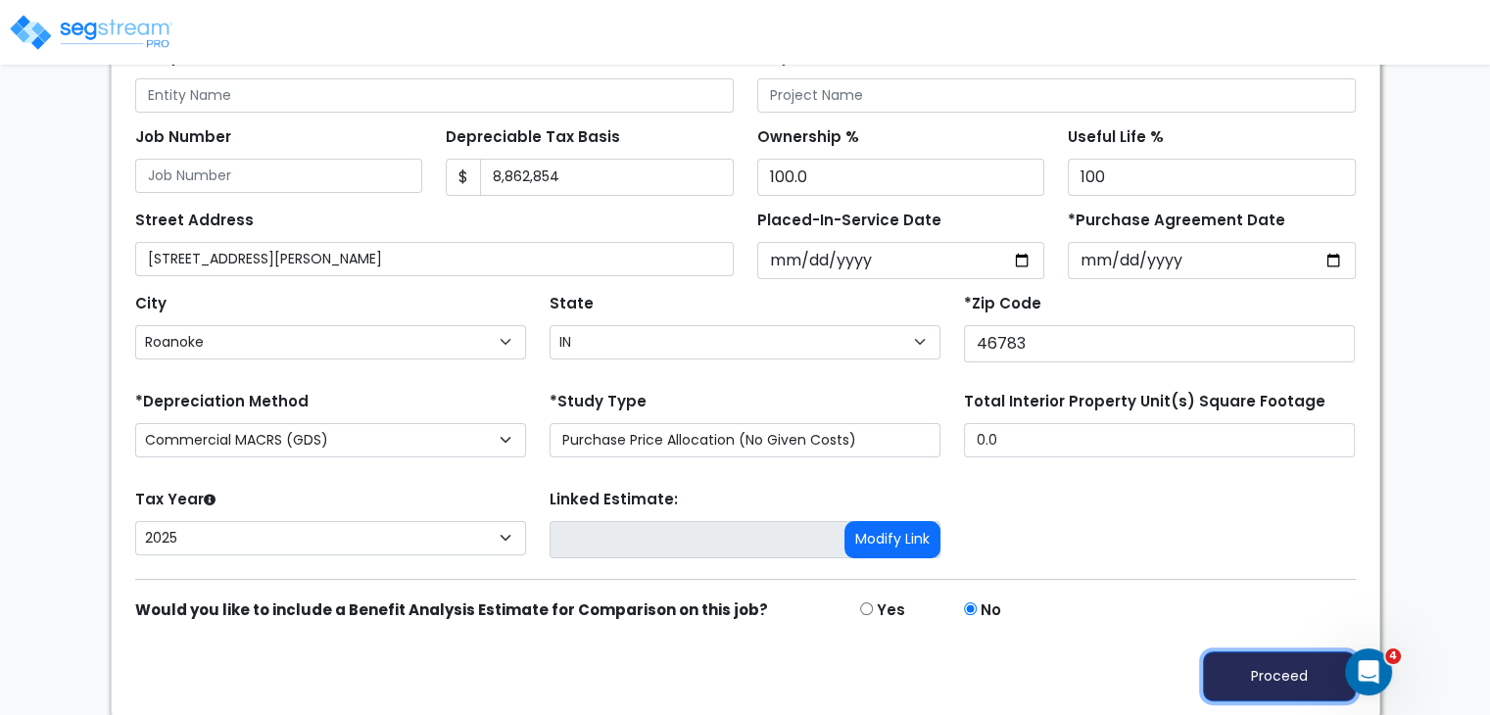
click at [1224, 662] on button "Proceed" at bounding box center [1279, 677] width 153 height 50
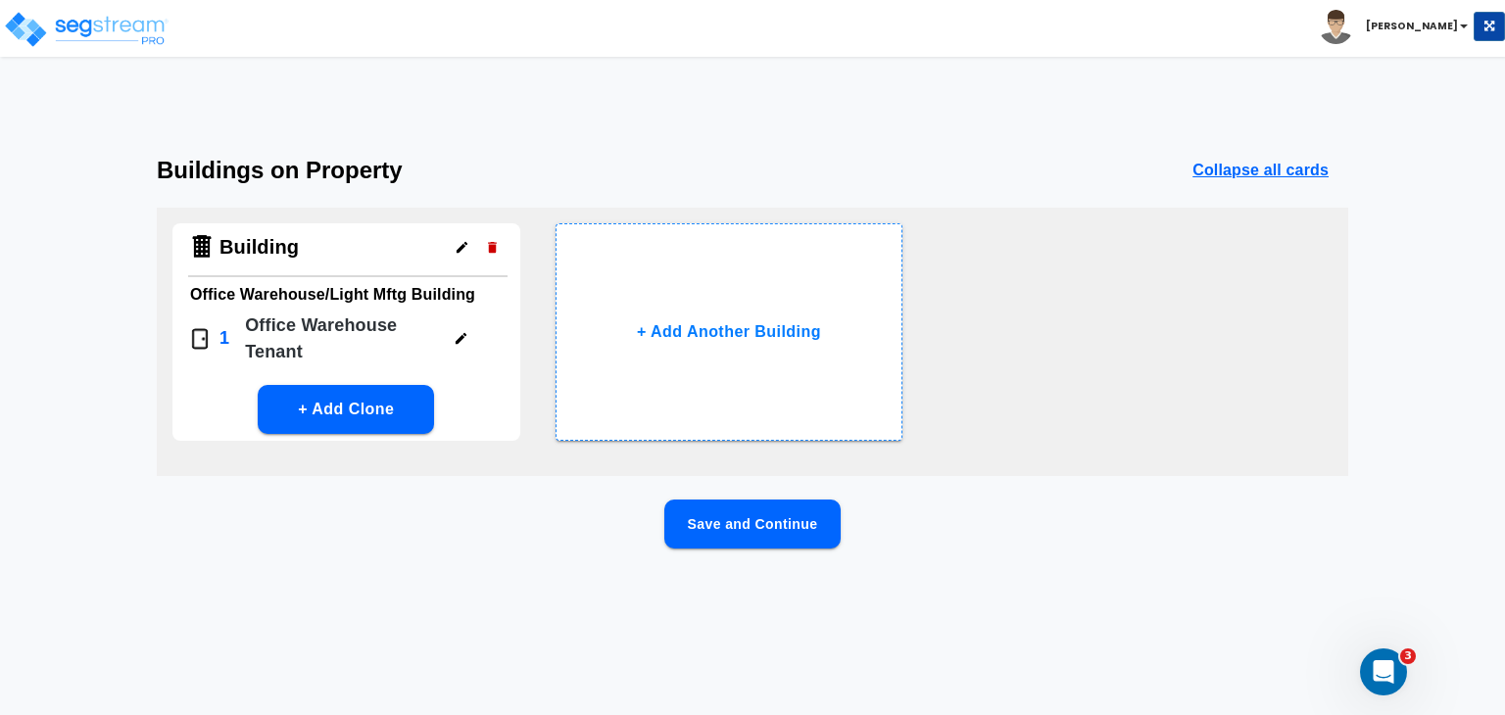
click at [778, 530] on button "Save and Continue" at bounding box center [752, 524] width 176 height 49
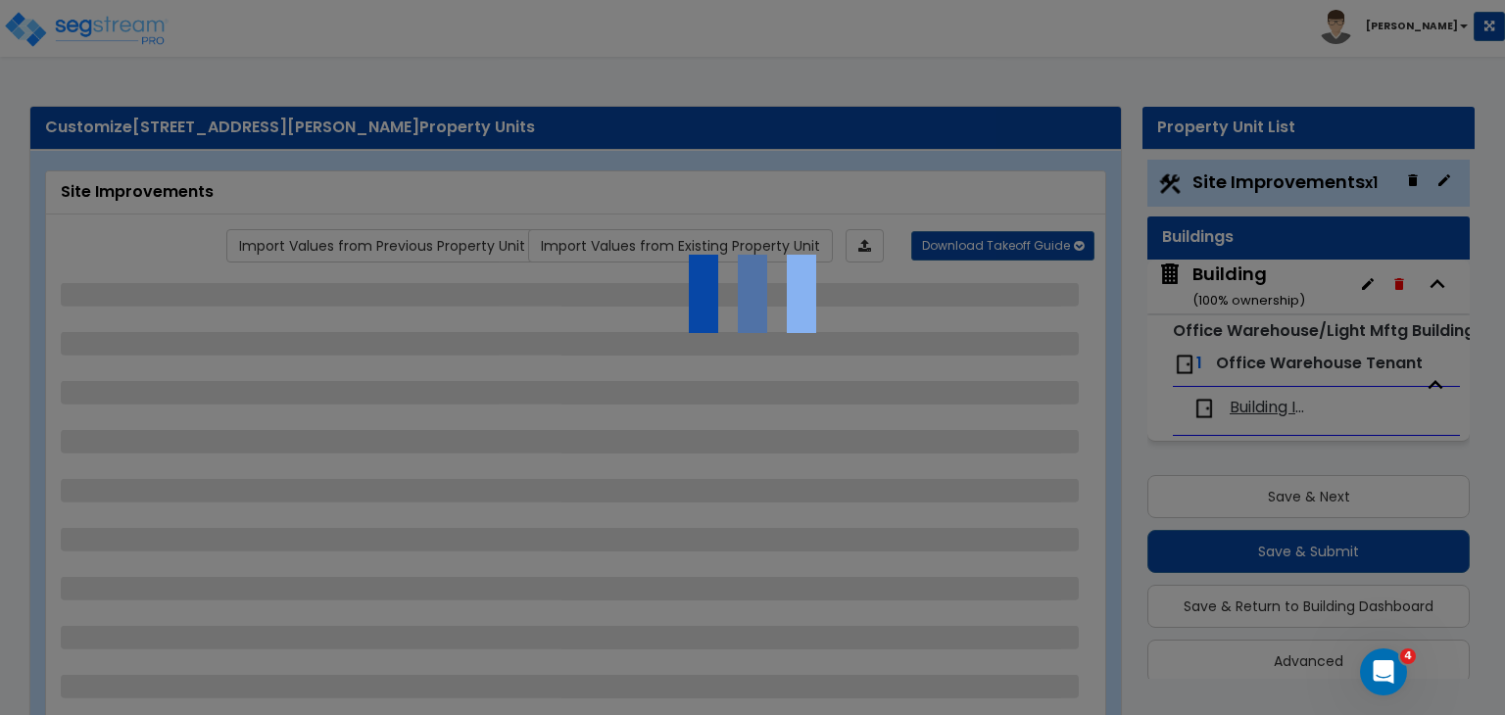
scroll to position [23, 0]
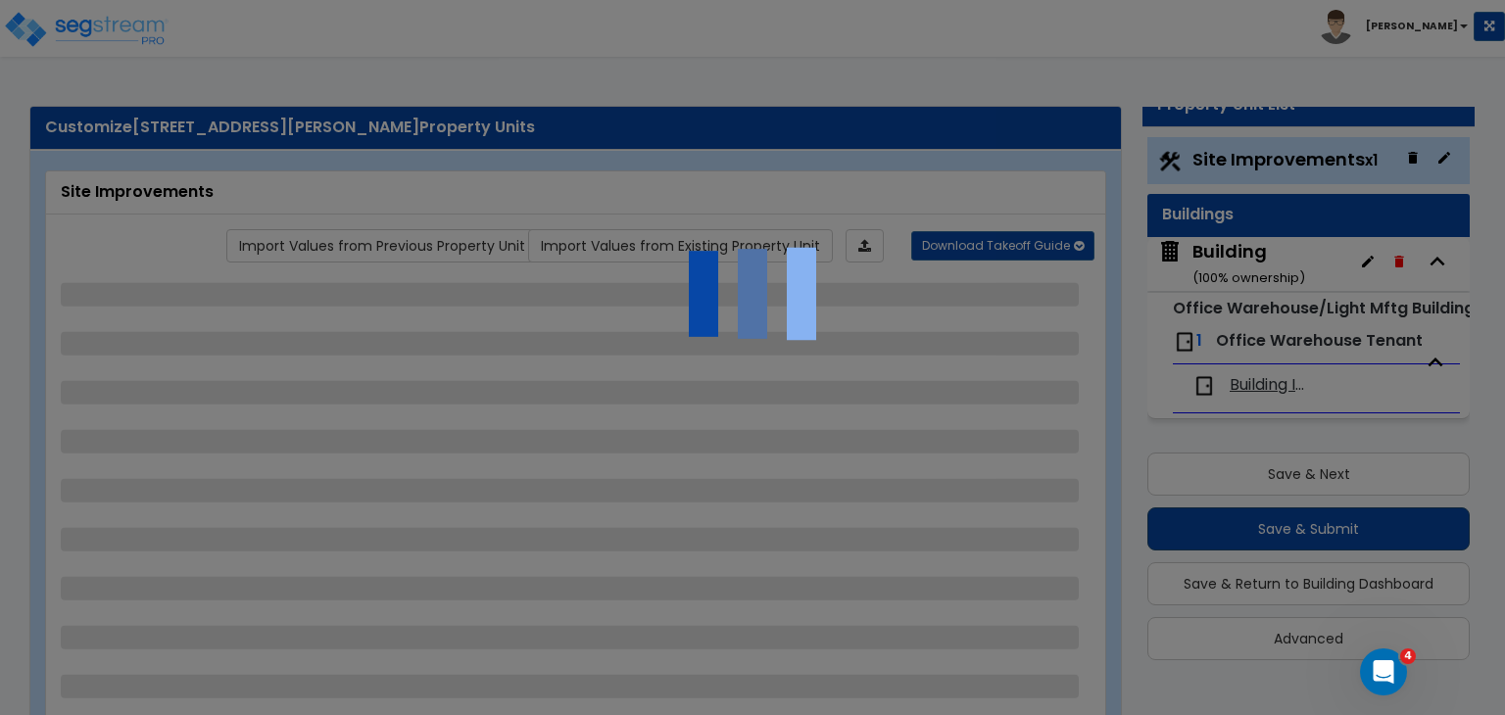
select select "2"
select select "1"
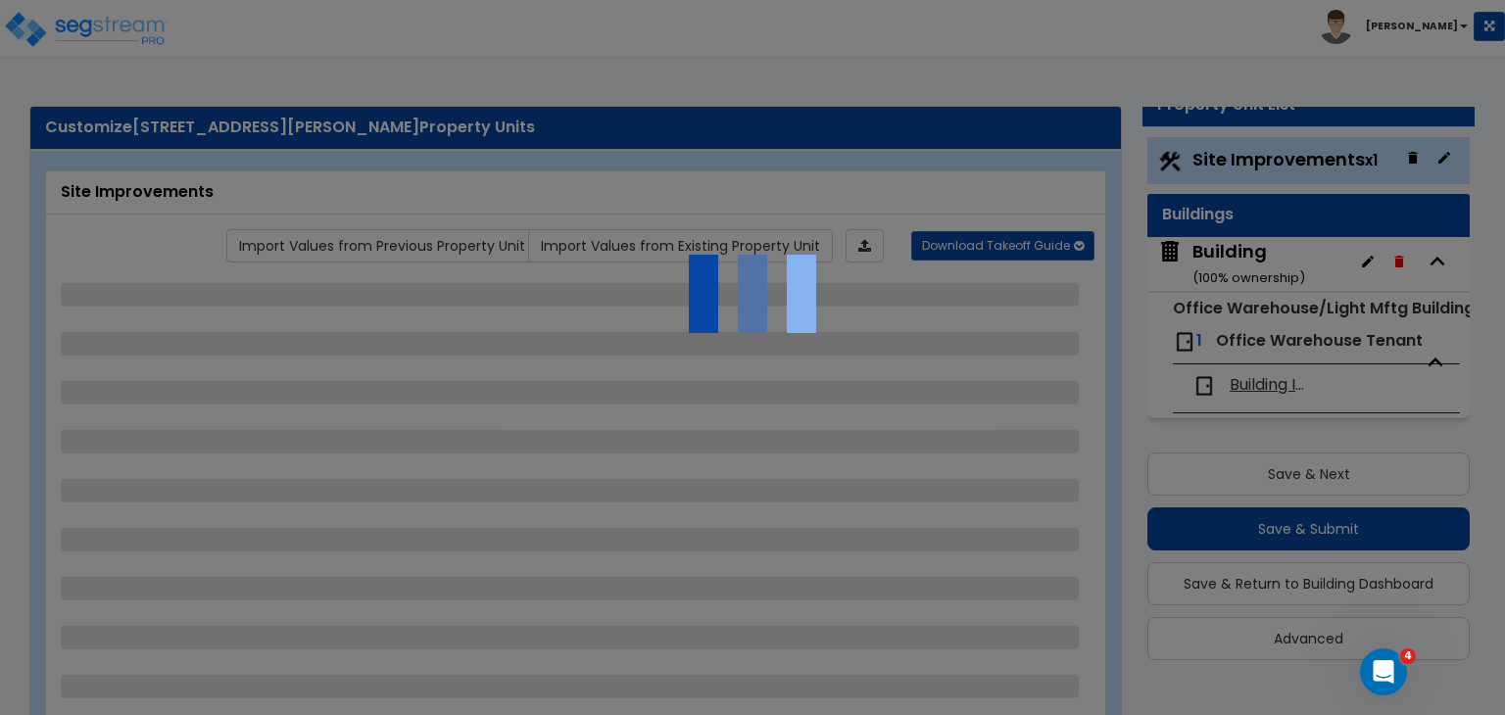
select select "6"
select select "2"
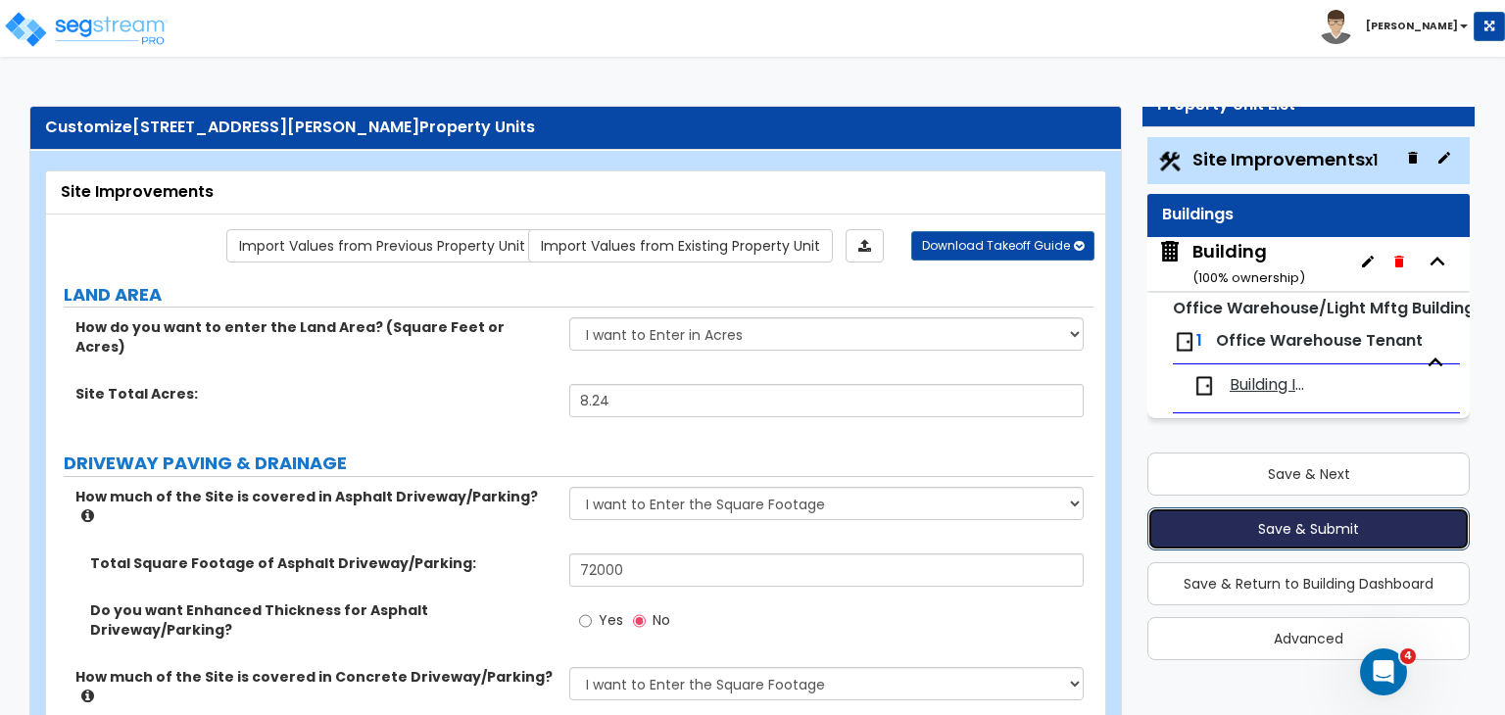
click at [1287, 527] on button "Save & Submit" at bounding box center [1308, 529] width 322 height 43
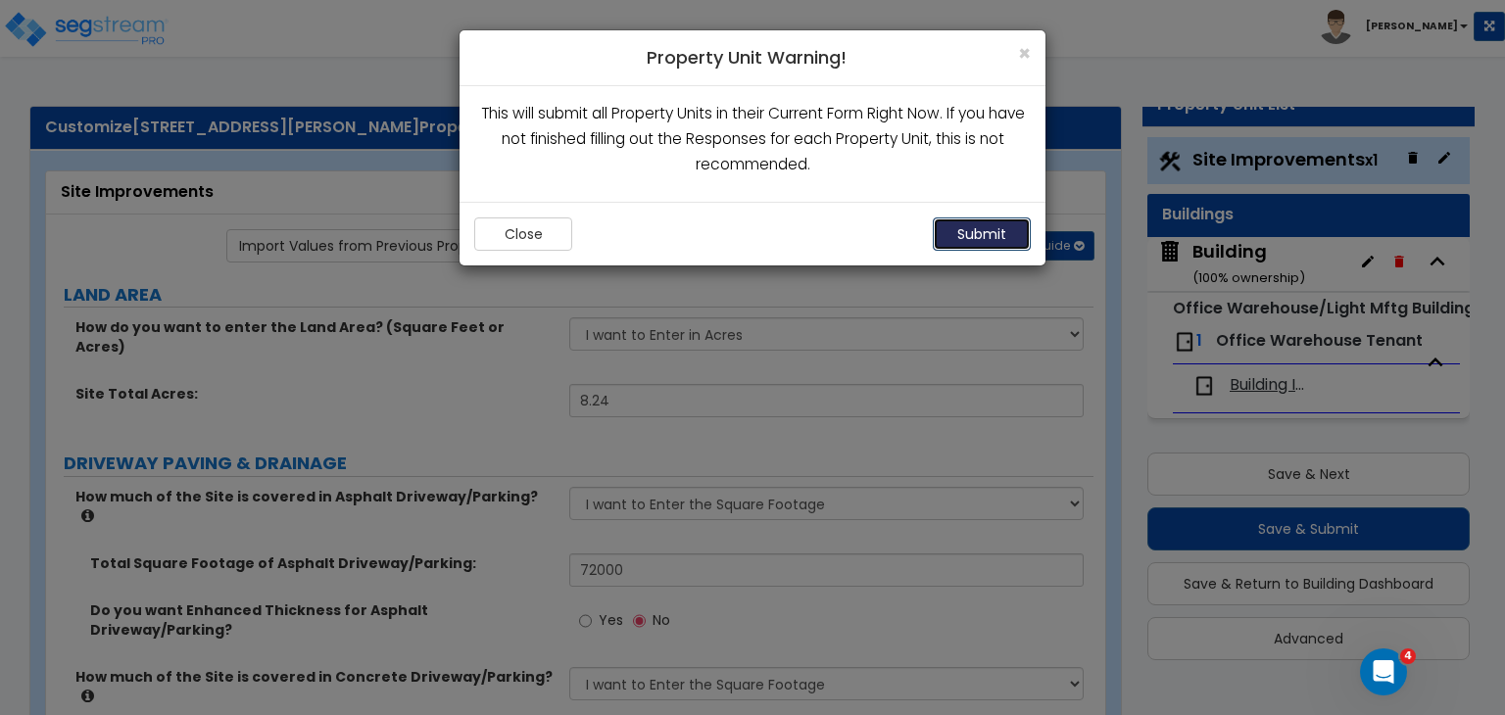
click at [999, 228] on button "Submit" at bounding box center [982, 234] width 98 height 33
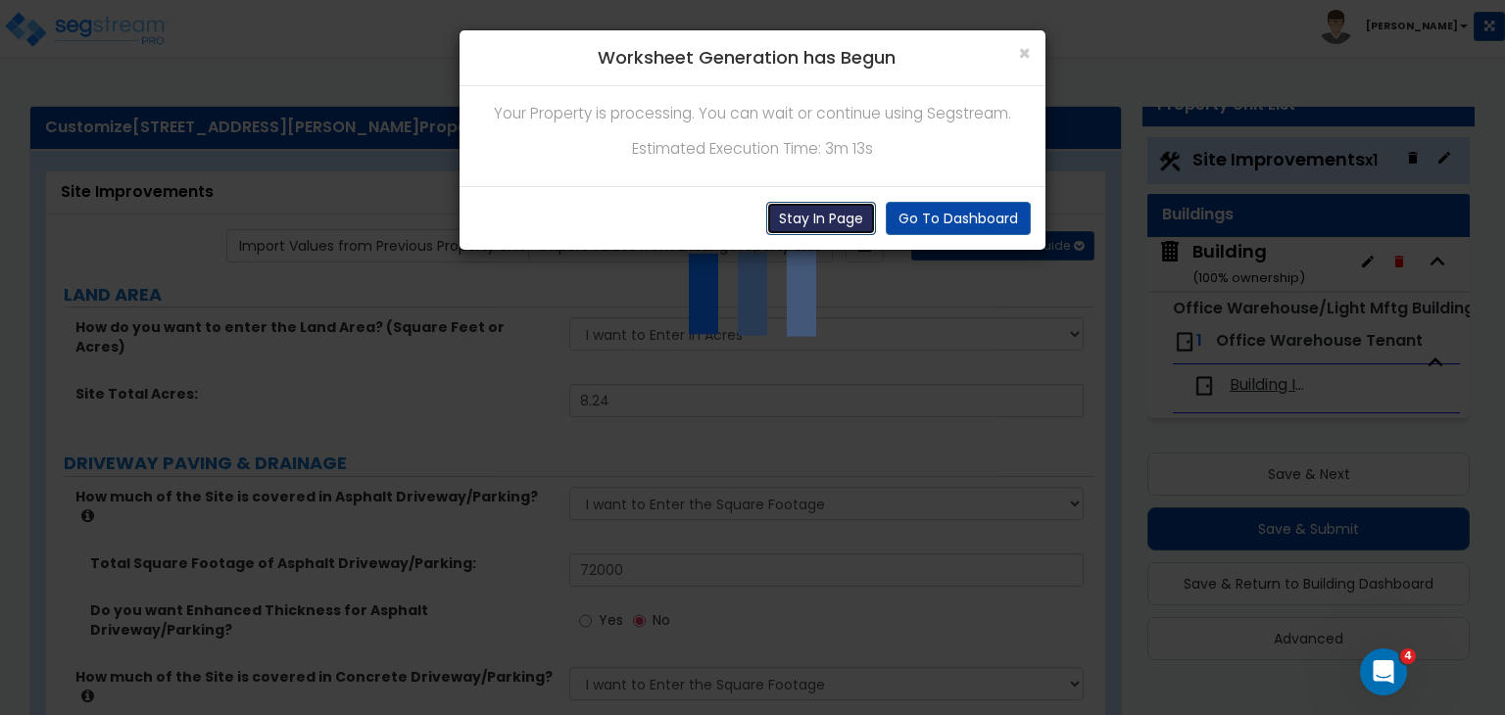
click at [840, 215] on button "Stay In Page" at bounding box center [821, 218] width 110 height 33
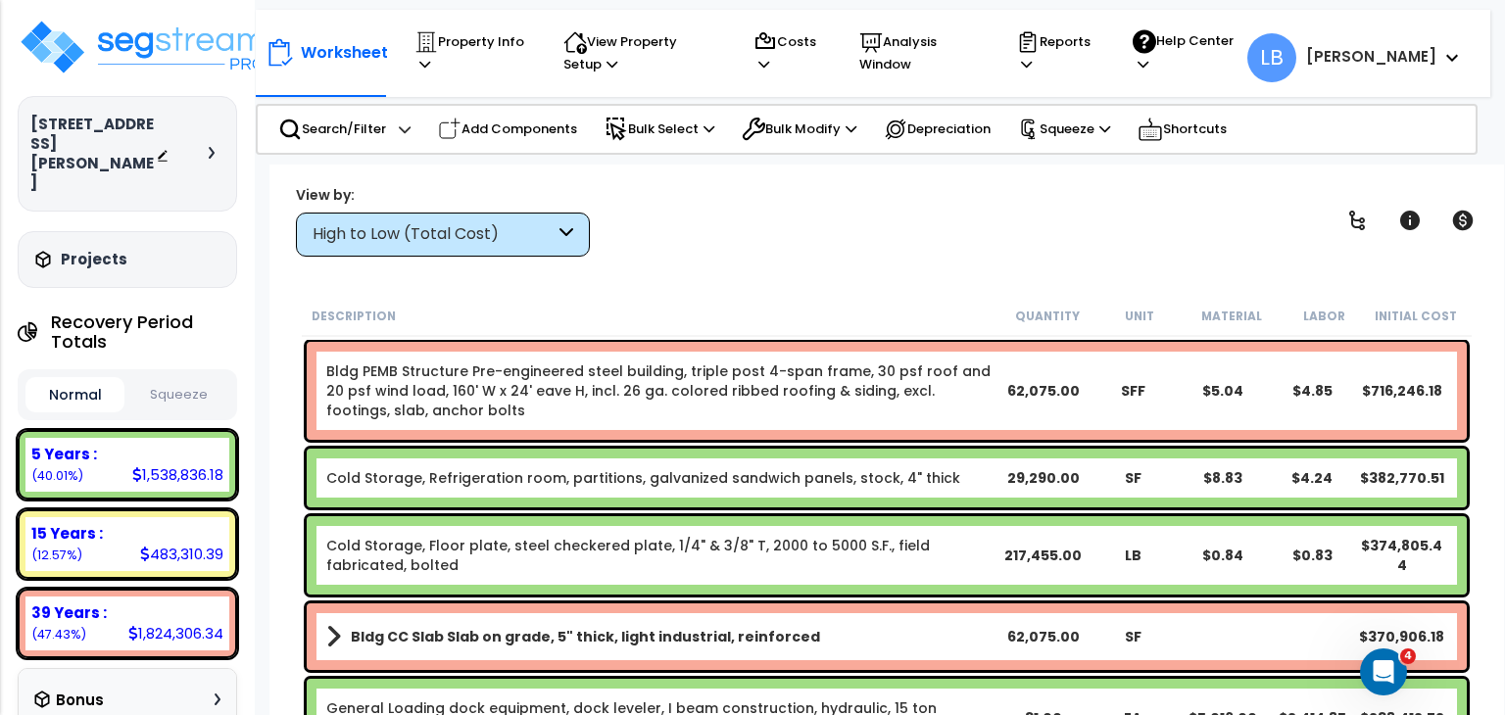
click at [184, 378] on button "Squeeze" at bounding box center [178, 395] width 99 height 34
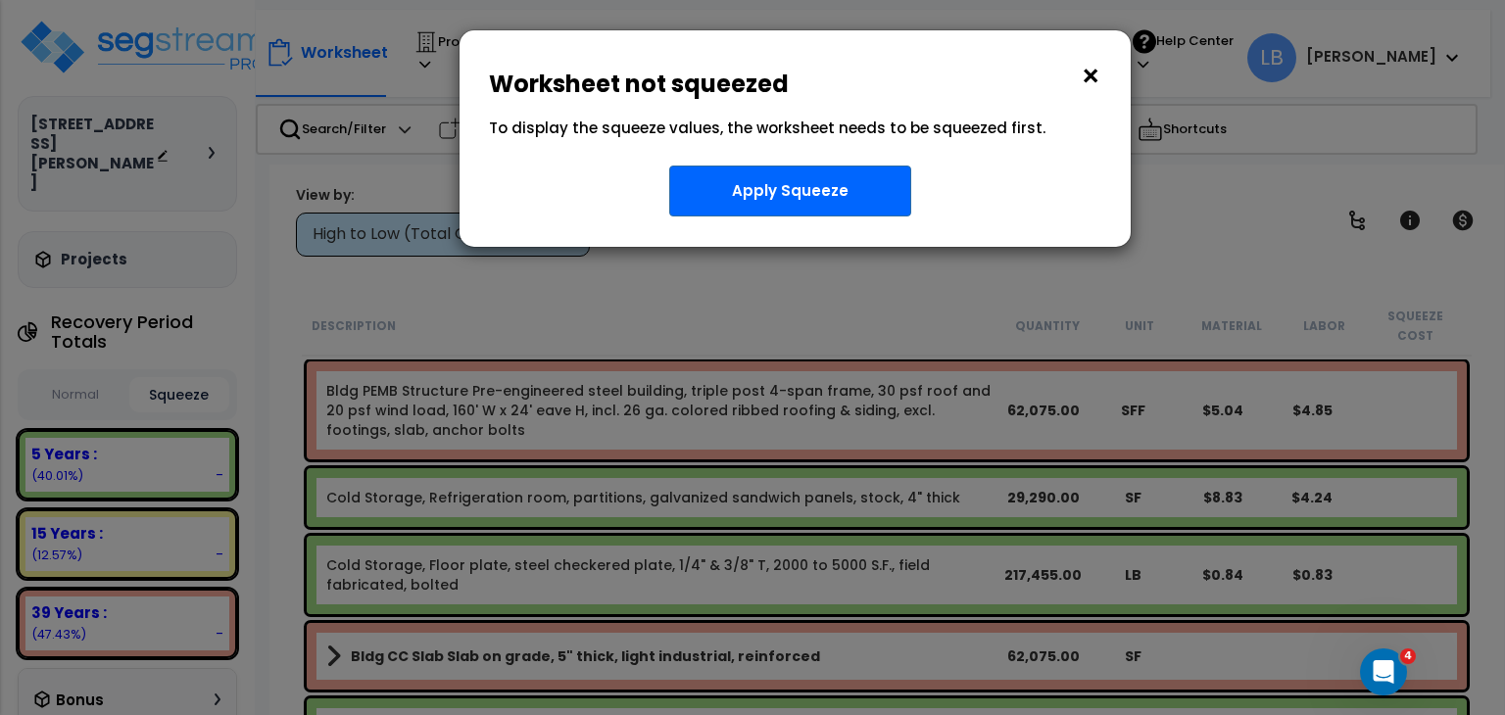
click at [1086, 79] on button "×" at bounding box center [1091, 76] width 22 height 31
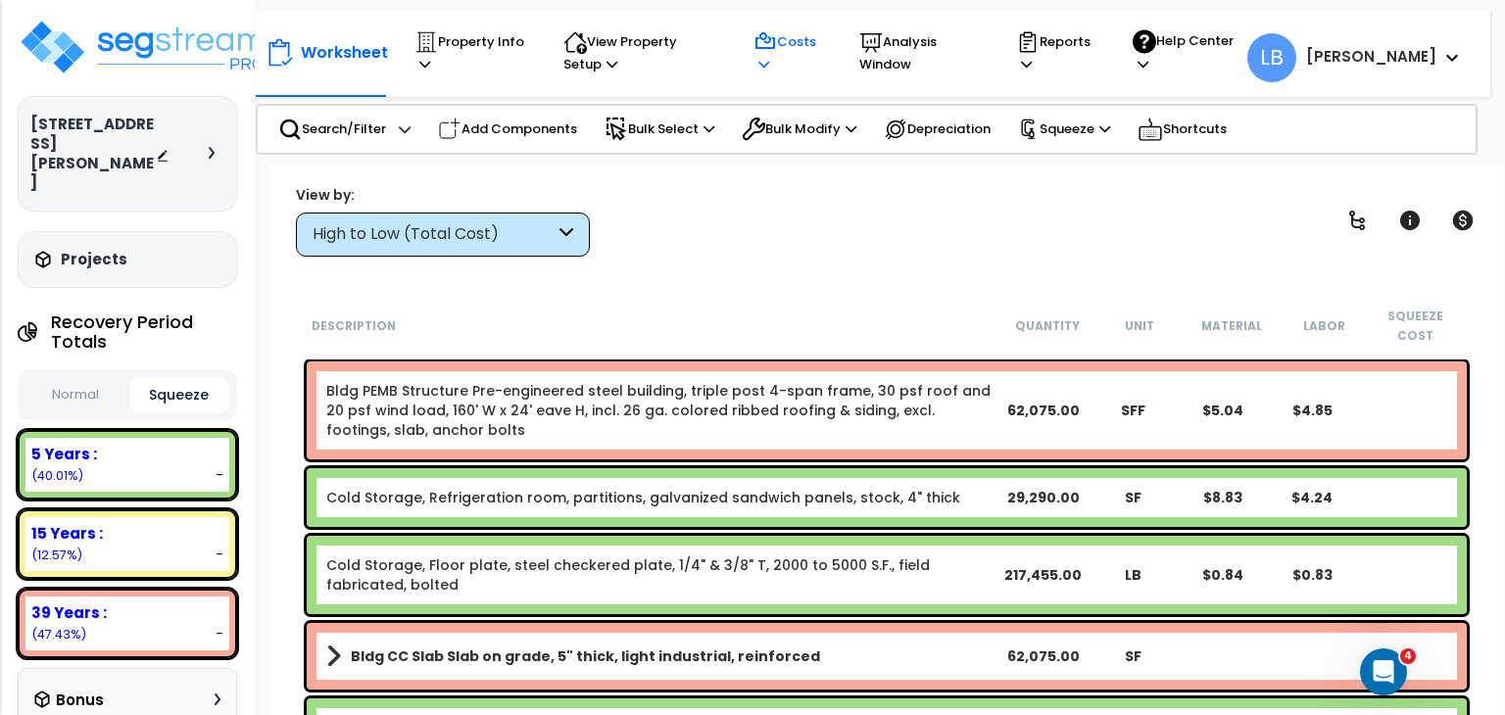
click at [819, 53] on p "Costs" at bounding box center [787, 52] width 69 height 45
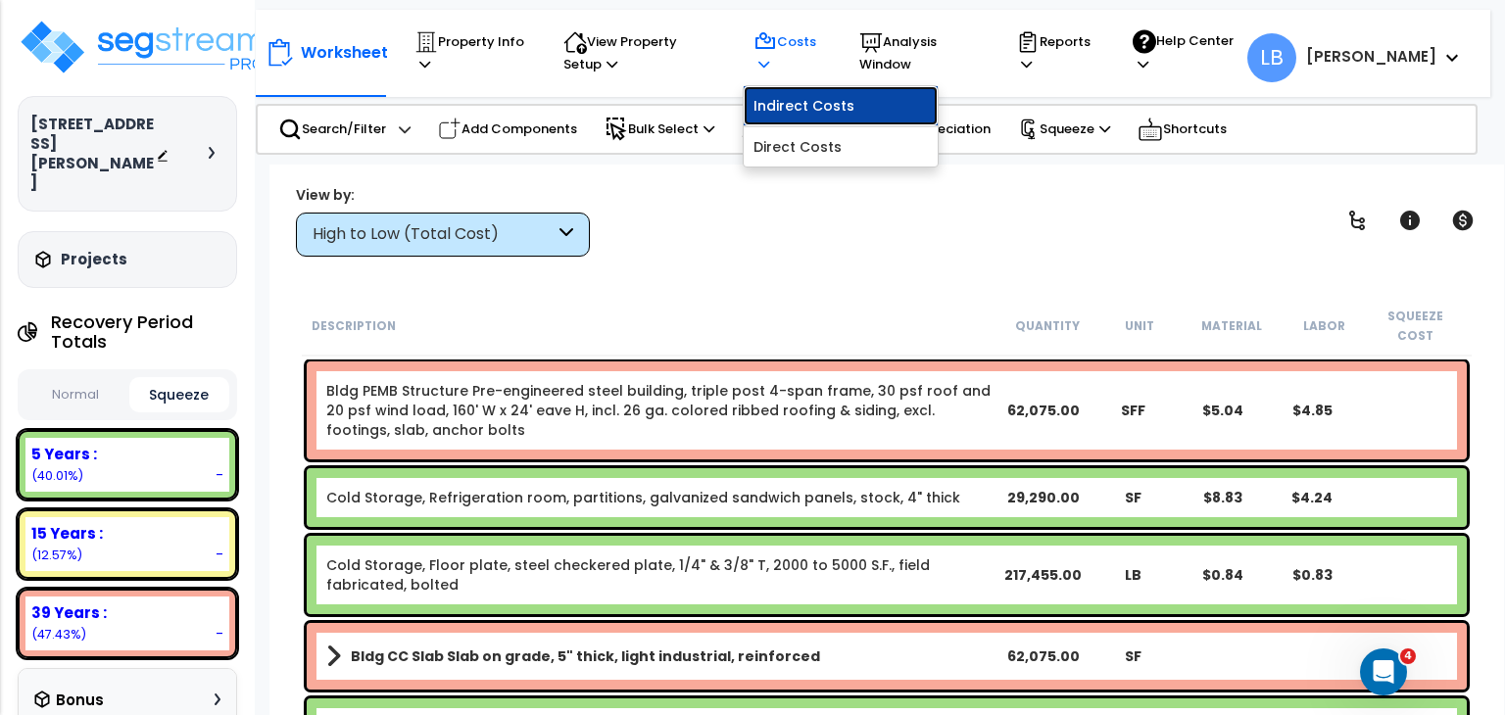
click at [823, 103] on link "Indirect Costs" at bounding box center [841, 105] width 194 height 39
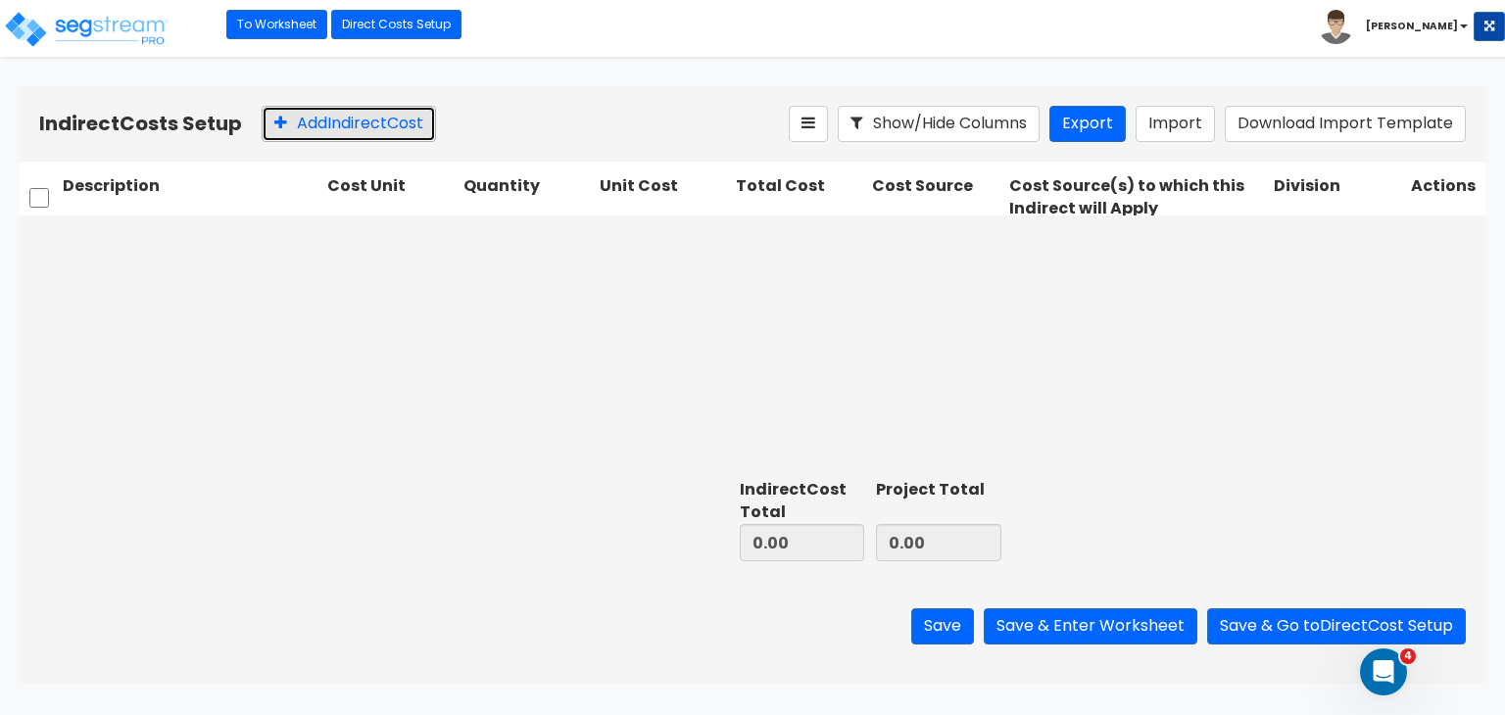
click at [395, 125] on button "Add Indirect Cost" at bounding box center [349, 124] width 174 height 36
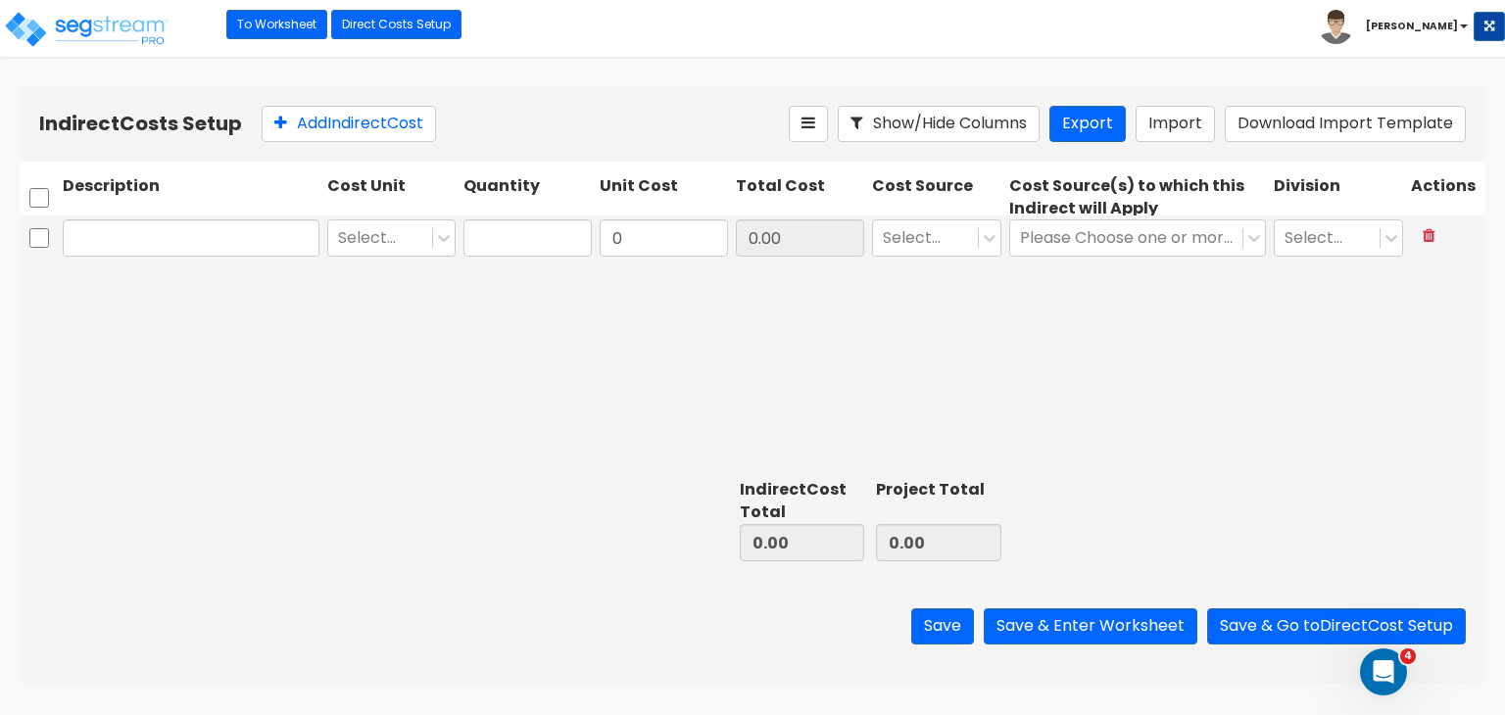
click at [159, 233] on input "text" at bounding box center [191, 237] width 257 height 37
type input "Arch/Engineering Costs"
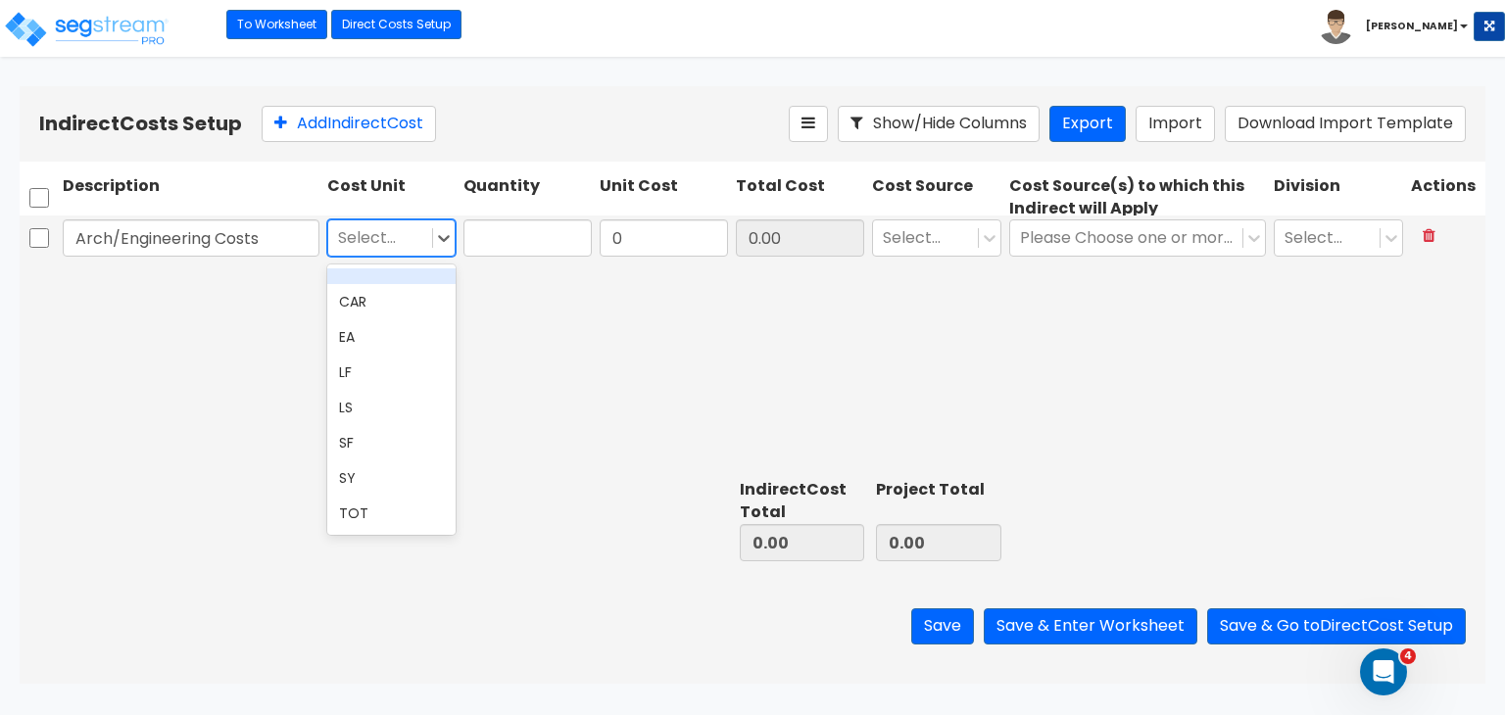
click at [384, 235] on div at bounding box center [380, 238] width 84 height 26
click at [370, 346] on div "EA" at bounding box center [391, 336] width 128 height 35
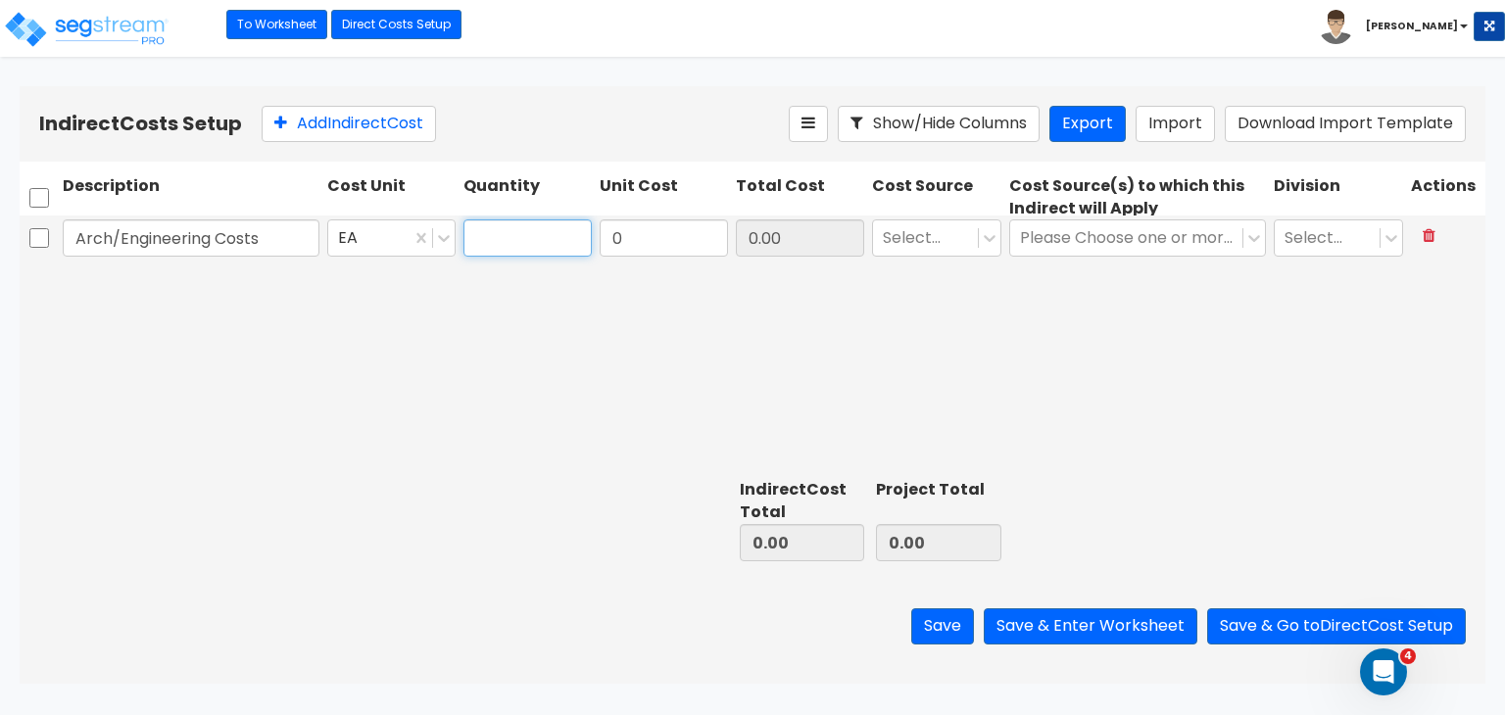
click at [509, 244] on input "text" at bounding box center [527, 237] width 128 height 37
type input "125,156"
click at [535, 242] on input "text" at bounding box center [527, 237] width 128 height 37
type input "1"
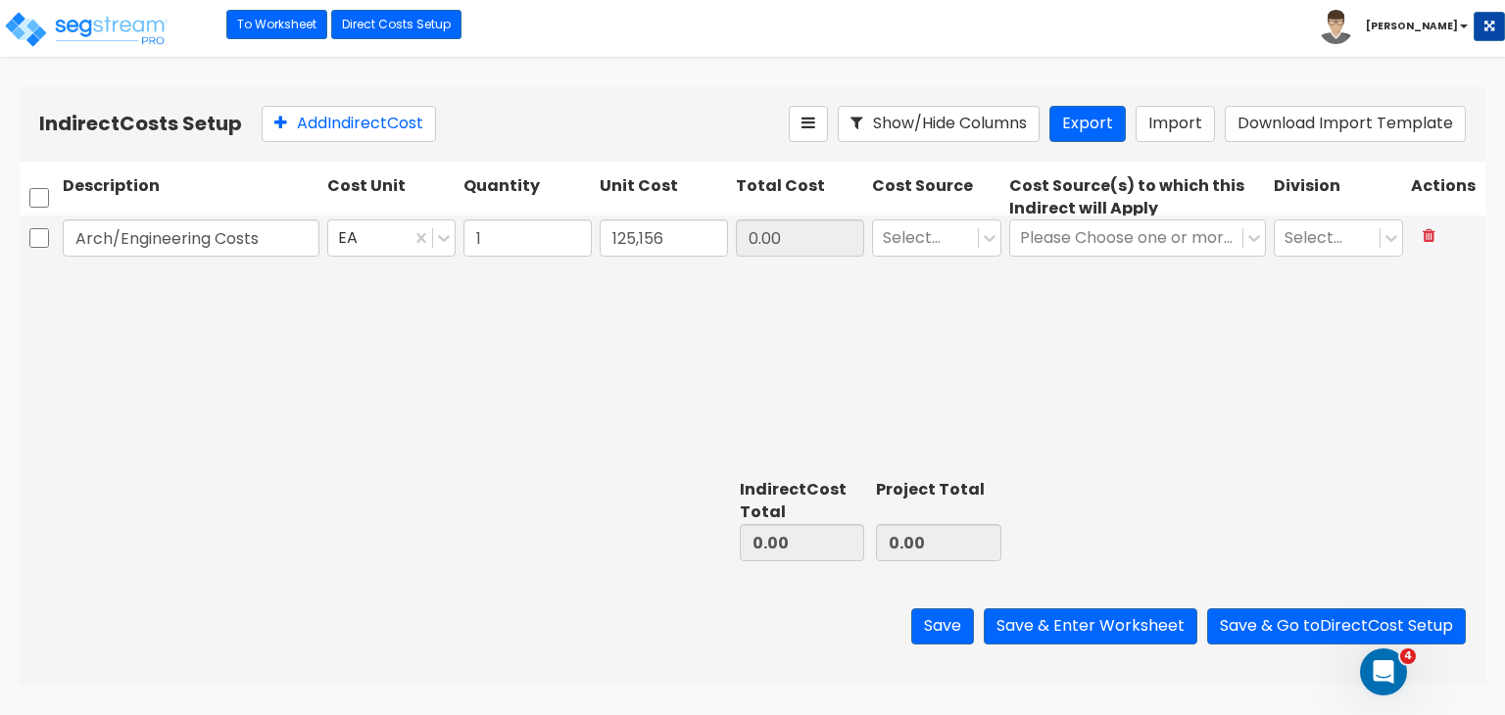
type input "125,156.00"
click at [755, 293] on div "Arch/Engineering Costs EA 1 125,156 125,156.00 Select... Please Choose one or m…" at bounding box center [753, 344] width 1466 height 256
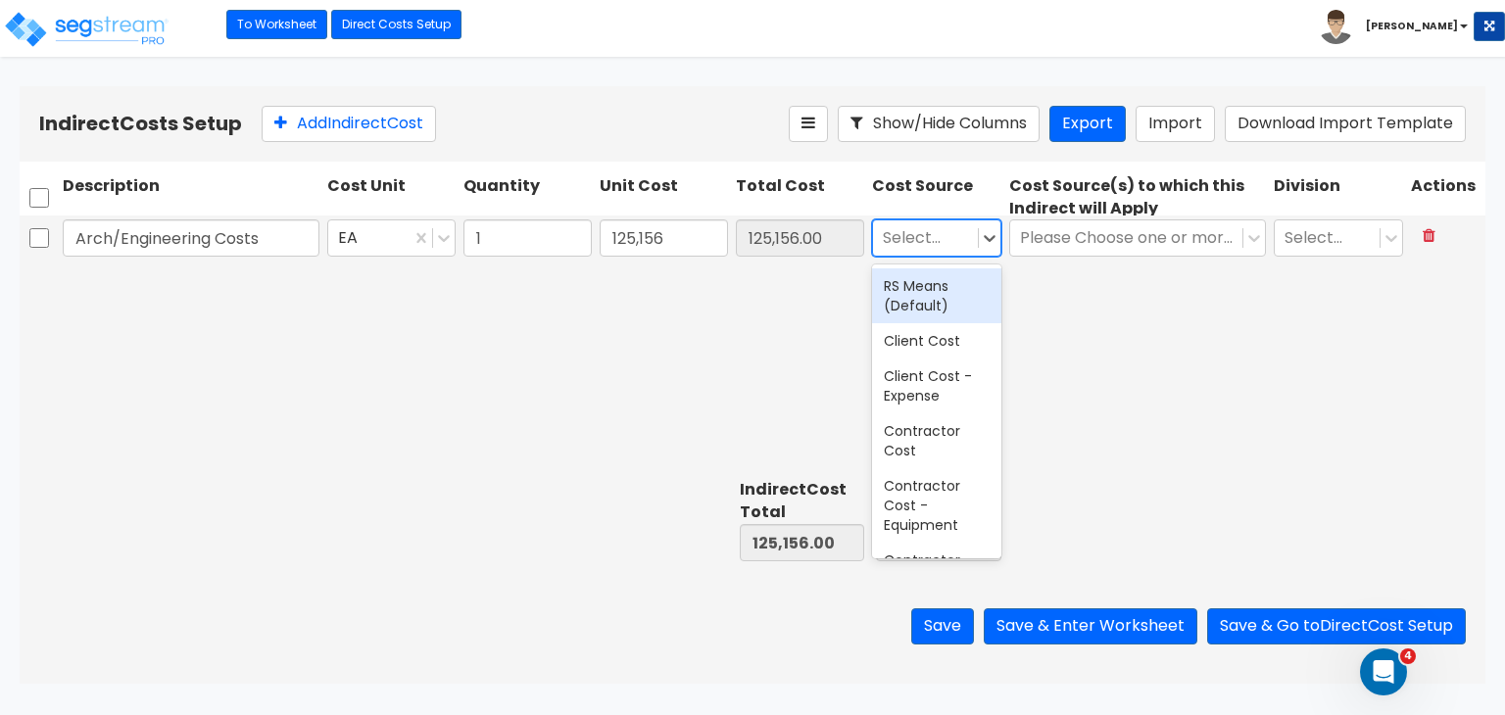
click at [960, 239] on div at bounding box center [925, 238] width 85 height 26
click at [934, 344] on div "Client Cost" at bounding box center [936, 340] width 129 height 35
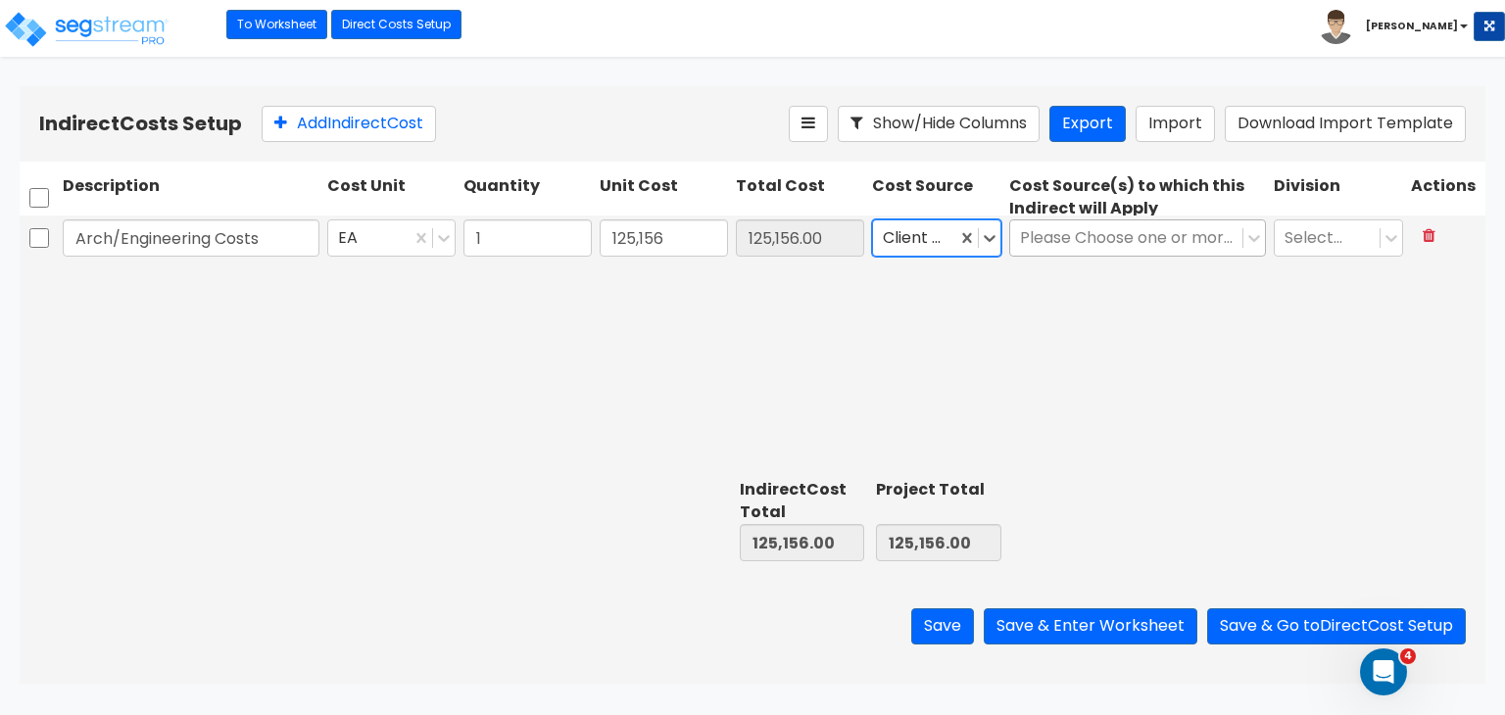
click at [1066, 234] on div at bounding box center [1126, 238] width 213 height 26
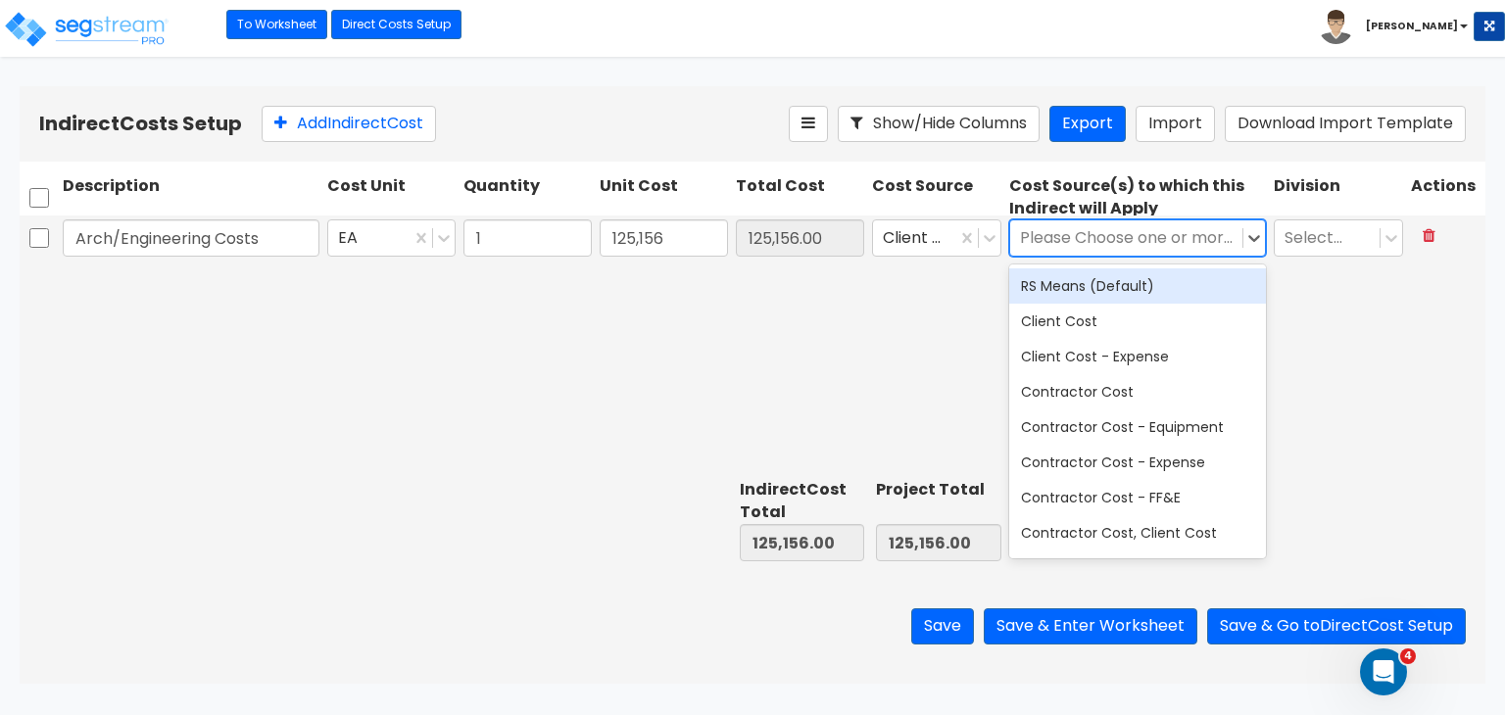
click at [1080, 286] on div "RS Means (Default)" at bounding box center [1137, 285] width 257 height 35
click at [1138, 287] on div "RS Means (Default)" at bounding box center [1137, 285] width 257 height 35
click at [1137, 287] on div "RS Means (Default)" at bounding box center [1137, 285] width 257 height 35
click at [1317, 297] on div "Arch/Engineering Costs EA 1 125,156 125,156.00 Client Cost option RS Means (Def…" at bounding box center [753, 344] width 1466 height 256
click at [1356, 244] on div at bounding box center [1326, 238] width 85 height 26
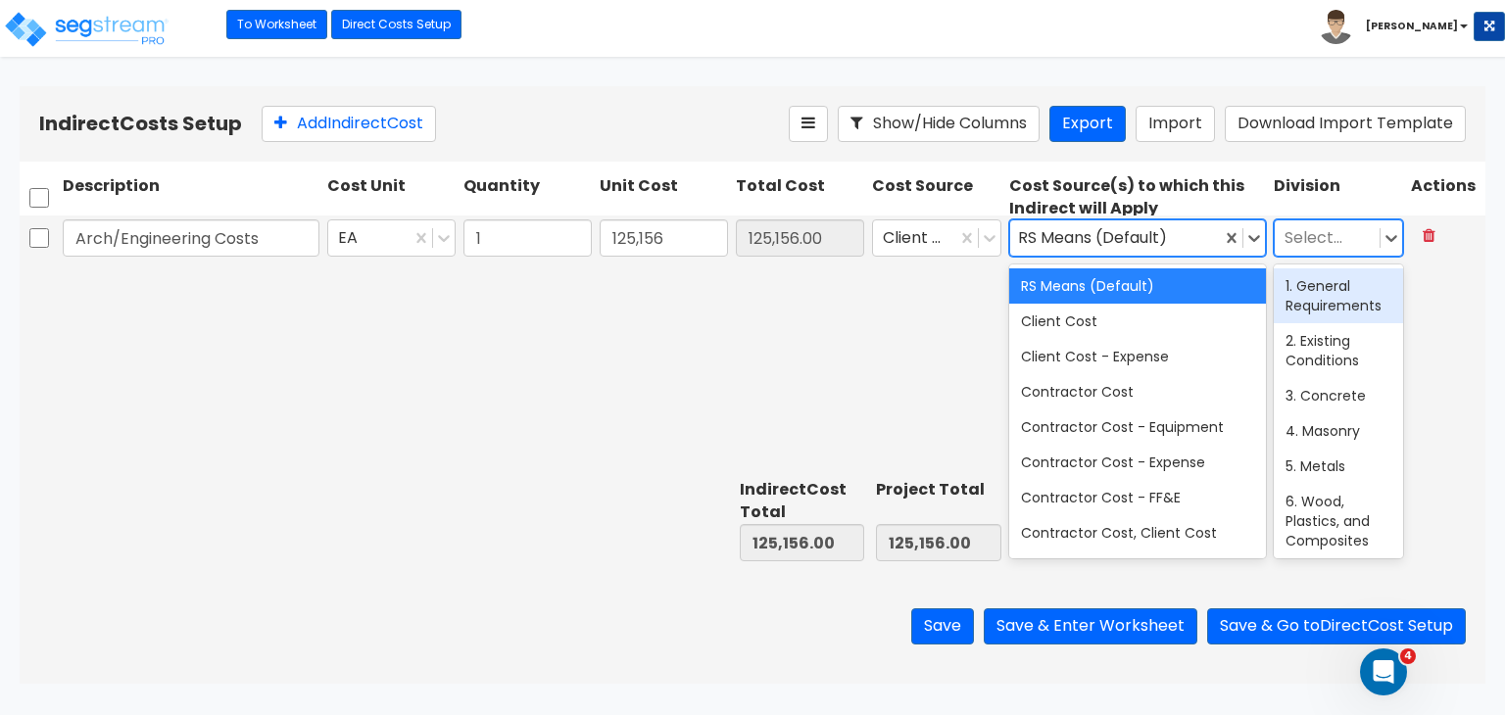
click at [1343, 289] on div "1. General Requirements" at bounding box center [1338, 295] width 129 height 55
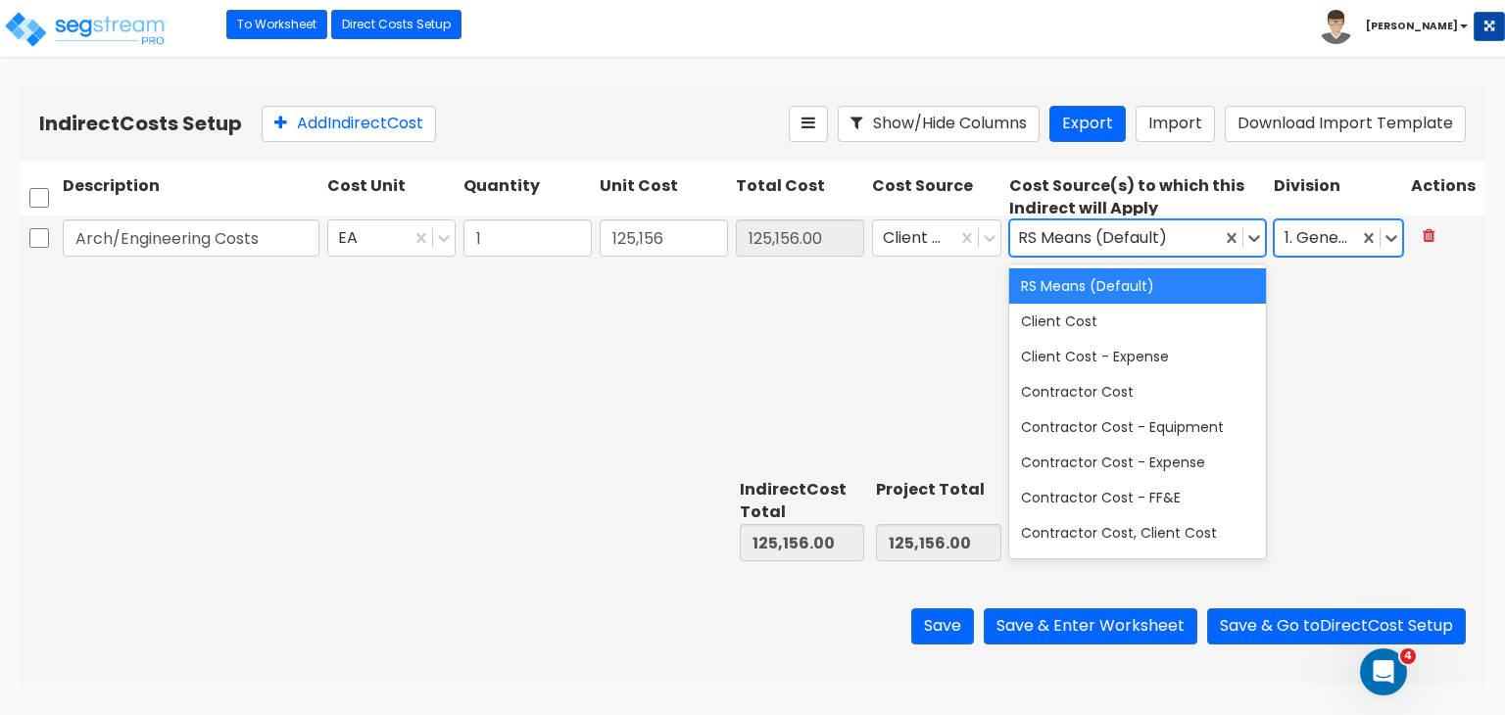
click at [1341, 295] on div "Arch/Engineering Costs EA 1 125,156 125,156.00 Client Cost option RS Means (Def…" at bounding box center [753, 344] width 1466 height 256
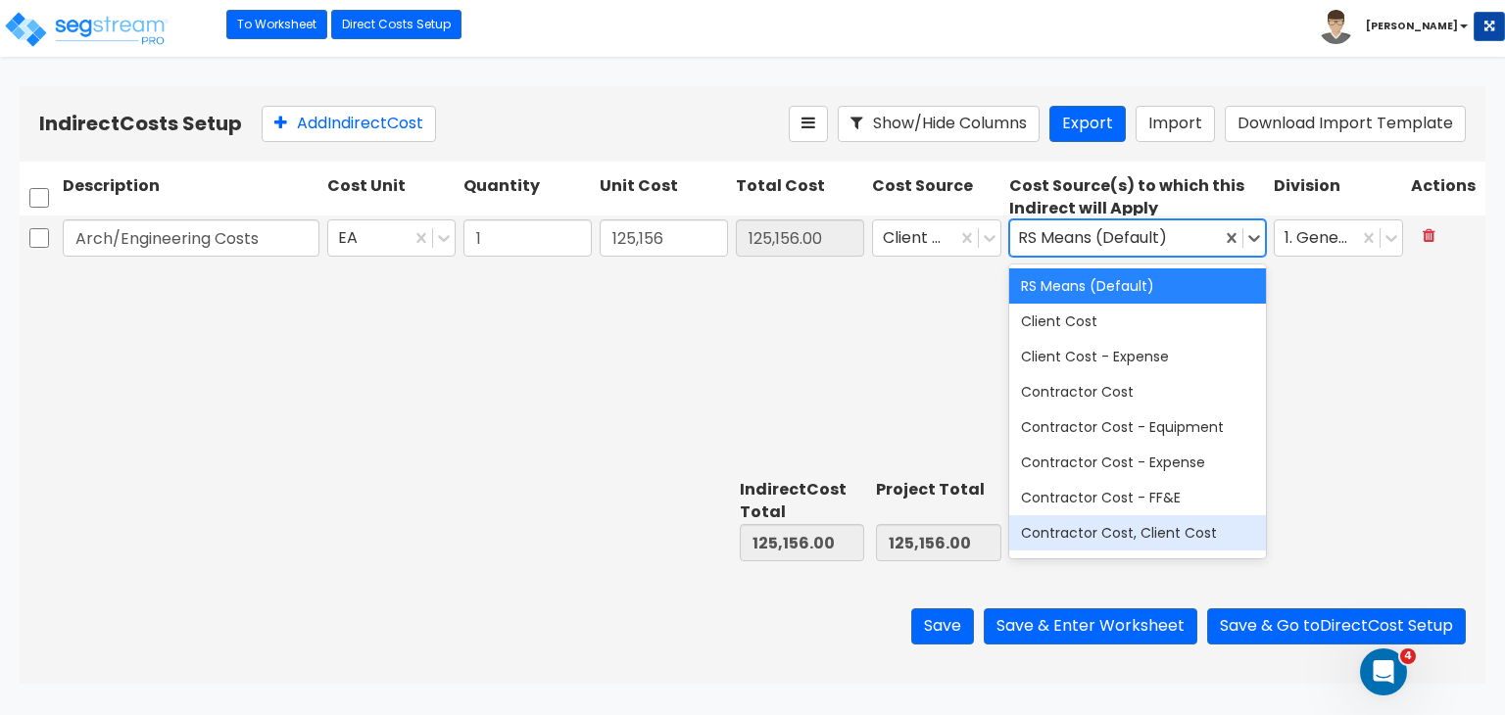
click at [788, 409] on div "Arch/Engineering Costs EA 1 125,156 125,156.00 Client Cost option RS Means (Def…" at bounding box center [753, 344] width 1466 height 256
click at [390, 122] on button "Add Indirect Cost" at bounding box center [349, 124] width 174 height 36
click at [899, 365] on div "Arch/Engineering Costs EA 1 125,156 125,156.00 Client Cost option RS Means (Def…" at bounding box center [753, 344] width 1466 height 256
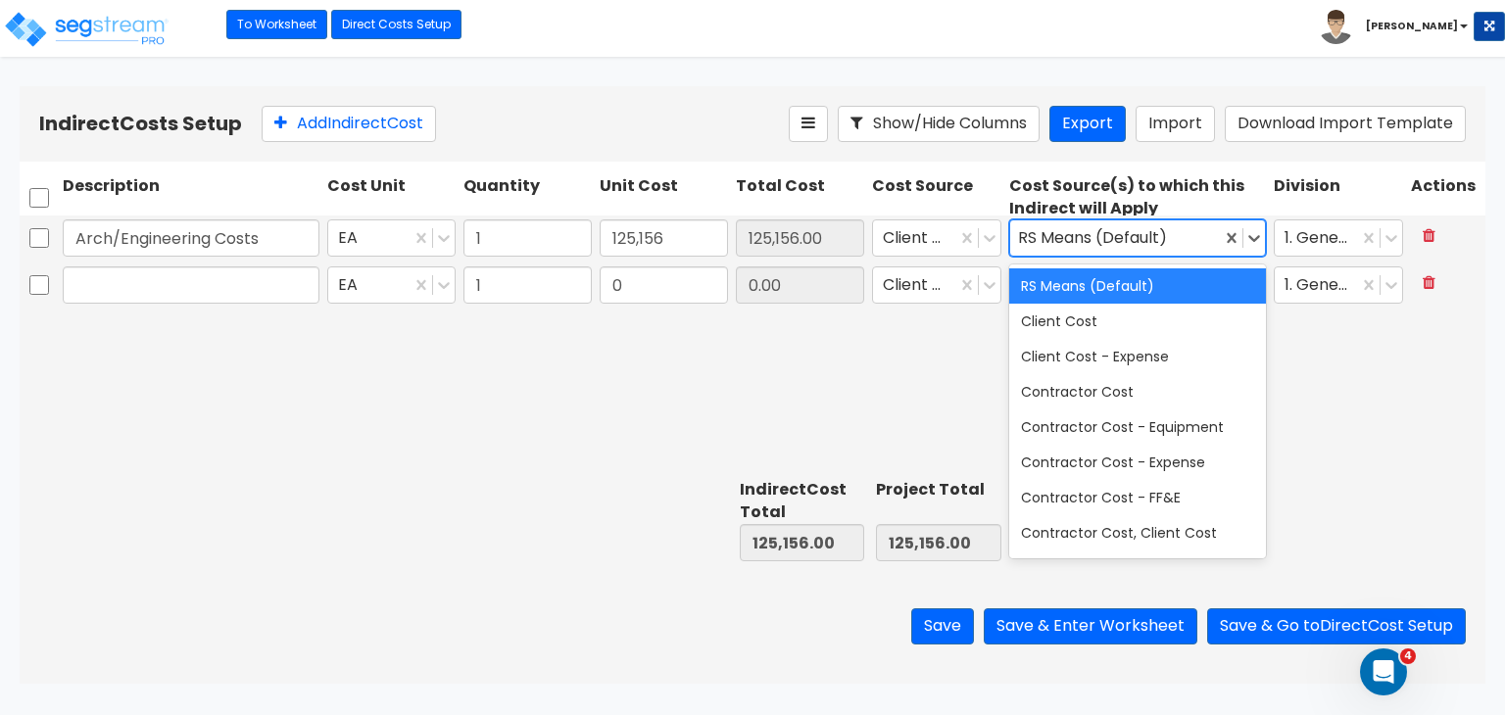
click at [1067, 286] on div "RS Means (Default)" at bounding box center [1137, 285] width 257 height 35
click at [1053, 285] on div "RS Means (Default)" at bounding box center [1137, 285] width 257 height 35
click at [1251, 244] on icon at bounding box center [1254, 238] width 20 height 20
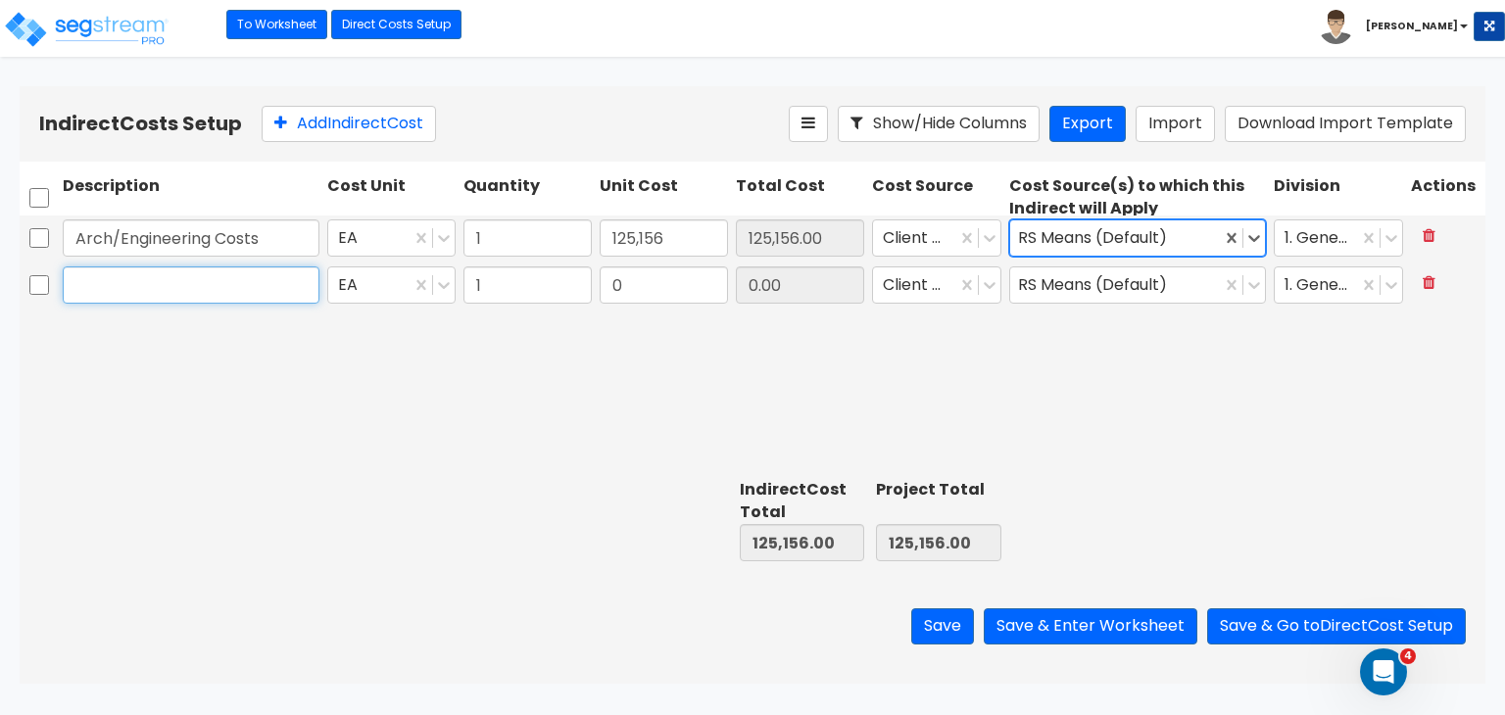
click at [197, 292] on input "text" at bounding box center [191, 284] width 257 height 37
click at [150, 284] on input "Project management Fees" at bounding box center [191, 284] width 257 height 37
type input "Project Management Fees"
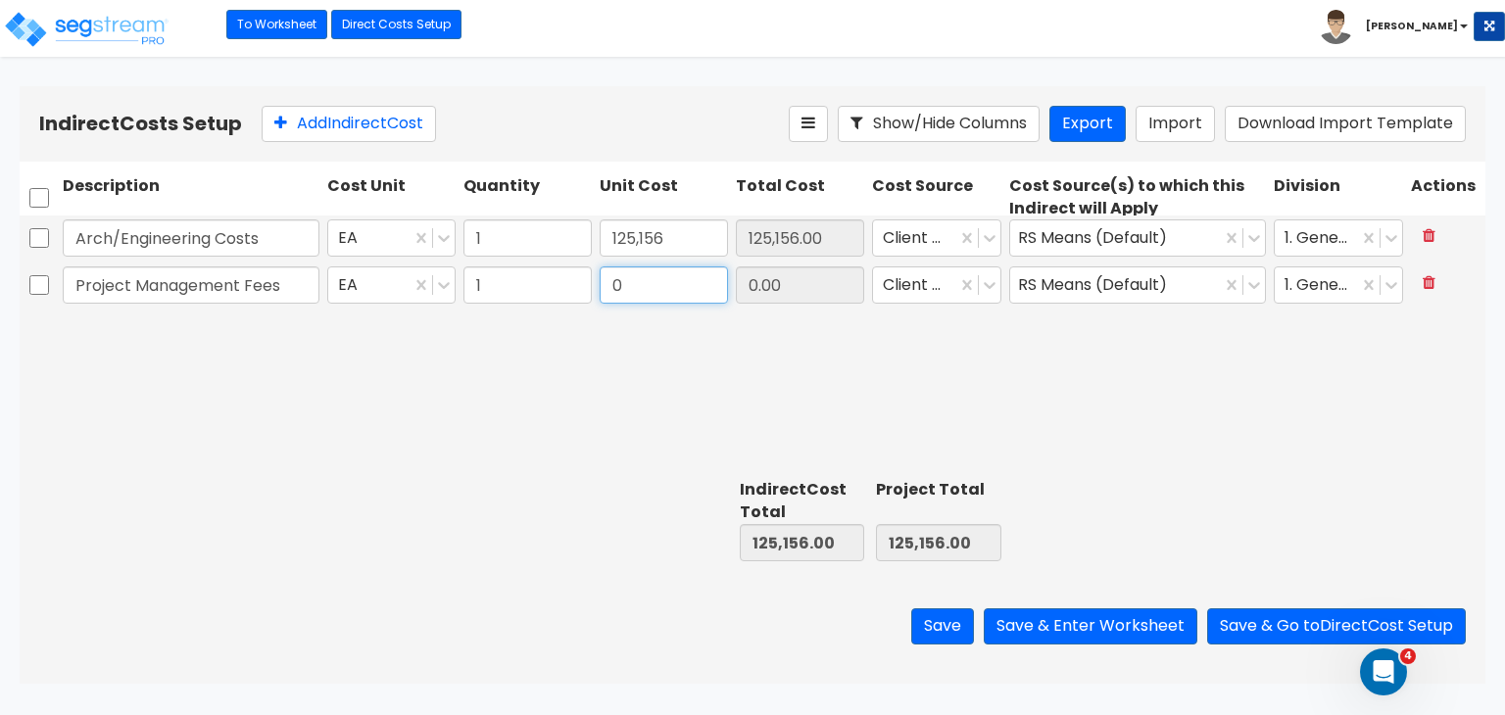
click at [631, 298] on input "0" at bounding box center [664, 284] width 128 height 37
type input "124,700"
type input "249,856.00"
type input "124,700.00"
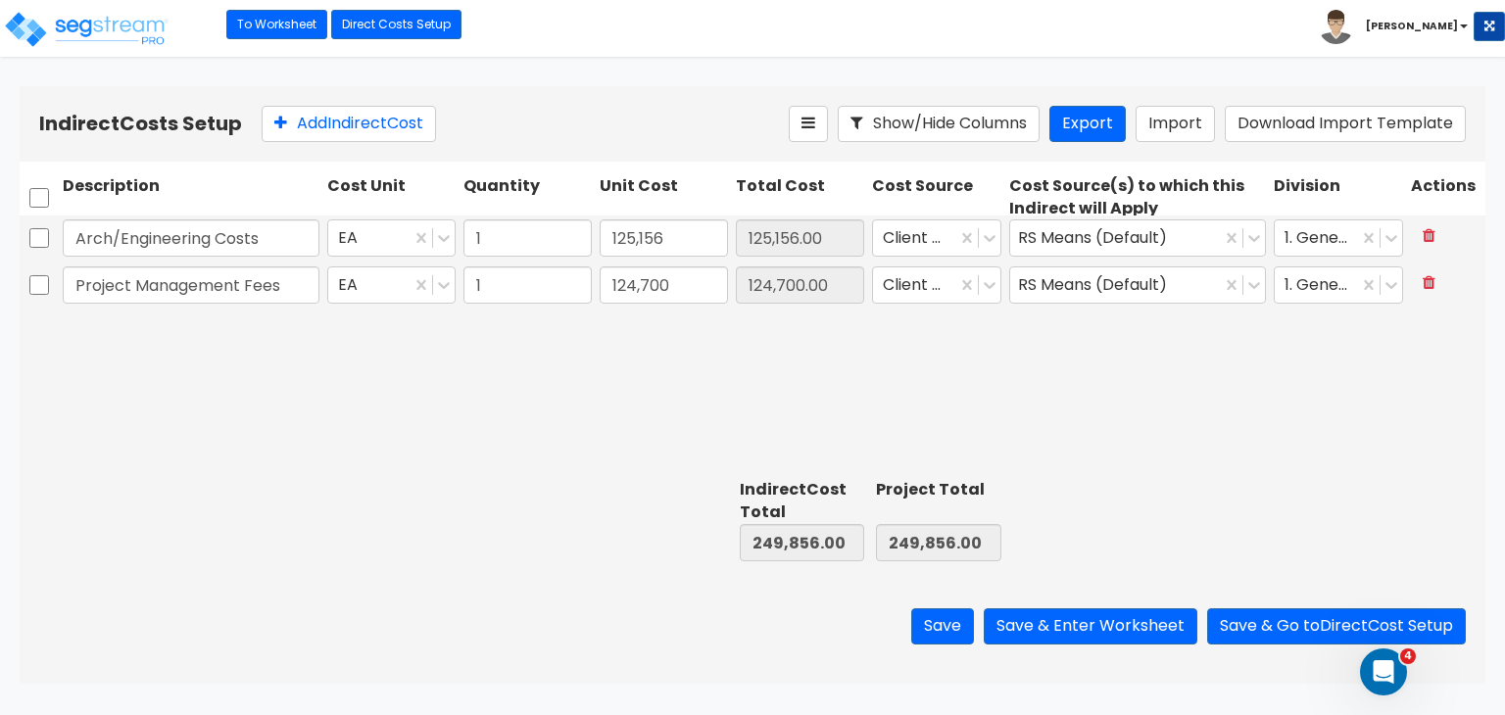
click at [793, 328] on div "Arch/Engineering Costs EA 1 125,156 125,156.00 Client Cost RS Means (Default) 1…" at bounding box center [753, 344] width 1466 height 256
click at [384, 123] on button "Add Indirect Cost" at bounding box center [349, 124] width 174 height 36
type input "Misc Costs"
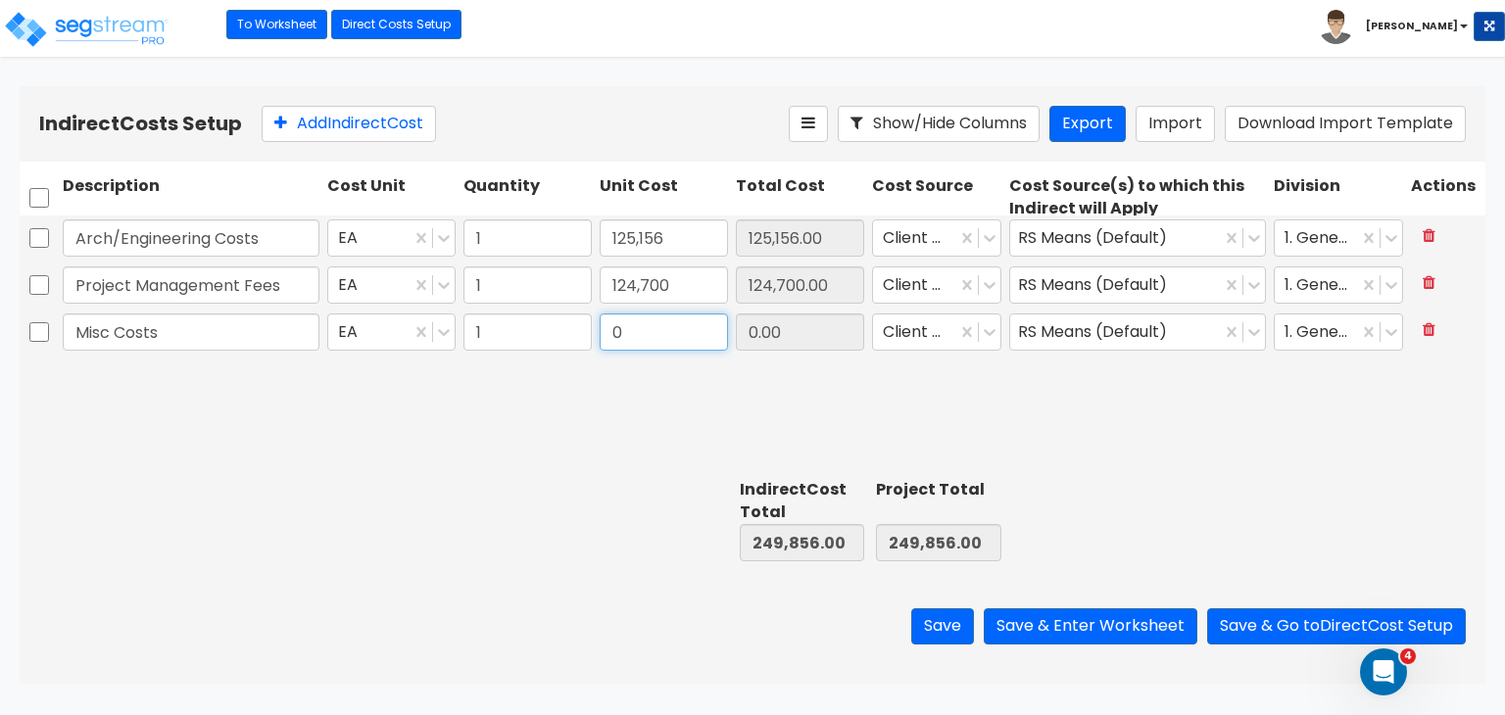
click at [659, 336] on input "0" at bounding box center [664, 332] width 128 height 37
type input "50,926"
type input "300,782.00"
type input "50,926.00"
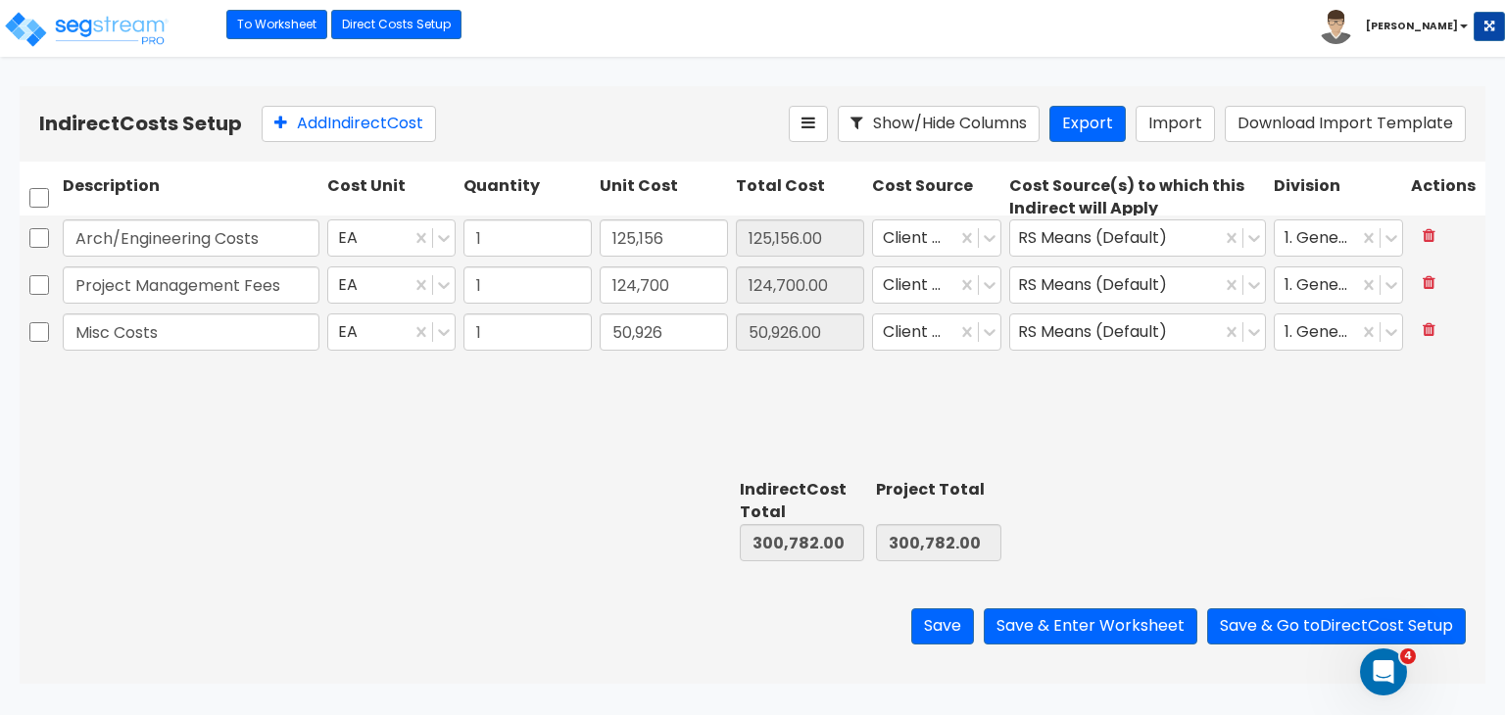
click at [848, 377] on div "Arch/Engineering Costs EA 1 125,156 125,156.00 Client Cost RS Means (Default) 1…" at bounding box center [753, 344] width 1466 height 256
click at [1283, 629] on button "Save & Go to Direct Cost Setup" at bounding box center [1336, 626] width 259 height 36
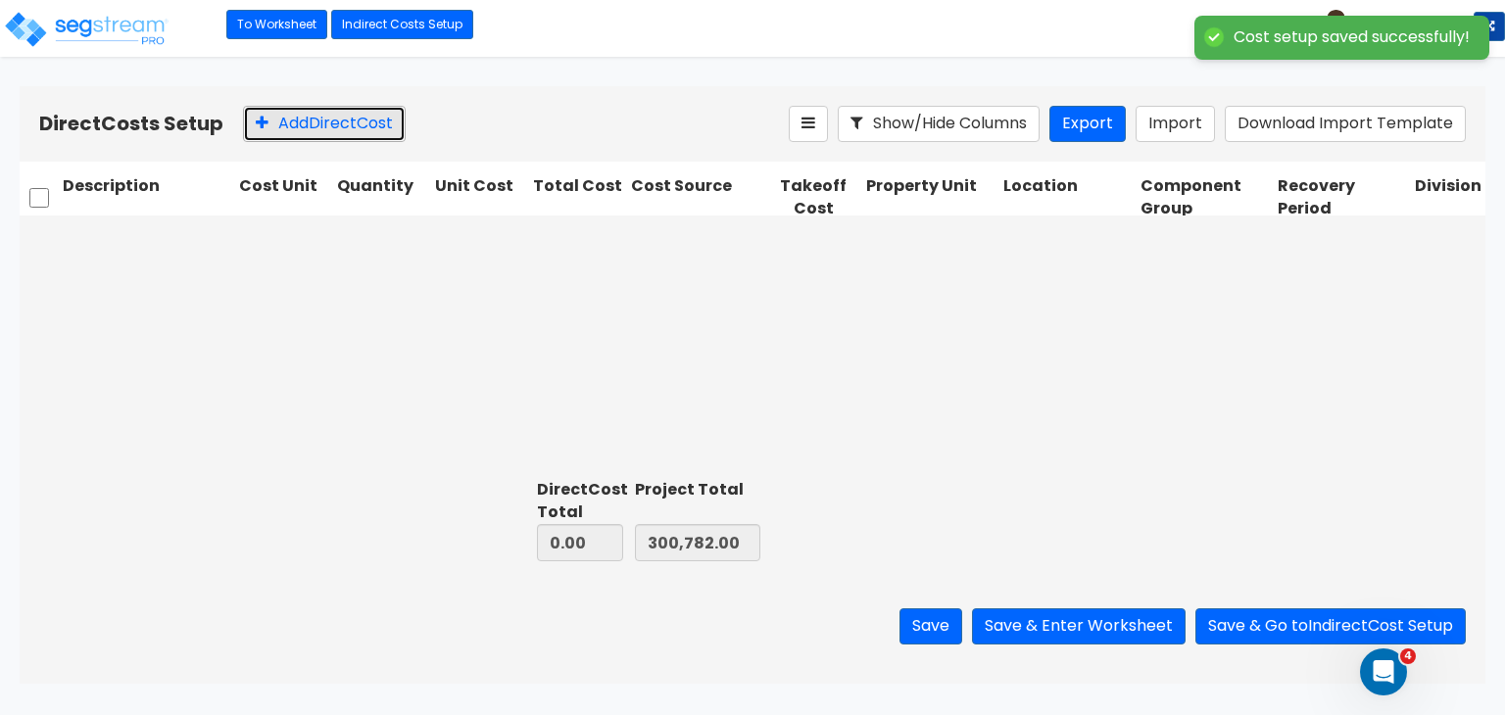
click at [345, 122] on button "Add Direct Cost" at bounding box center [324, 124] width 163 height 36
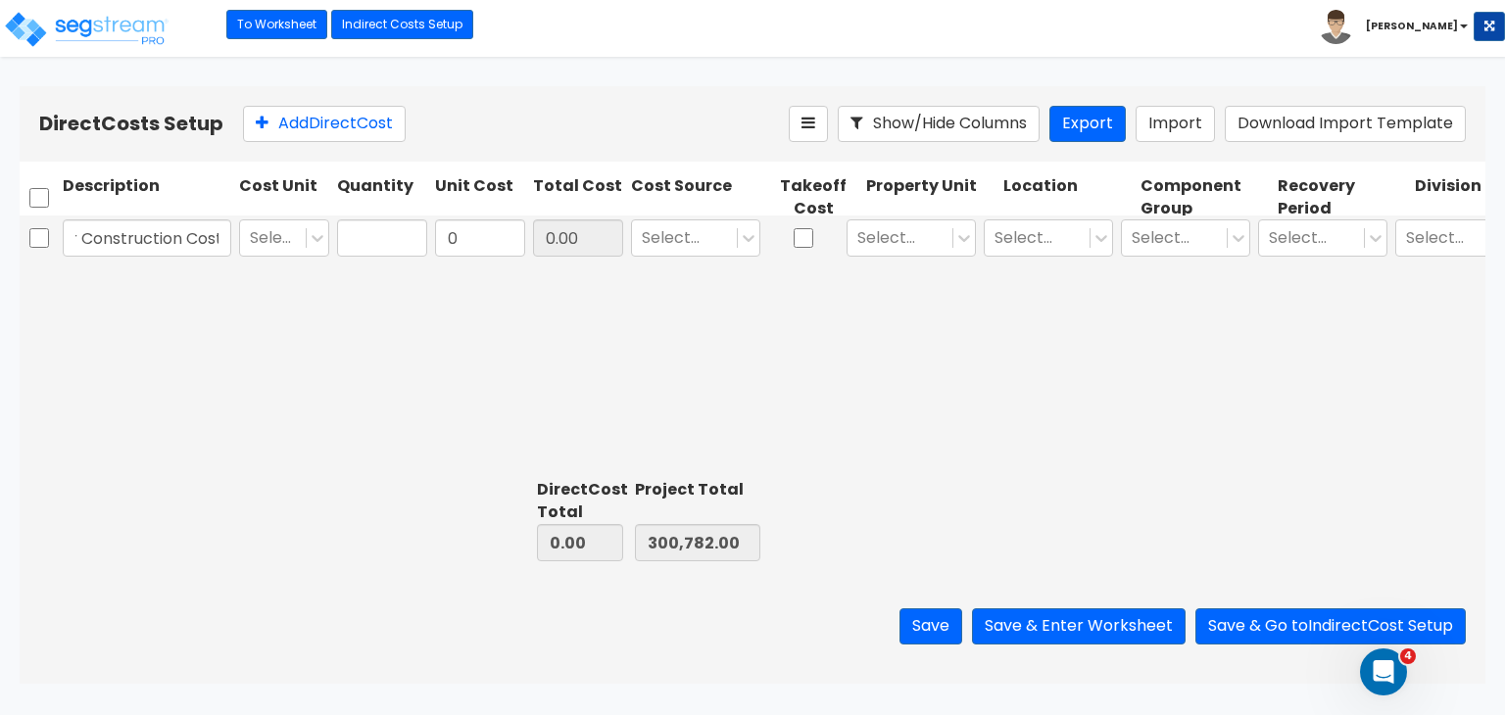
scroll to position [0, 121]
type input "Freezer Cooler Construction Costs"
click at [282, 248] on div at bounding box center [273, 238] width 46 height 26
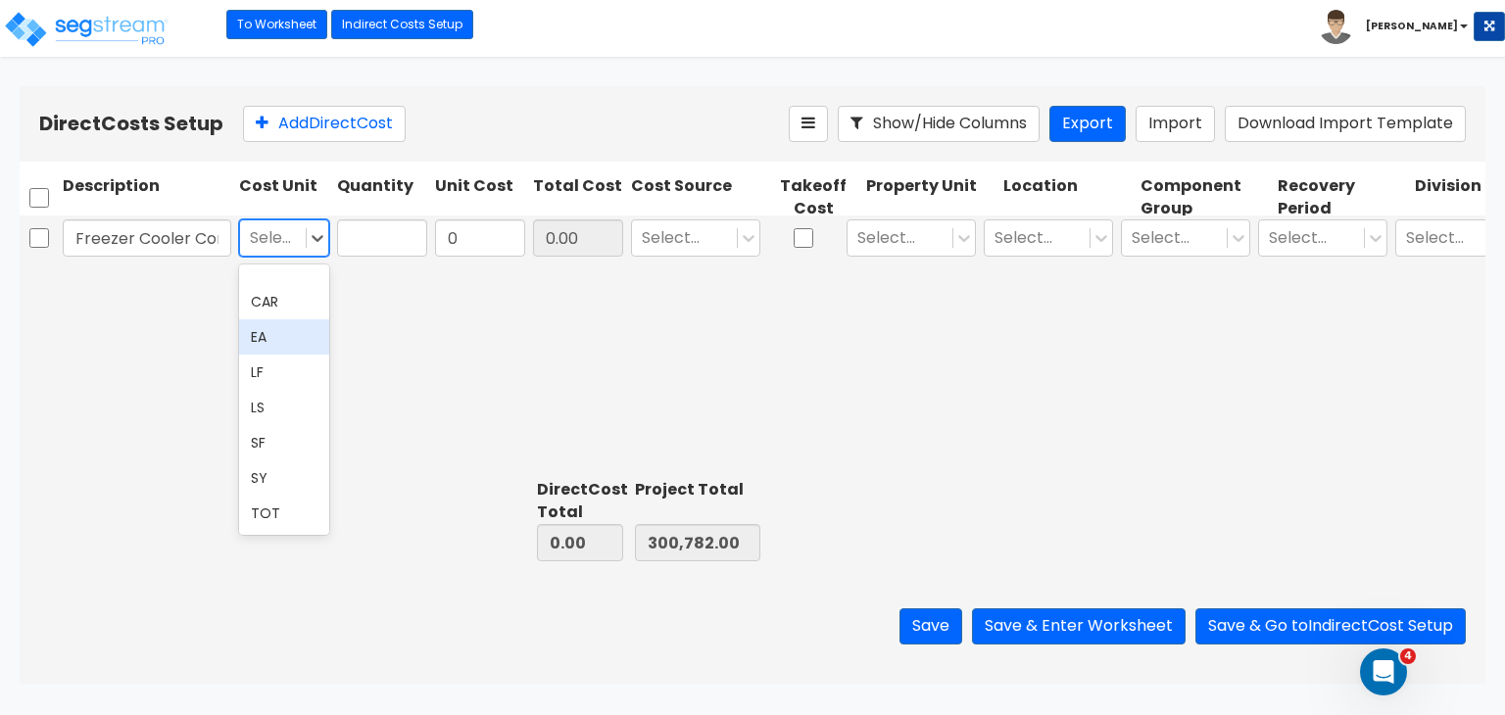
click at [279, 331] on div "EA" at bounding box center [284, 336] width 90 height 35
click at [363, 240] on input "text" at bounding box center [382, 237] width 90 height 37
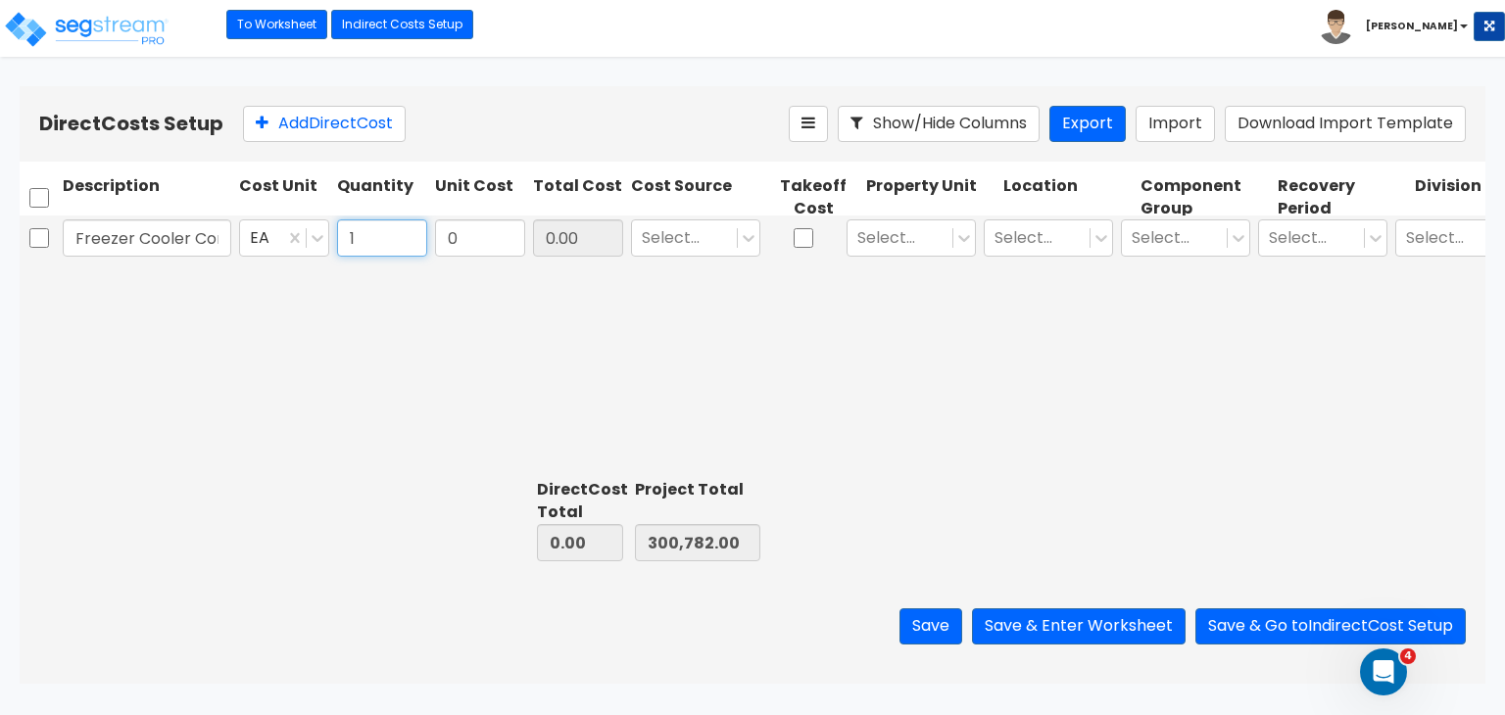
type input "1"
click at [499, 240] on input "0" at bounding box center [480, 237] width 90 height 37
type input "1,572,457"
type input "1,572,457.00"
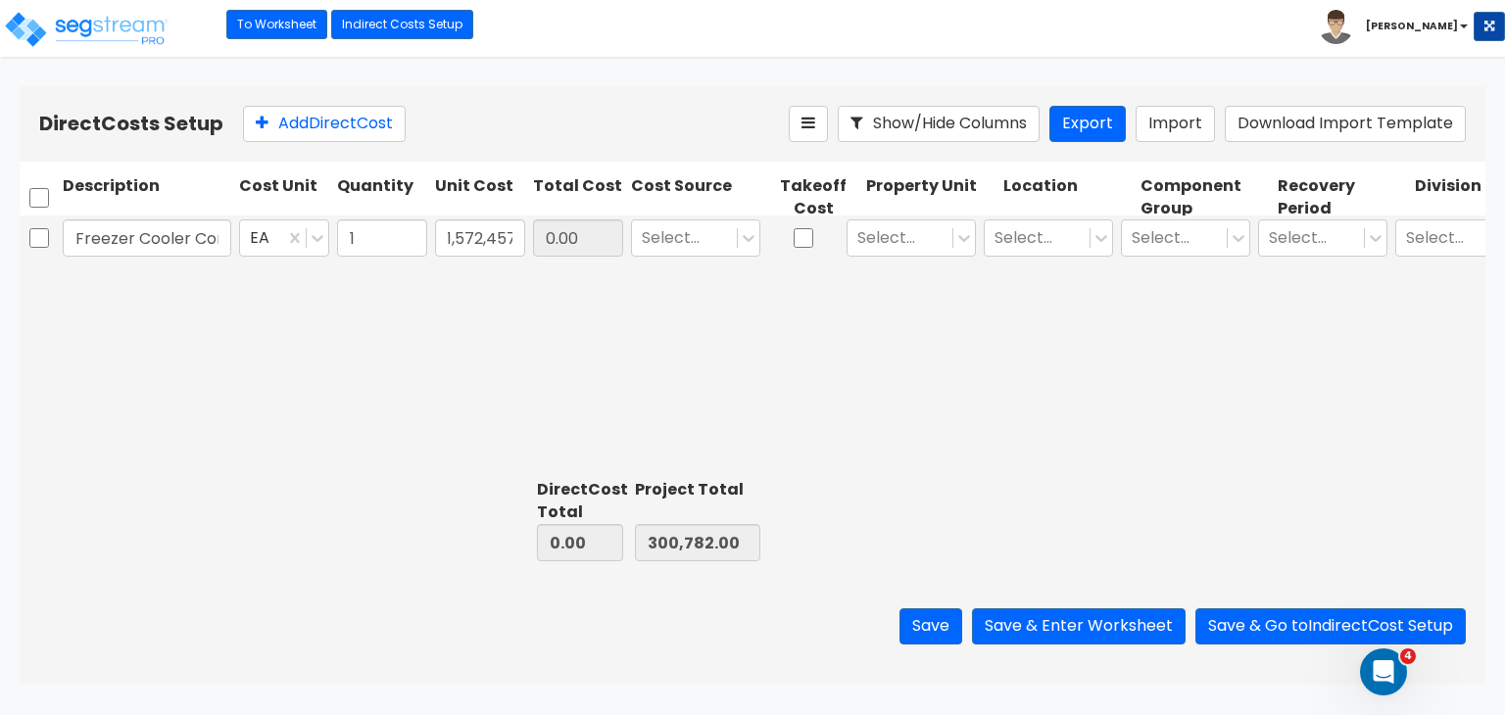
type input "1,873,239.00"
type input "1,572,457.00"
click at [597, 330] on div "Freezer Cooler Construction Costs EA 1 1,572,457 1,572,457.00 Select... Select.…" at bounding box center [753, 344] width 1466 height 256
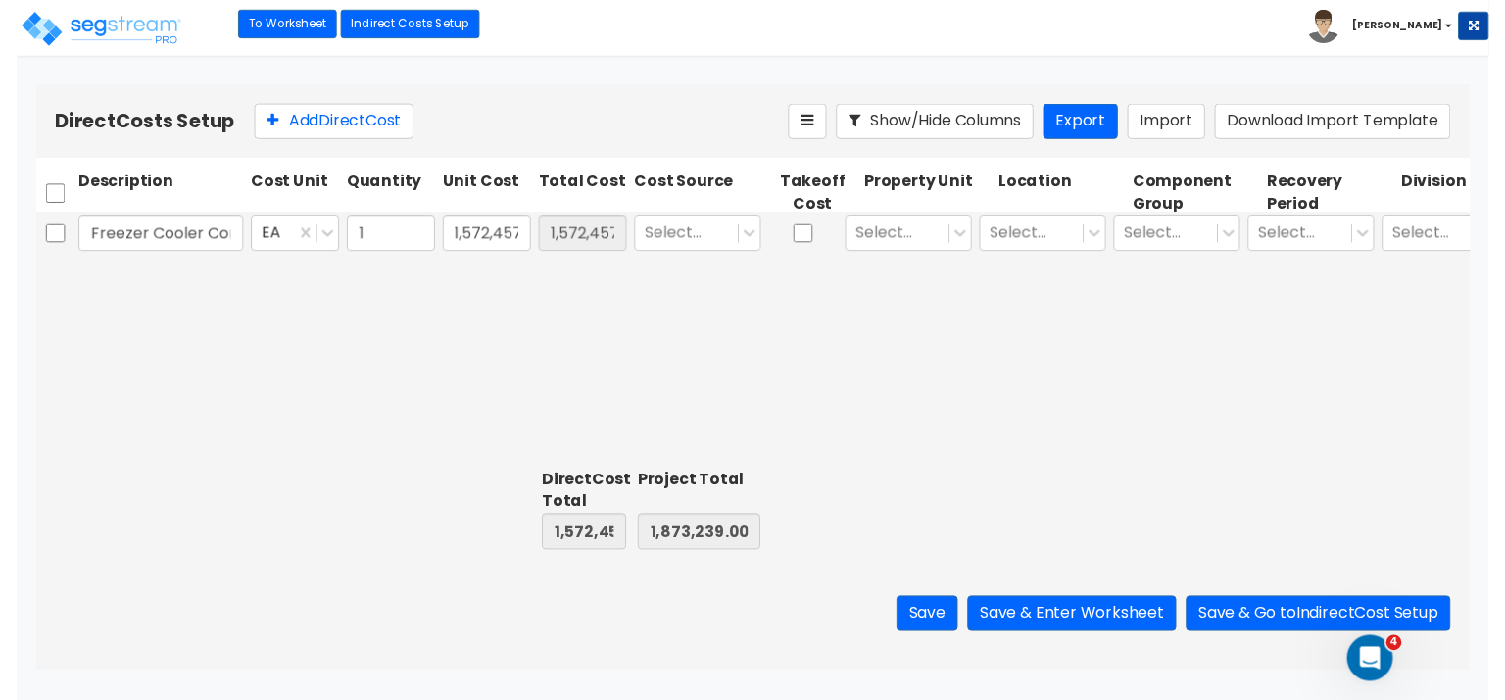
scroll to position [0, 0]
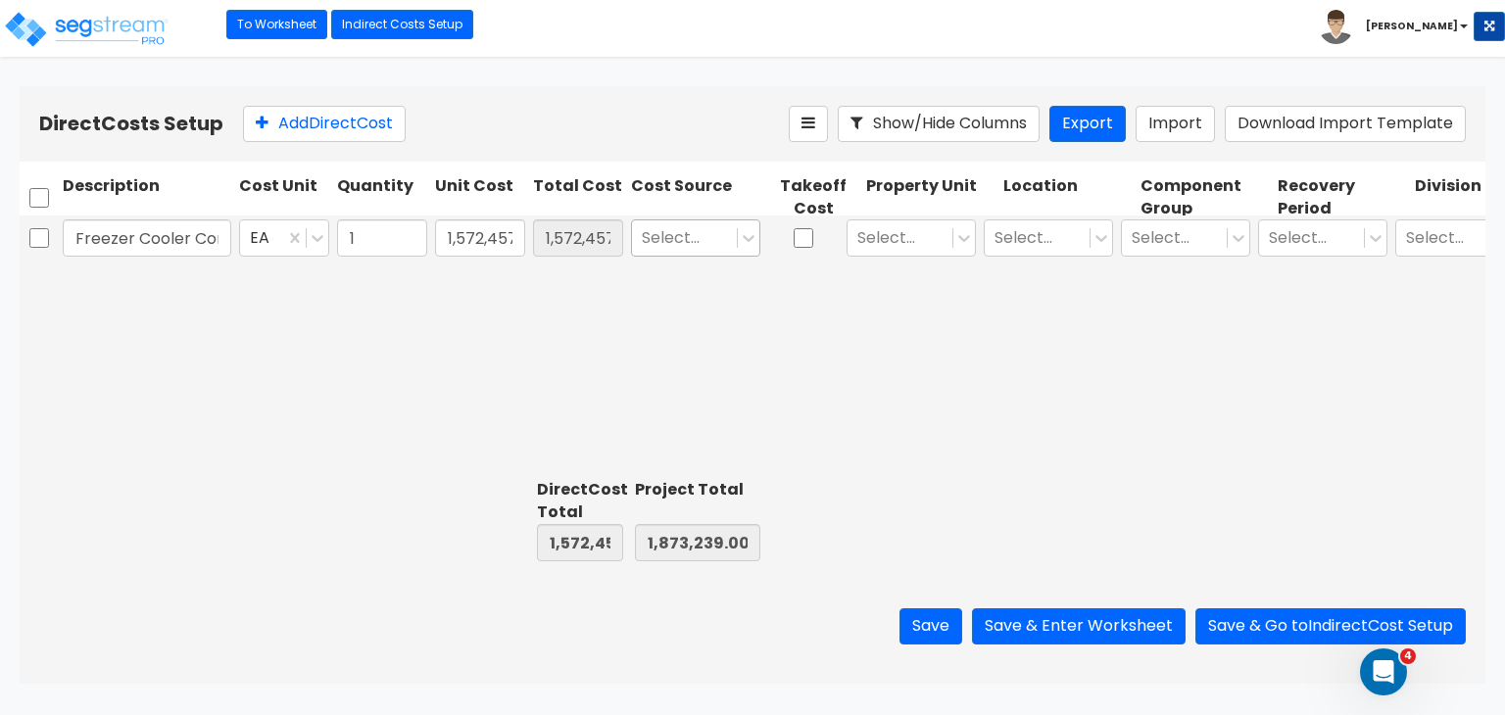
click at [691, 236] on div at bounding box center [684, 238] width 85 height 26
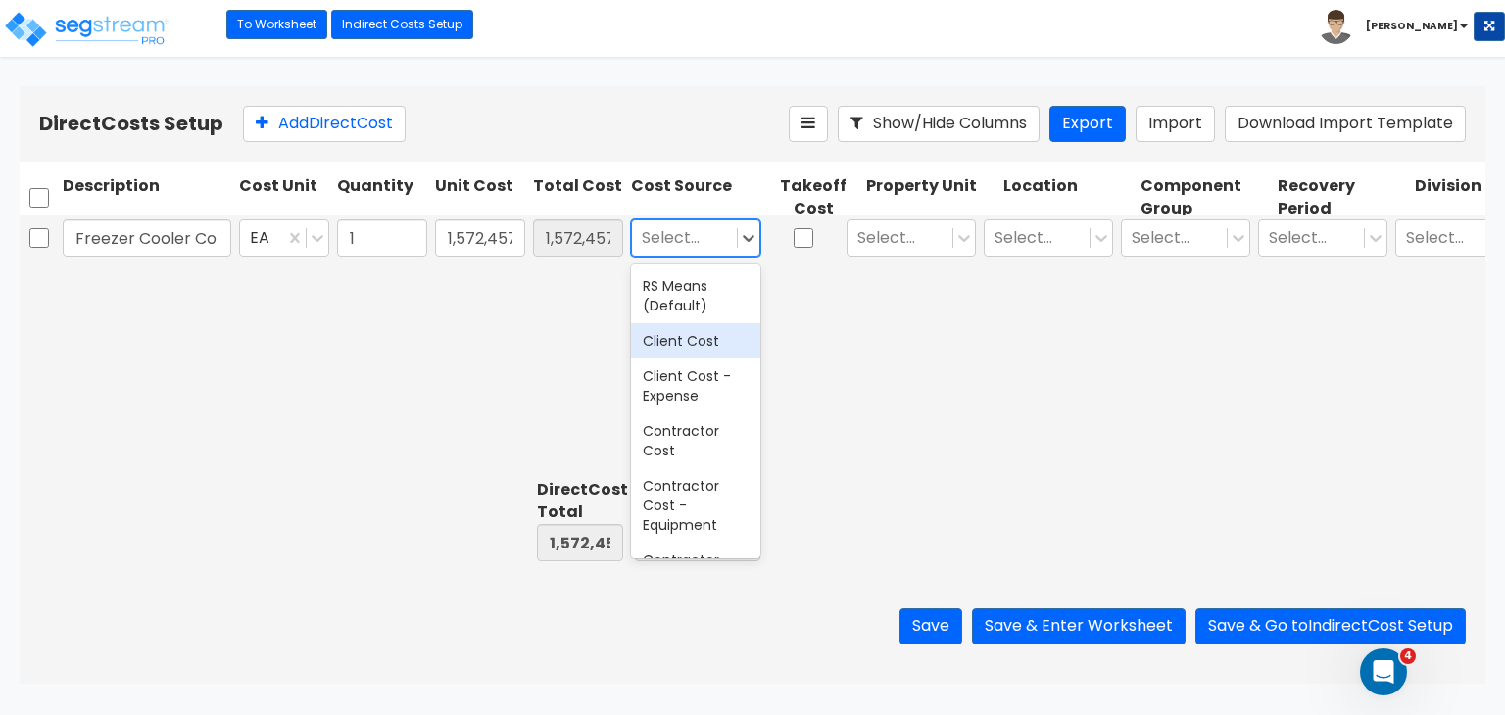
click at [713, 337] on div "Client Cost" at bounding box center [695, 340] width 129 height 35
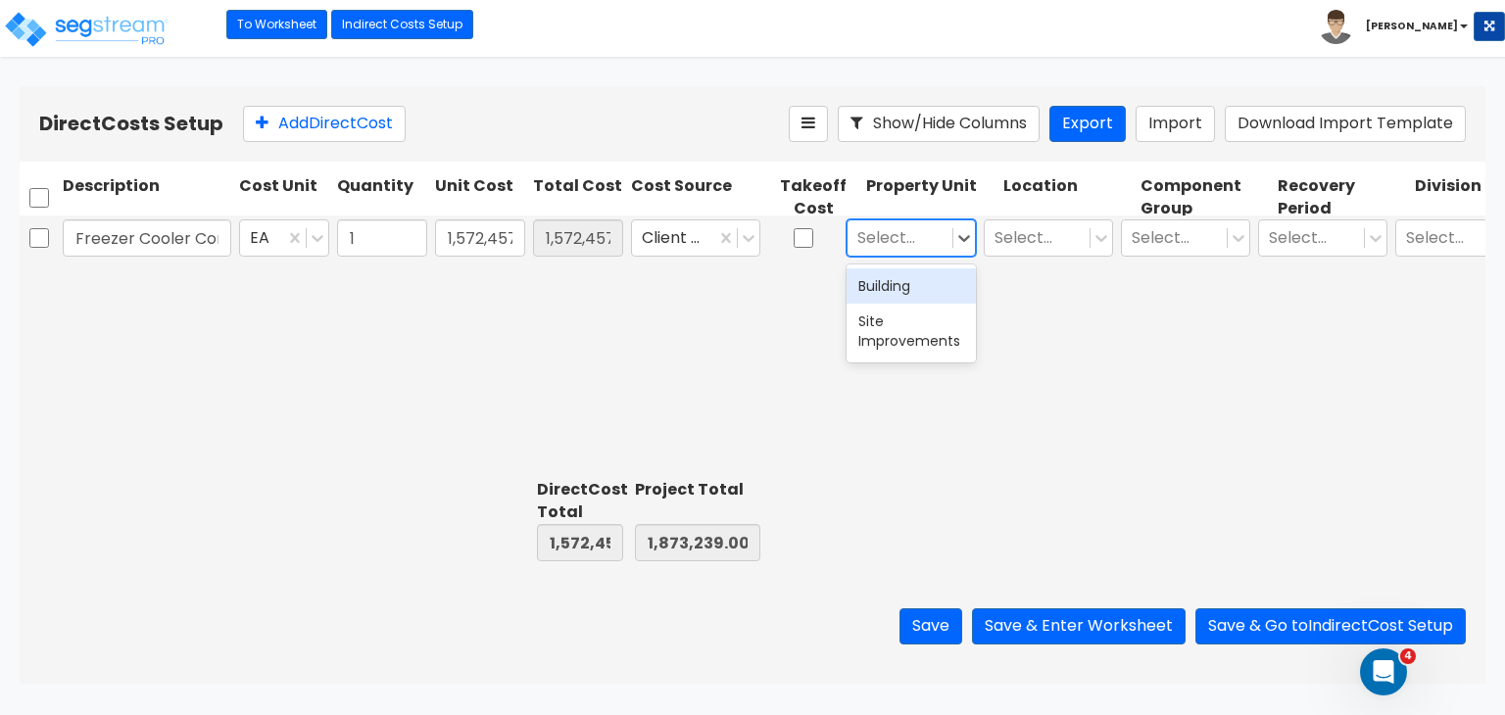
click at [944, 238] on div "Select..." at bounding box center [899, 238] width 105 height 34
click at [912, 287] on div "Building" at bounding box center [911, 285] width 129 height 35
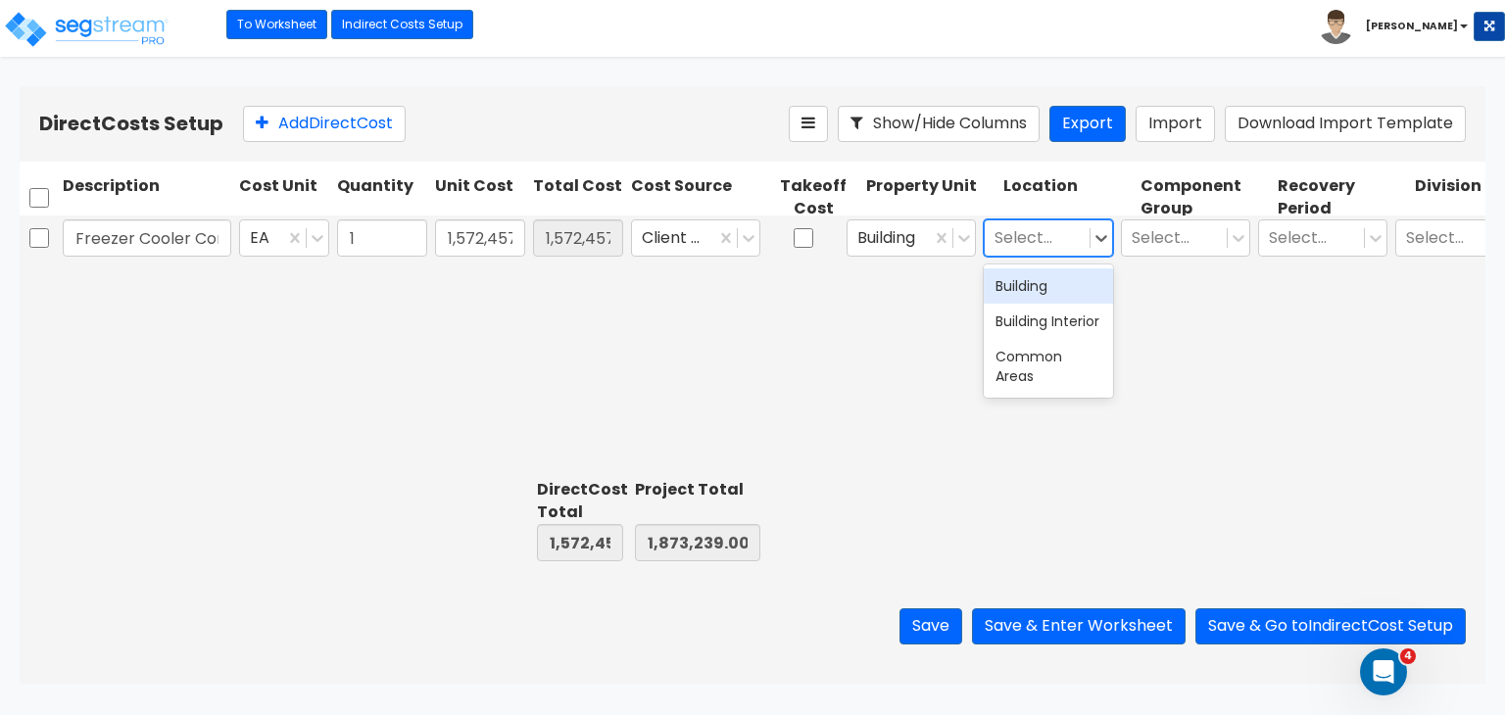
click at [1070, 232] on div at bounding box center [1036, 238] width 85 height 26
click at [1038, 326] on div "Building Interior" at bounding box center [1048, 321] width 129 height 35
click at [1208, 236] on div at bounding box center [1174, 238] width 85 height 26
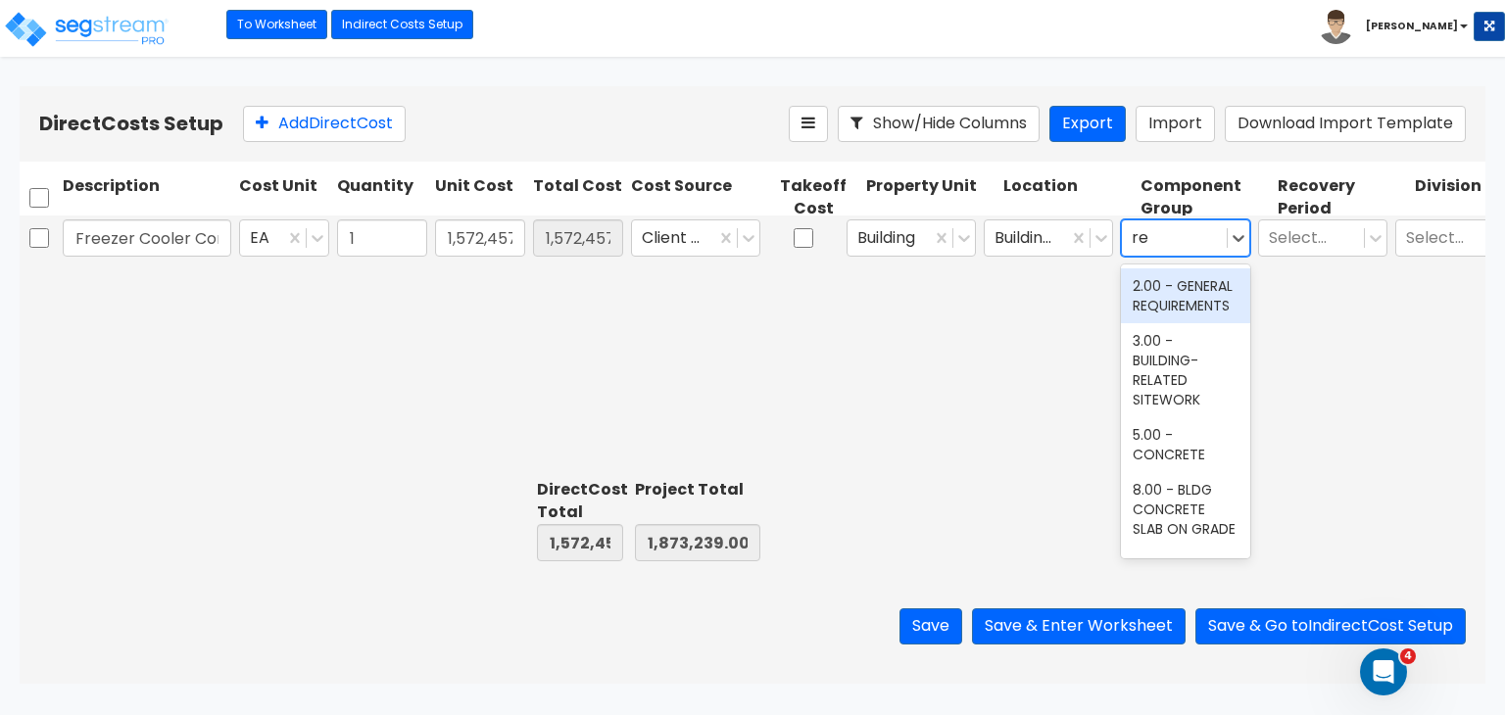
type input "ref"
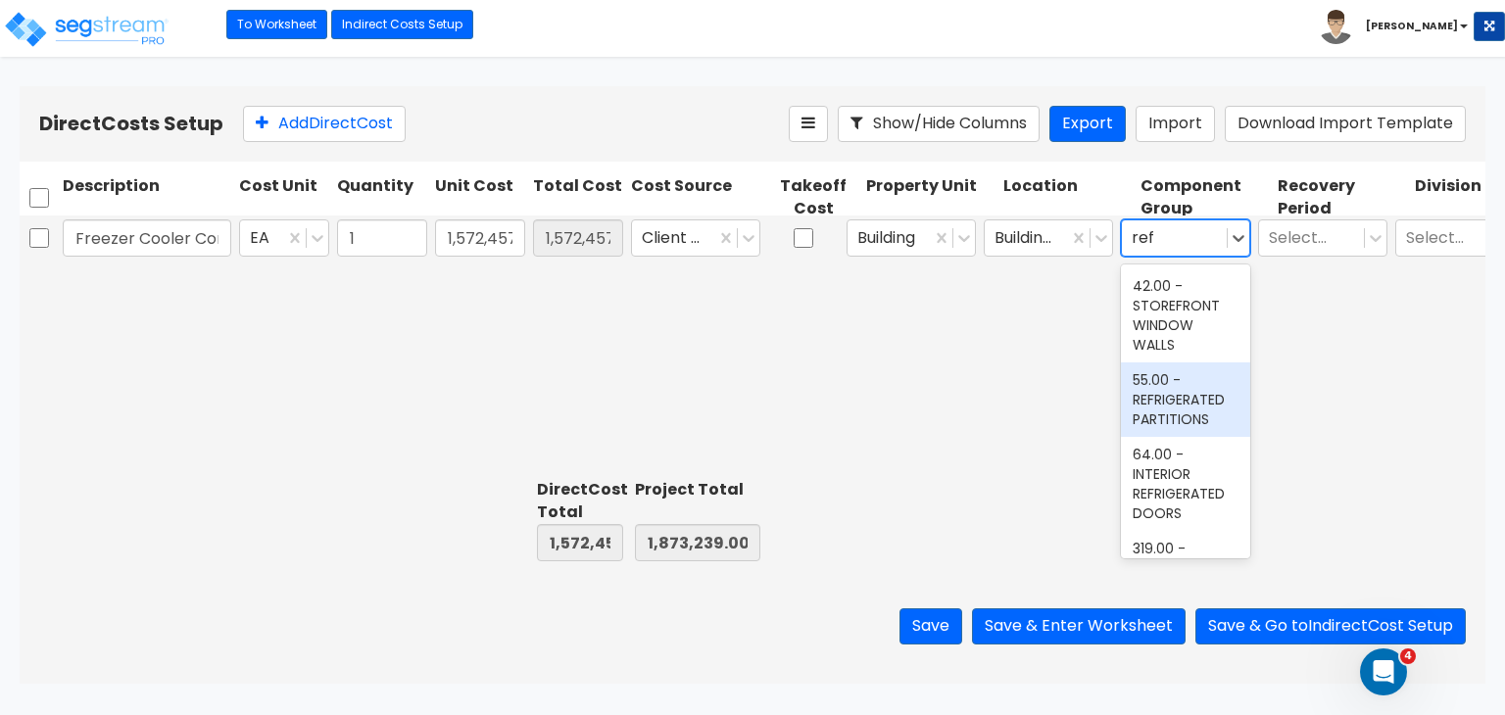
click at [1184, 408] on div "55.00 - REFRIGERATED PARTITIONS" at bounding box center [1185, 400] width 129 height 74
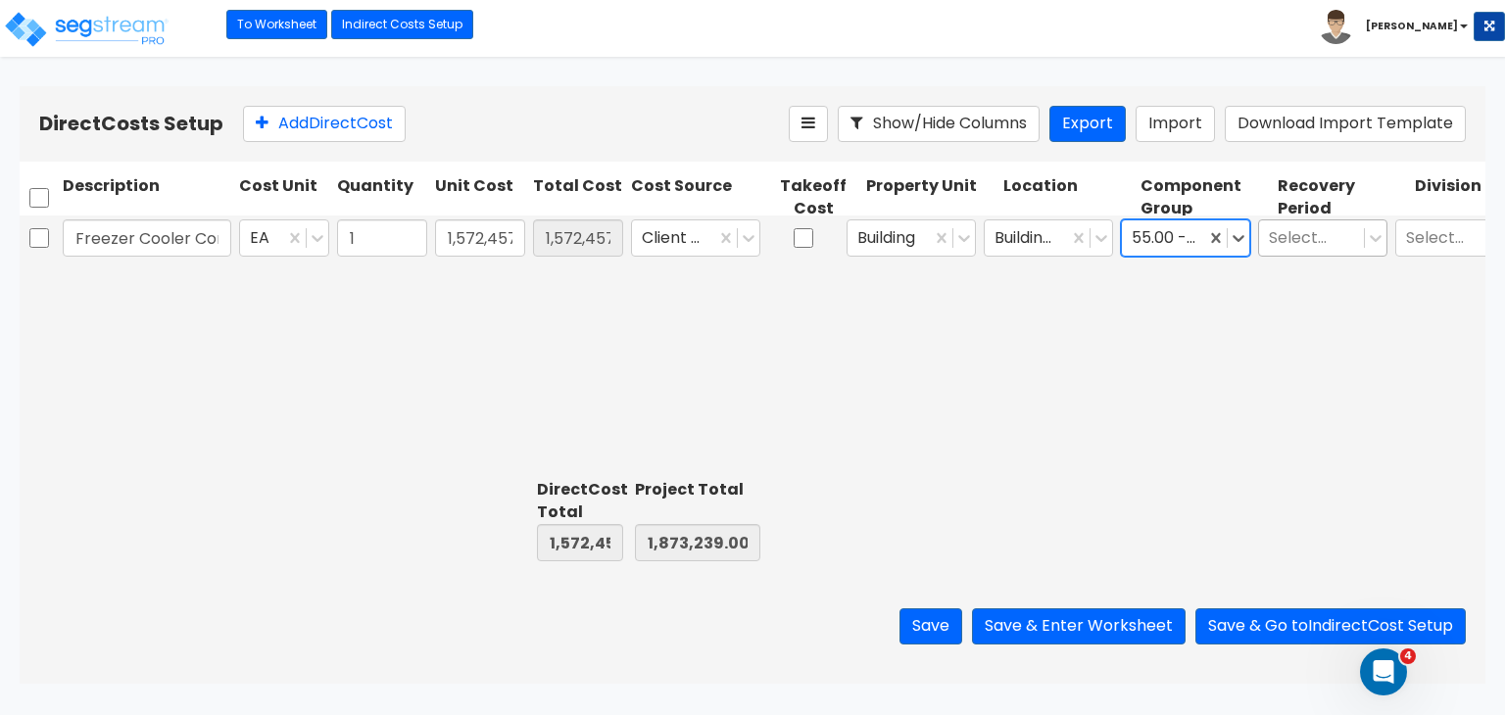
click at [1299, 230] on div at bounding box center [1311, 238] width 85 height 26
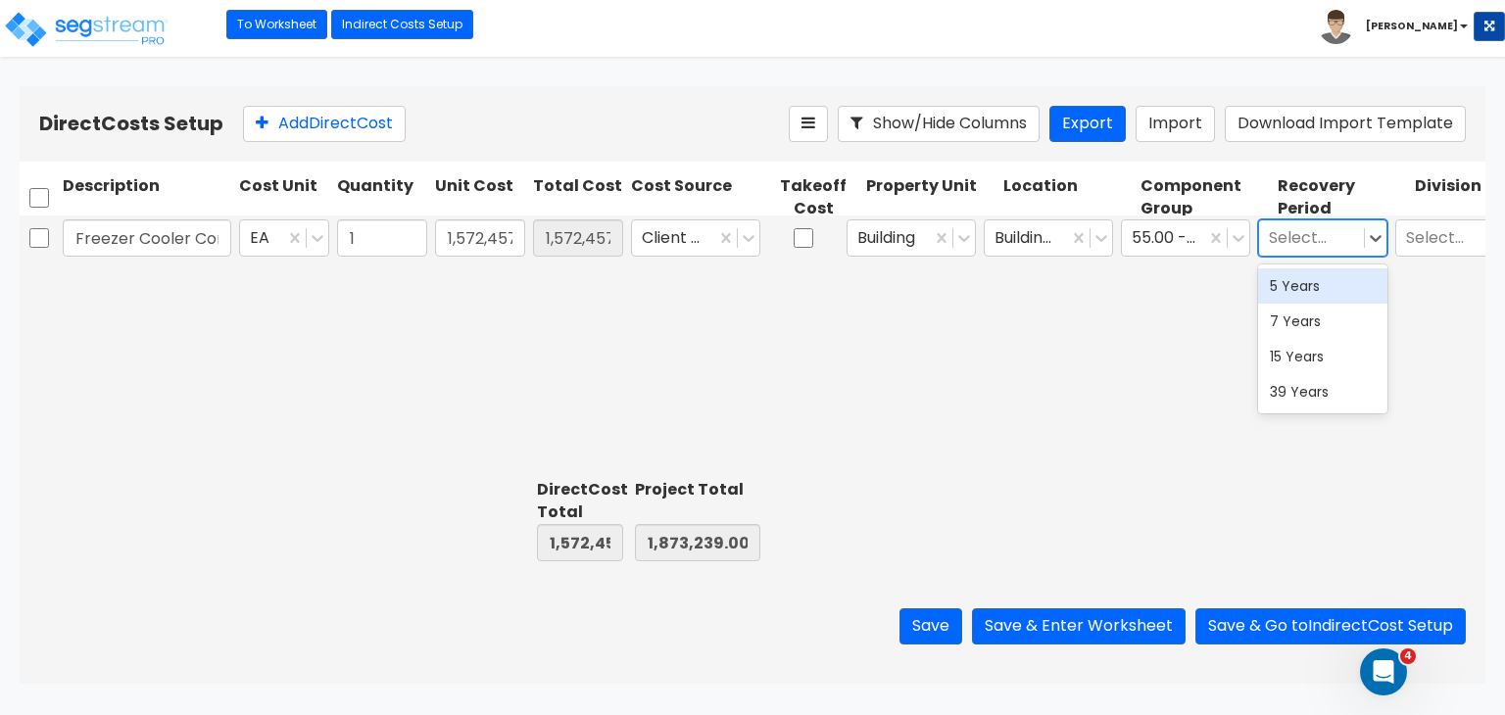
click at [1301, 283] on div "5 Years" at bounding box center [1322, 285] width 129 height 35
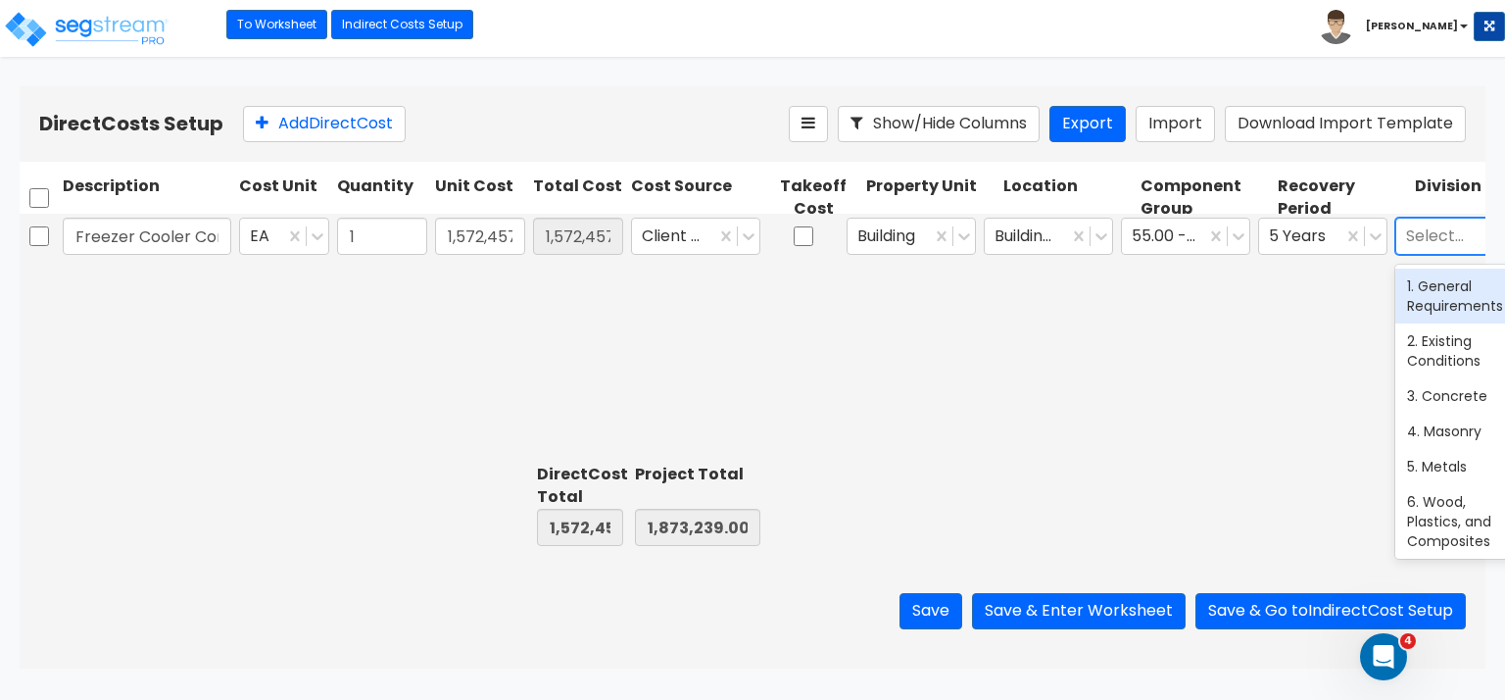
click at [1411, 238] on div at bounding box center [1448, 235] width 85 height 26
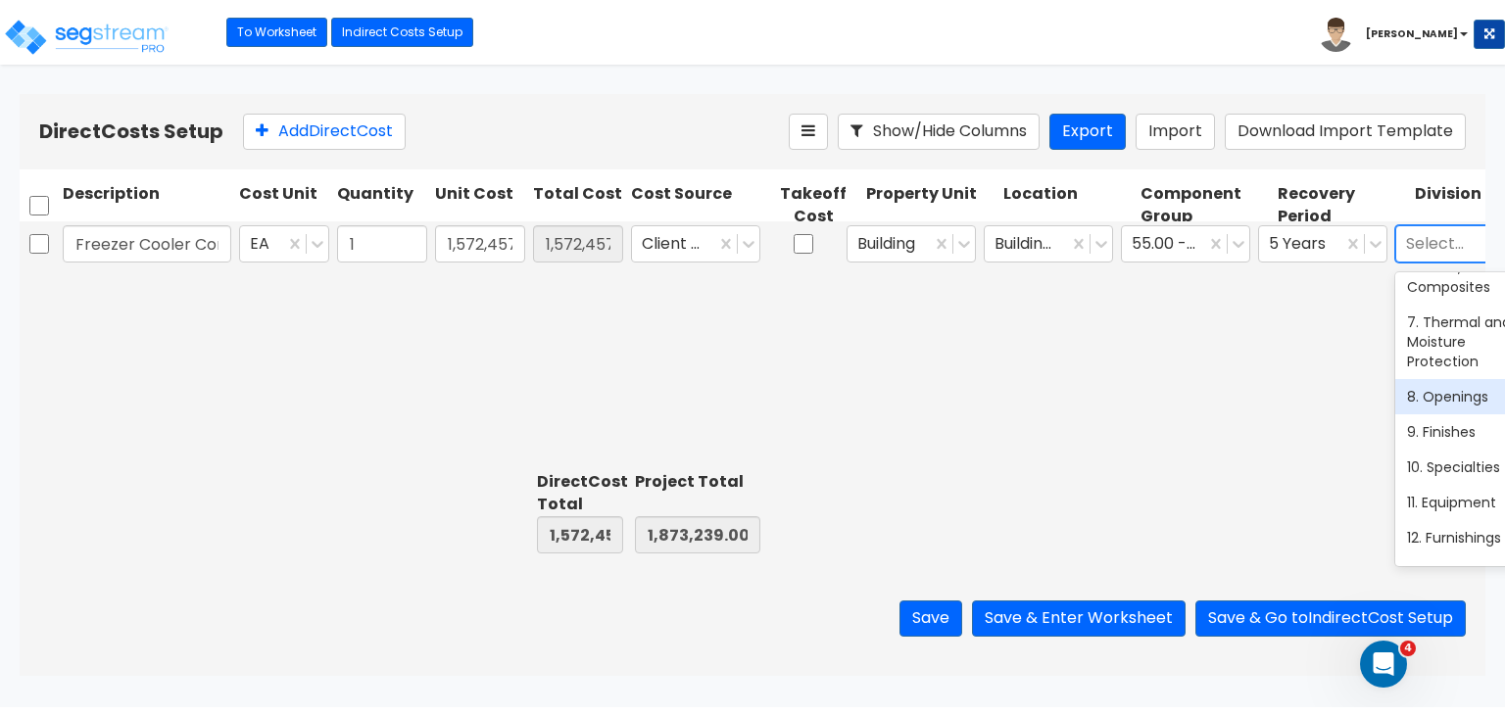
scroll to position [314, 0]
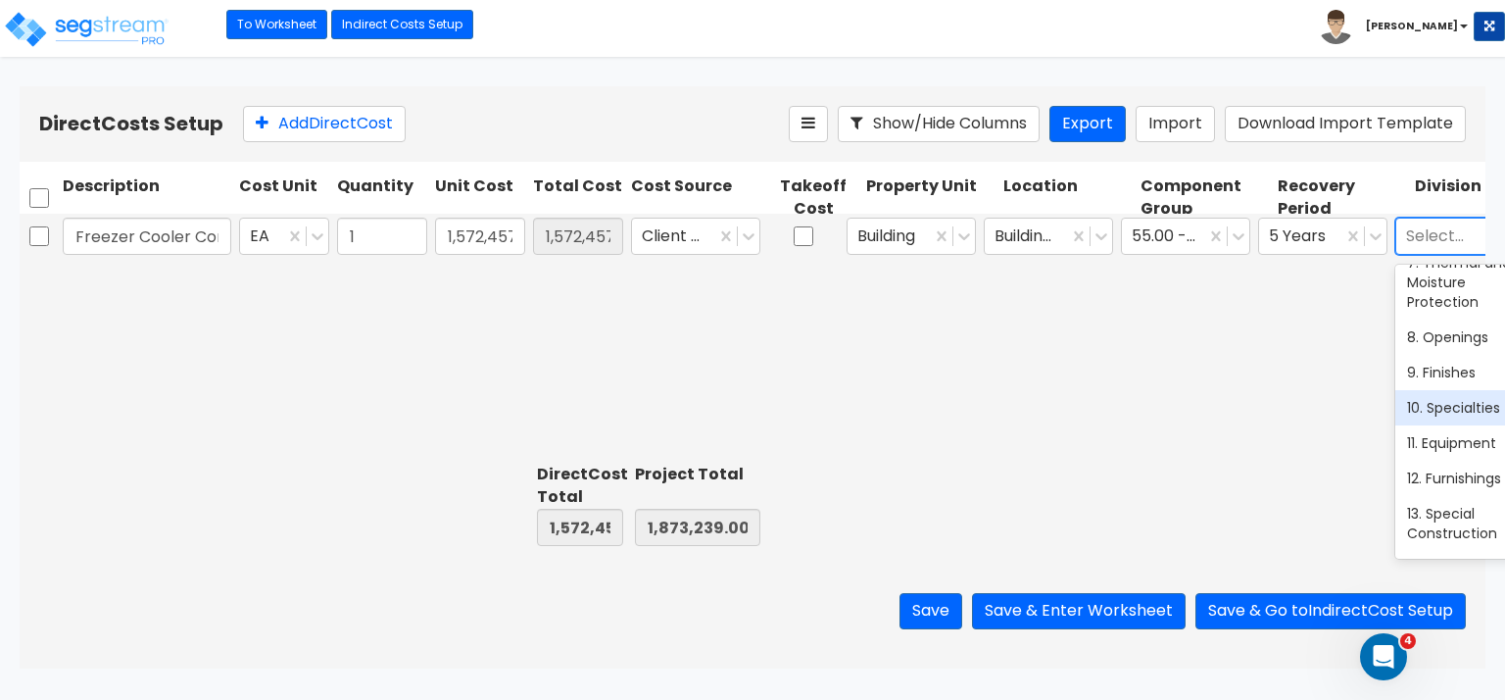
click at [1442, 420] on div "10. Specialties" at bounding box center [1459, 407] width 129 height 35
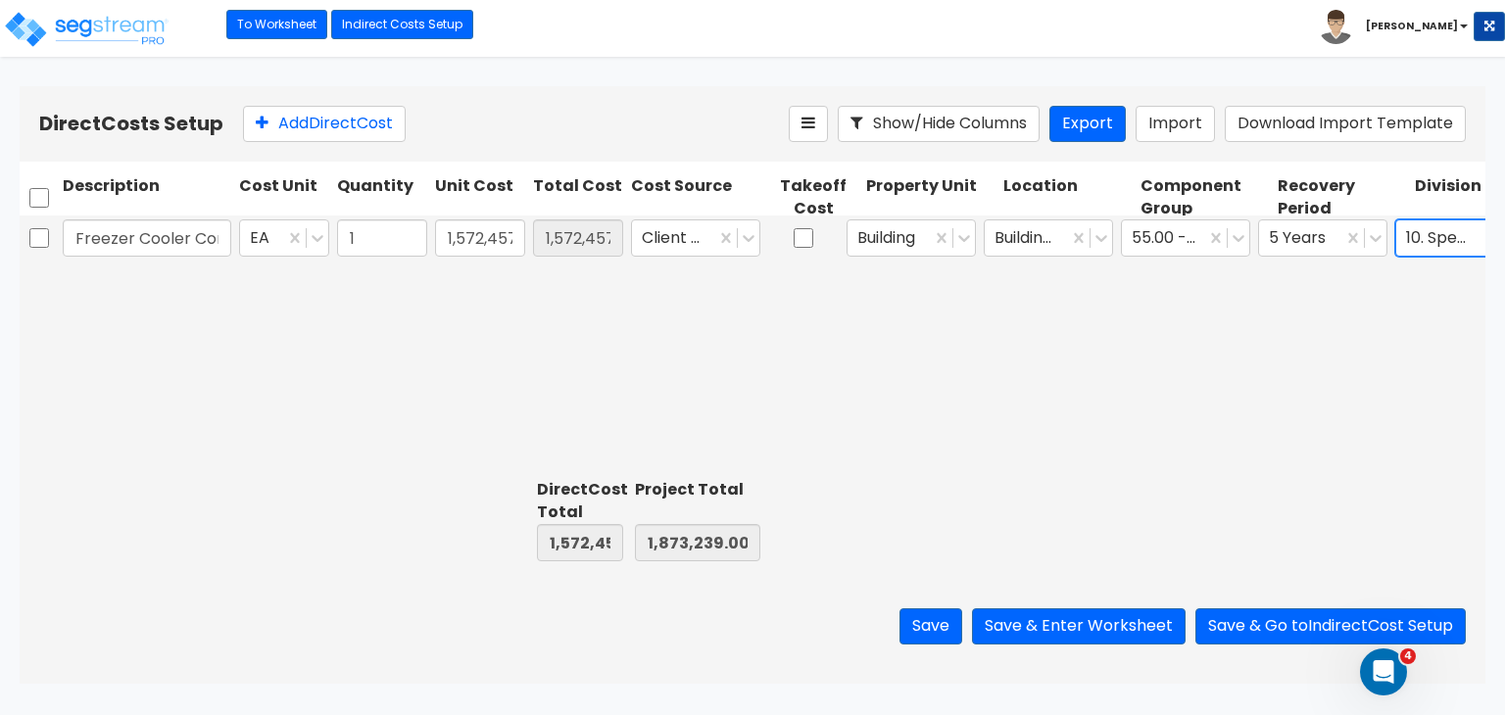
click at [1001, 317] on div "Freezer Cooler Construction Costs EA 1 1,572,457 1,572,457.00 Client Cost Build…" at bounding box center [753, 344] width 1466 height 256
click at [1129, 621] on button "Save & Enter Worksheet" at bounding box center [1079, 626] width 214 height 36
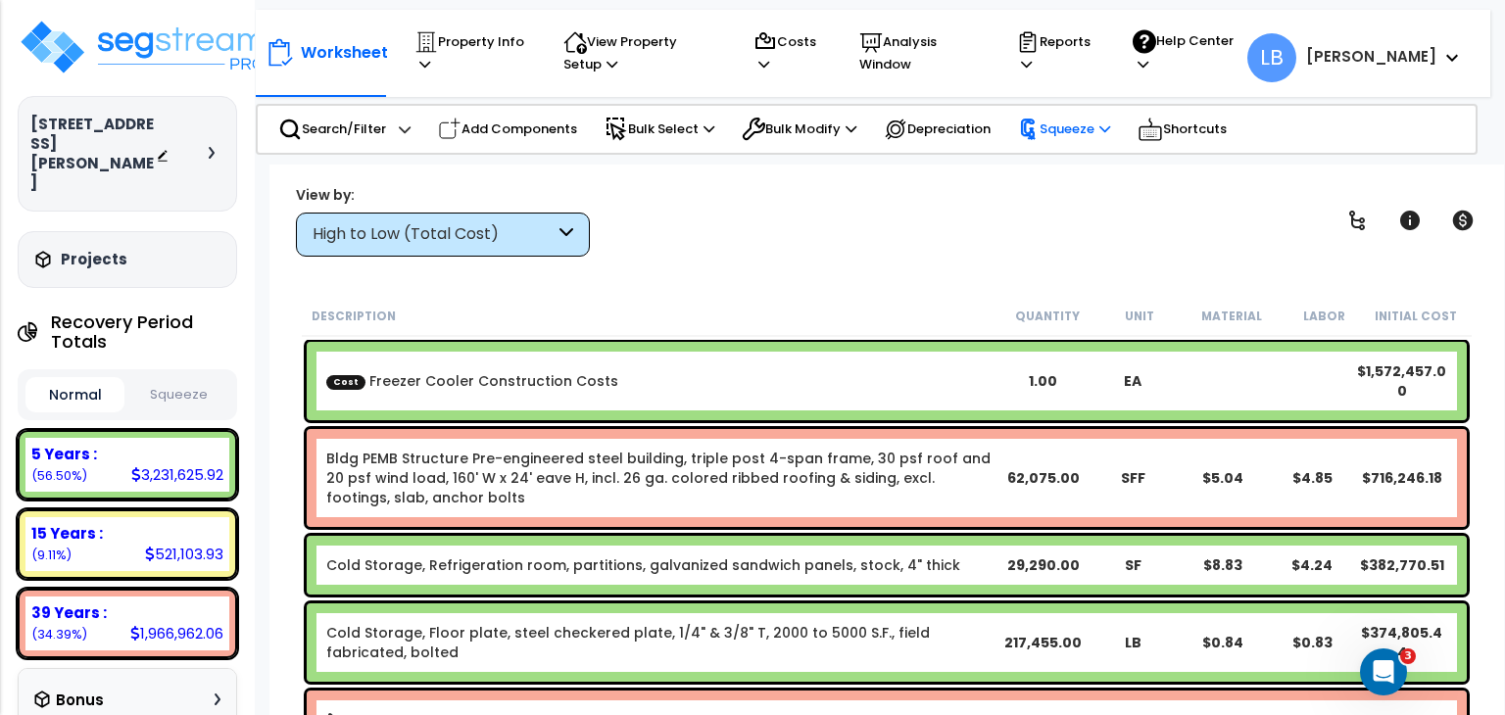
click at [1080, 131] on p "Squeeze" at bounding box center [1064, 130] width 92 height 22
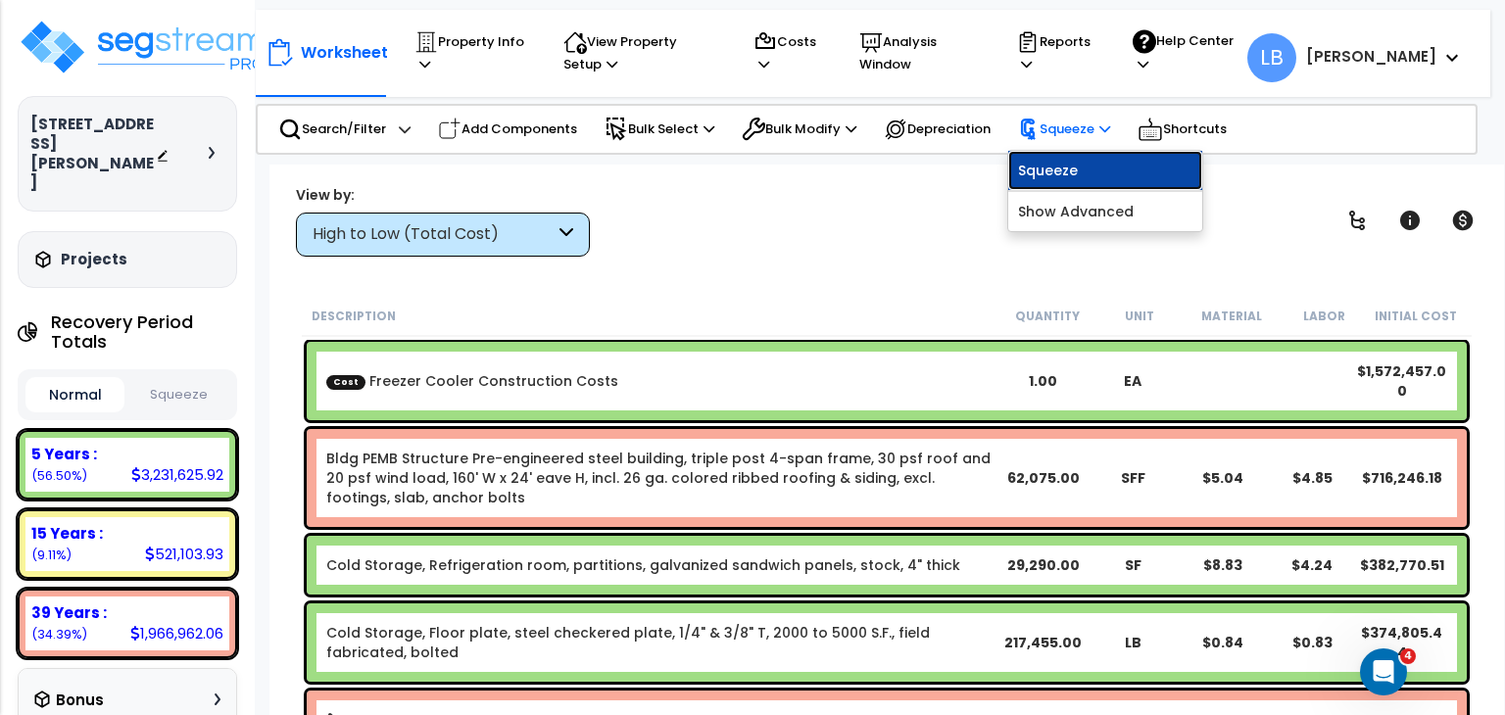
click at [1066, 168] on link "Squeeze" at bounding box center [1105, 170] width 194 height 39
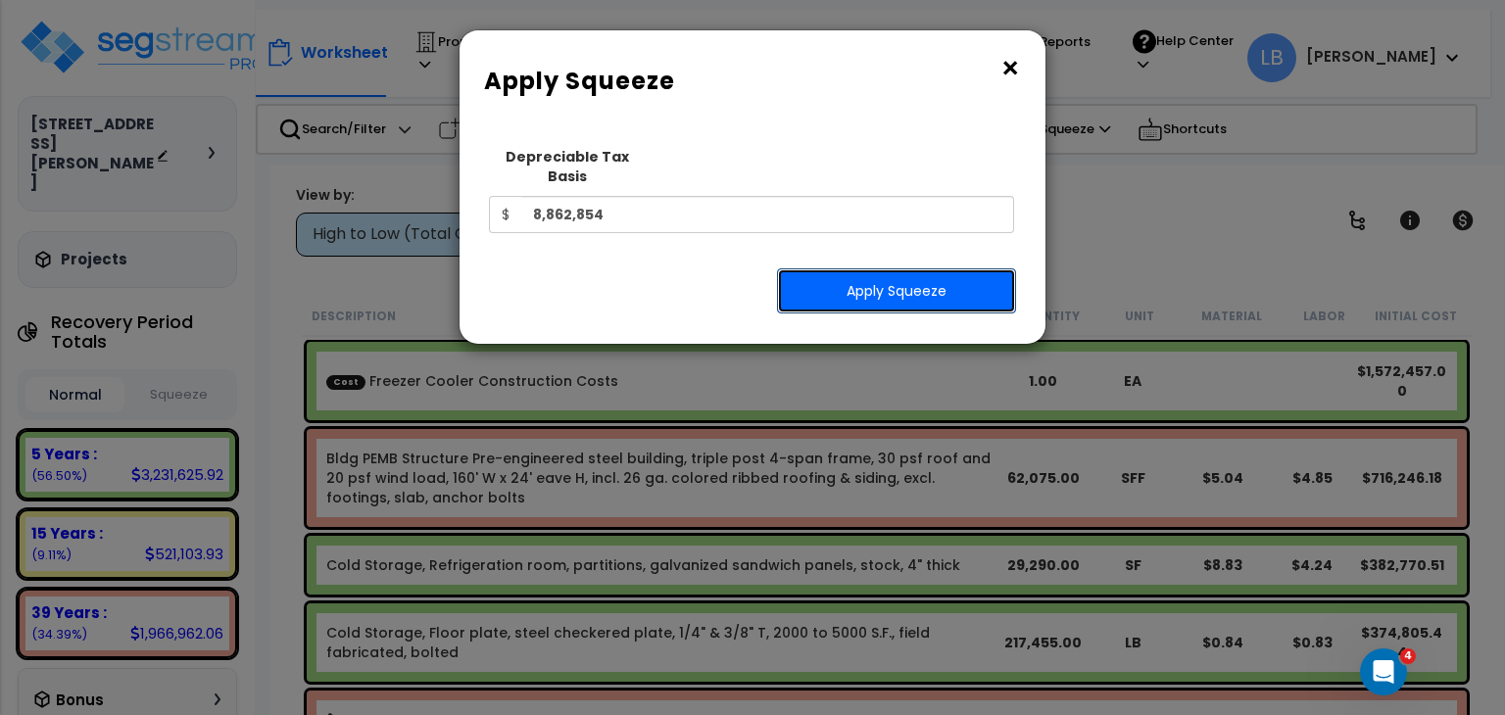
click at [890, 270] on button "Apply Squeeze" at bounding box center [896, 290] width 239 height 45
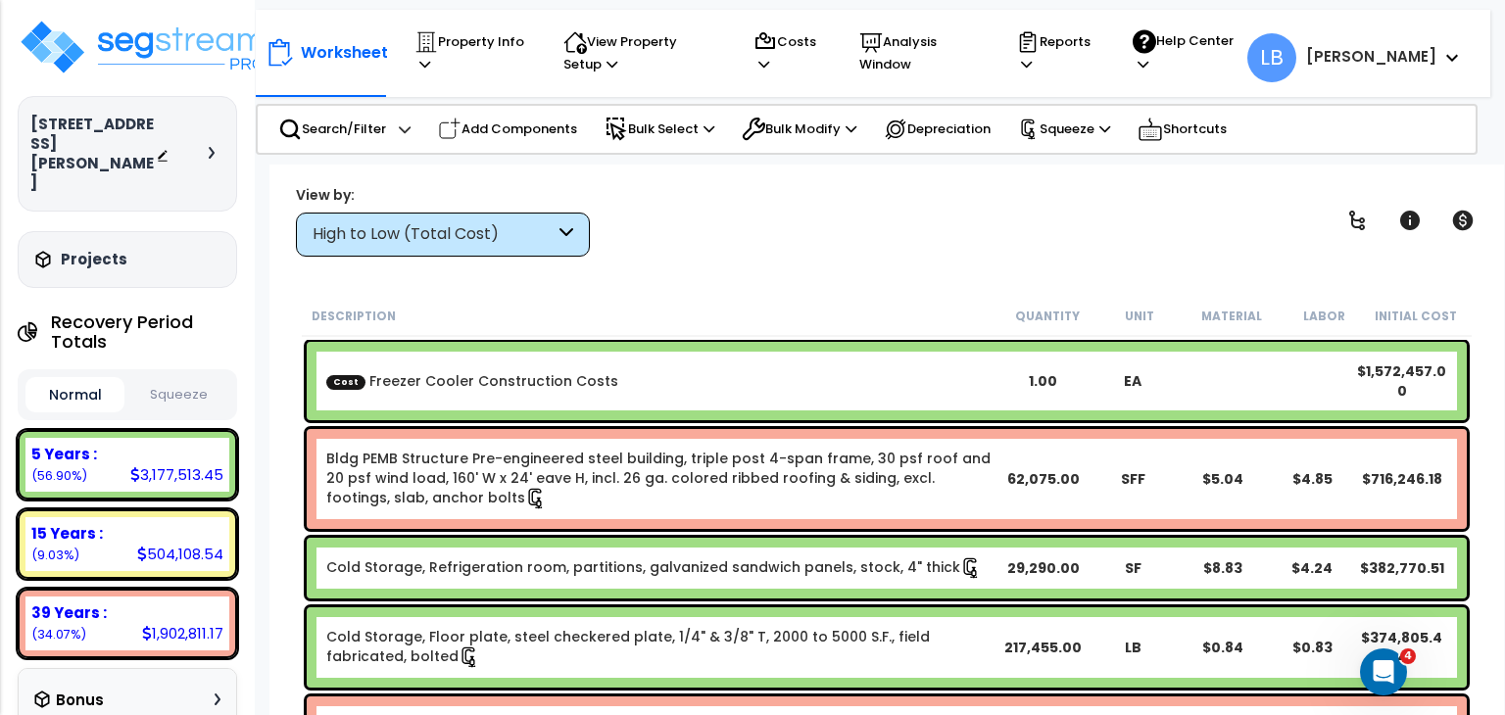
click at [509, 224] on div "High to Low (Total Cost)" at bounding box center [434, 234] width 242 height 23
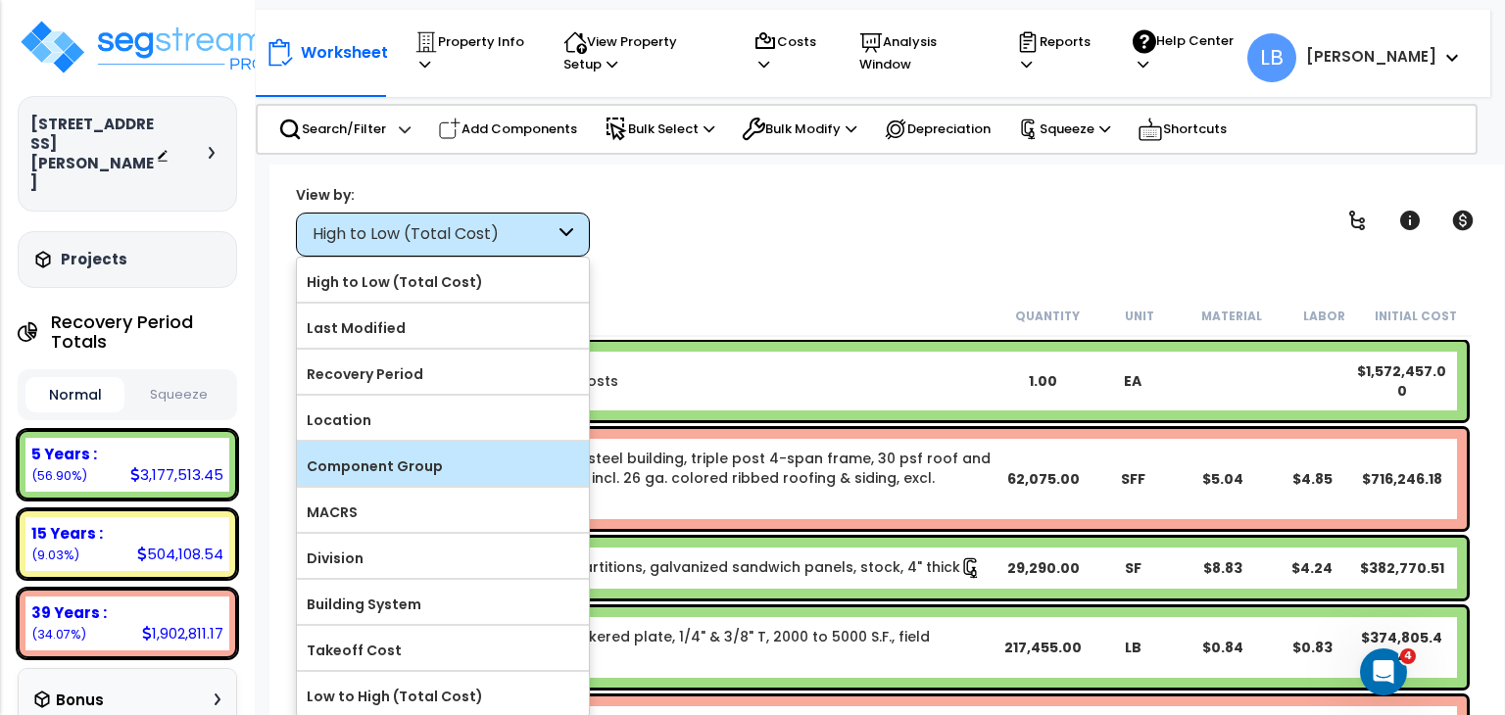
click at [438, 462] on label "Component Group" at bounding box center [443, 466] width 292 height 29
click at [0, 0] on input "Component Group" at bounding box center [0, 0] width 0 height 0
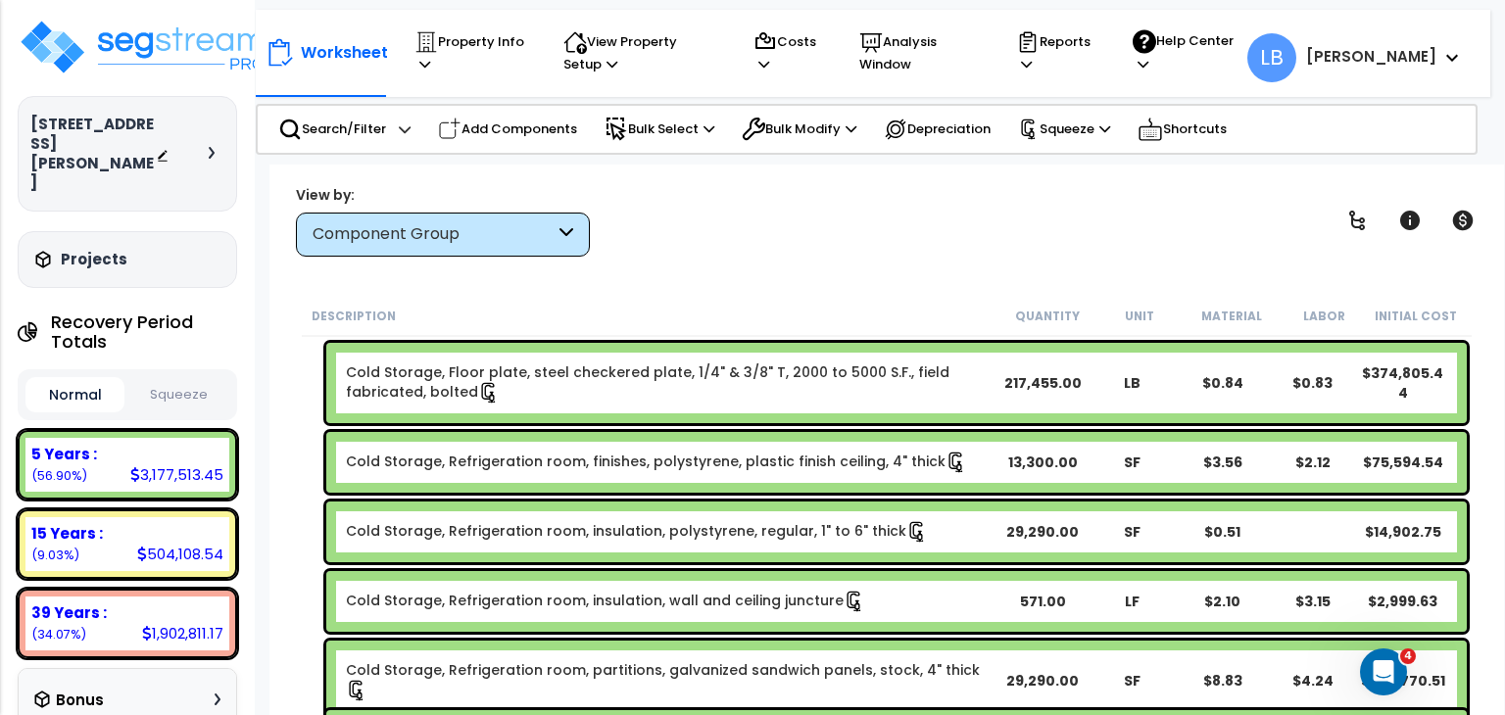
scroll to position [413, 0]
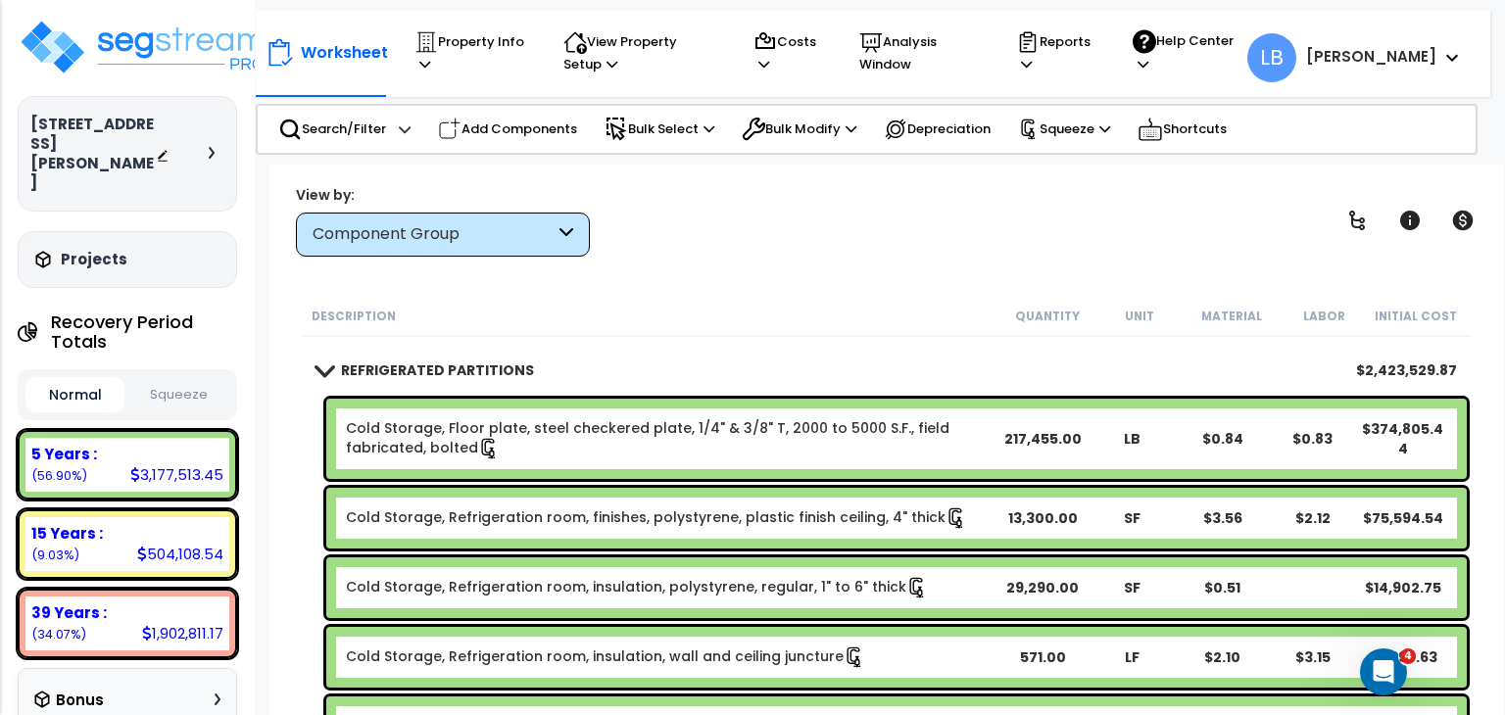
click at [470, 428] on link "Cold Storage, Floor plate, steel checkered plate, 1/4" & 3/8" T, 2000 to 5000 S…" at bounding box center [671, 438] width 651 height 41
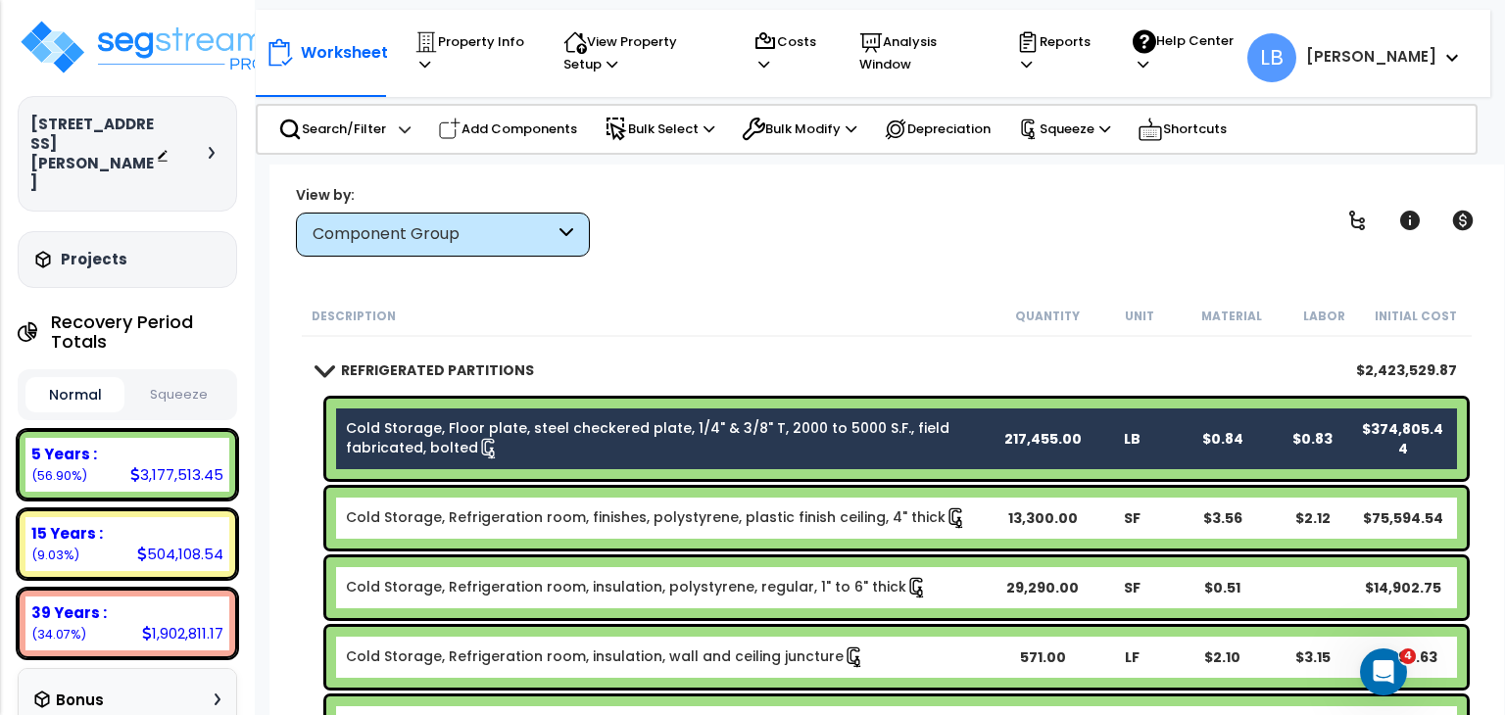
click at [487, 518] on link "Cold Storage, Refrigeration room, finishes, polystyrene, plastic finish ceiling…" at bounding box center [656, 519] width 621 height 22
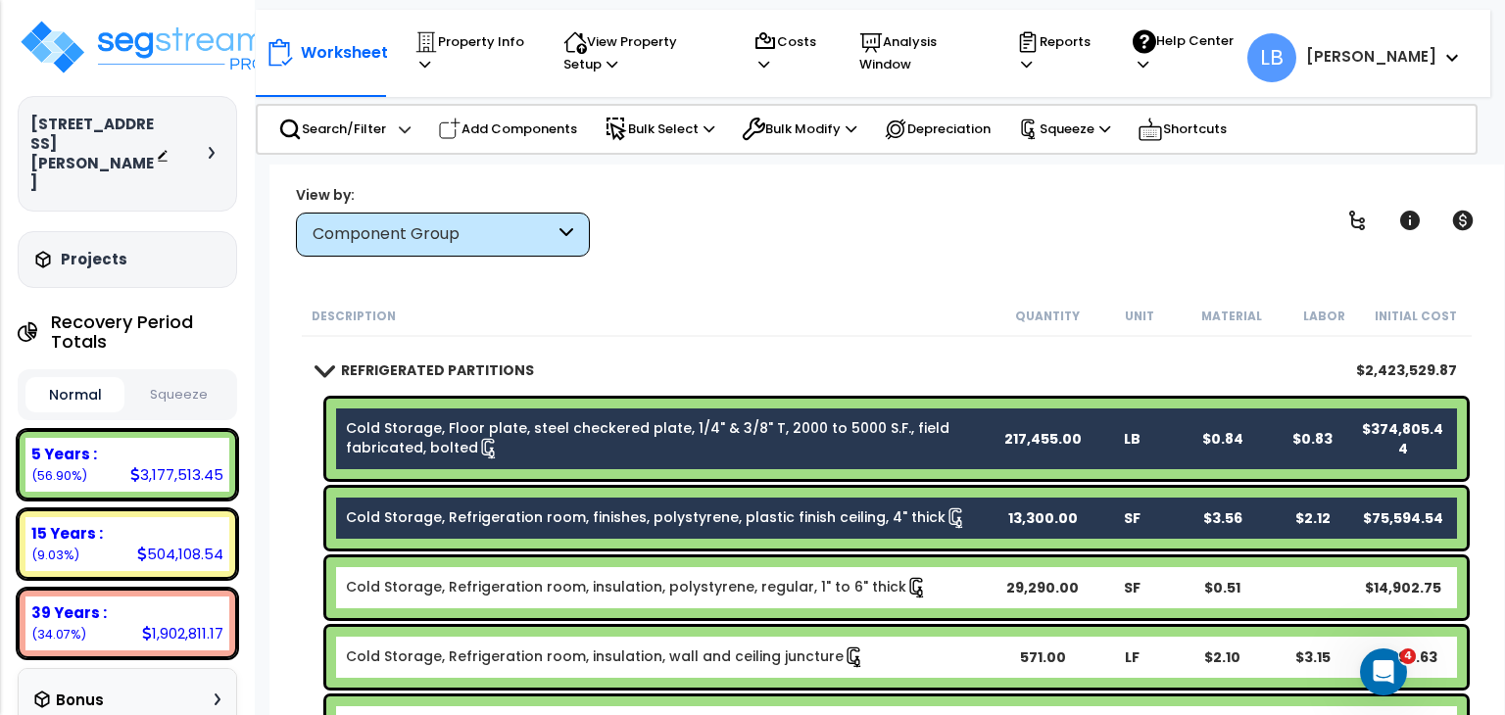
click at [486, 585] on link "Cold Storage, Refrigeration room, insulation, polystyrene, regular, 1" to 6" th…" at bounding box center [637, 588] width 582 height 22
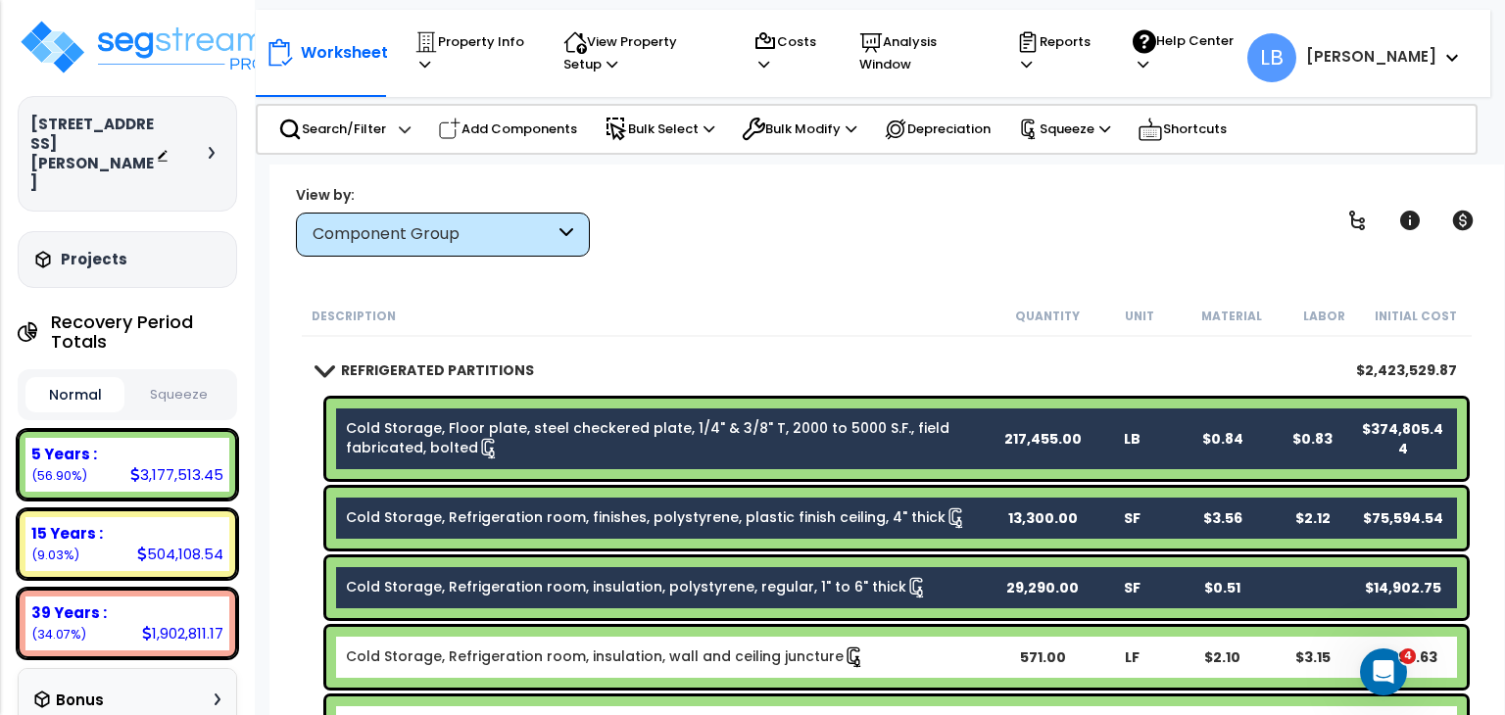
click at [468, 654] on link "Cold Storage, Refrigeration room, insulation, wall and ceiling juncture" at bounding box center [605, 658] width 519 height 22
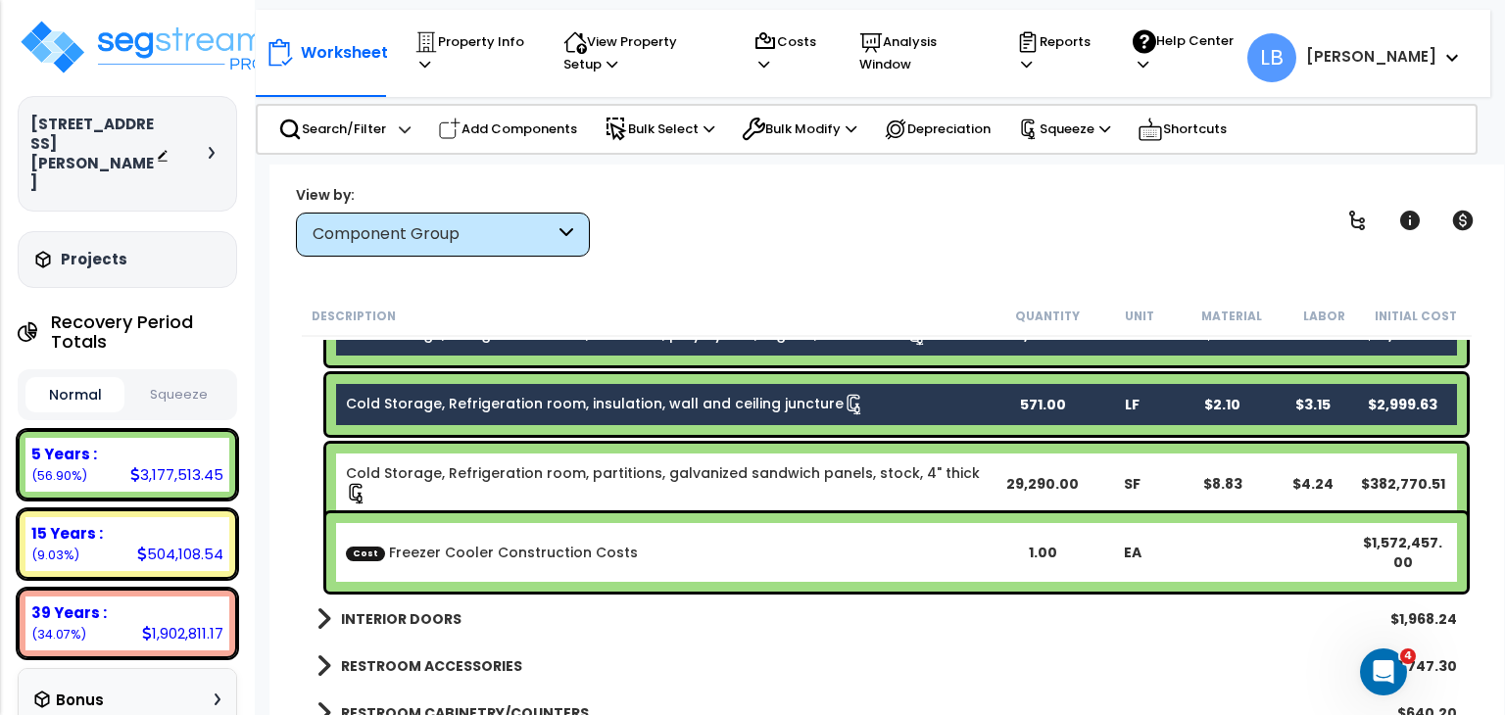
scroll to position [680, 0]
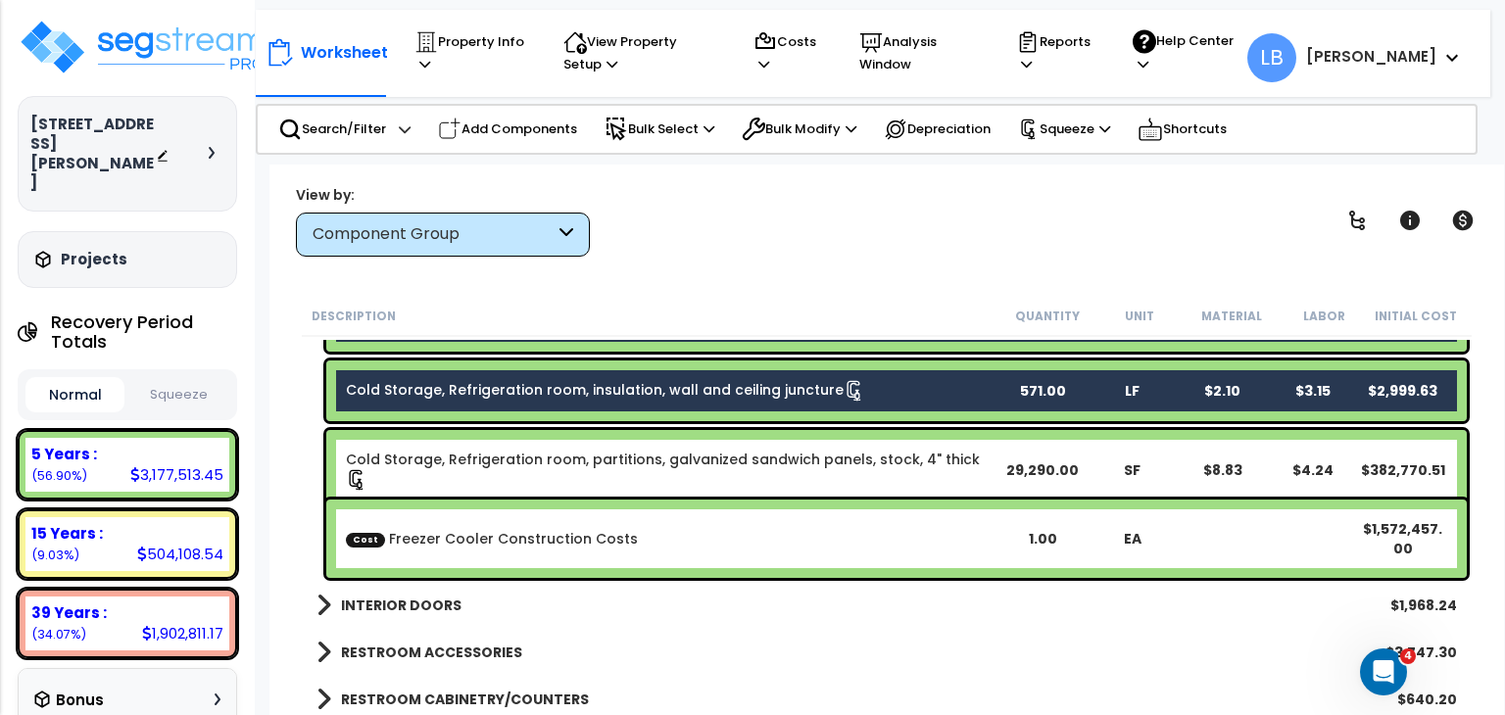
click at [502, 457] on link "Cold Storage, Refrigeration room, partitions, galvanized sandwich panels, stock…" at bounding box center [671, 470] width 651 height 41
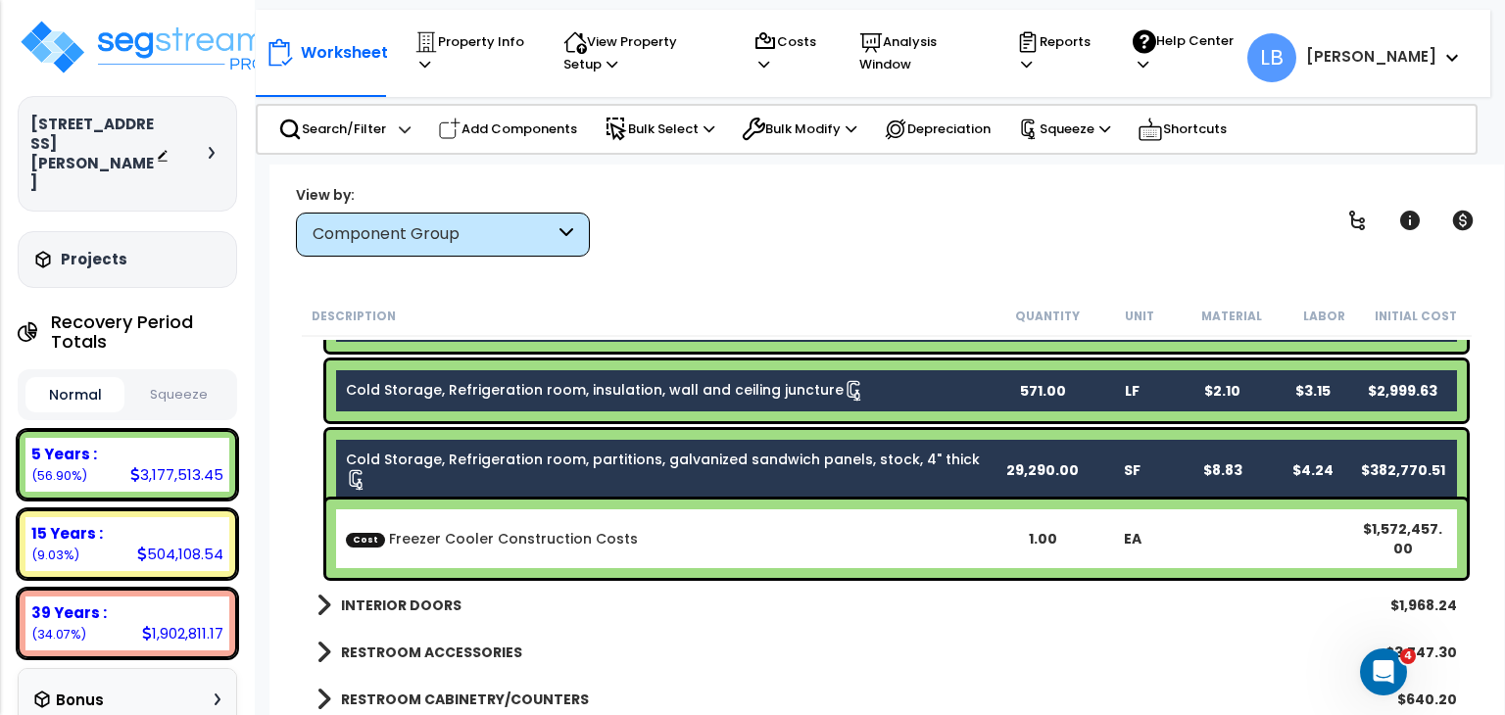
click at [502, 457] on link "Cold Storage, Refrigeration room, partitions, galvanized sandwich panels, stock…" at bounding box center [671, 470] width 651 height 41
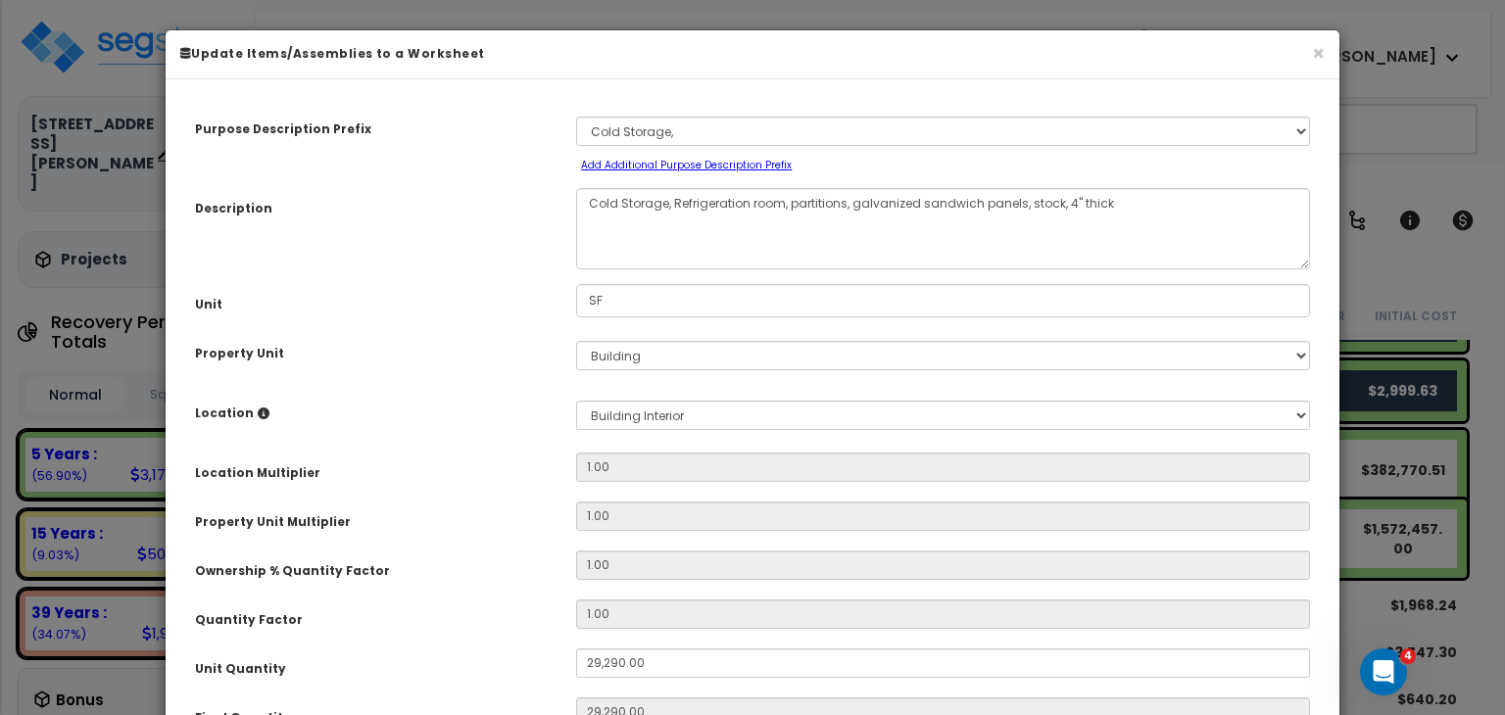
select select "12125"
click at [1317, 52] on button "×" at bounding box center [1318, 53] width 13 height 21
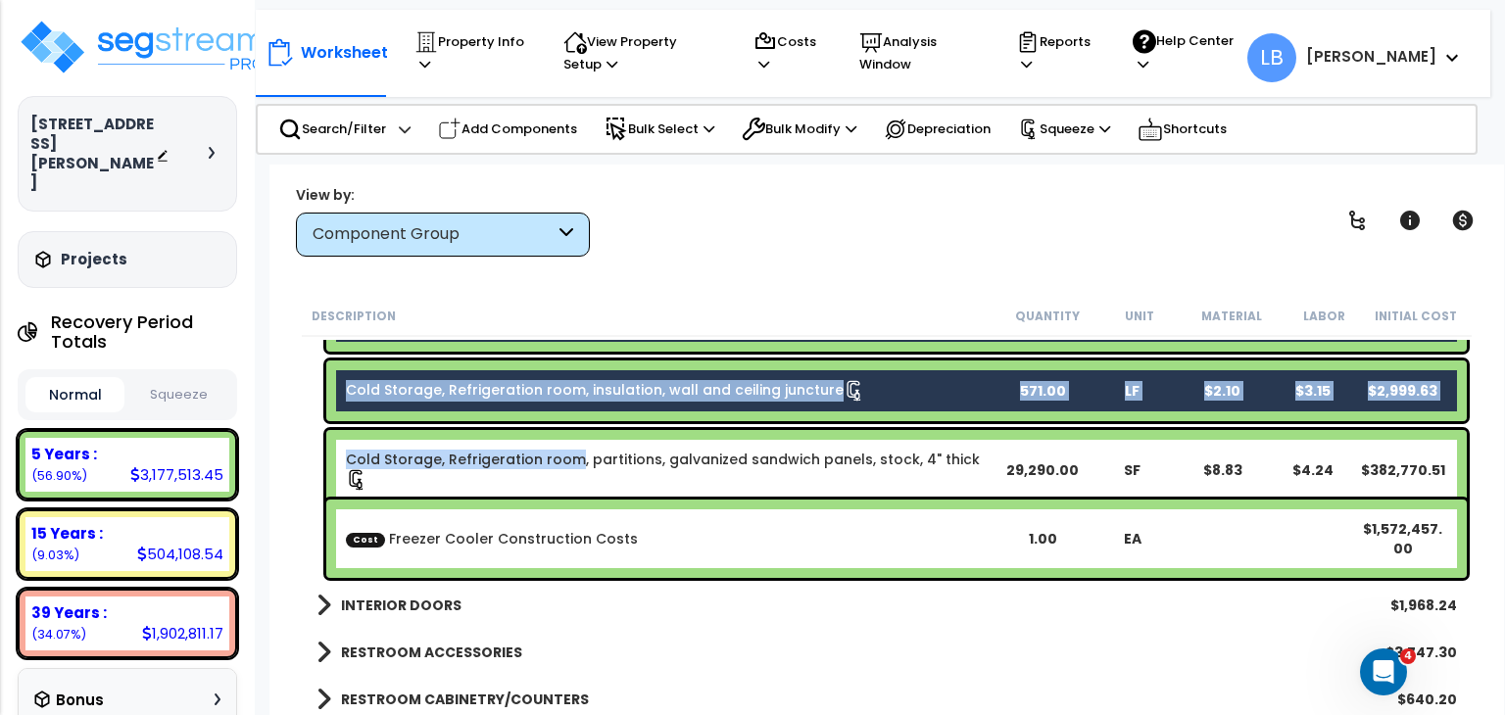
click at [573, 458] on link "Cold Storage, Refrigeration room, partitions, galvanized sandwich panels, stock…" at bounding box center [671, 470] width 651 height 41
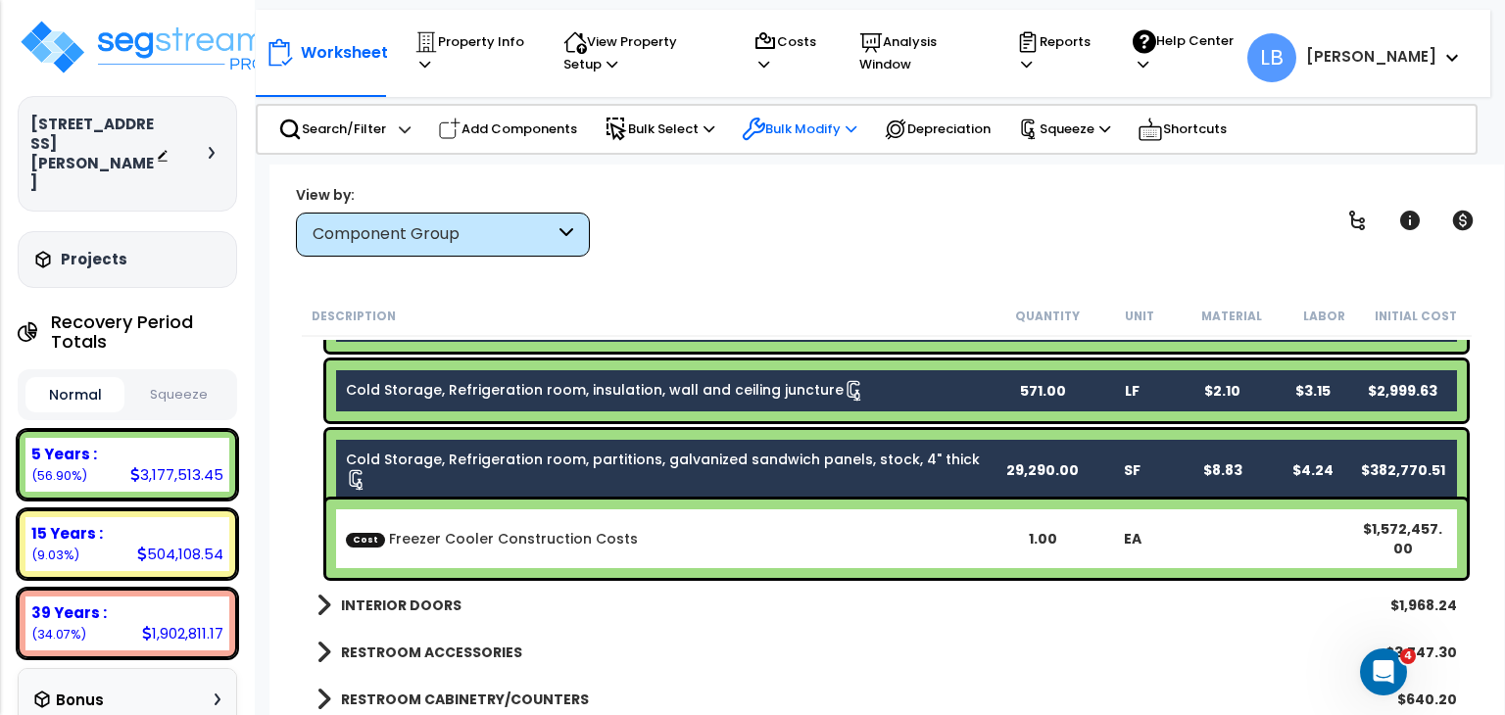
click at [797, 122] on p "Bulk Modify" at bounding box center [799, 130] width 115 height 24
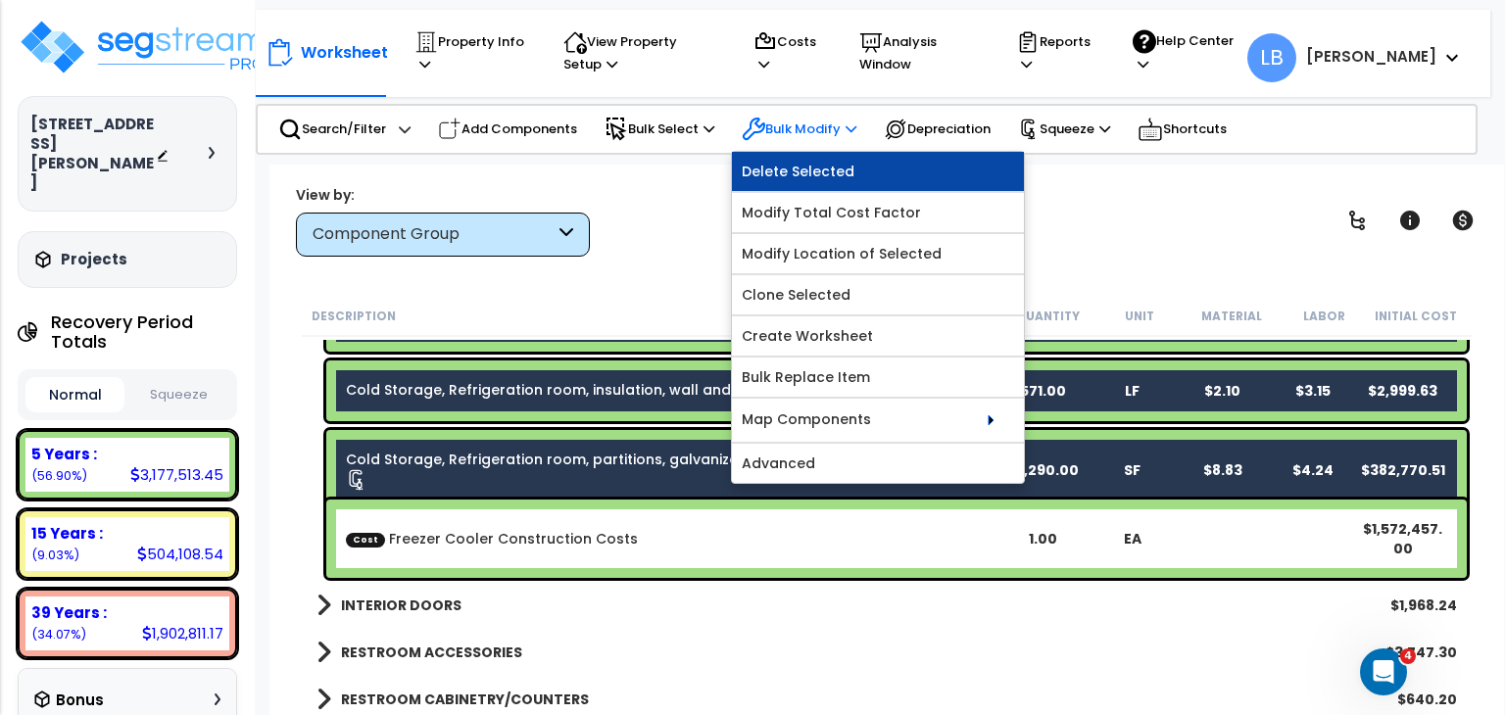
click at [840, 169] on link "Delete Selected" at bounding box center [878, 171] width 292 height 39
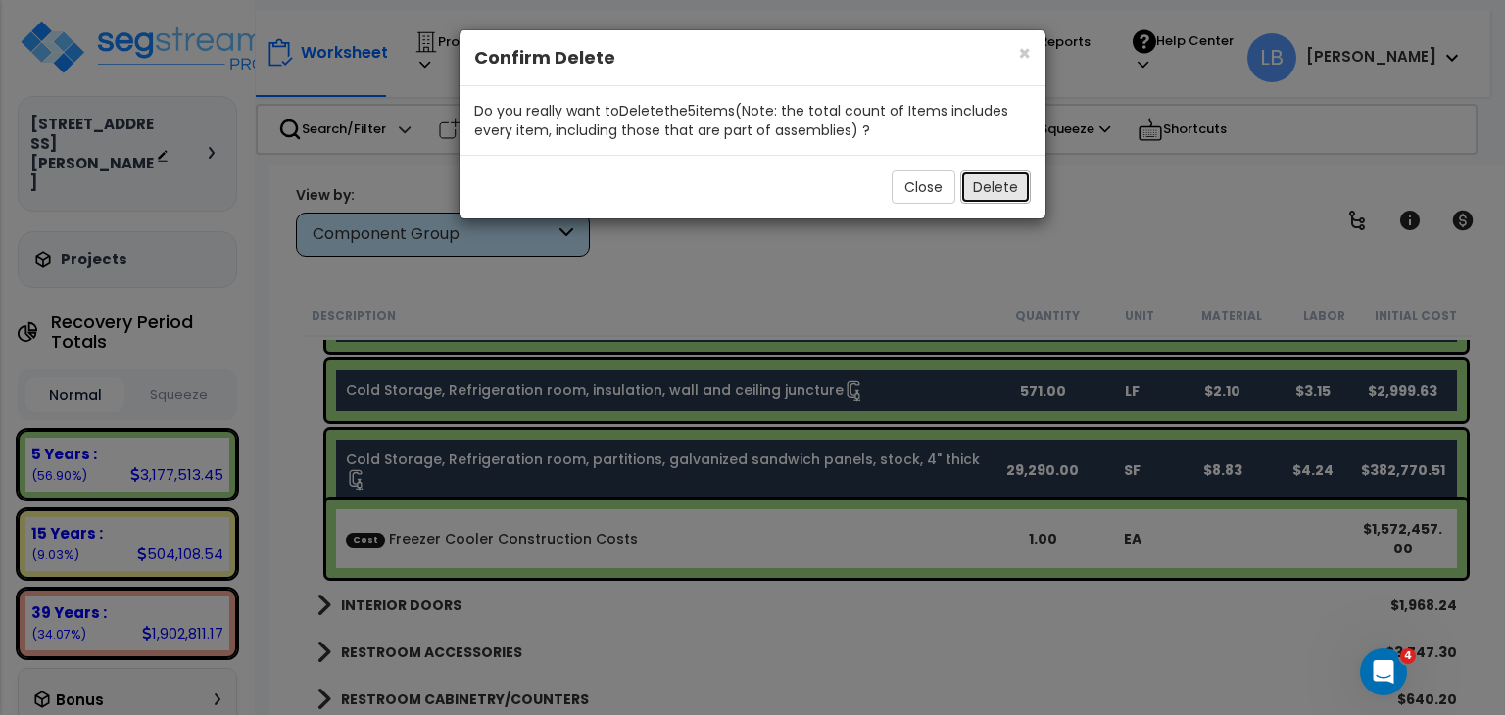
click at [984, 185] on button "Delete" at bounding box center [995, 186] width 71 height 33
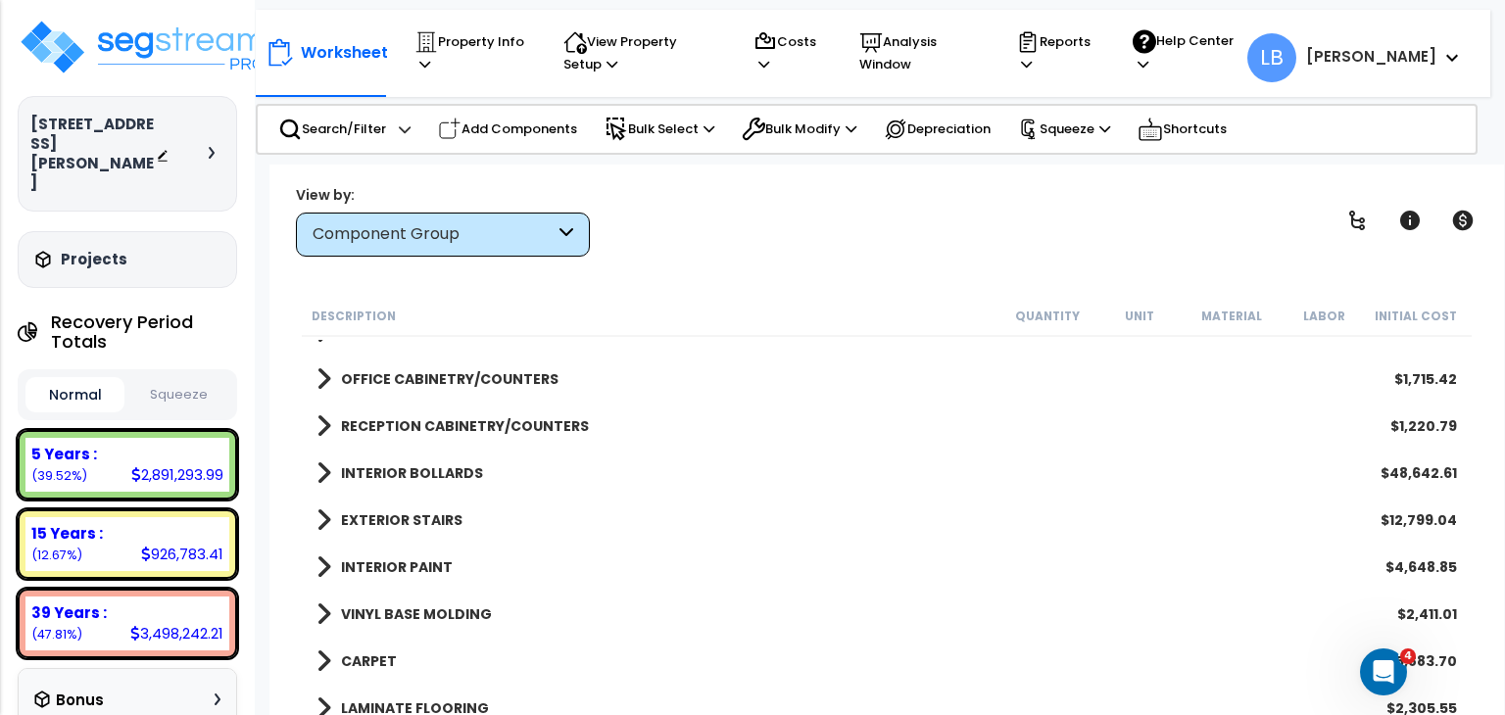
click at [188, 378] on button "Squeeze" at bounding box center [178, 395] width 99 height 34
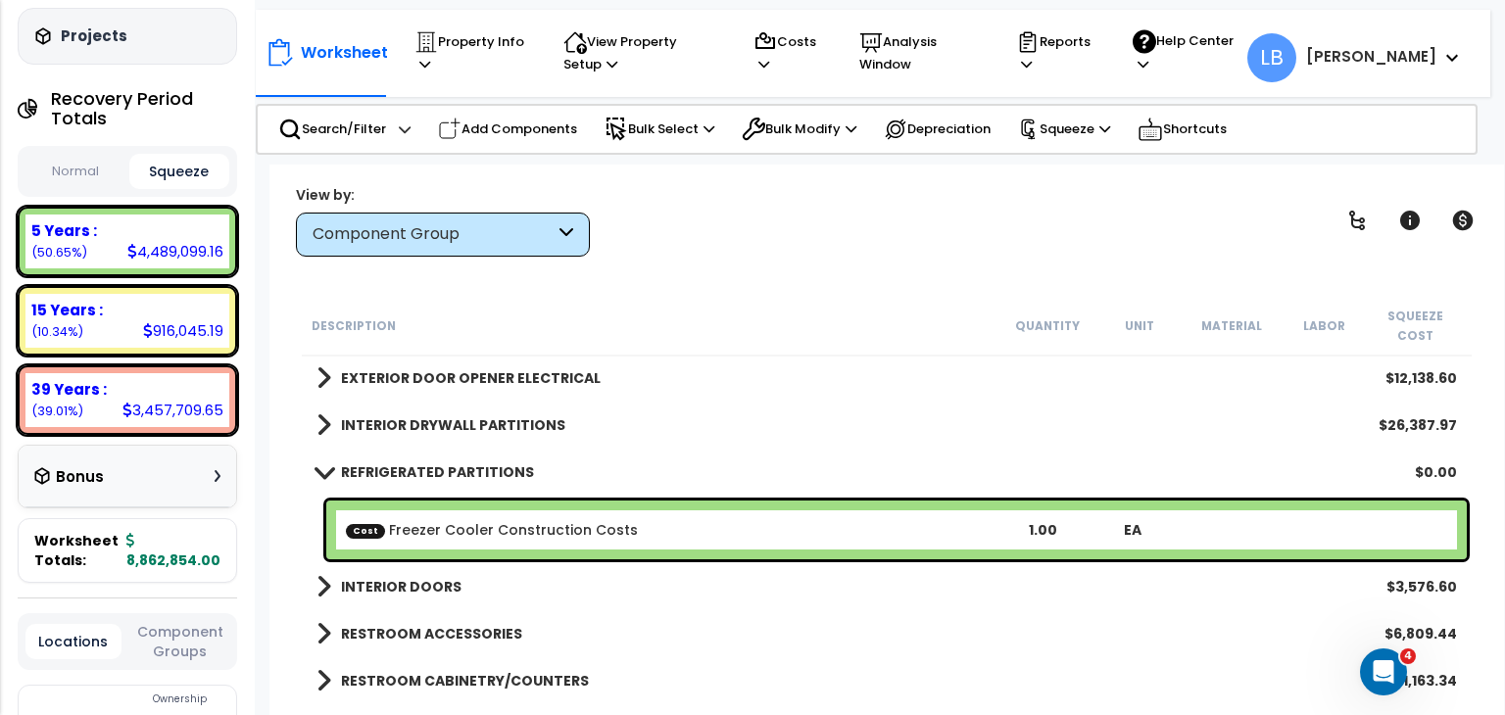
scroll to position [335, 0]
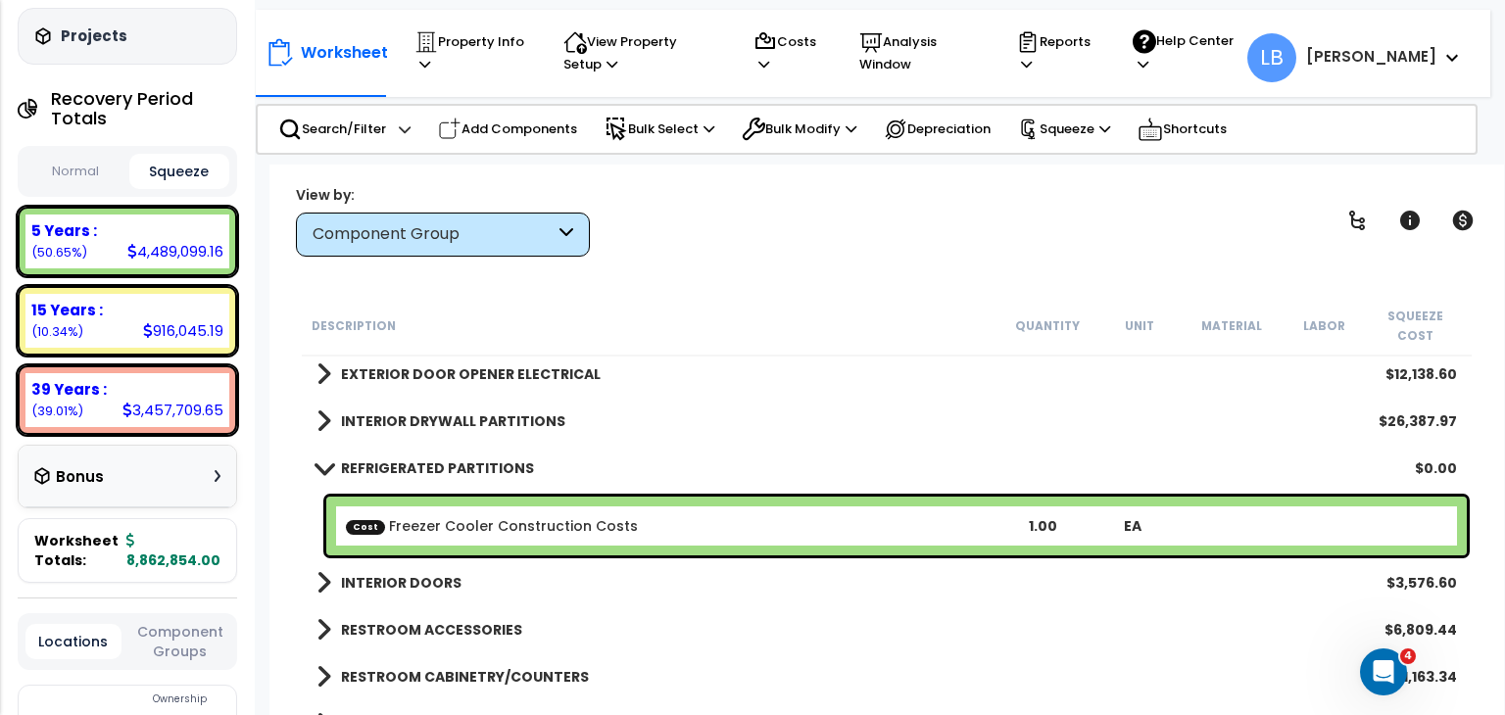
click at [346, 459] on b "REFRIGERATED PARTITIONS" at bounding box center [437, 469] width 193 height 20
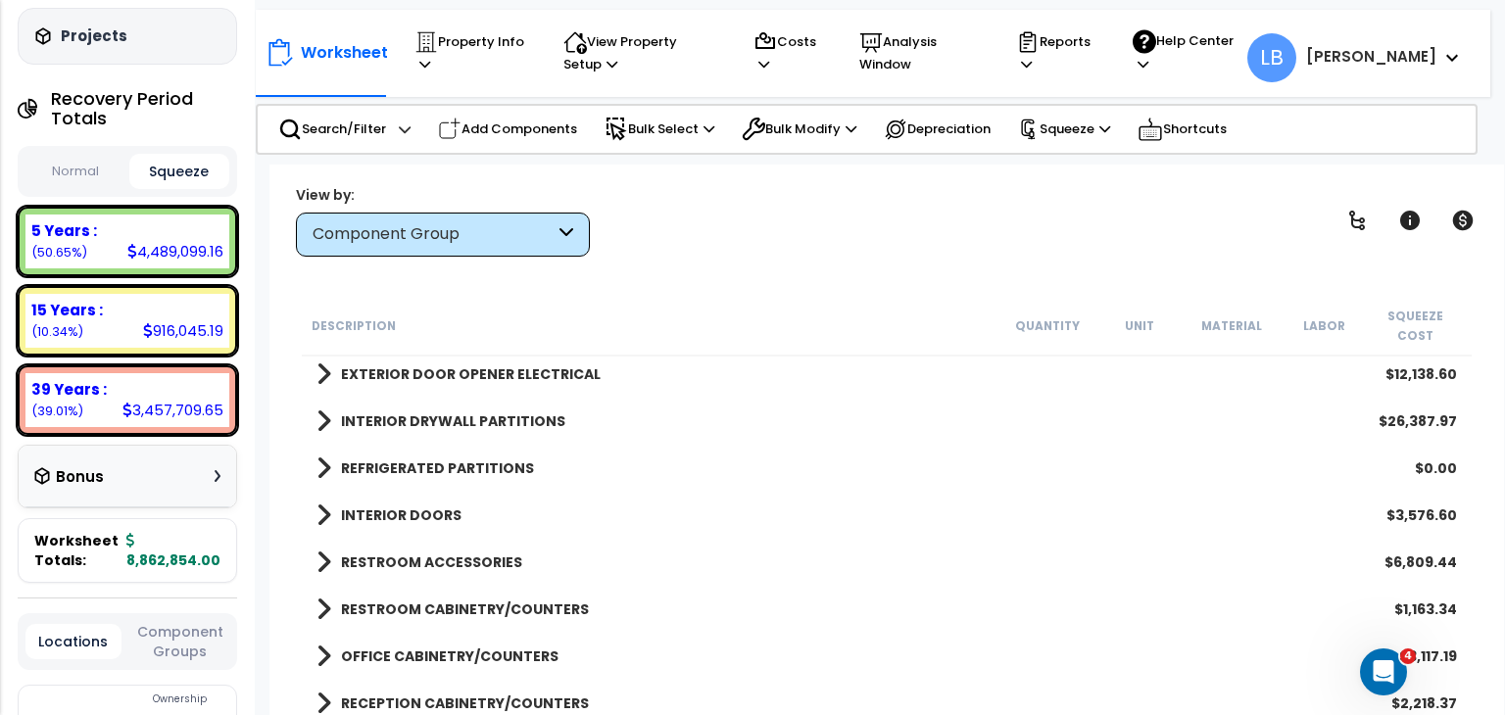
click at [402, 459] on b "REFRIGERATED PARTITIONS" at bounding box center [437, 469] width 193 height 20
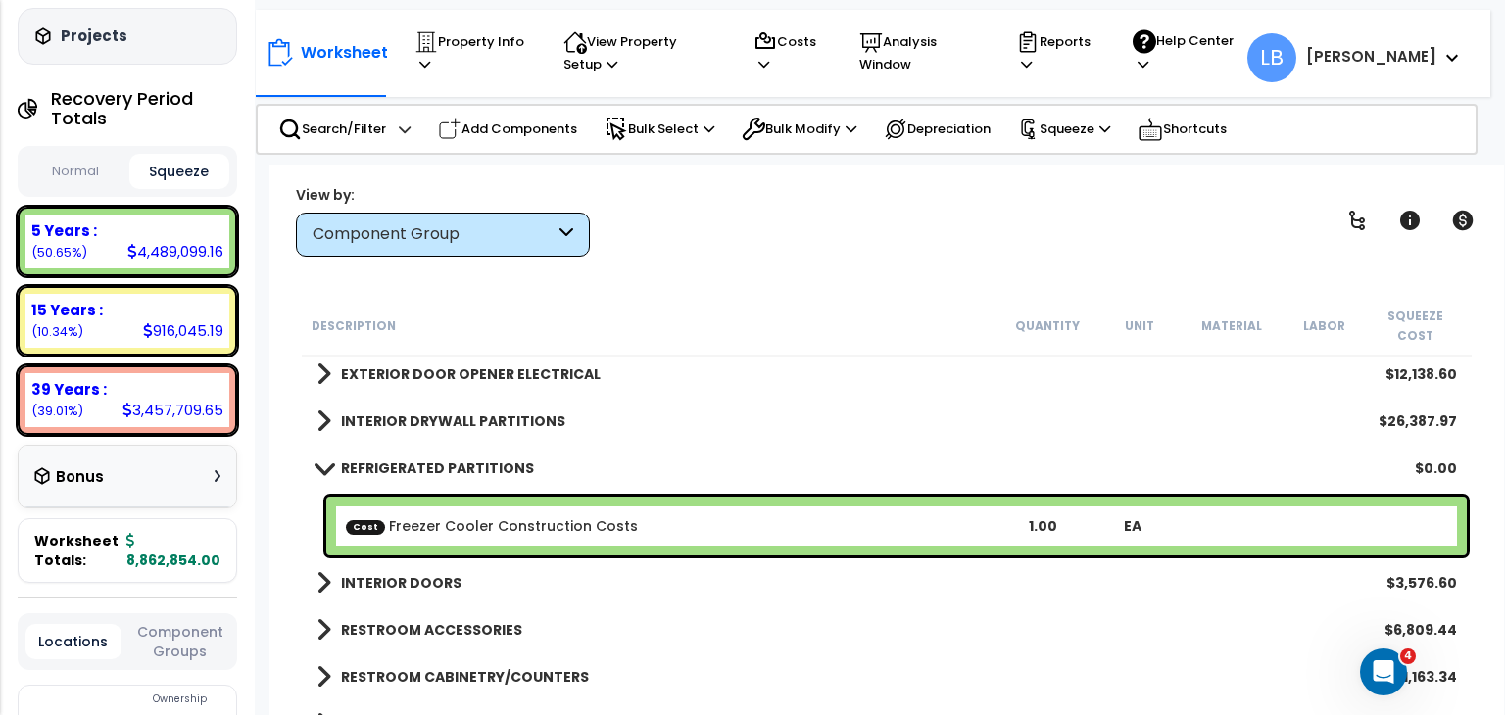
click at [153, 241] on div "4,489,099.16" at bounding box center [175, 251] width 96 height 21
click at [367, 459] on b "REFRIGERATED PARTITIONS" at bounding box center [437, 469] width 193 height 20
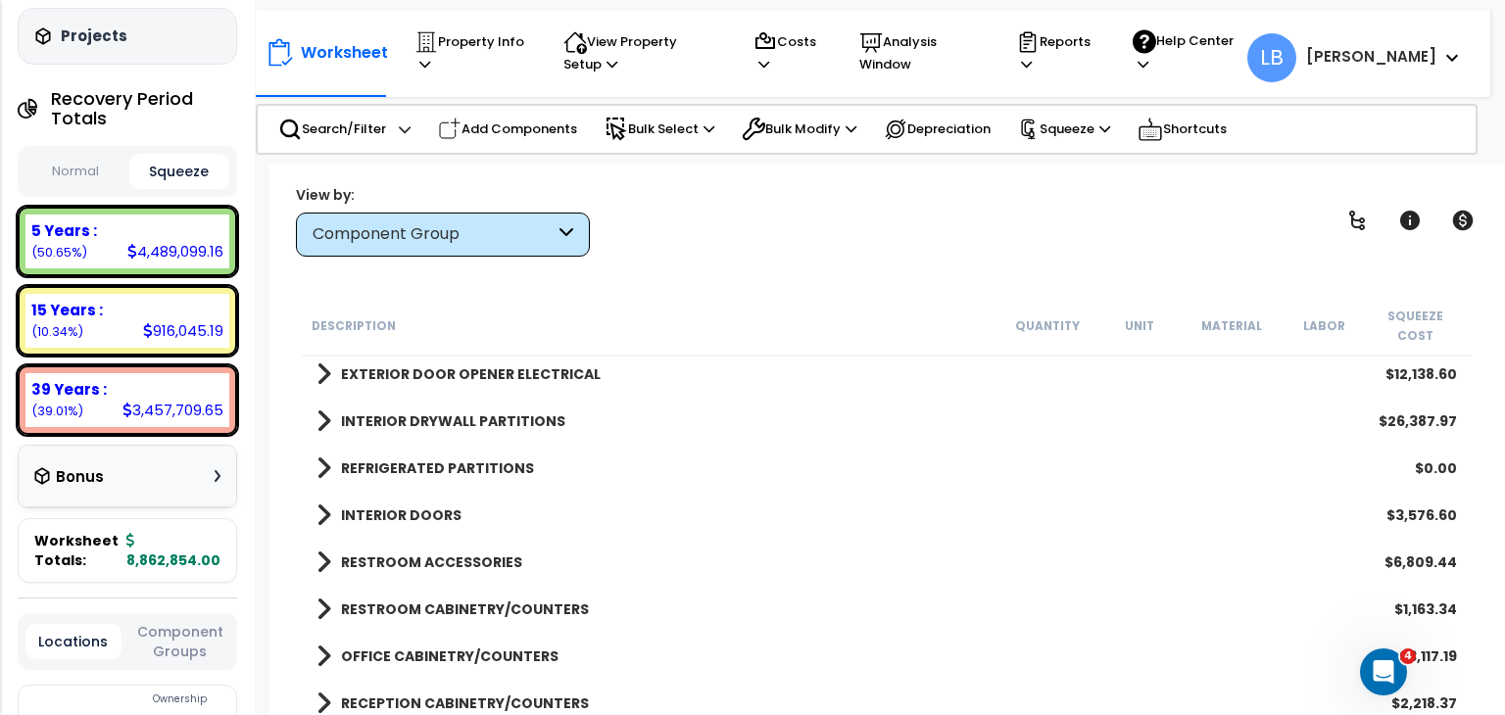
click at [367, 459] on b "REFRIGERATED PARTITIONS" at bounding box center [437, 469] width 193 height 20
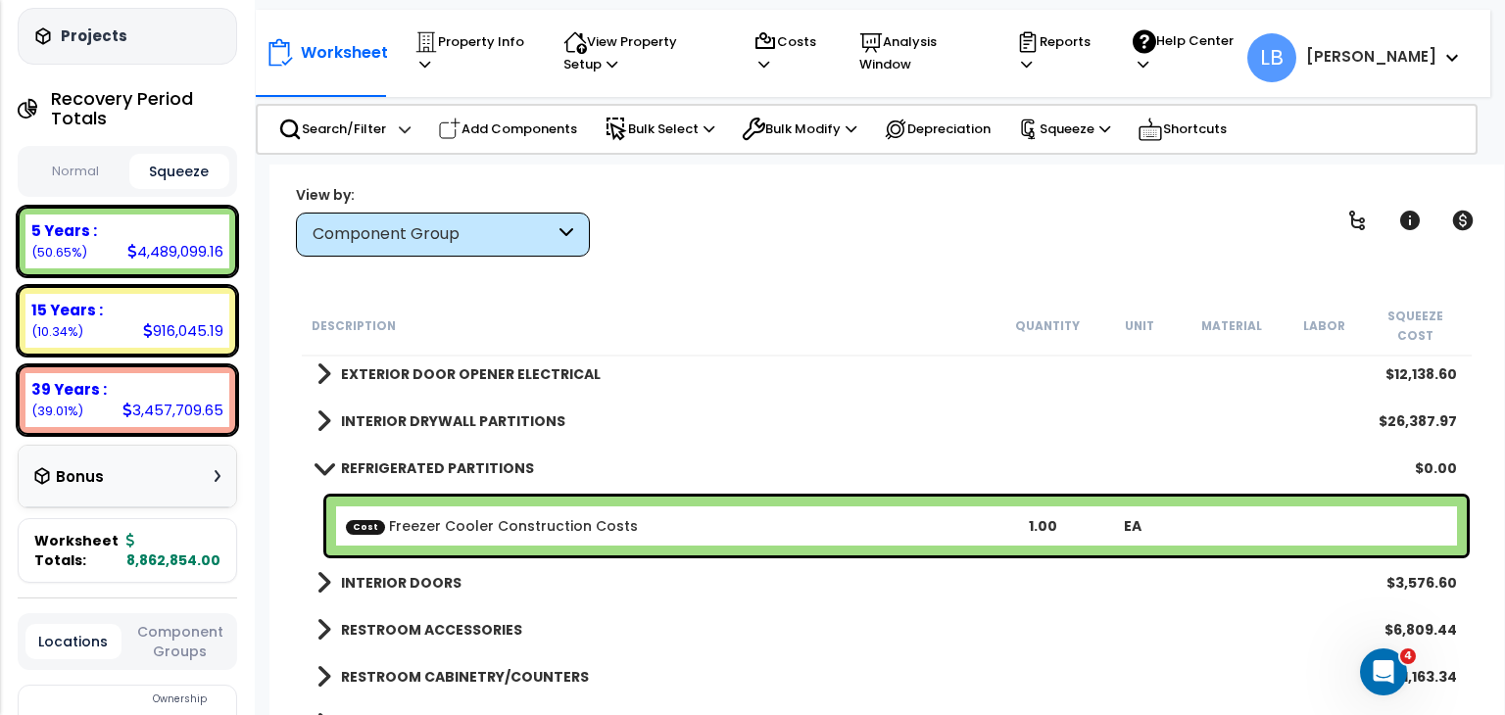
click at [457, 516] on link "Cost Freezer Cooler Construction Costs" at bounding box center [492, 526] width 292 height 20
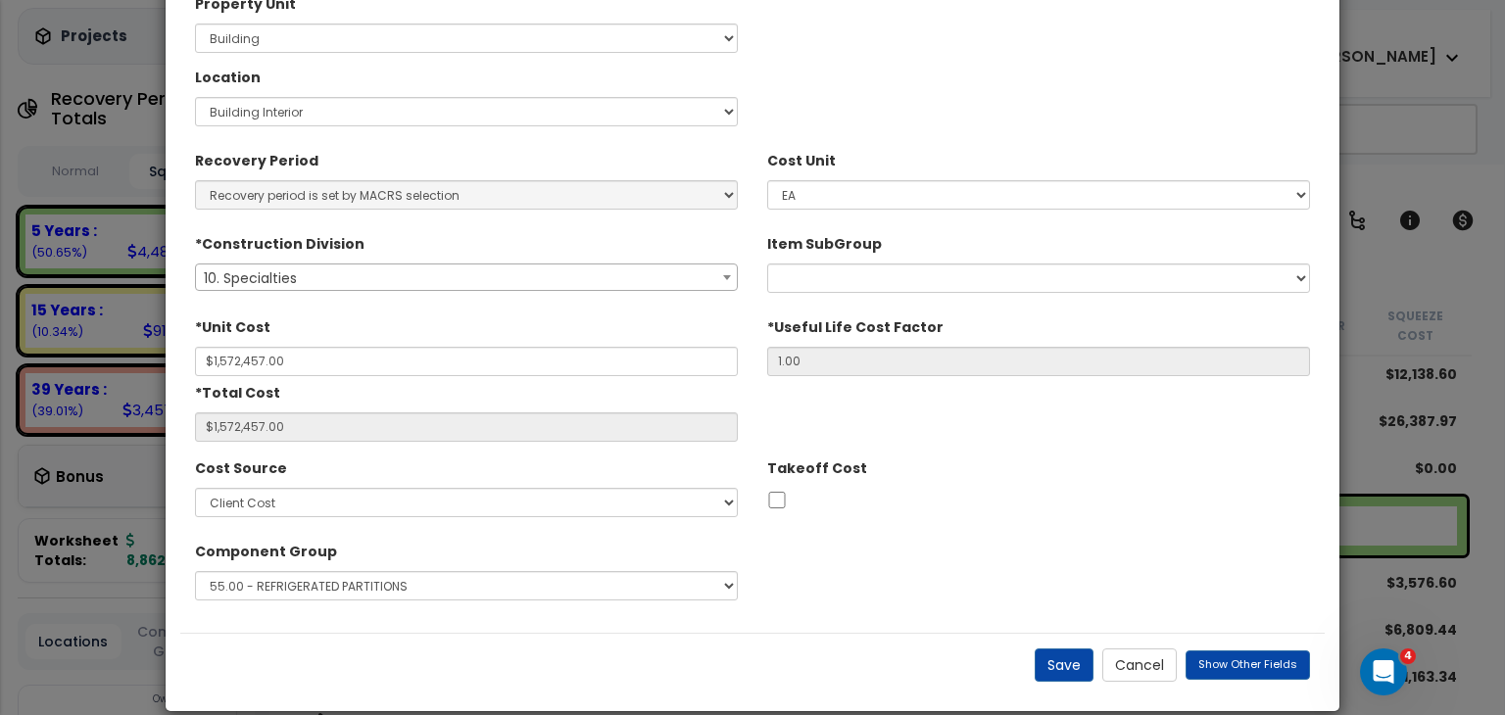
scroll to position [0, 0]
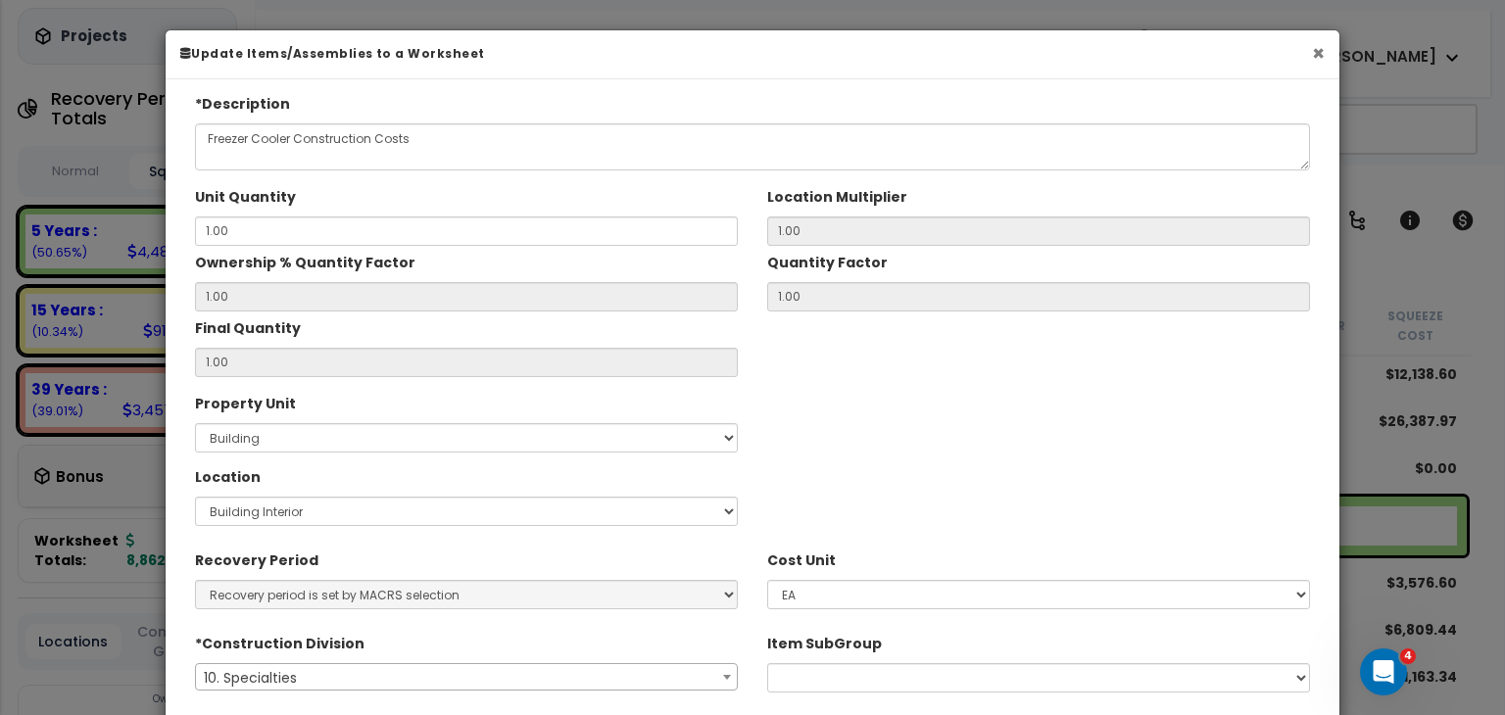
click at [1319, 51] on button "×" at bounding box center [1318, 53] width 13 height 21
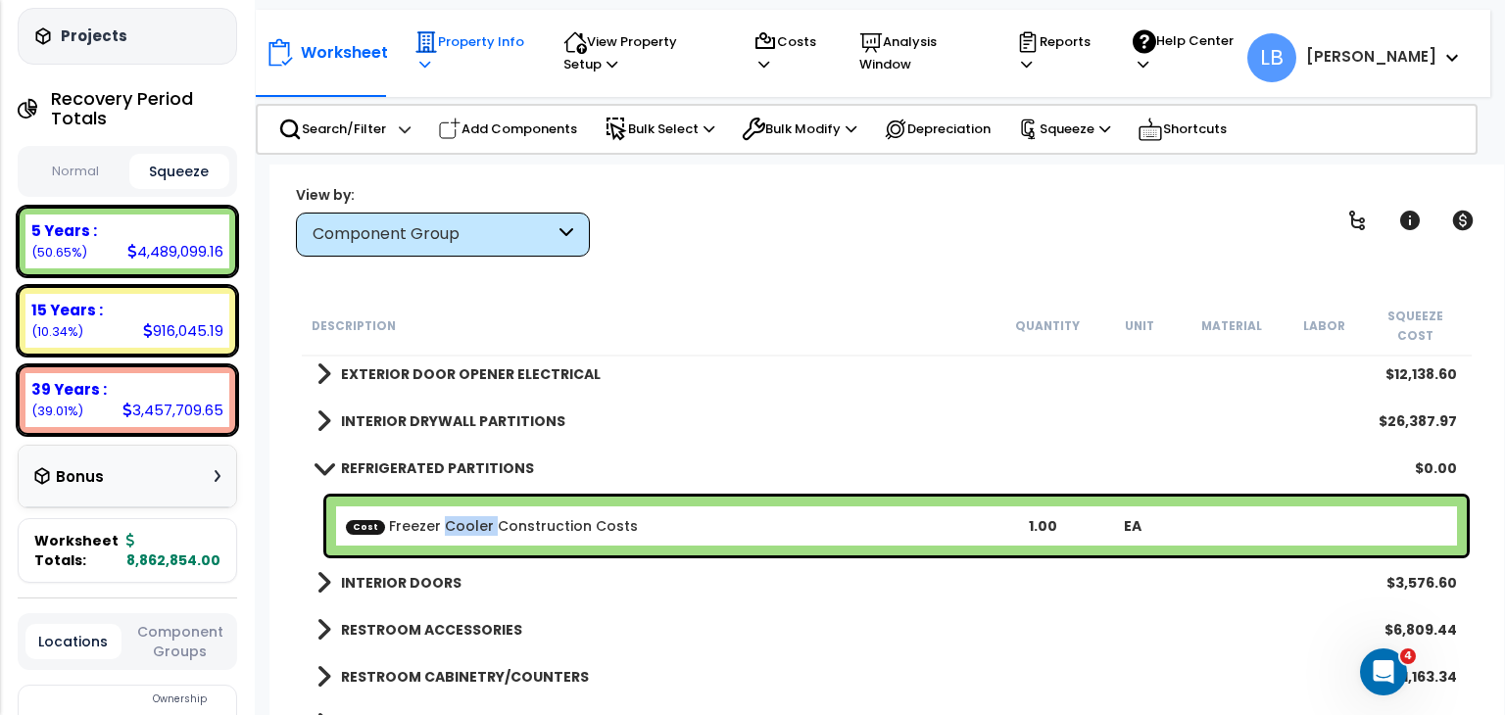
click at [485, 33] on p "Property Info" at bounding box center [470, 52] width 112 height 45
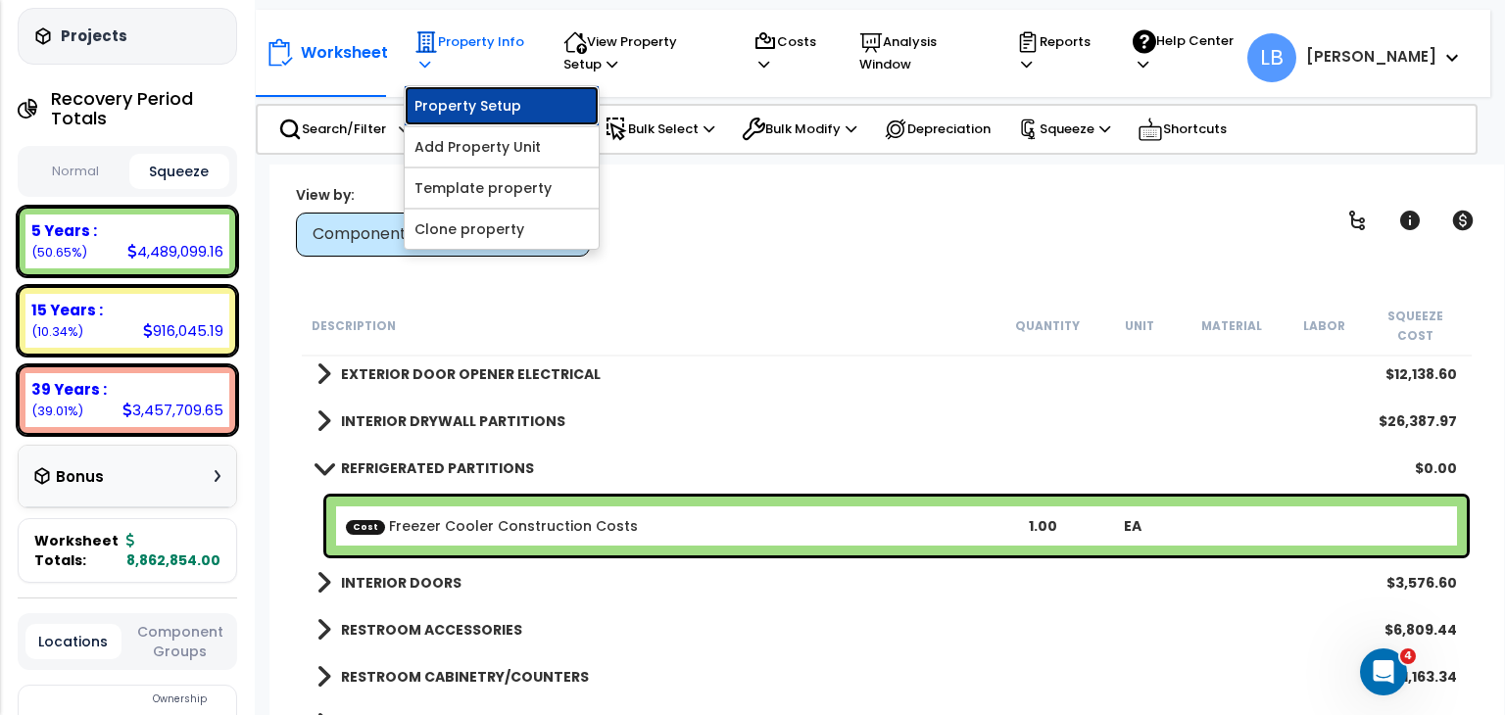
click at [488, 102] on link "Property Setup" at bounding box center [502, 105] width 194 height 39
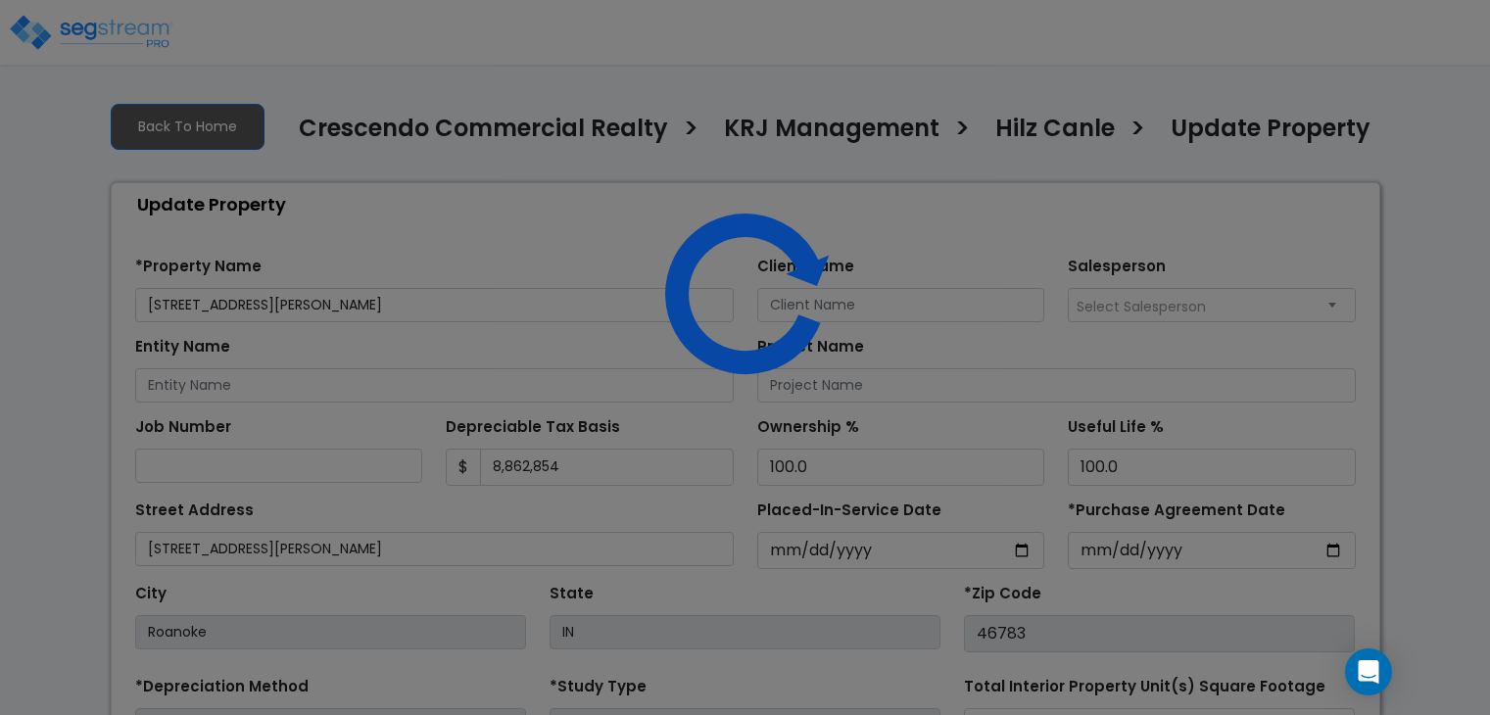
select select "2025"
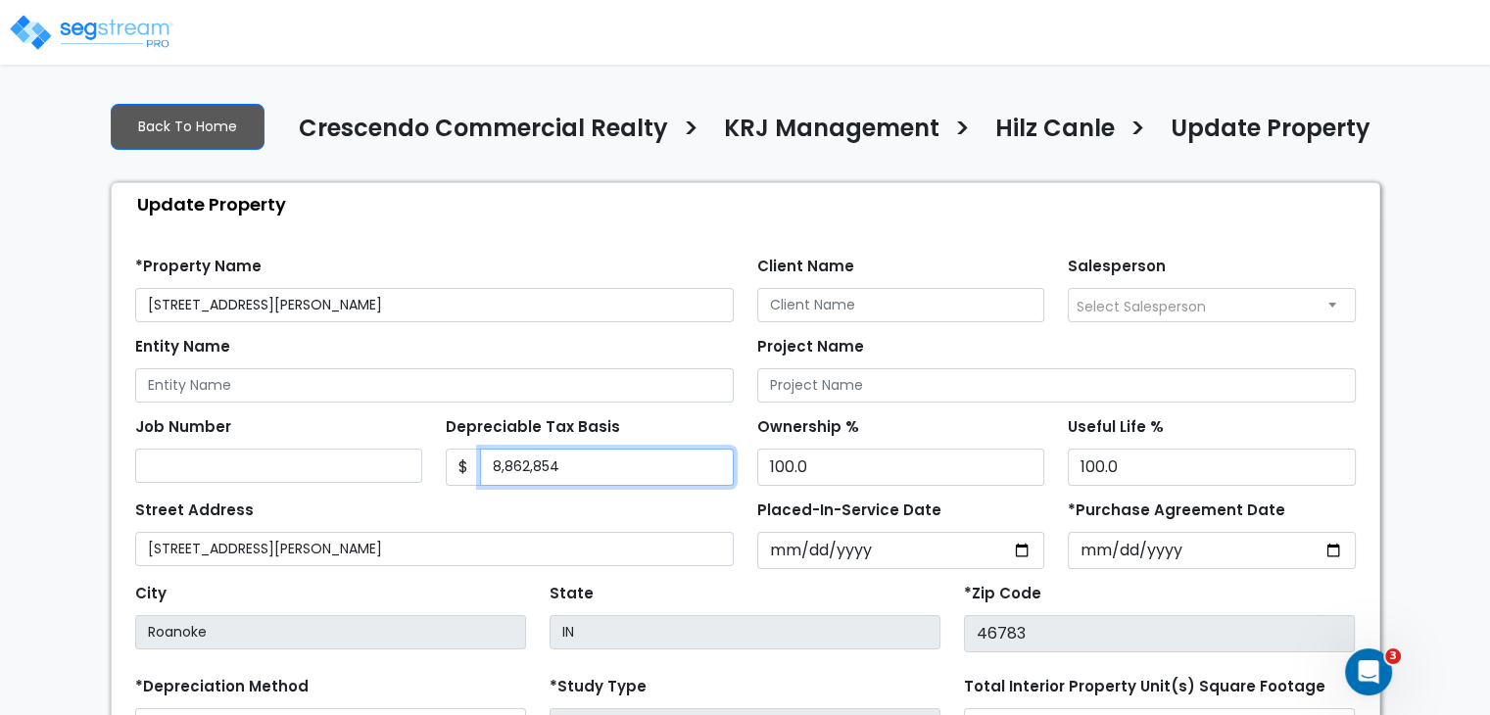
drag, startPoint x: 580, startPoint y: 468, endPoint x: 423, endPoint y: 475, distance: 156.9
click at [423, 475] on div "Job Number Depreciable Tax Basis $ 8,862,854 Ownership %" at bounding box center [745, 444] width 1244 height 83
type input "6,989,615"
click at [559, 516] on div "Street Address [STREET_ADDRESS][PERSON_NAME]" at bounding box center [434, 531] width 599 height 71
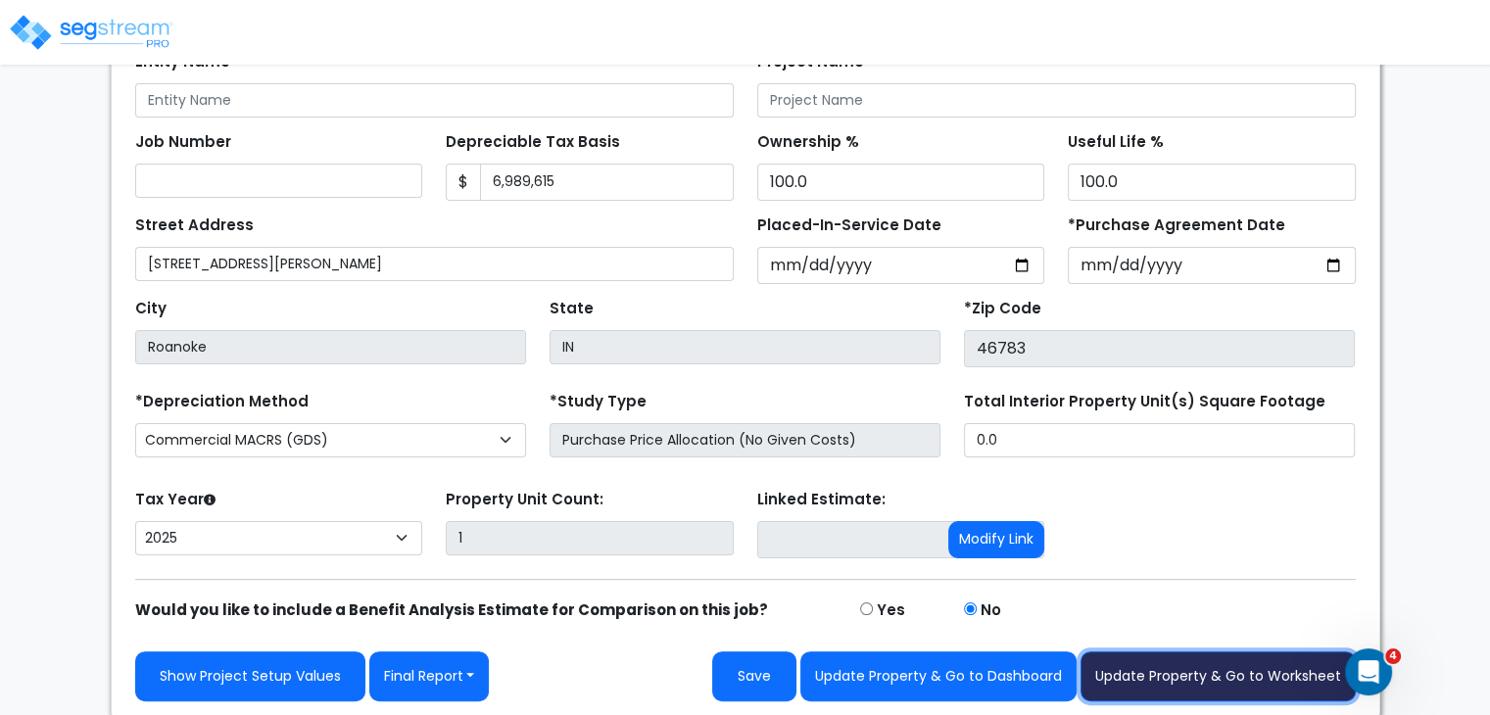
click at [1153, 668] on button "Update Property & Go to Worksheet" at bounding box center [1218, 677] width 275 height 50
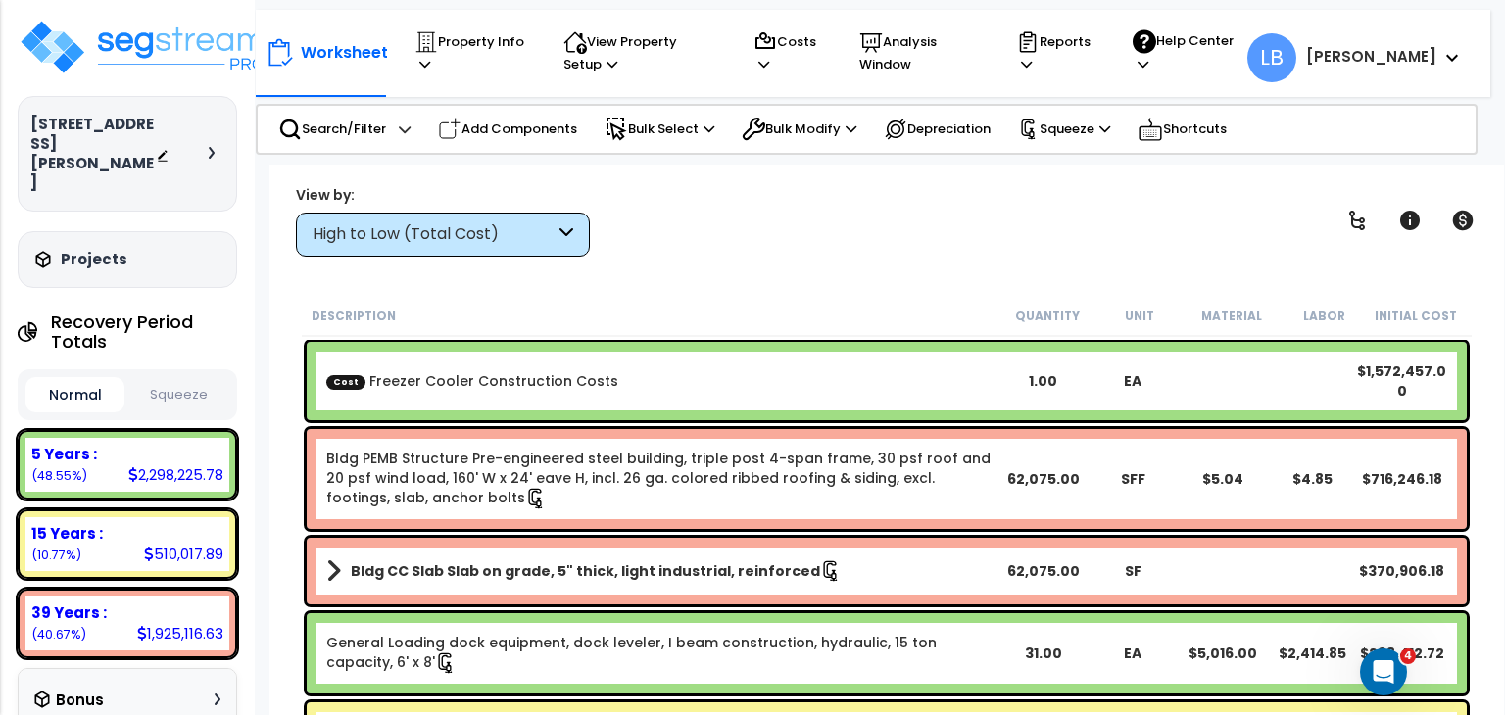
click at [169, 378] on button "Squeeze" at bounding box center [178, 395] width 99 height 34
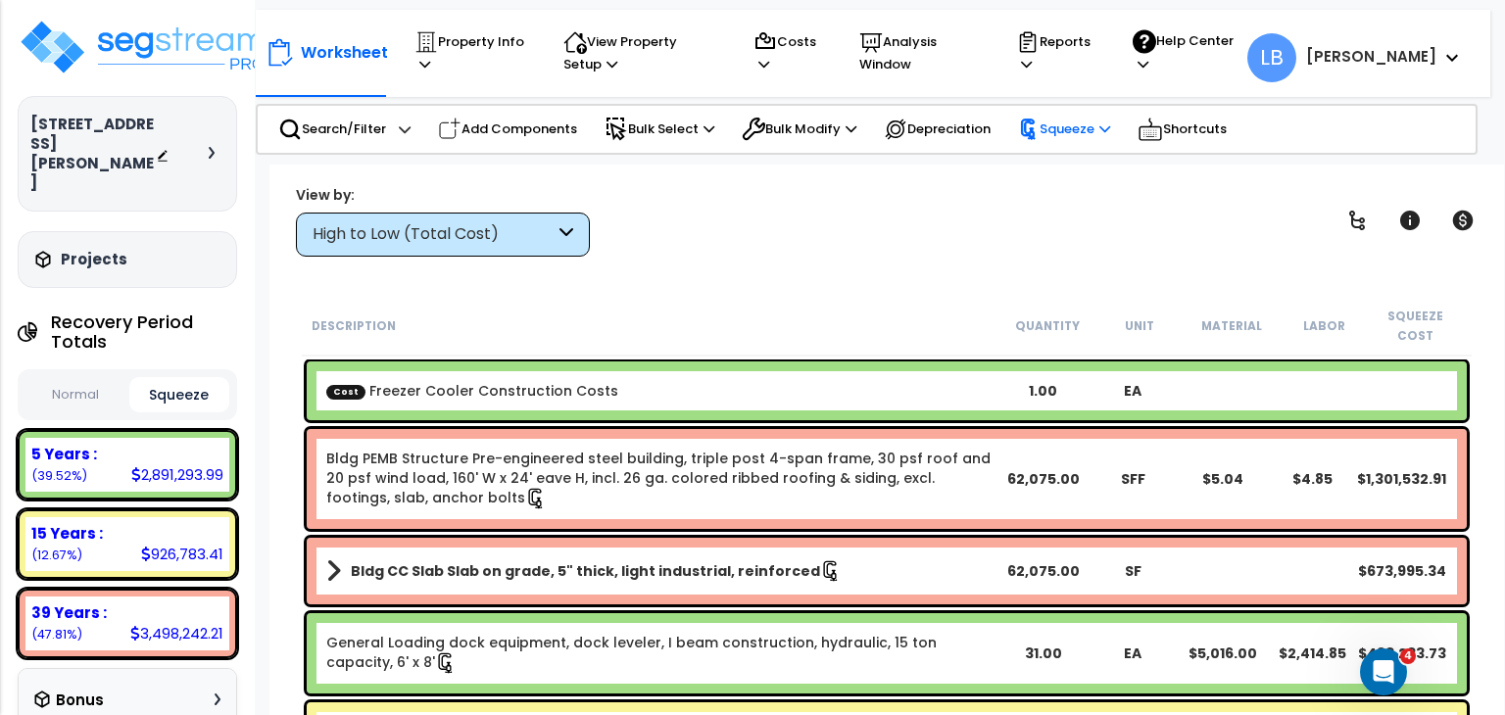
click at [1074, 135] on p "Squeeze" at bounding box center [1064, 130] width 92 height 22
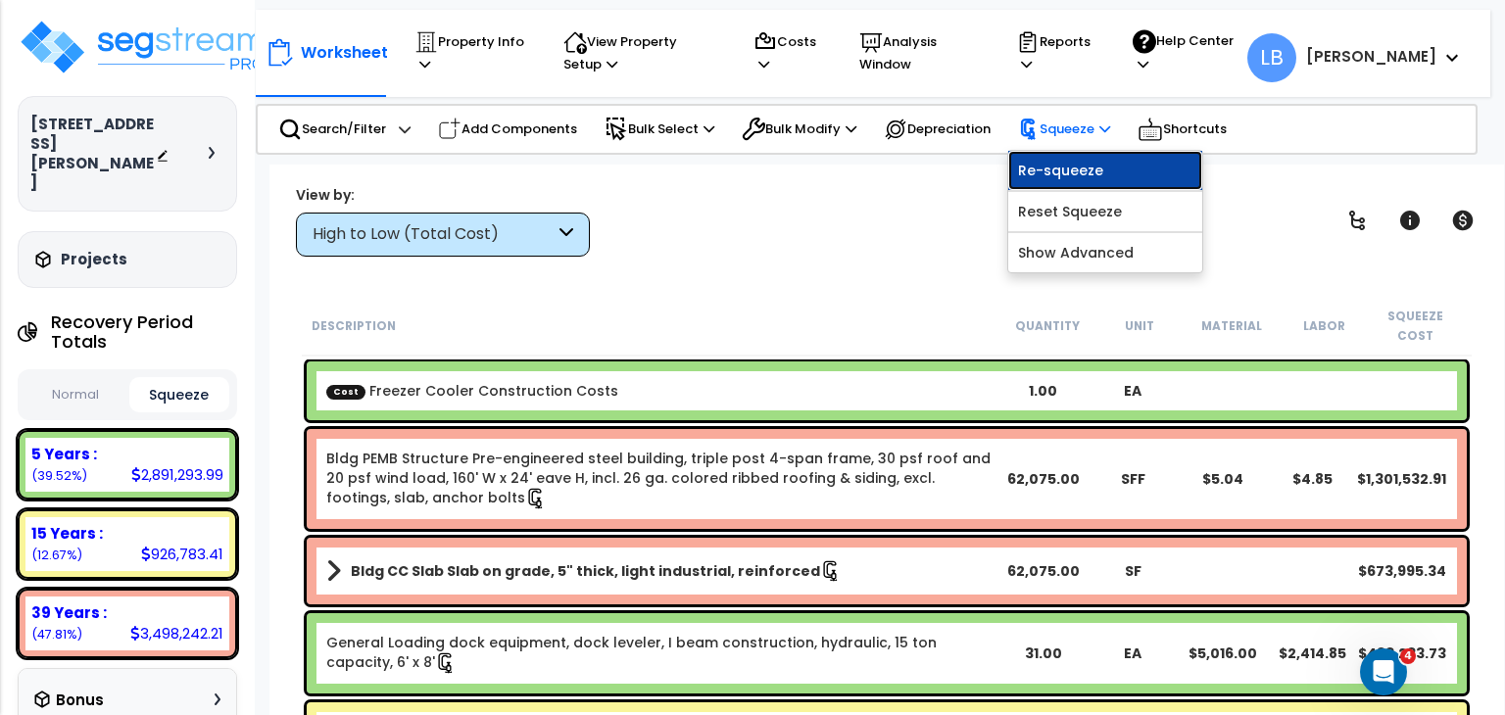
click at [1091, 162] on link "Re-squeeze" at bounding box center [1105, 170] width 194 height 39
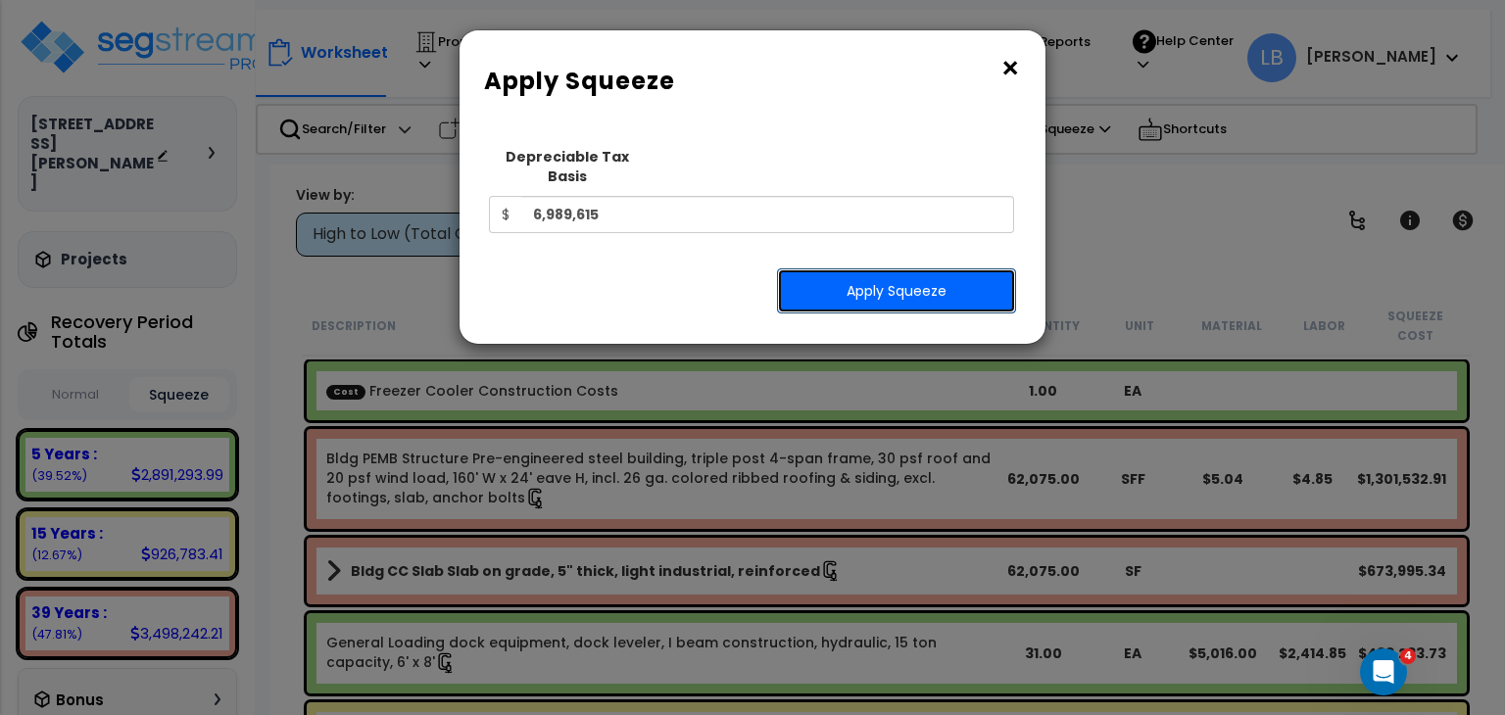
click at [851, 275] on button "Apply Squeeze" at bounding box center [896, 290] width 239 height 45
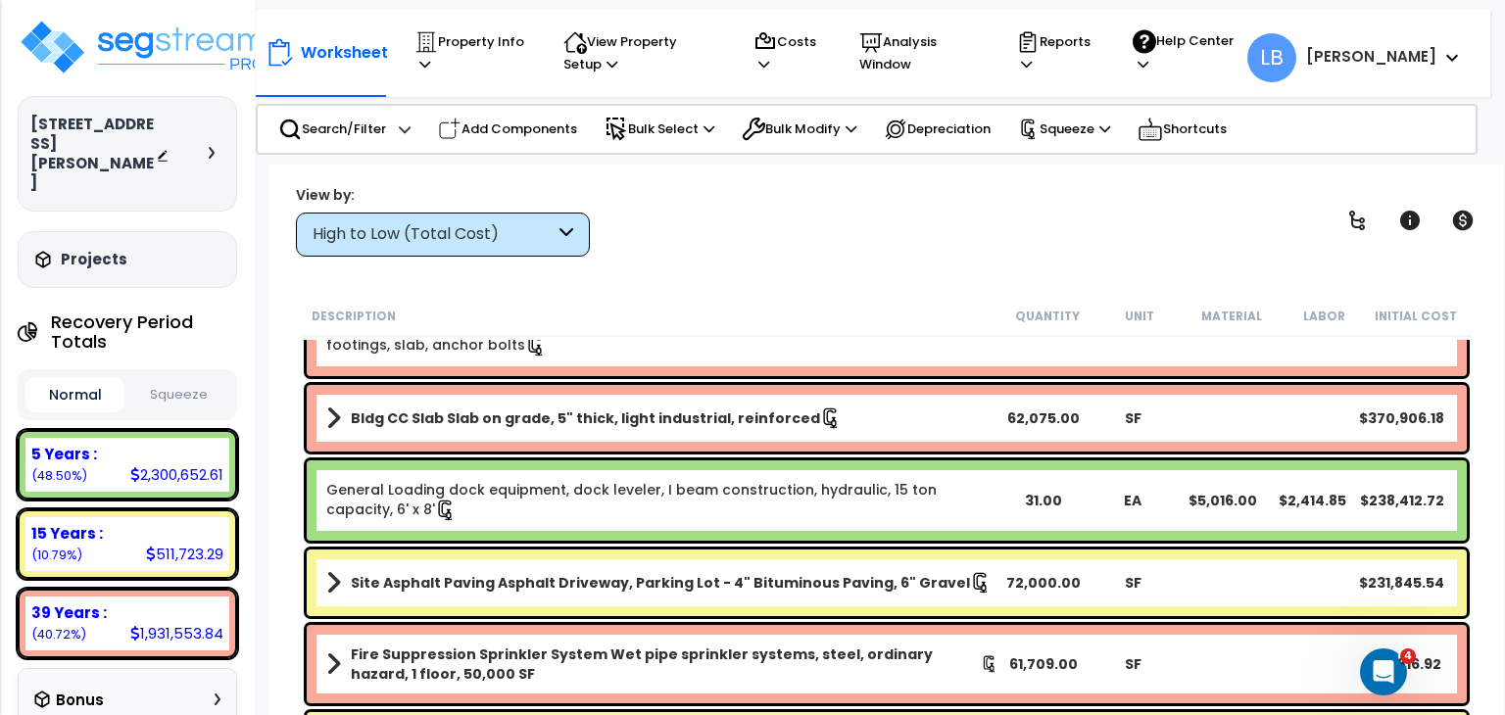
scroll to position [157, 0]
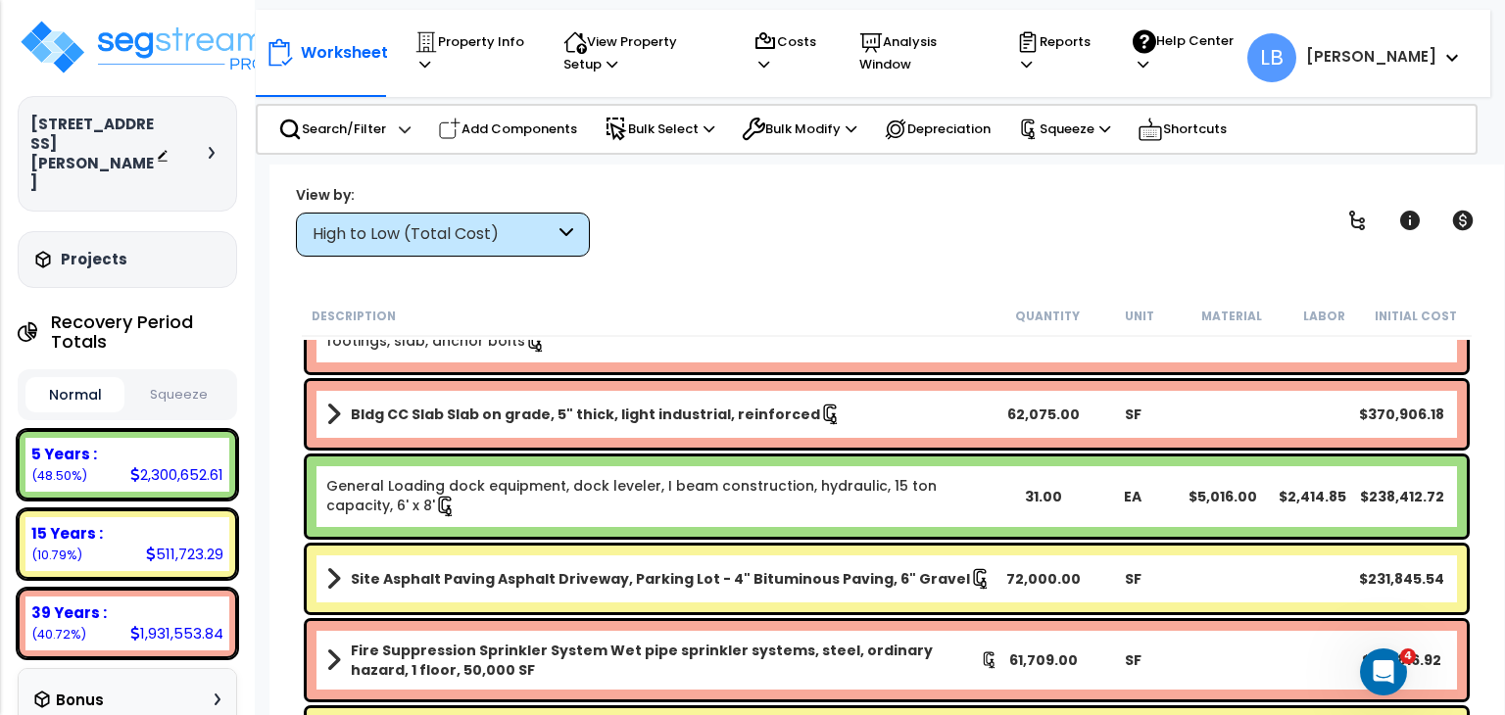
click at [172, 378] on button "Squeeze" at bounding box center [178, 395] width 99 height 34
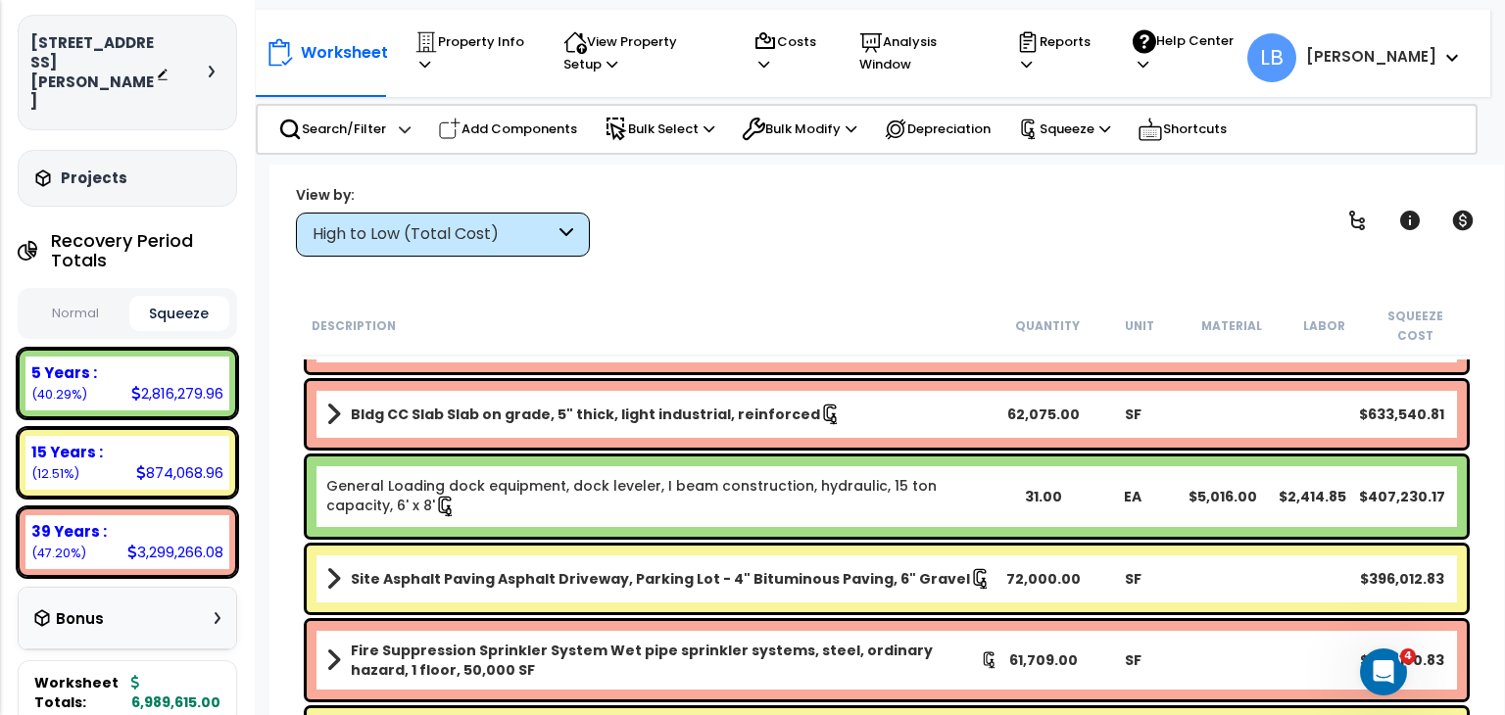
scroll to position [114, 0]
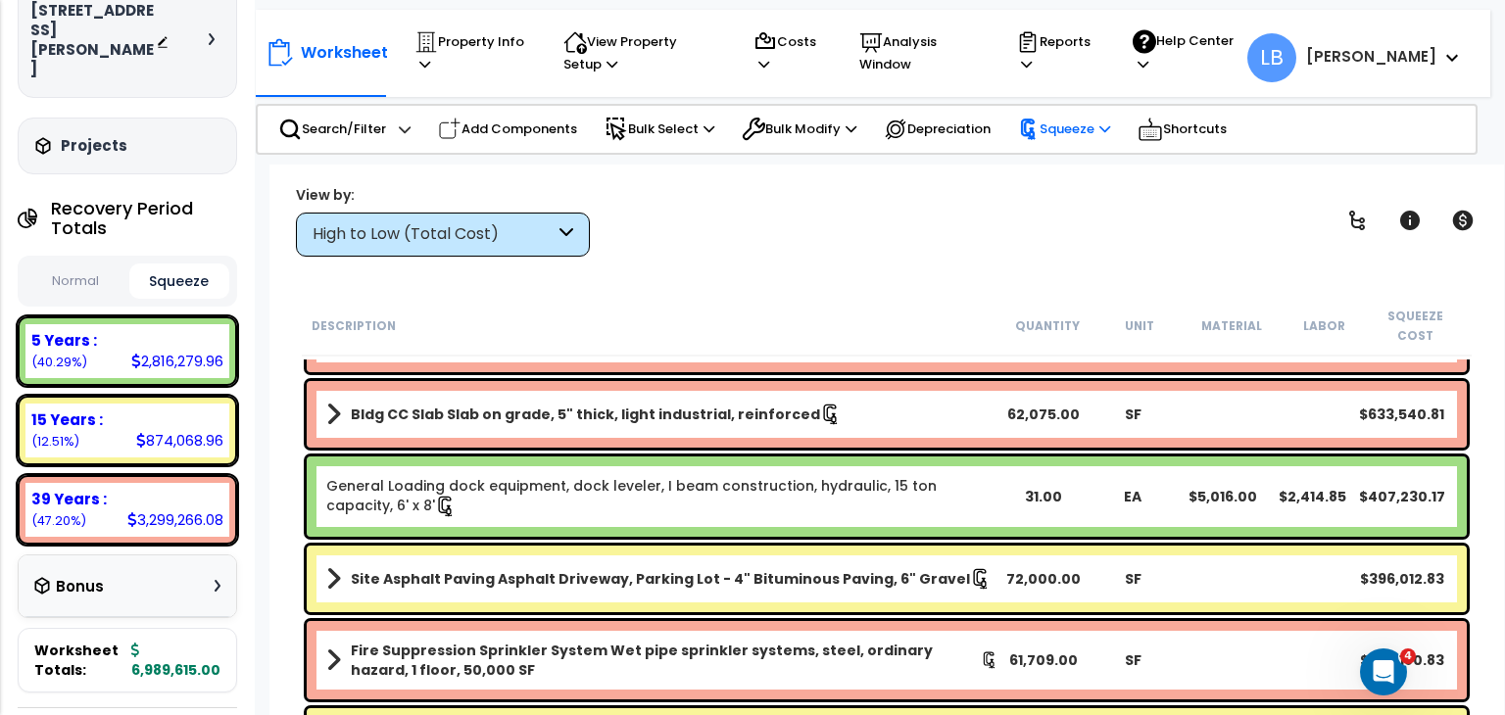
click at [1089, 138] on p "Squeeze" at bounding box center [1064, 130] width 92 height 22
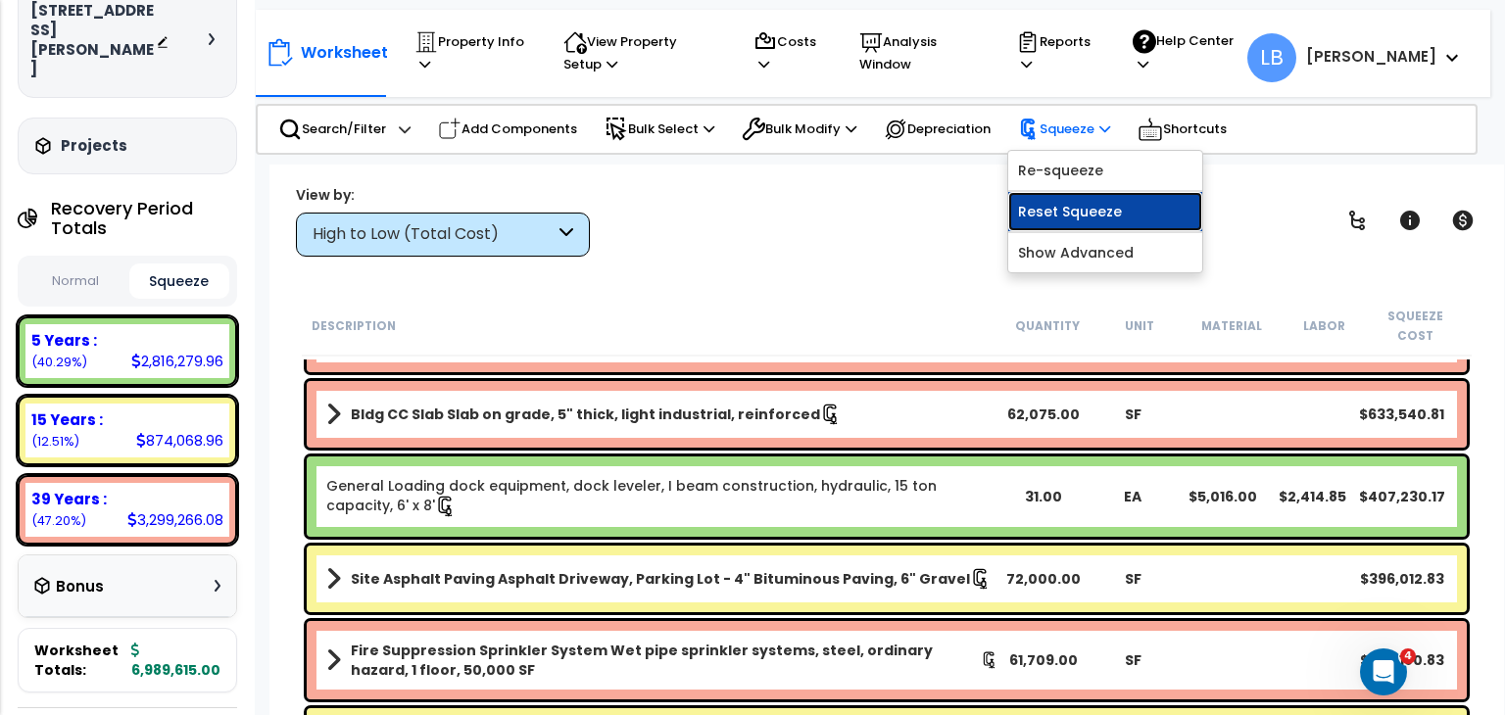
click at [1104, 213] on link "Reset Squeeze" at bounding box center [1105, 211] width 194 height 39
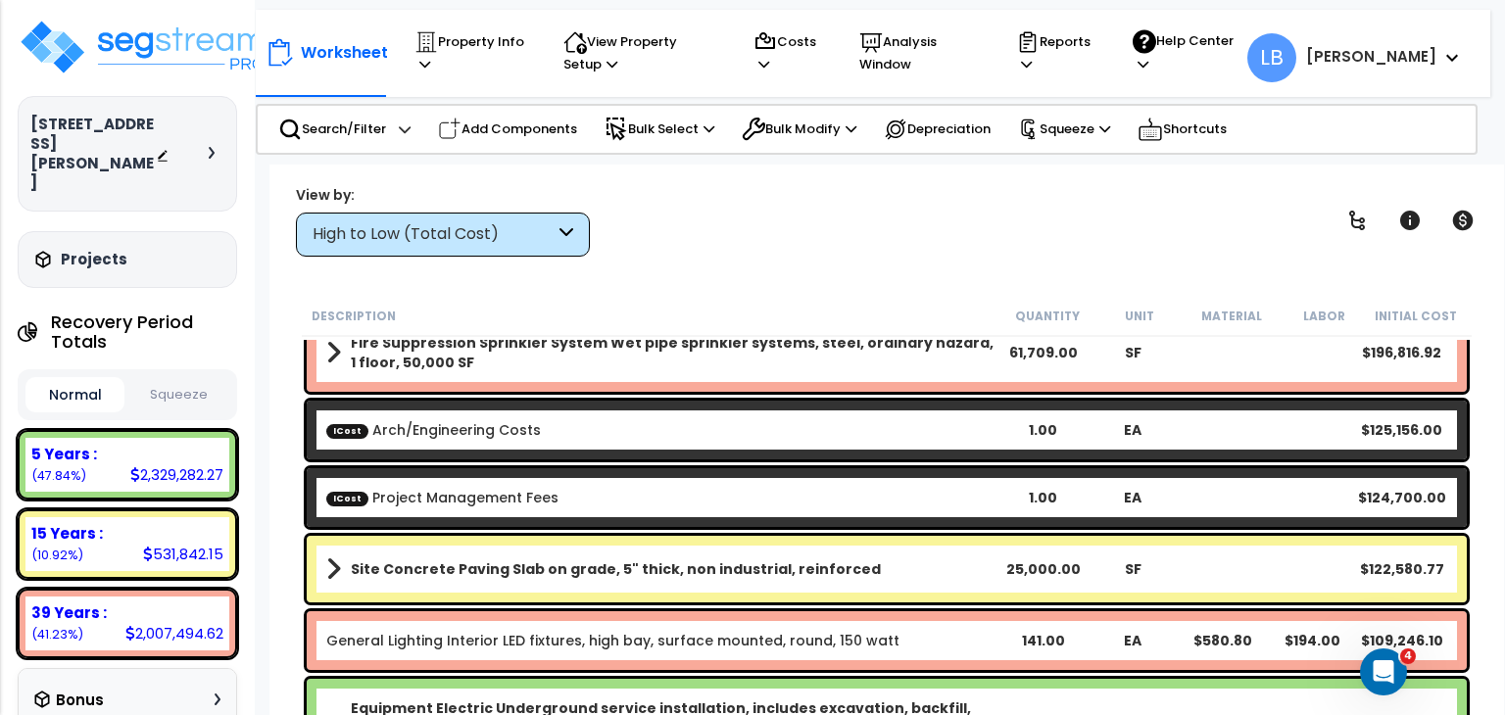
scroll to position [459, 0]
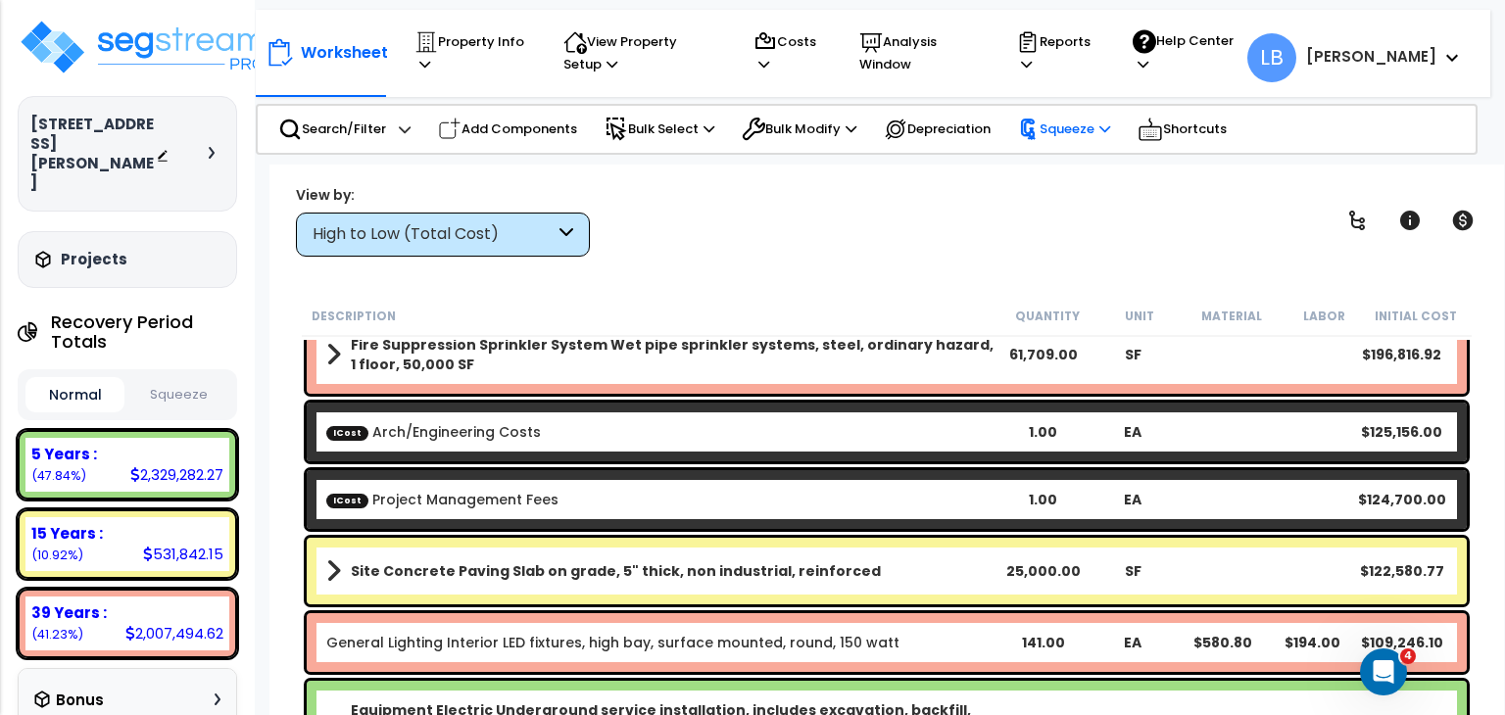
click at [1060, 132] on p "Squeeze" at bounding box center [1064, 130] width 92 height 22
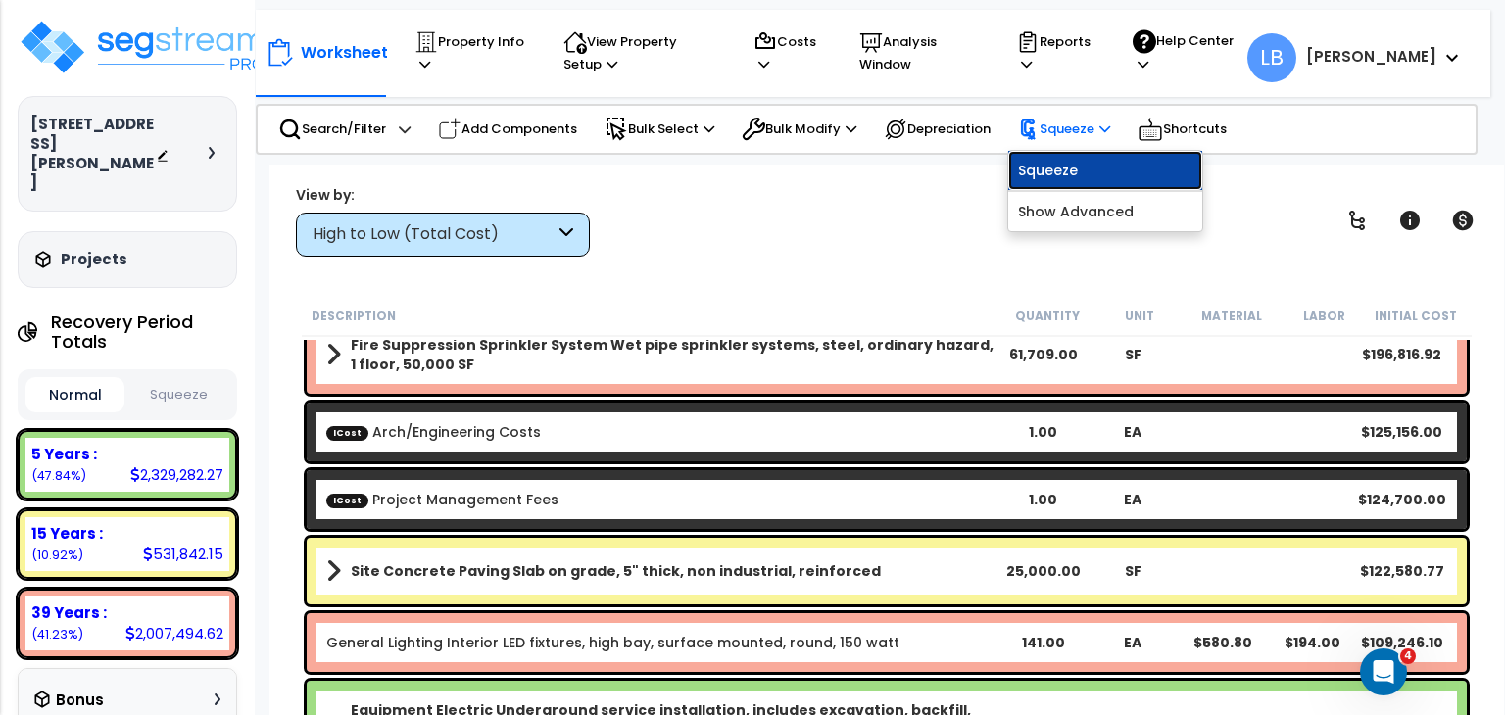
click at [1066, 169] on link "Squeeze" at bounding box center [1105, 170] width 194 height 39
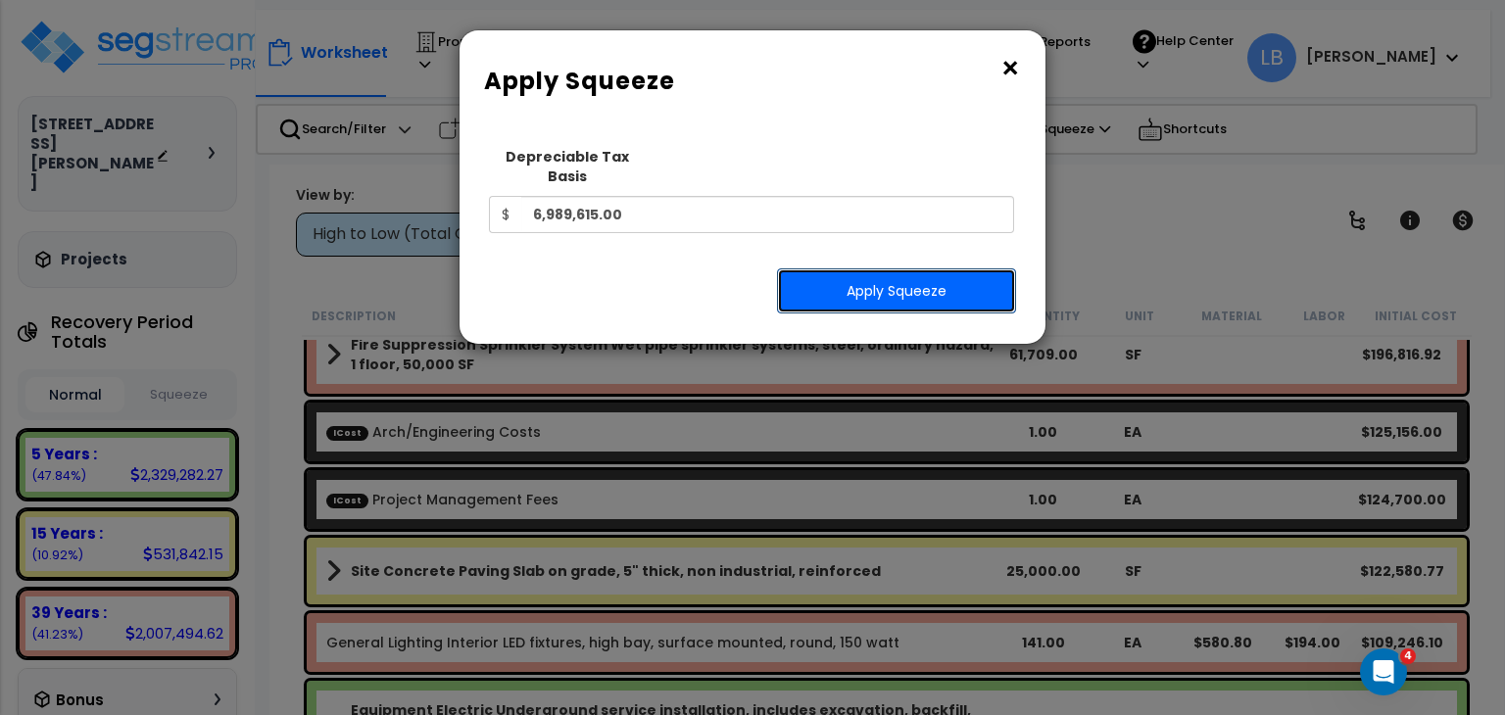
click at [831, 268] on button "Apply Squeeze" at bounding box center [896, 290] width 239 height 45
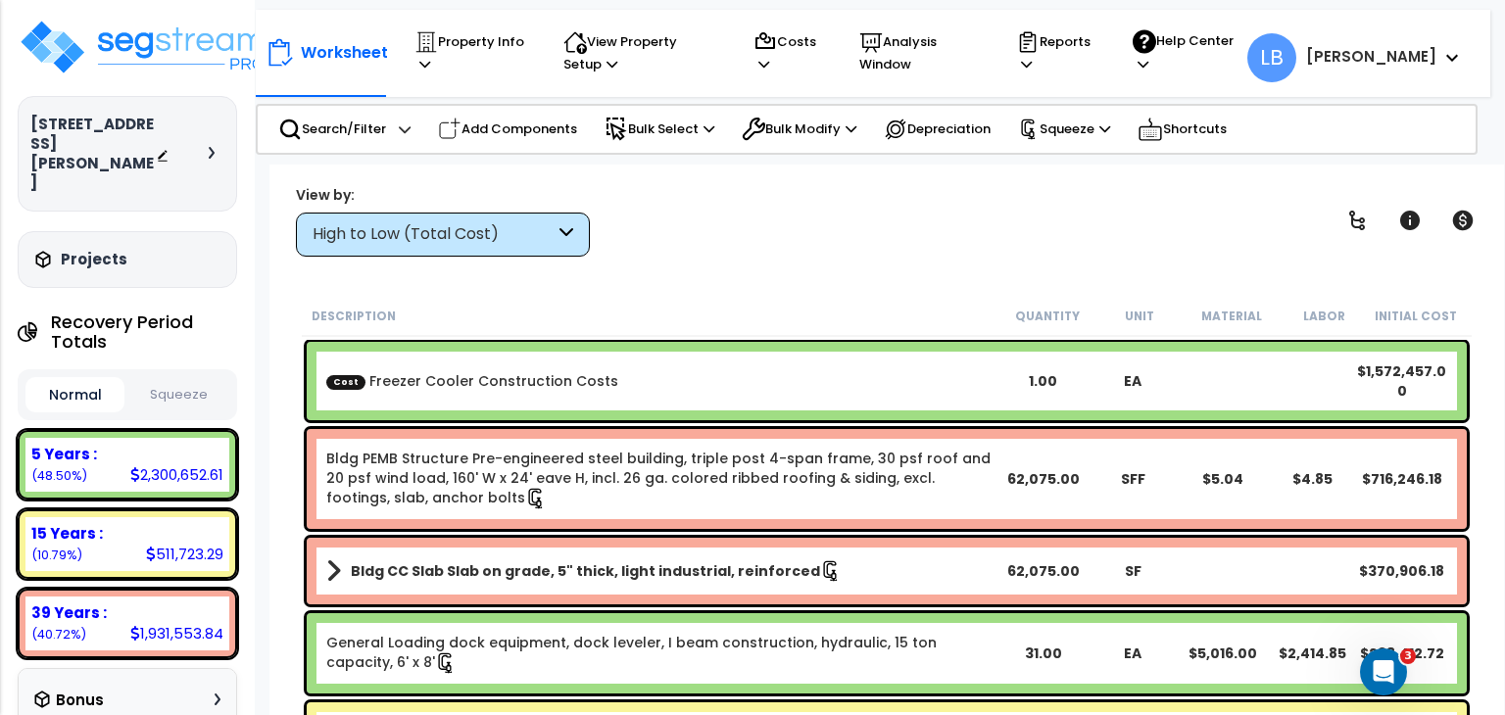
click at [184, 378] on button "Squeeze" at bounding box center [178, 395] width 99 height 34
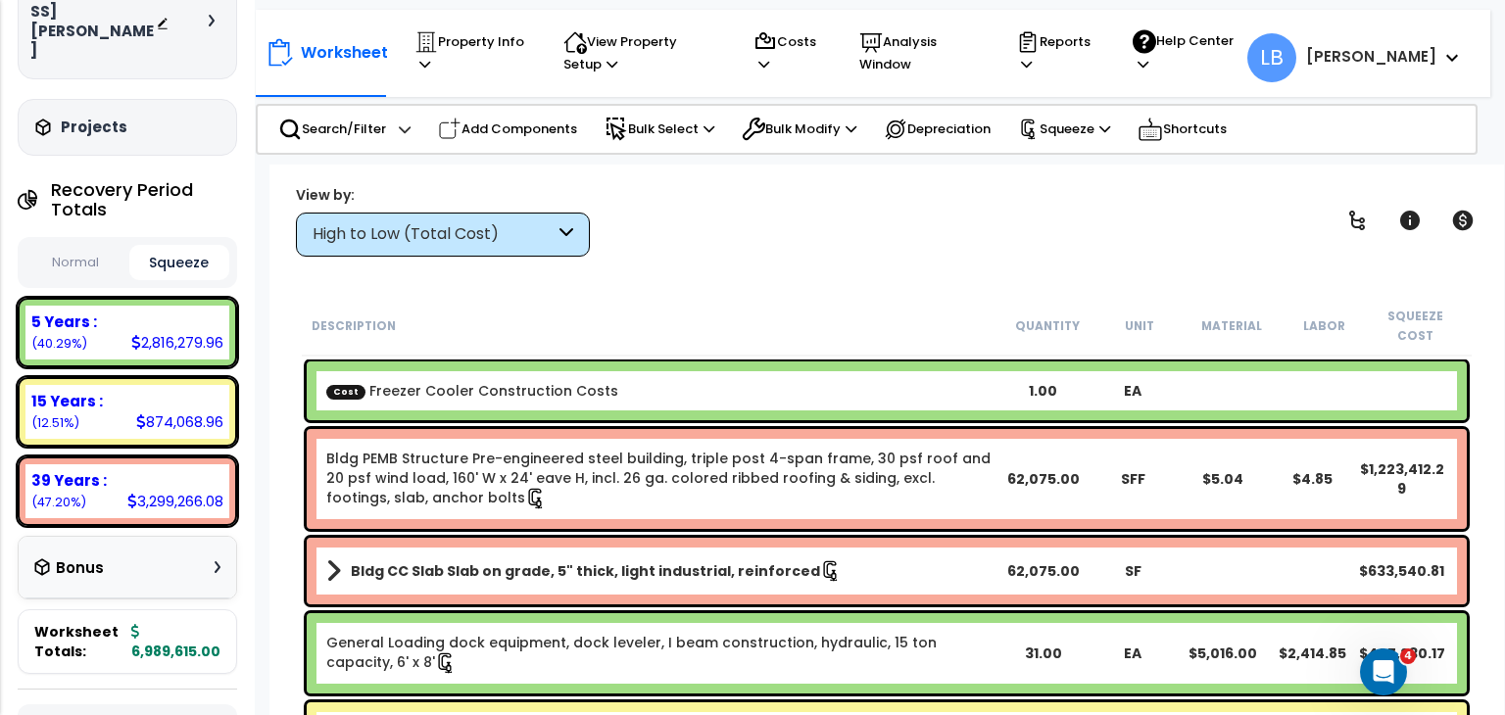
scroll to position [149, 0]
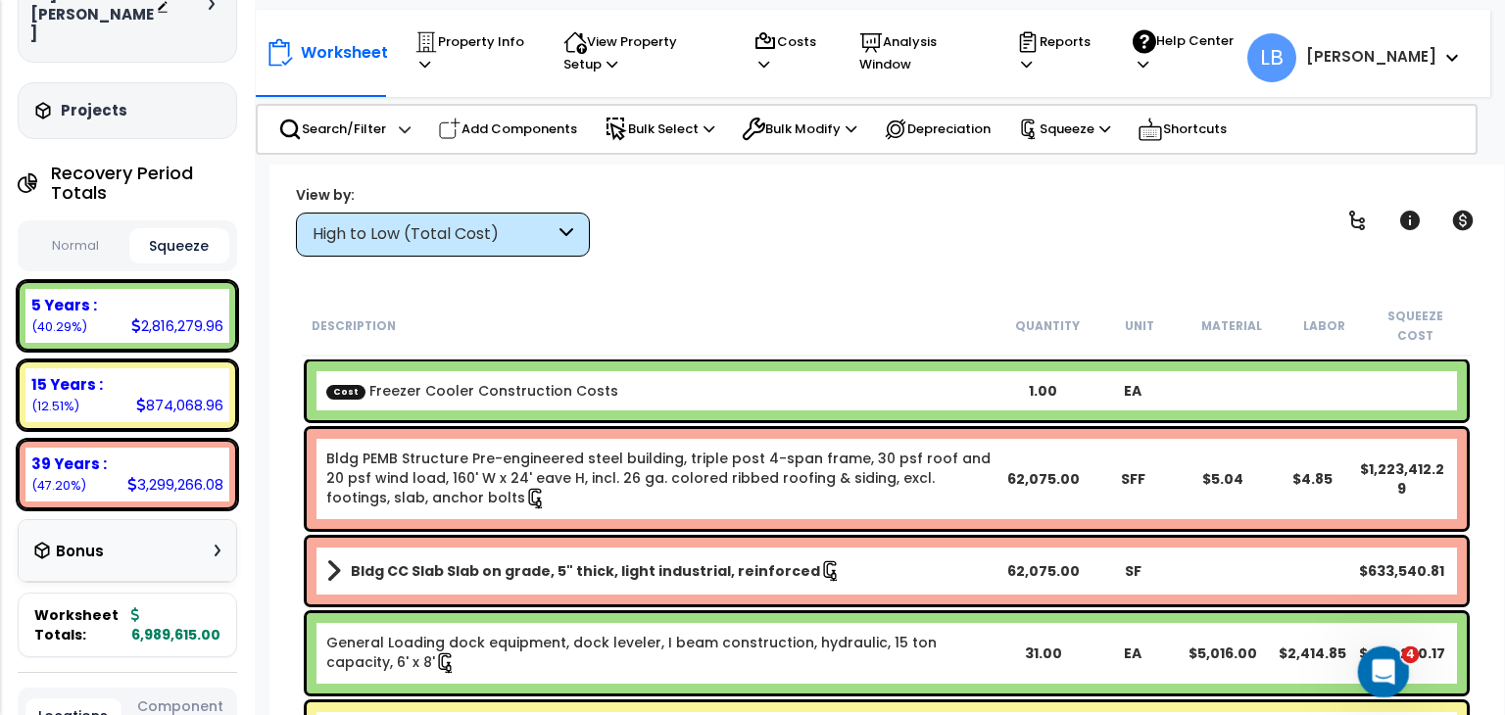
click at [1380, 661] on icon "Open Intercom Messenger" at bounding box center [1381, 670] width 32 height 32
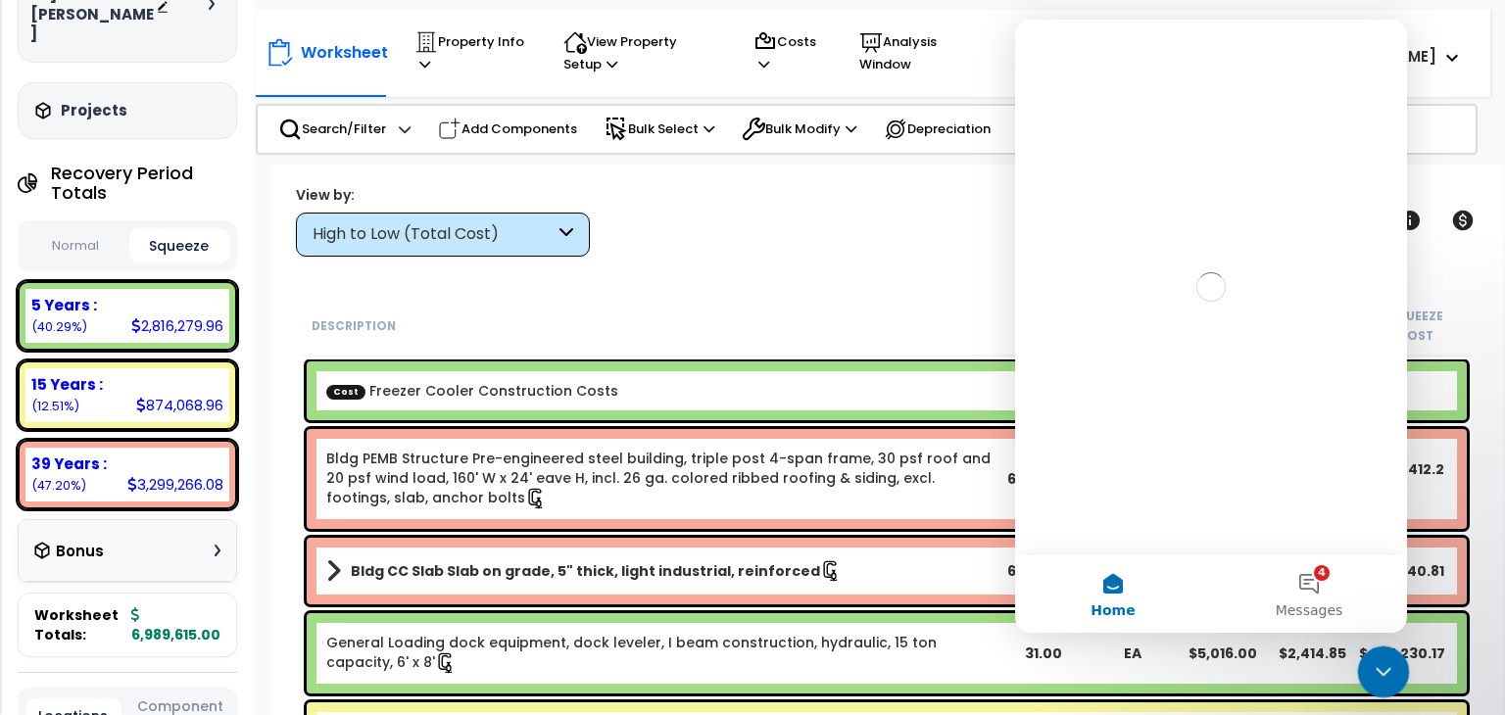
scroll to position [0, 0]
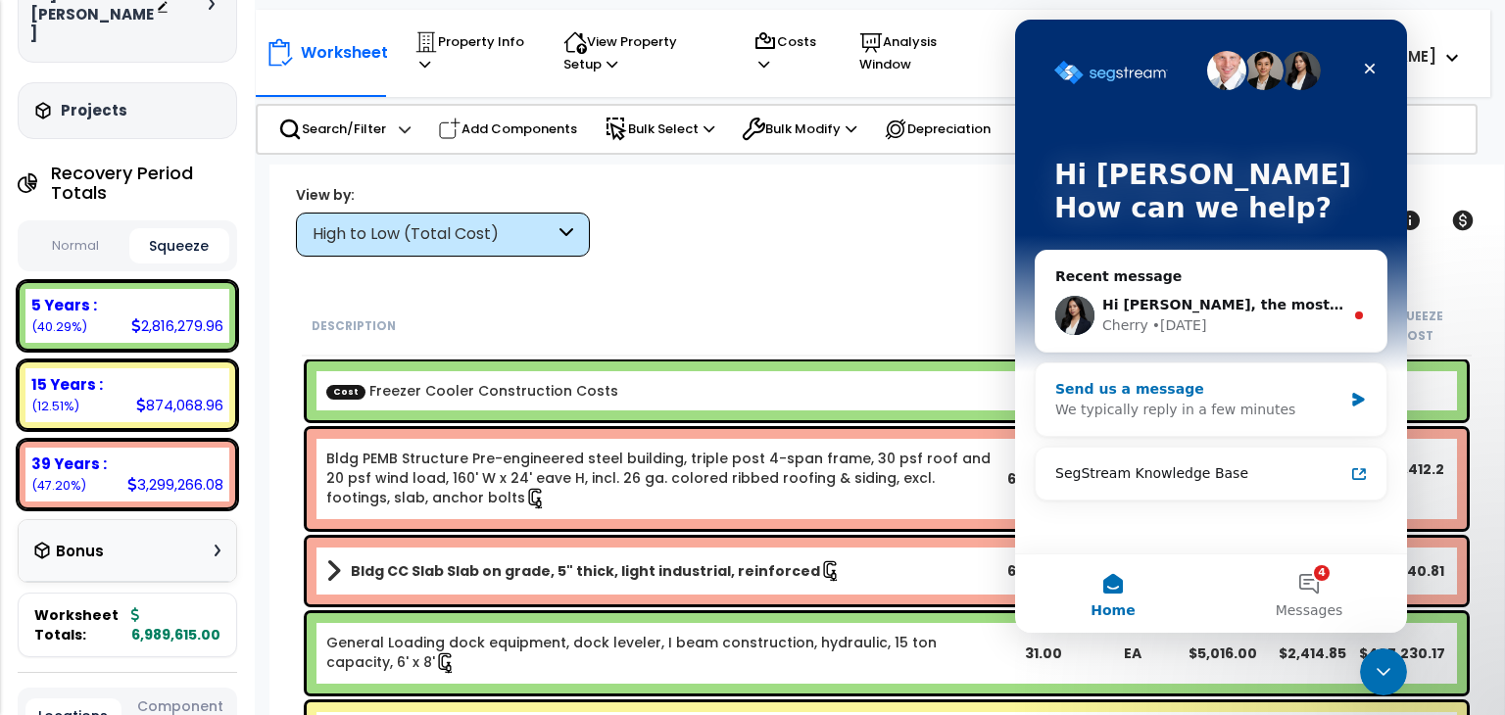
click at [1154, 385] on div "Send us a message" at bounding box center [1198, 389] width 287 height 21
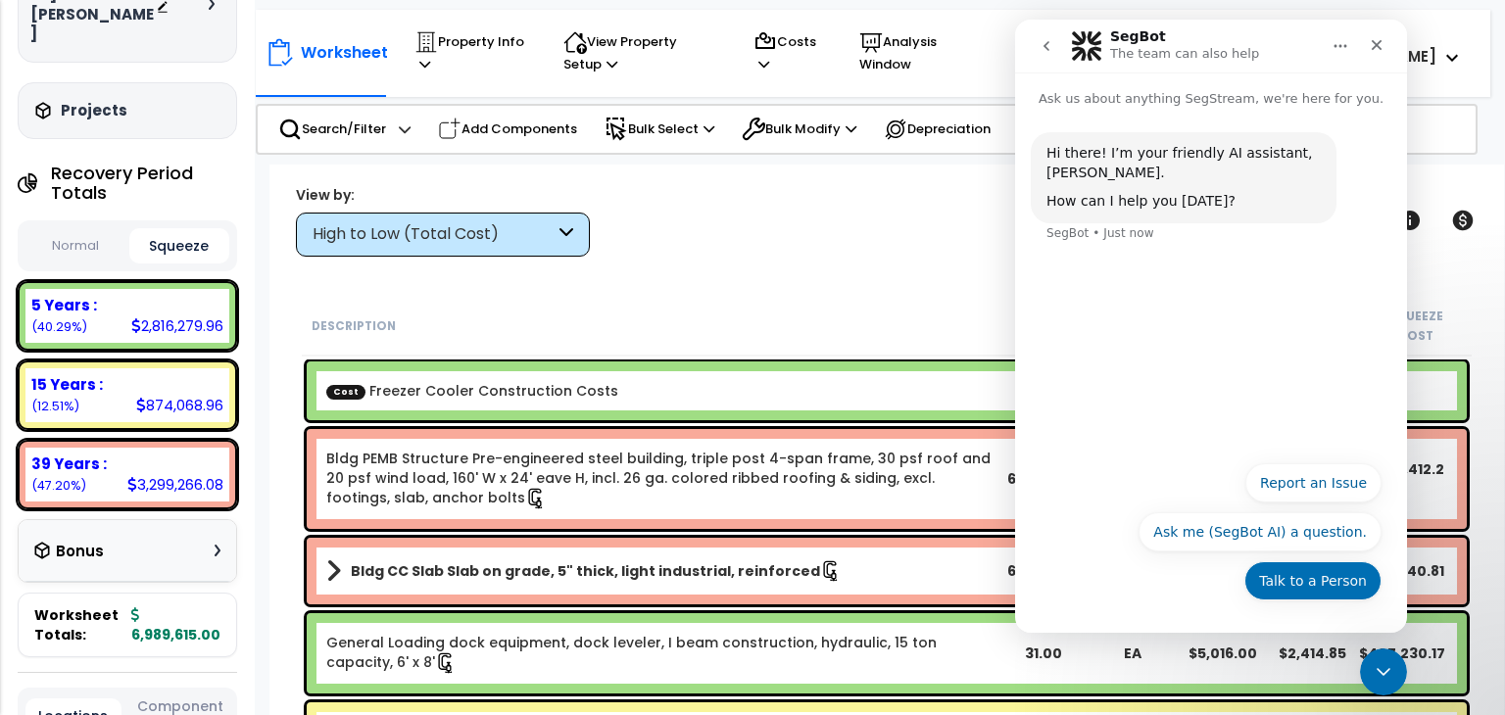
click at [1311, 584] on button "Talk to a Person" at bounding box center [1312, 580] width 137 height 39
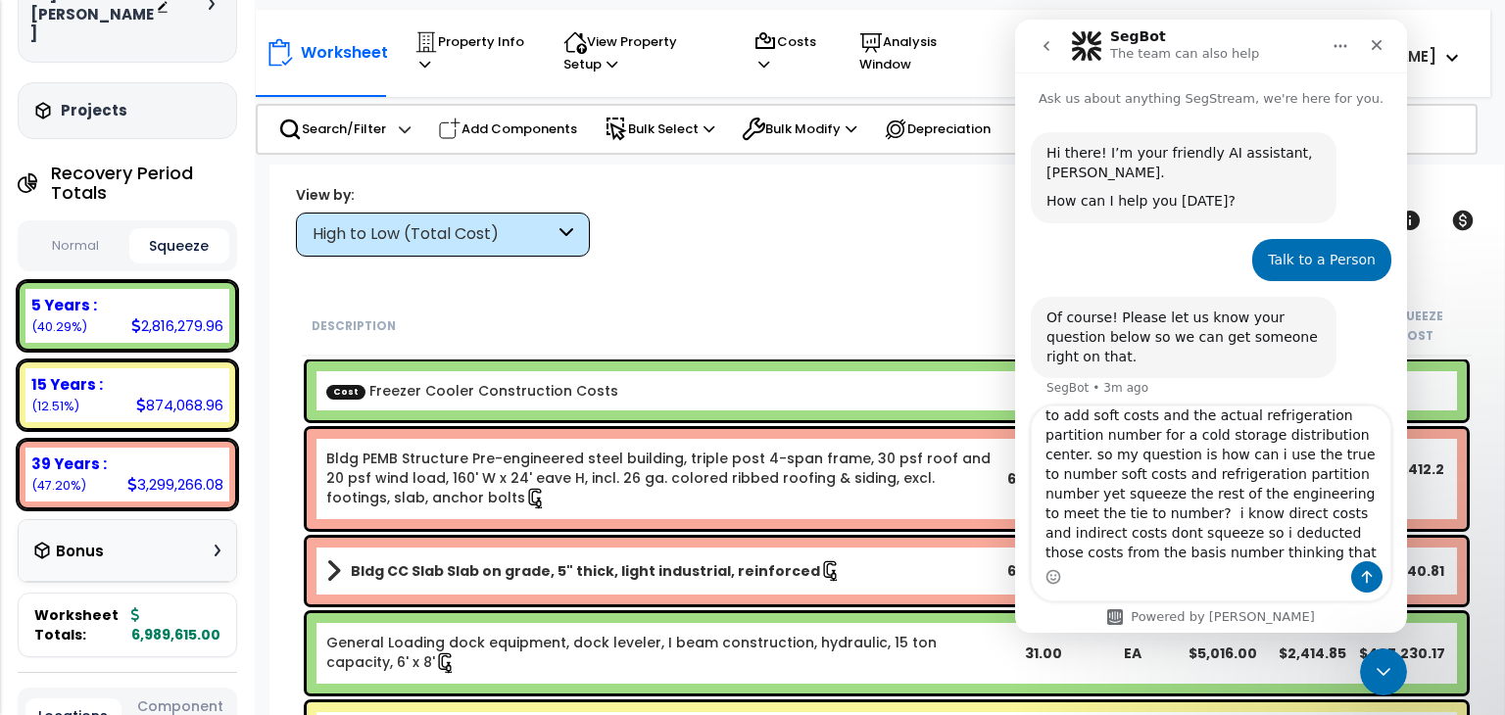
scroll to position [91, 0]
type textarea "ok so we have a new construction project that we are treating like an acquisiti…"
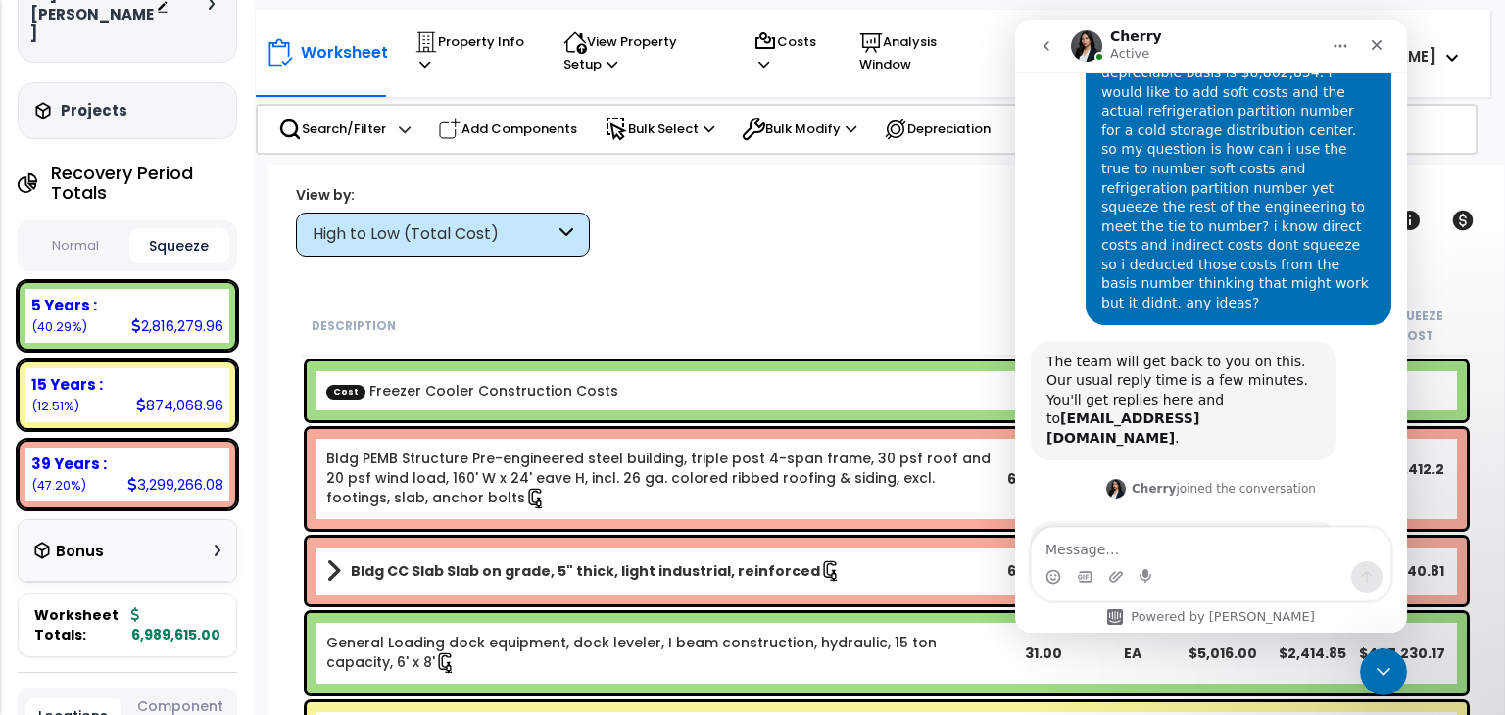
scroll to position [0, 0]
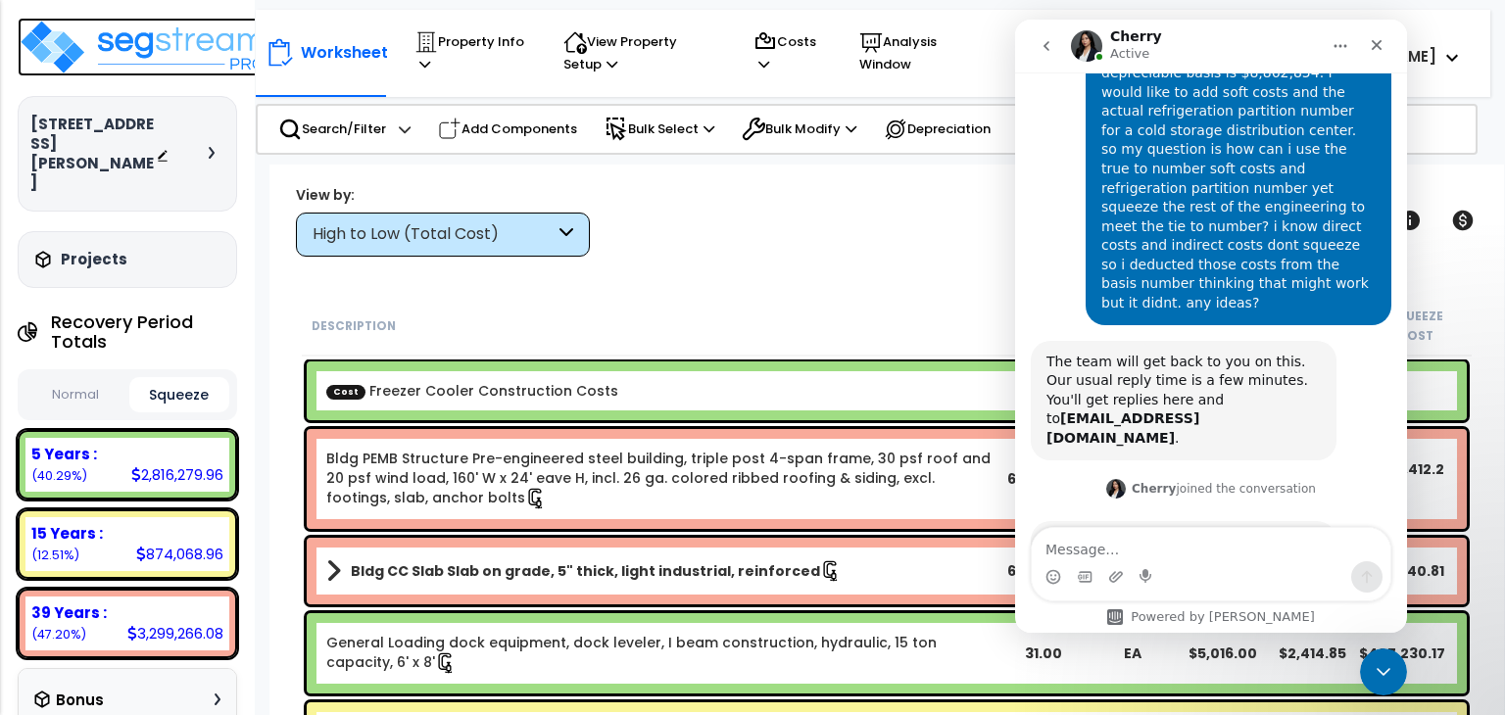
click at [144, 41] on img at bounding box center [145, 47] width 255 height 59
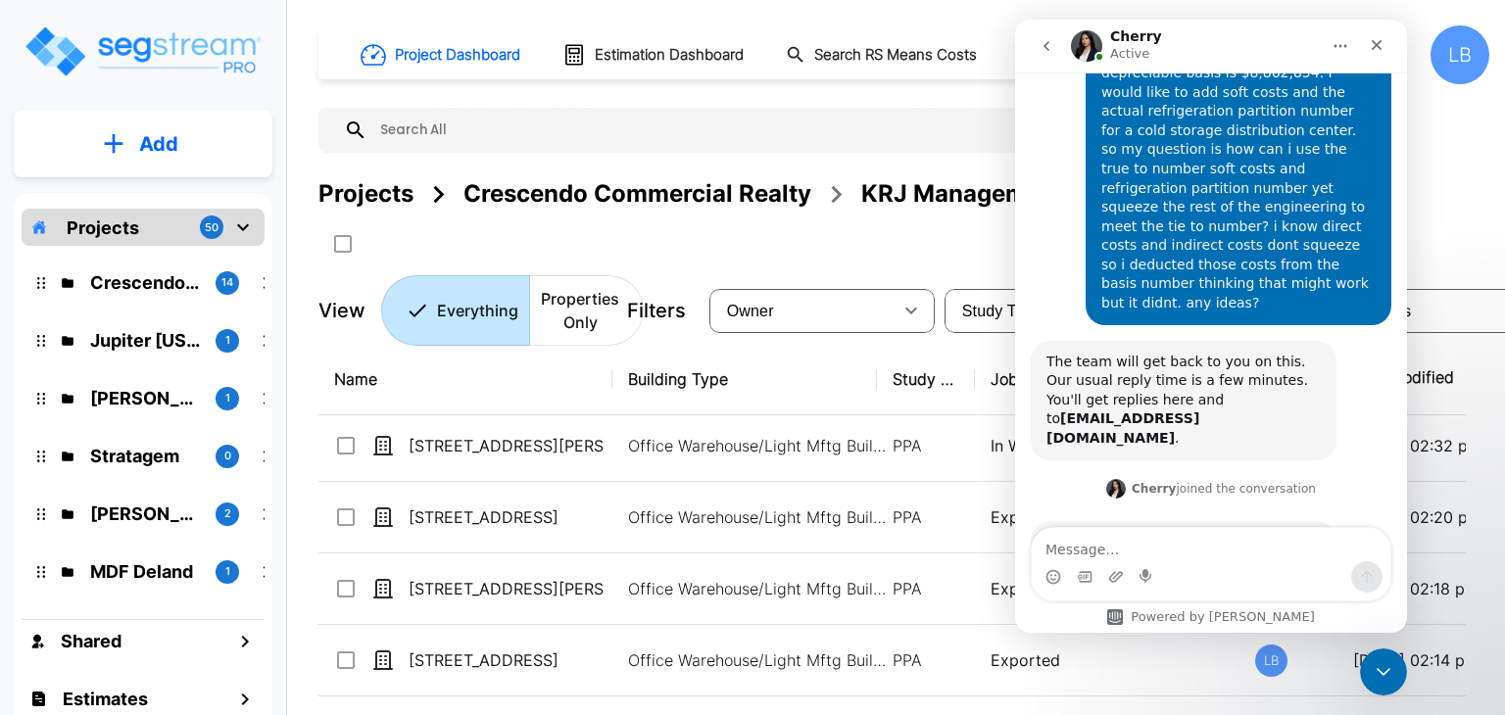
scroll to position [114, 0]
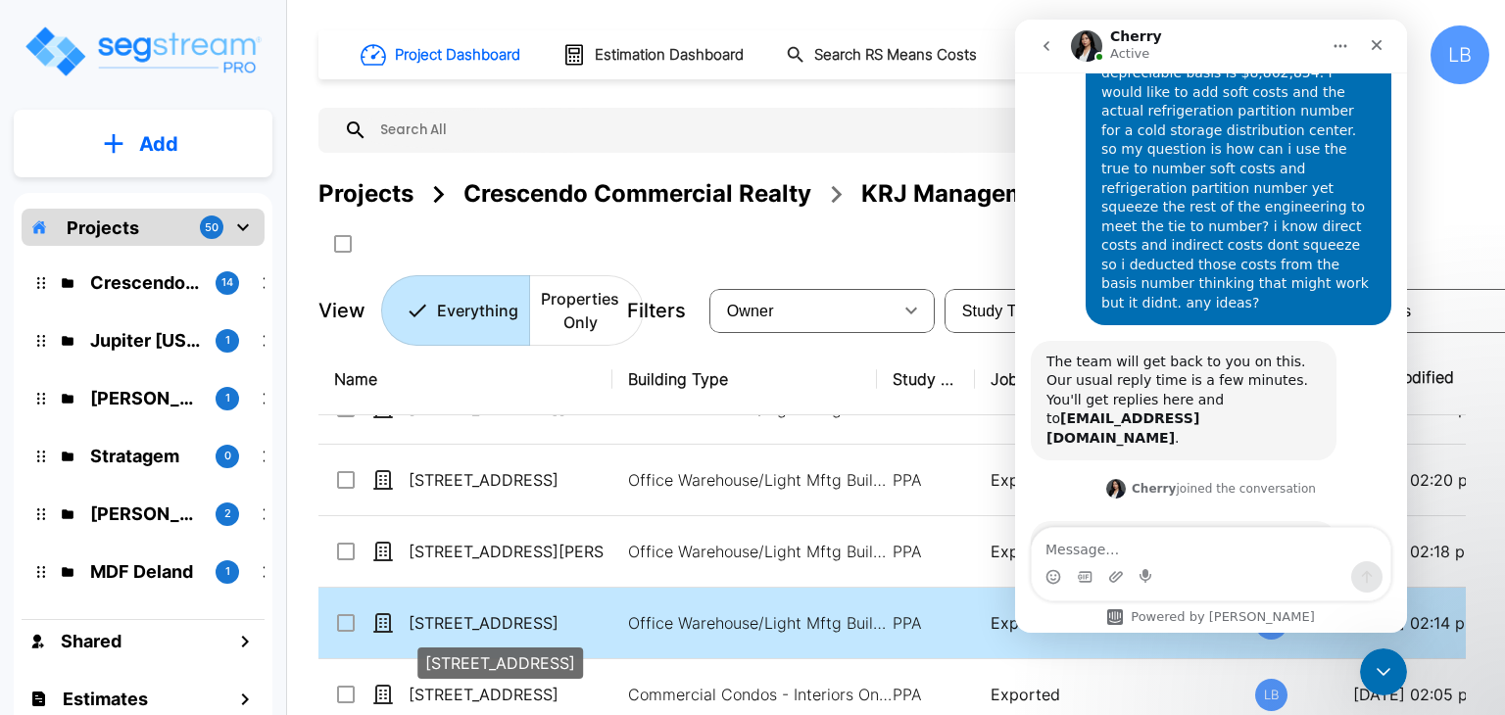
click at [511, 616] on p "[STREET_ADDRESS]" at bounding box center [507, 623] width 196 height 24
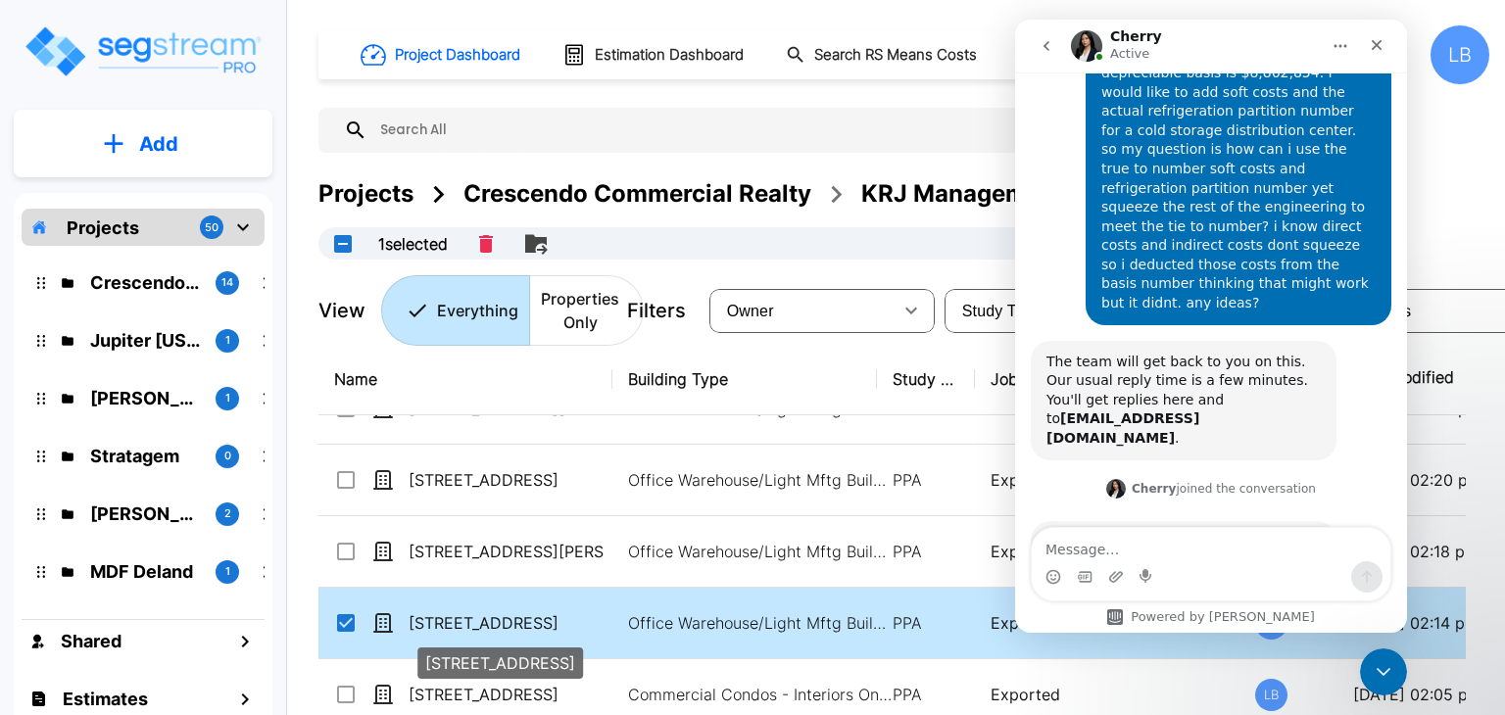
click at [587, 616] on p "[STREET_ADDRESS]" at bounding box center [507, 623] width 196 height 24
checkbox input "false"
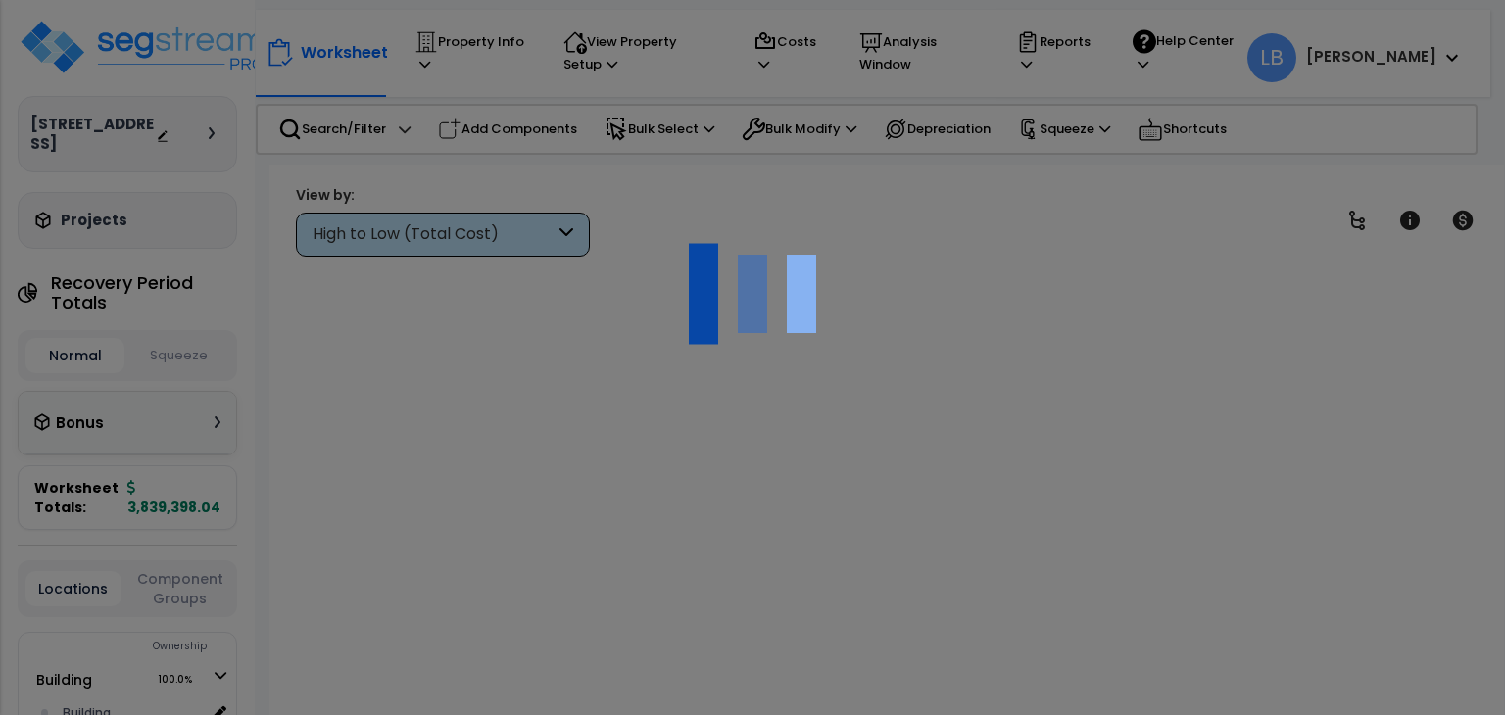
click at [1383, 667] on div at bounding box center [752, 357] width 1505 height 715
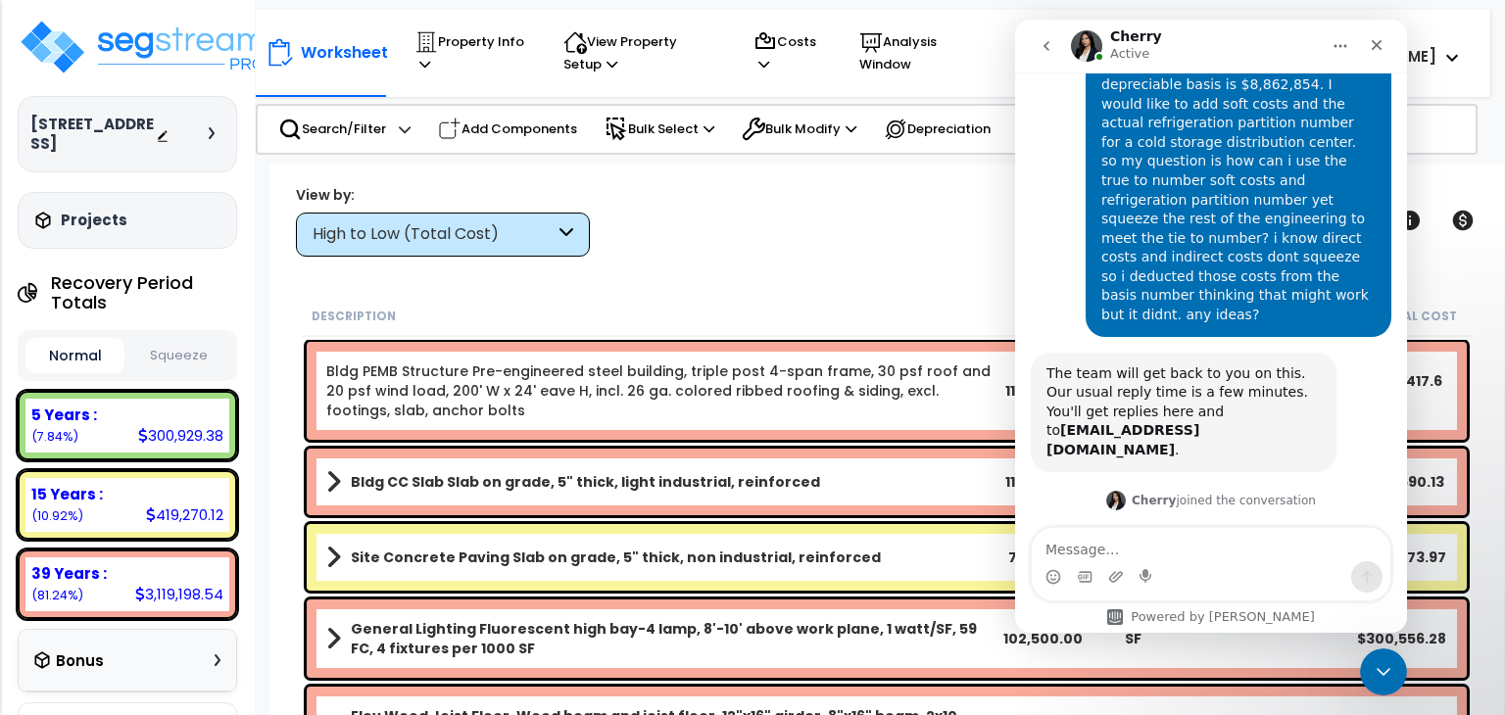
scroll to position [400, 0]
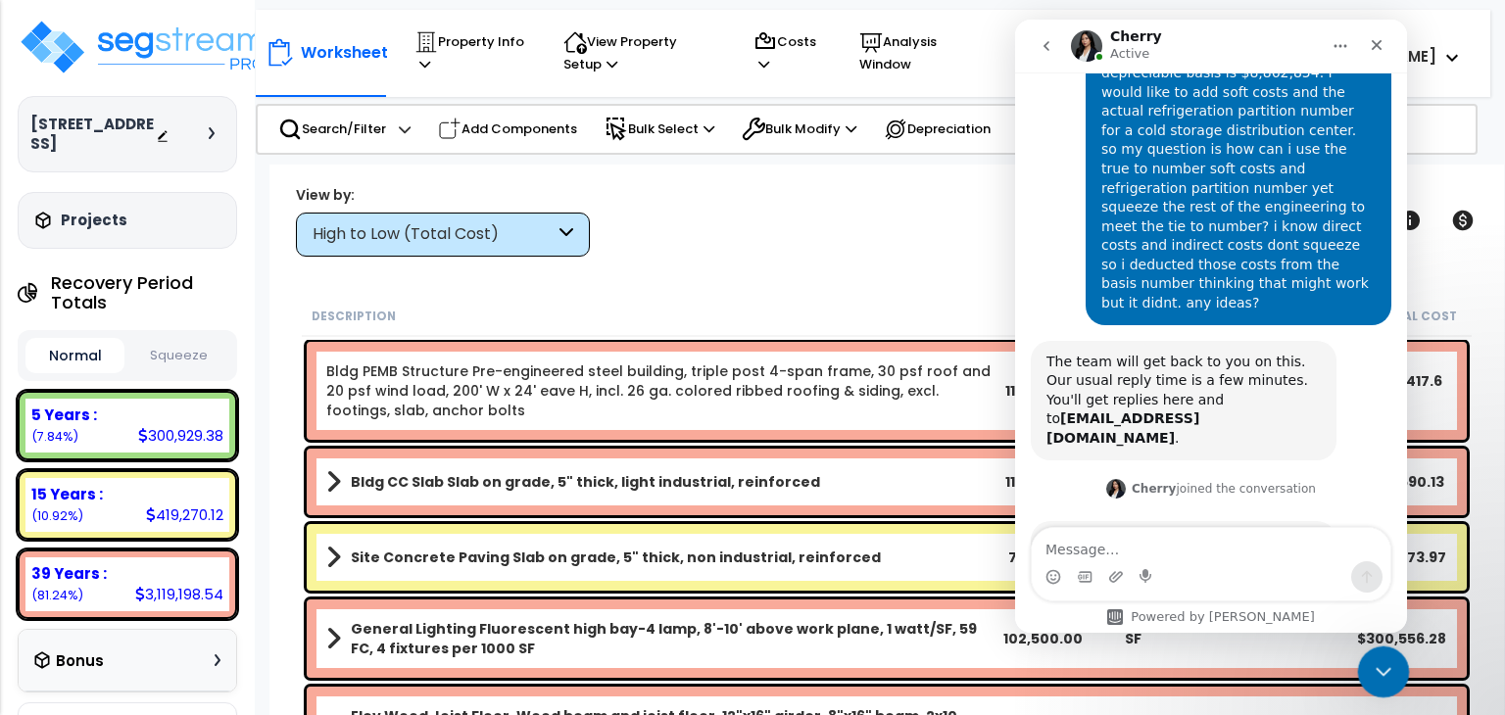
click at [1376, 657] on icon "Close Intercom Messenger" at bounding box center [1381, 669] width 24 height 24
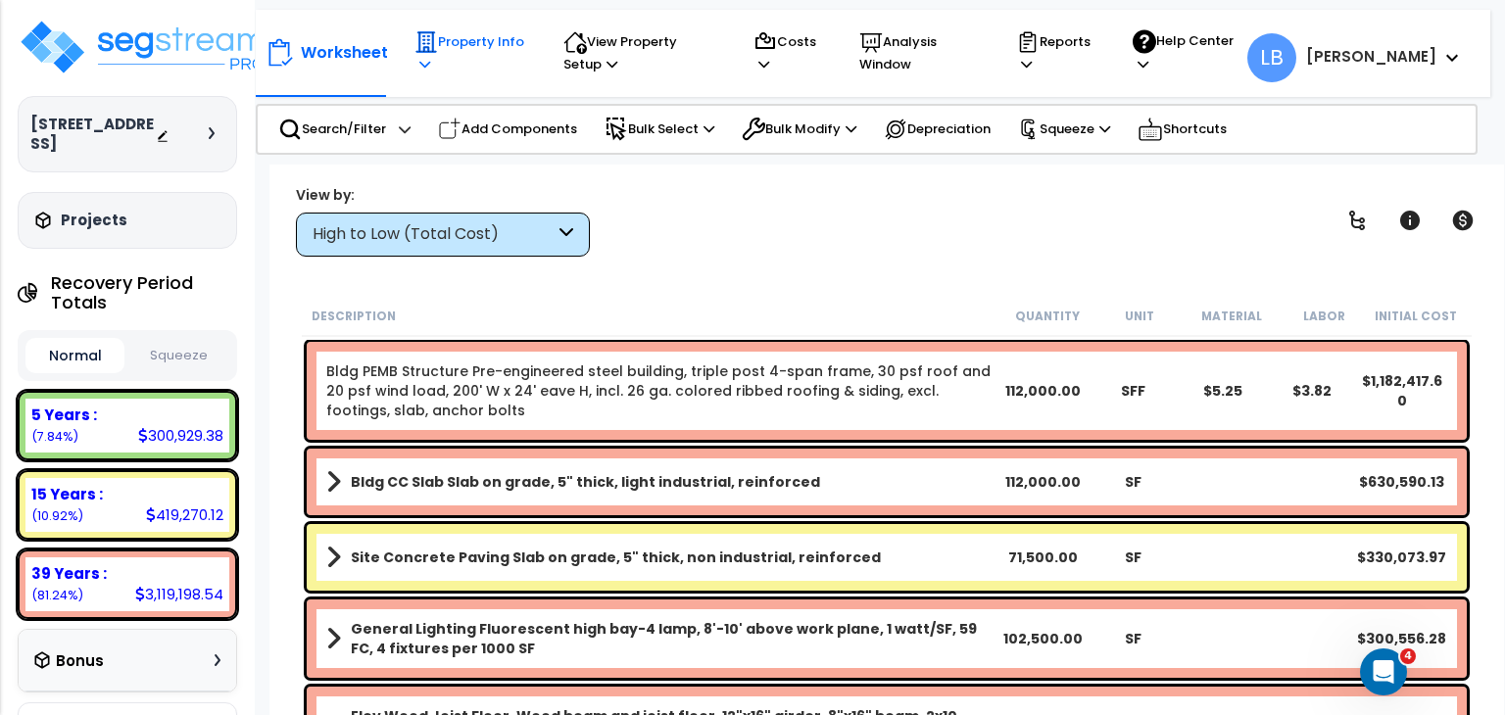
click at [471, 50] on p "Property Info" at bounding box center [470, 52] width 112 height 45
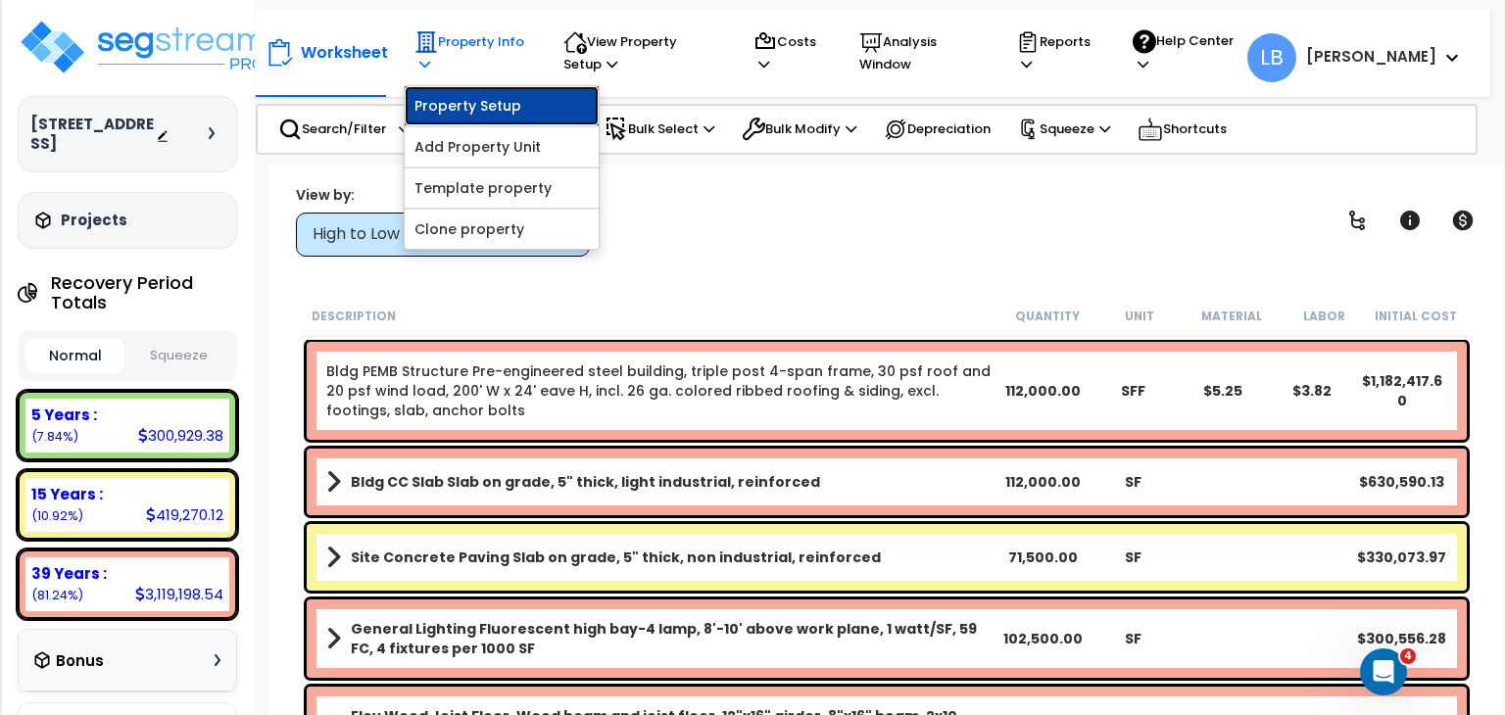
click at [454, 100] on link "Property Setup" at bounding box center [502, 105] width 194 height 39
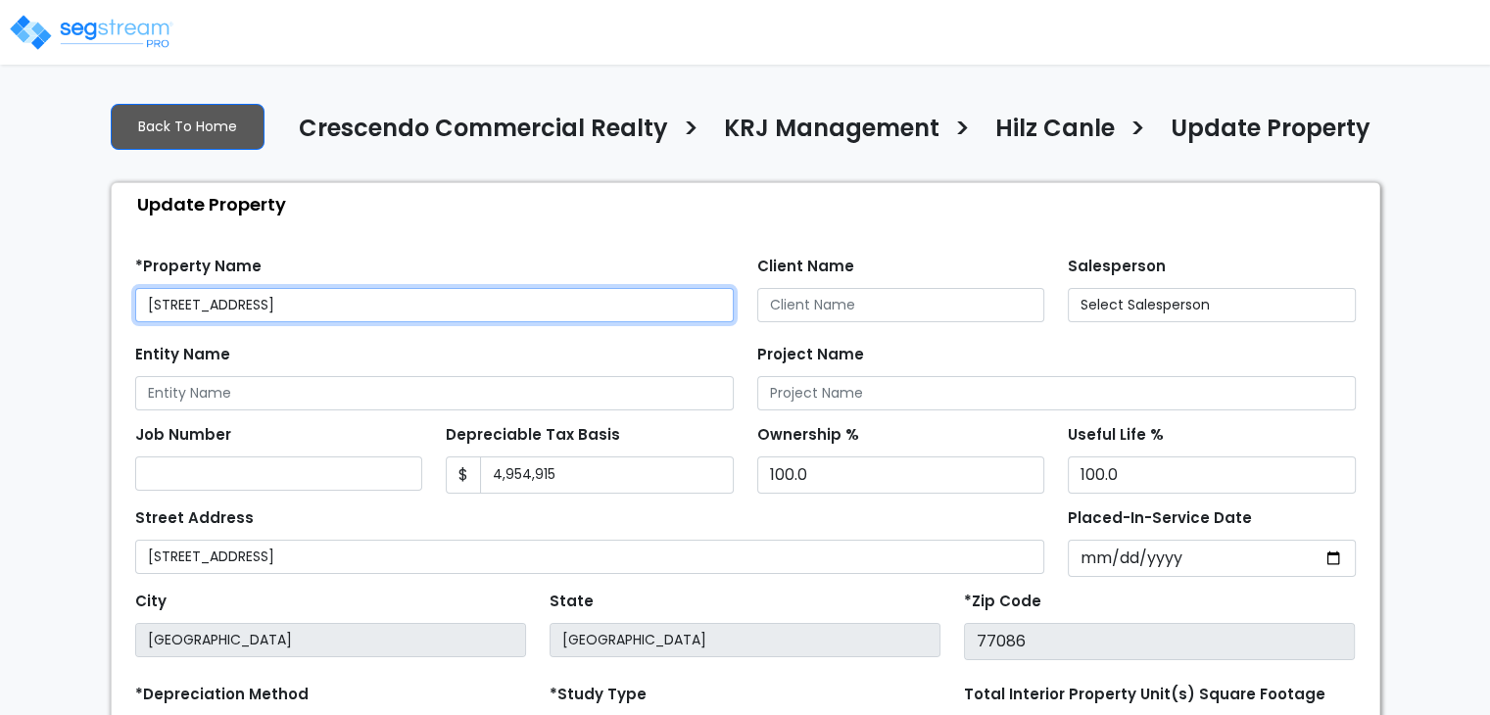
select select "2020"
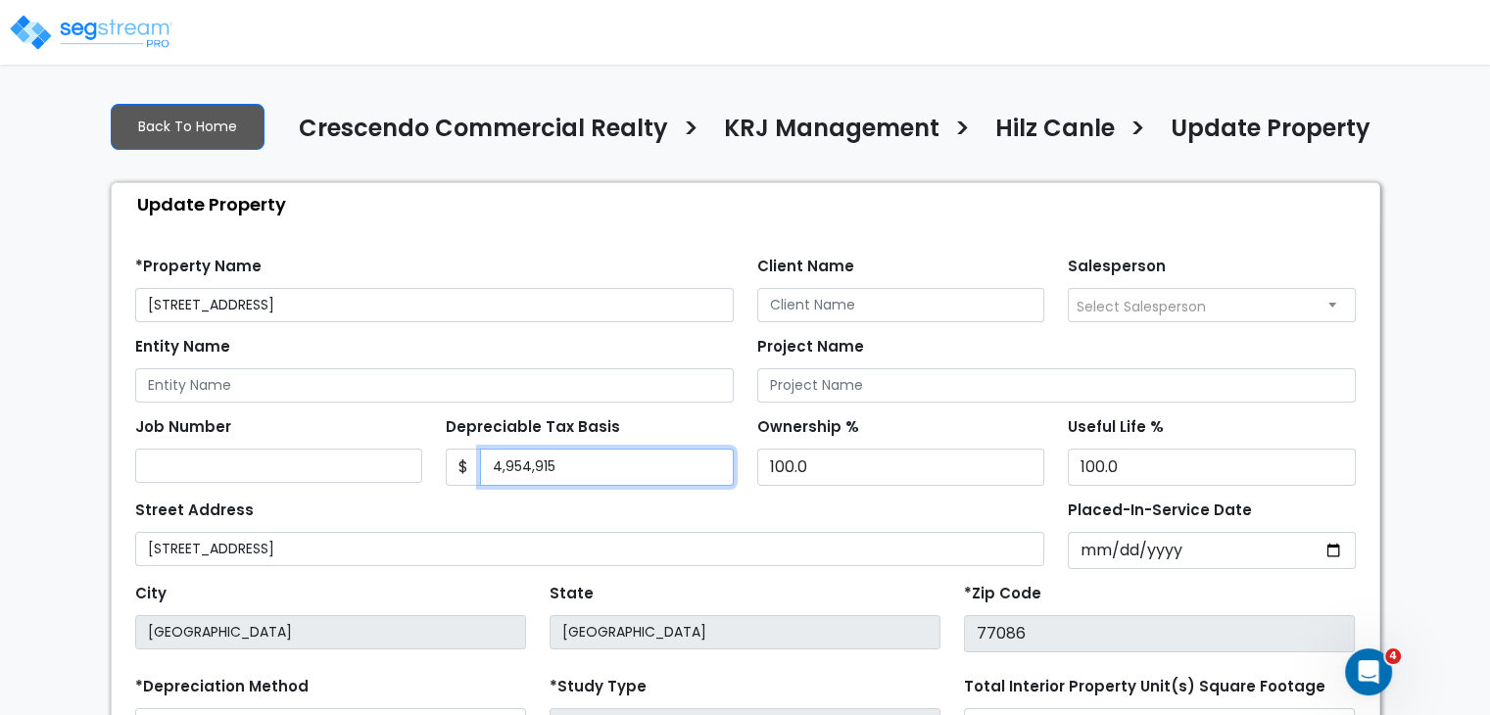
click at [580, 469] on input "4,954,915" at bounding box center [607, 467] width 254 height 37
click at [568, 460] on input "4,954,915" at bounding box center [607, 467] width 254 height 37
drag, startPoint x: 568, startPoint y: 460, endPoint x: 465, endPoint y: 432, distance: 106.7
click at [465, 432] on div "Depreciable Tax Basis $ 4,954,915" at bounding box center [590, 448] width 288 height 73
click at [864, 503] on div "Street Address [STREET_ADDRESS]" at bounding box center [590, 531] width 910 height 71
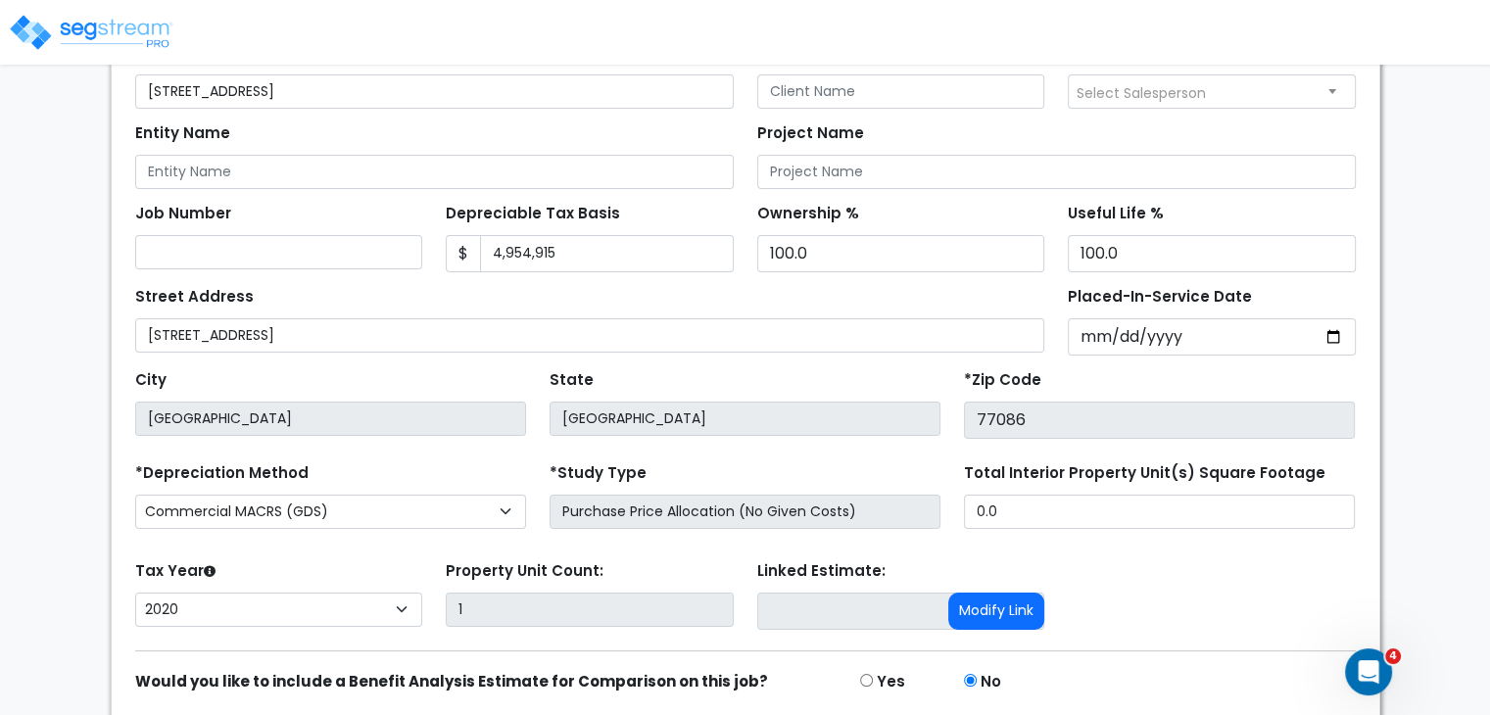
scroll to position [285, 0]
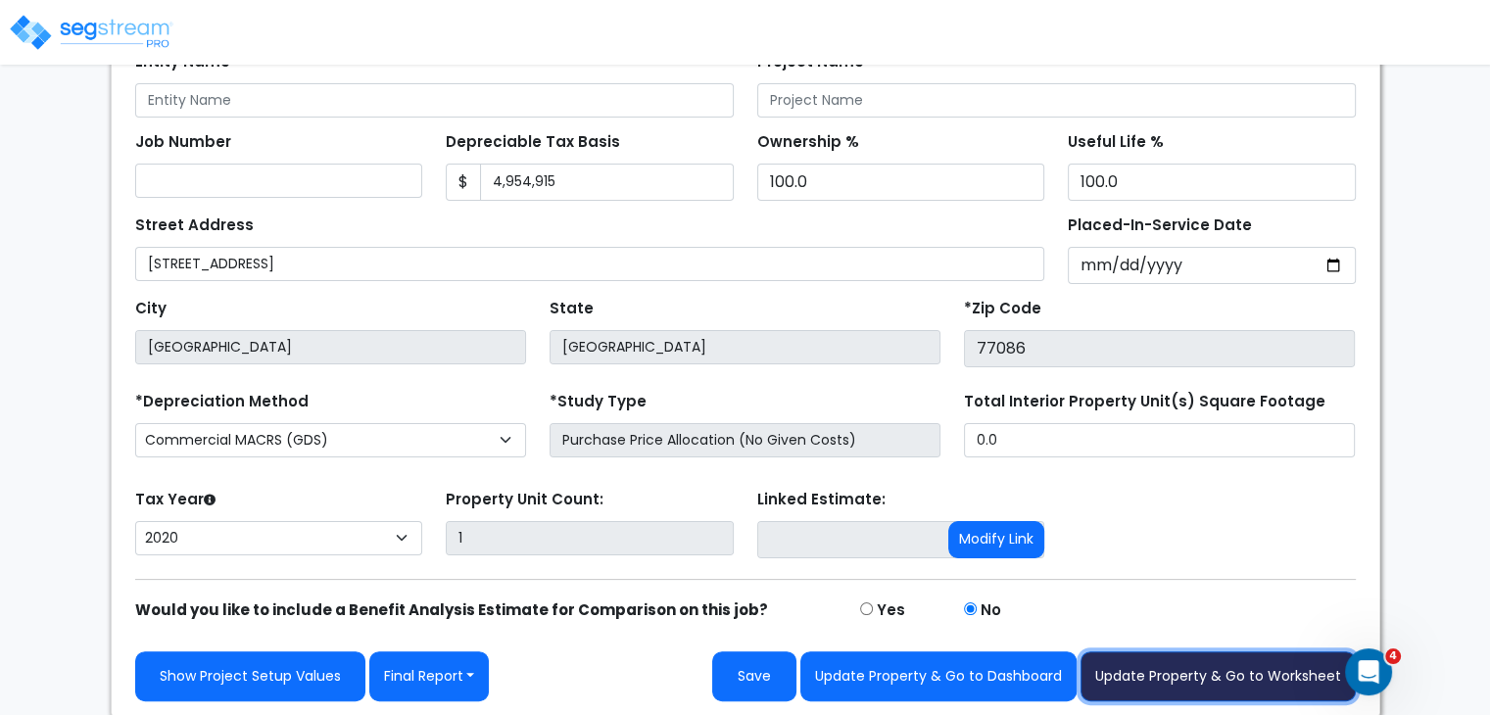
click at [1168, 673] on button "Update Property & Go to Worksheet" at bounding box center [1218, 677] width 275 height 50
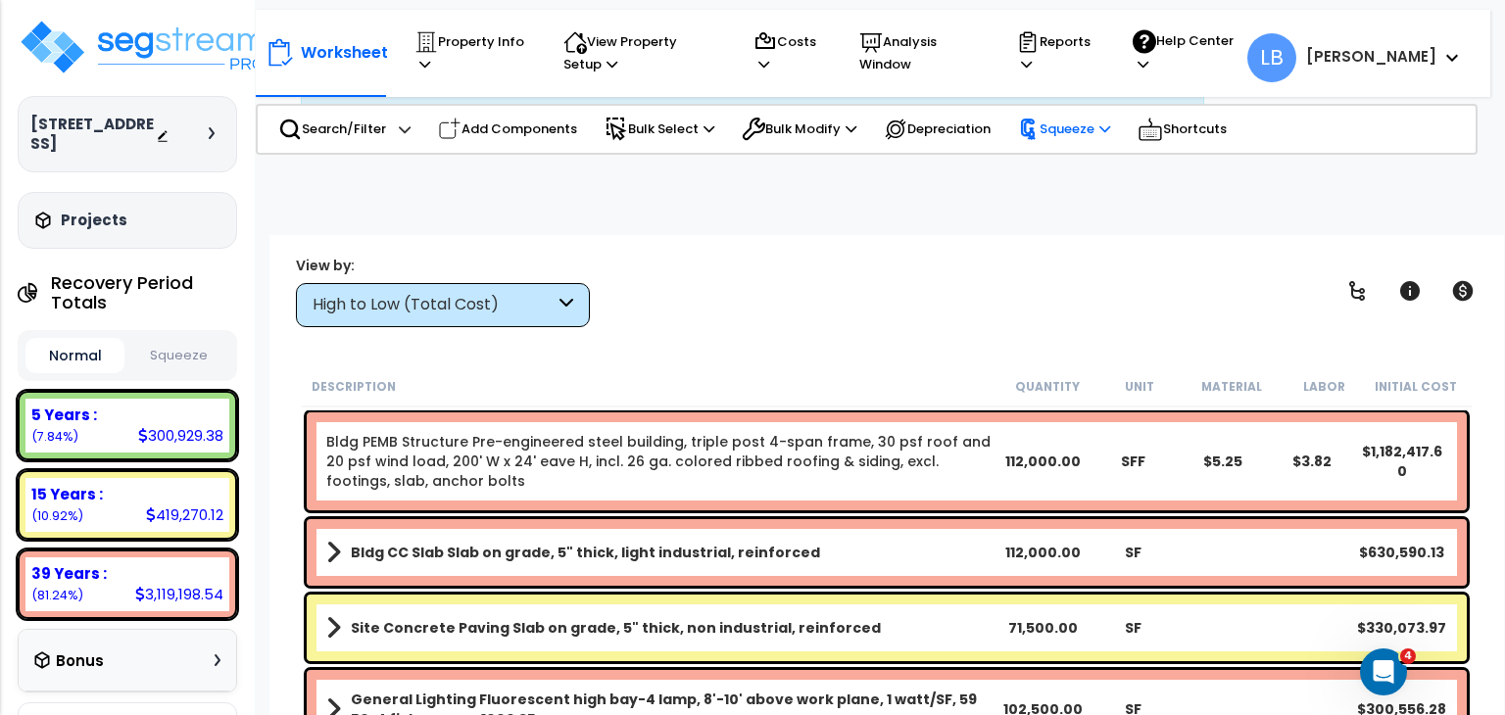
click at [1085, 123] on p "Squeeze" at bounding box center [1064, 130] width 92 height 22
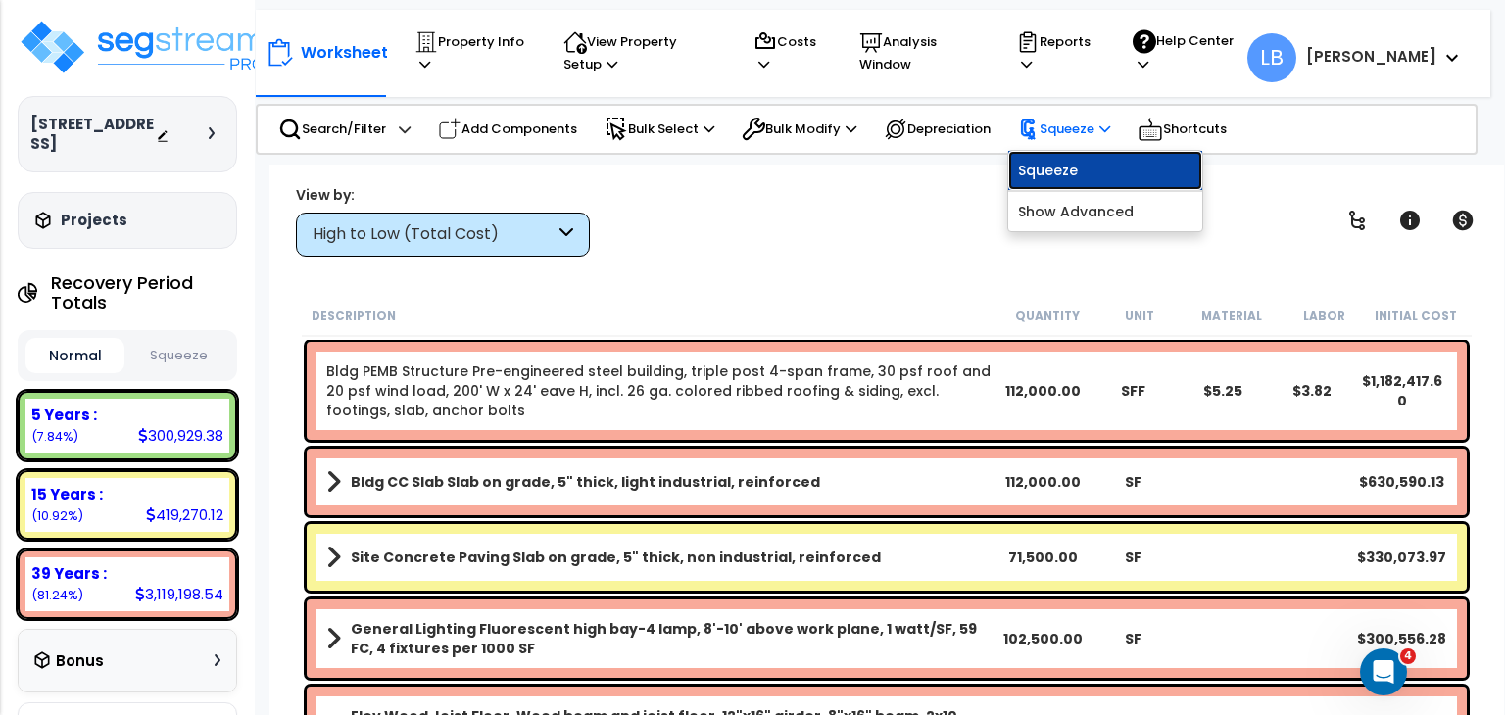
click at [1080, 163] on link "Squeeze" at bounding box center [1105, 170] width 194 height 39
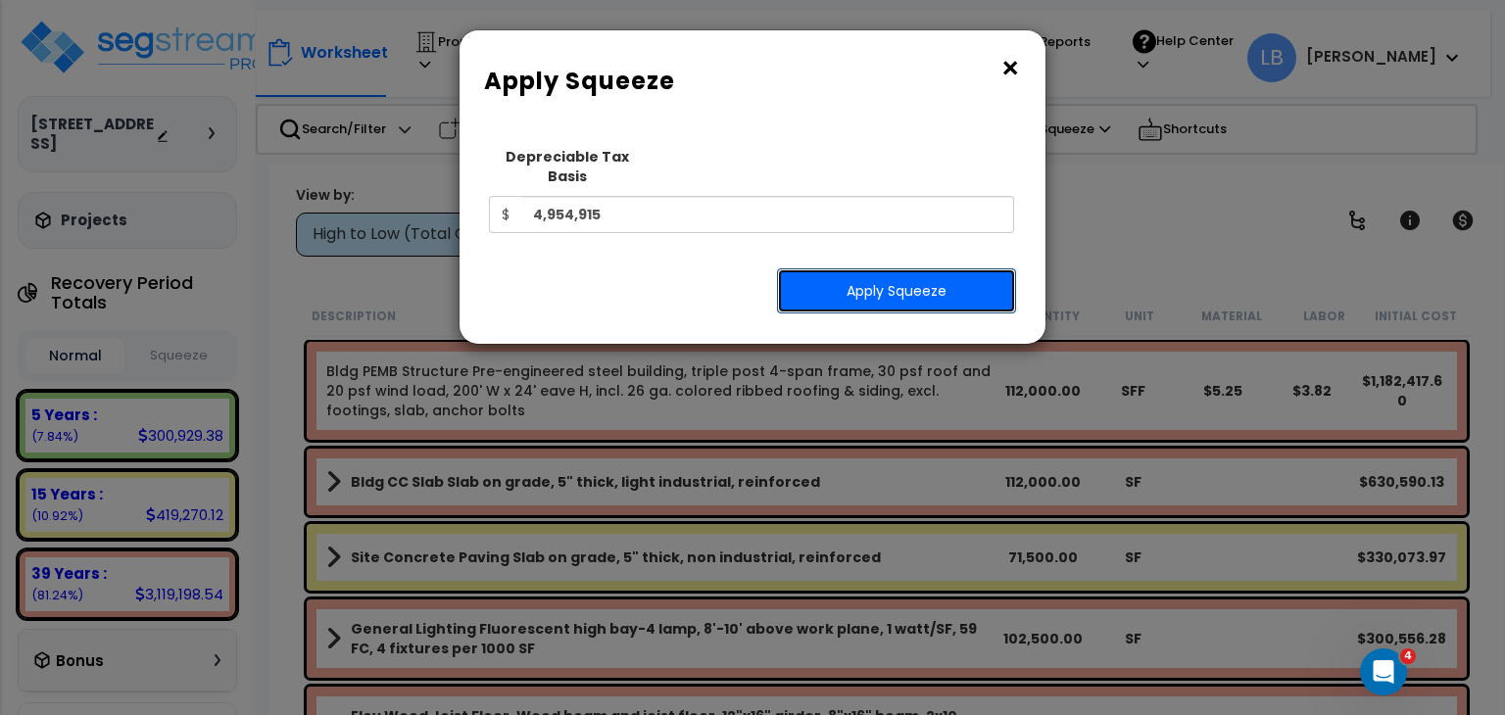
click at [860, 268] on button "Apply Squeeze" at bounding box center [896, 290] width 239 height 45
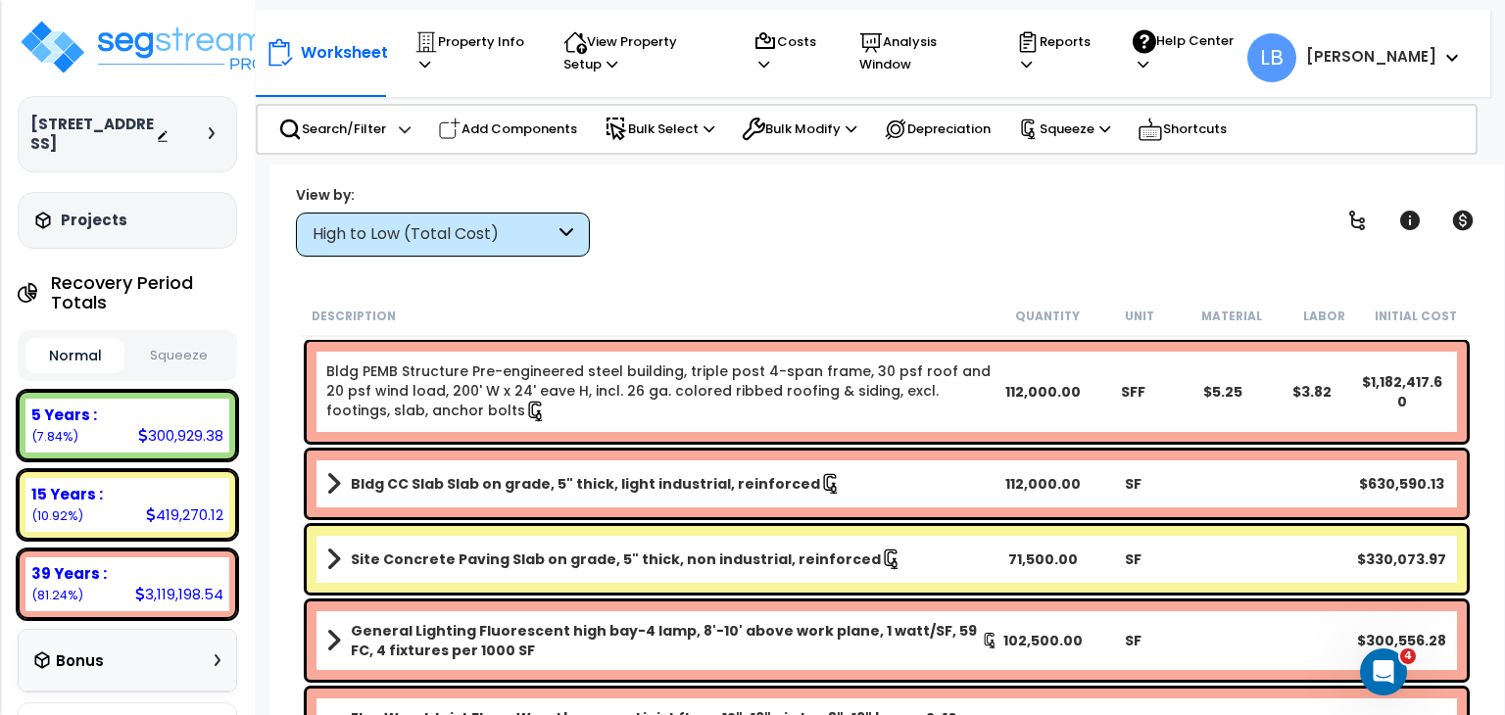
click at [183, 350] on button "Squeeze" at bounding box center [178, 356] width 99 height 34
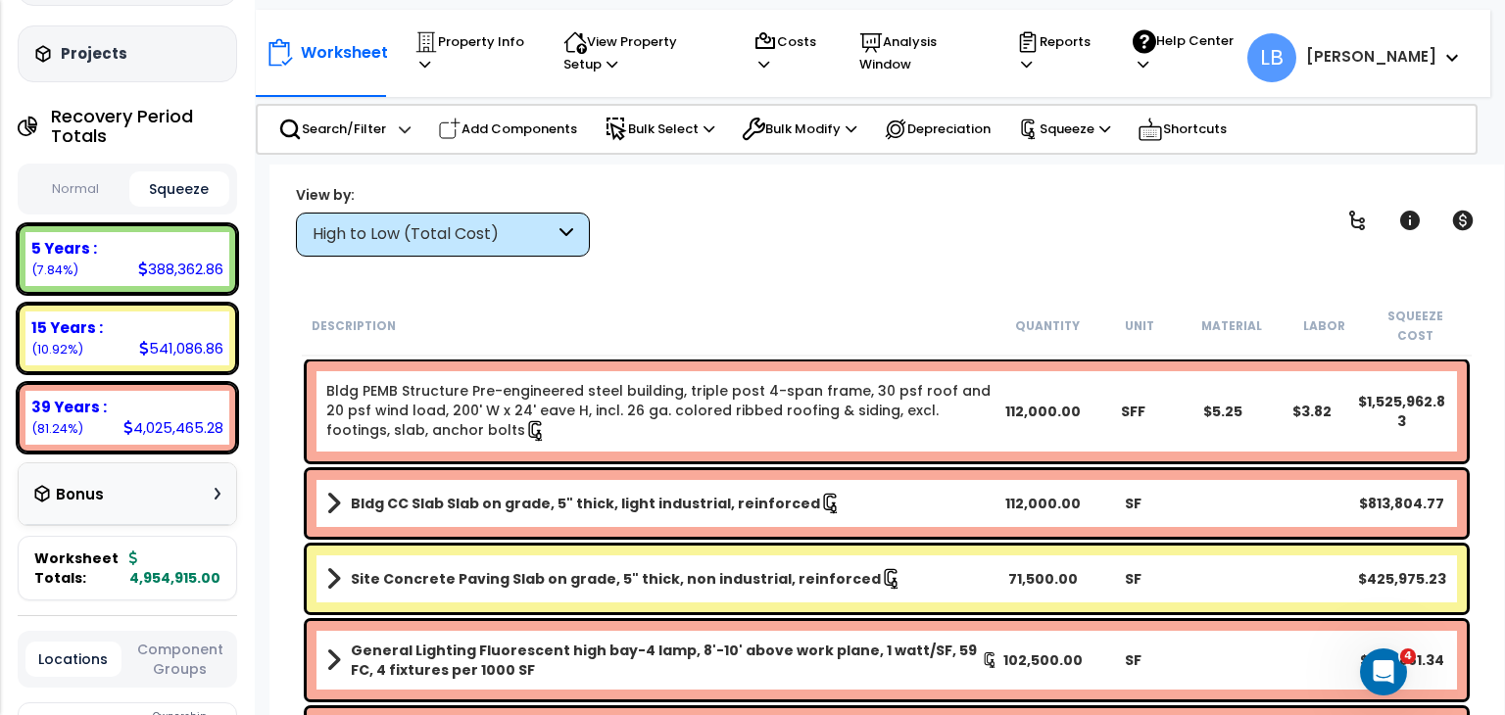
scroll to position [168, 0]
click at [1095, 38] on p "Reports" at bounding box center [1055, 52] width 79 height 45
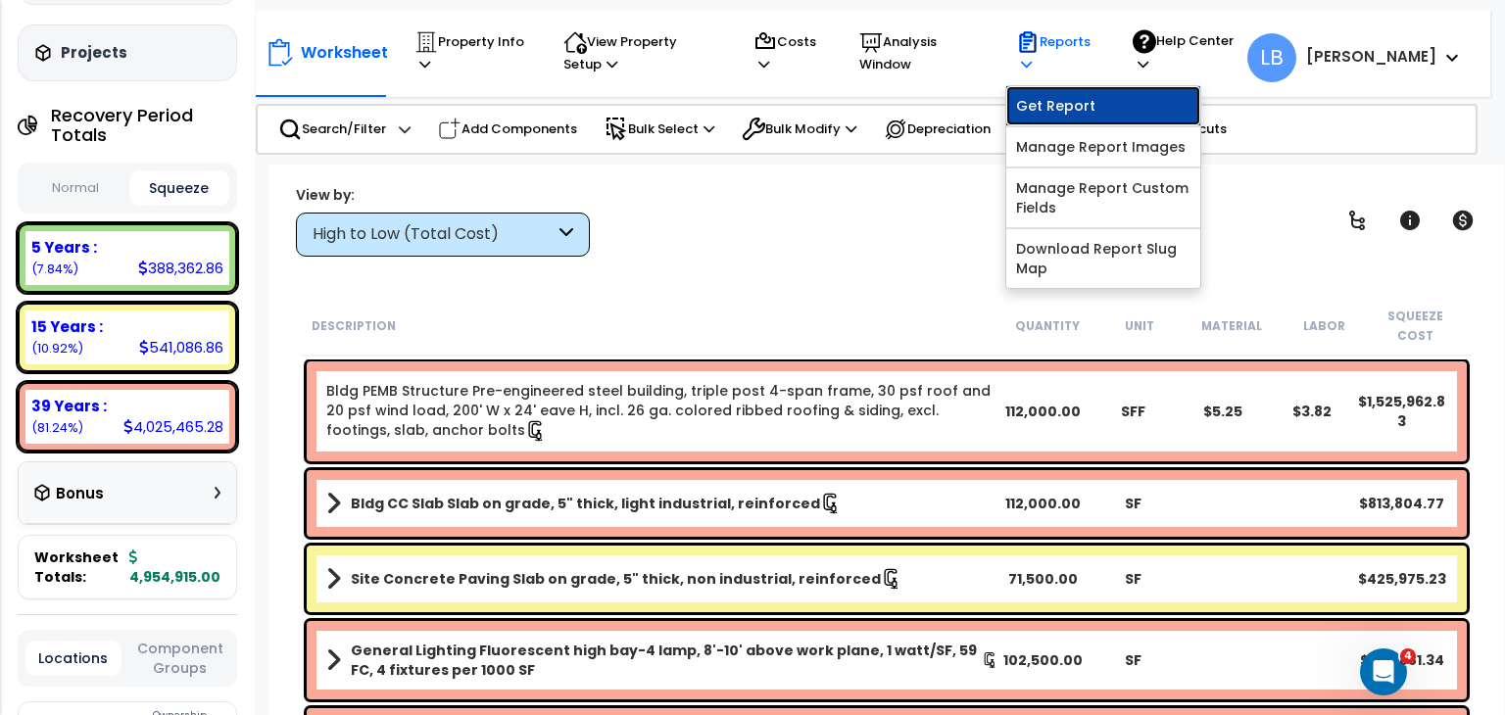
click at [1125, 99] on link "Get Report" at bounding box center [1103, 105] width 194 height 39
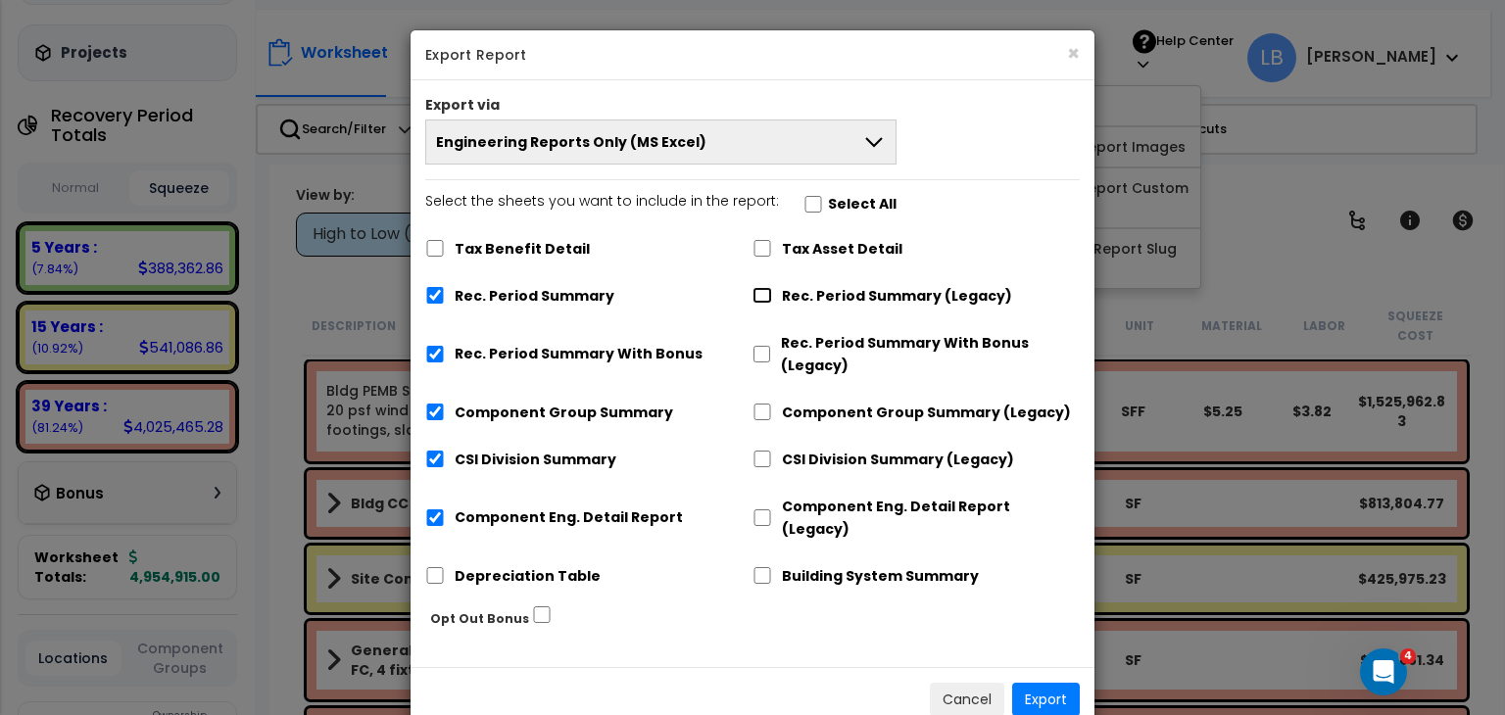
click at [763, 295] on input "Rec. Period Summary (Legacy)" at bounding box center [762, 295] width 20 height 17
checkbox input "true"
checkbox input "false"
click at [762, 407] on input "Component Group Summary (Legacy)" at bounding box center [762, 412] width 20 height 17
checkbox input "true"
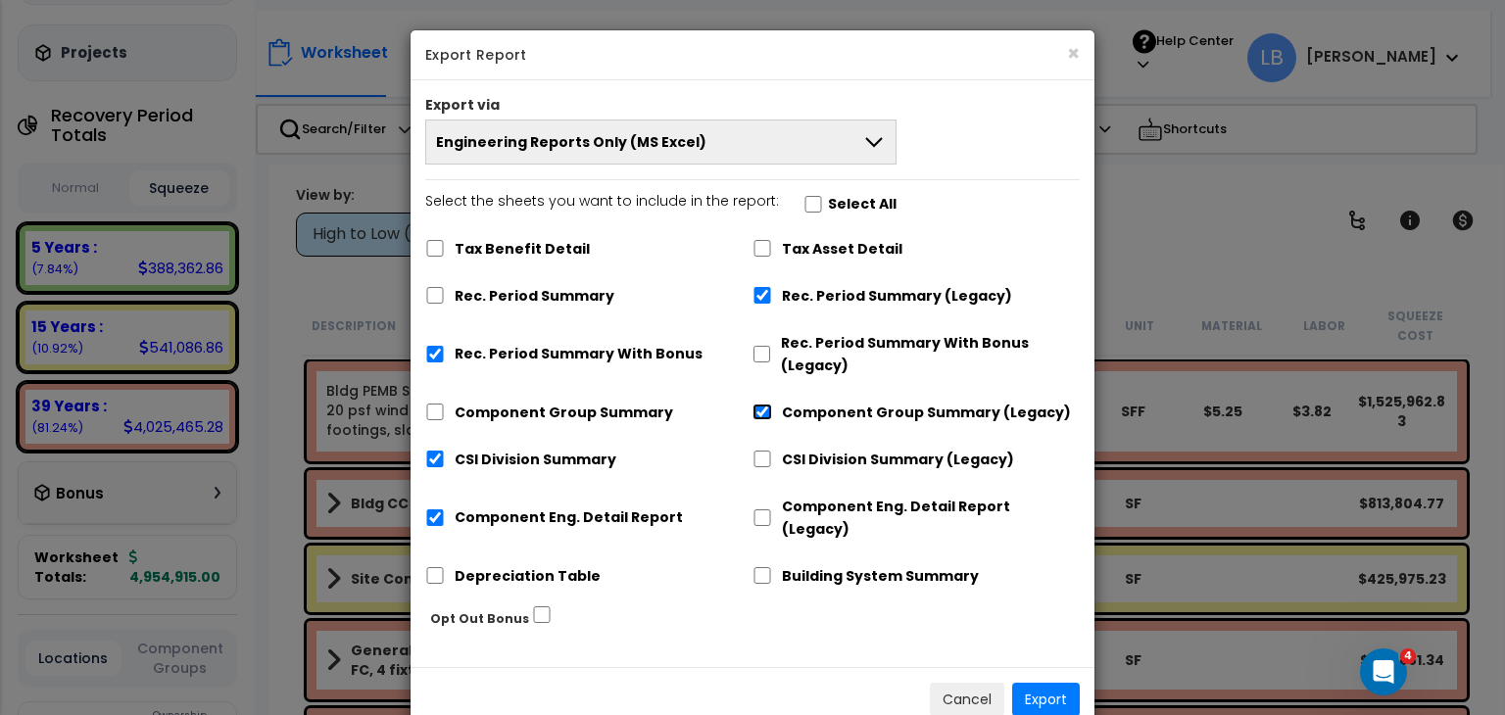
checkbox input "false"
click at [760, 509] on input "Component Eng. Detail Report (Legacy)" at bounding box center [762, 517] width 20 height 17
checkbox input "true"
checkbox input "false"
click at [762, 459] on input "CSI Division Summary (Legacy)" at bounding box center [762, 459] width 20 height 17
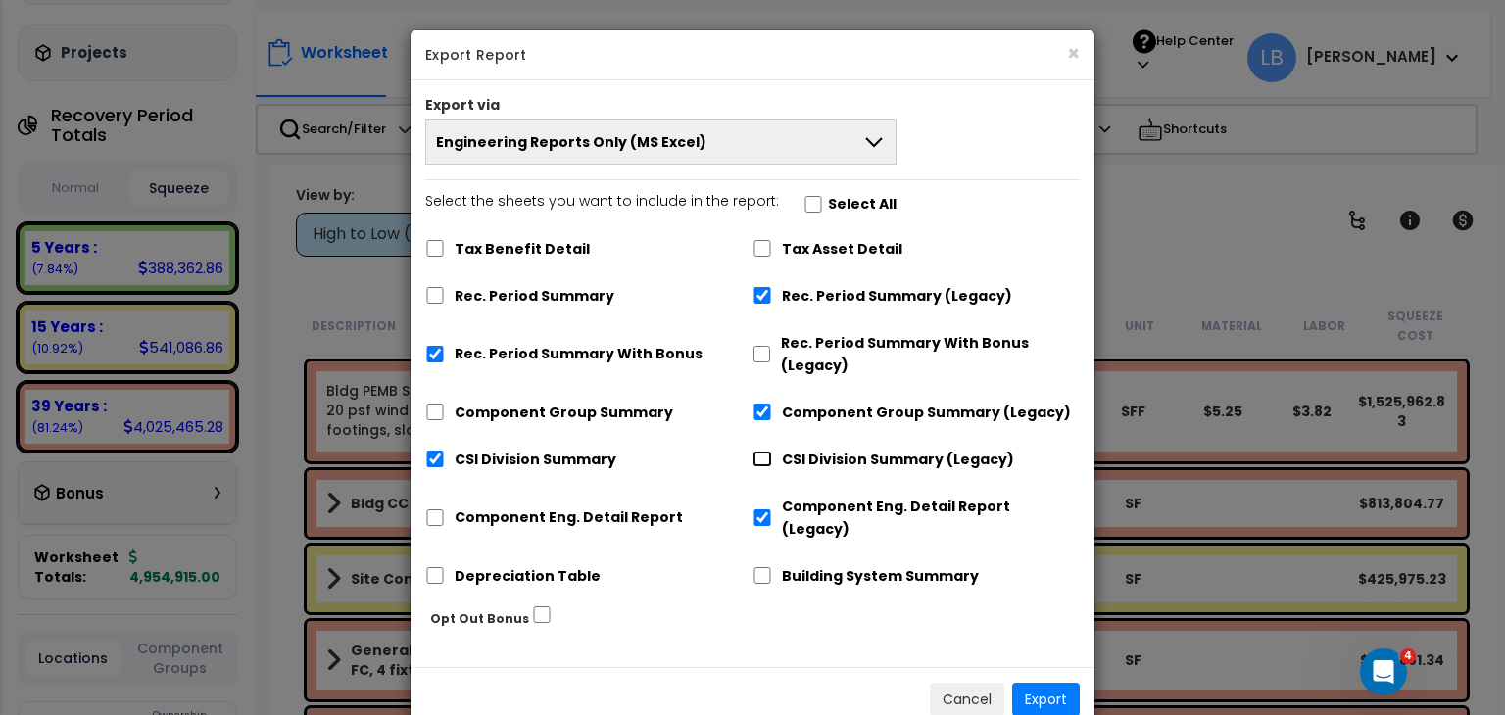
checkbox input "true"
checkbox input "false"
click at [430, 353] on input "Rec. Period Summary With Bonus" at bounding box center [435, 354] width 20 height 17
checkbox input "false"
click at [1041, 683] on button "Export" at bounding box center [1046, 699] width 68 height 33
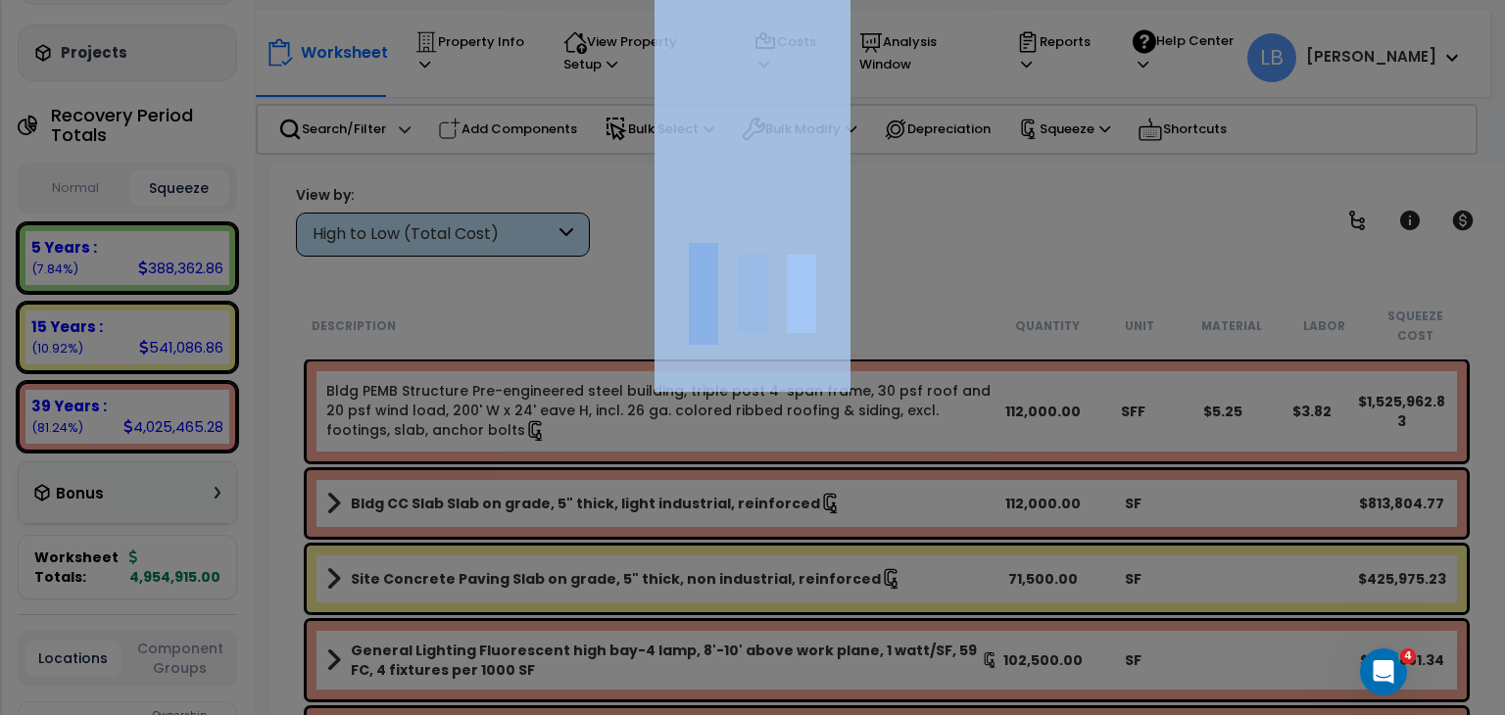
click at [1041, 673] on div at bounding box center [752, 357] width 1505 height 715
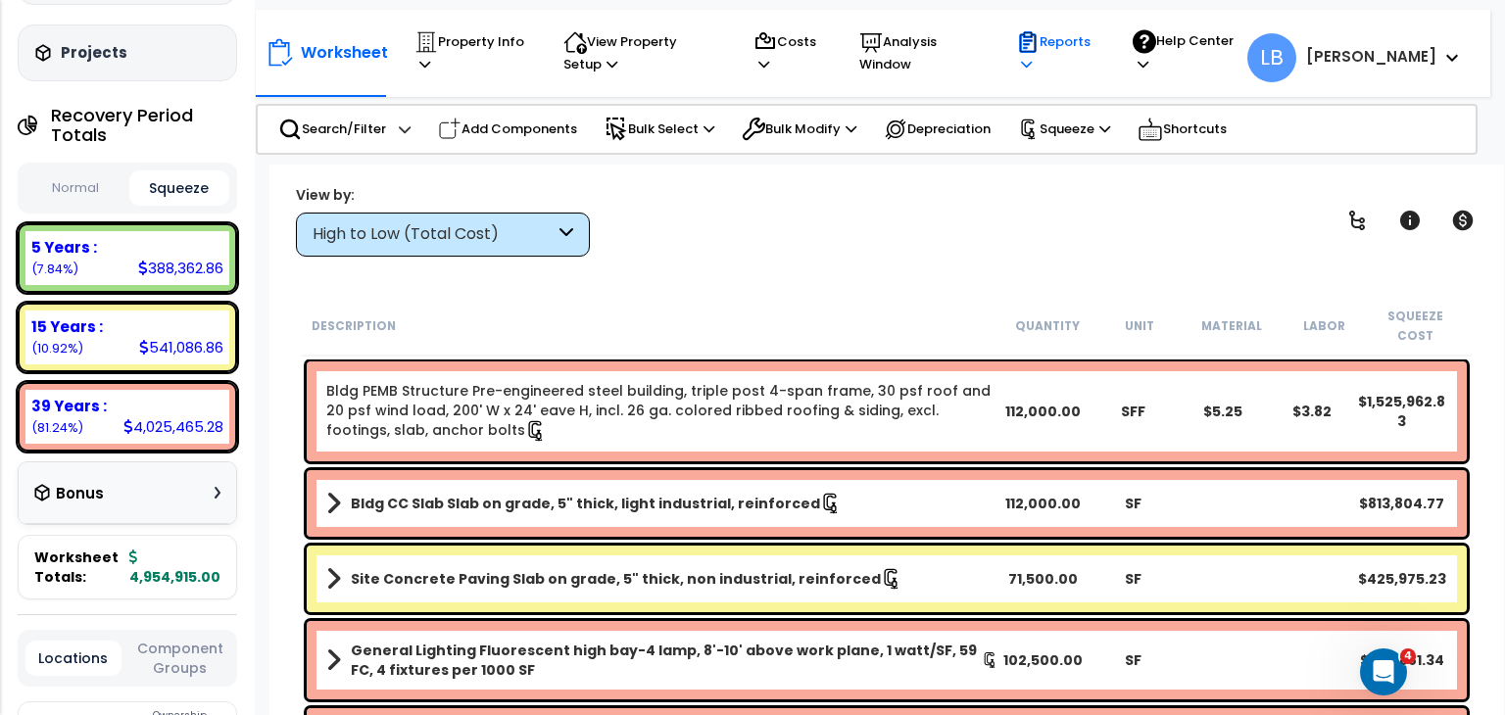
click at [1106, 75] on div "Reports Get Report Manage Report Images Manage Report Custom Fields Download Re…" at bounding box center [1055, 53] width 101 height 65
